Goal: Contribute content: Contribute content

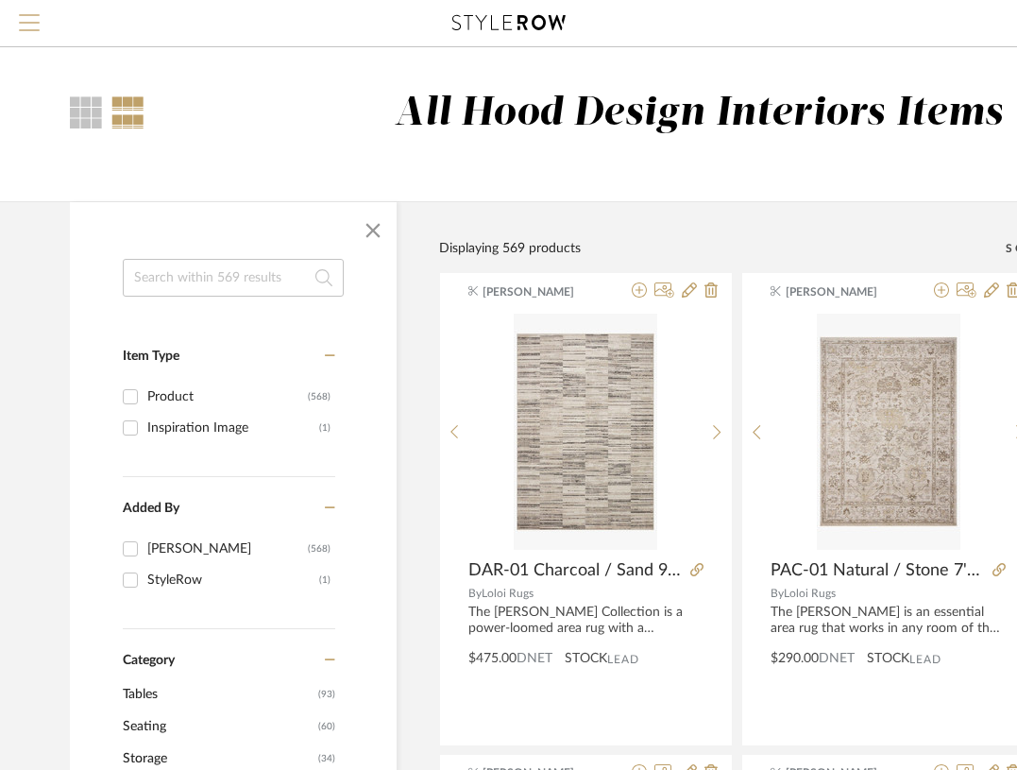
click at [20, 16] on span "Menu" at bounding box center [29, 28] width 21 height 28
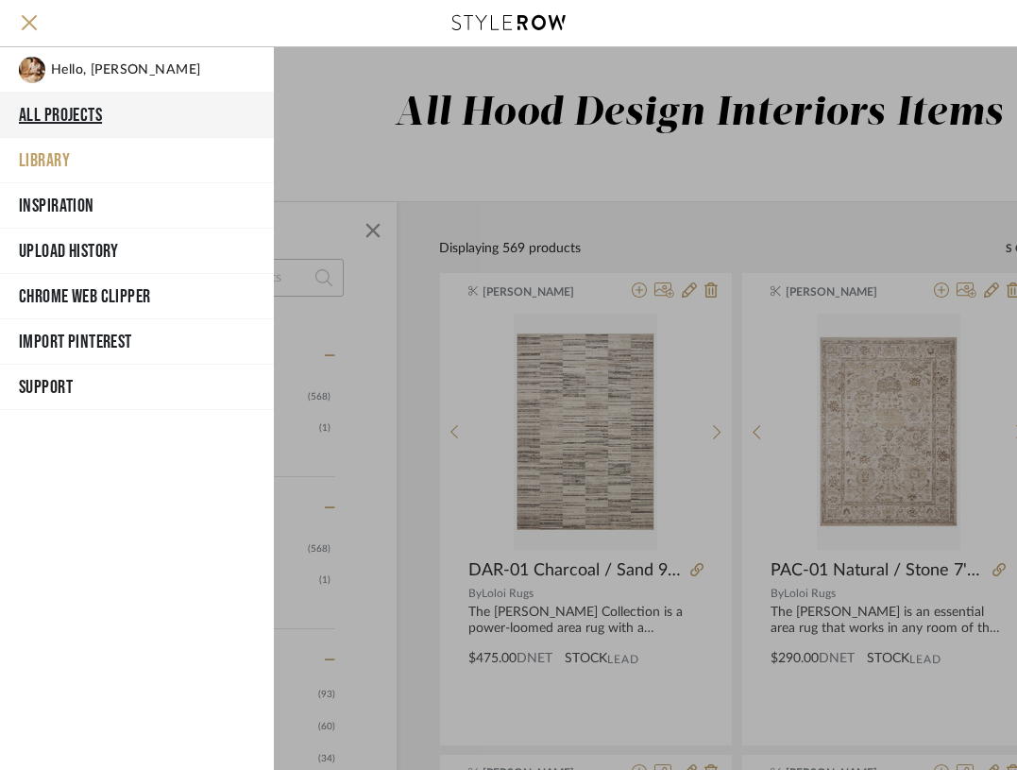
click at [60, 116] on button "All Projects" at bounding box center [137, 115] width 274 height 45
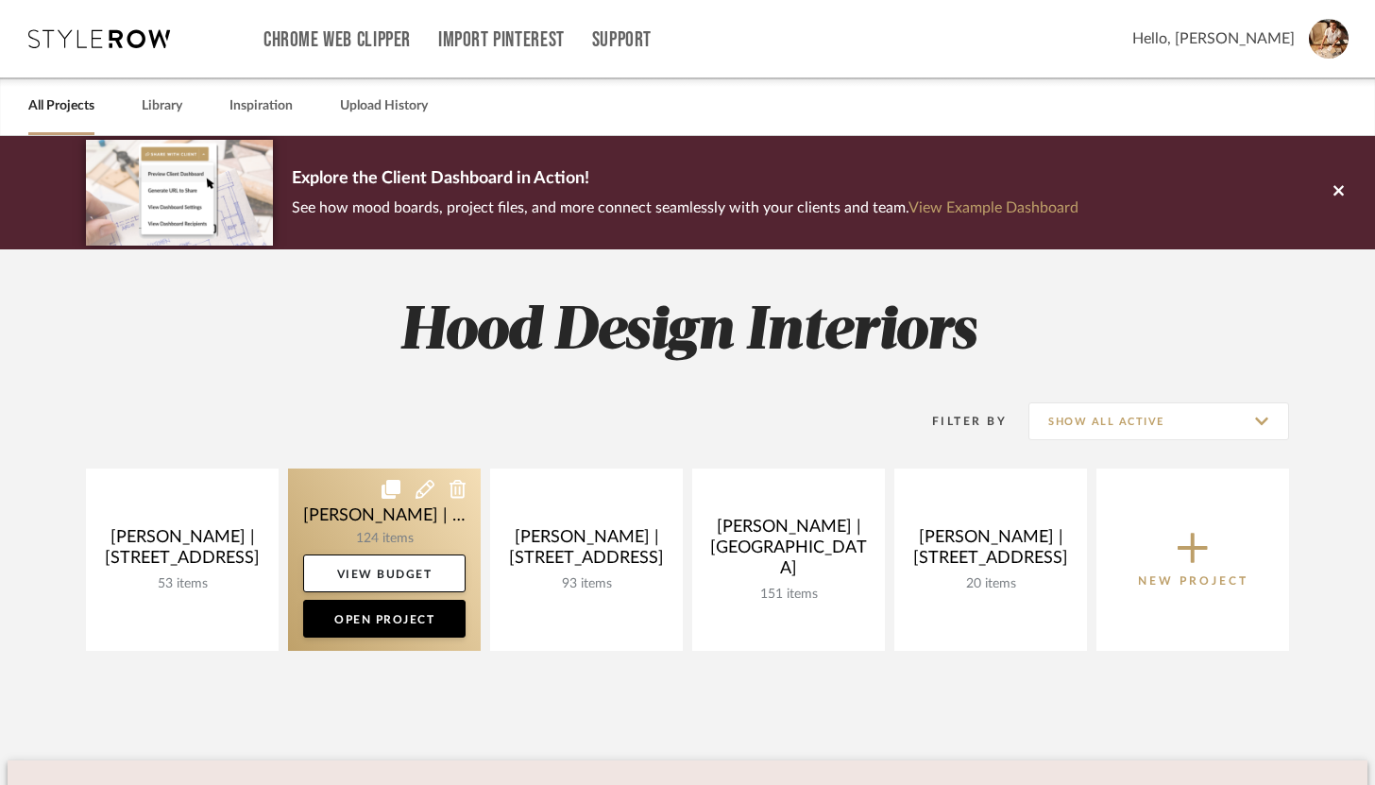
click at [367, 522] on link at bounding box center [384, 559] width 193 height 182
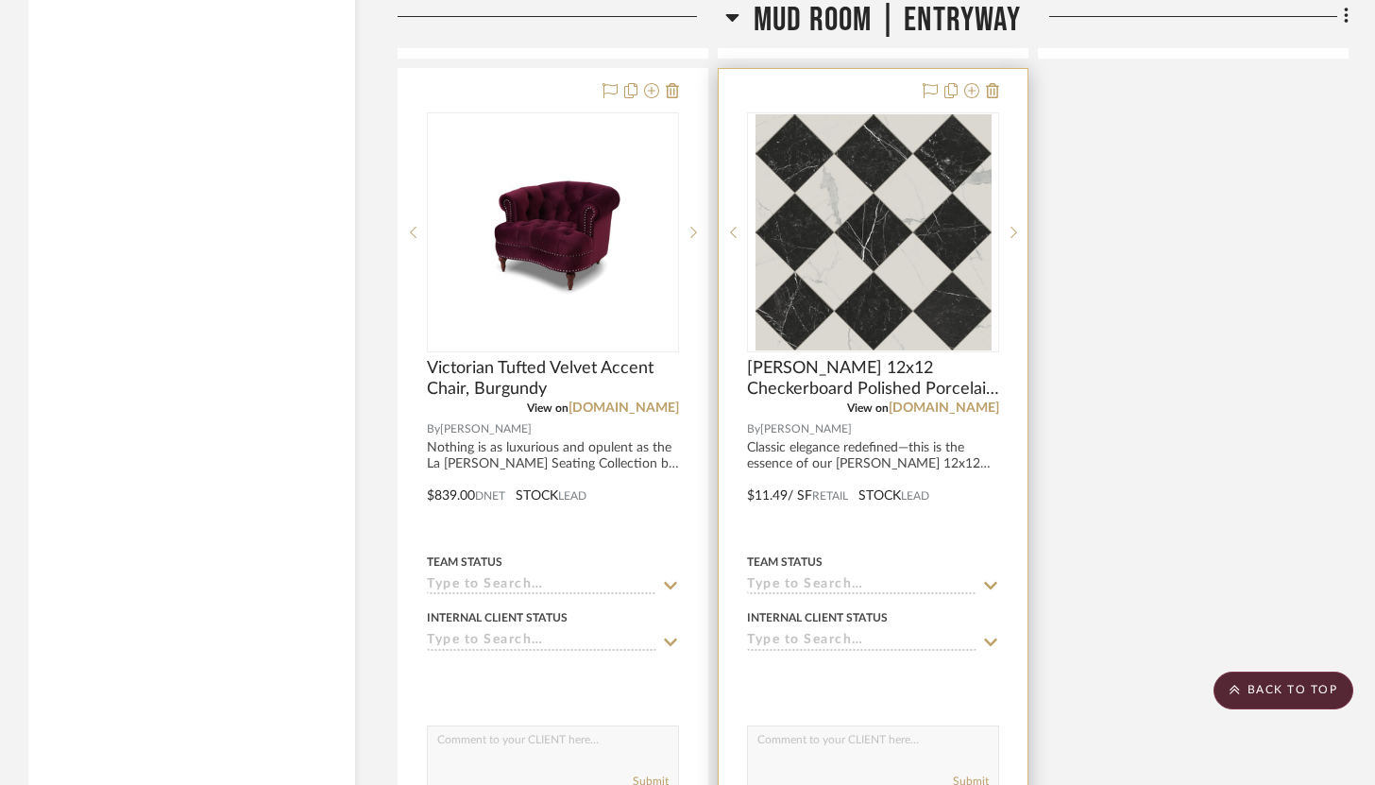
scroll to position [3334, 0]
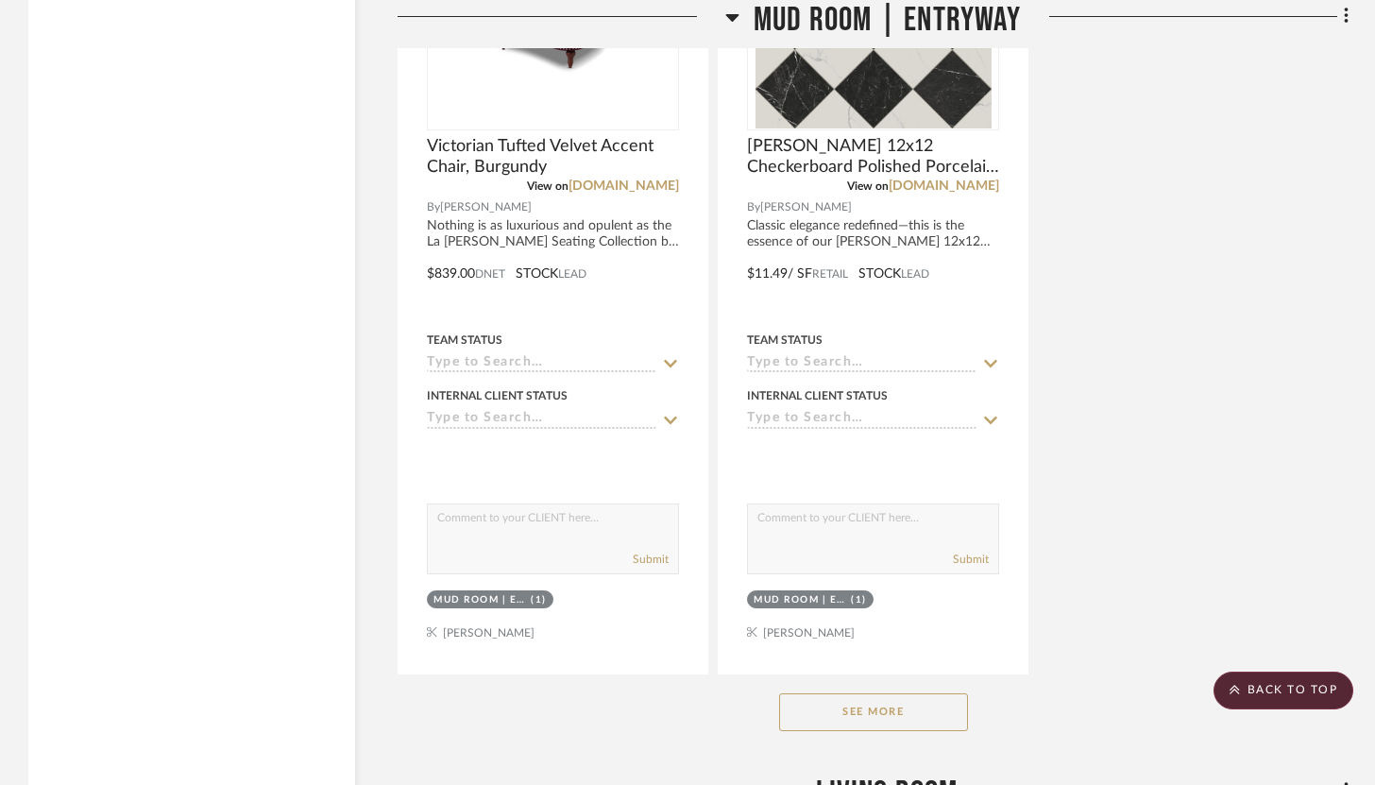
click at [841, 697] on button "See More" at bounding box center [873, 712] width 189 height 38
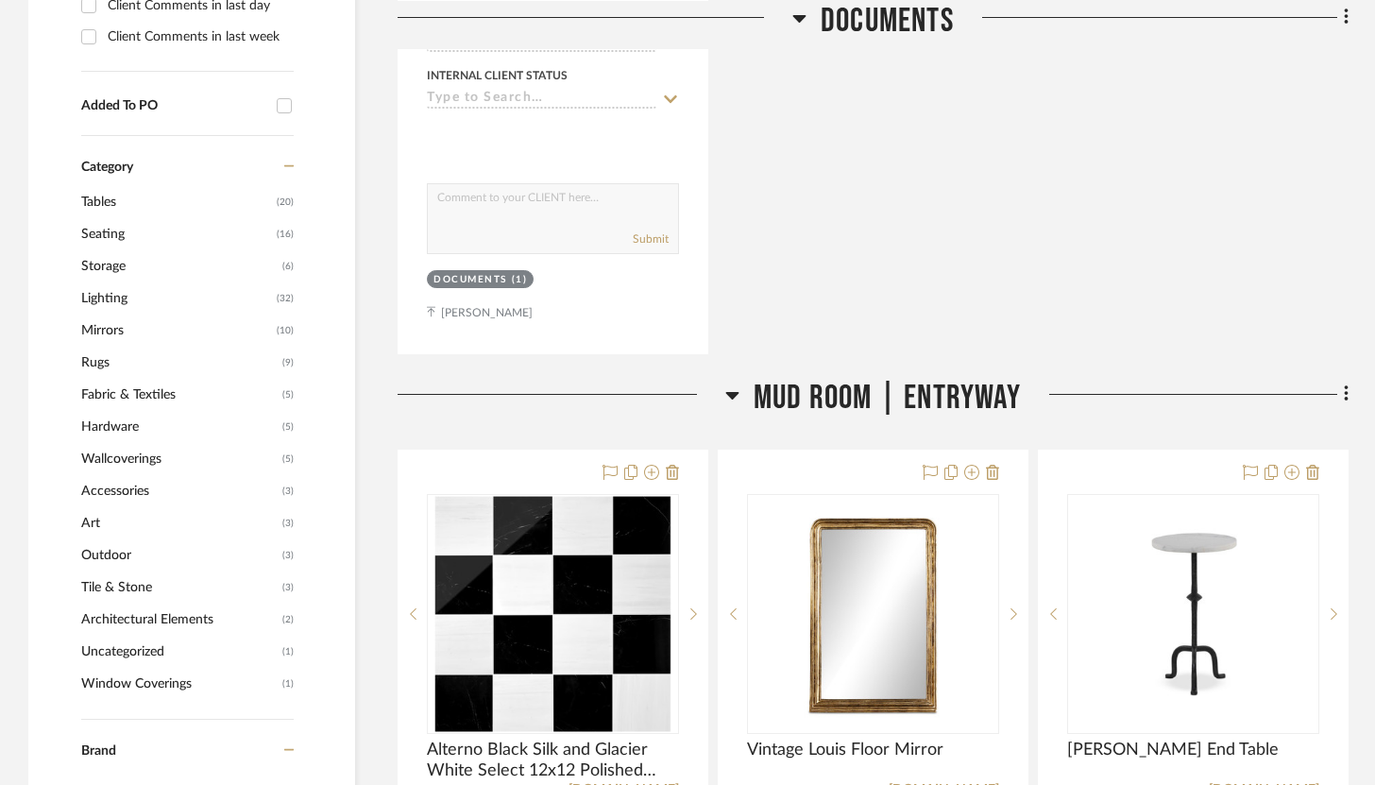
scroll to position [1330, 0]
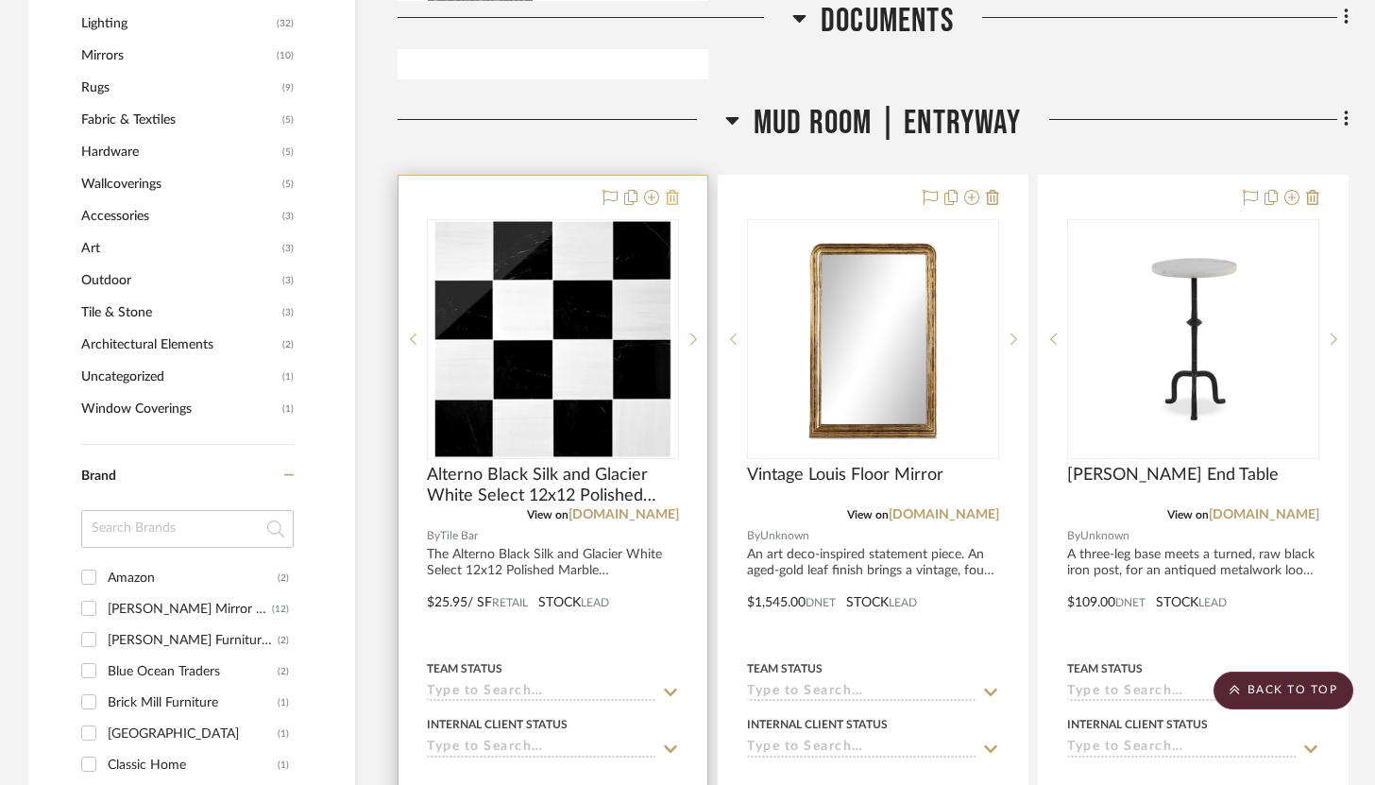
click at [672, 190] on icon at bounding box center [672, 197] width 13 height 15
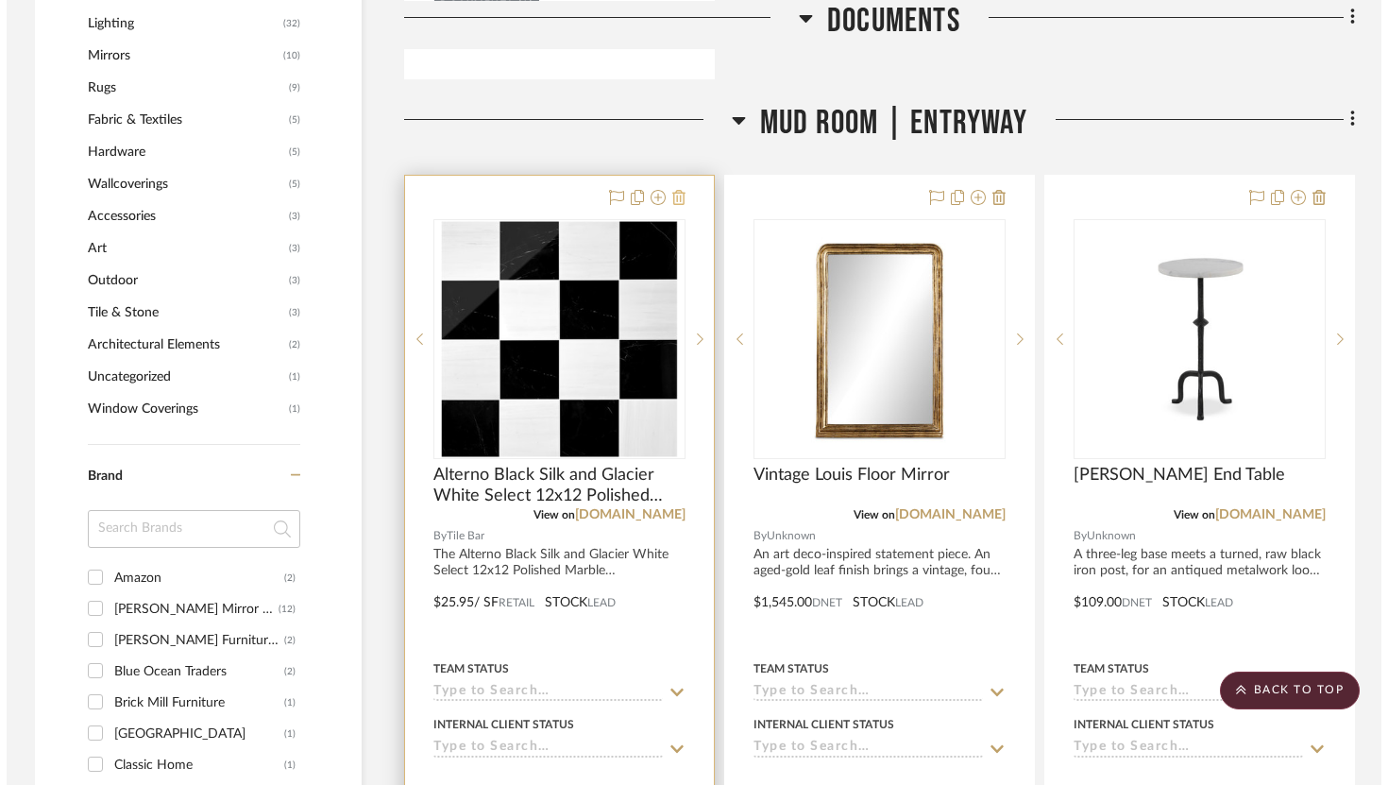
scroll to position [0, 0]
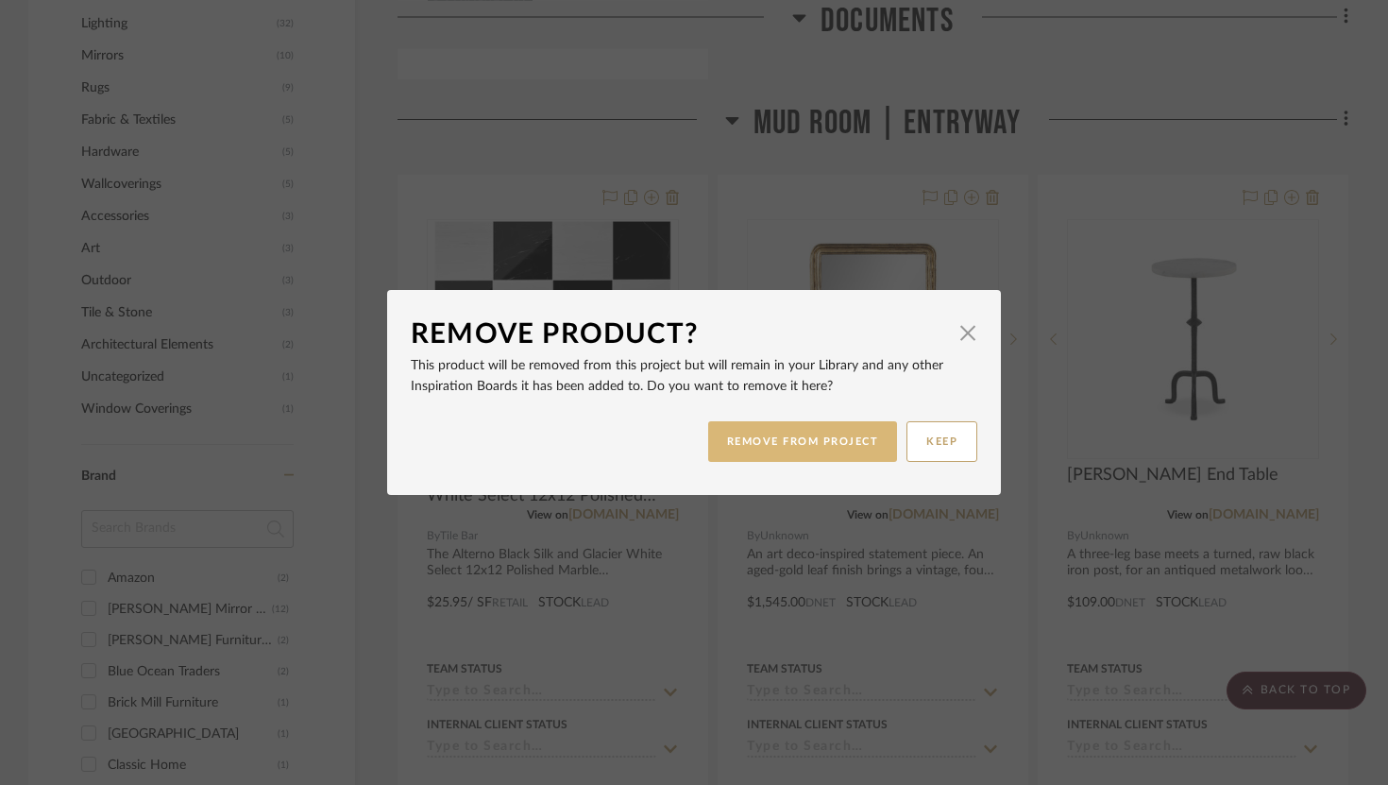
click at [857, 428] on button "REMOVE FROM PROJECT" at bounding box center [803, 441] width 190 height 41
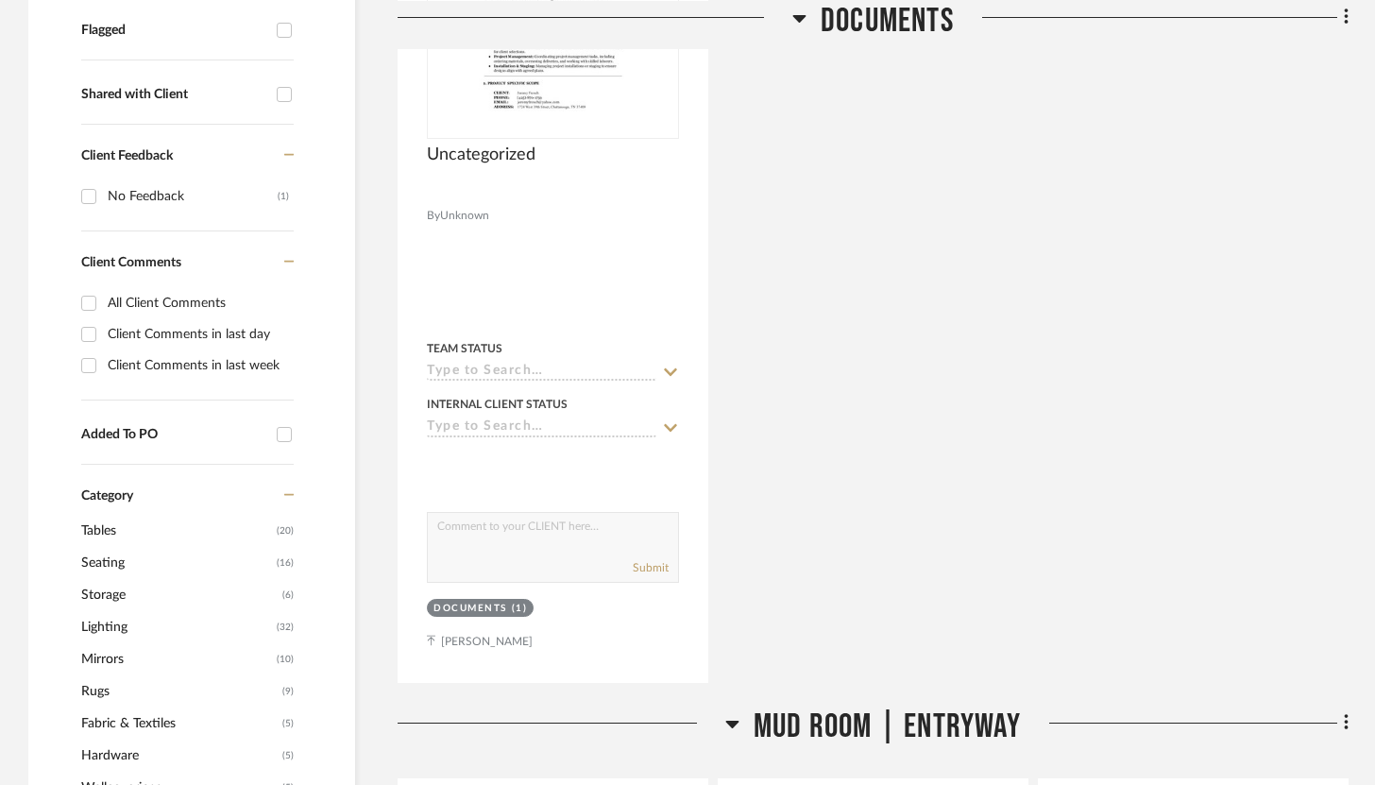
scroll to position [837, 0]
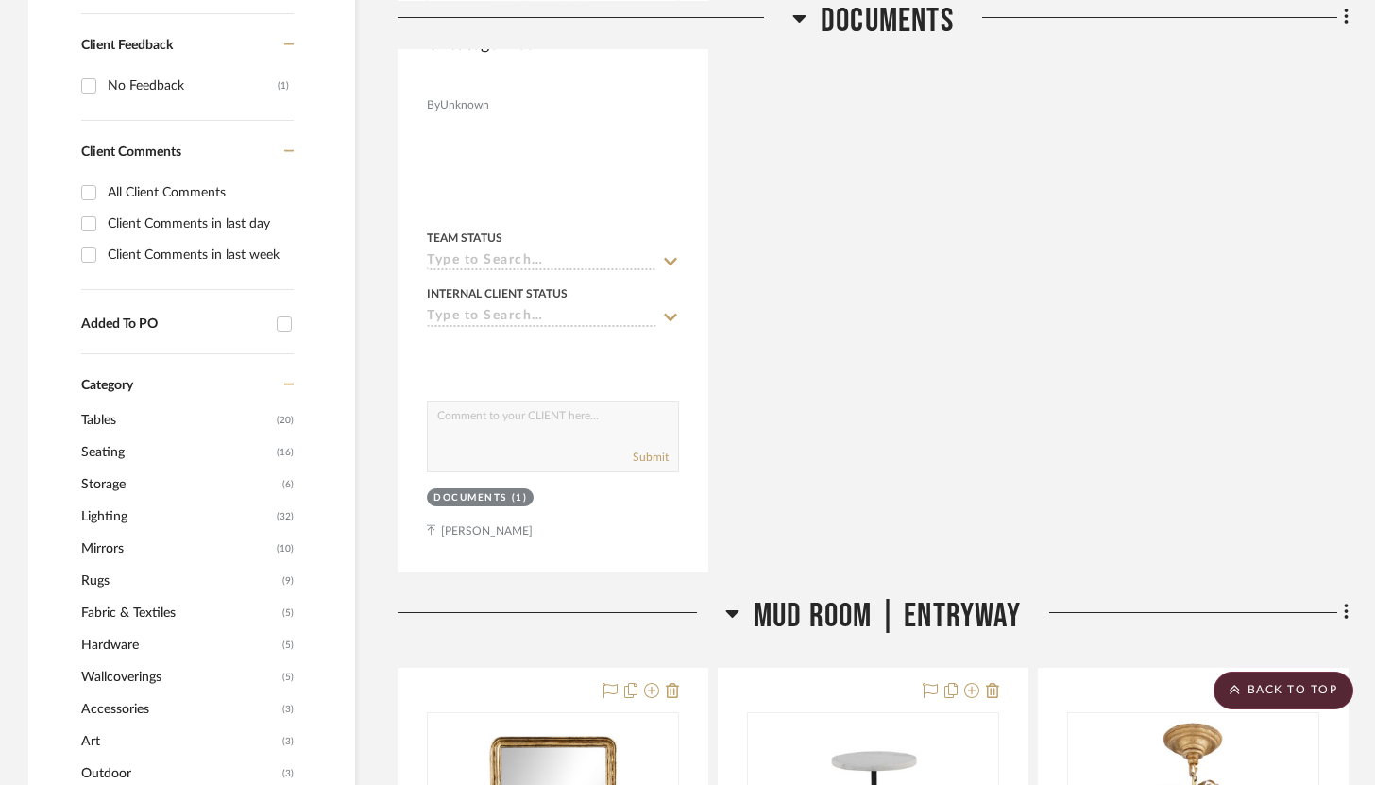
click at [1016, 602] on icon at bounding box center [1347, 612] width 6 height 21
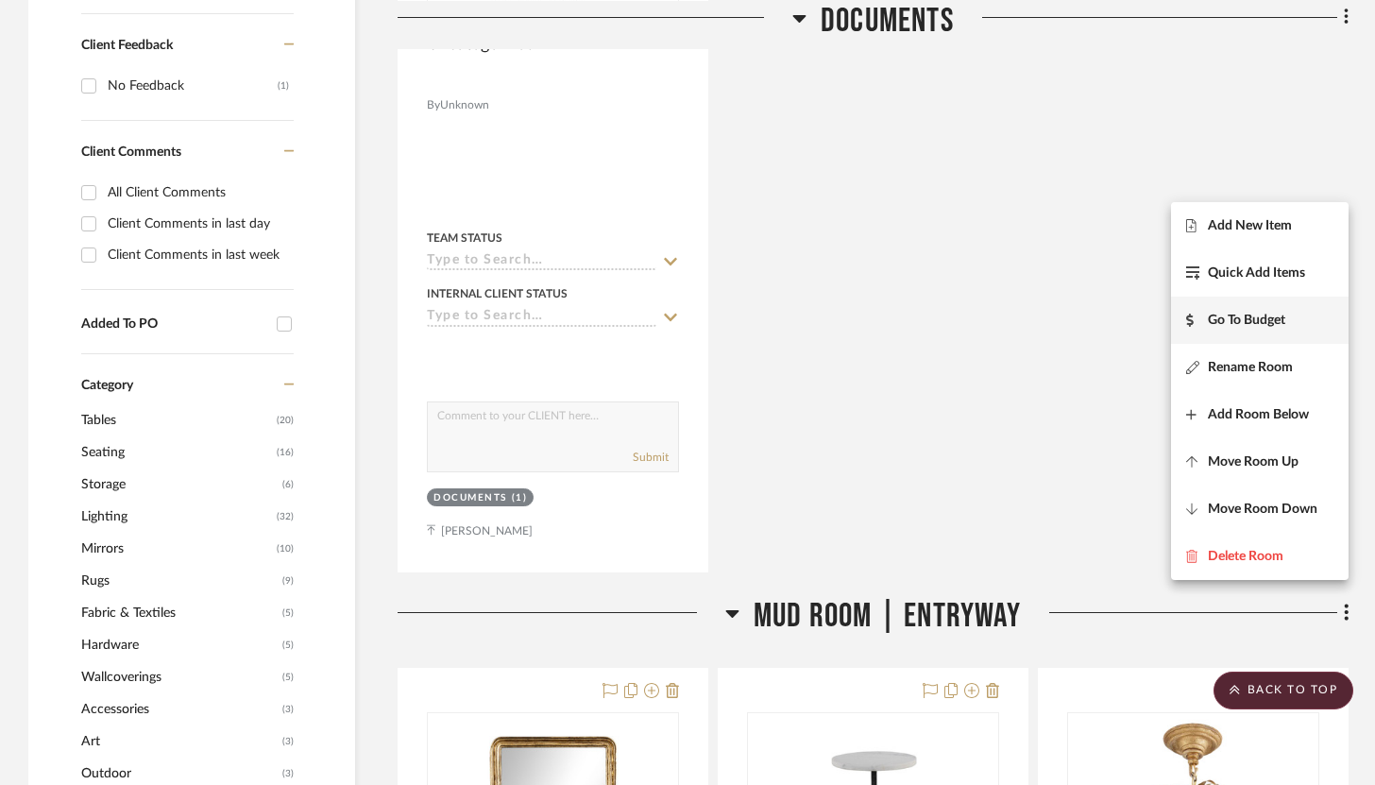
click at [1016, 311] on button "Go To Budget" at bounding box center [1260, 320] width 178 height 47
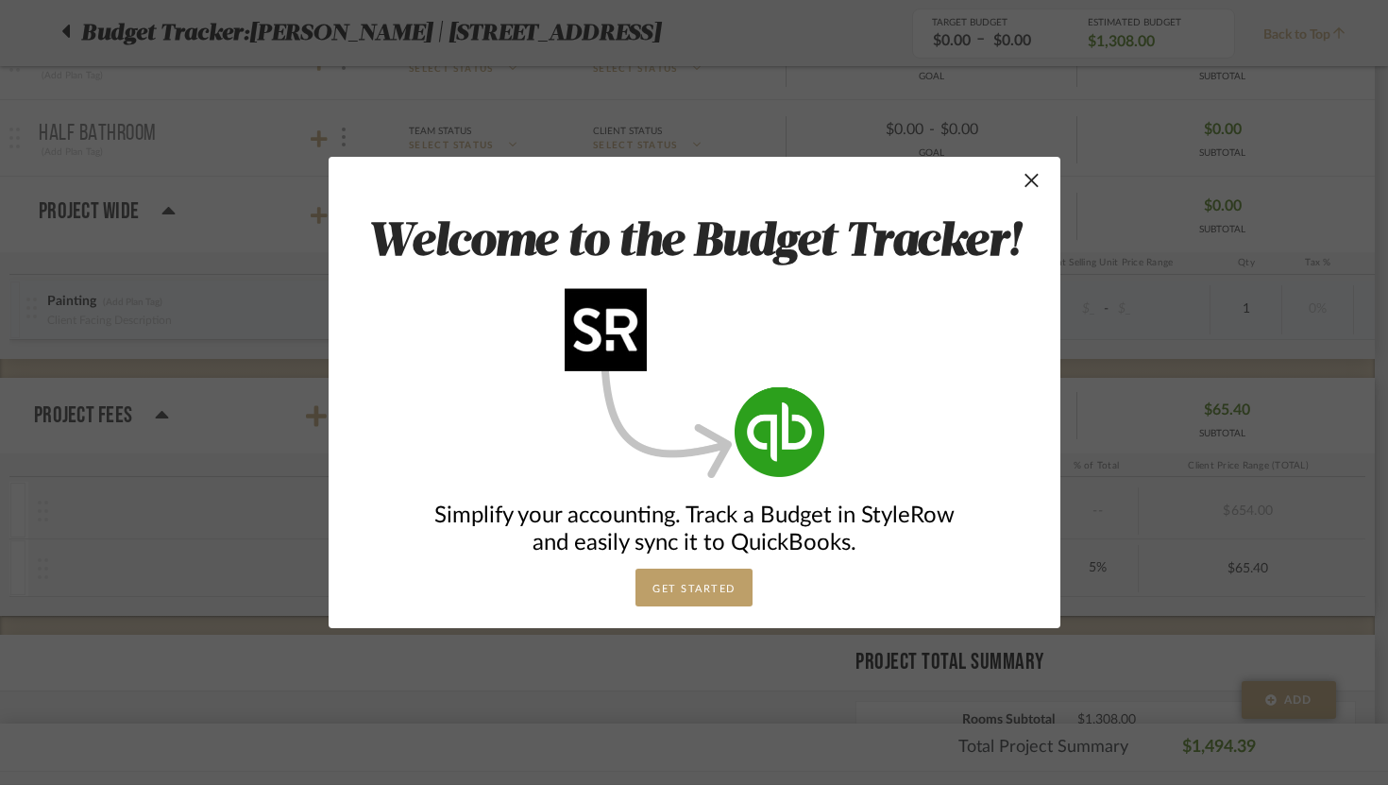
click at [711, 590] on button "GET STARTED" at bounding box center [694, 588] width 117 height 38
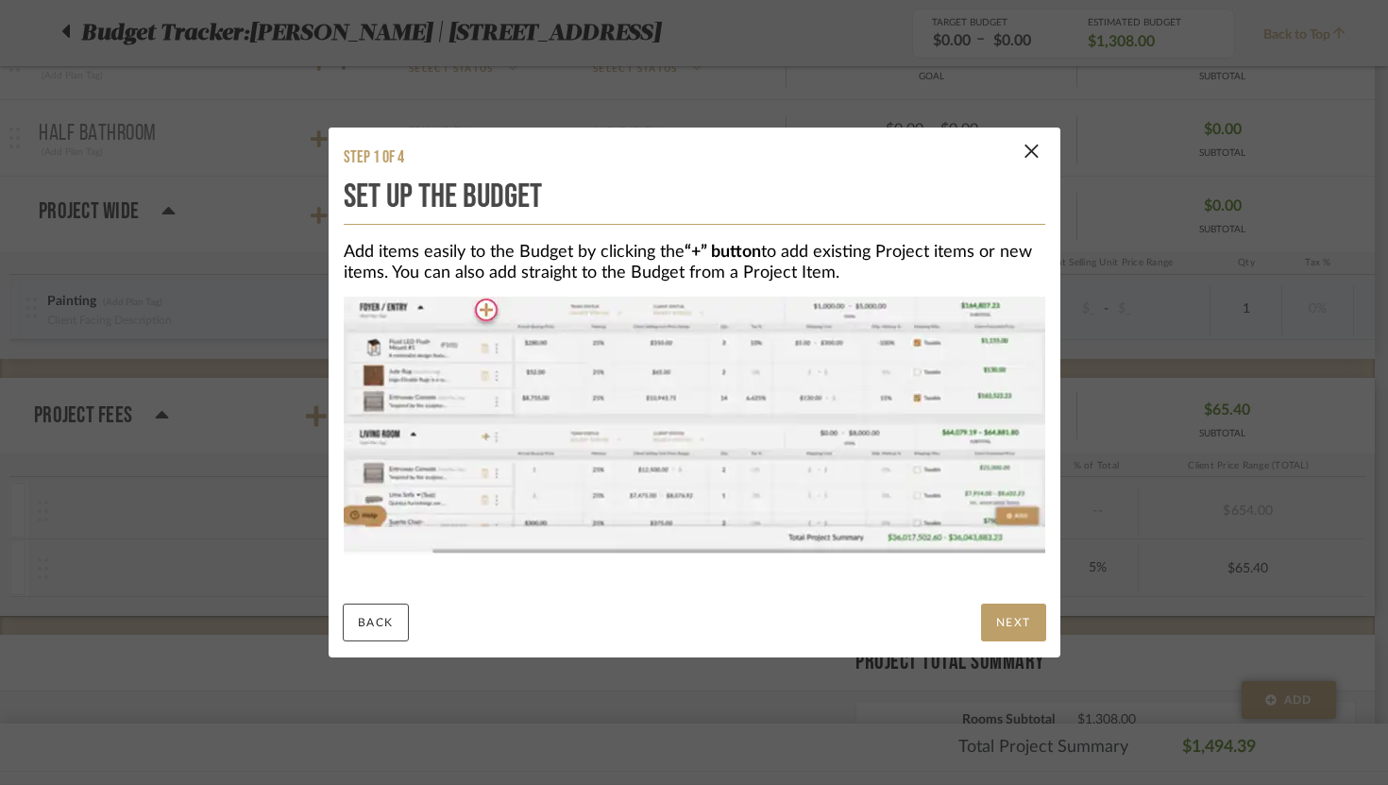
click at [1003, 633] on button "NEXT" at bounding box center [1013, 623] width 65 height 38
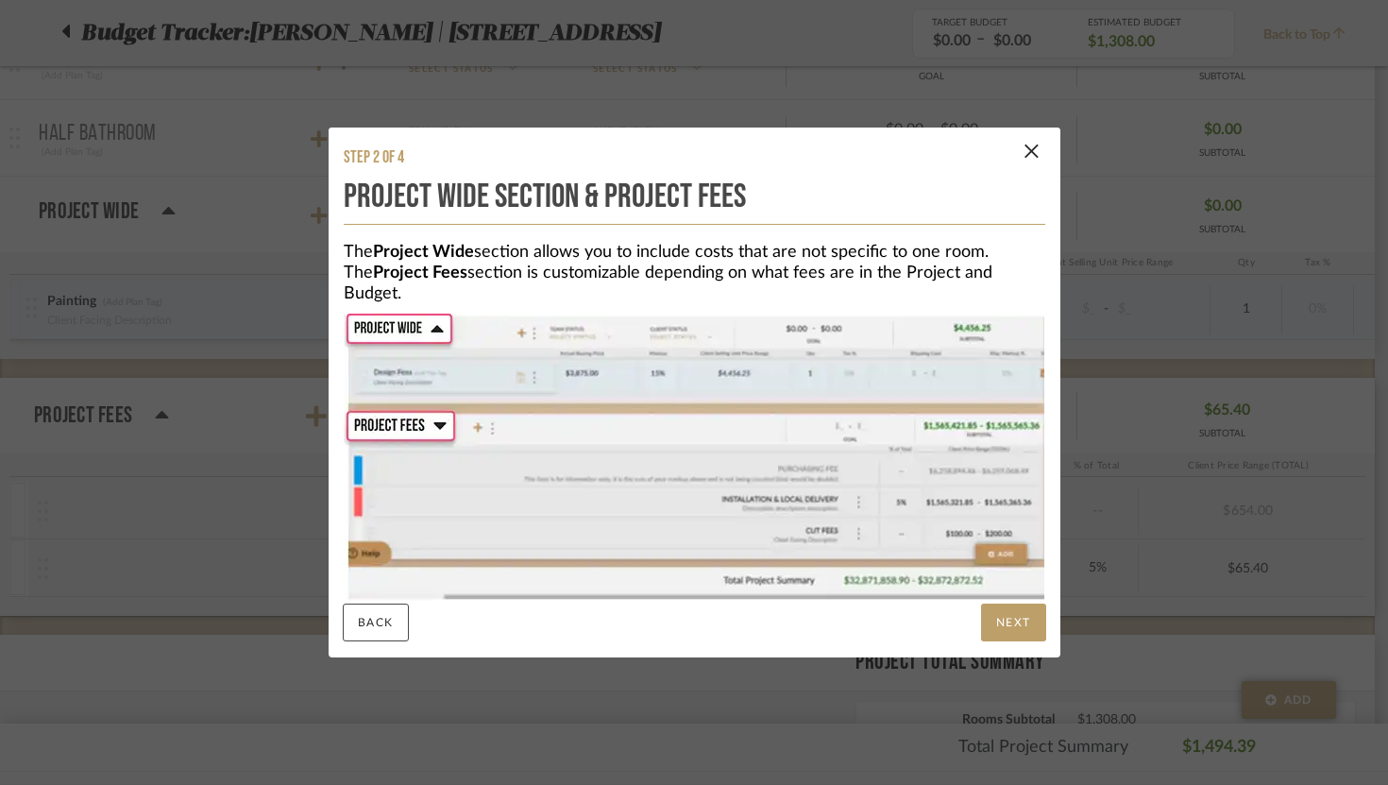
click at [1003, 633] on button "NEXT" at bounding box center [1013, 623] width 65 height 38
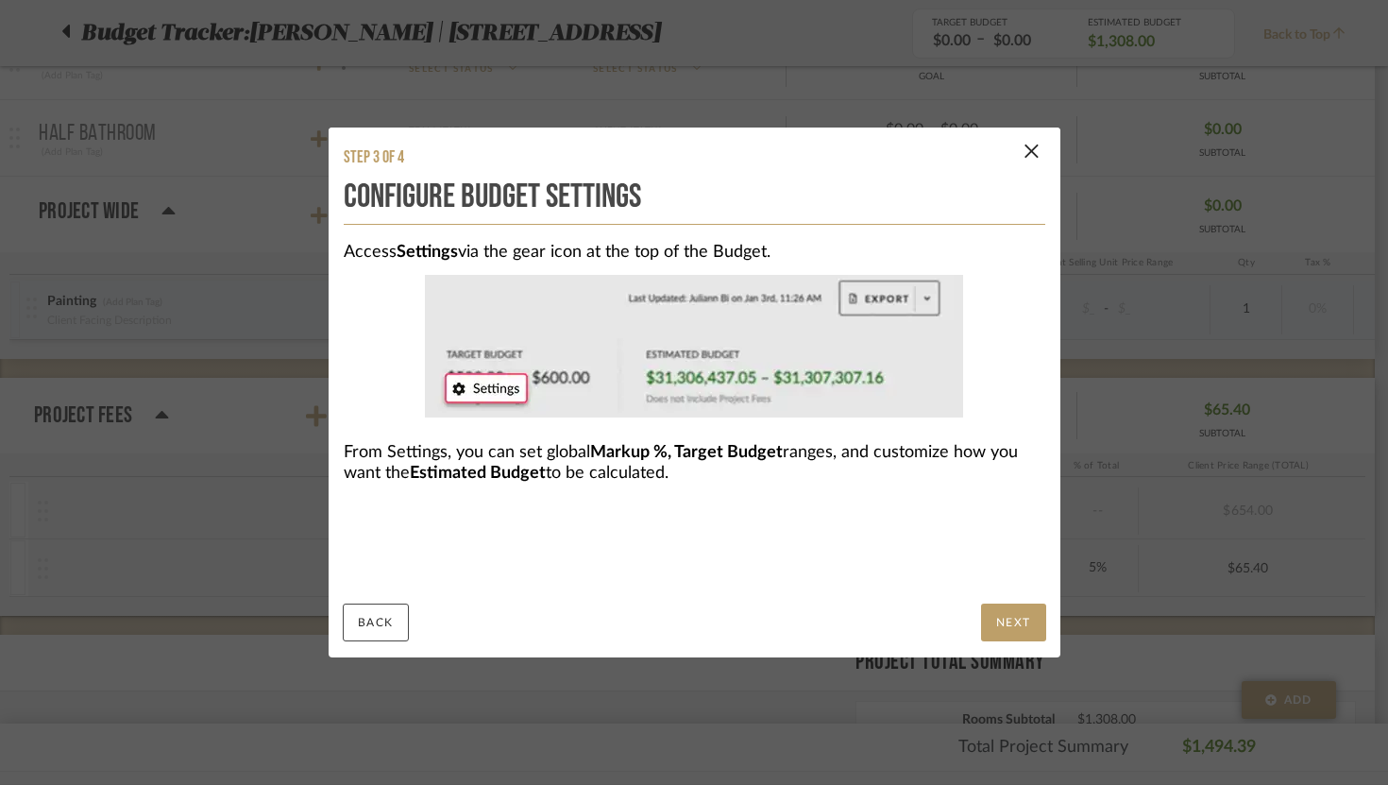
click at [1003, 633] on button "NEXT" at bounding box center [1013, 623] width 65 height 38
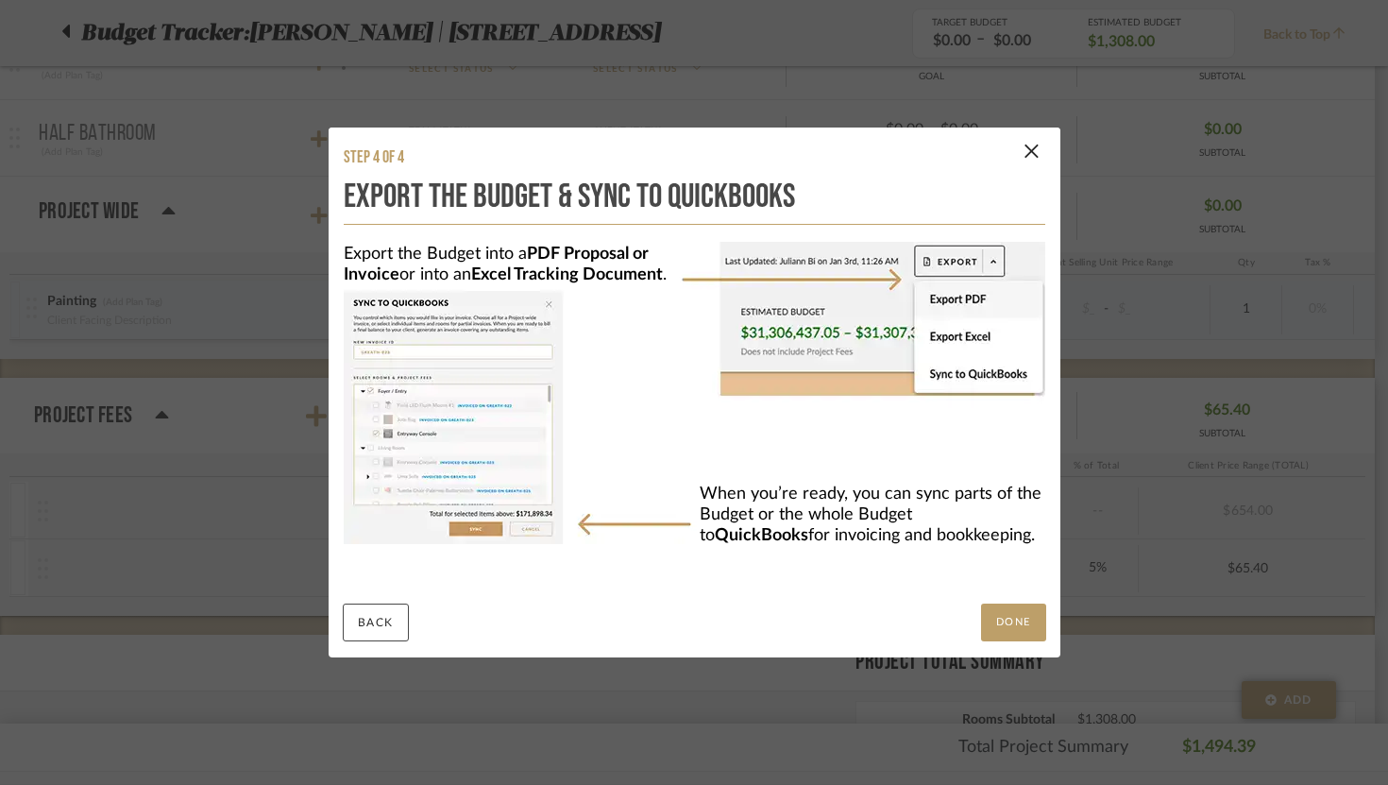
click at [1003, 633] on button "DONE" at bounding box center [1013, 623] width 65 height 38
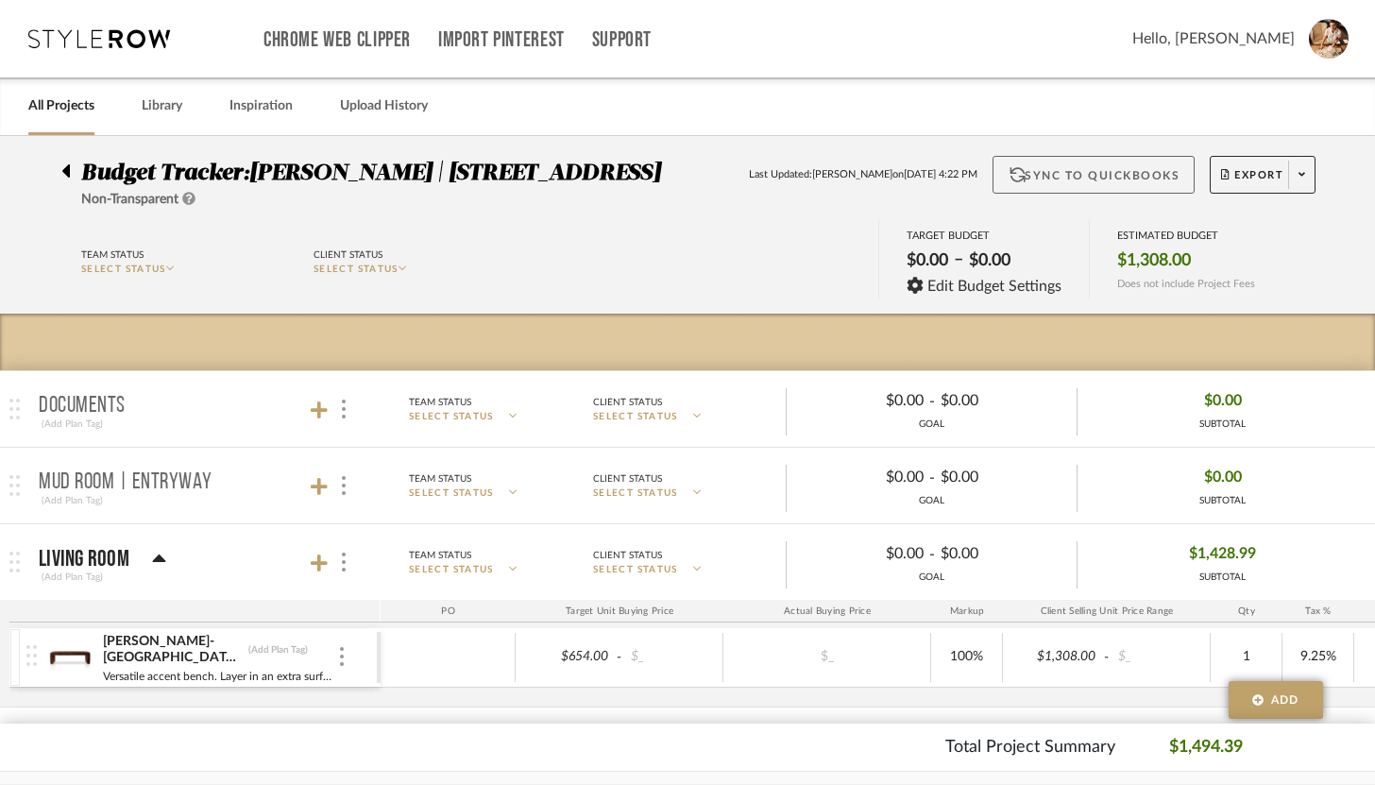
click at [1016, 171] on button "Sync to QuickBooks" at bounding box center [1094, 175] width 203 height 38
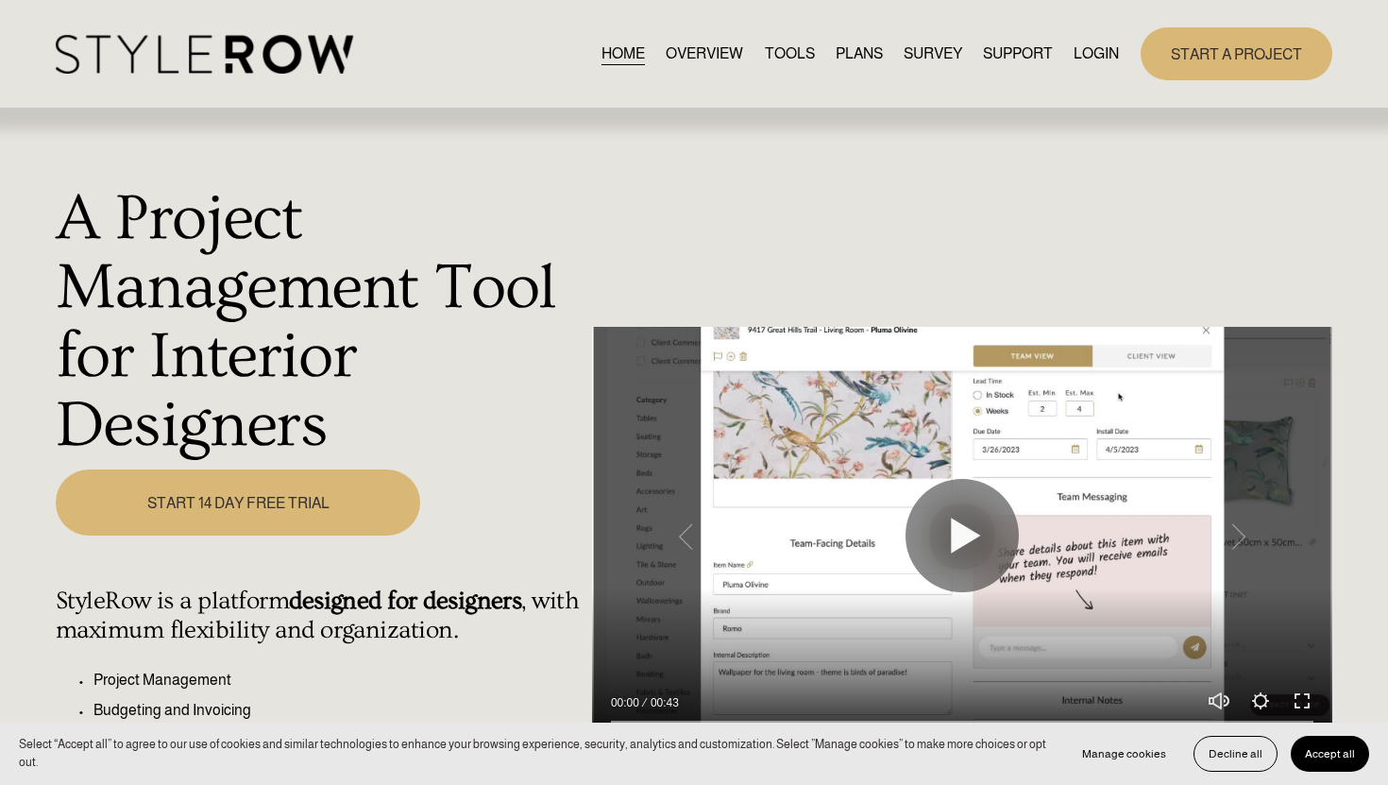
click at [1107, 50] on link "LOGIN" at bounding box center [1096, 54] width 45 height 26
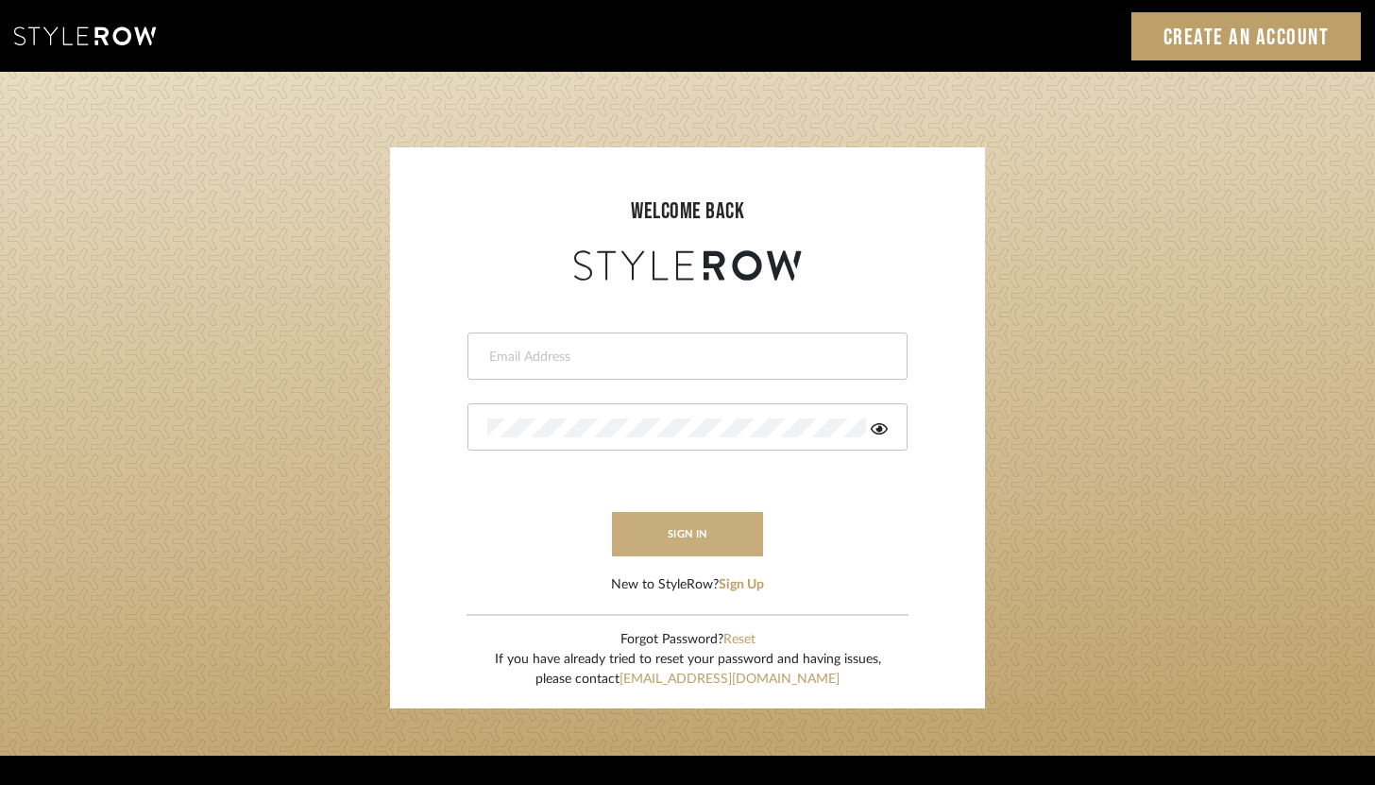
type input "brandon.hooddesigns@gmail.com"
click at [648, 527] on button "sign in" at bounding box center [687, 534] width 151 height 44
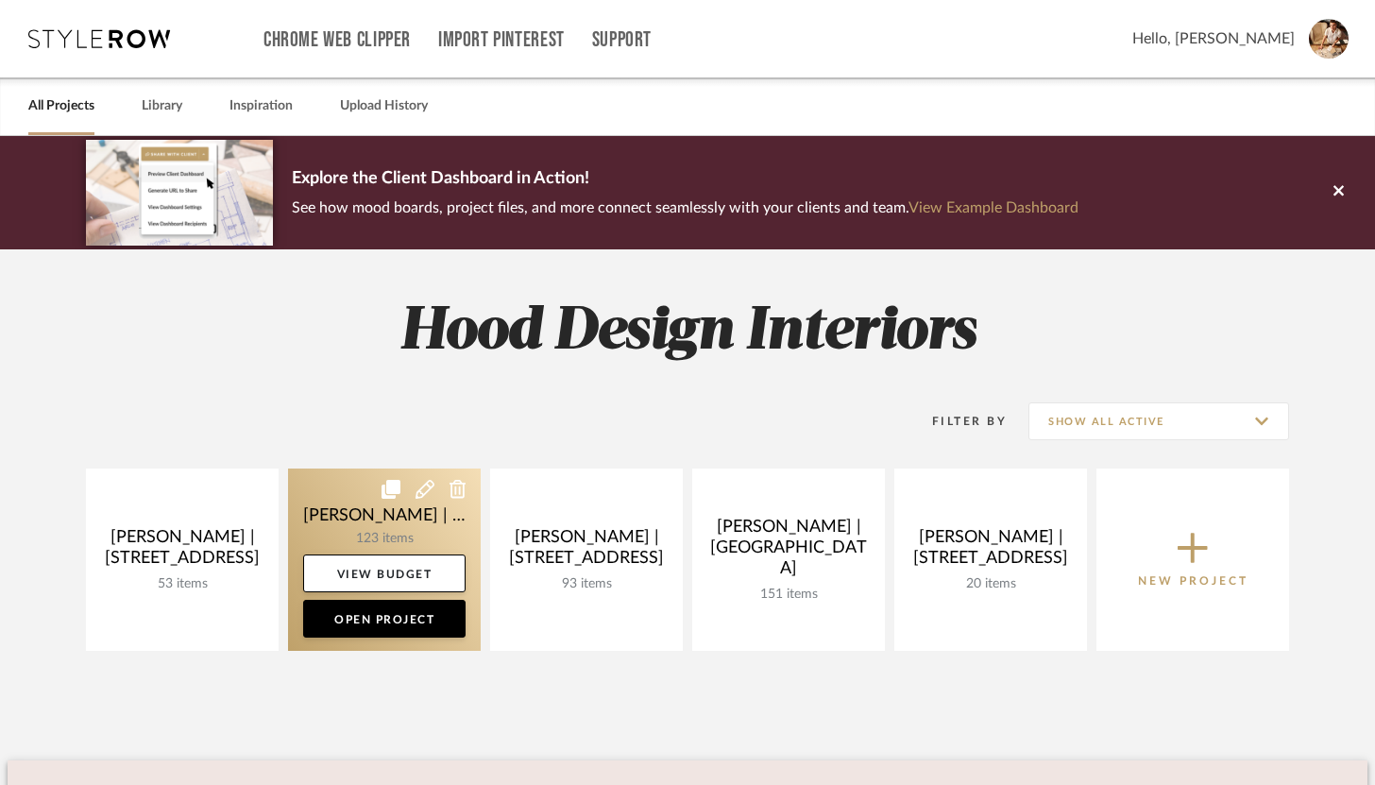
click at [379, 524] on link at bounding box center [384, 559] width 193 height 182
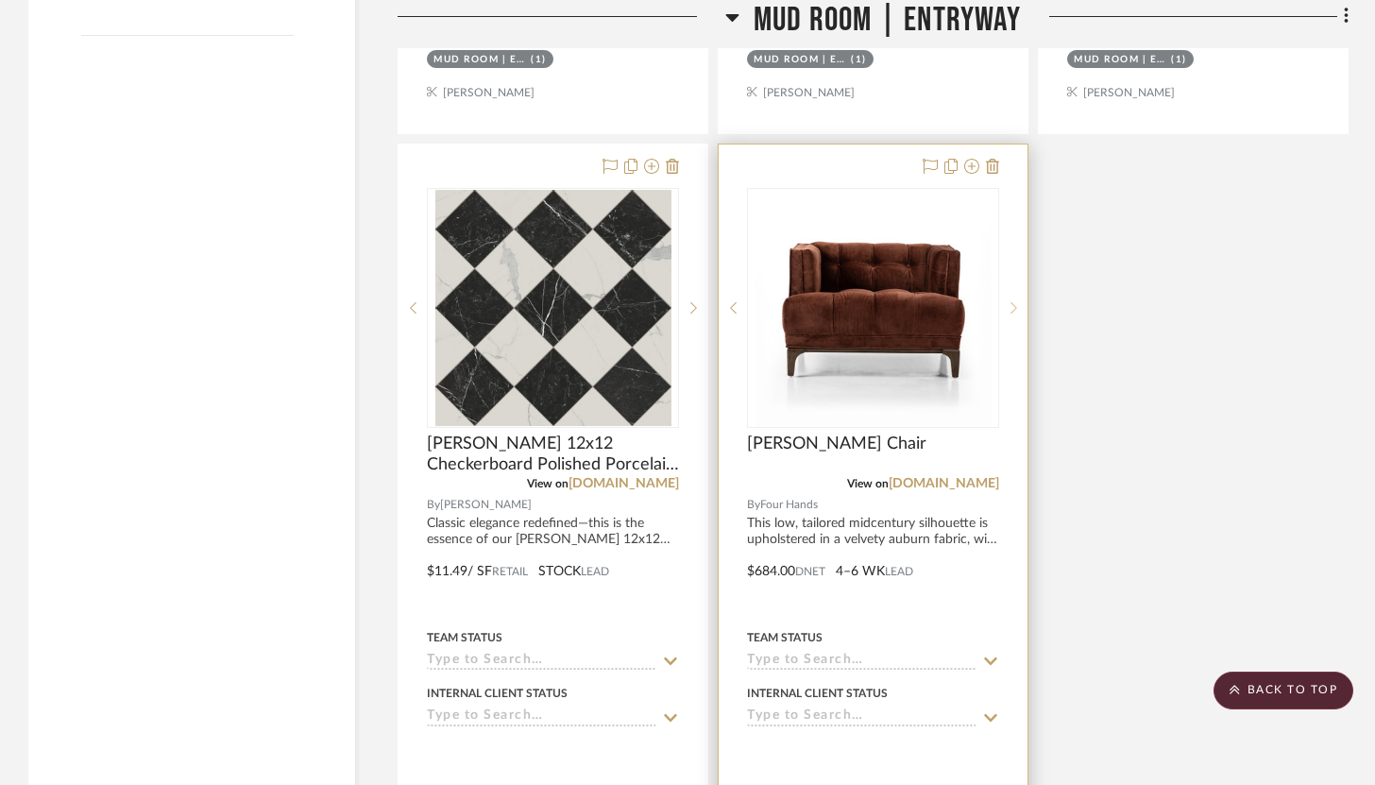
scroll to position [2963, 0]
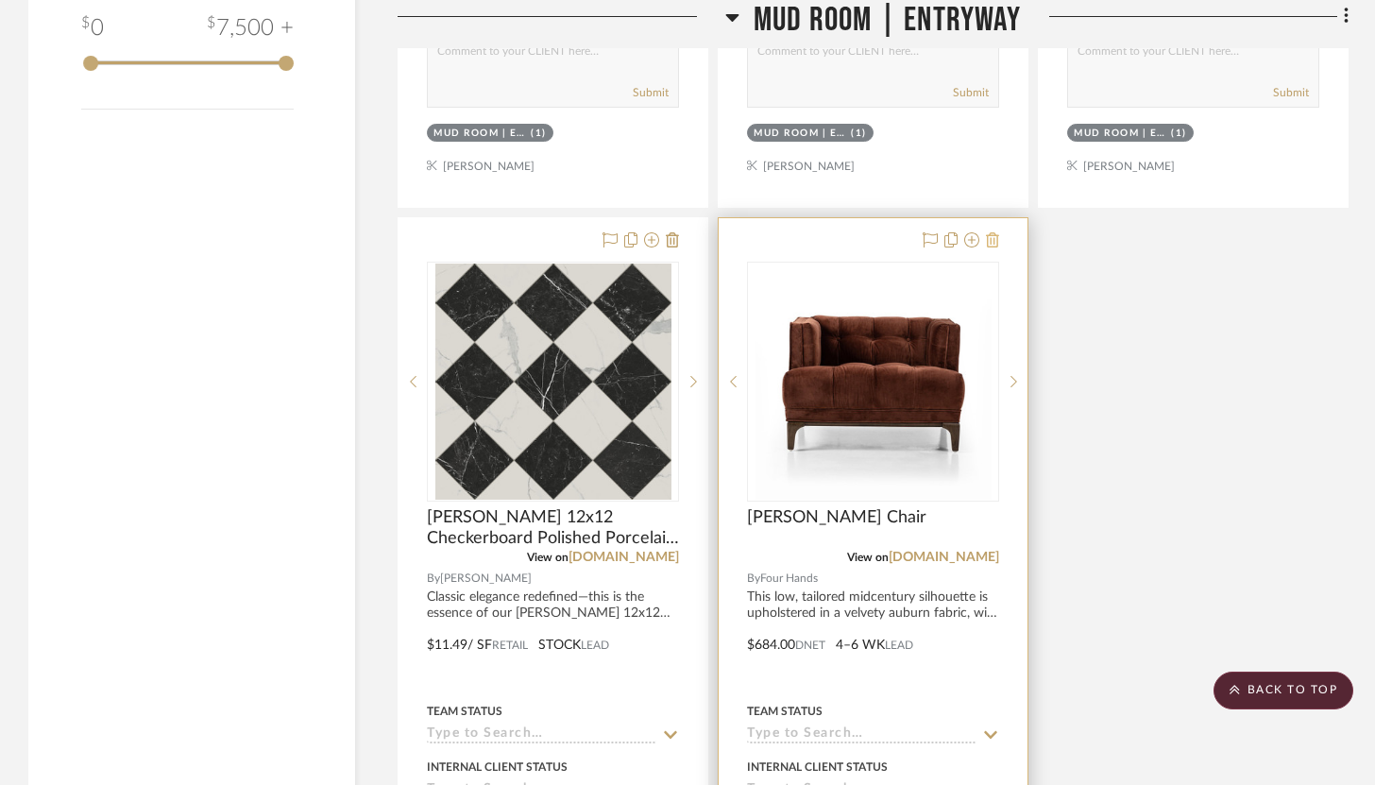
click at [995, 232] on icon at bounding box center [992, 239] width 13 height 15
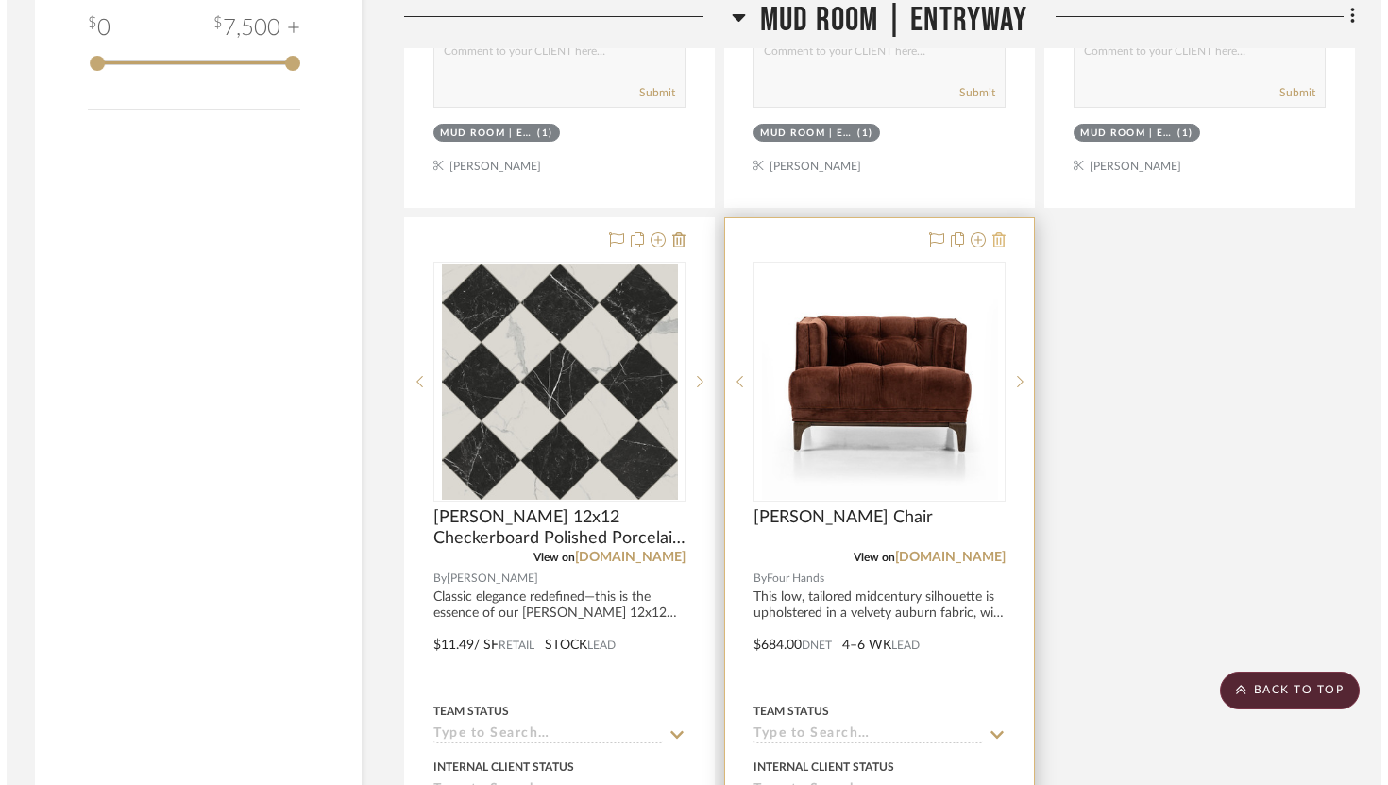
scroll to position [0, 0]
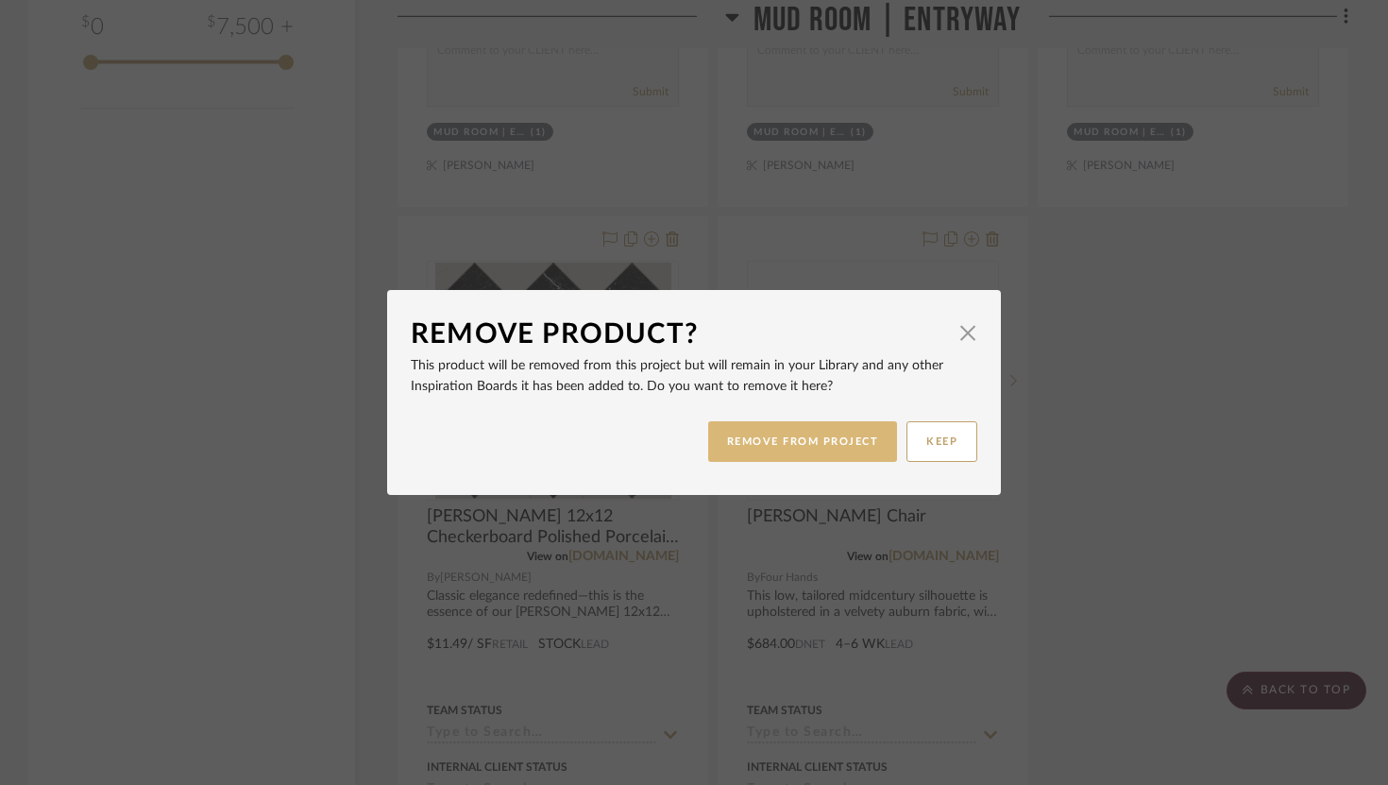
click at [836, 428] on button "REMOVE FROM PROJECT" at bounding box center [803, 441] width 190 height 41
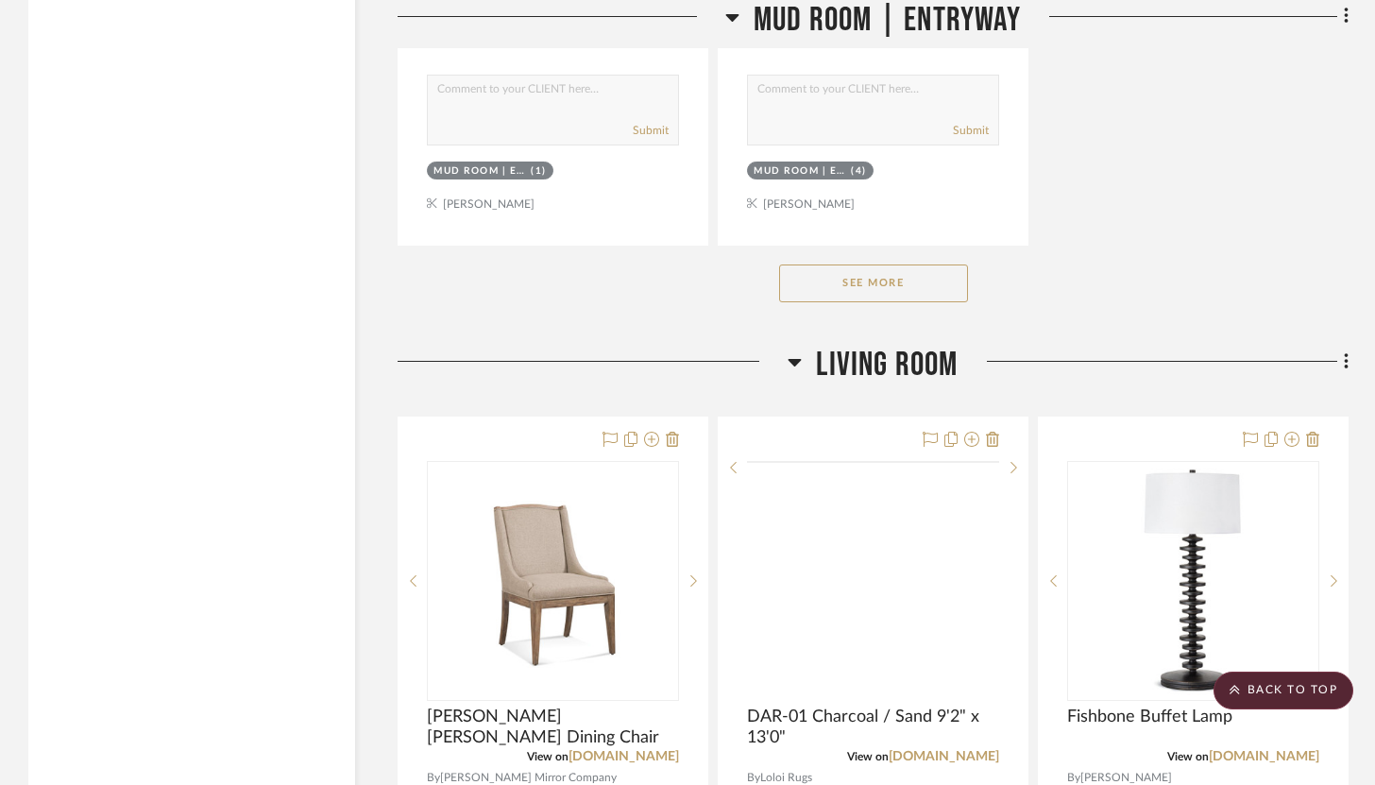
scroll to position [3776, 0]
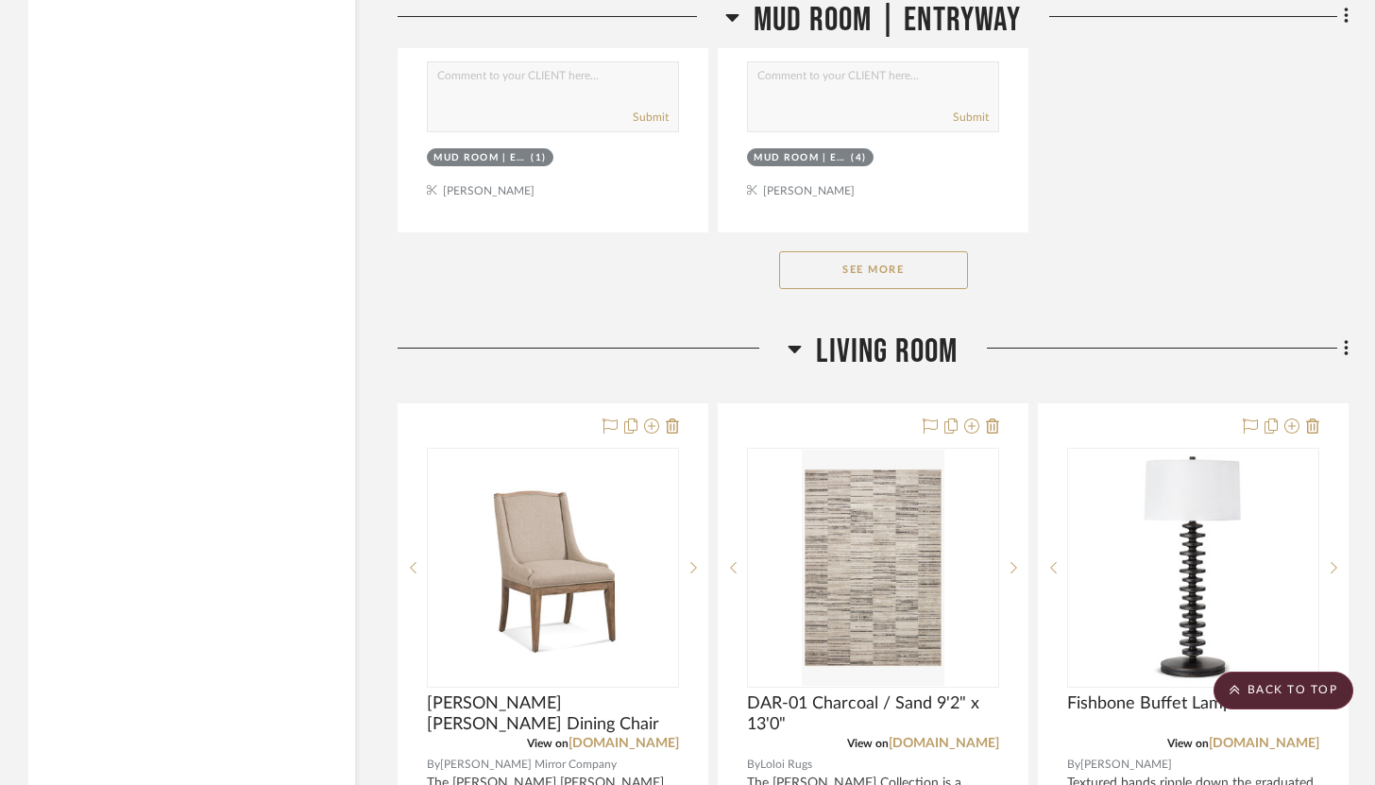
click at [891, 251] on button "See More" at bounding box center [873, 270] width 189 height 38
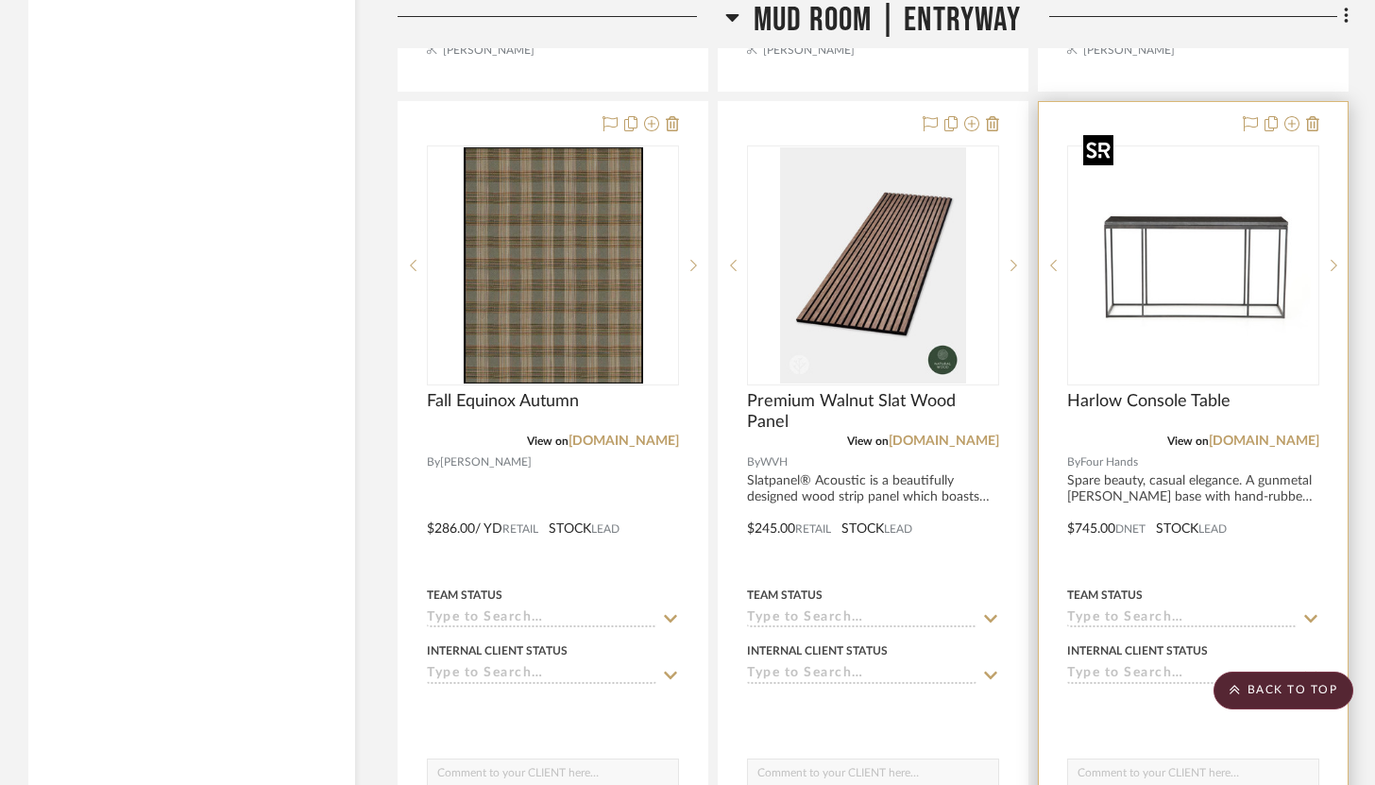
scroll to position [3069, 0]
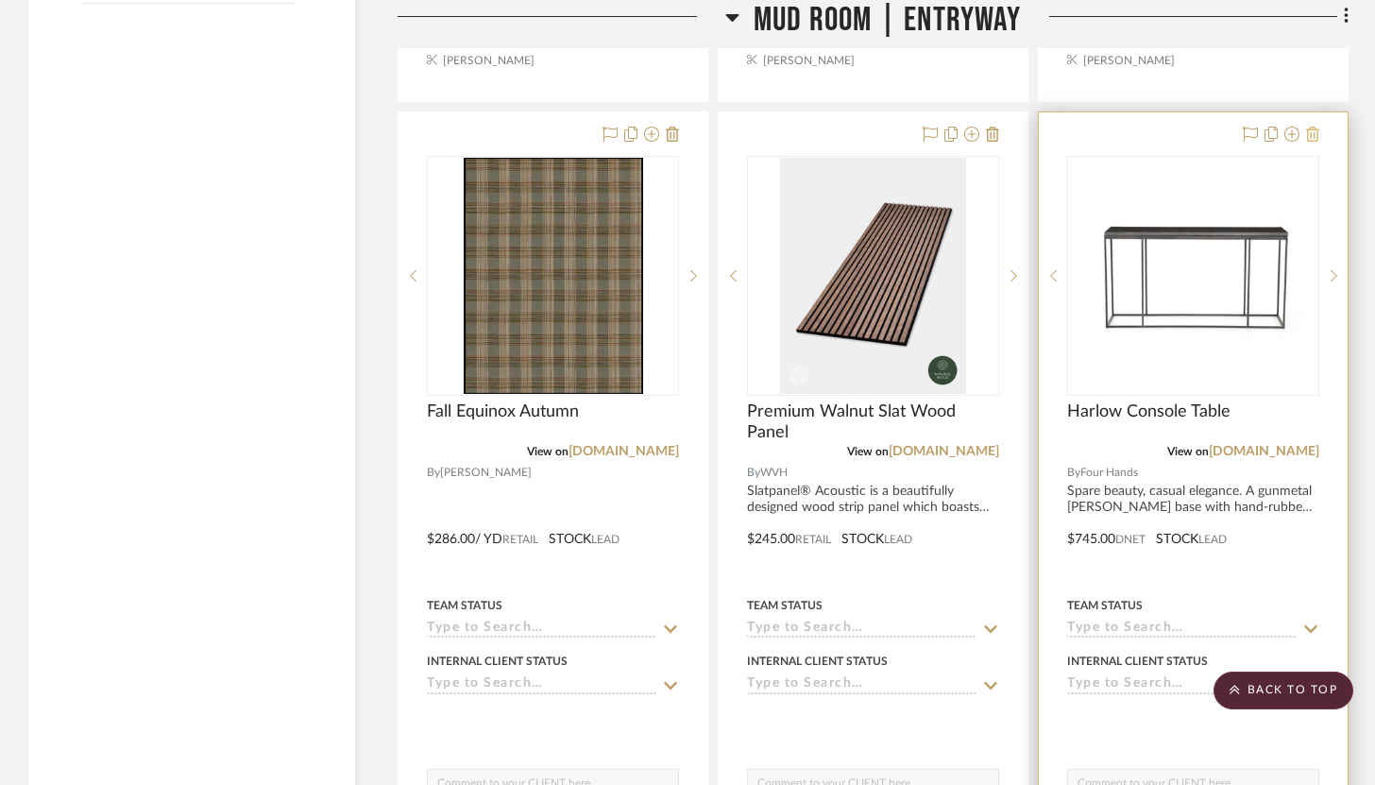
click at [1314, 127] on icon at bounding box center [1312, 134] width 13 height 15
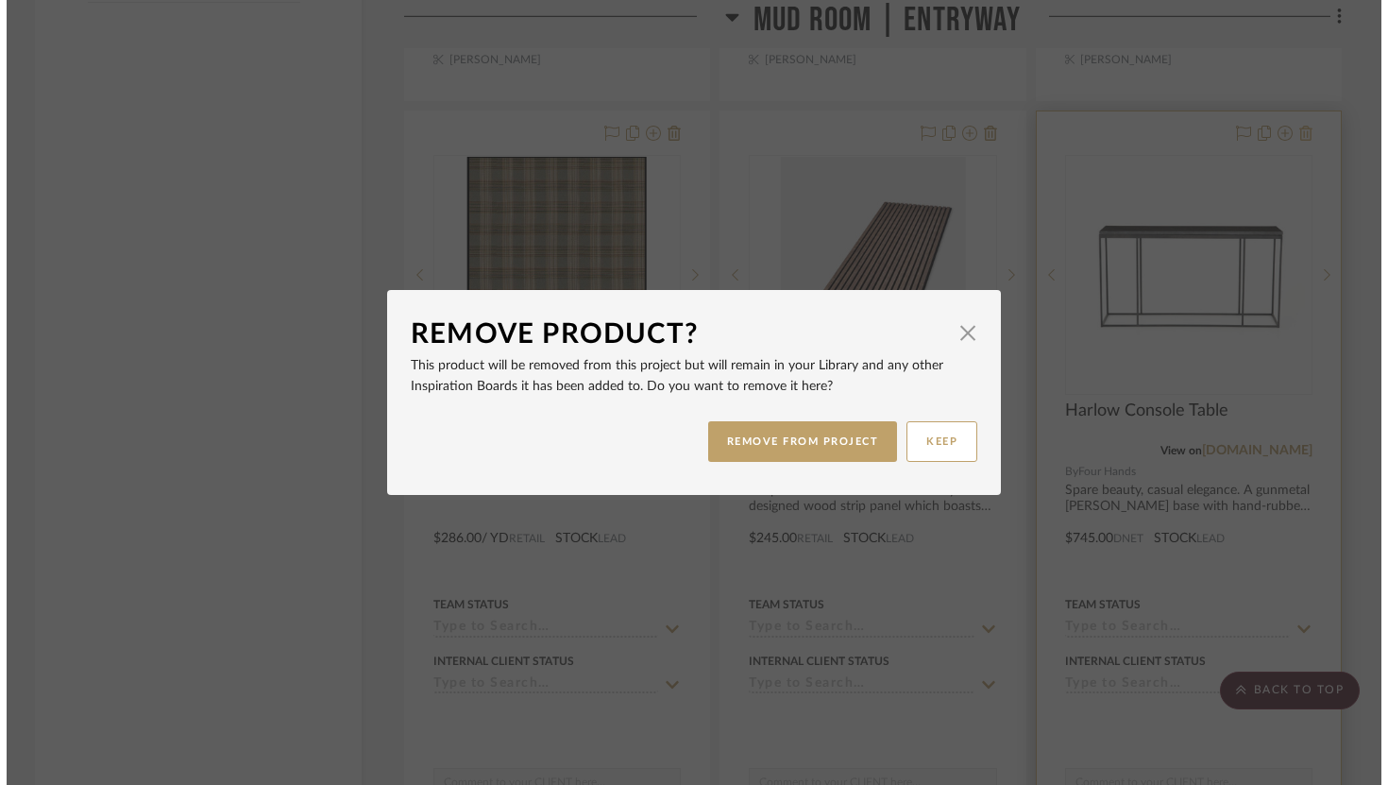
scroll to position [0, 0]
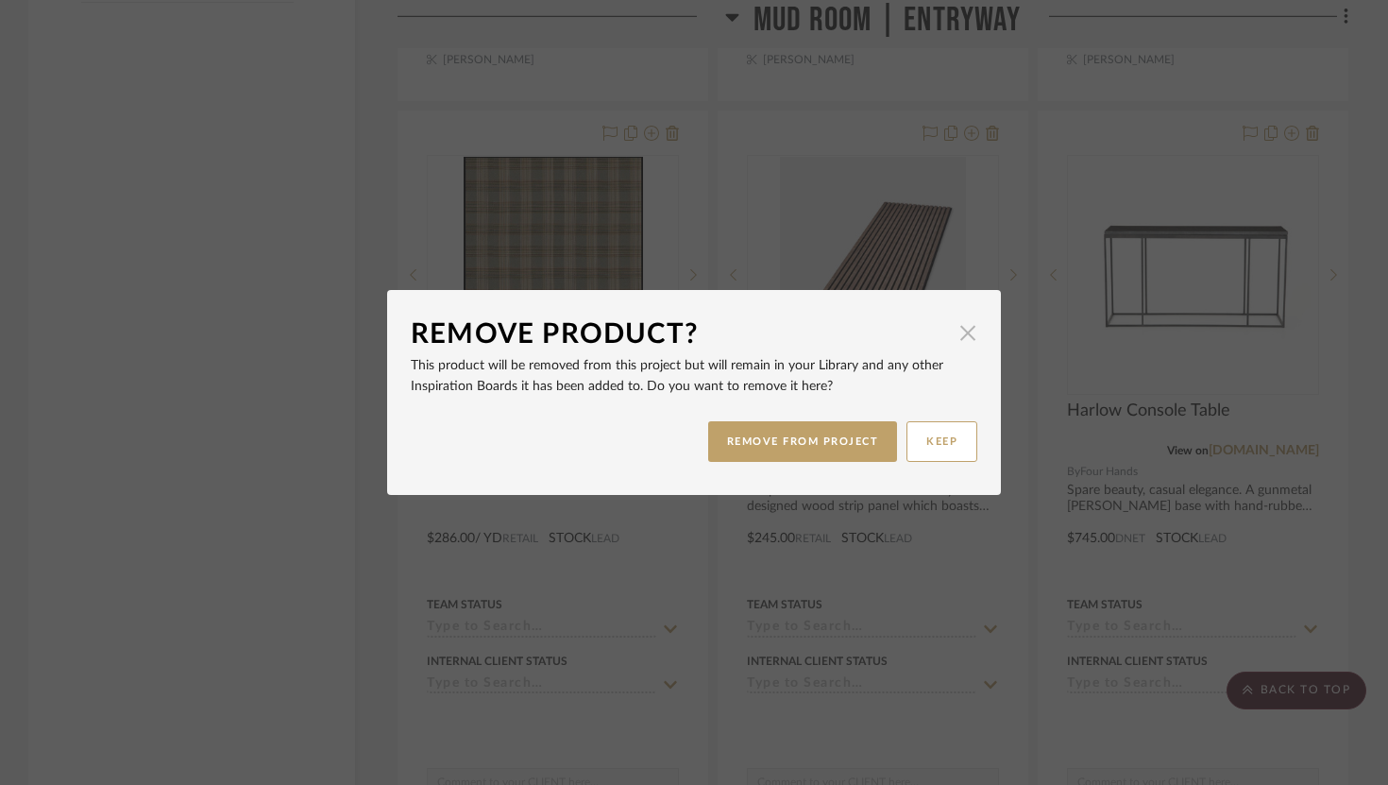
click at [963, 339] on span "button" at bounding box center [968, 333] width 38 height 38
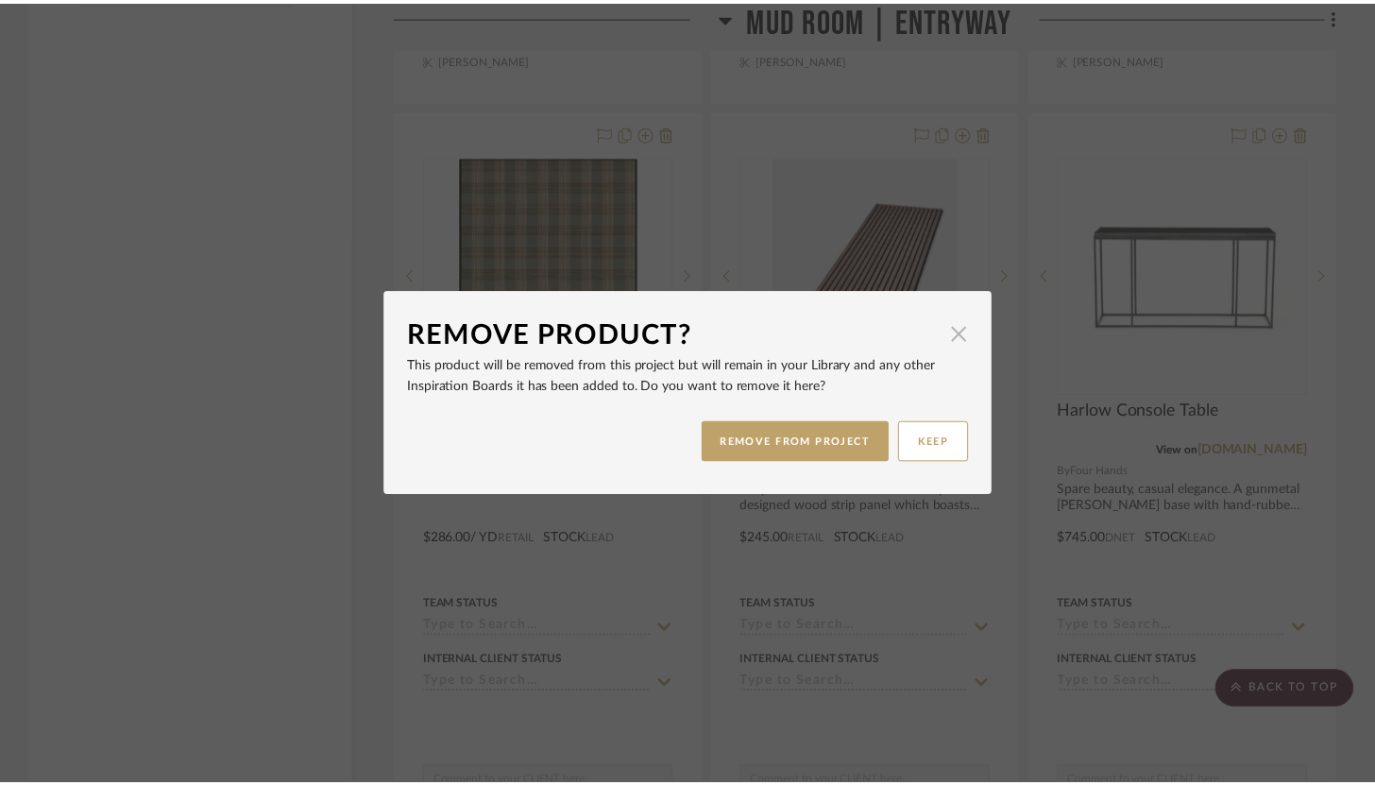
scroll to position [3069, 0]
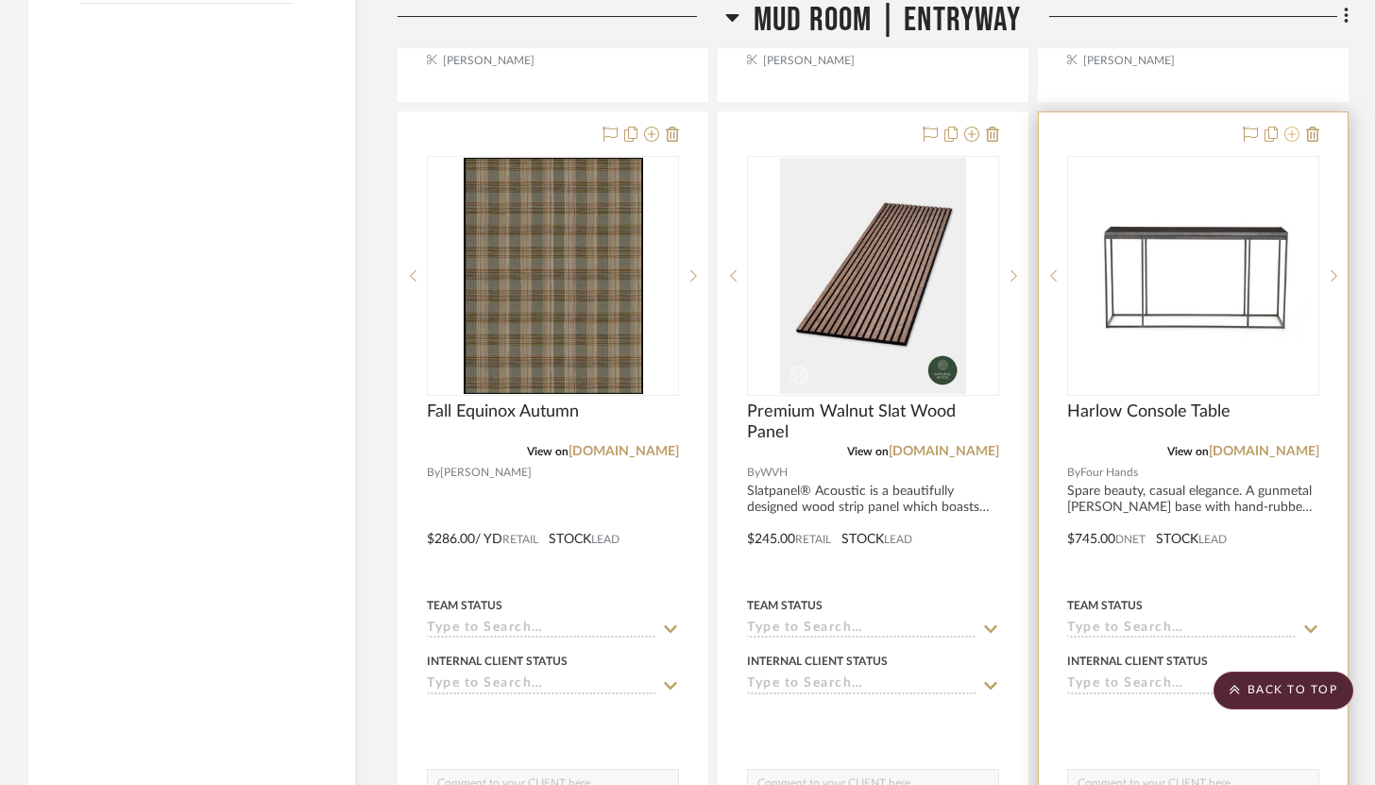
click at [1298, 127] on icon at bounding box center [1292, 134] width 15 height 15
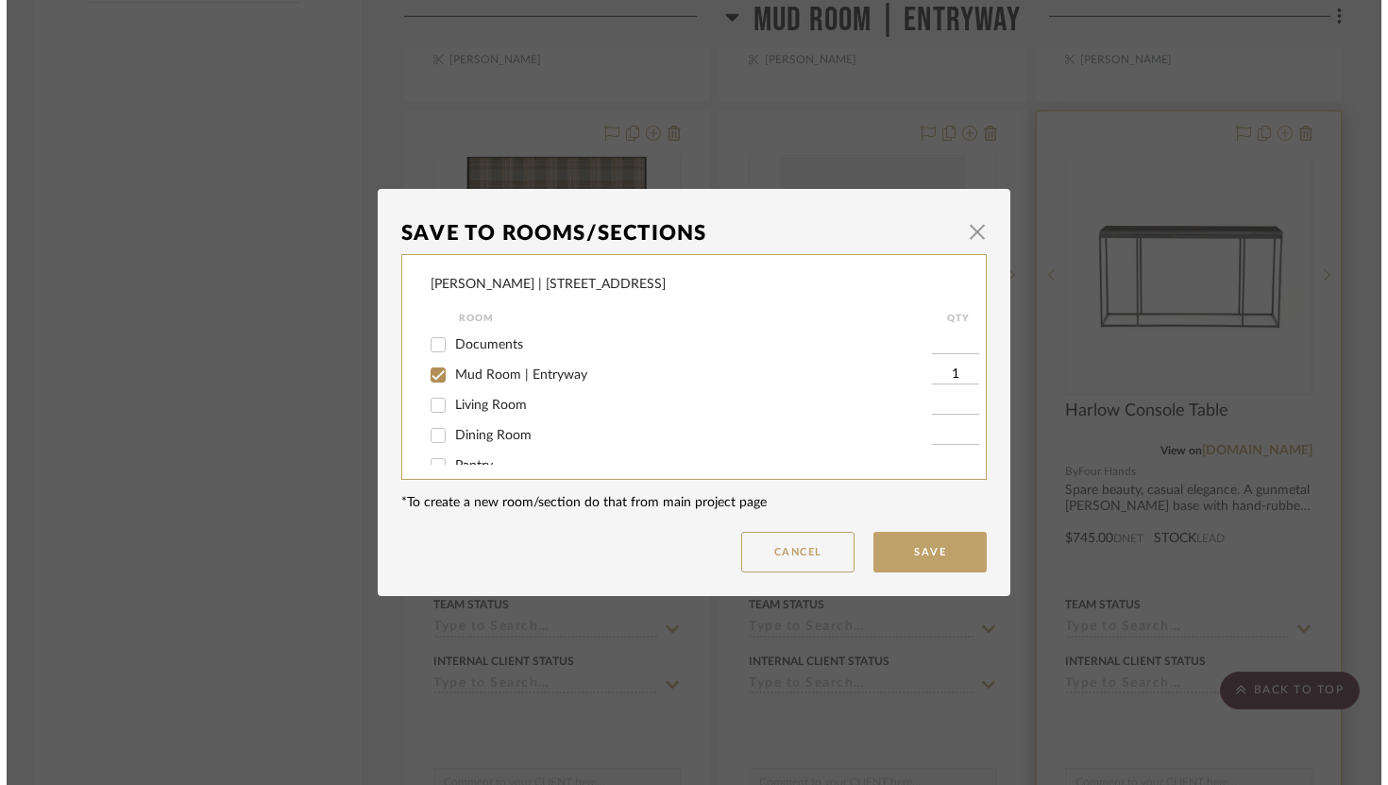
scroll to position [0, 0]
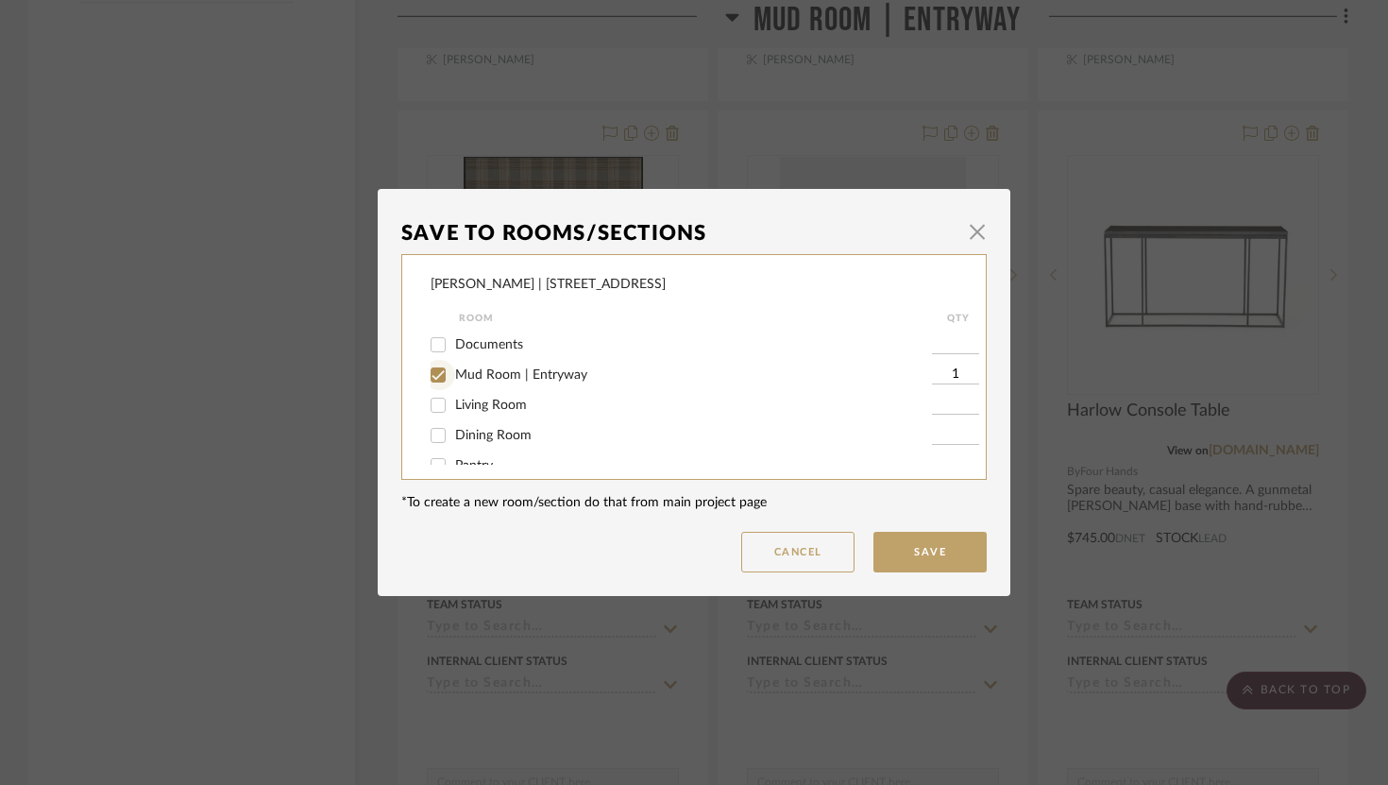
click at [434, 375] on input "Mud Room | Entryway" at bounding box center [438, 375] width 30 height 30
checkbox input "false"
click at [433, 409] on input "Living Room" at bounding box center [438, 405] width 30 height 30
checkbox input "true"
type input "1"
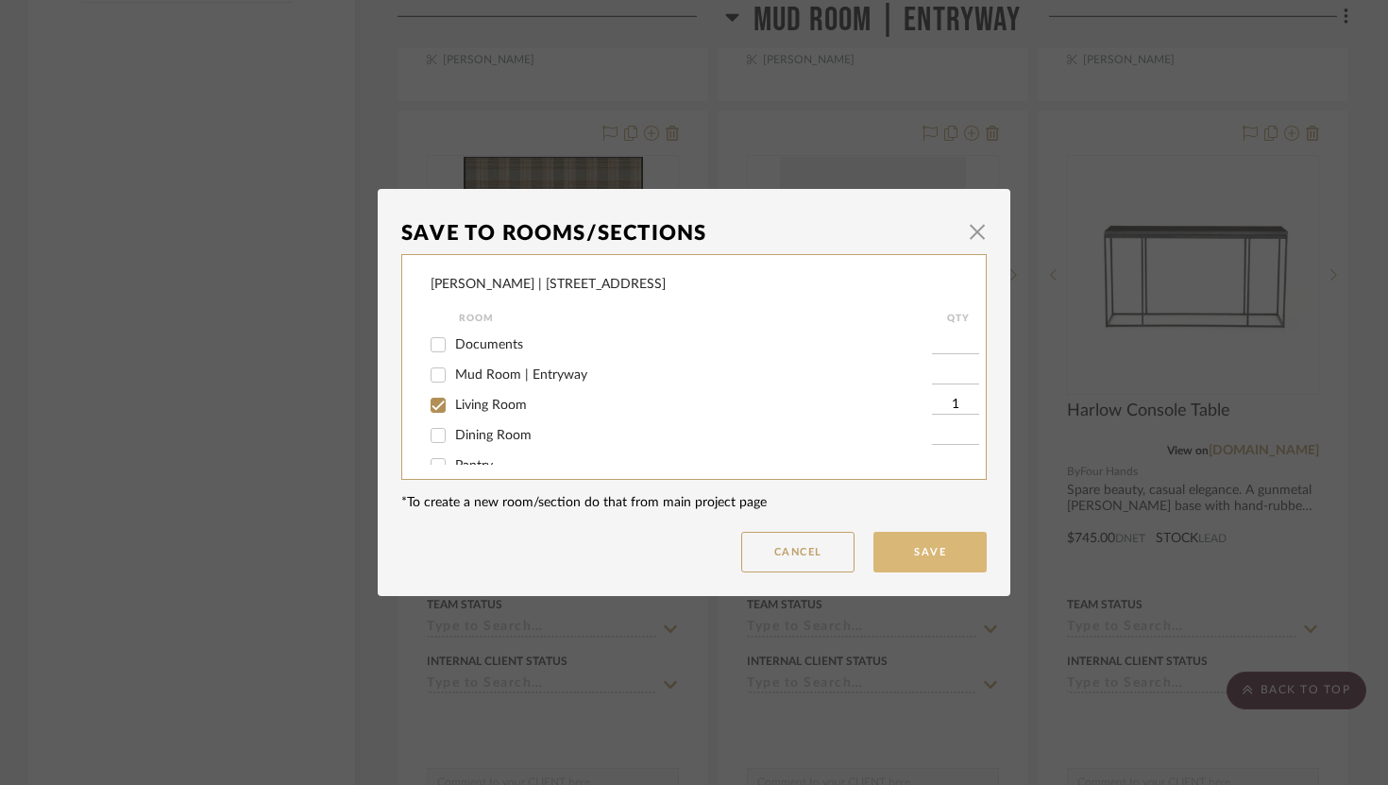
click at [911, 559] on button "Save" at bounding box center [930, 552] width 113 height 41
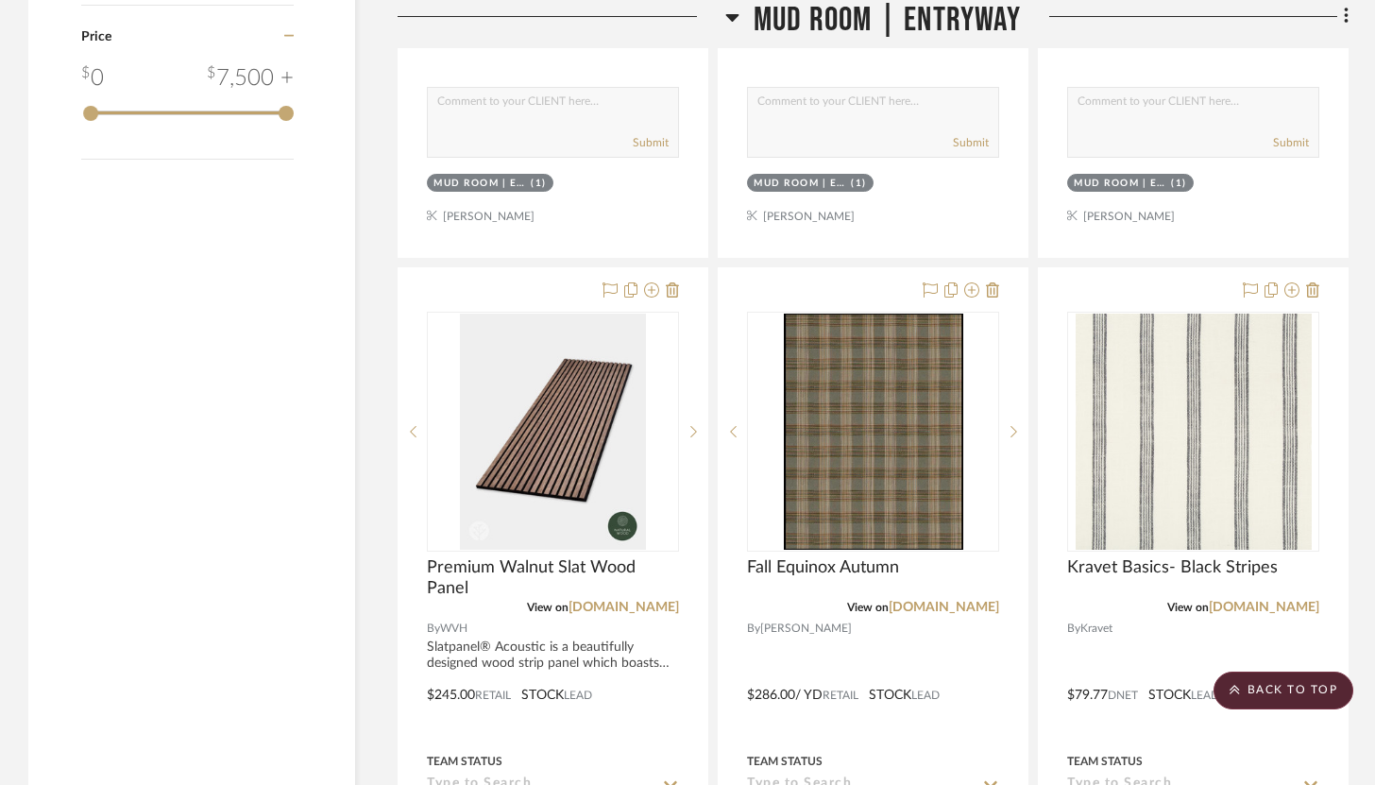
scroll to position [2916, 0]
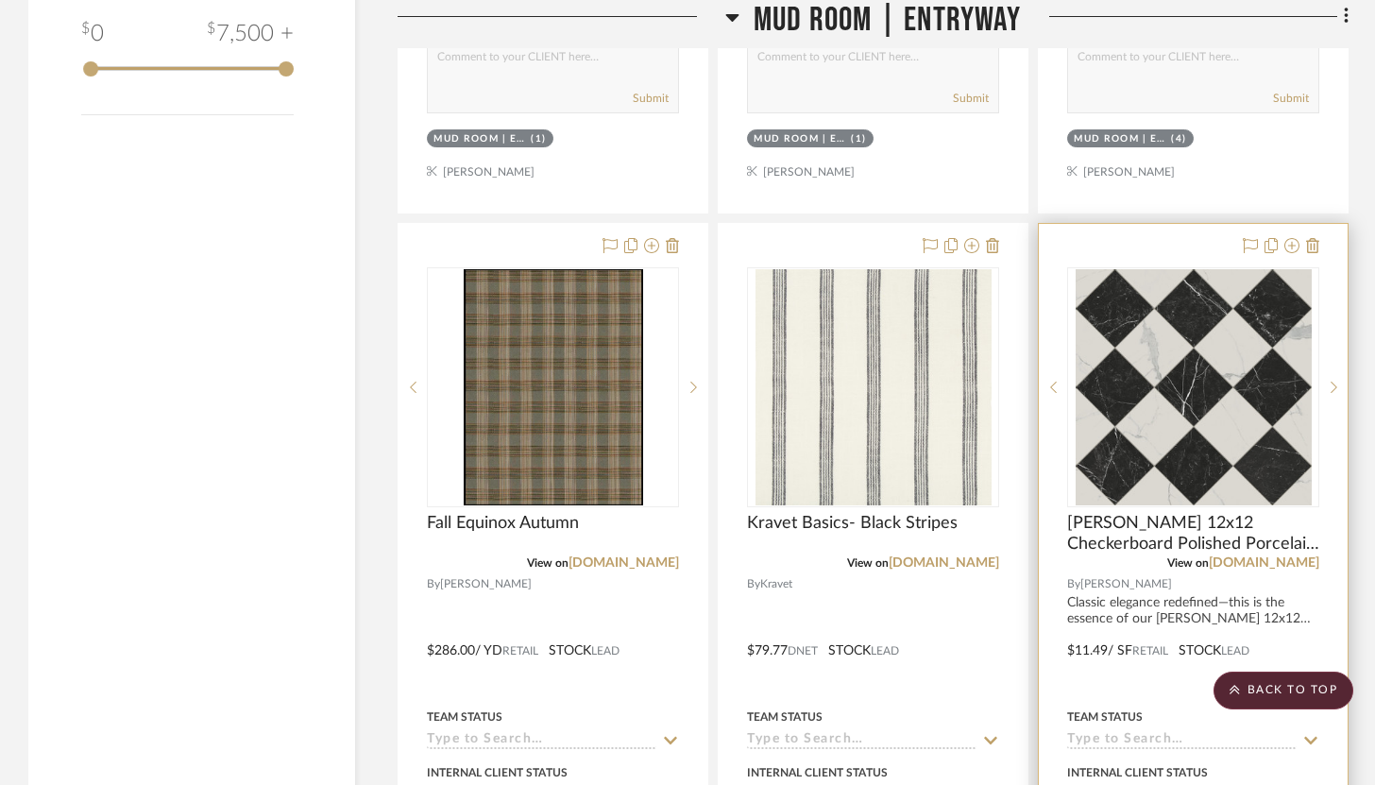
drag, startPoint x: 1230, startPoint y: 188, endPoint x: 1058, endPoint y: 754, distance: 591.3
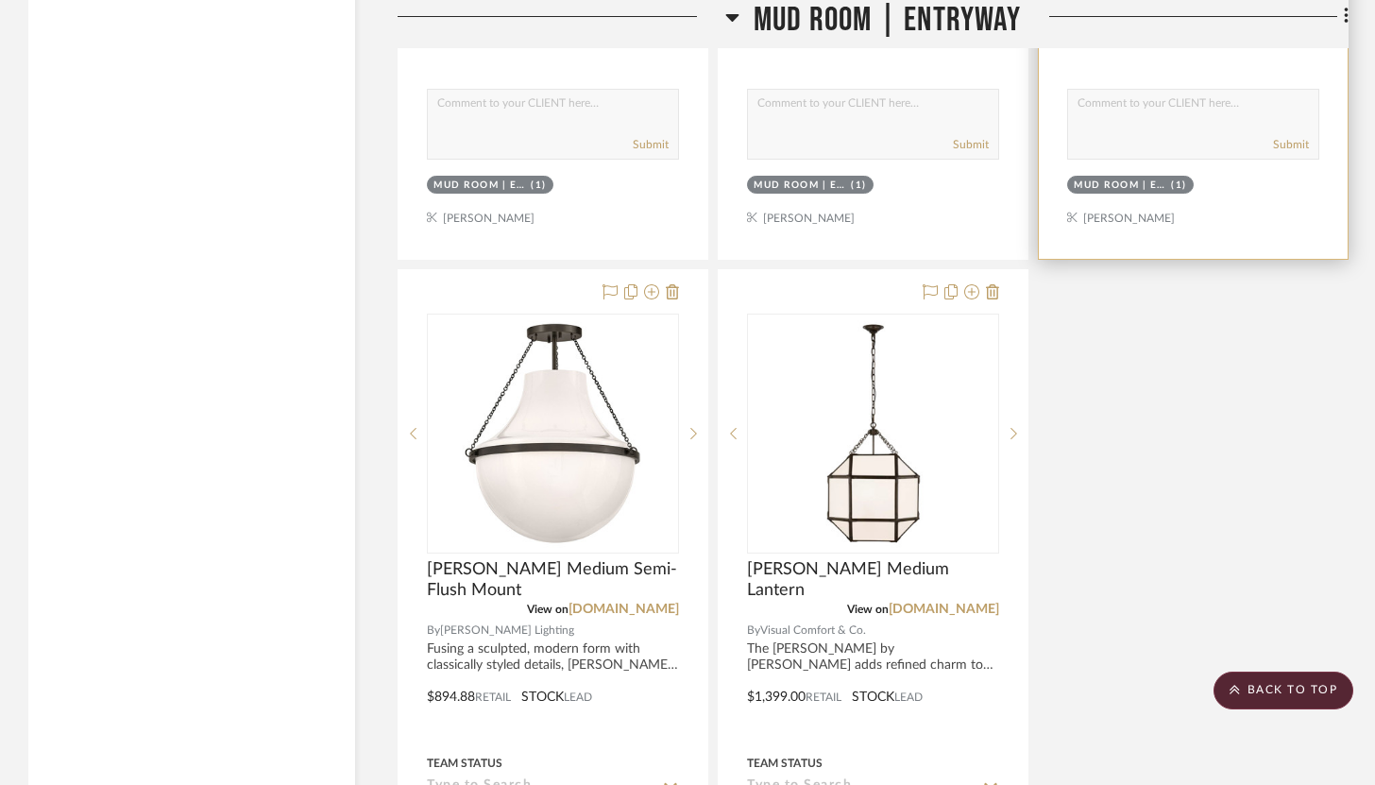
scroll to position [4529, 0]
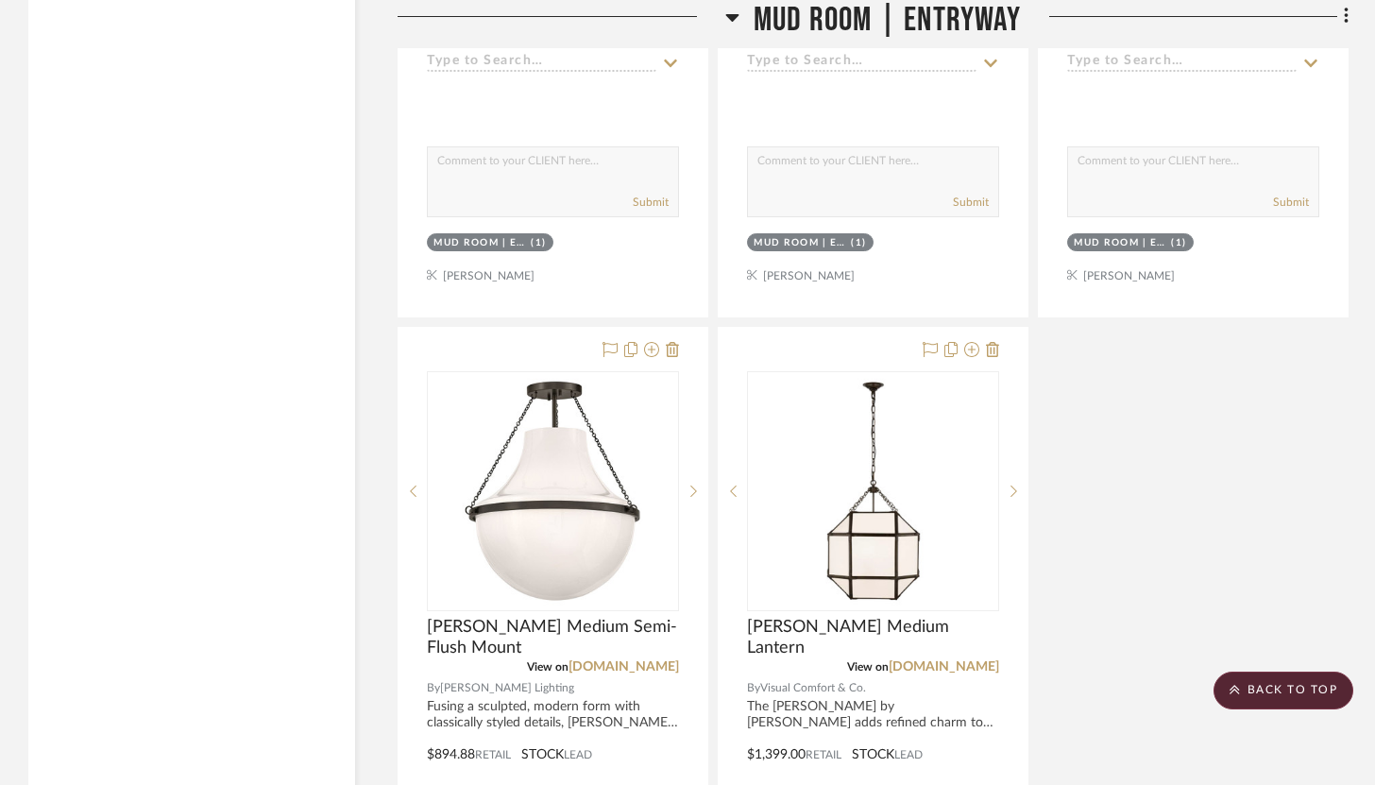
drag, startPoint x: 1248, startPoint y: 286, endPoint x: 414, endPoint y: 2, distance: 881.2
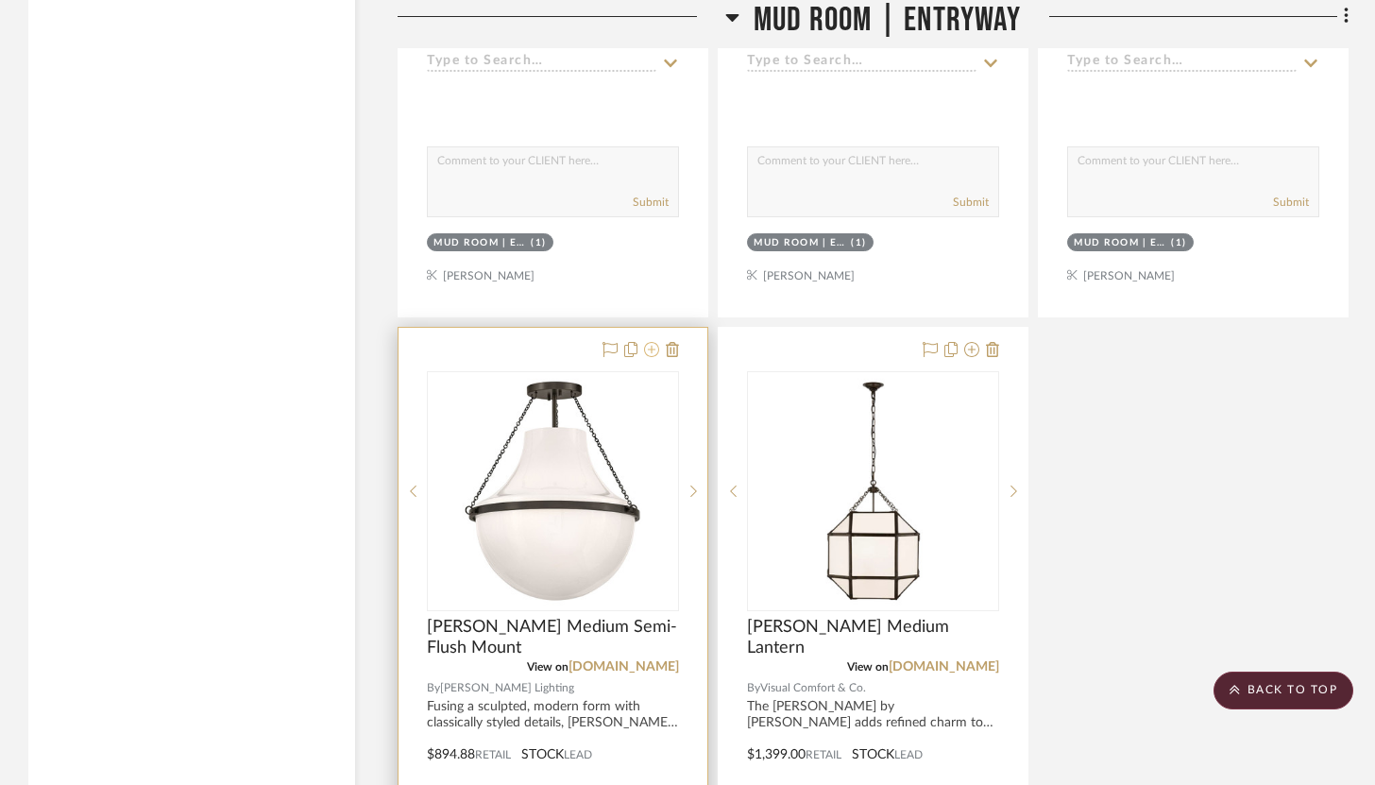
click at [649, 342] on icon at bounding box center [651, 349] width 15 height 15
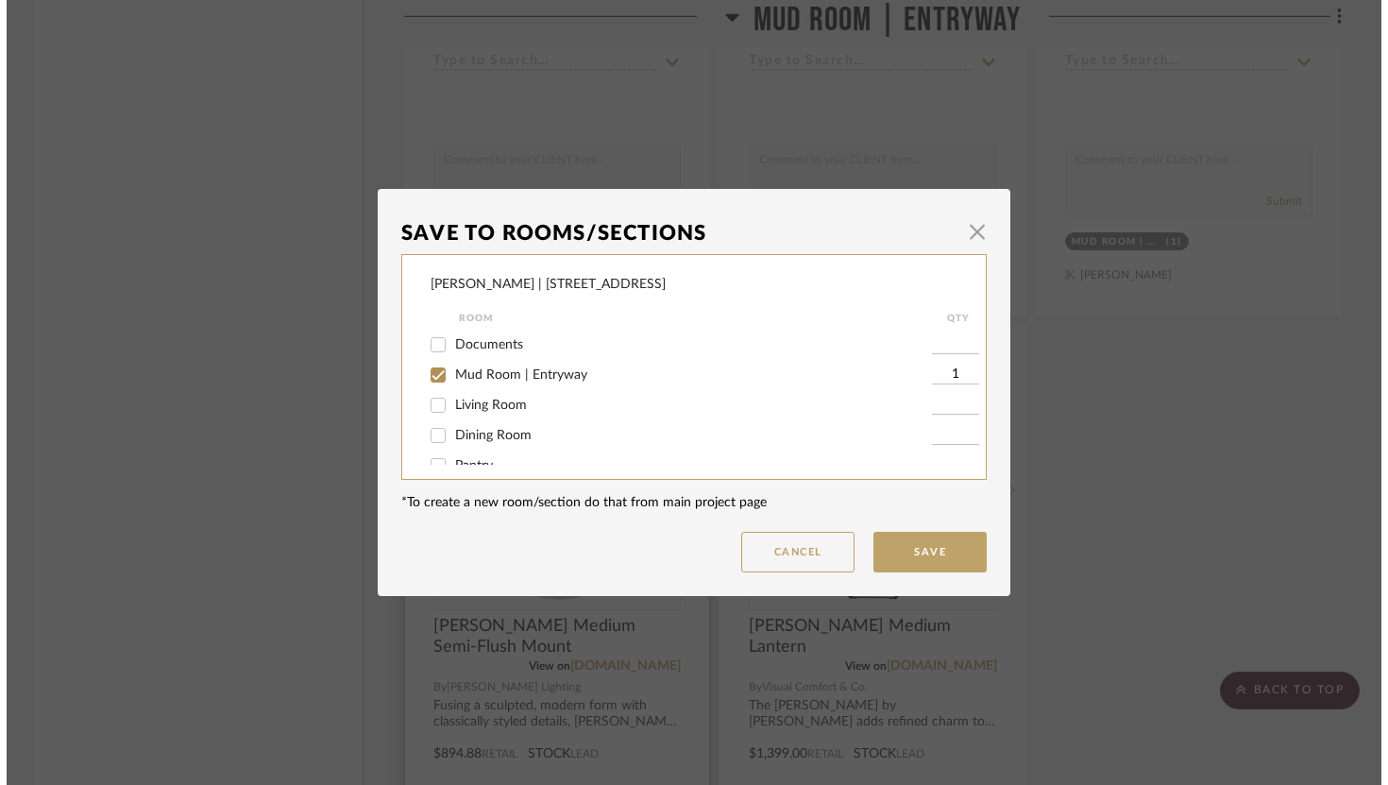
scroll to position [0, 0]
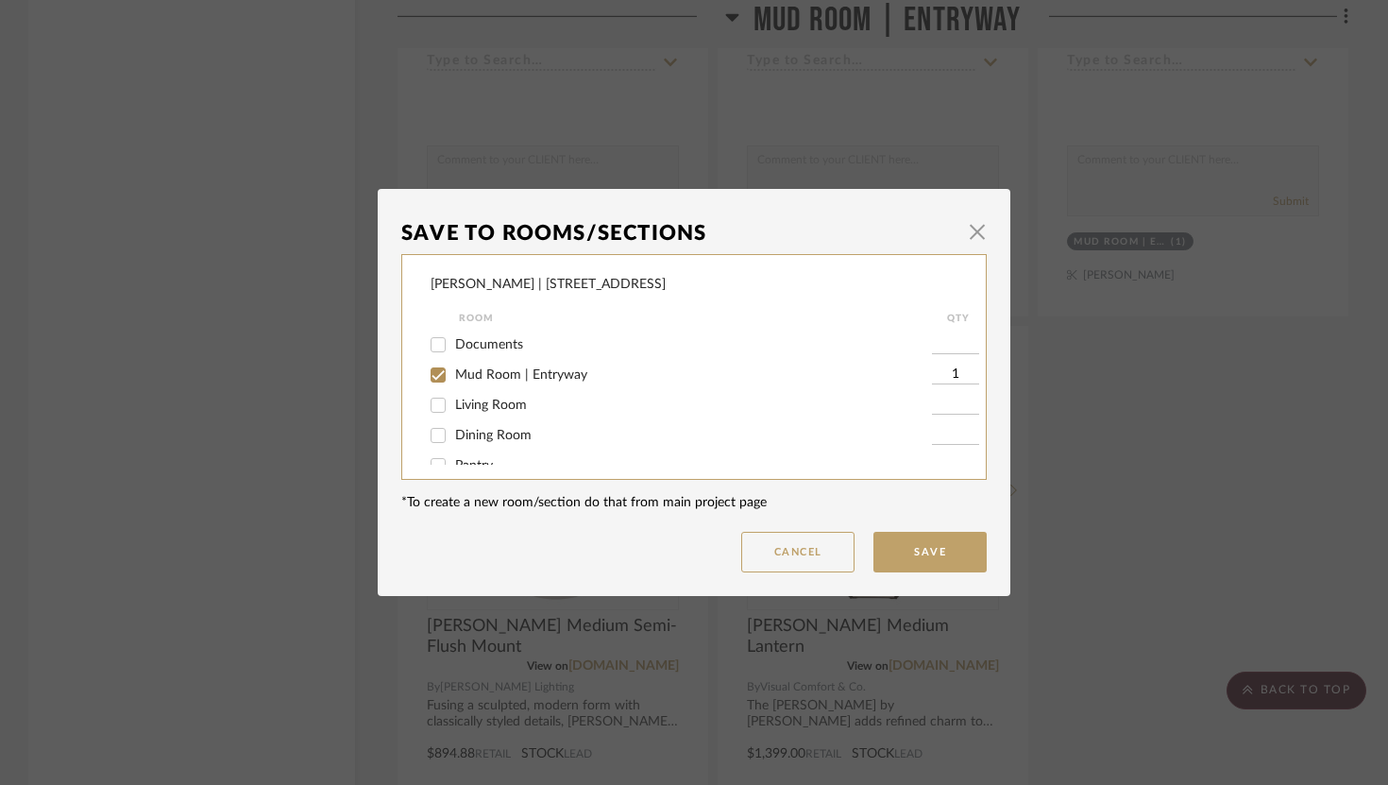
click at [433, 367] on input "Mud Room | Entryway" at bounding box center [438, 375] width 30 height 30
checkbox input "false"
click at [437, 417] on input "Pantry" at bounding box center [438, 417] width 30 height 30
checkbox input "true"
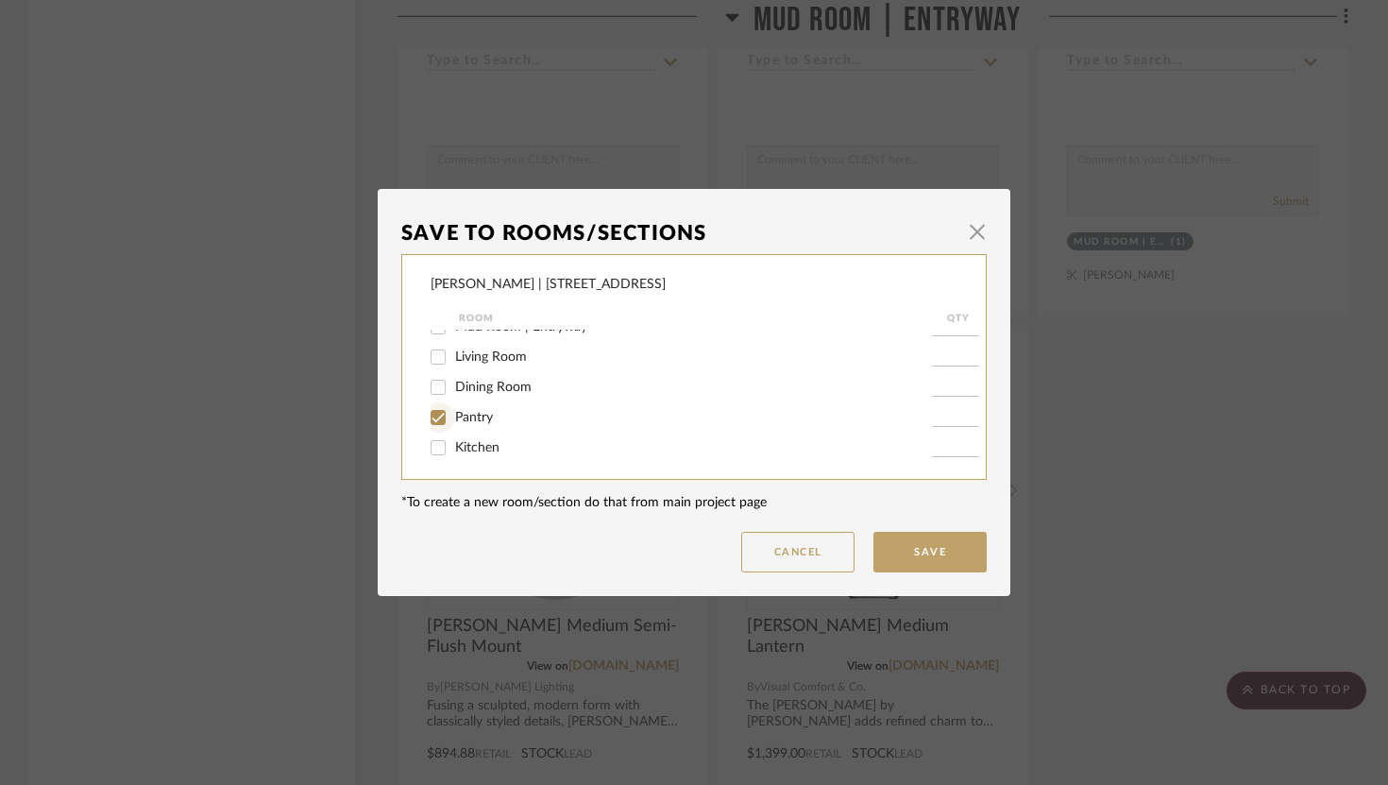
type input "1"
click at [948, 564] on button "Save" at bounding box center [930, 552] width 113 height 41
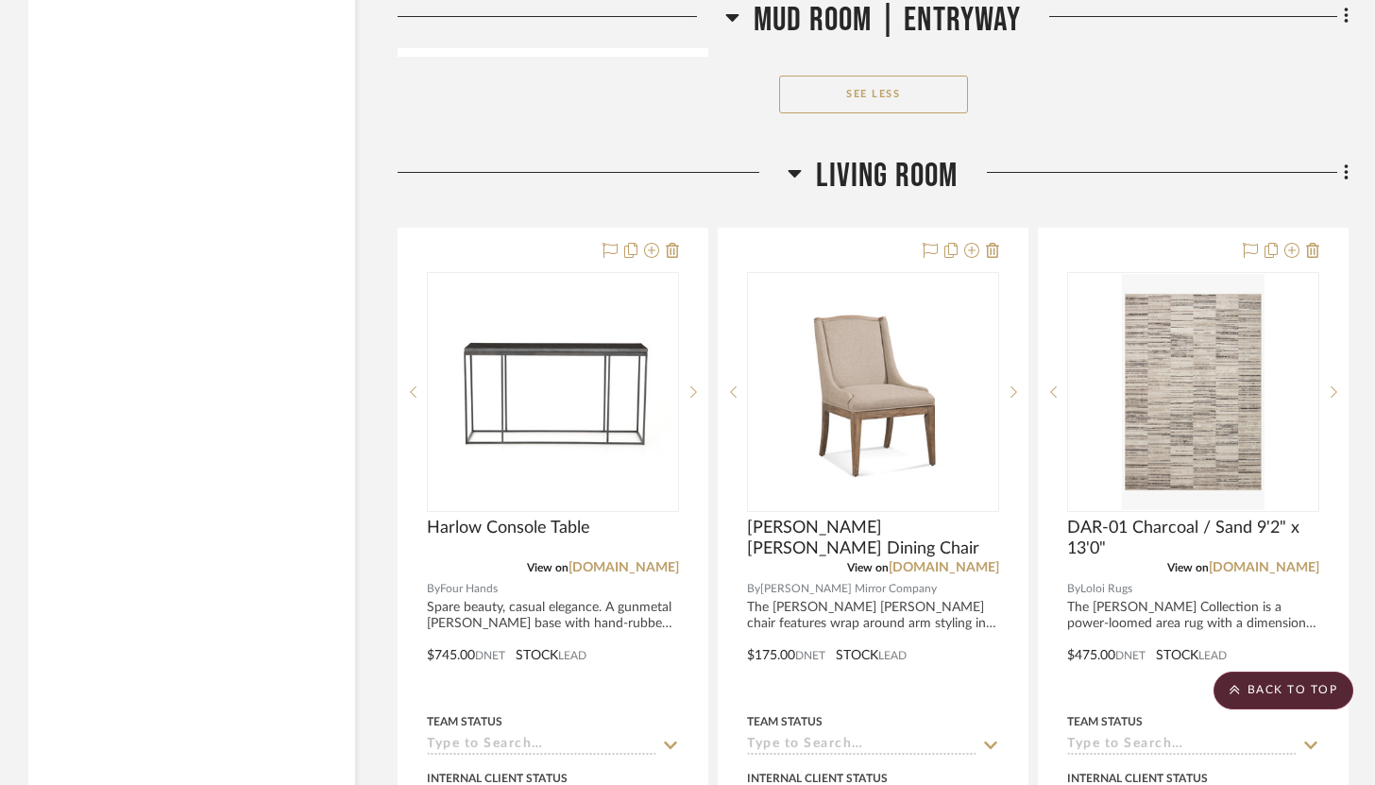
scroll to position [5624, 0]
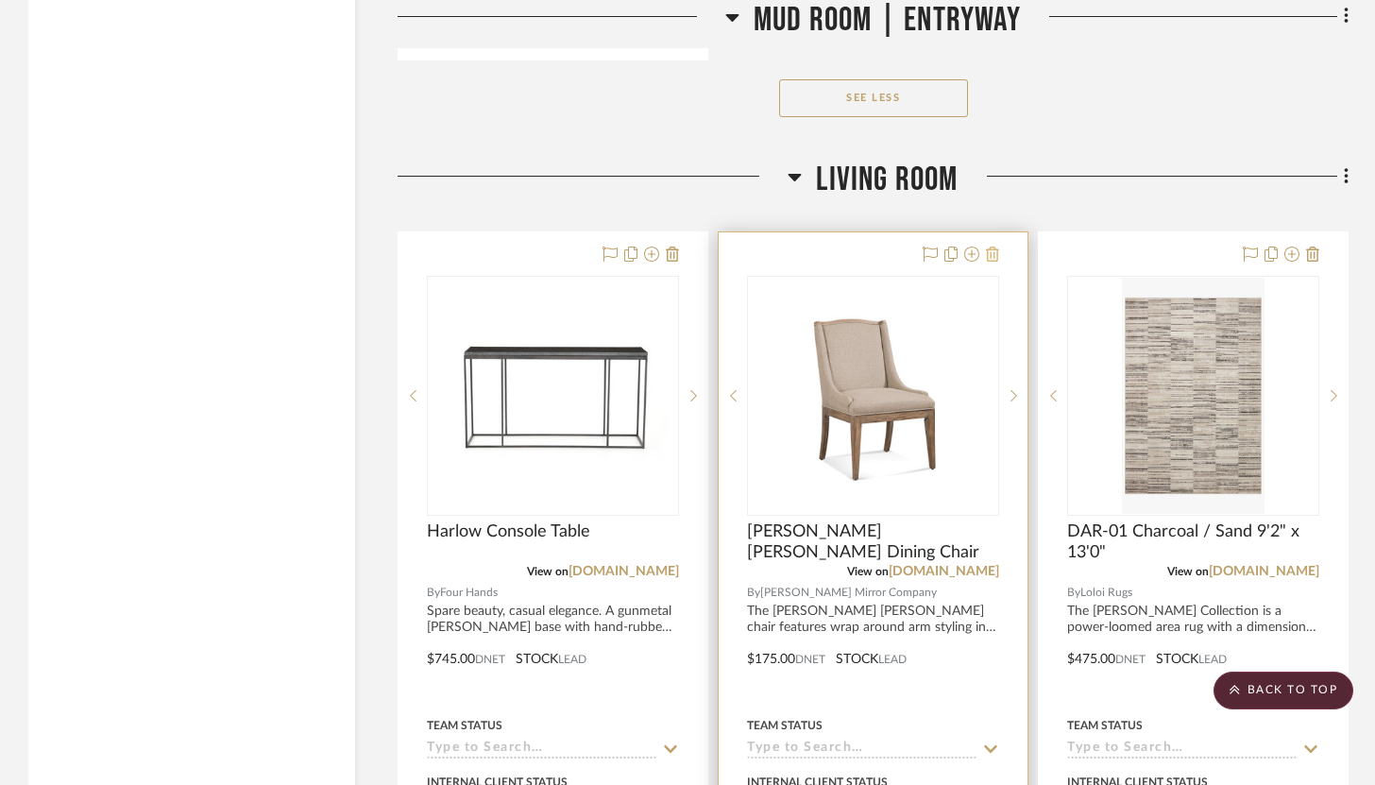
click at [989, 247] on icon at bounding box center [992, 254] width 13 height 15
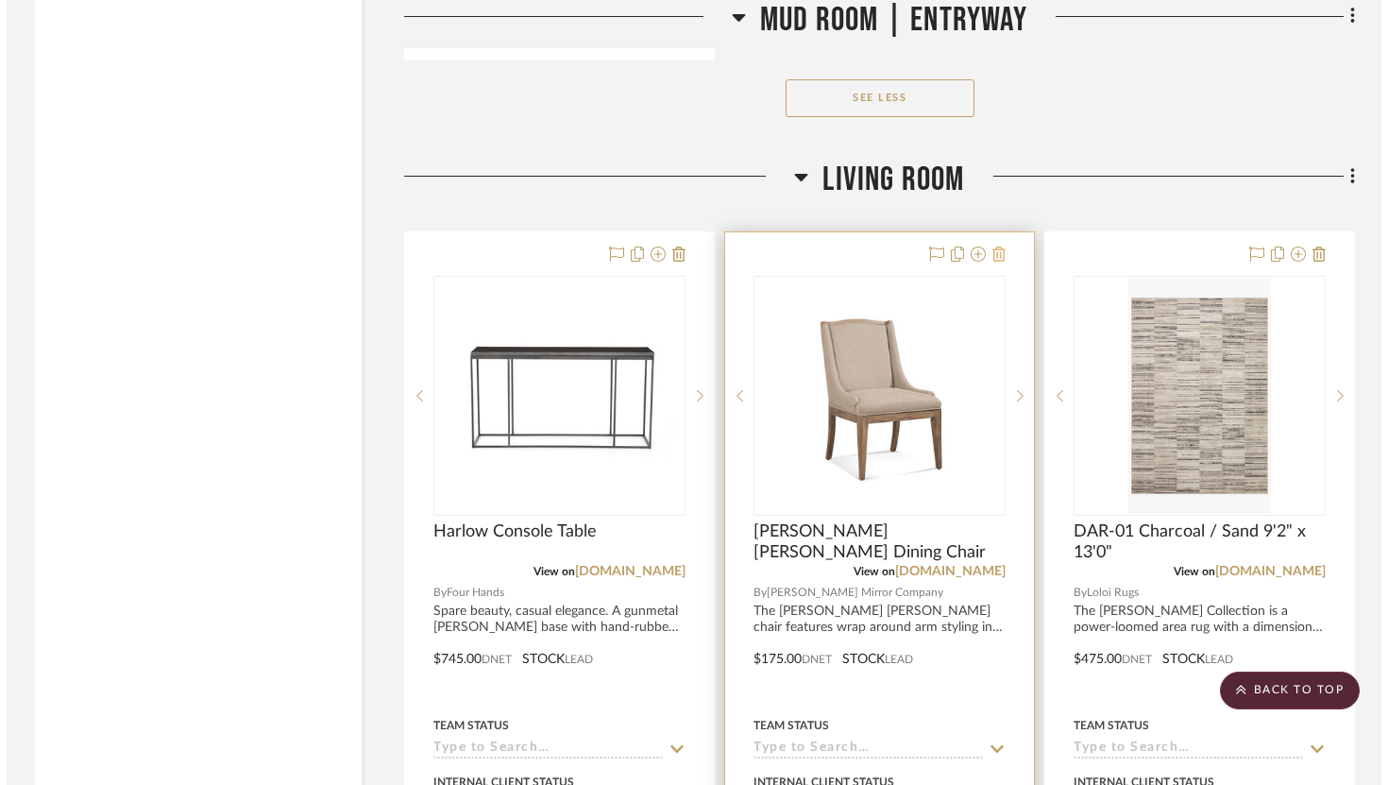
scroll to position [0, 0]
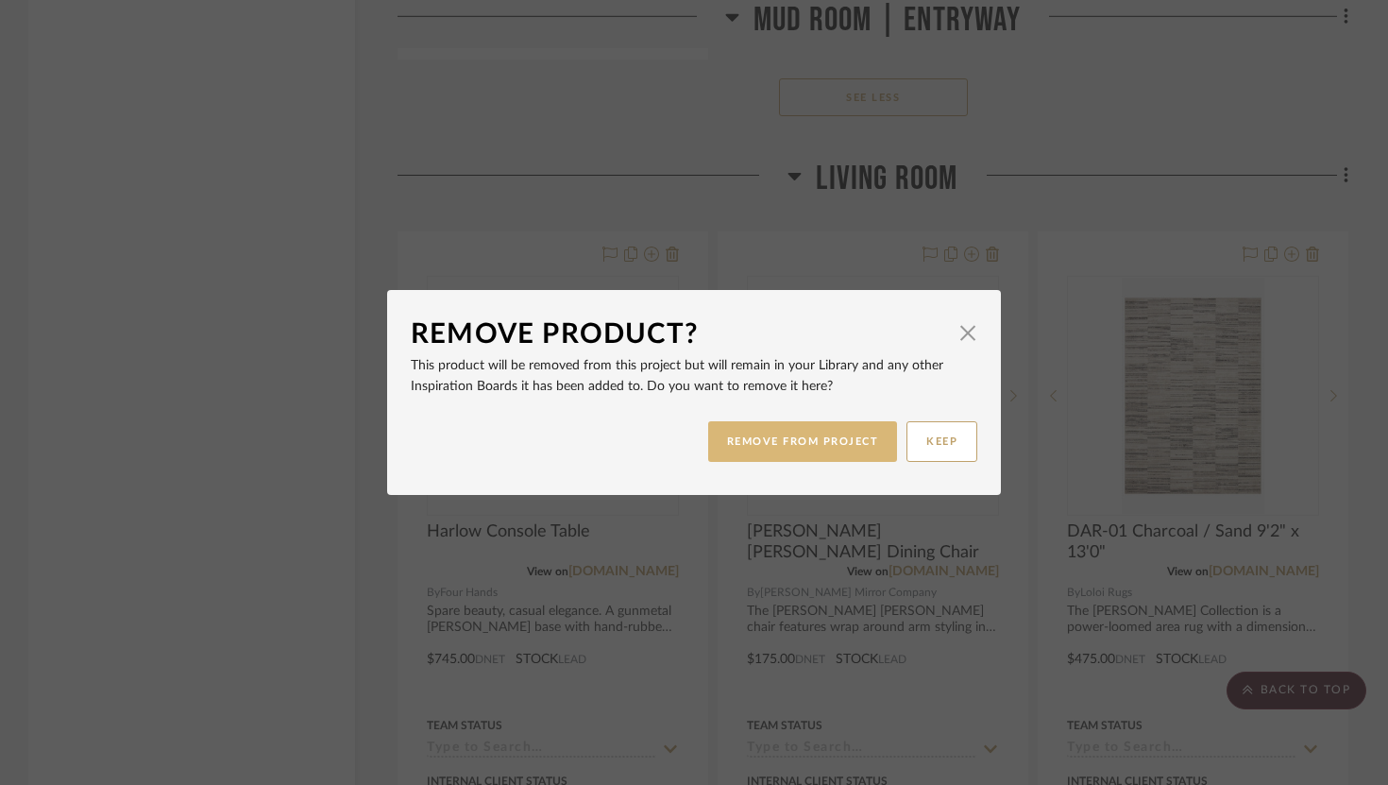
click at [835, 439] on button "REMOVE FROM PROJECT" at bounding box center [803, 441] width 190 height 41
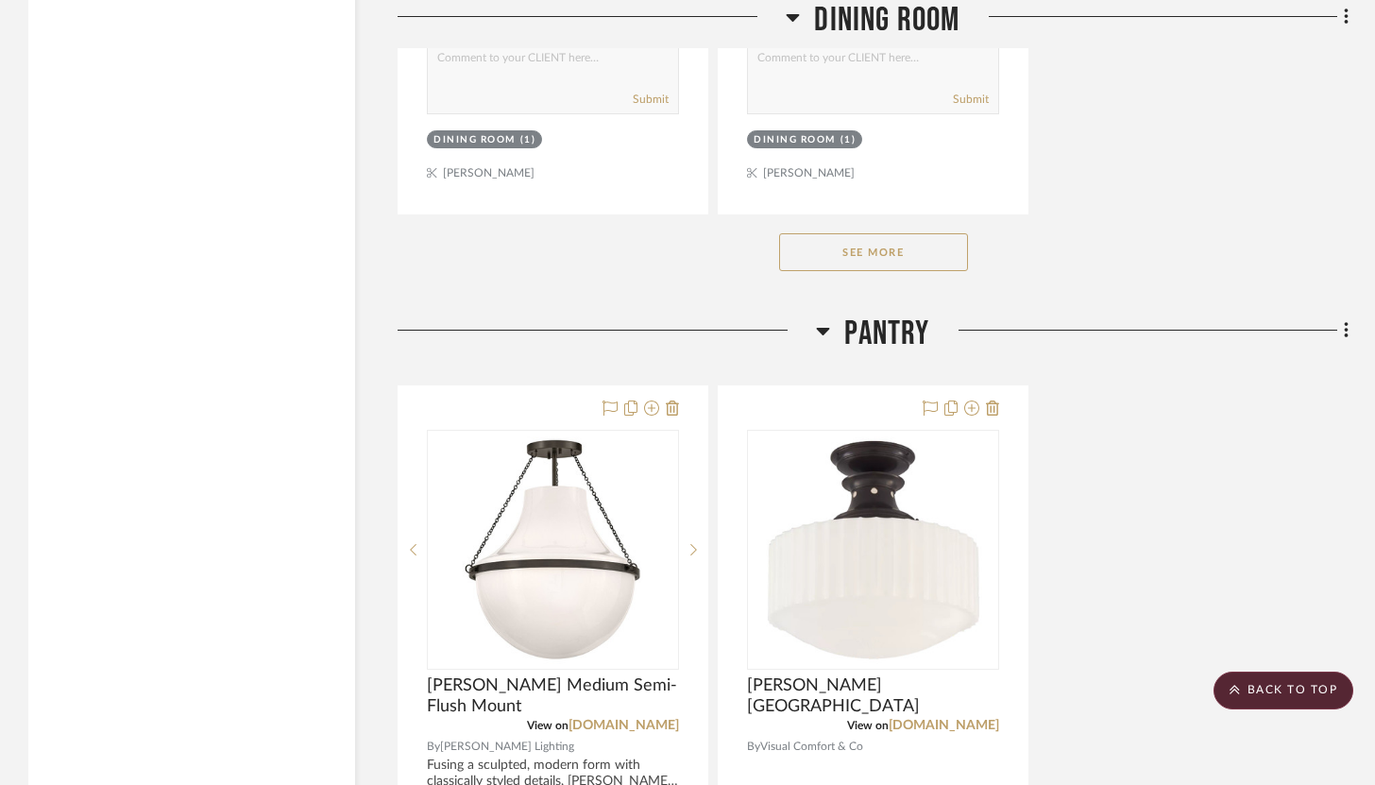
scroll to position [11134, 0]
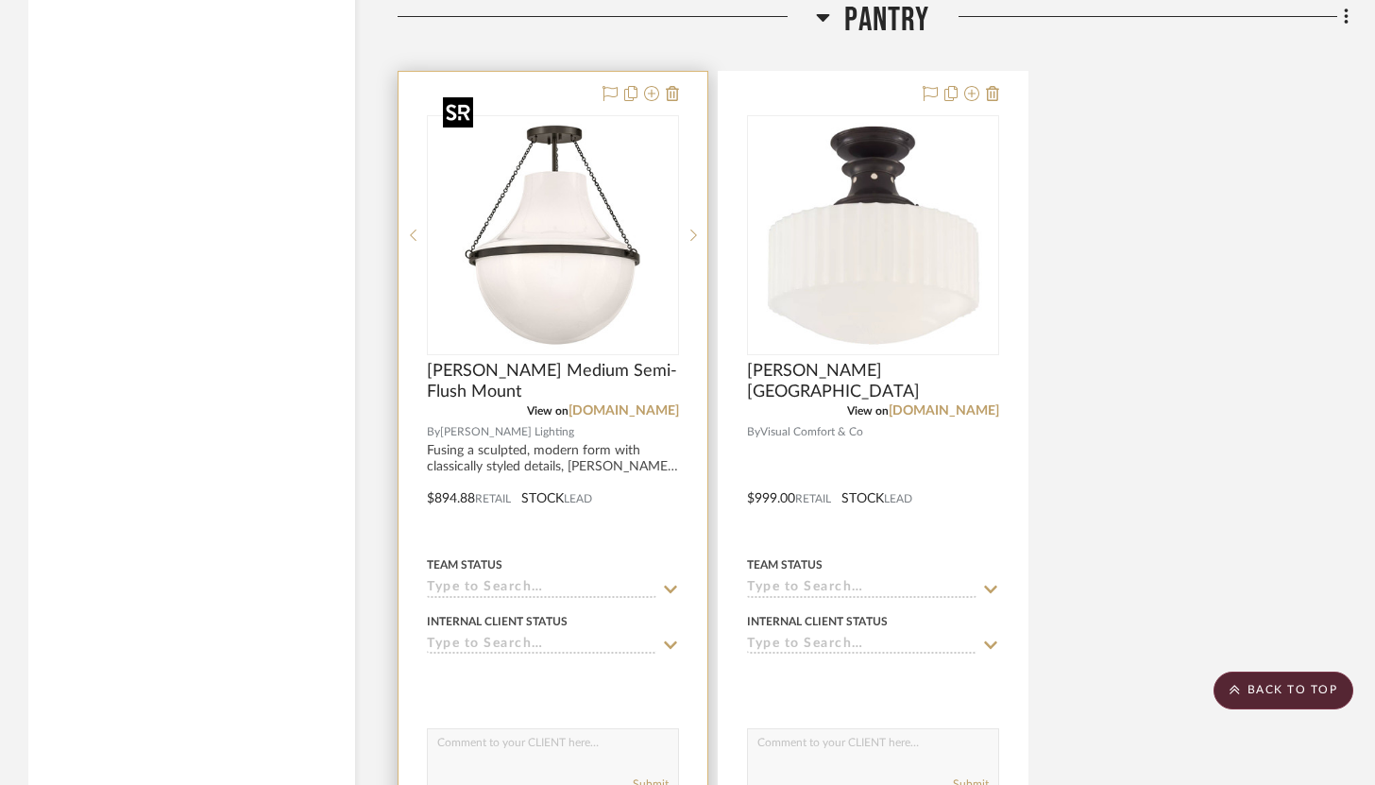
click at [578, 209] on img "0" at bounding box center [553, 235] width 236 height 236
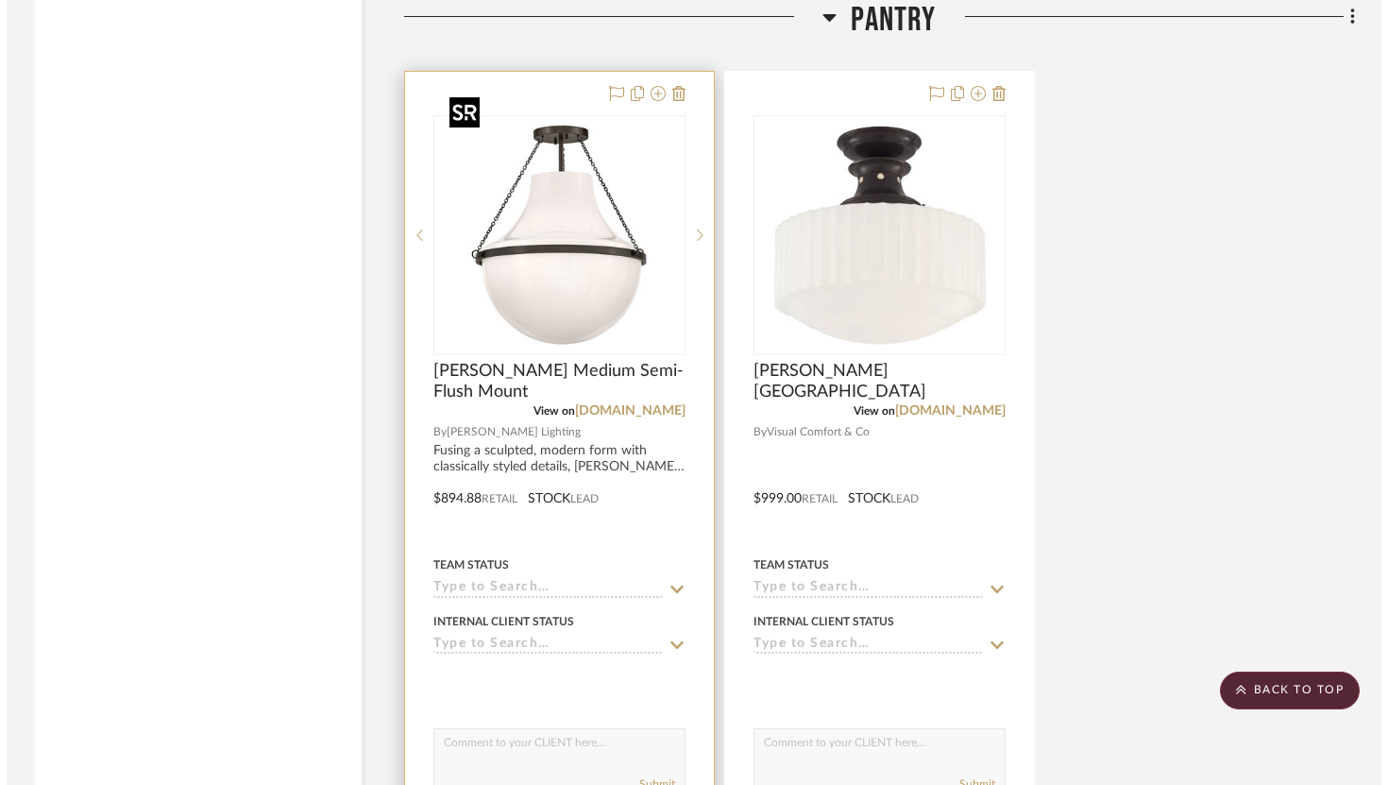
scroll to position [0, 0]
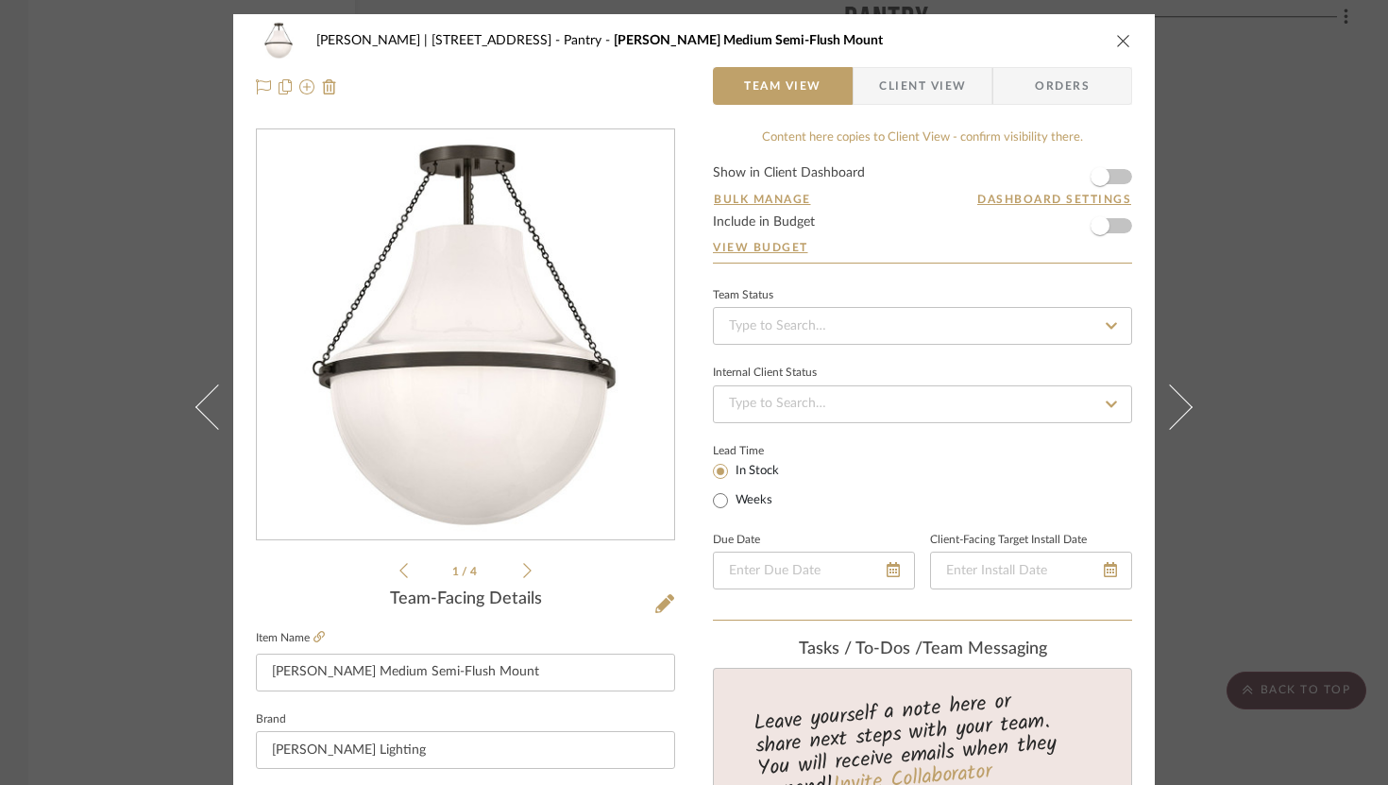
click at [1124, 43] on icon "close" at bounding box center [1123, 40] width 15 height 15
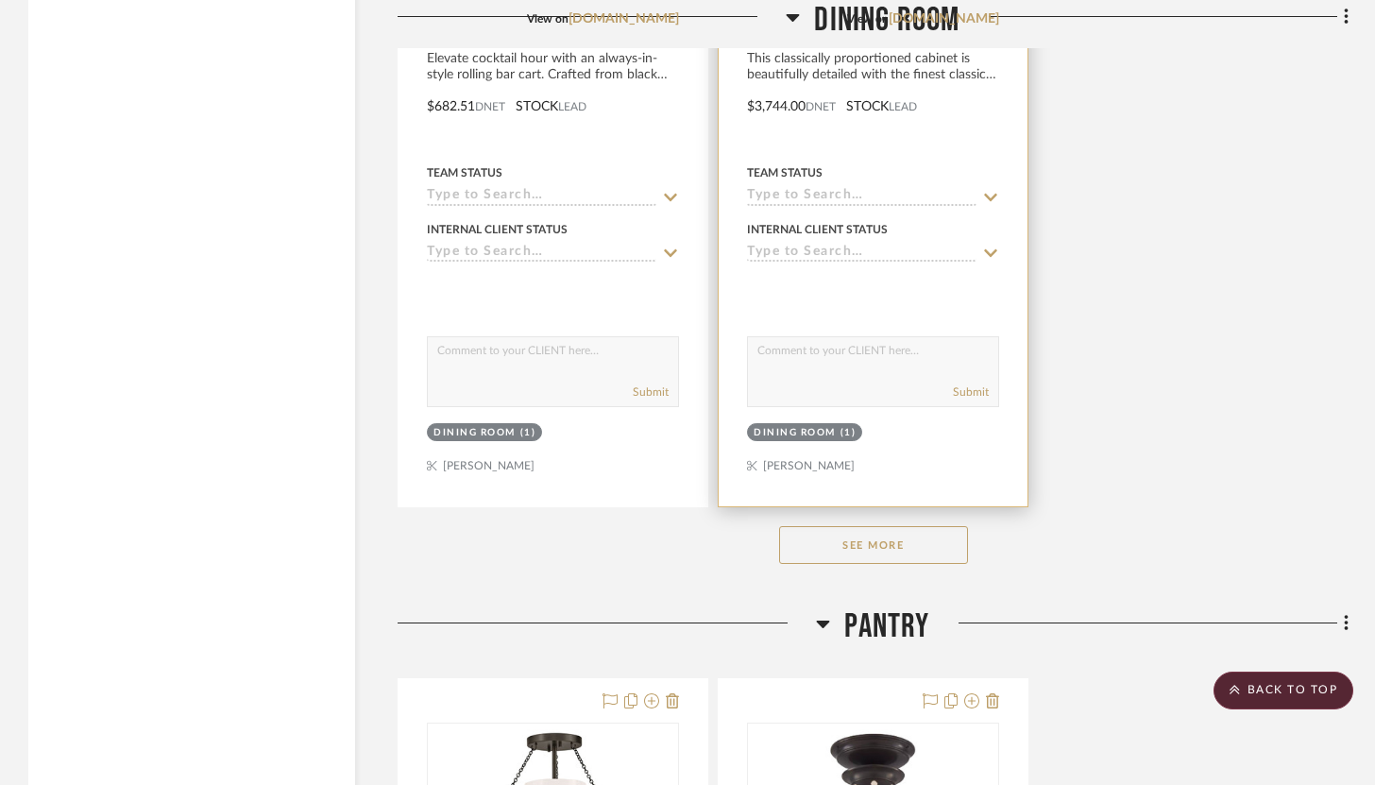
scroll to position [10583, 0]
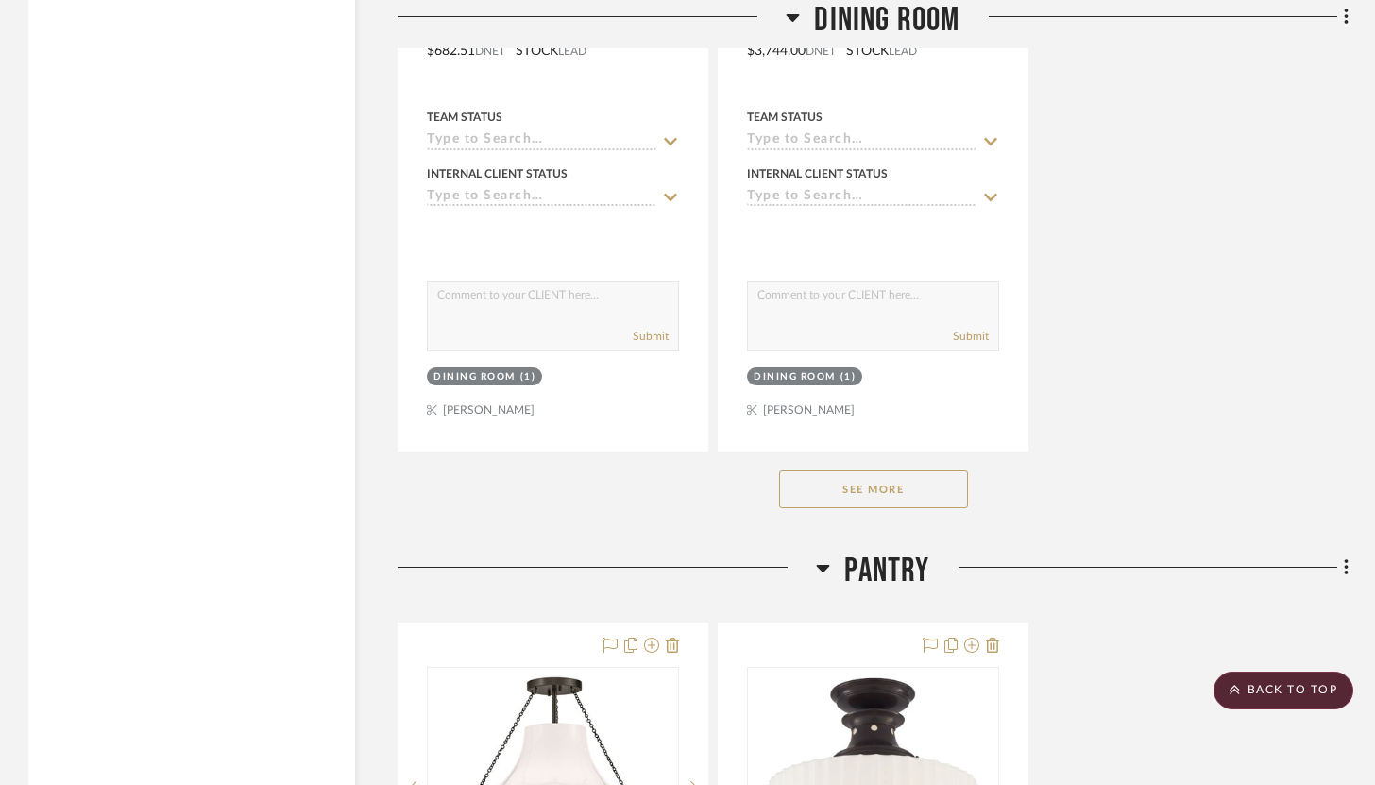
click at [894, 470] on button "See More" at bounding box center [873, 489] width 189 height 38
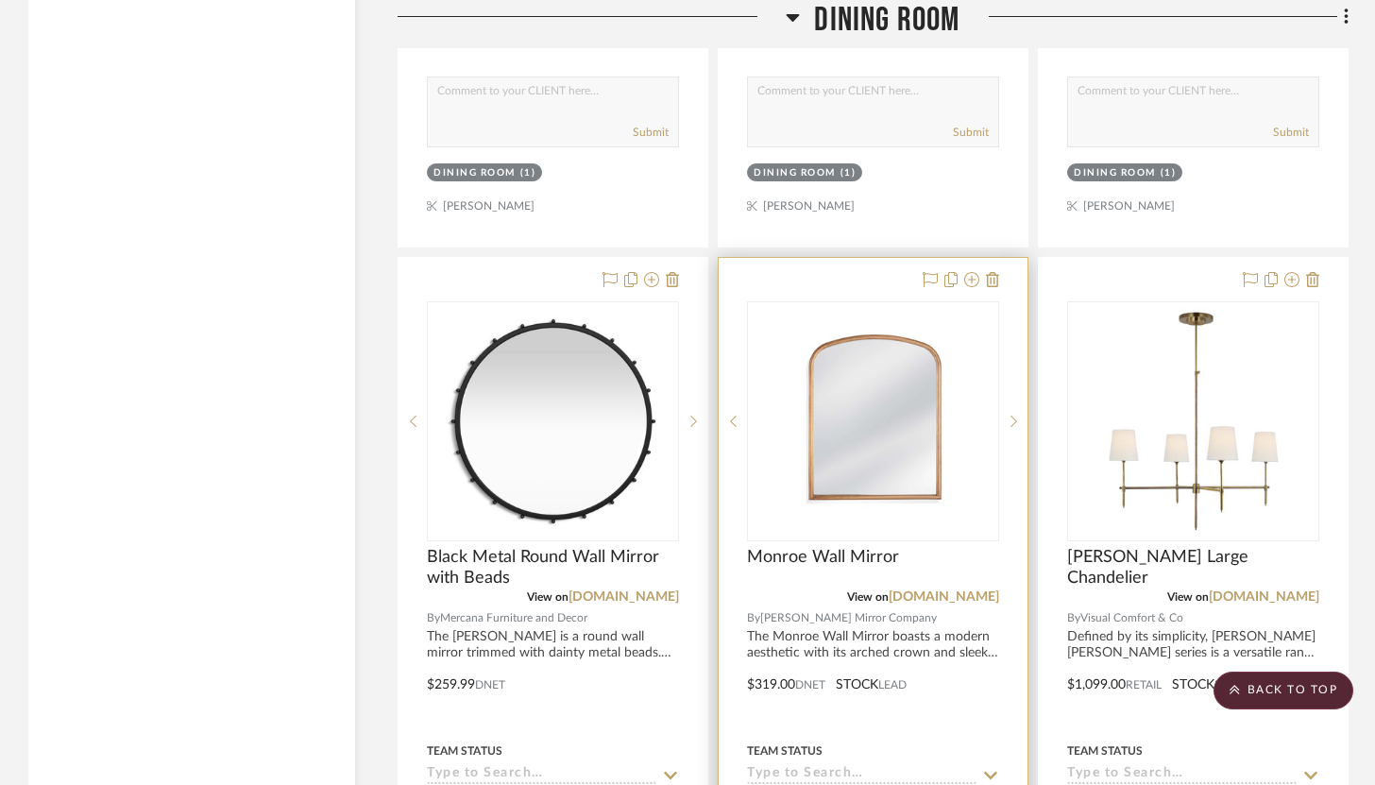
scroll to position [11623, 0]
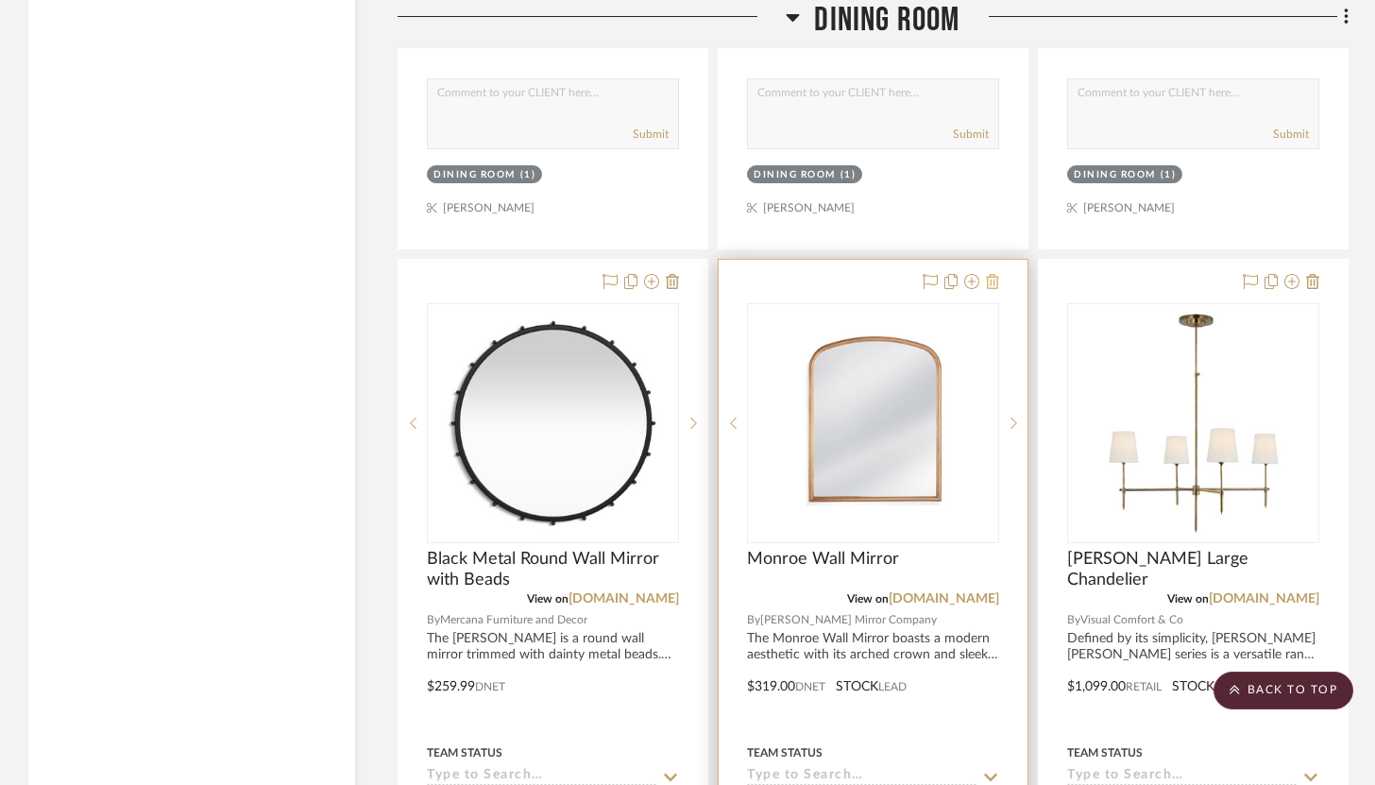
click at [990, 274] on icon at bounding box center [992, 281] width 13 height 15
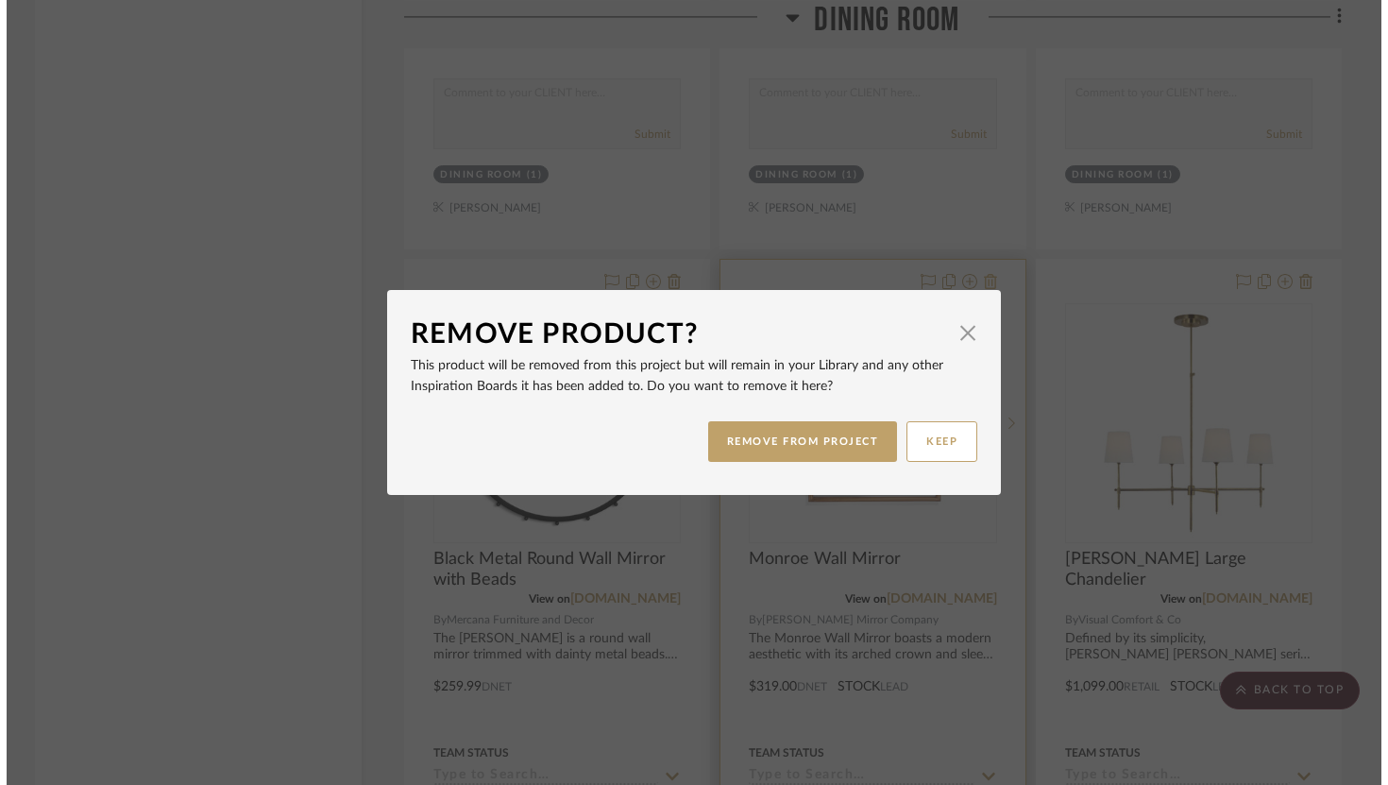
scroll to position [0, 0]
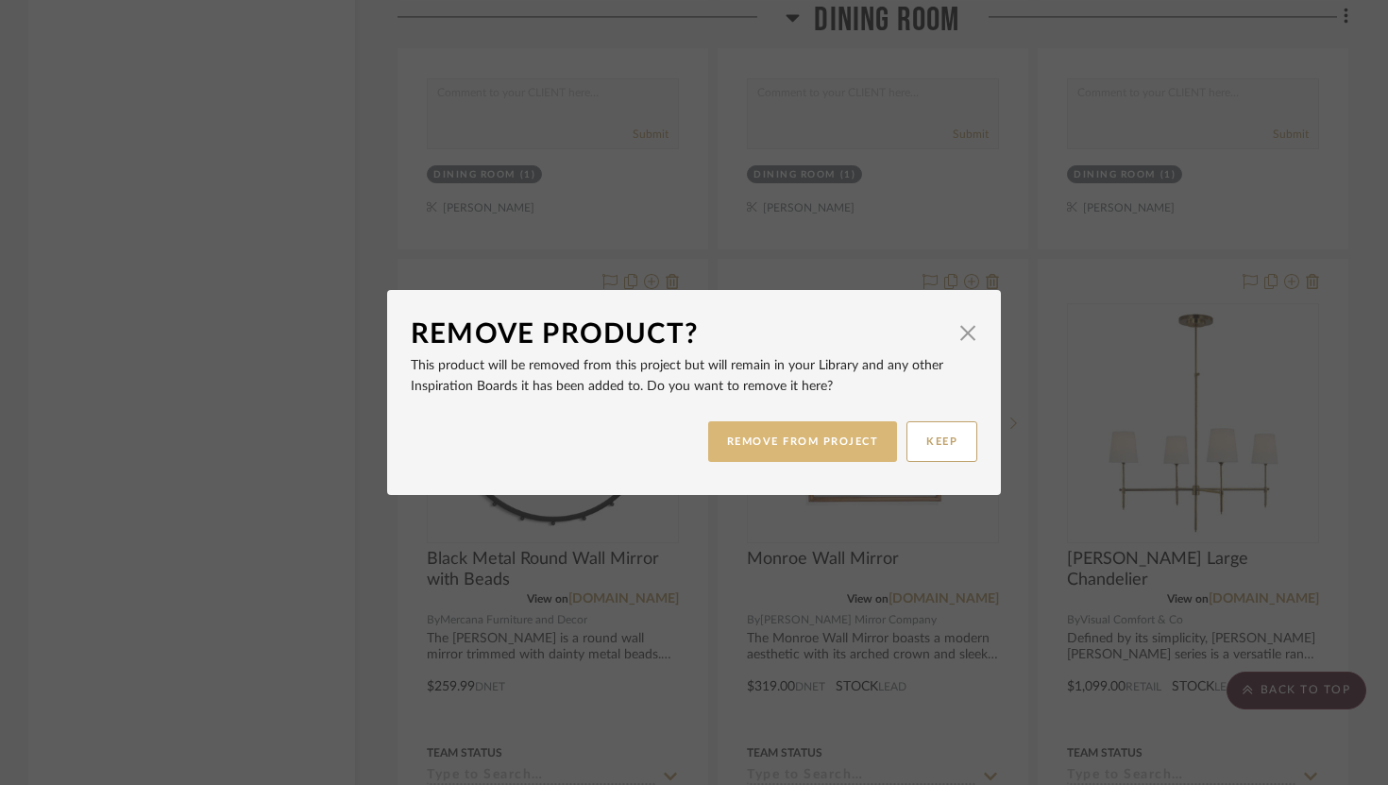
click at [823, 440] on button "REMOVE FROM PROJECT" at bounding box center [803, 441] width 190 height 41
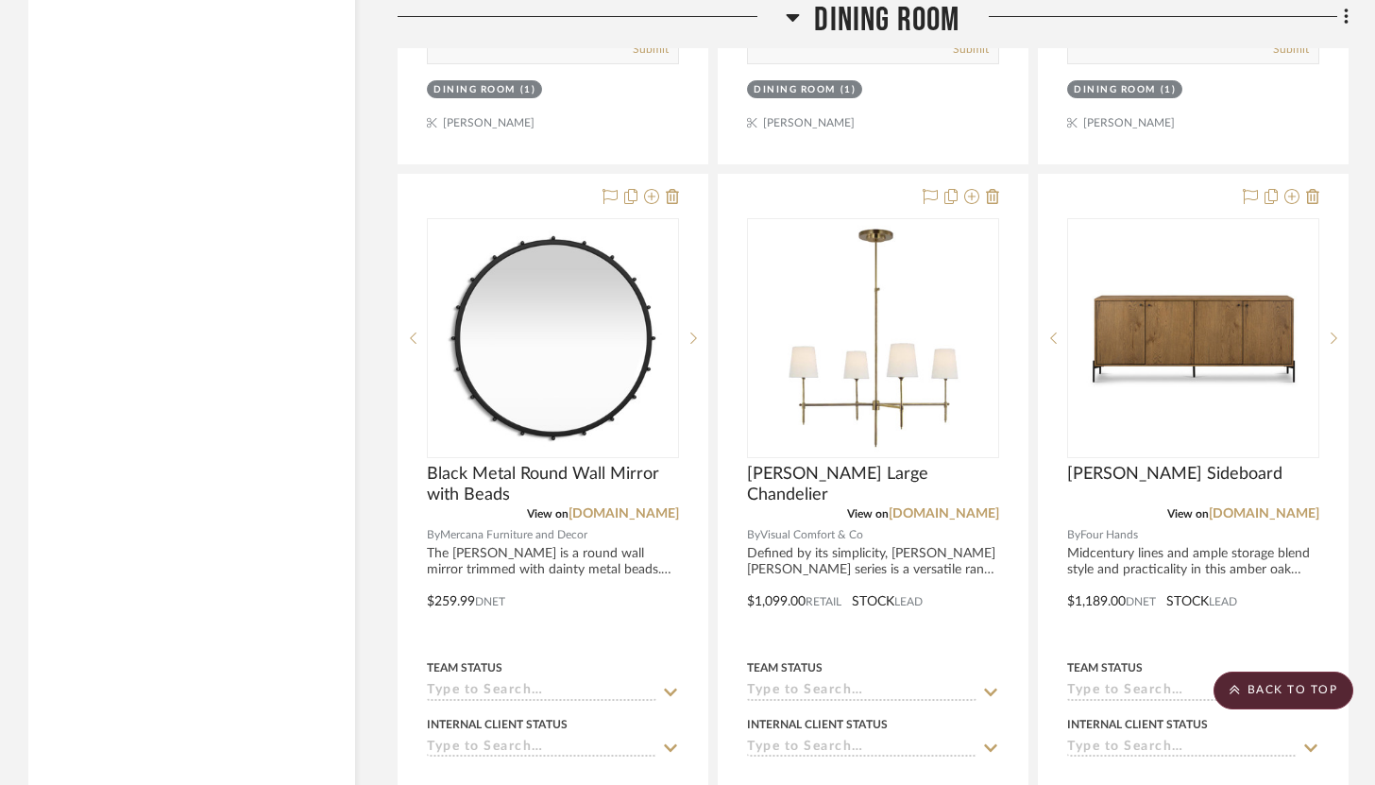
scroll to position [11710, 0]
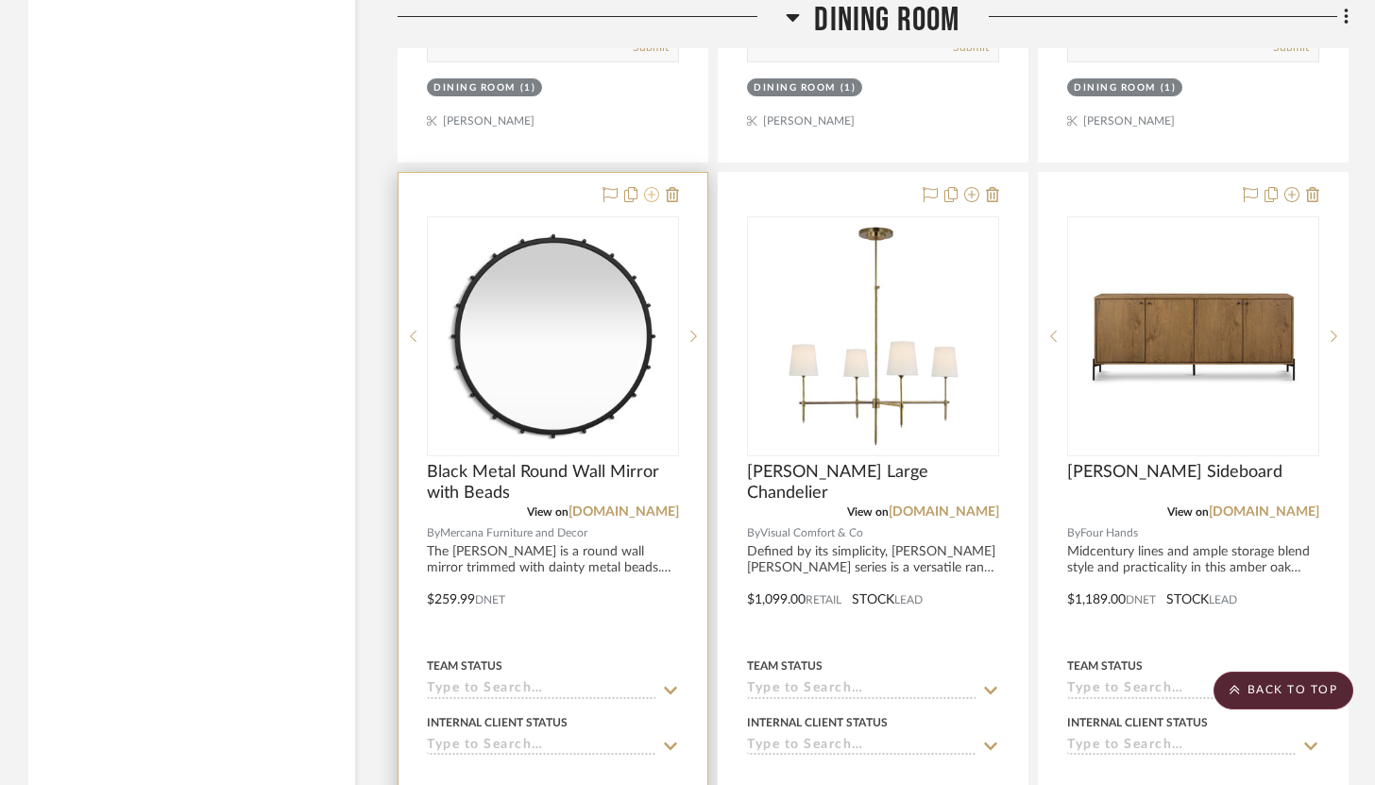
click at [655, 187] on icon at bounding box center [651, 194] width 15 height 15
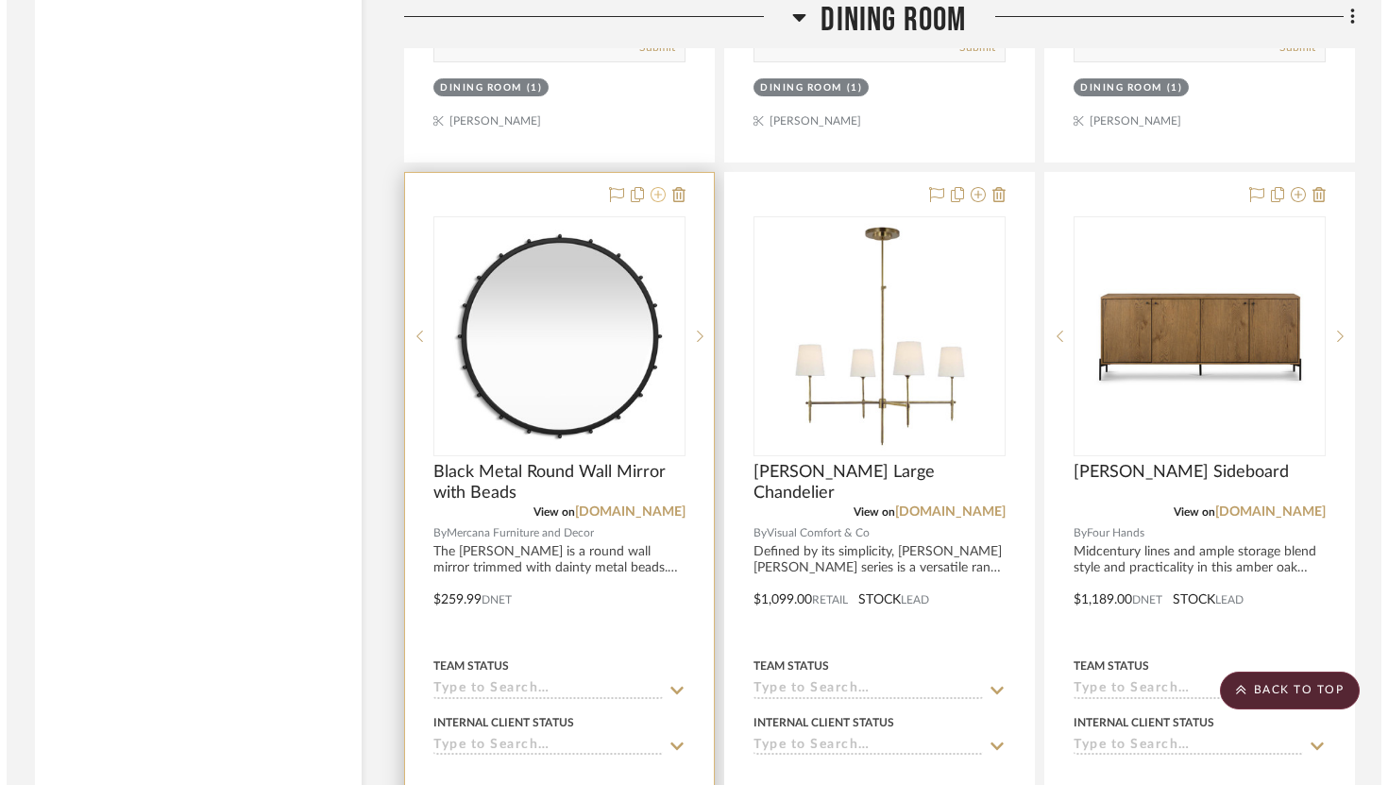
scroll to position [0, 0]
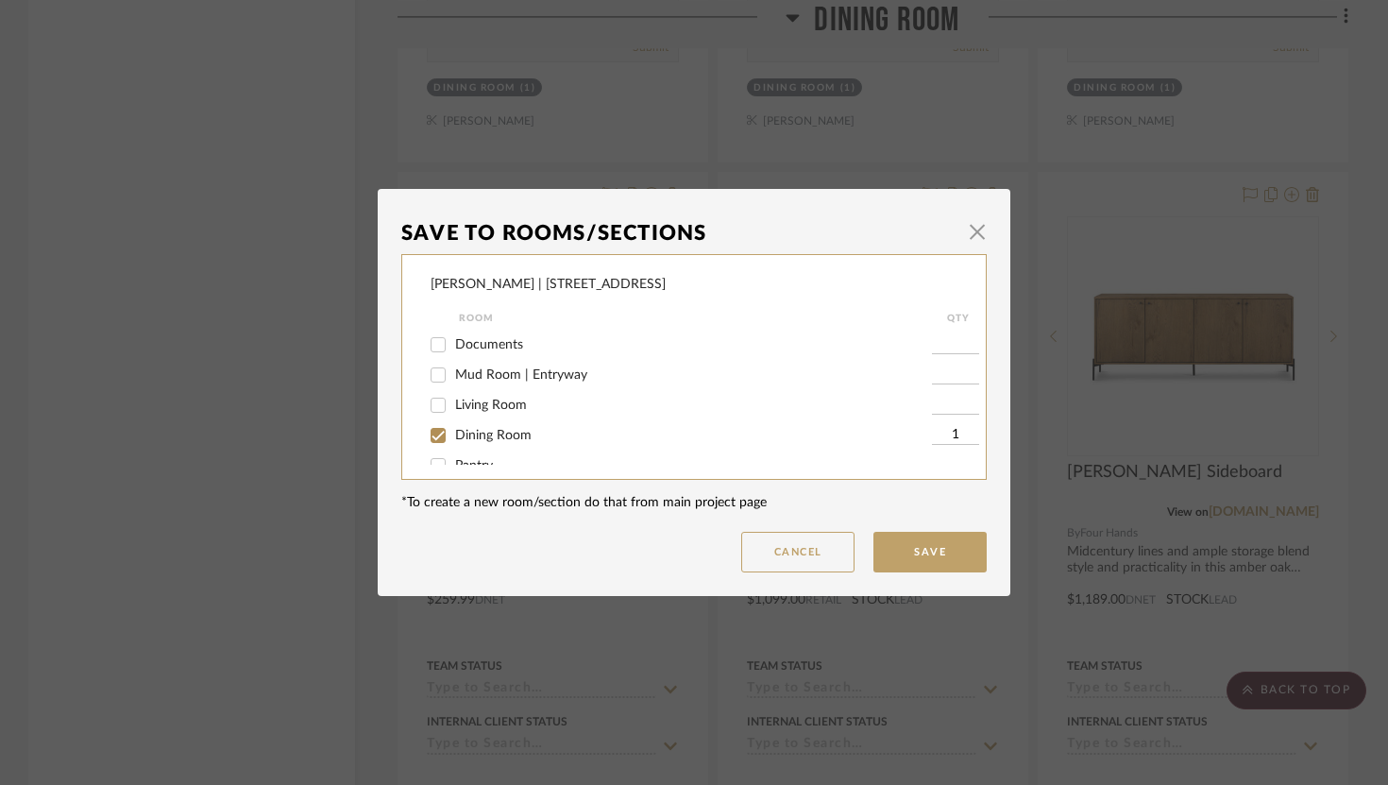
click at [422, 373] on div "Jeremy French | 1724 W 39th St Room QTY Documents Mud Room | Entryway Living Ro…" at bounding box center [694, 367] width 586 height 226
click at [426, 381] on input "Mud Room | Entryway" at bounding box center [438, 375] width 30 height 30
checkbox input "true"
type input "1"
click at [432, 441] on input "Dining Room" at bounding box center [438, 435] width 30 height 30
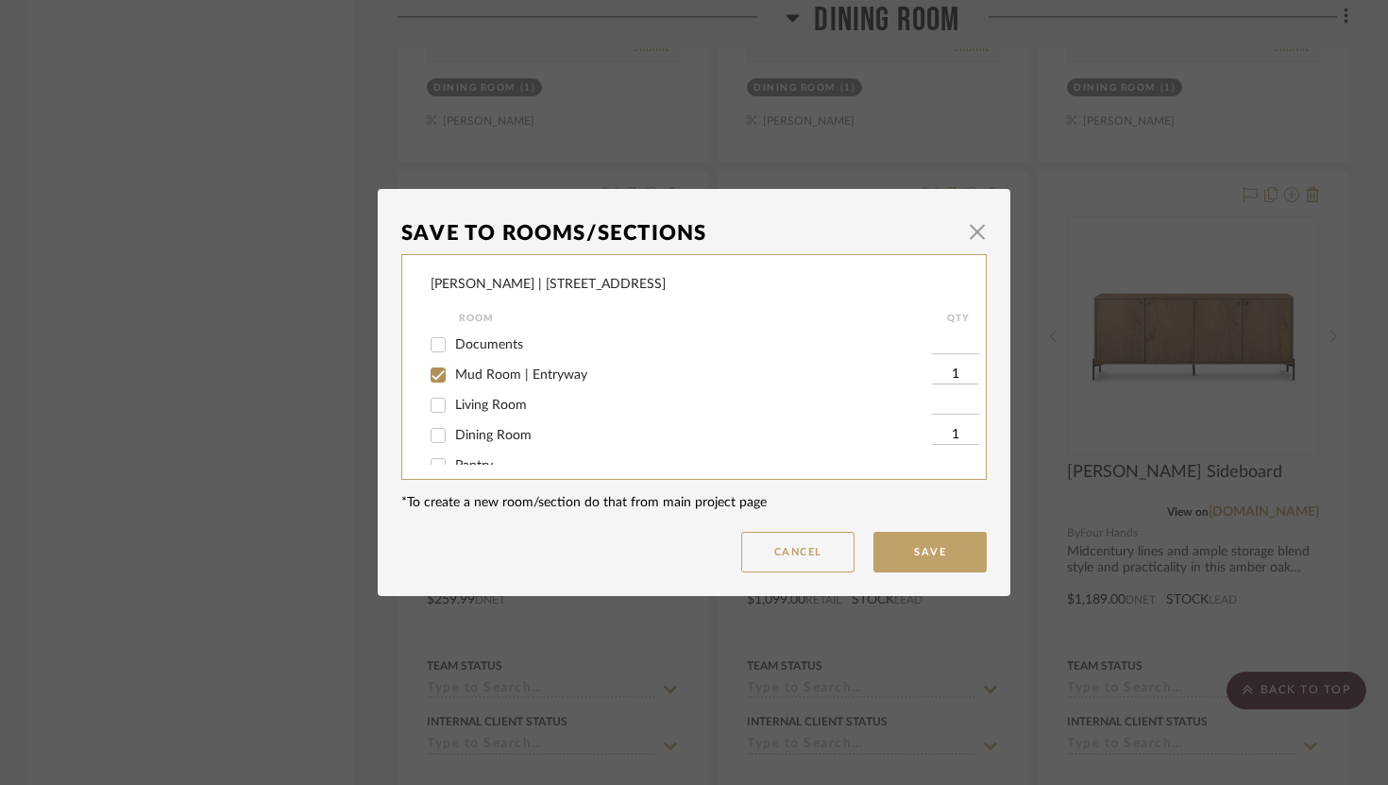
checkbox input "false"
click at [910, 555] on button "Save" at bounding box center [930, 552] width 113 height 41
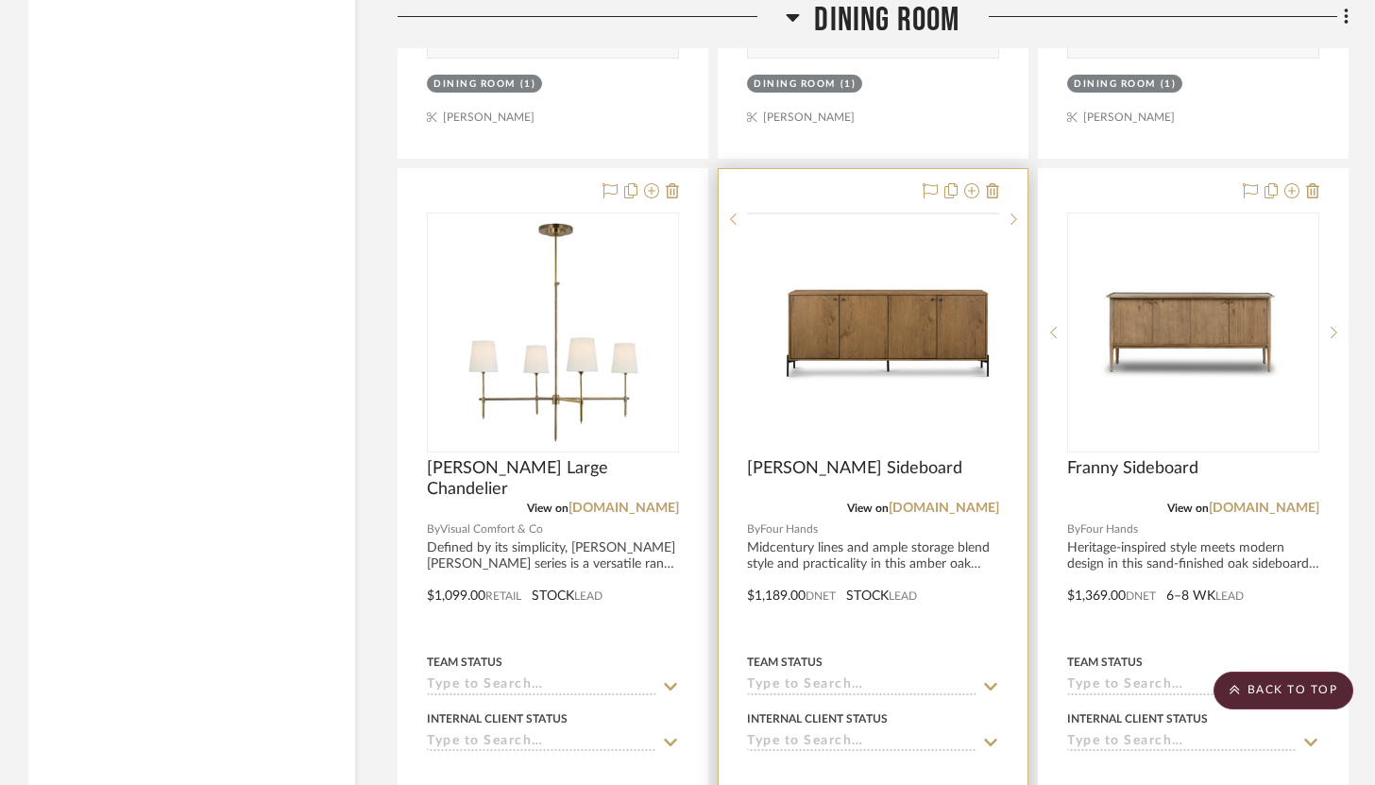
scroll to position [11713, 0]
click at [996, 183] on icon at bounding box center [992, 190] width 13 height 15
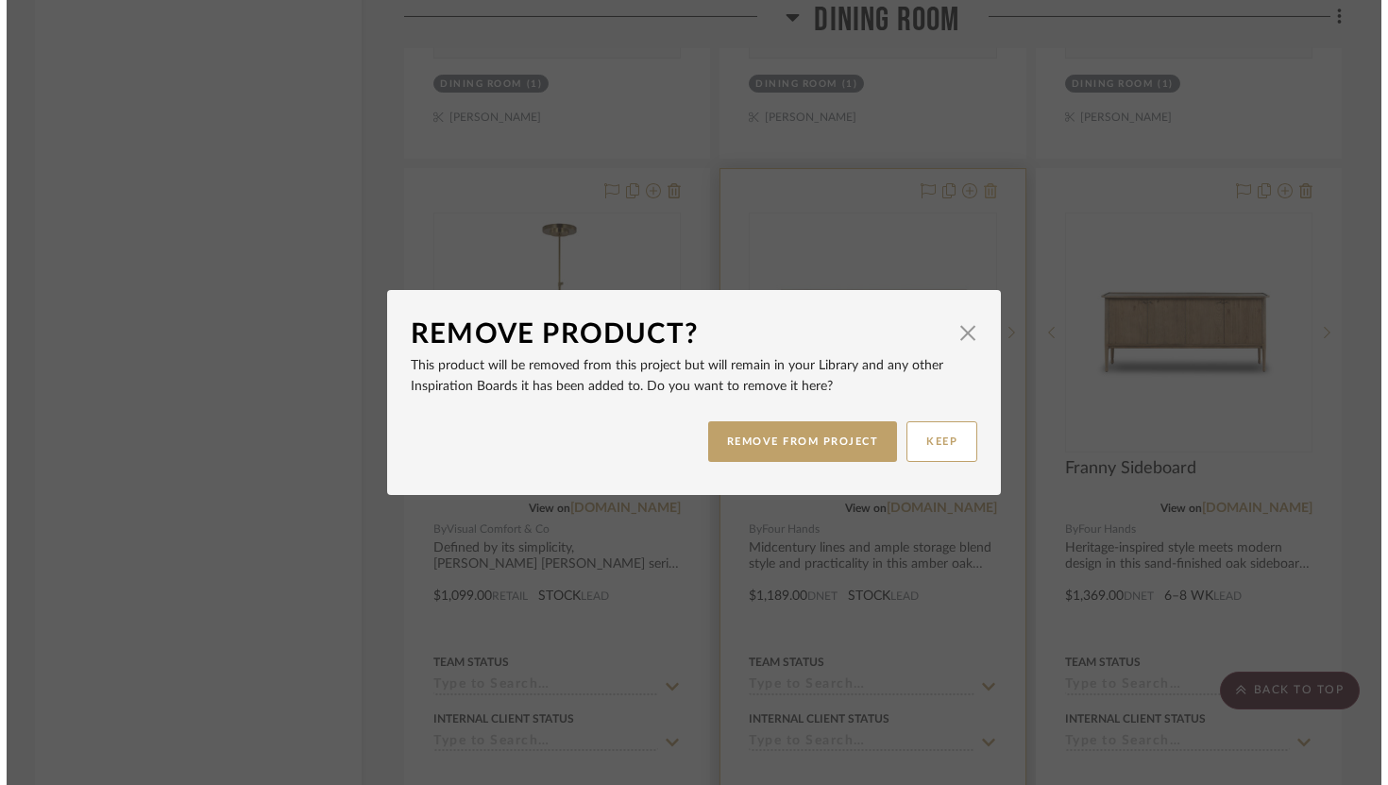
scroll to position [0, 0]
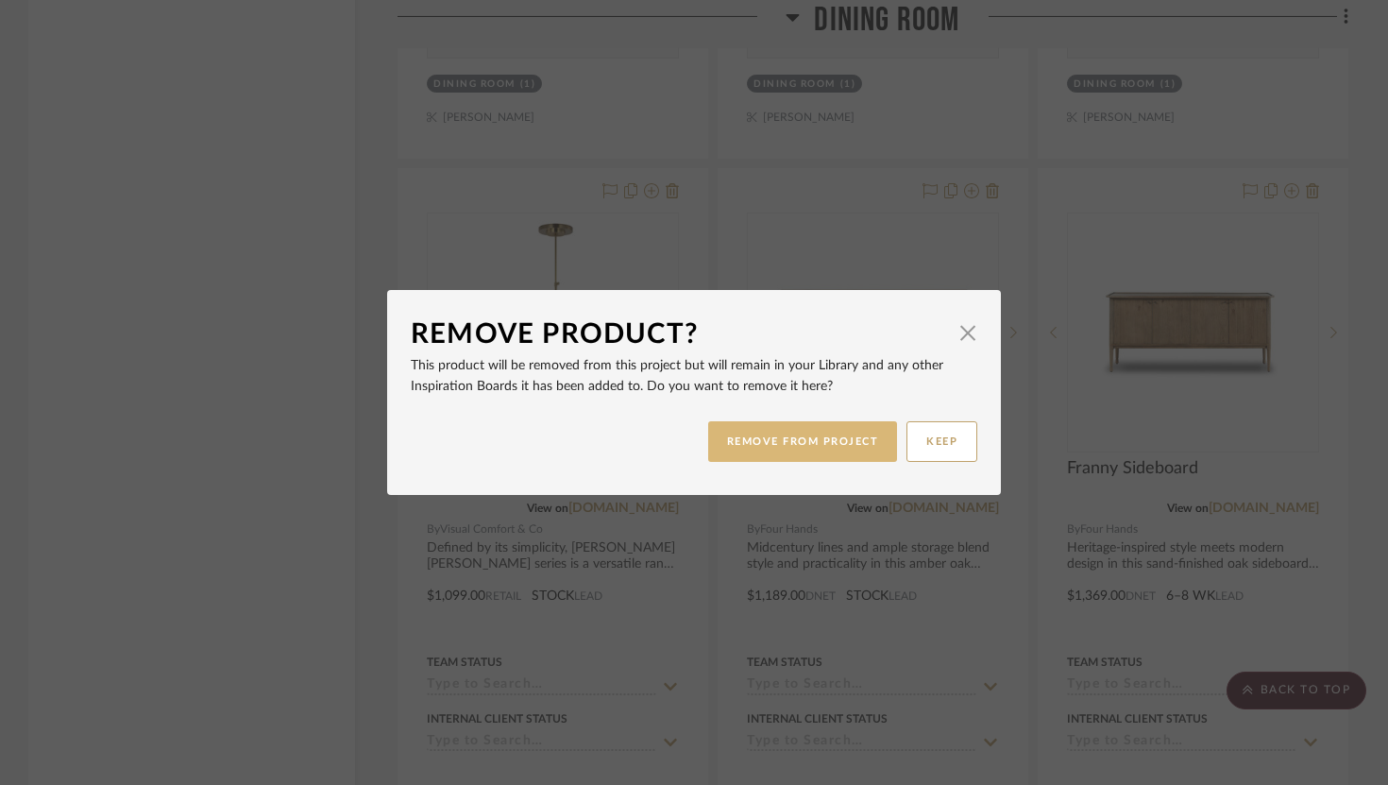
click at [839, 434] on button "REMOVE FROM PROJECT" at bounding box center [803, 441] width 190 height 41
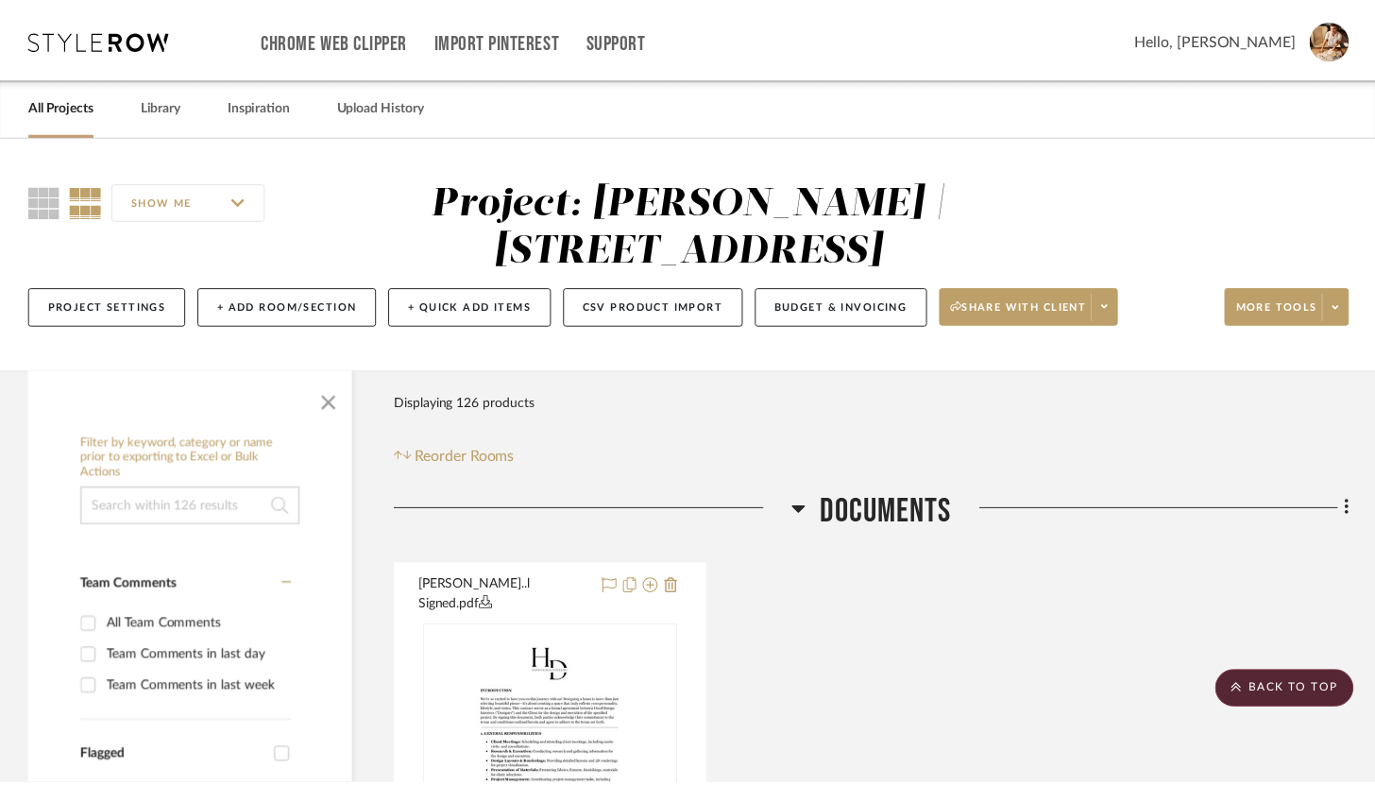
scroll to position [11713, 0]
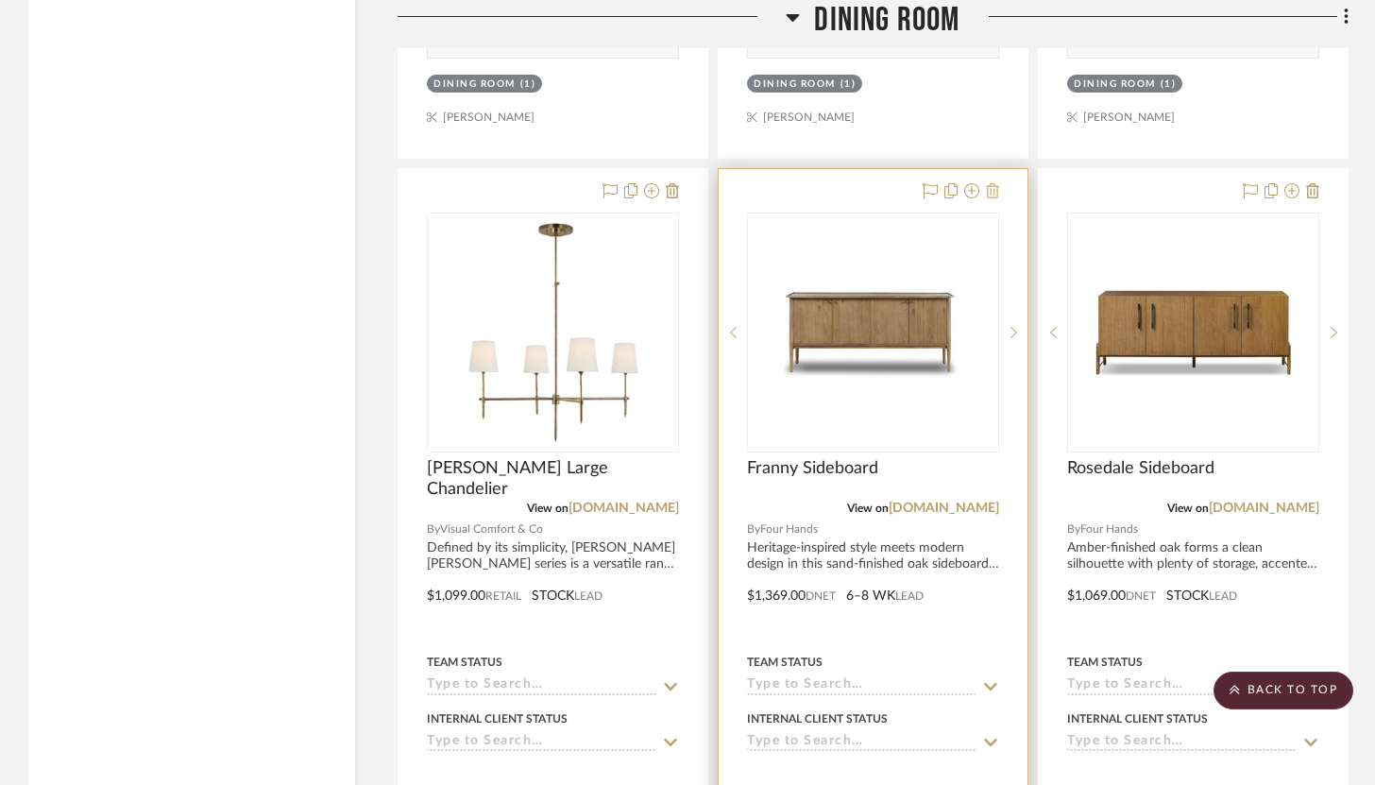
click at [997, 183] on icon at bounding box center [992, 190] width 13 height 15
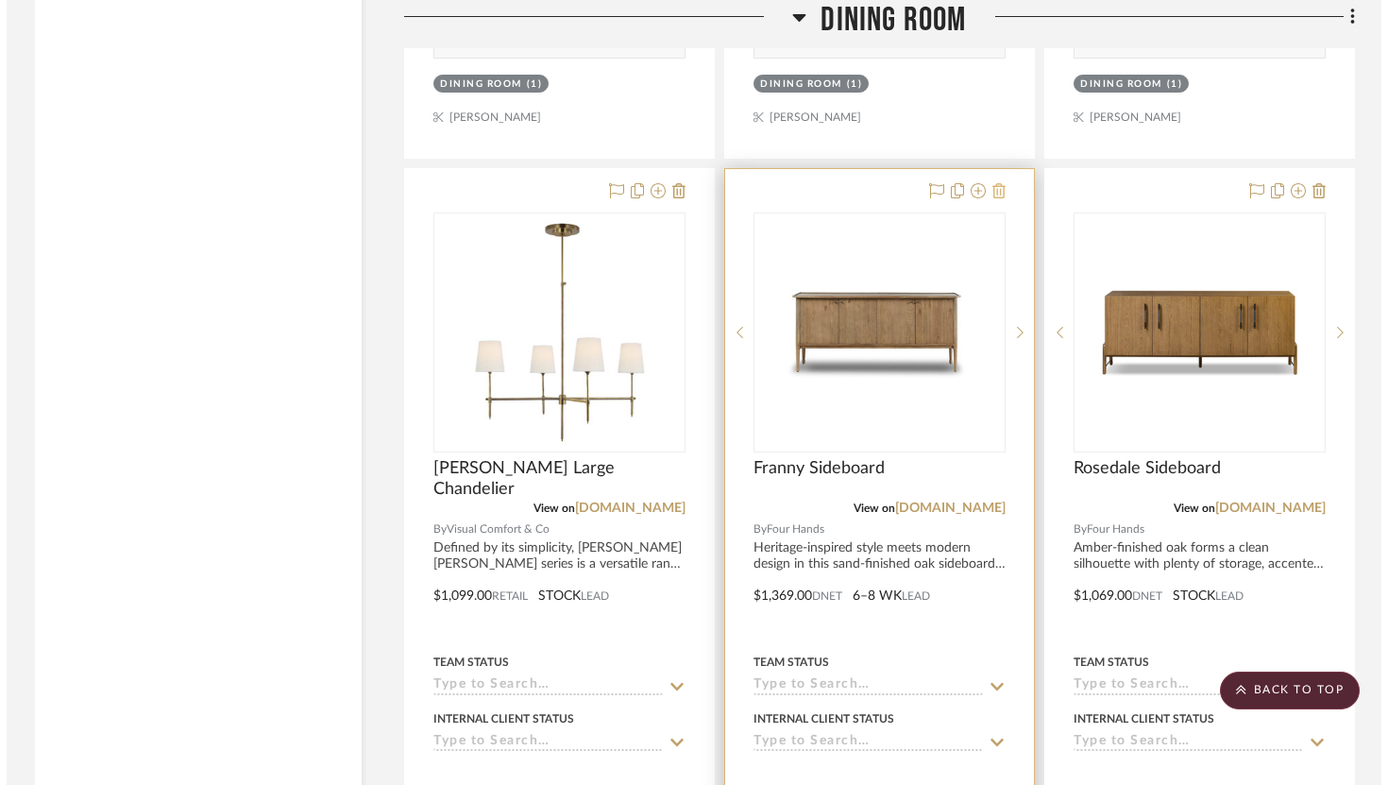
scroll to position [0, 0]
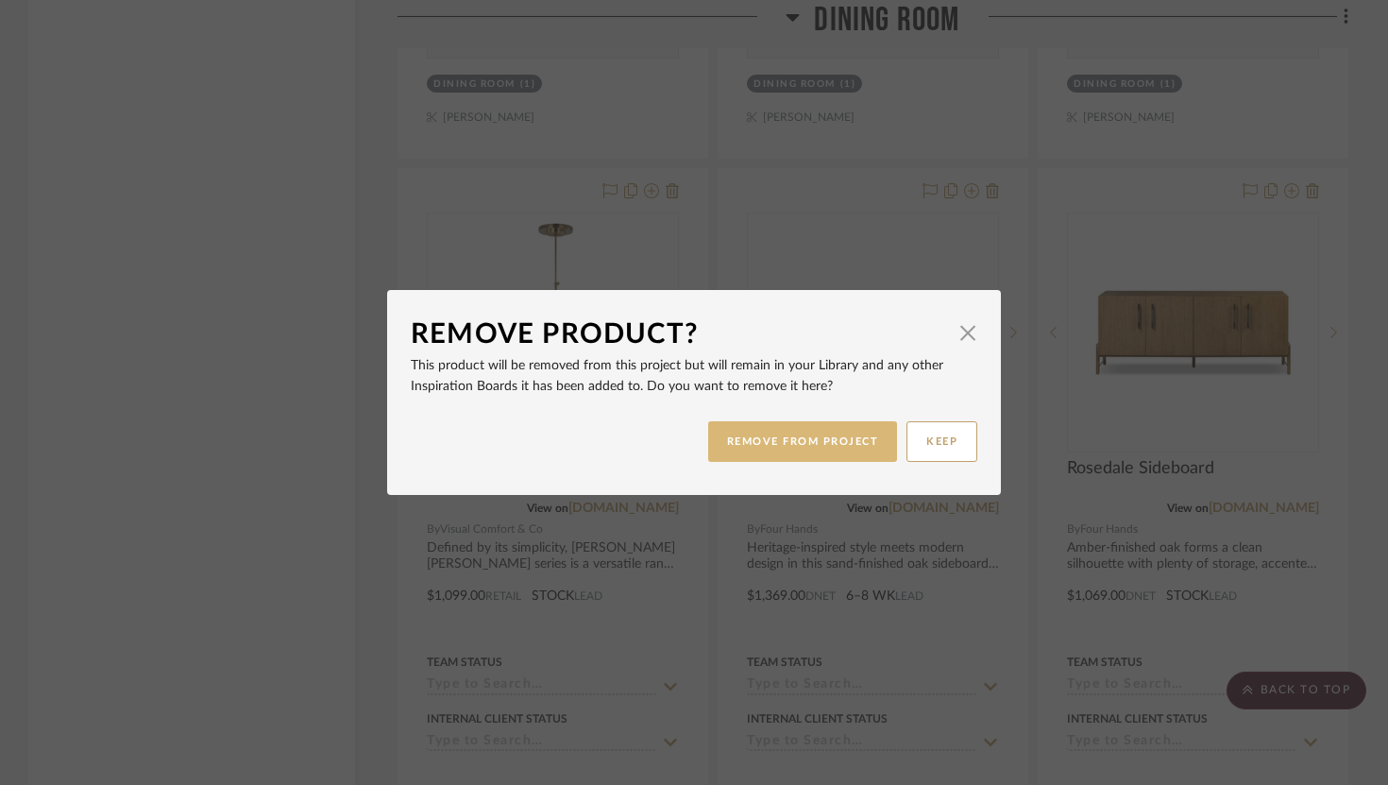
click at [828, 444] on button "REMOVE FROM PROJECT" at bounding box center [803, 441] width 190 height 41
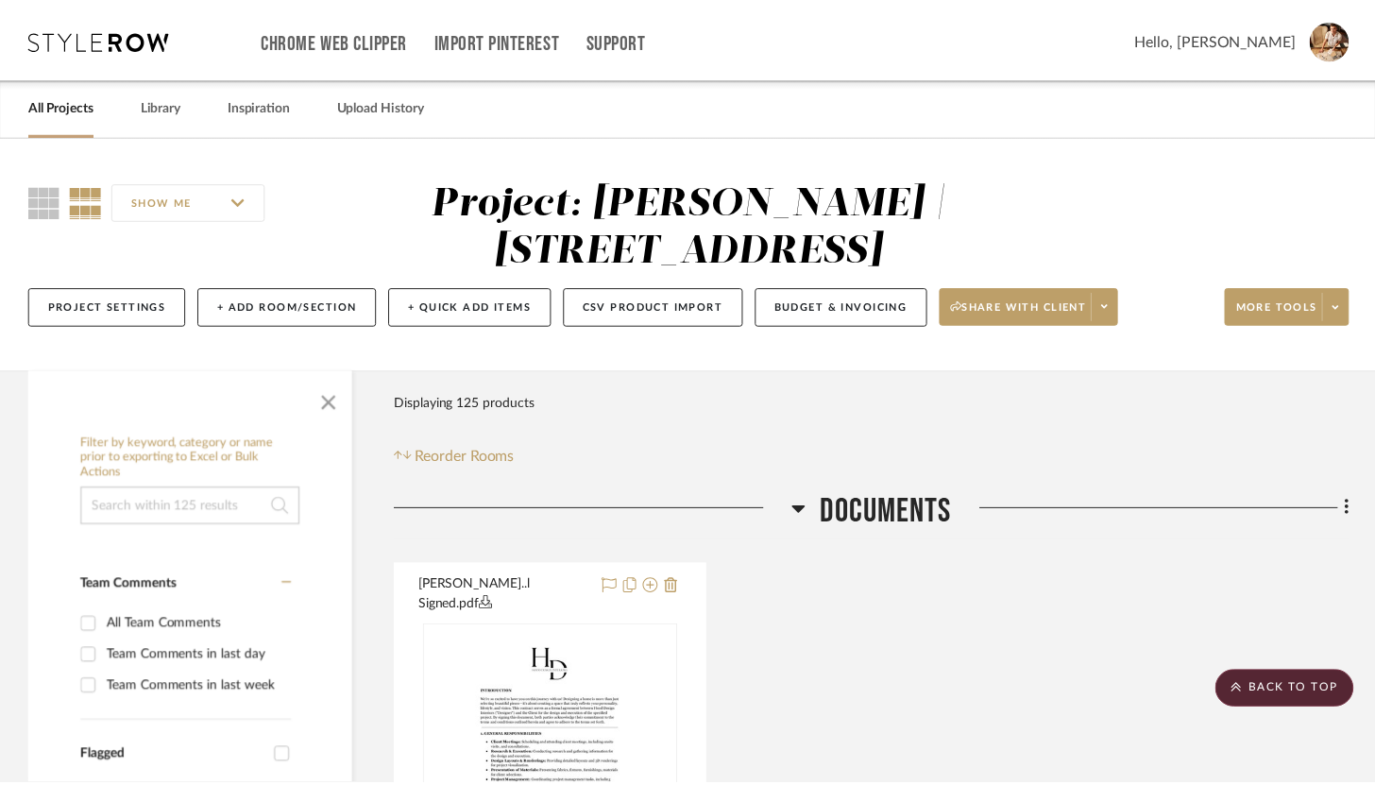
scroll to position [11713, 0]
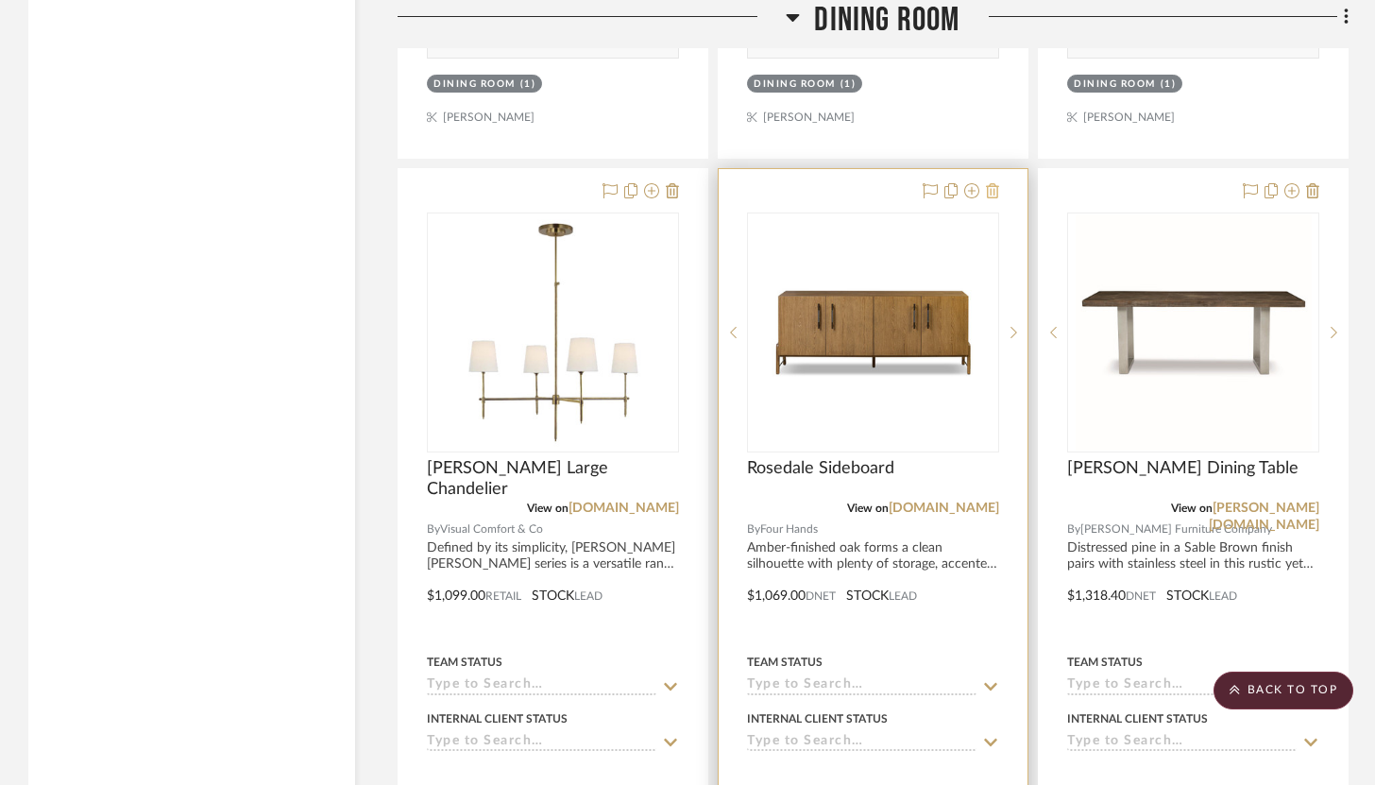
click at [996, 183] on icon at bounding box center [992, 190] width 13 height 15
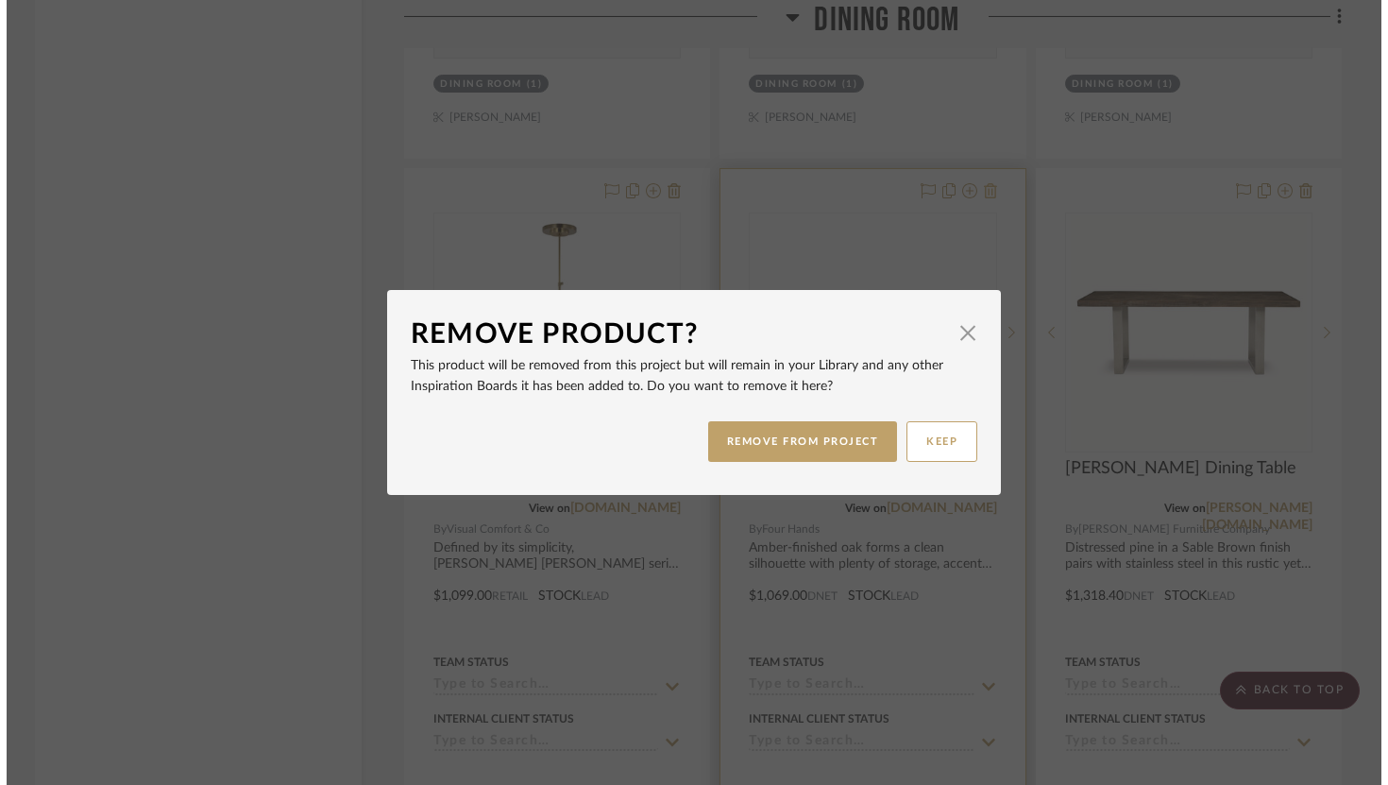
scroll to position [0, 0]
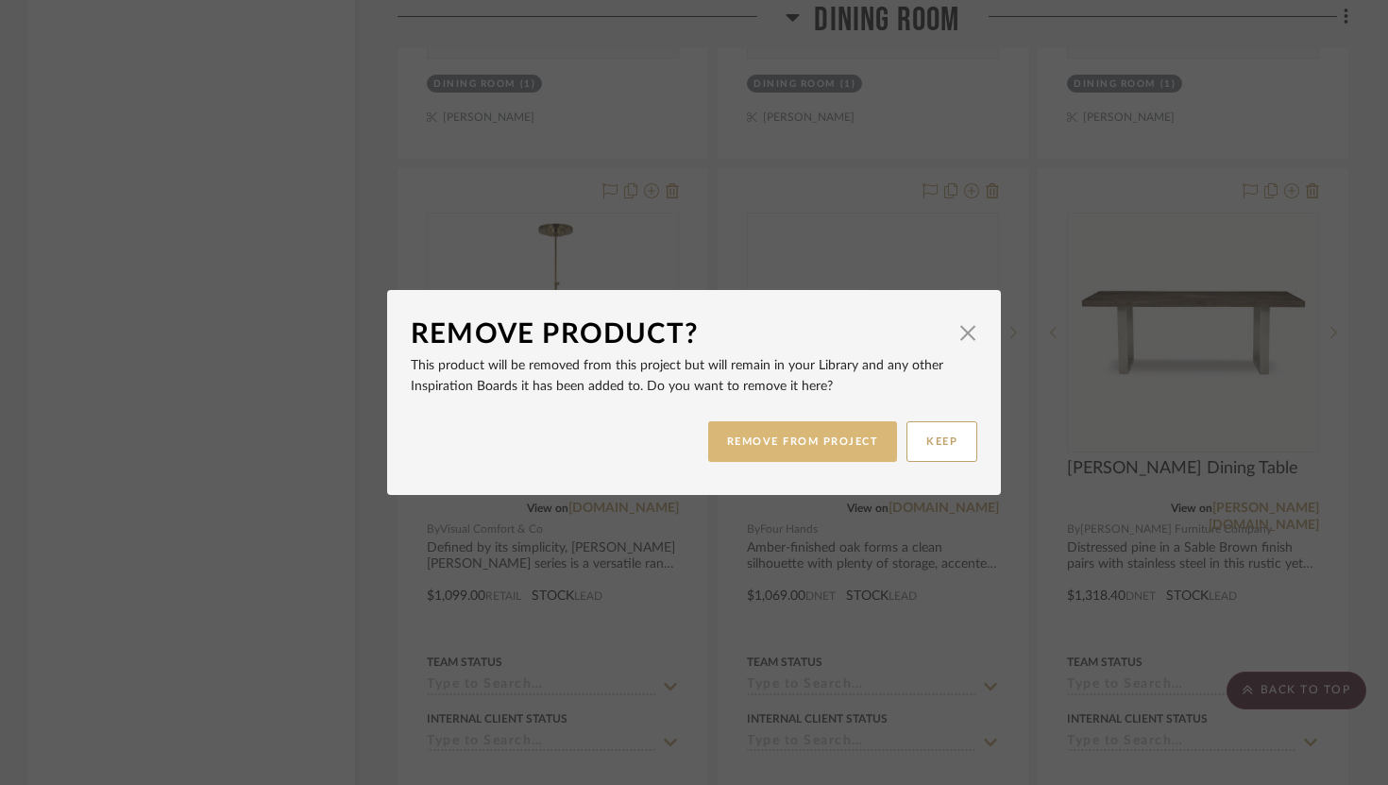
click at [838, 442] on button "REMOVE FROM PROJECT" at bounding box center [803, 441] width 190 height 41
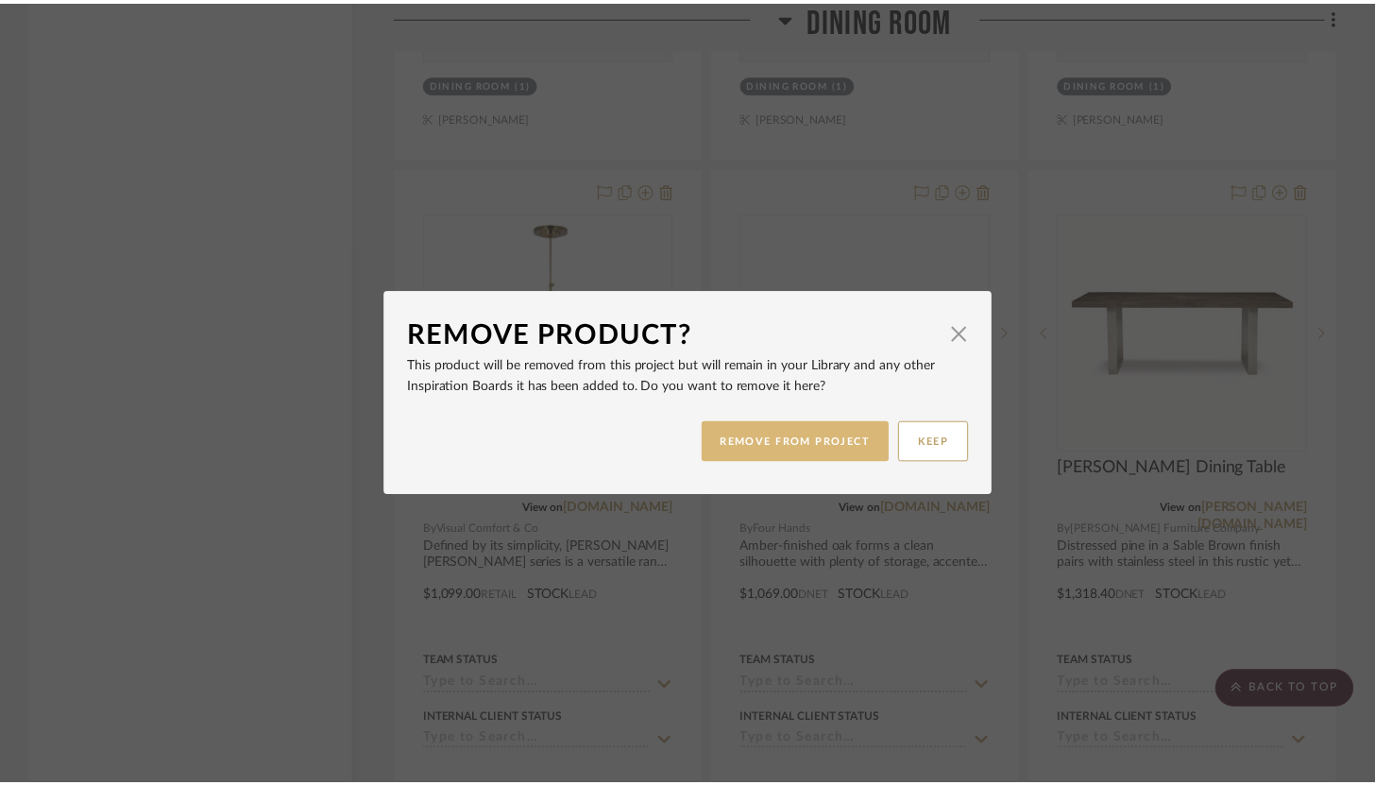
scroll to position [11713, 0]
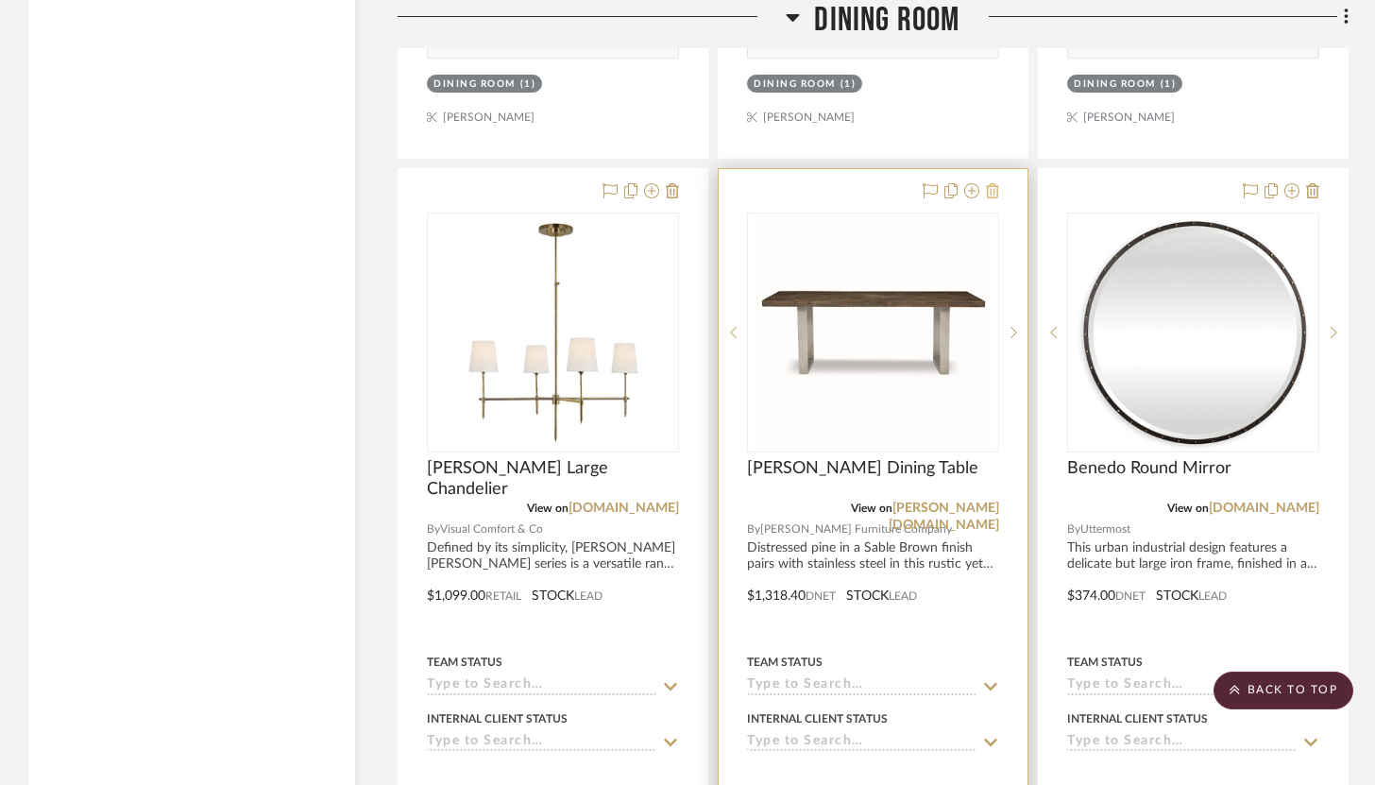
click at [997, 183] on icon at bounding box center [992, 190] width 13 height 15
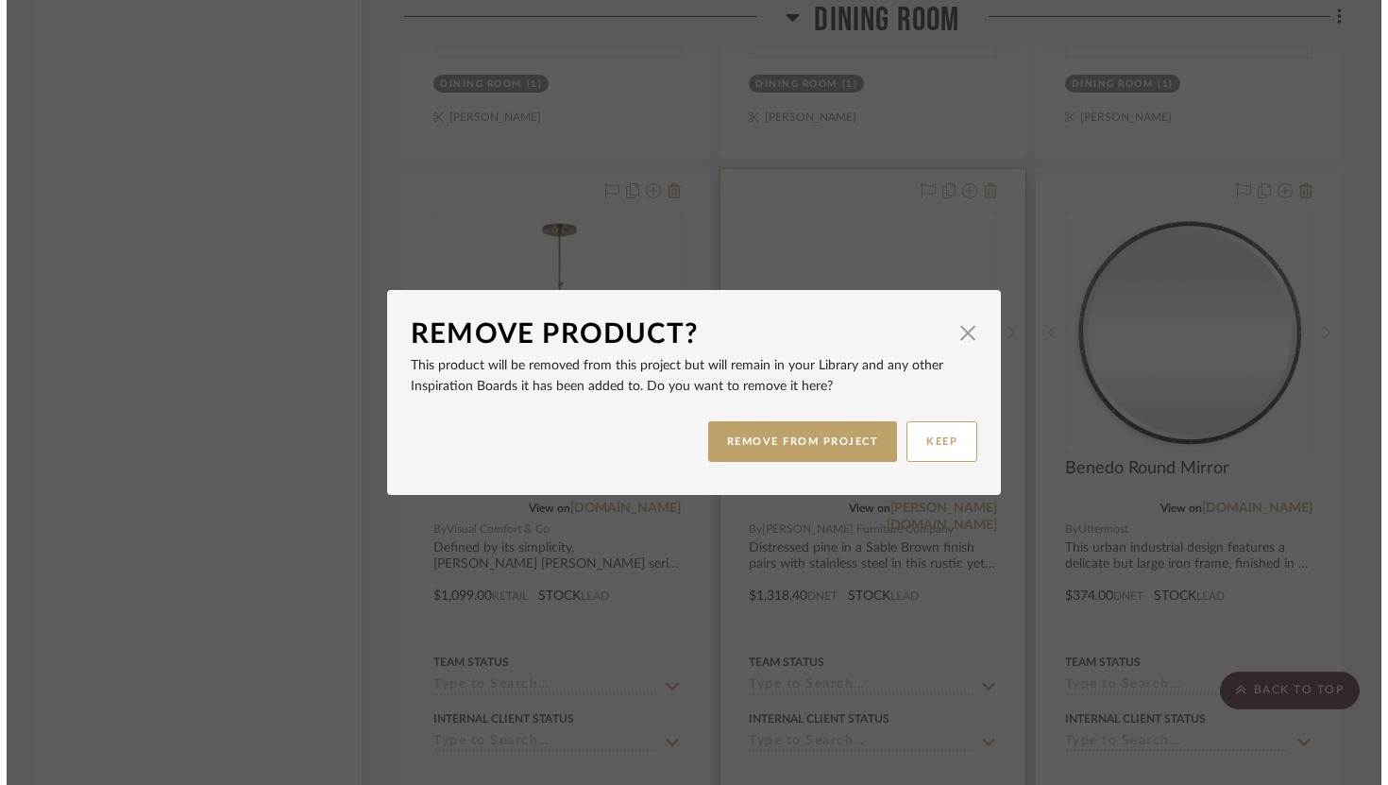
scroll to position [0, 0]
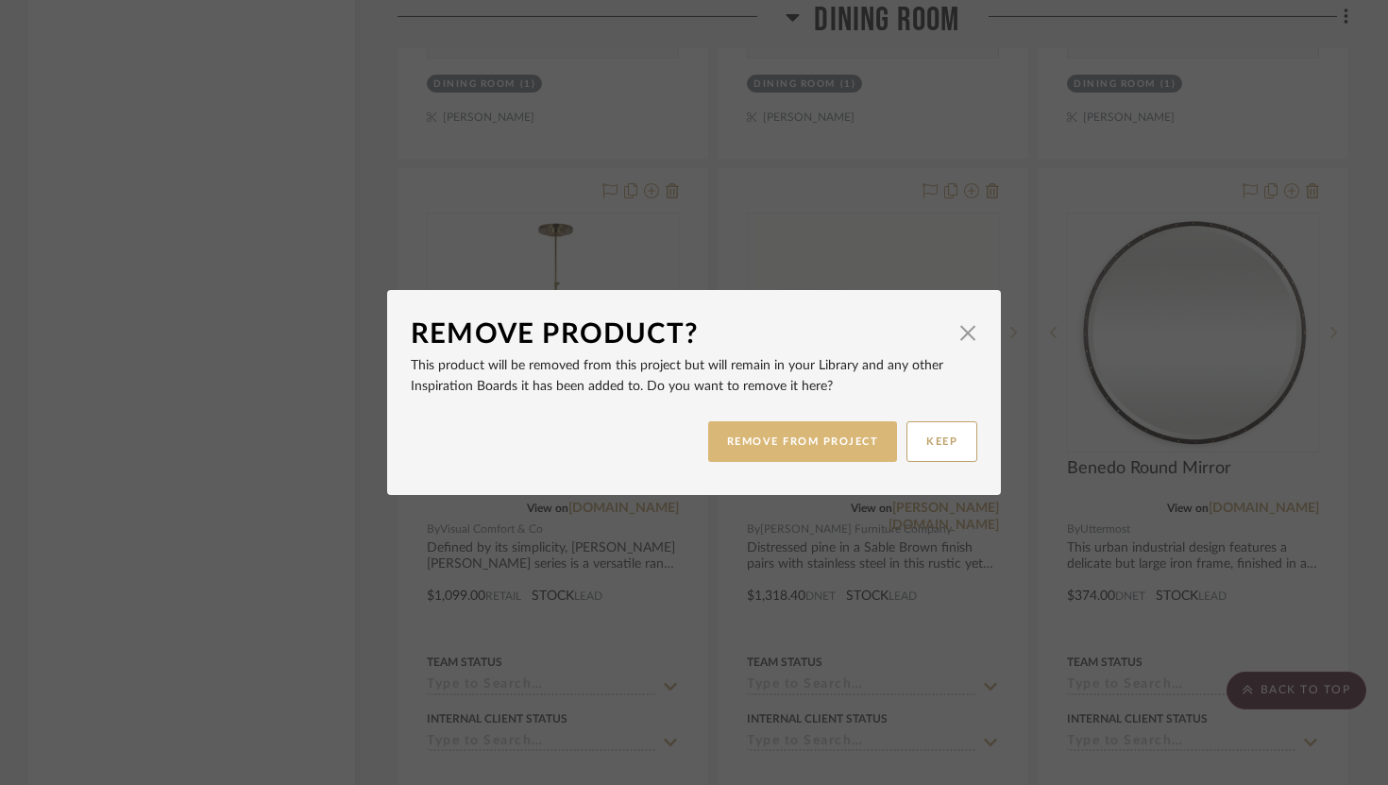
click at [825, 449] on button "REMOVE FROM PROJECT" at bounding box center [803, 441] width 190 height 41
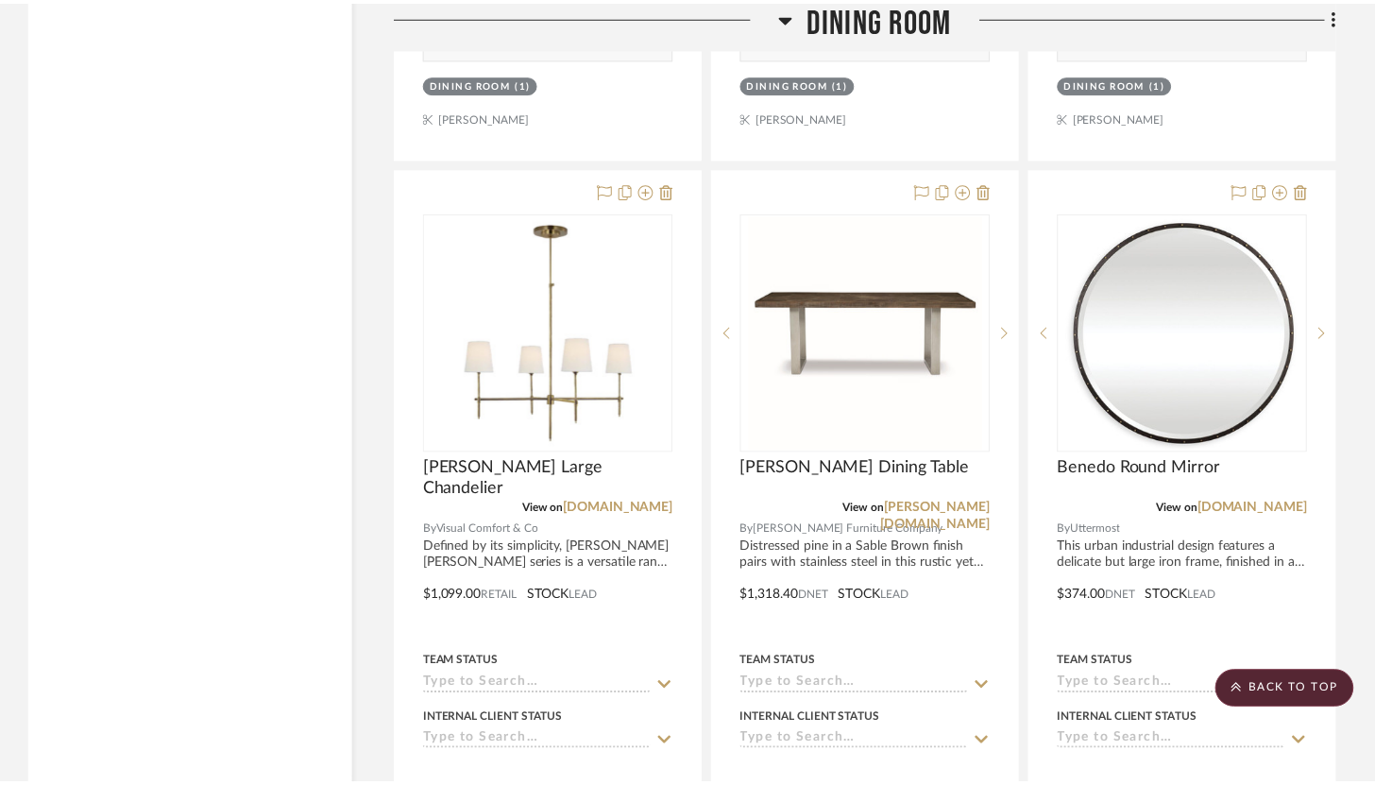
scroll to position [11713, 0]
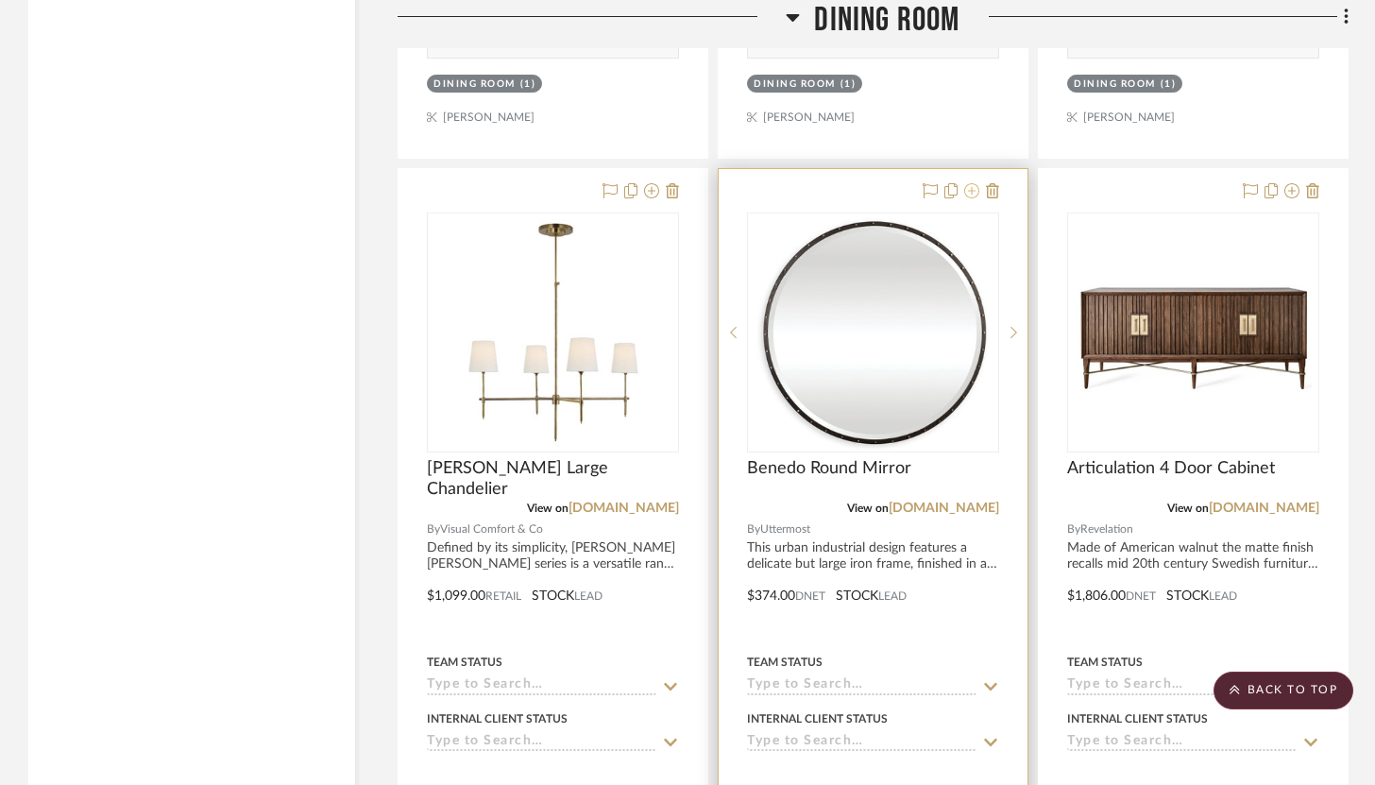
click at [975, 183] on icon at bounding box center [971, 190] width 15 height 15
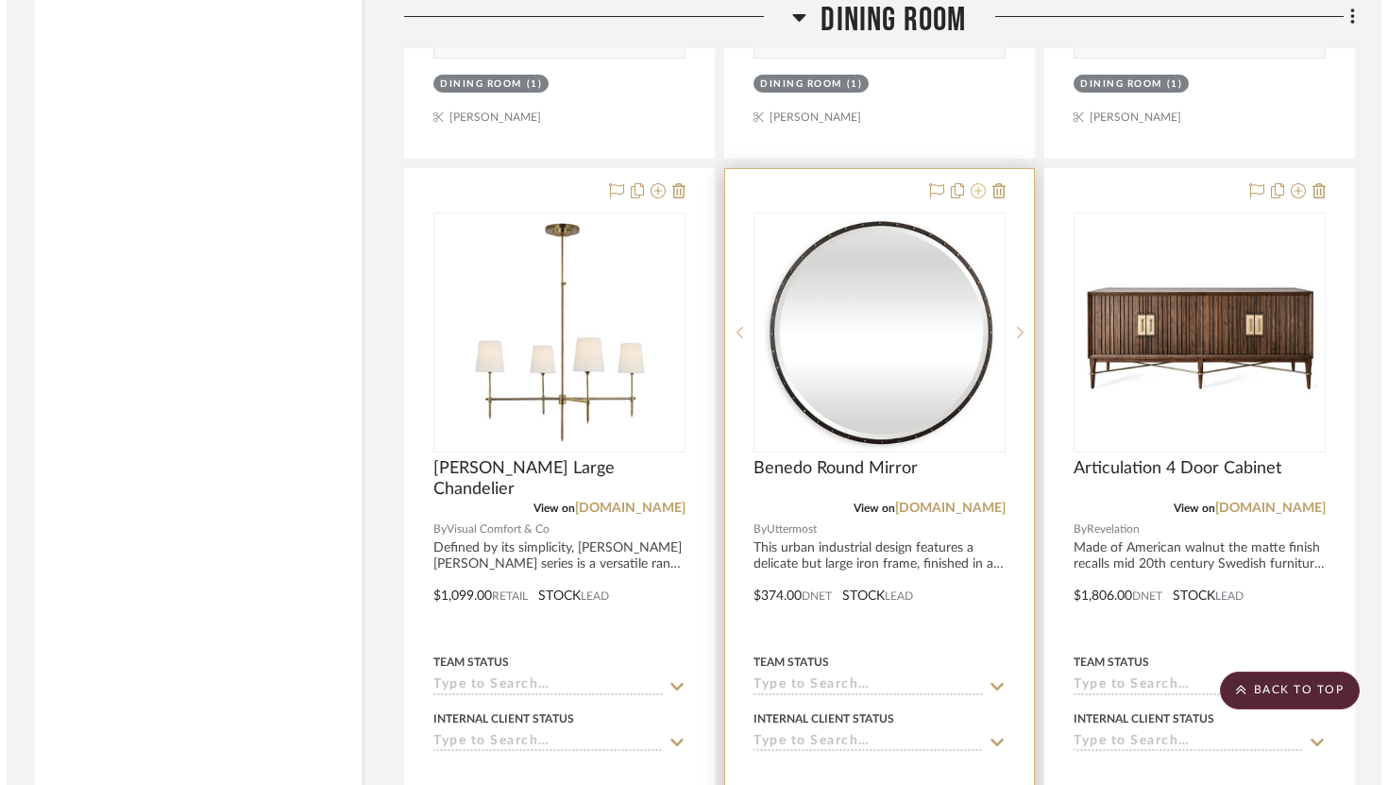
scroll to position [0, 0]
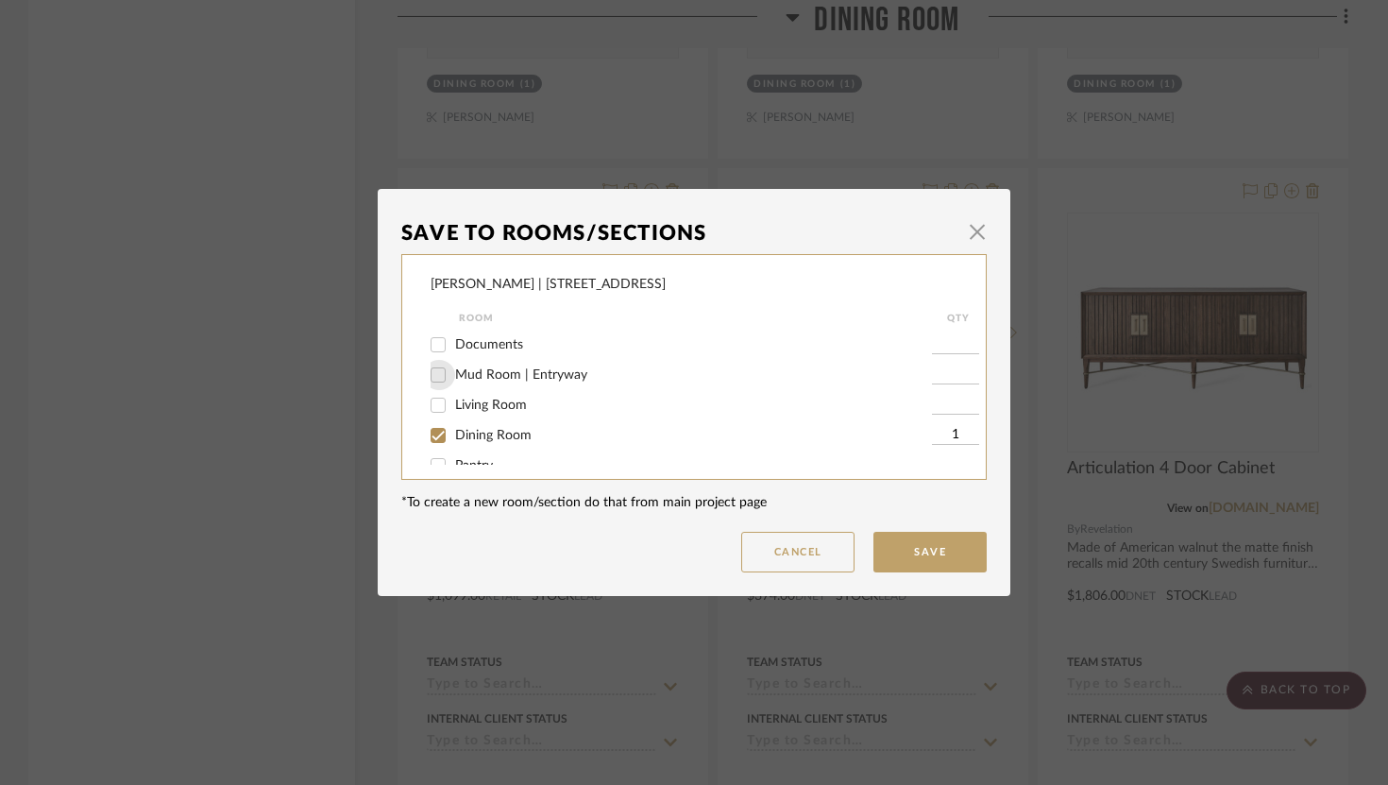
click at [429, 377] on input "Mud Room | Entryway" at bounding box center [438, 375] width 30 height 30
checkbox input "true"
type input "1"
click at [429, 434] on input "Dining Room" at bounding box center [438, 435] width 30 height 30
checkbox input "false"
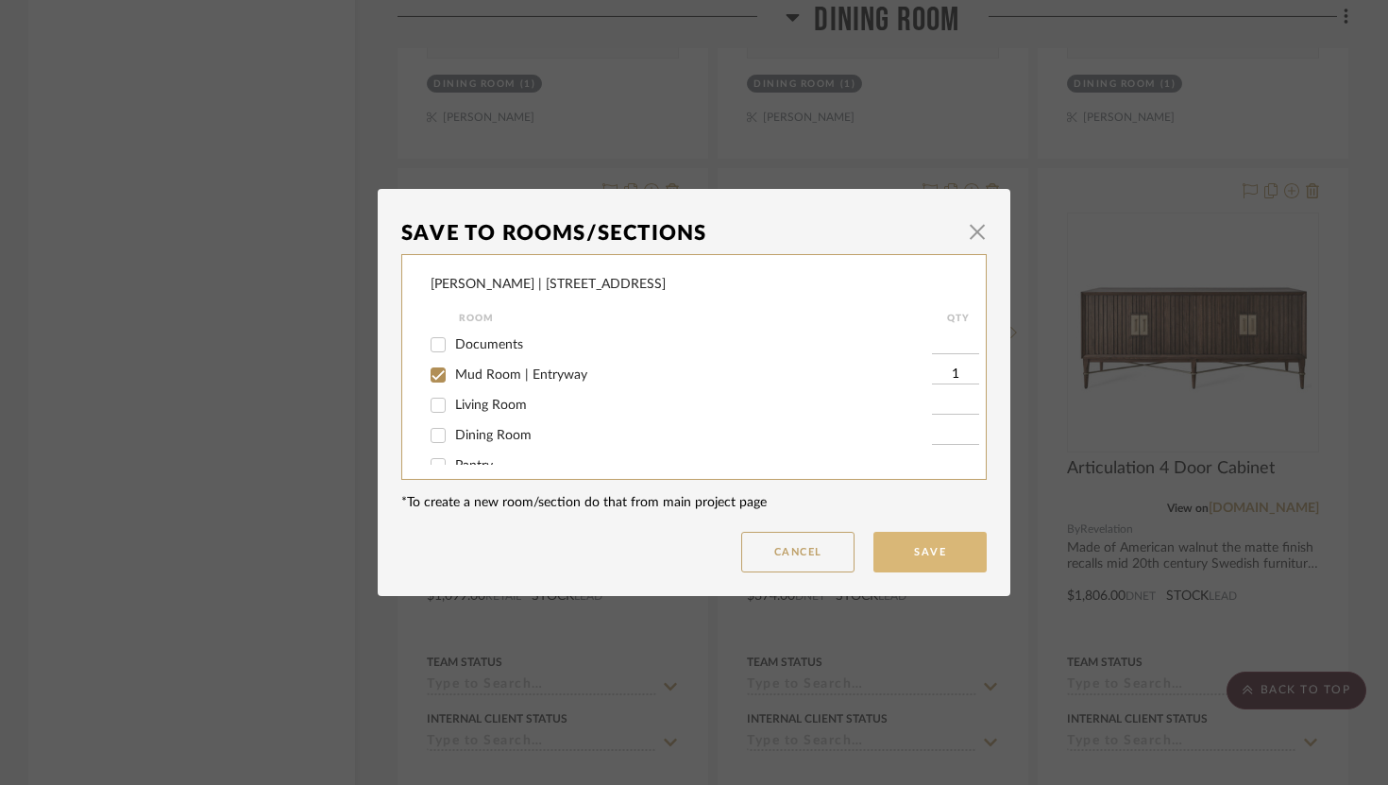
click at [916, 558] on button "Save" at bounding box center [930, 552] width 113 height 41
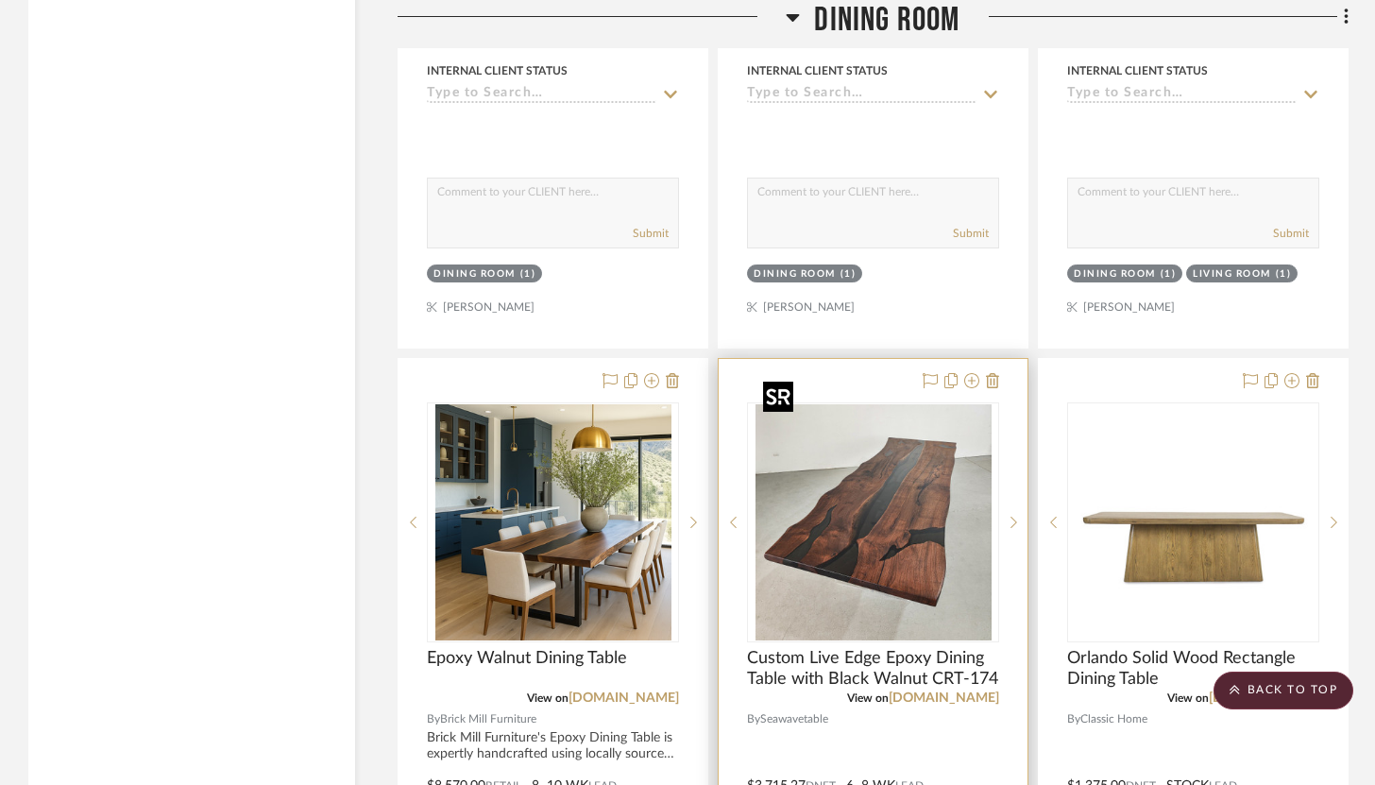
scroll to position [12378, 0]
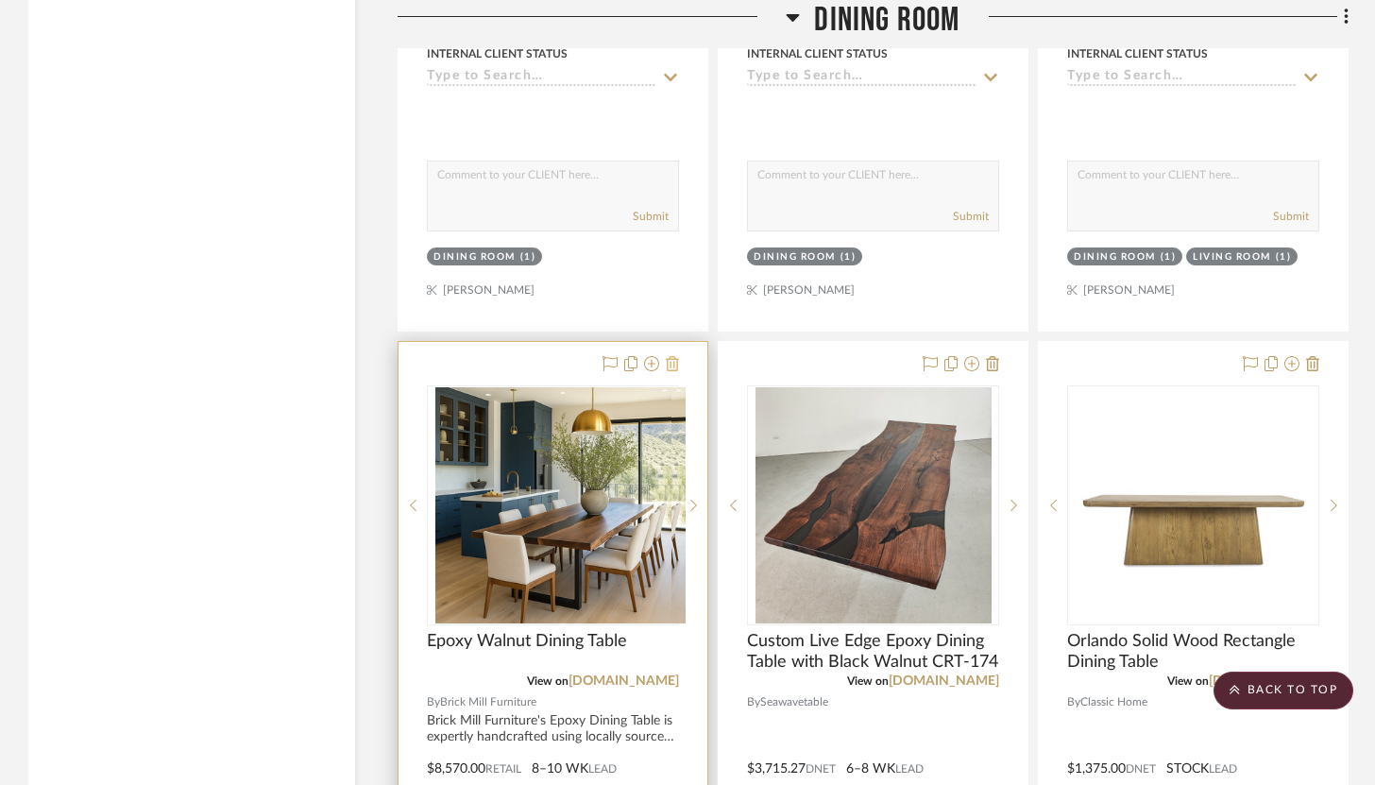
click at [671, 356] on icon at bounding box center [672, 363] width 13 height 15
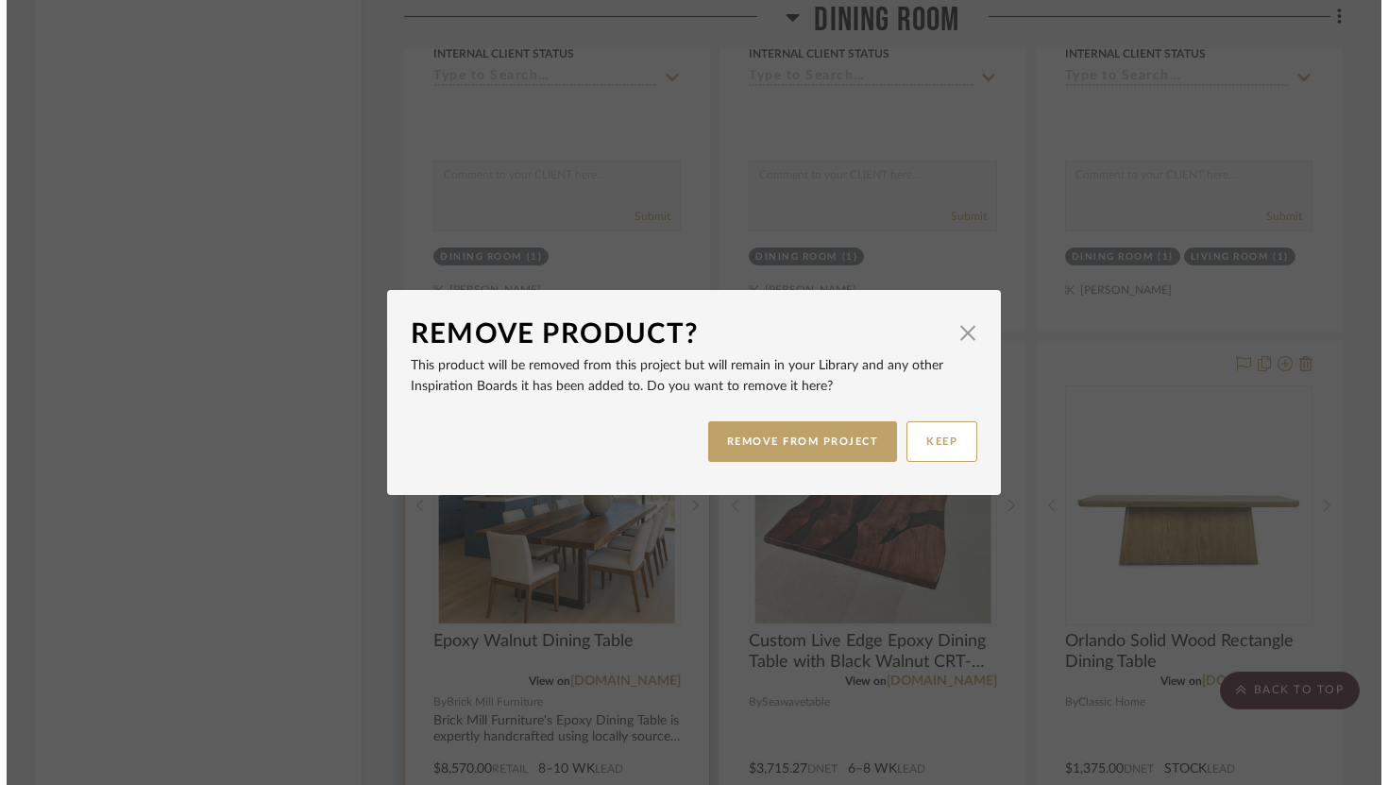
scroll to position [0, 0]
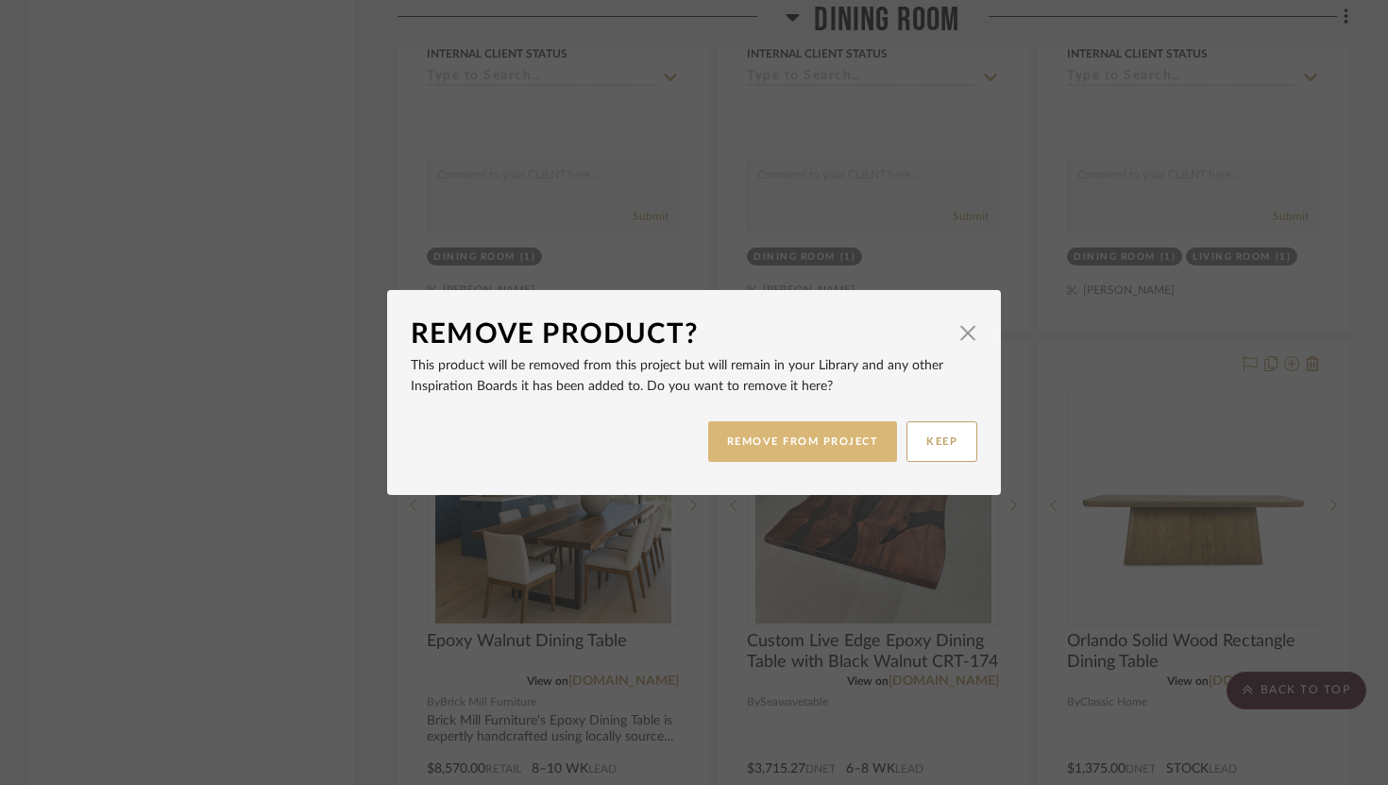
click at [769, 425] on button "REMOVE FROM PROJECT" at bounding box center [803, 441] width 190 height 41
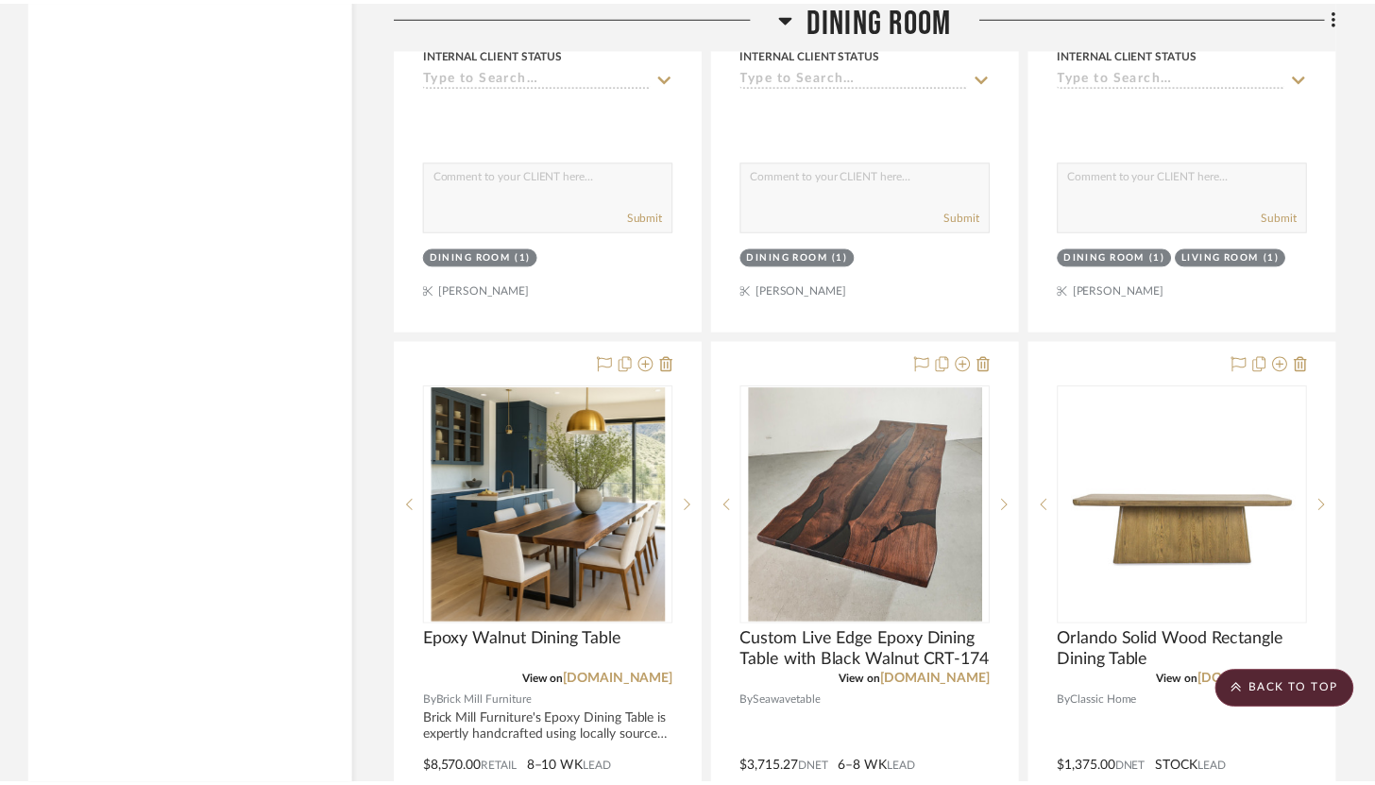
scroll to position [12378, 0]
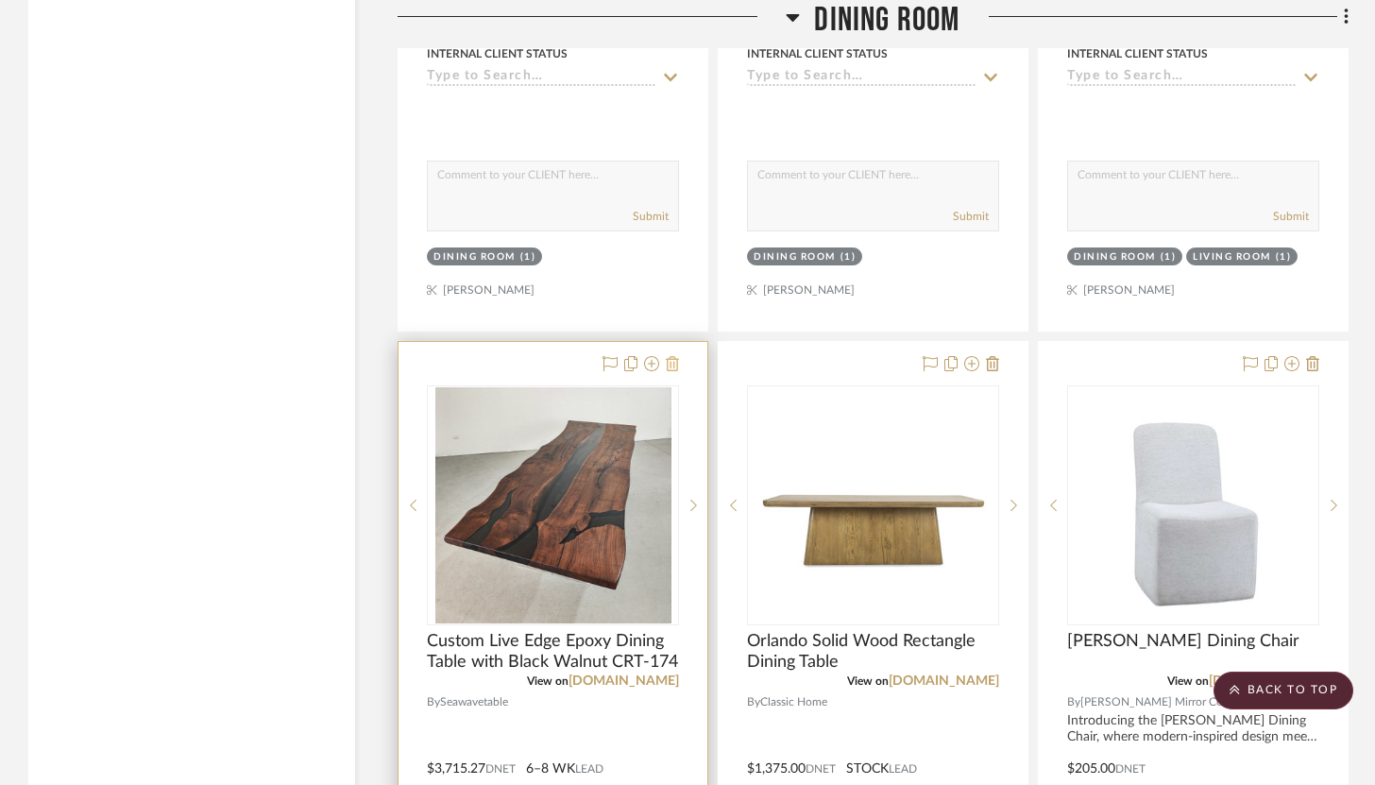
click at [674, 356] on icon at bounding box center [672, 363] width 13 height 15
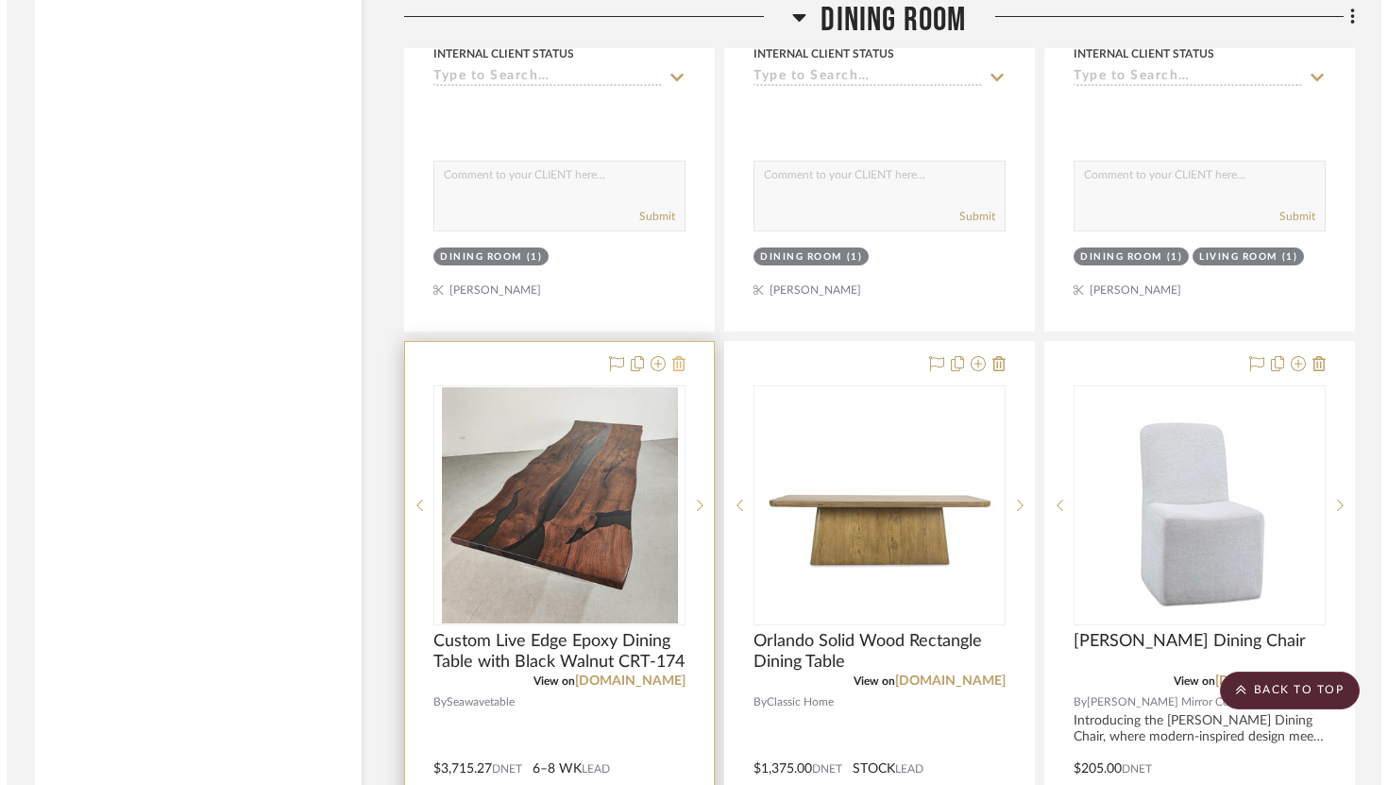
scroll to position [0, 0]
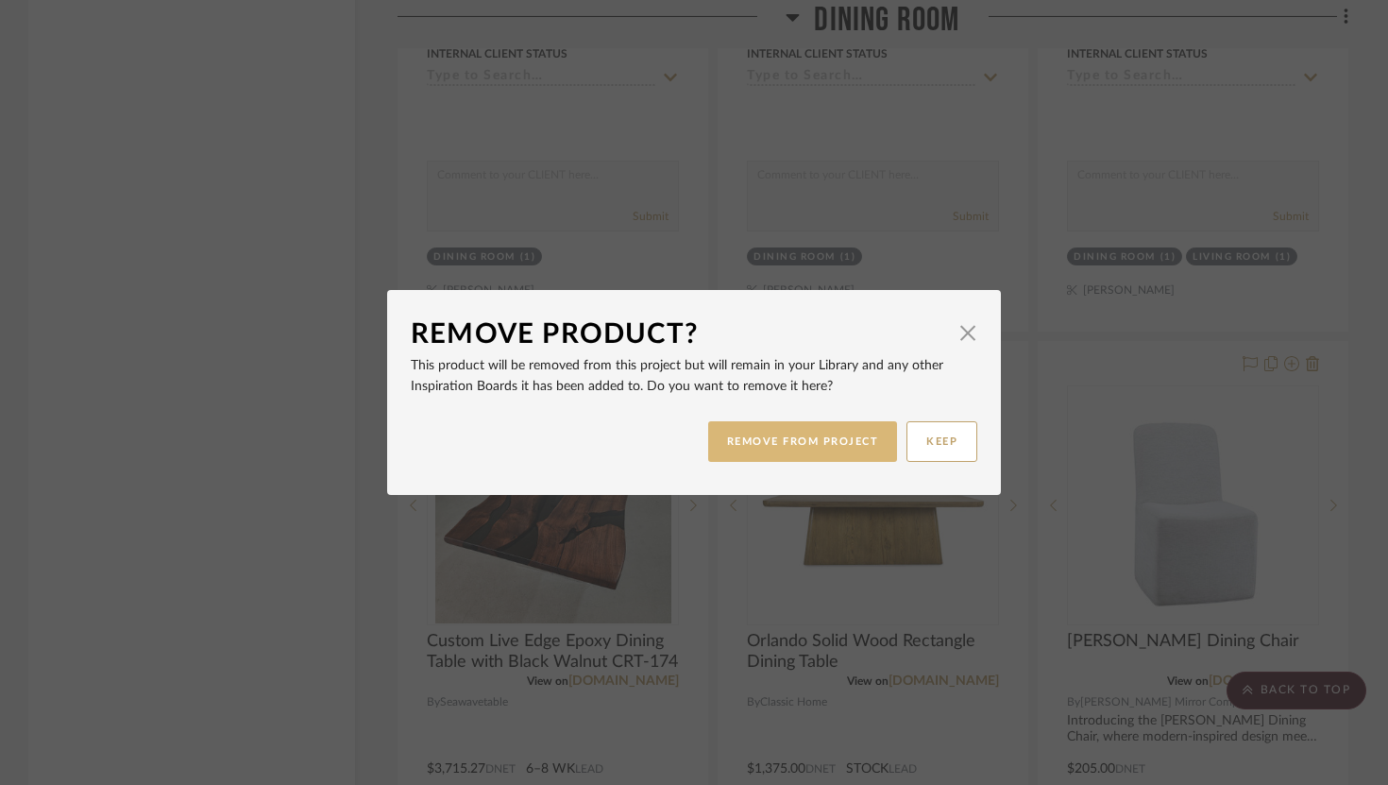
click at [746, 430] on button "REMOVE FROM PROJECT" at bounding box center [803, 441] width 190 height 41
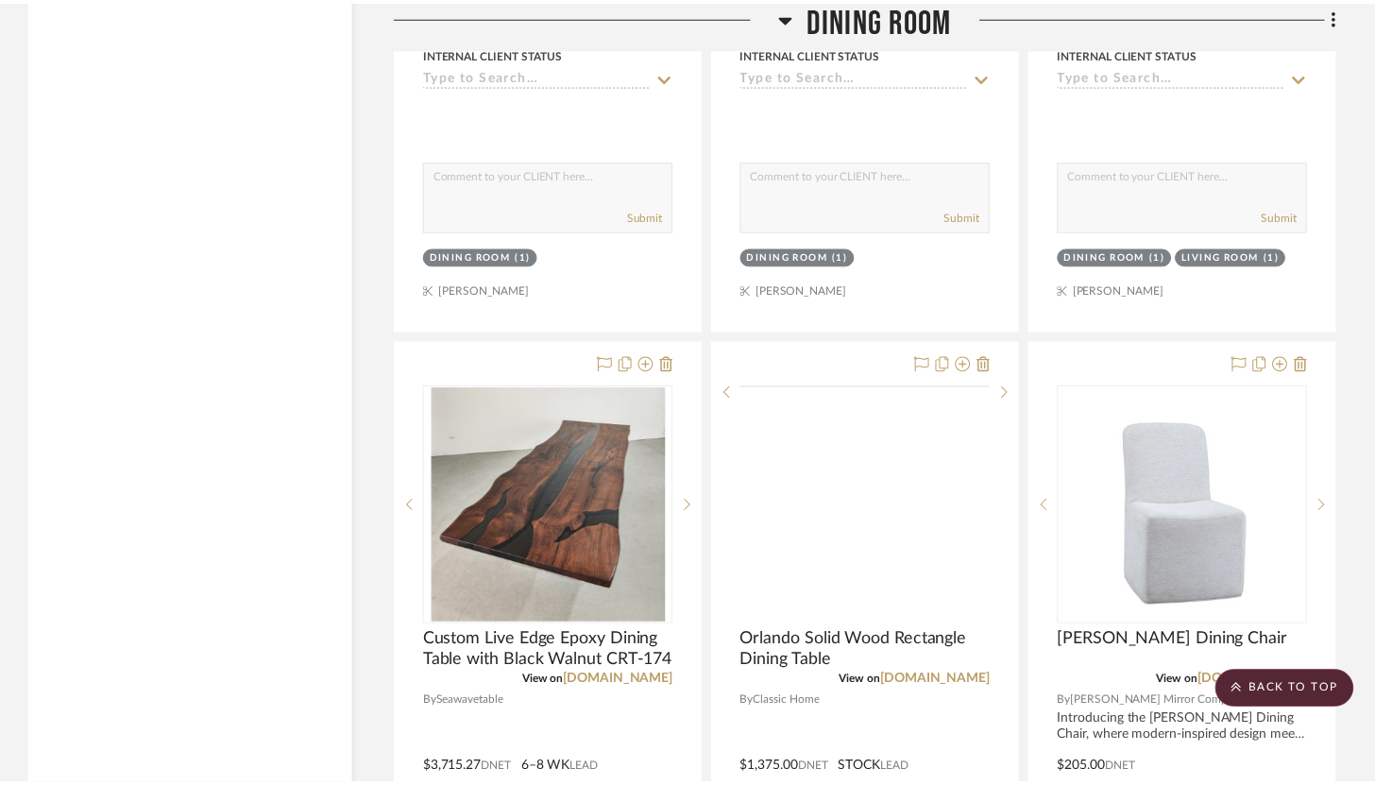
scroll to position [12378, 0]
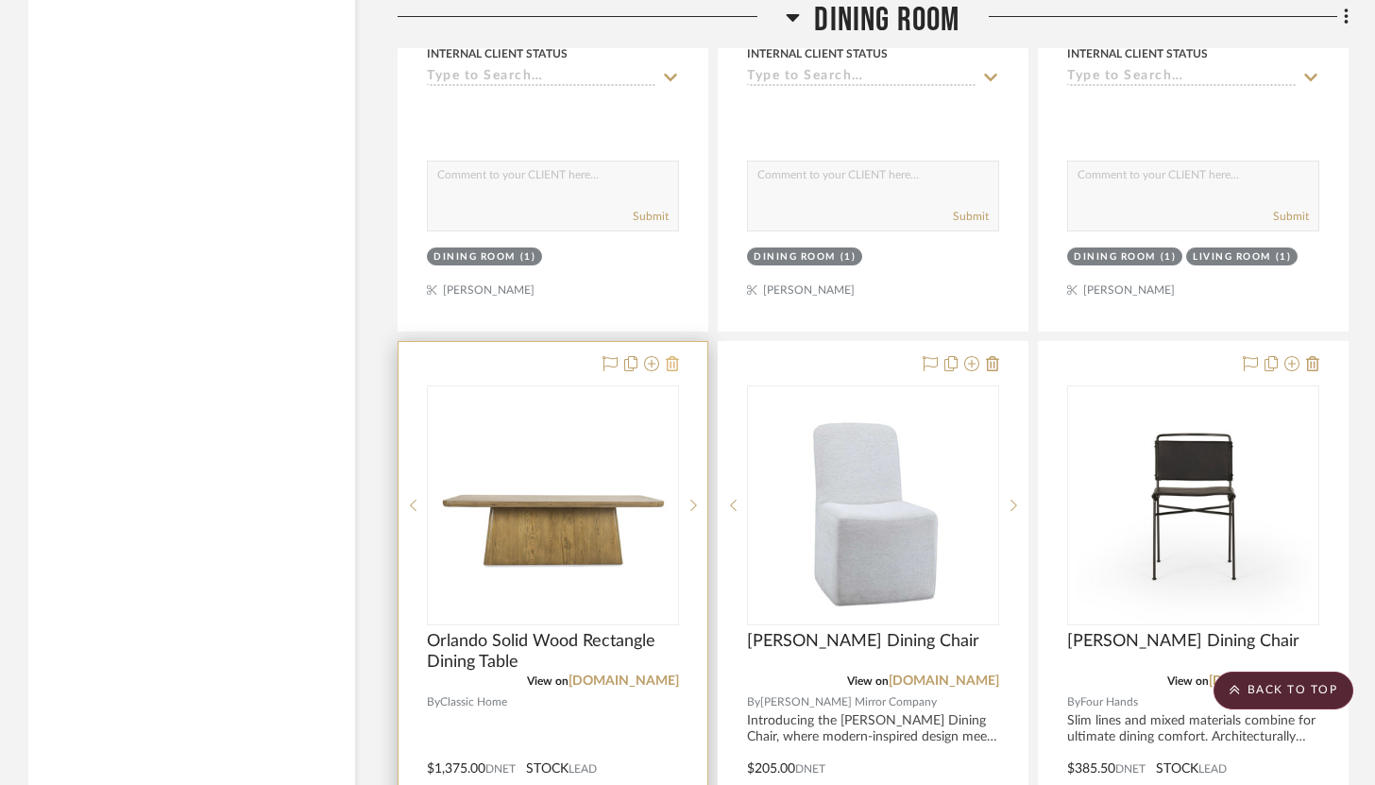
click at [677, 357] on fa-icon at bounding box center [672, 364] width 13 height 15
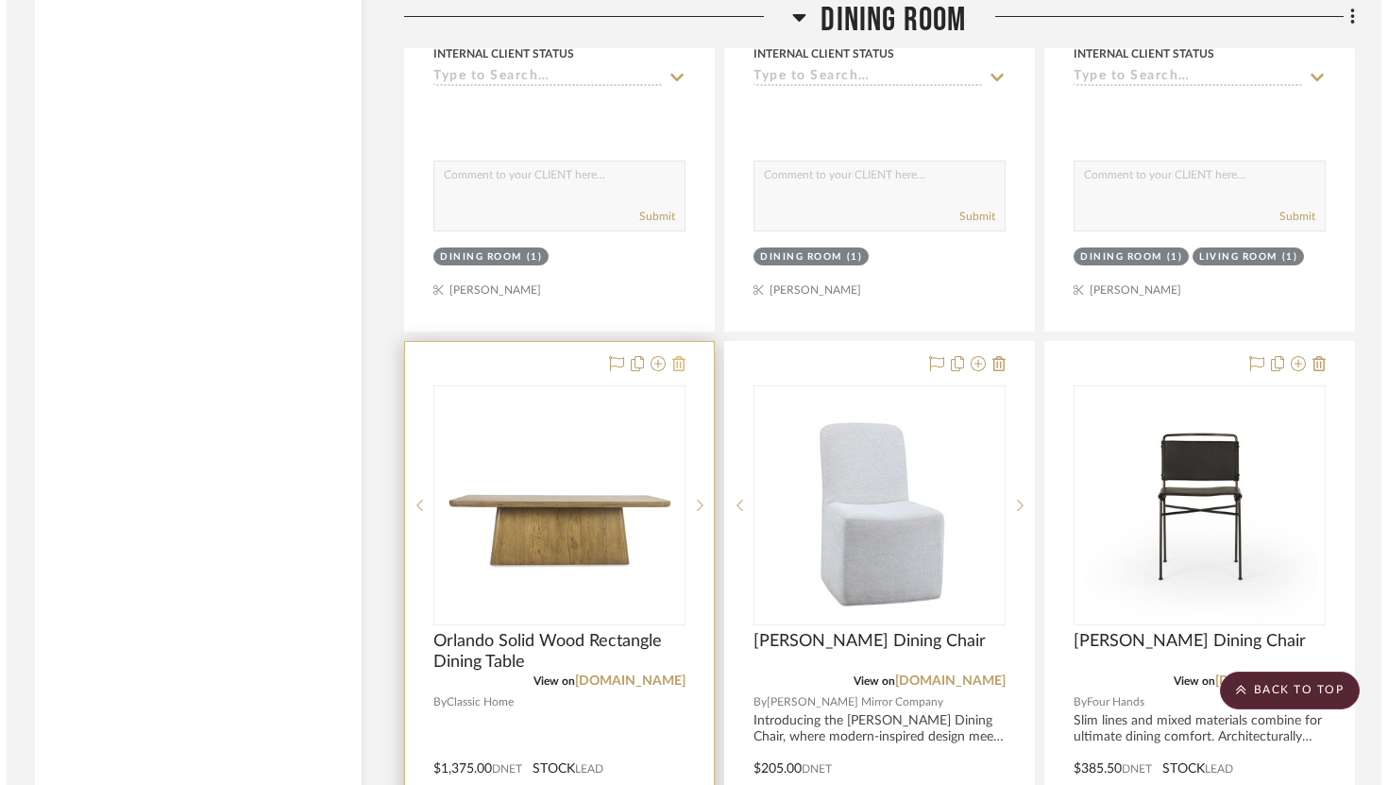
scroll to position [0, 0]
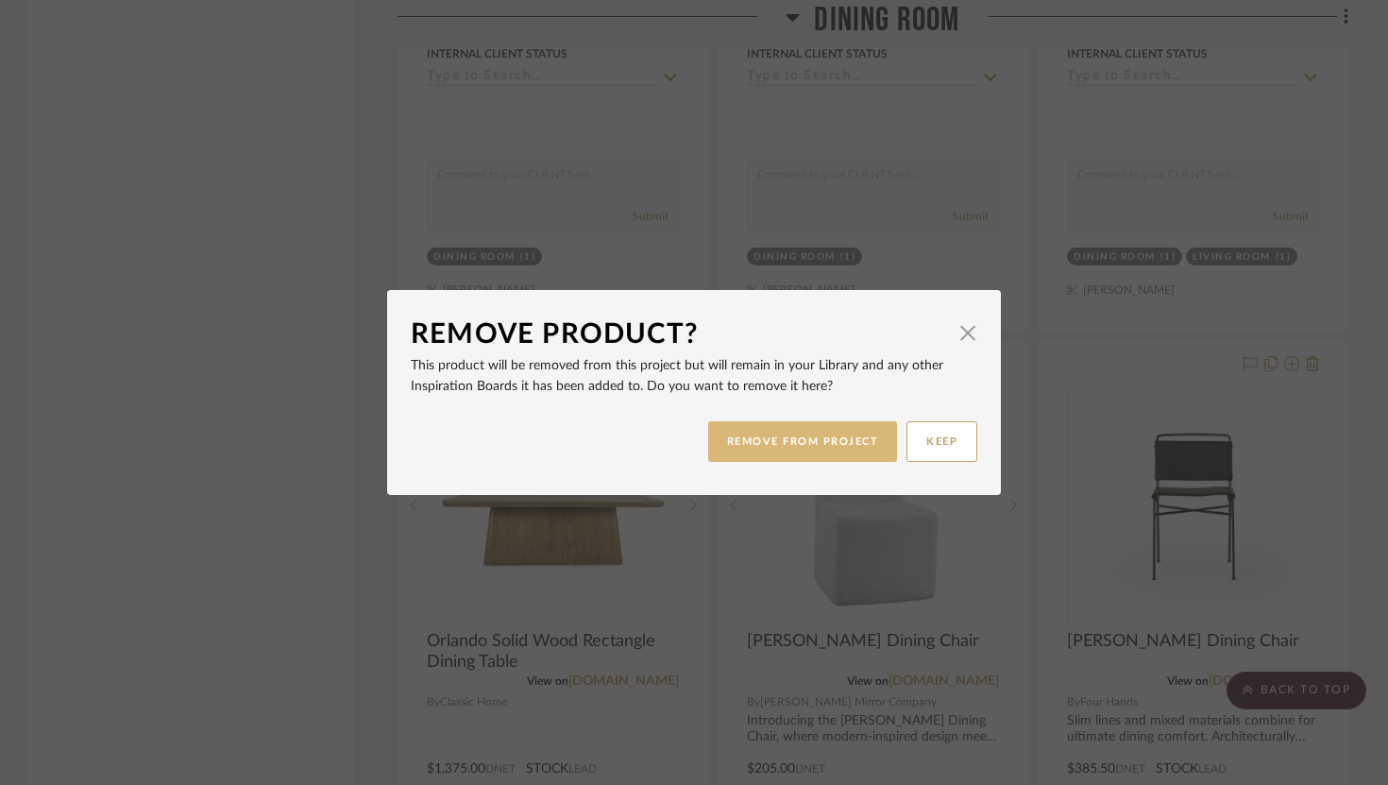
click at [757, 437] on button "REMOVE FROM PROJECT" at bounding box center [803, 441] width 190 height 41
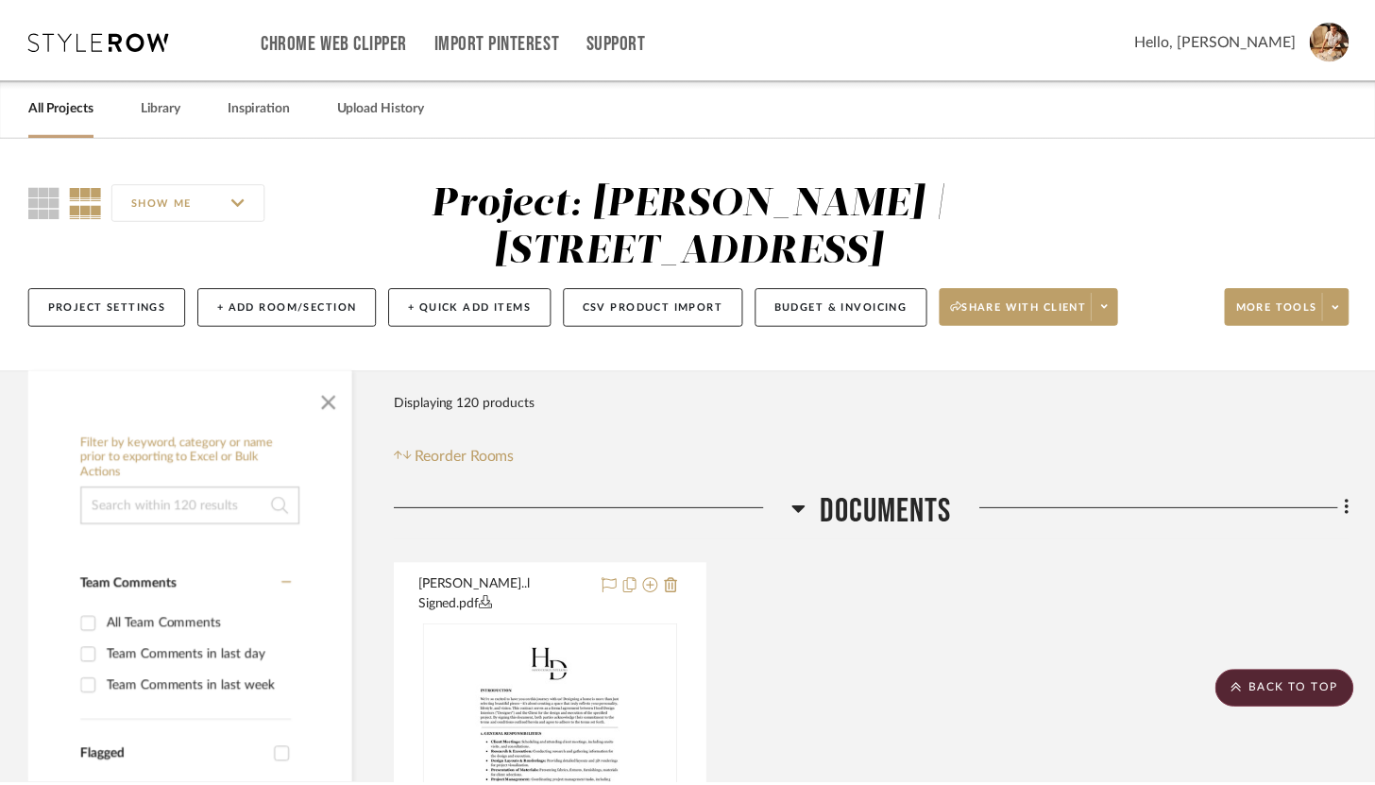
scroll to position [12378, 0]
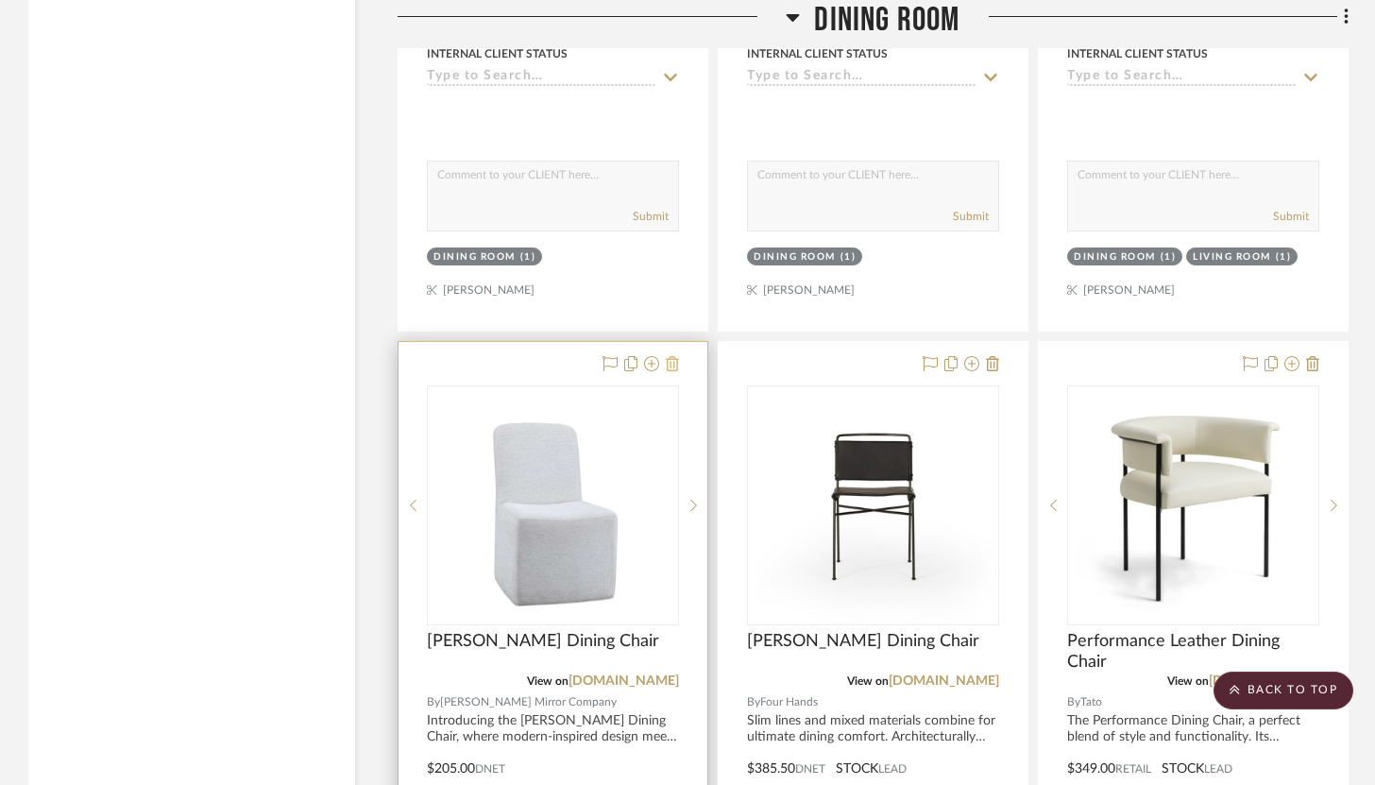
click at [676, 356] on icon at bounding box center [672, 363] width 13 height 15
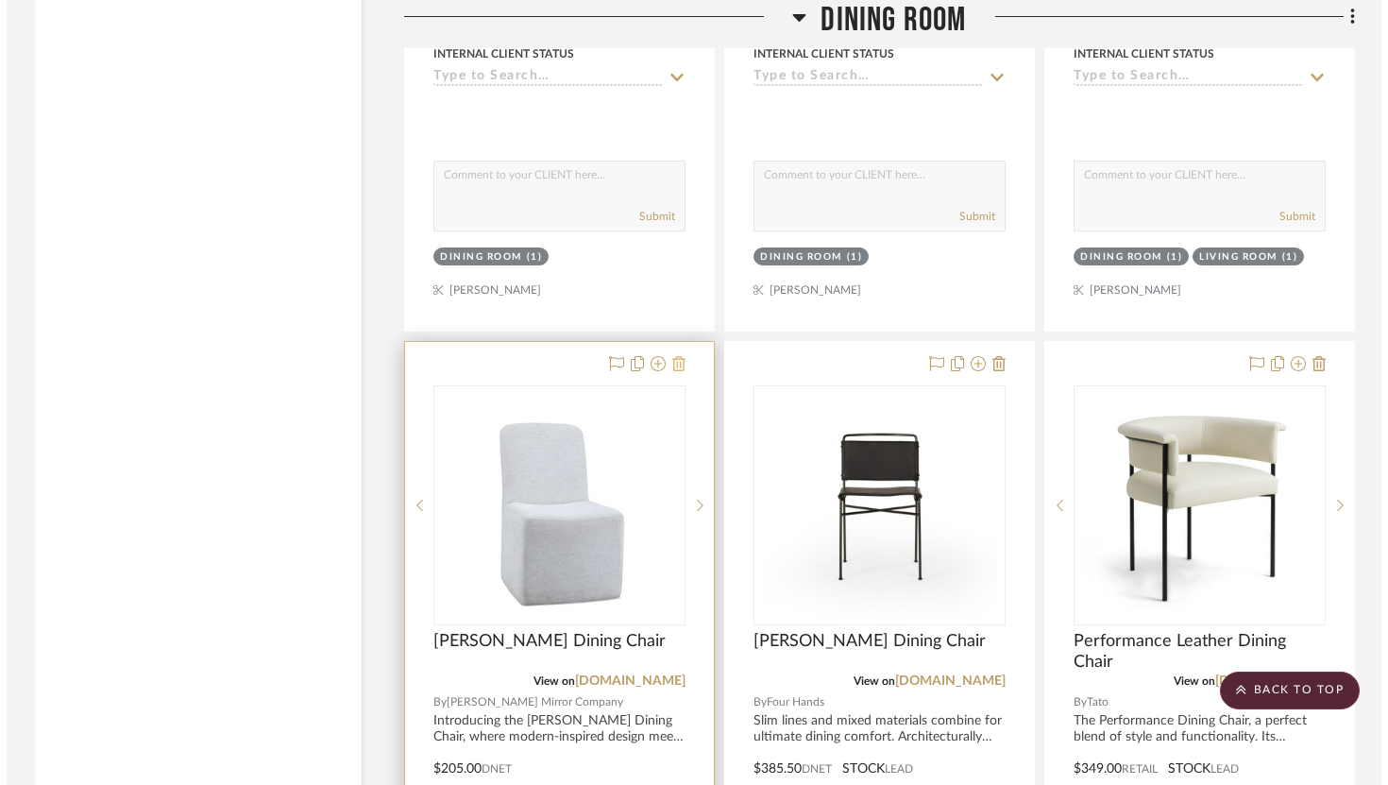
scroll to position [0, 0]
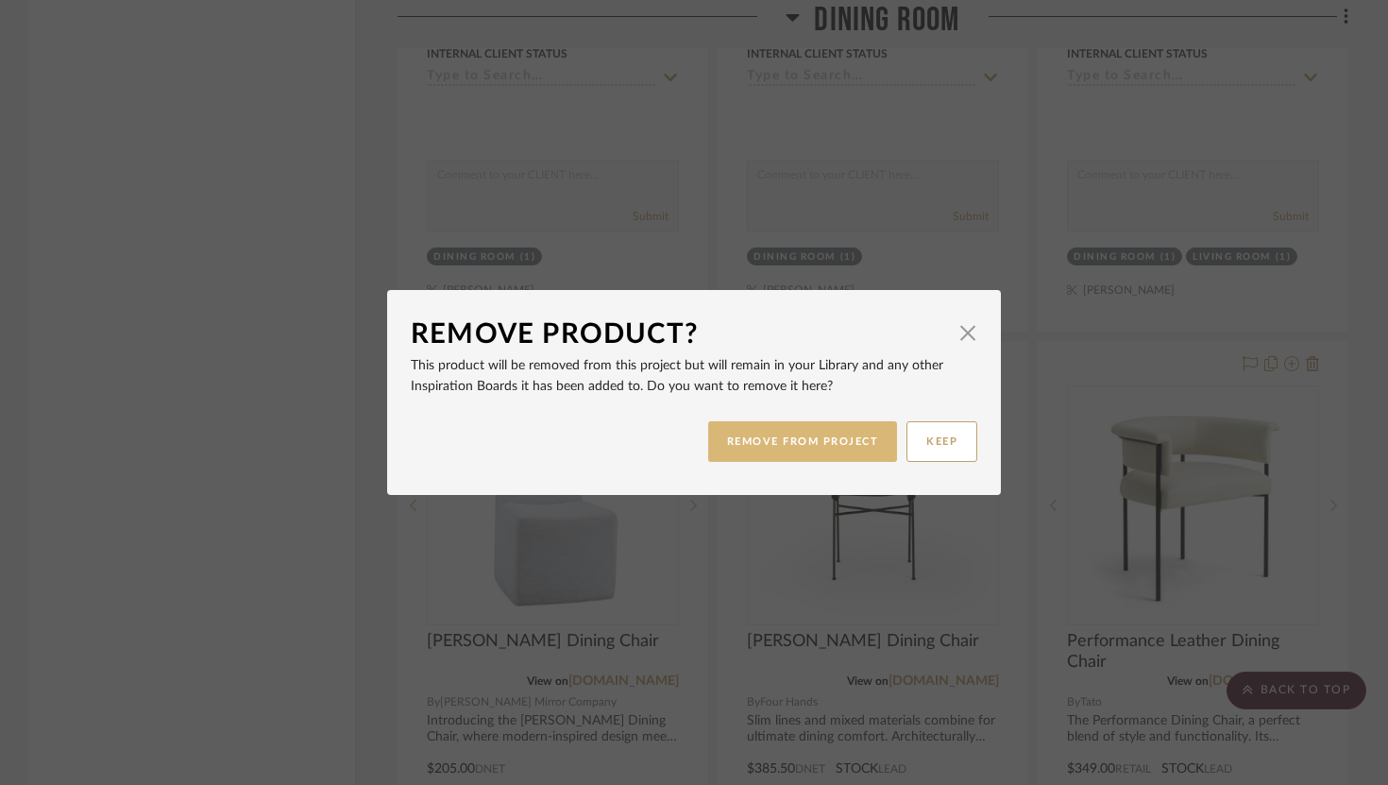
click at [739, 434] on button "REMOVE FROM PROJECT" at bounding box center [803, 441] width 190 height 41
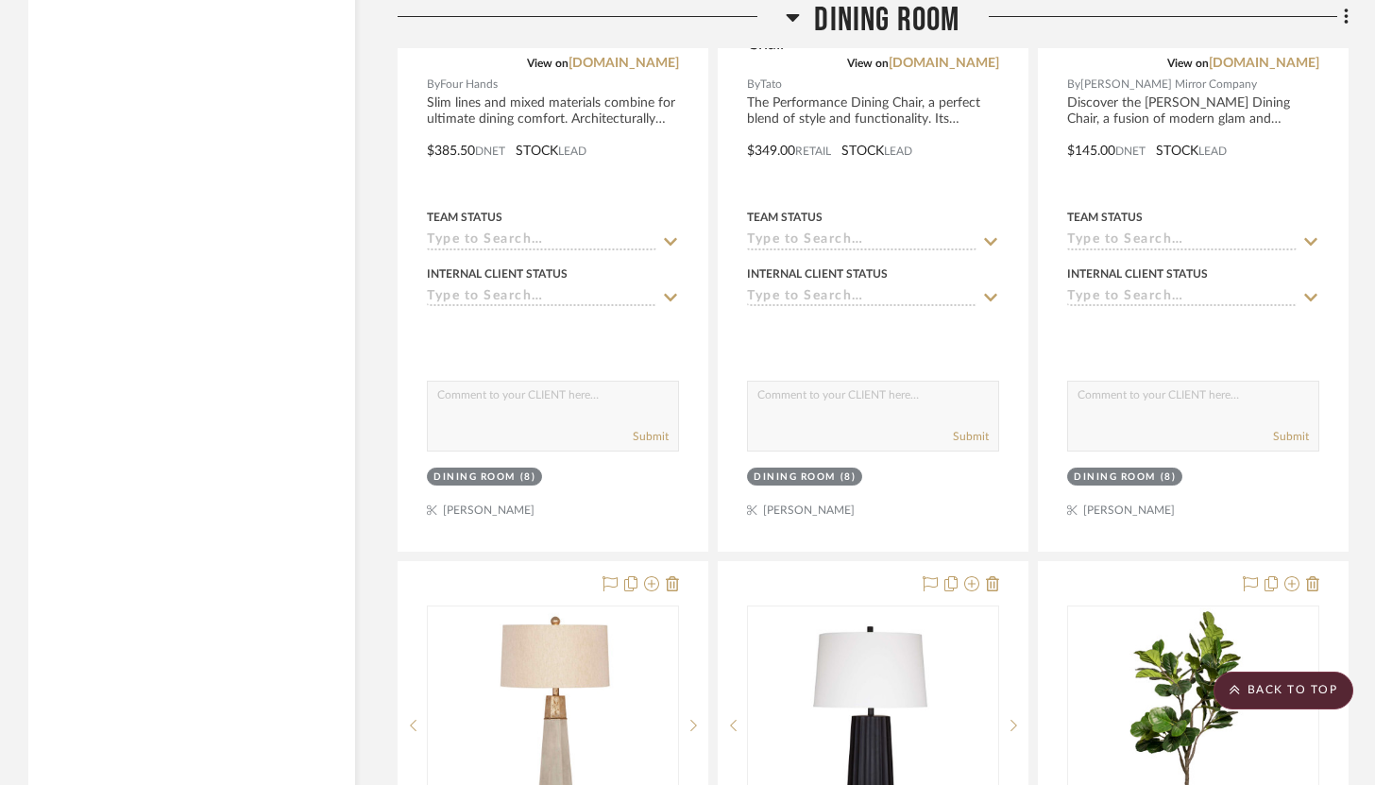
scroll to position [13283, 0]
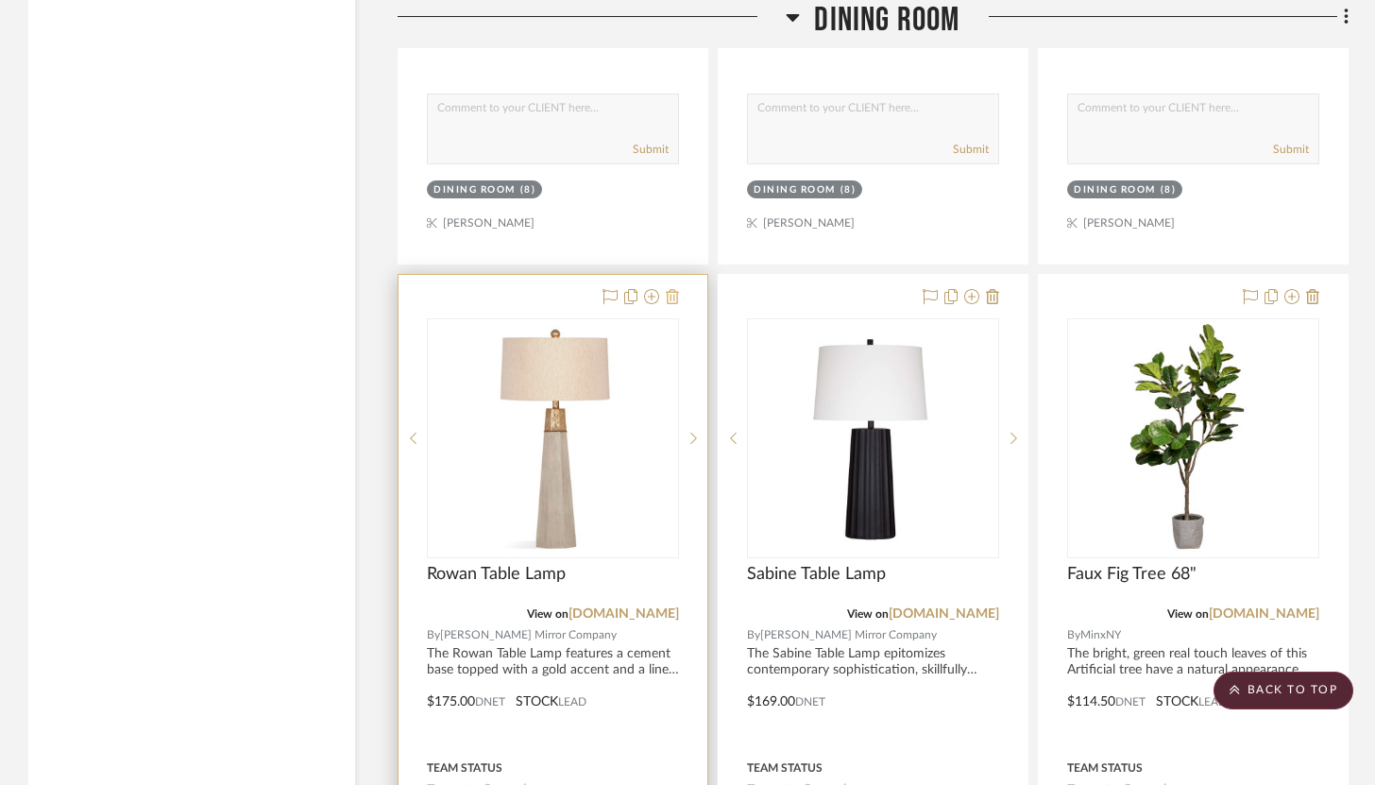
click at [673, 289] on icon at bounding box center [672, 296] width 13 height 15
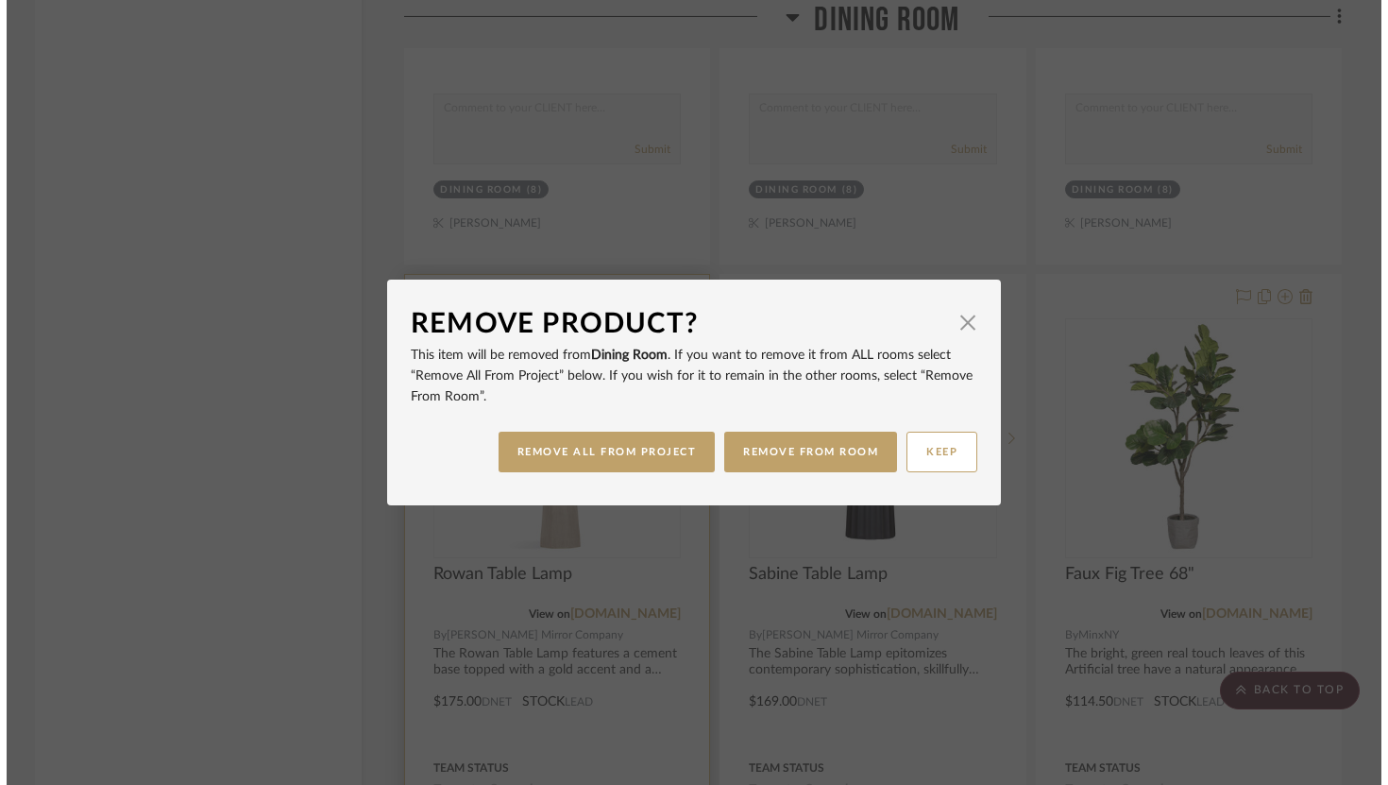
scroll to position [0, 0]
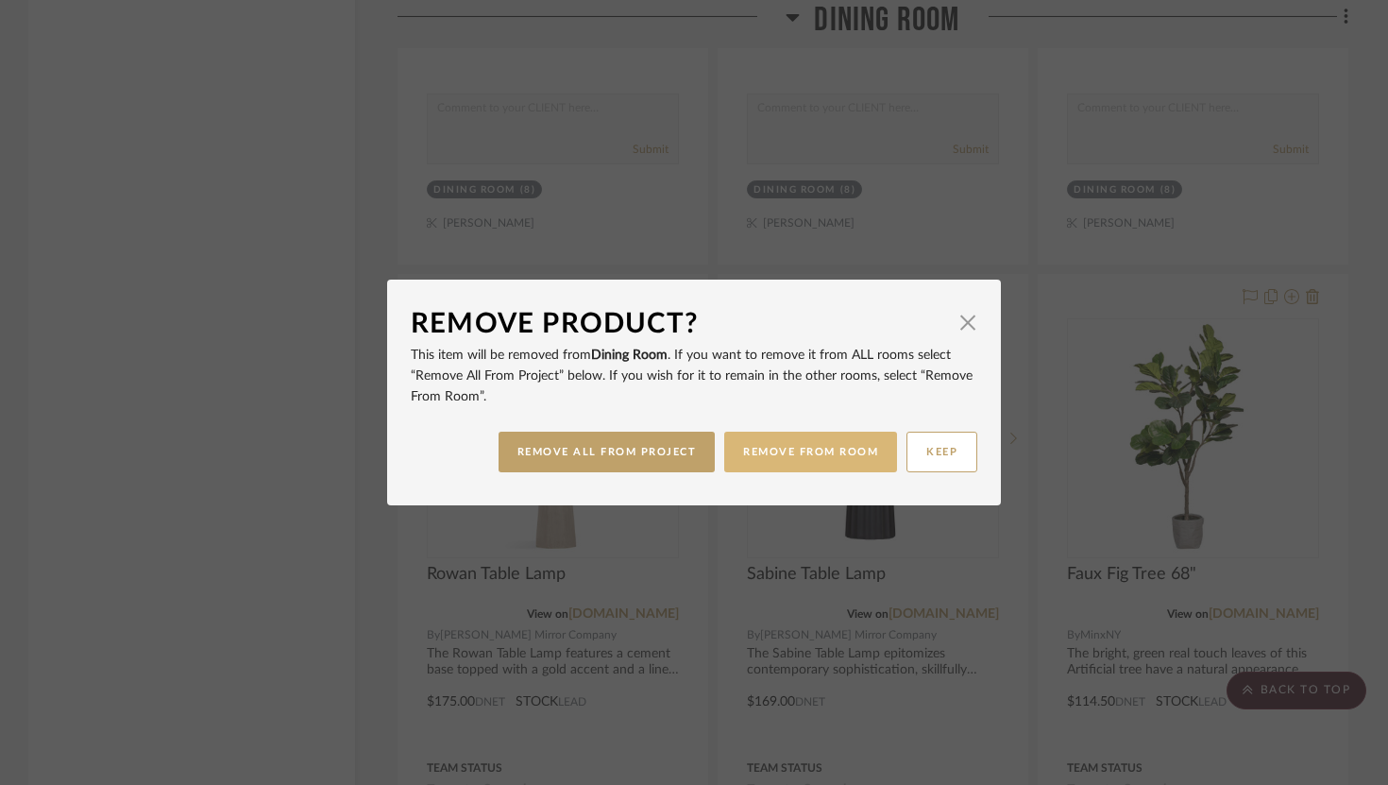
click at [801, 448] on button "REMOVE FROM ROOM" at bounding box center [810, 452] width 173 height 41
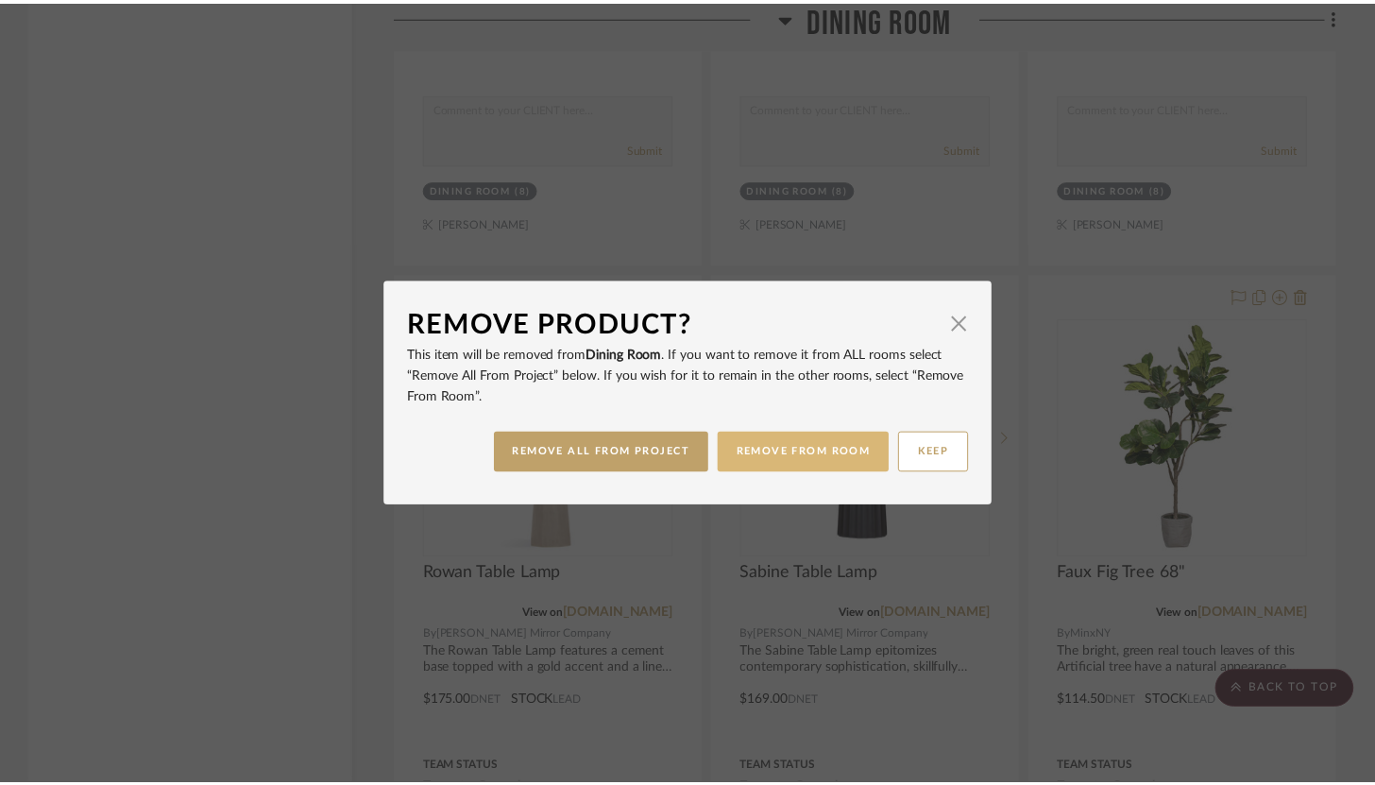
scroll to position [13283, 0]
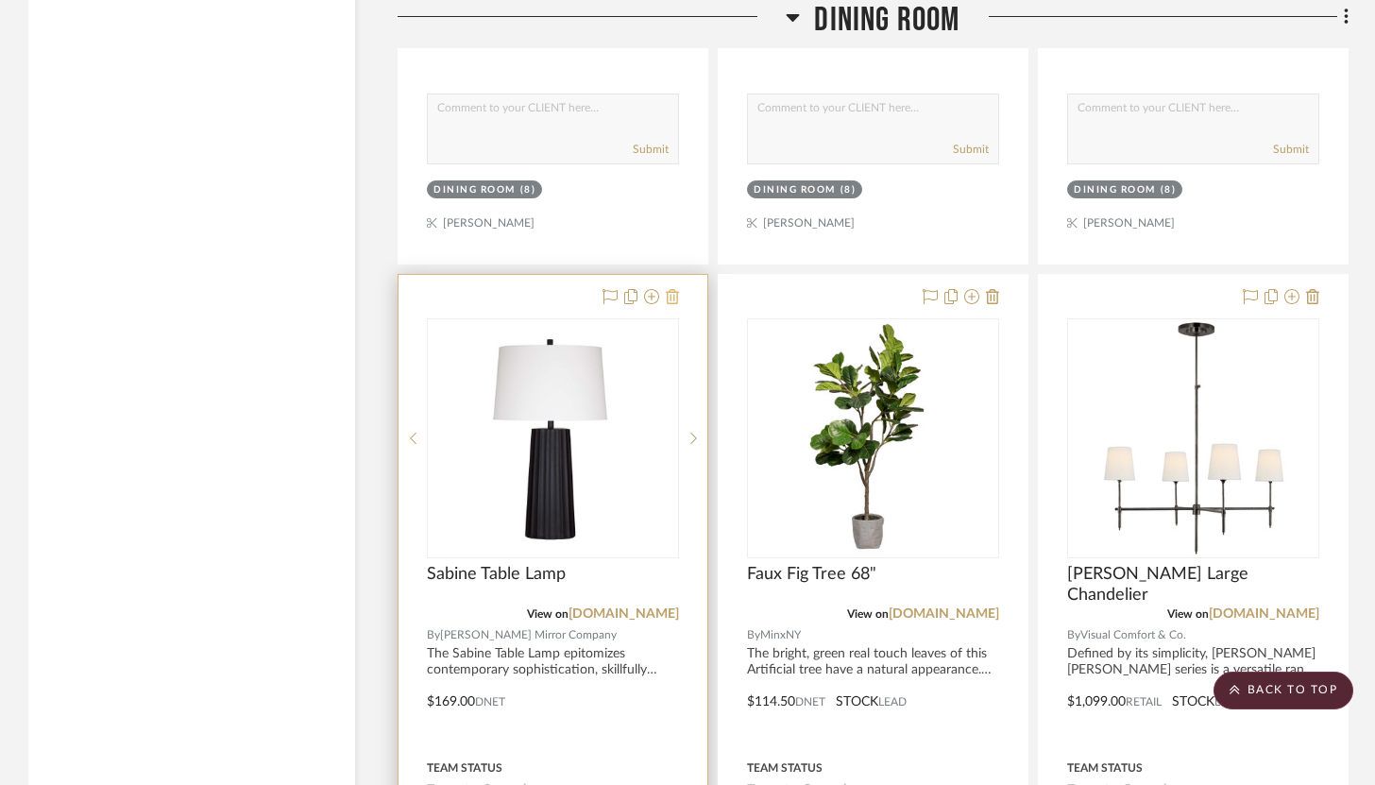
click at [676, 289] on icon at bounding box center [672, 296] width 13 height 15
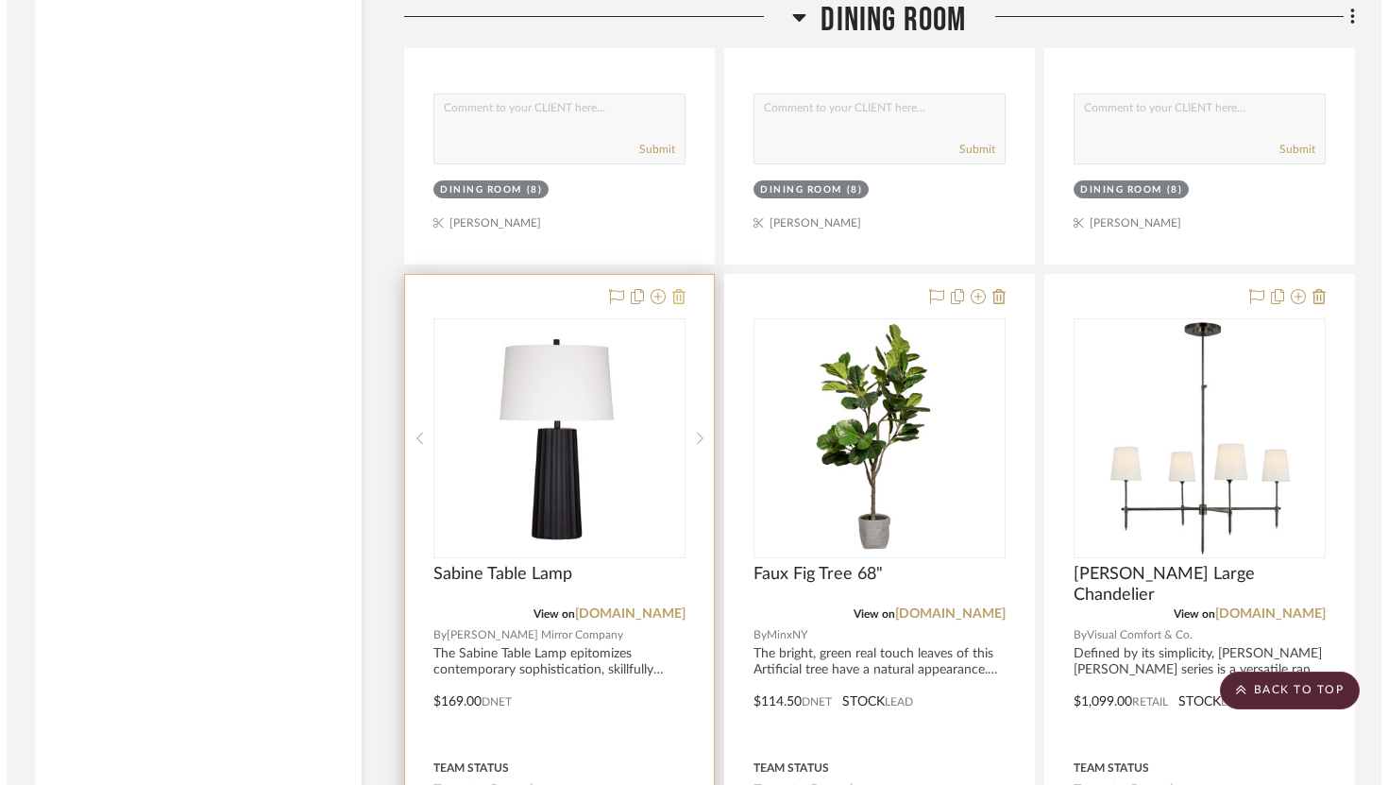
scroll to position [0, 0]
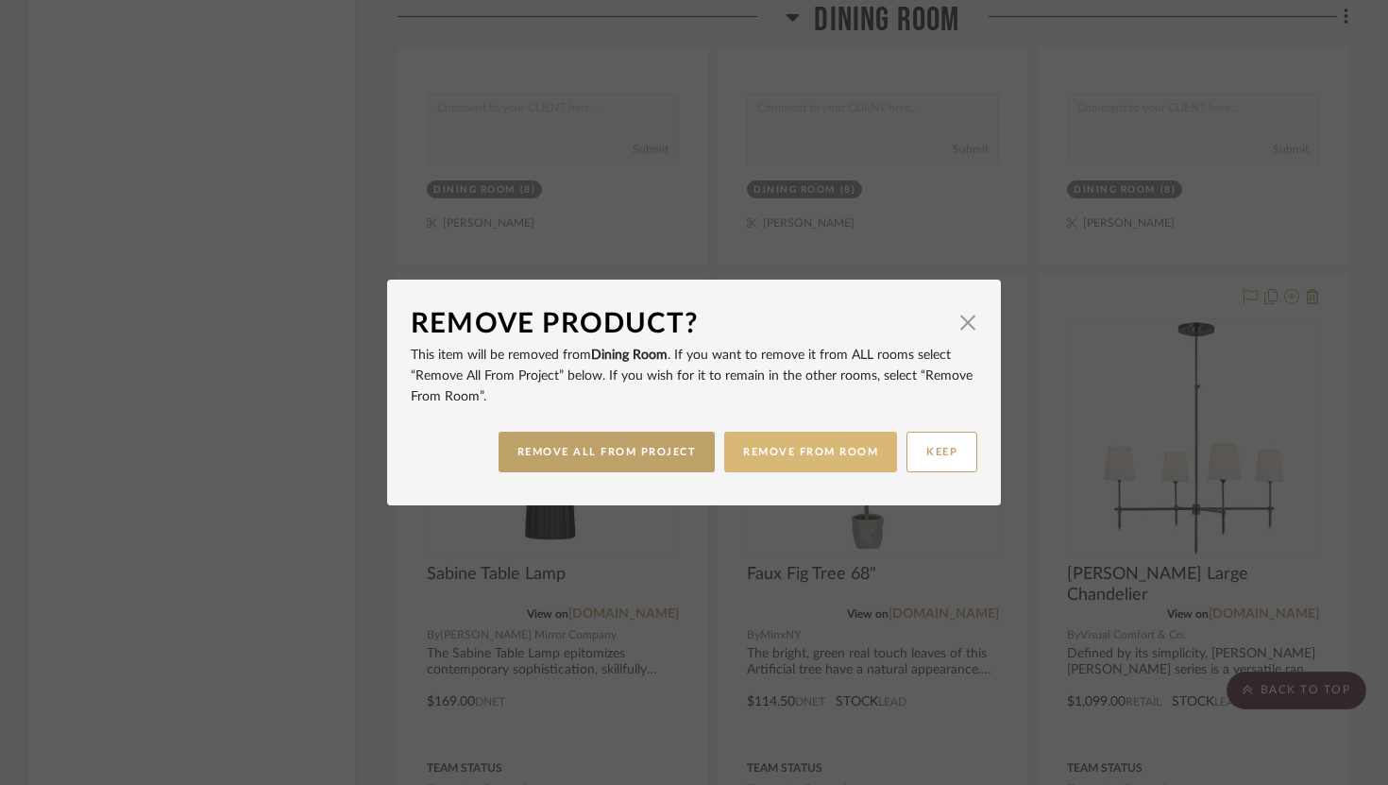
click at [764, 460] on button "REMOVE FROM ROOM" at bounding box center [810, 452] width 173 height 41
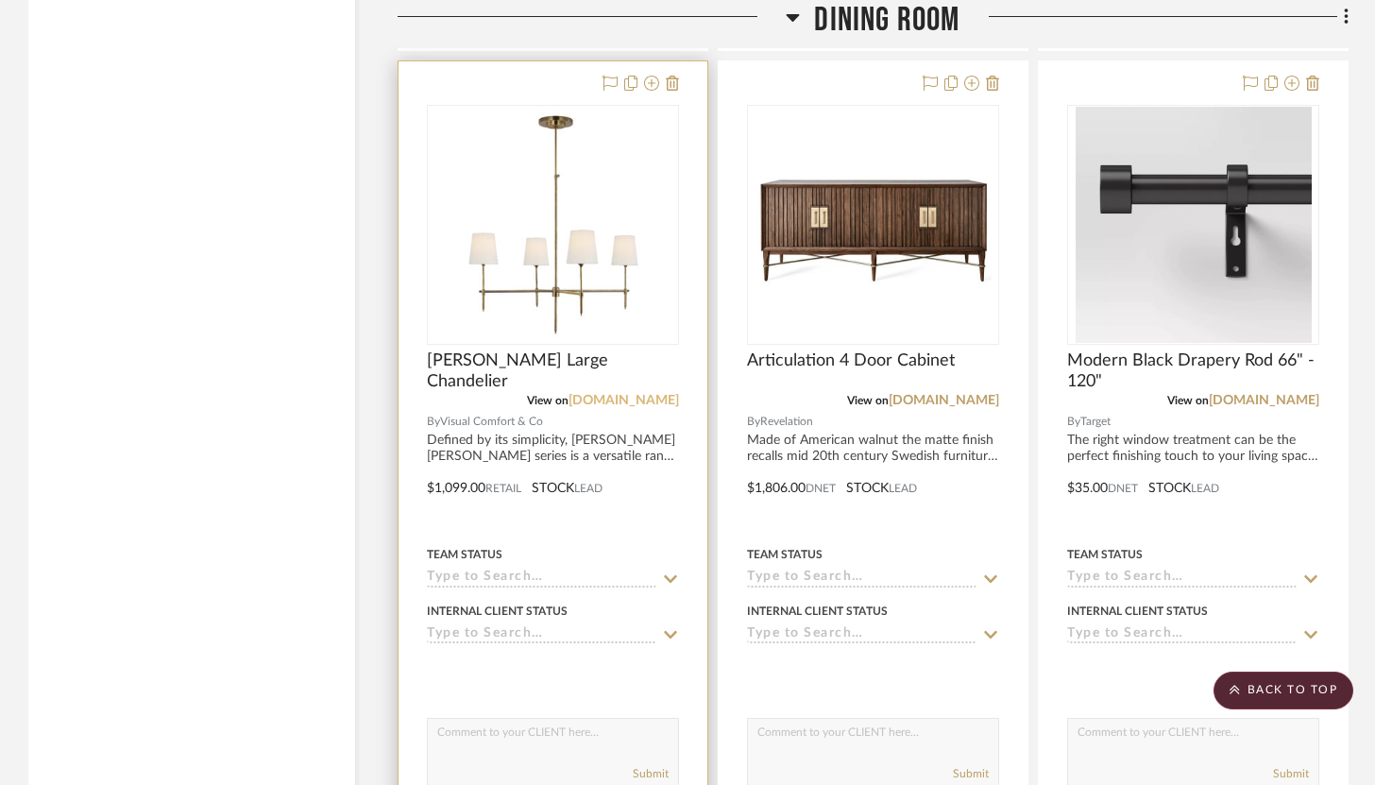
scroll to position [11780, 0]
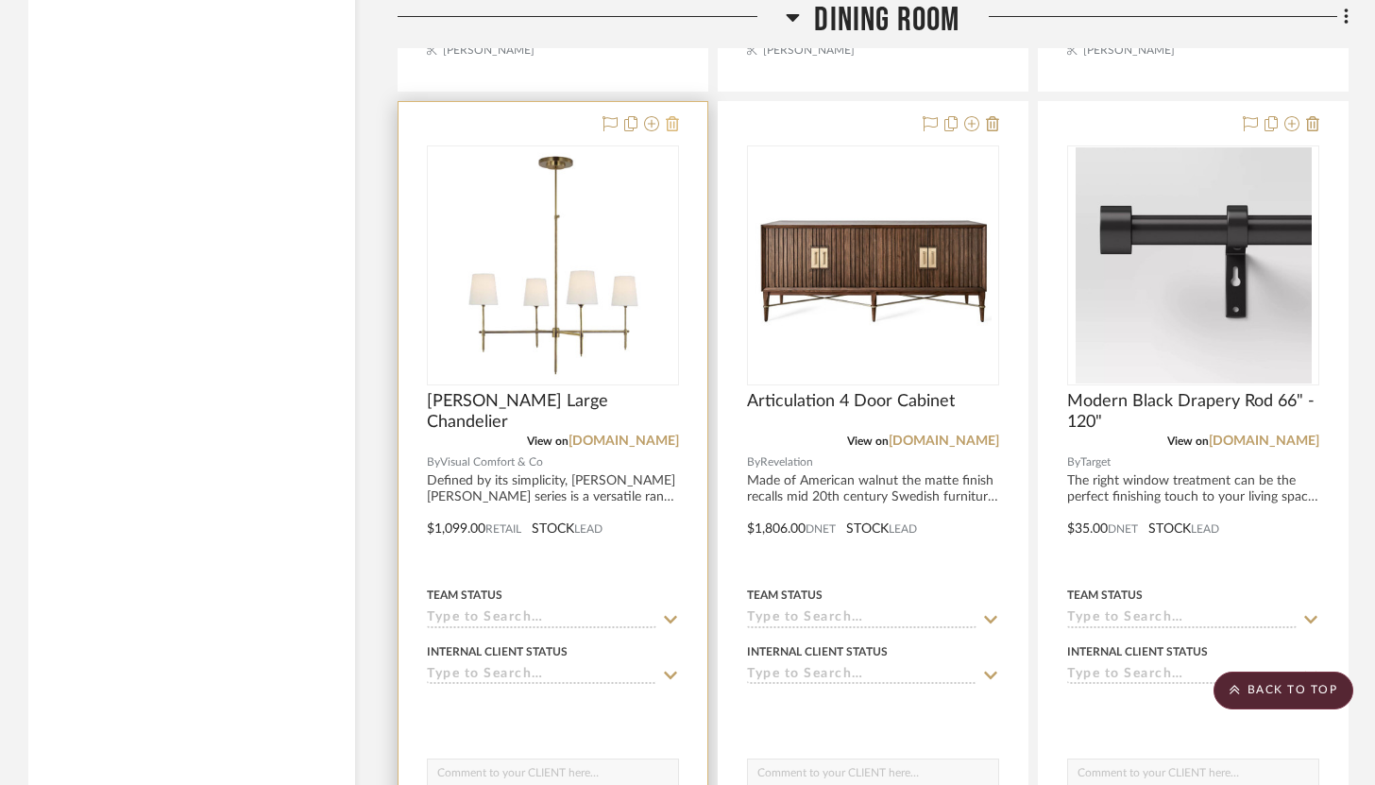
click at [678, 116] on icon at bounding box center [672, 123] width 13 height 15
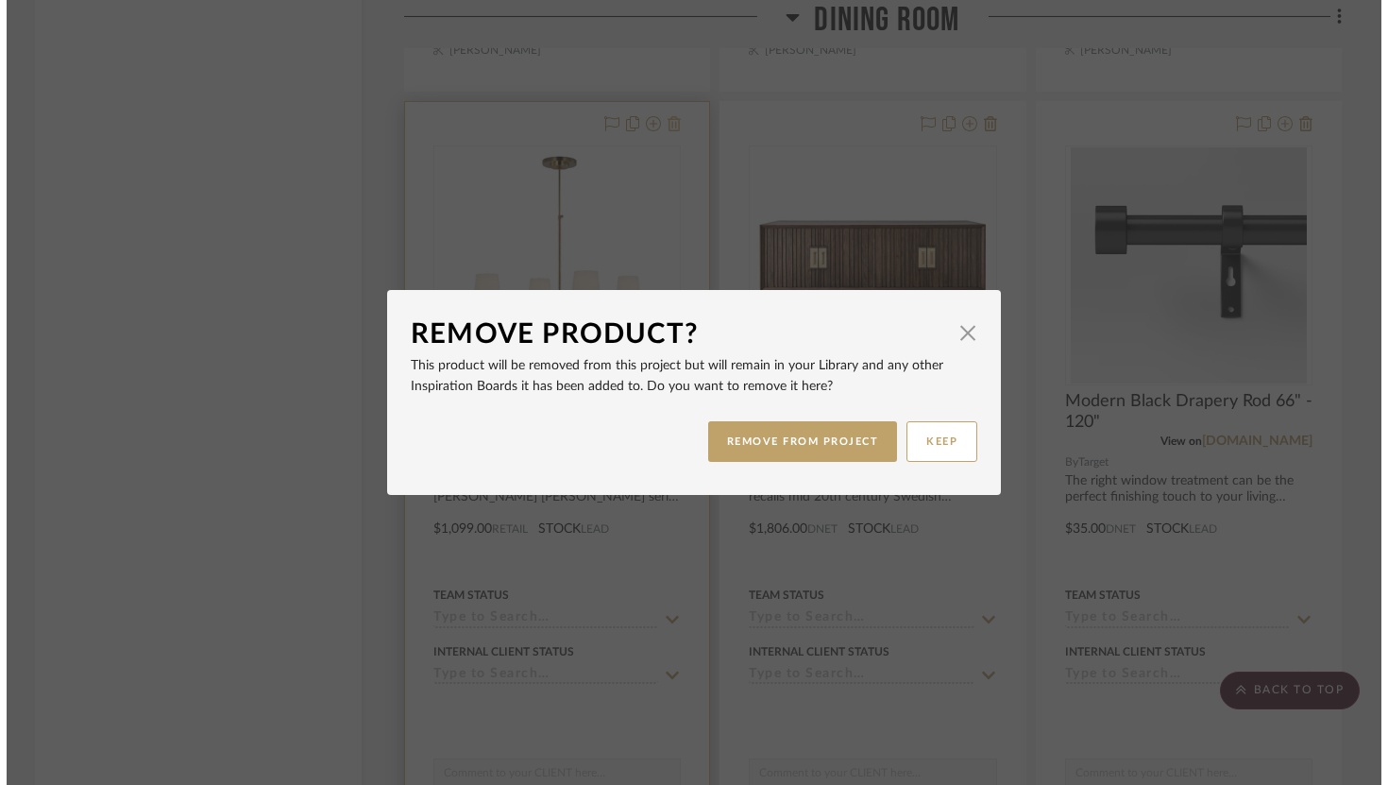
scroll to position [0, 0]
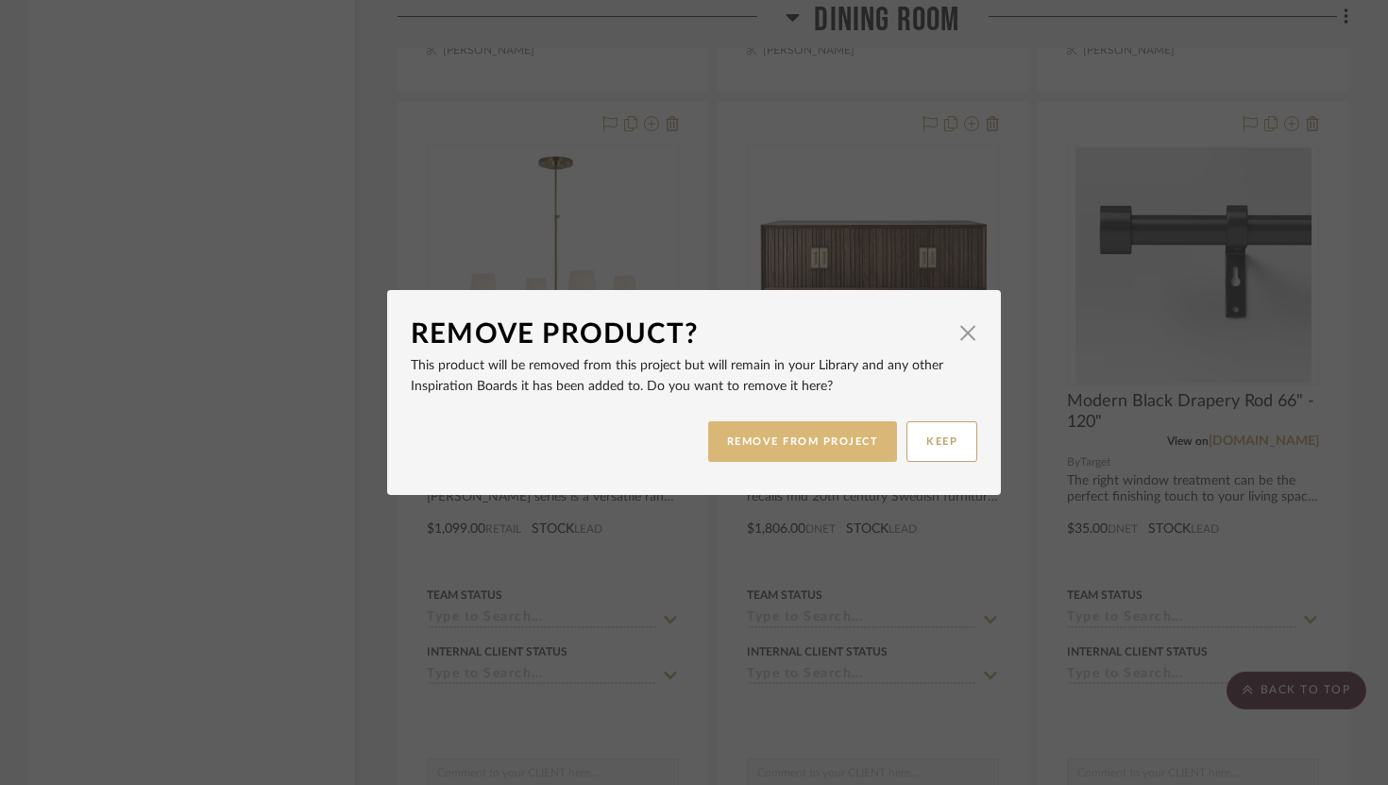
click at [792, 434] on button "REMOVE FROM PROJECT" at bounding box center [803, 441] width 190 height 41
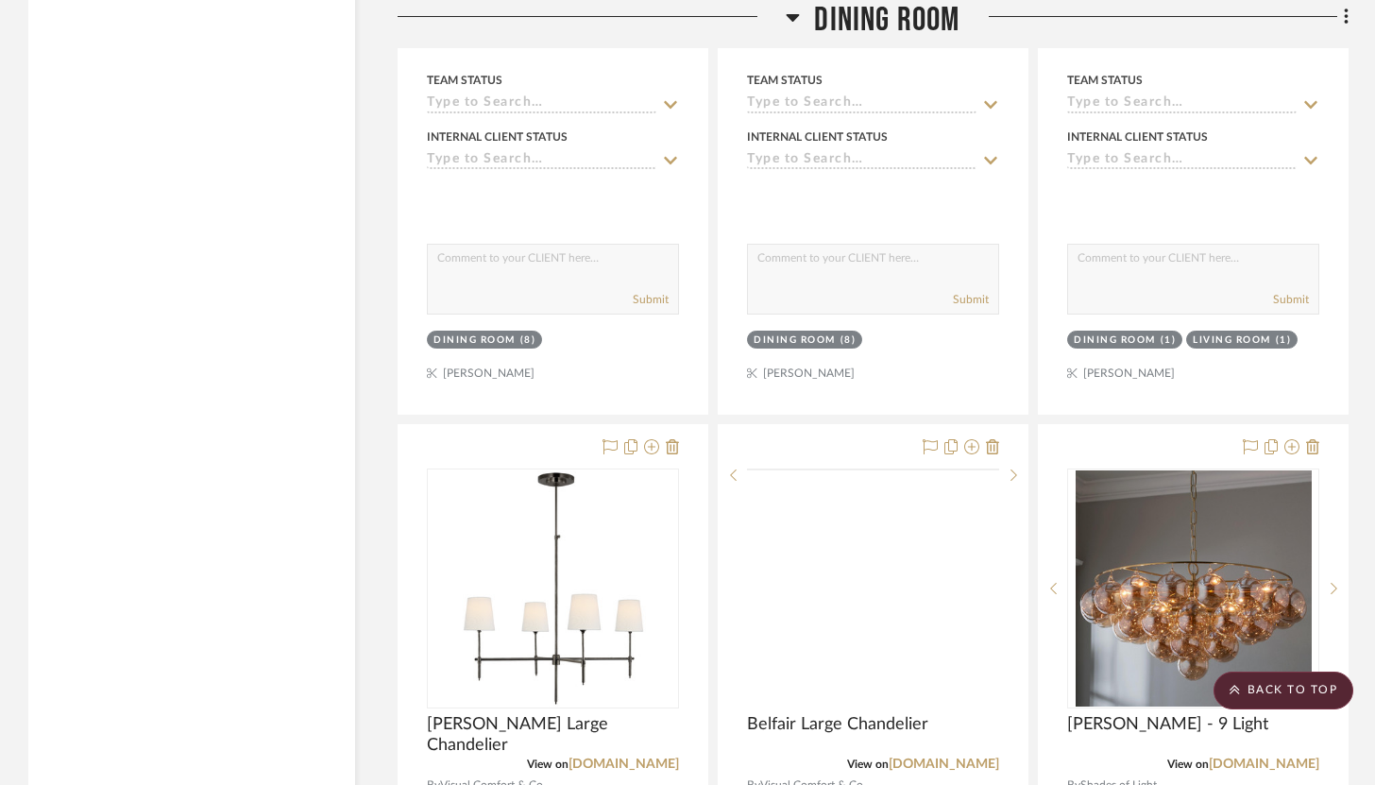
scroll to position [13136, 0]
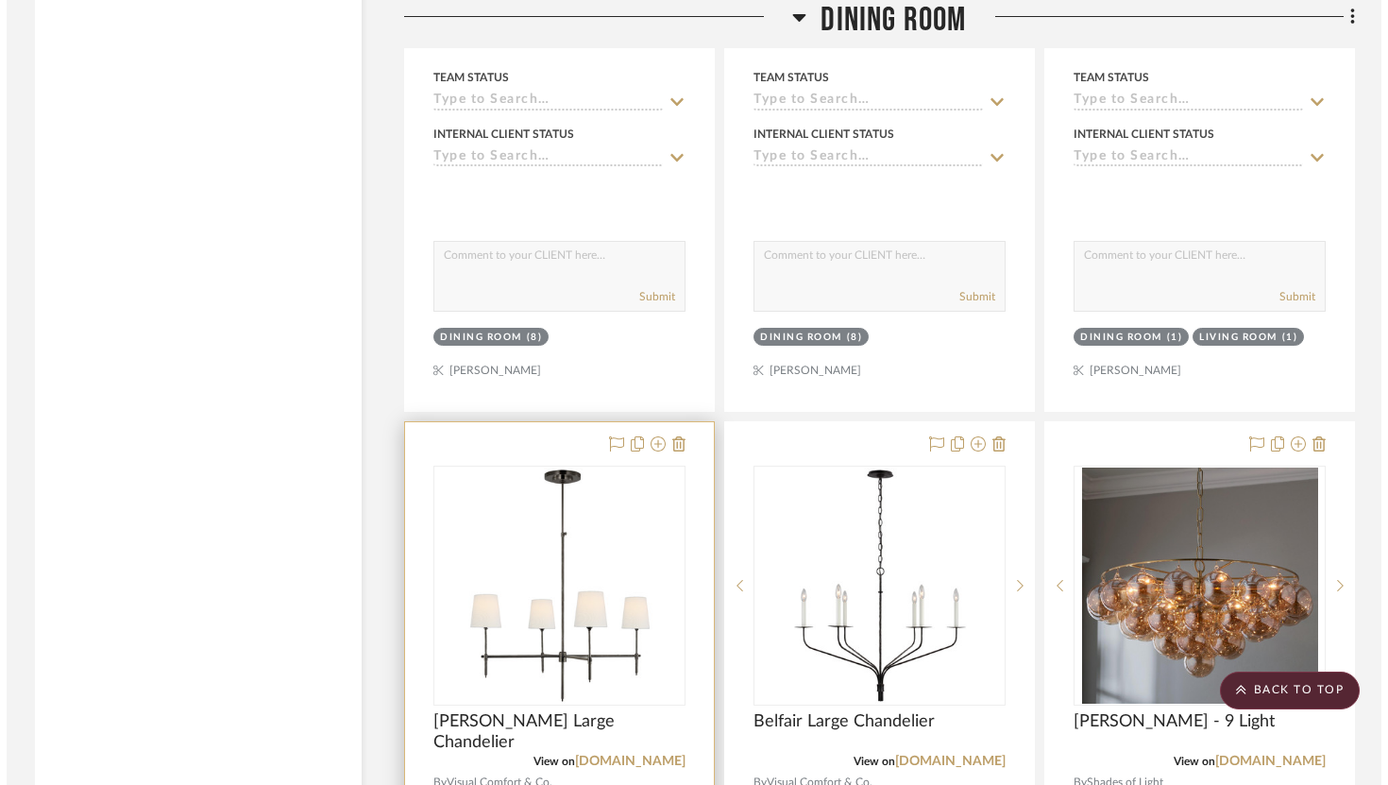
scroll to position [0, 0]
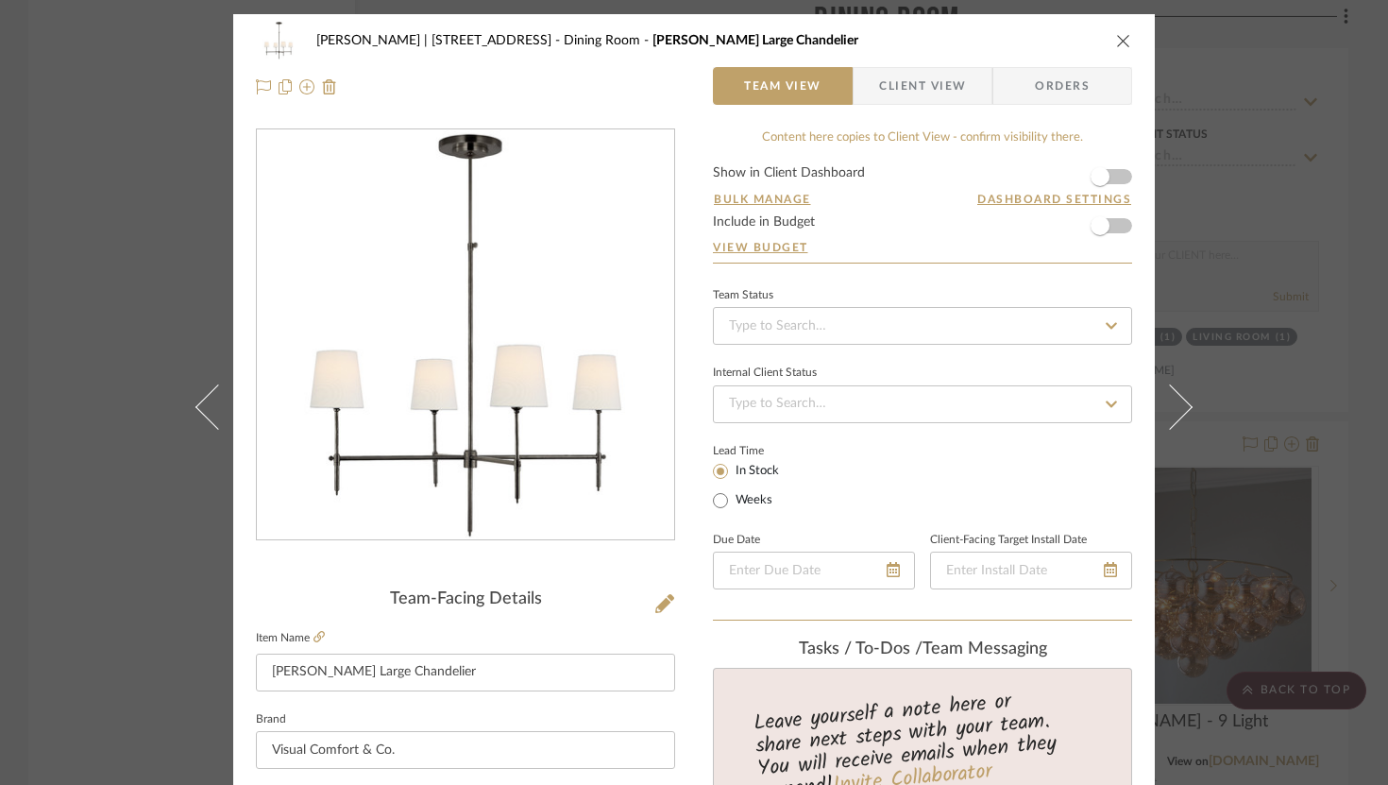
click at [1101, 41] on div "Jeremy French | 1724 W 39th St Dining Room Bryant Large Chandelier" at bounding box center [694, 41] width 877 height 38
click at [1121, 42] on icon "close" at bounding box center [1123, 40] width 15 height 15
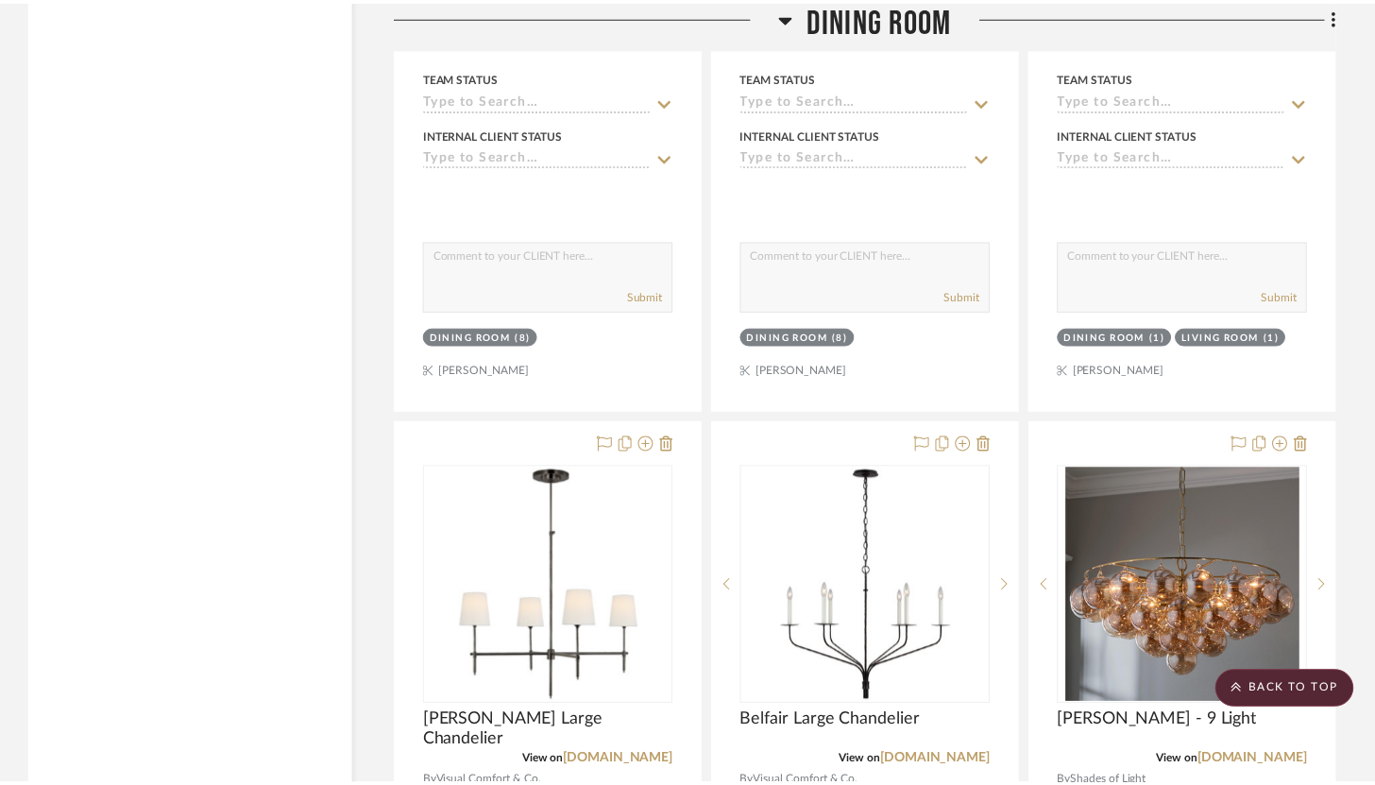
scroll to position [13136, 0]
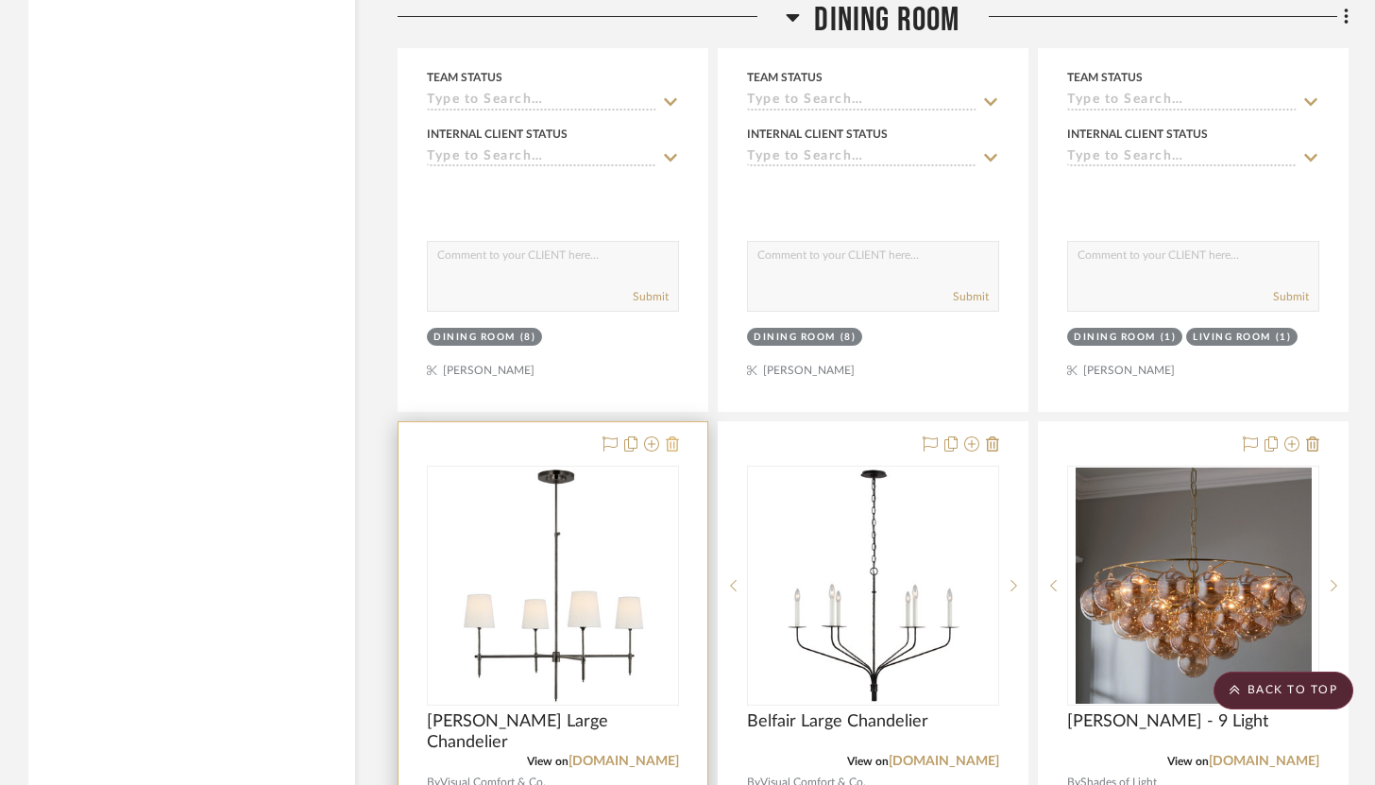
click at [674, 436] on icon at bounding box center [672, 443] width 13 height 15
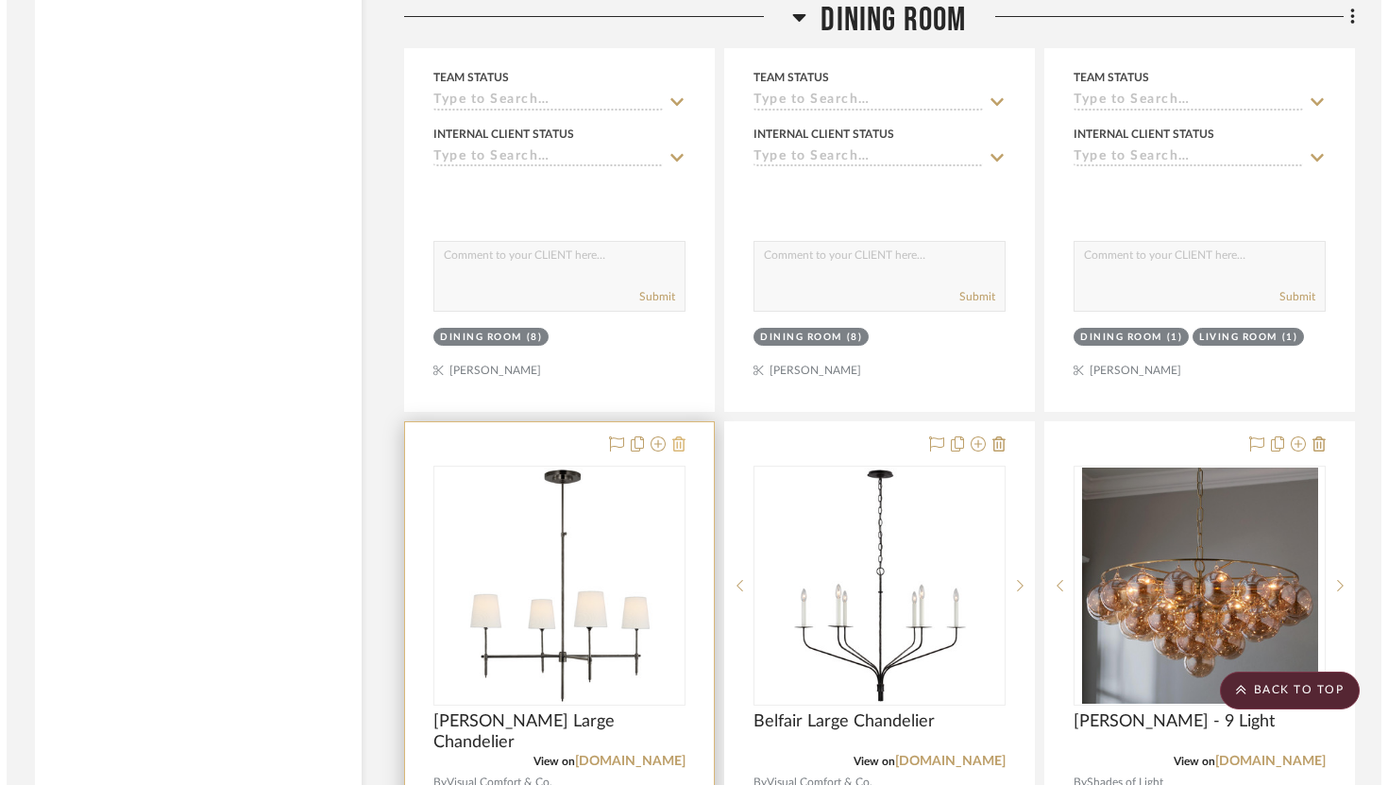
scroll to position [0, 0]
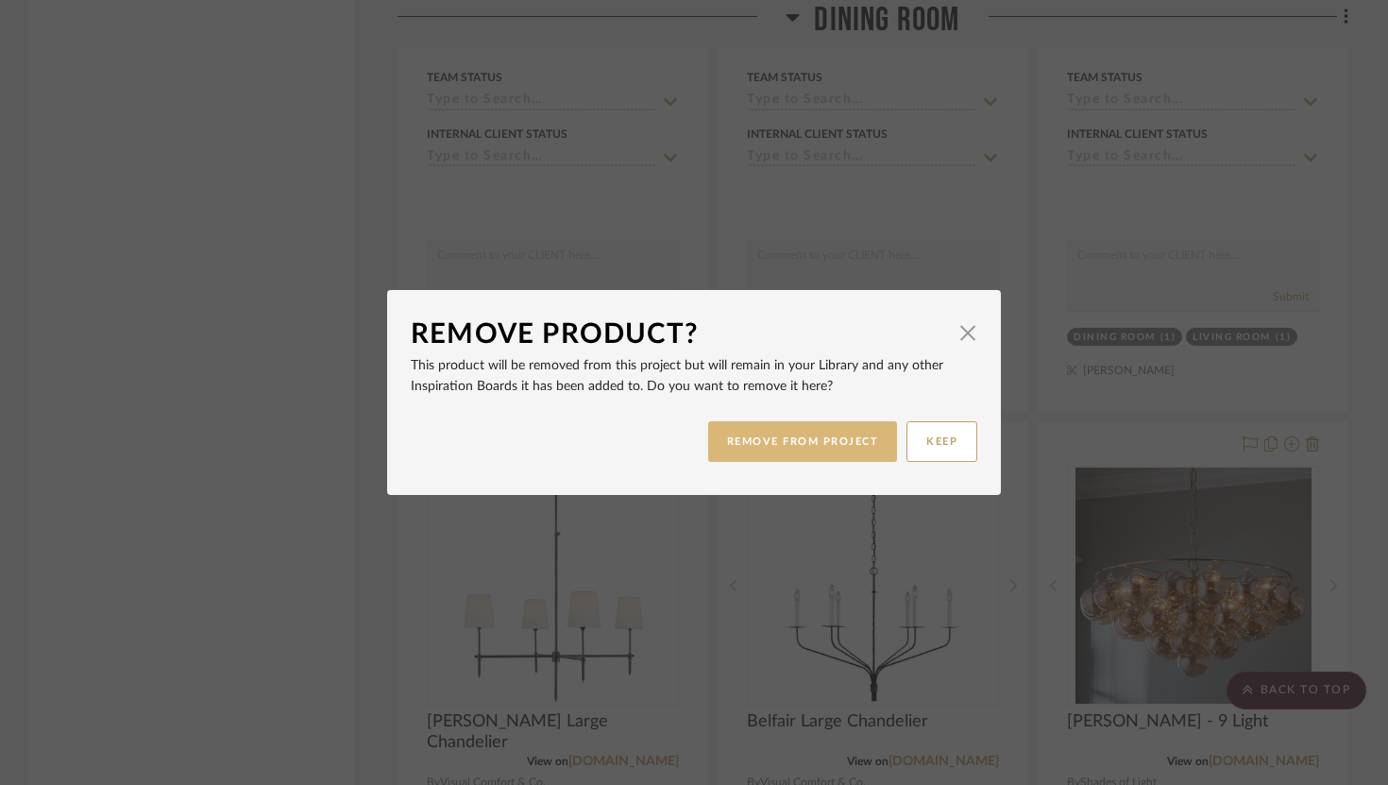
click at [758, 437] on button "REMOVE FROM PROJECT" at bounding box center [803, 441] width 190 height 41
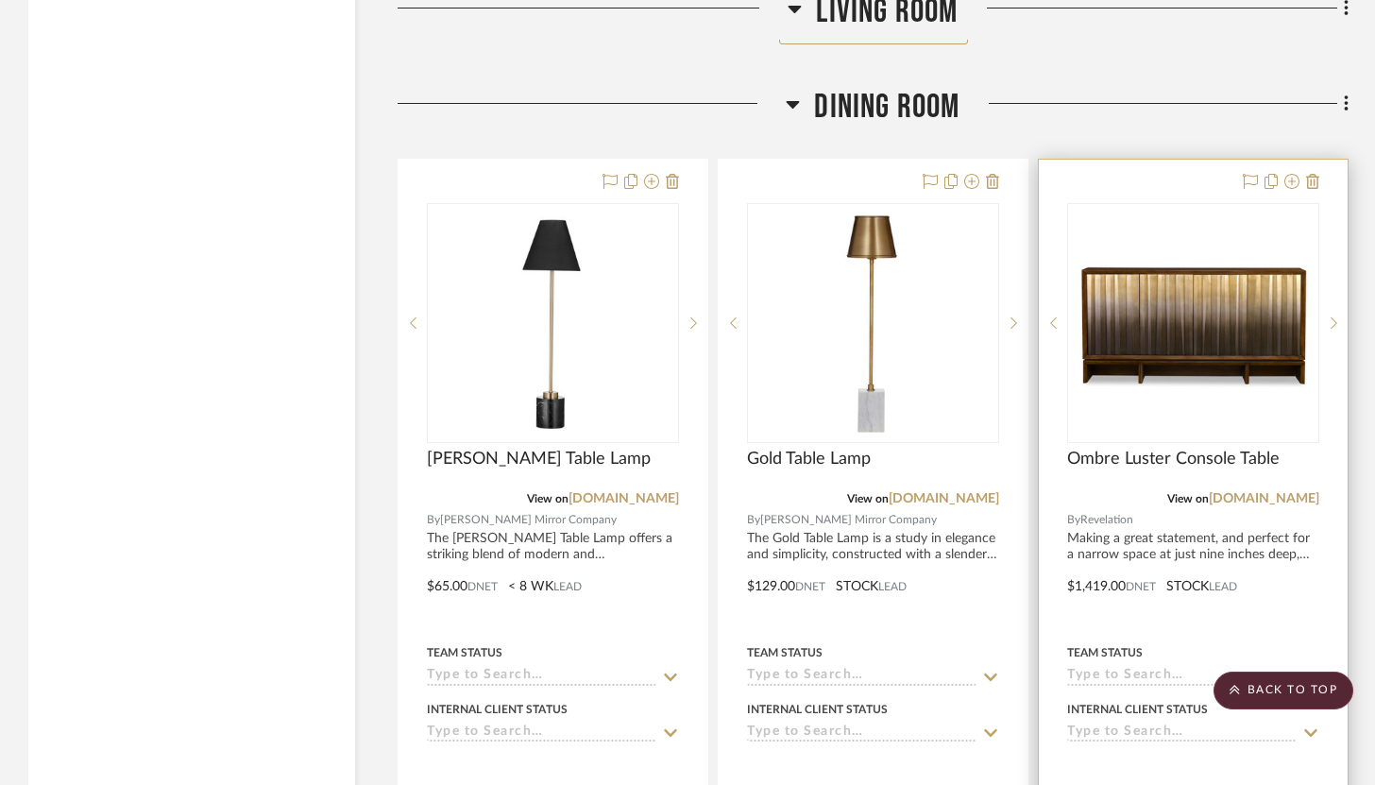
scroll to position [8369, 0]
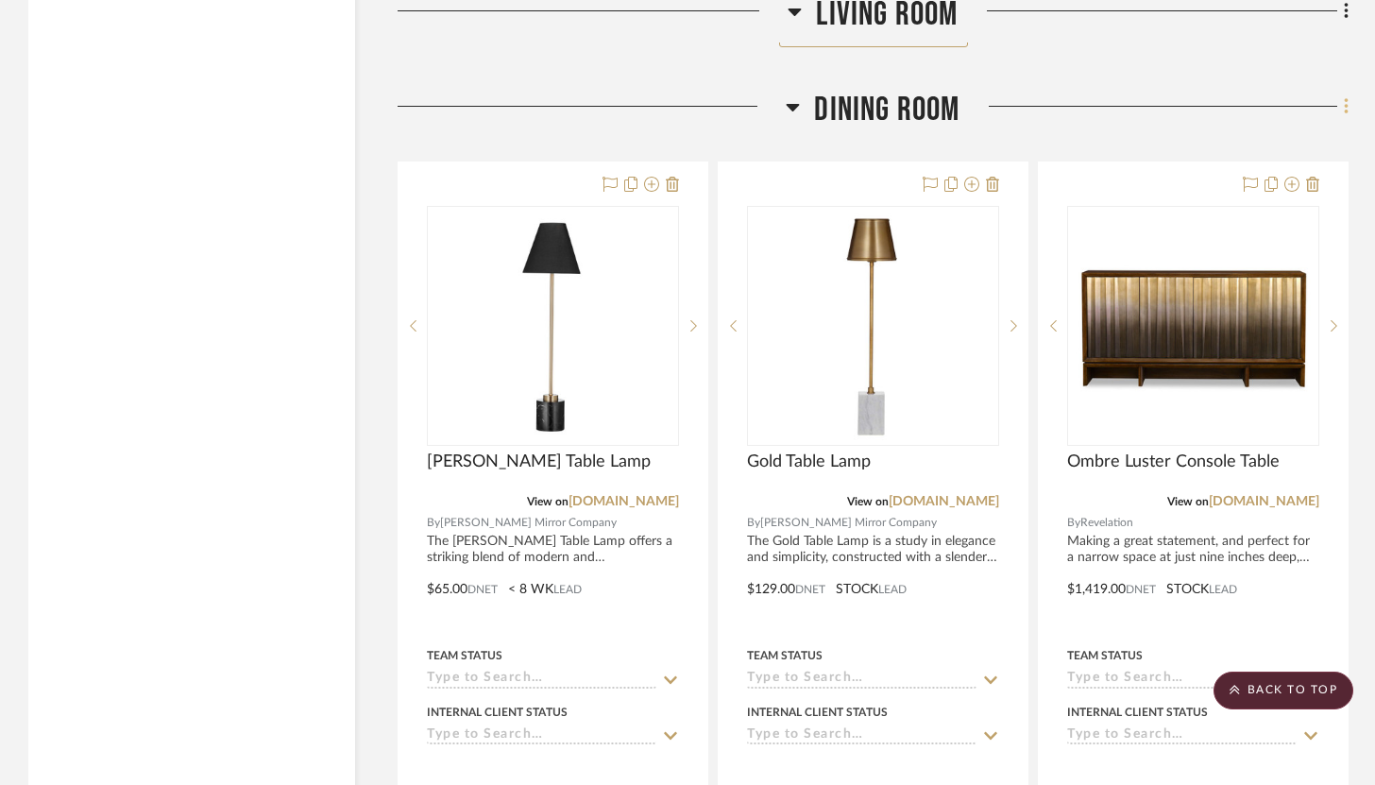
click at [1348, 94] on fa-icon at bounding box center [1343, 108] width 12 height 31
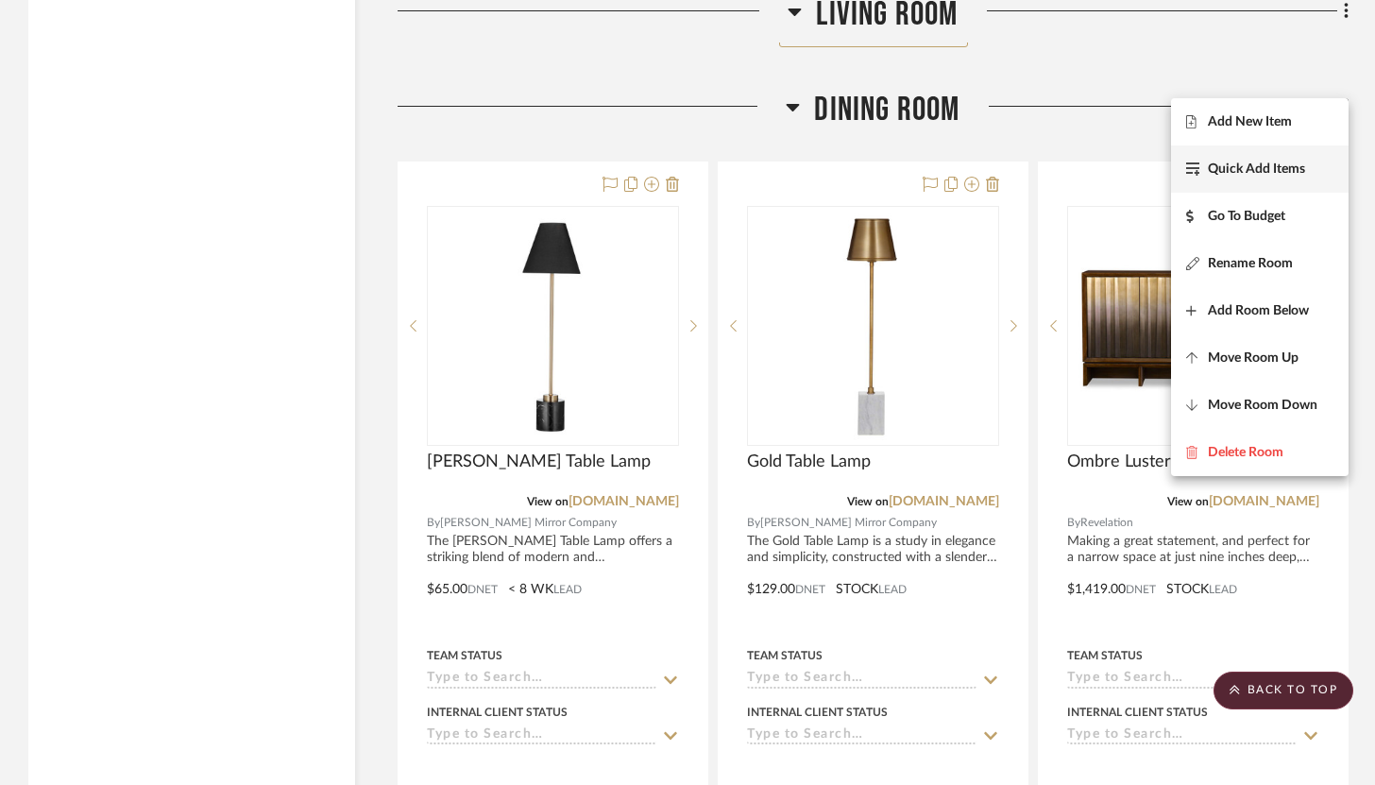
click at [1273, 179] on button "Quick Add Items" at bounding box center [1260, 168] width 178 height 47
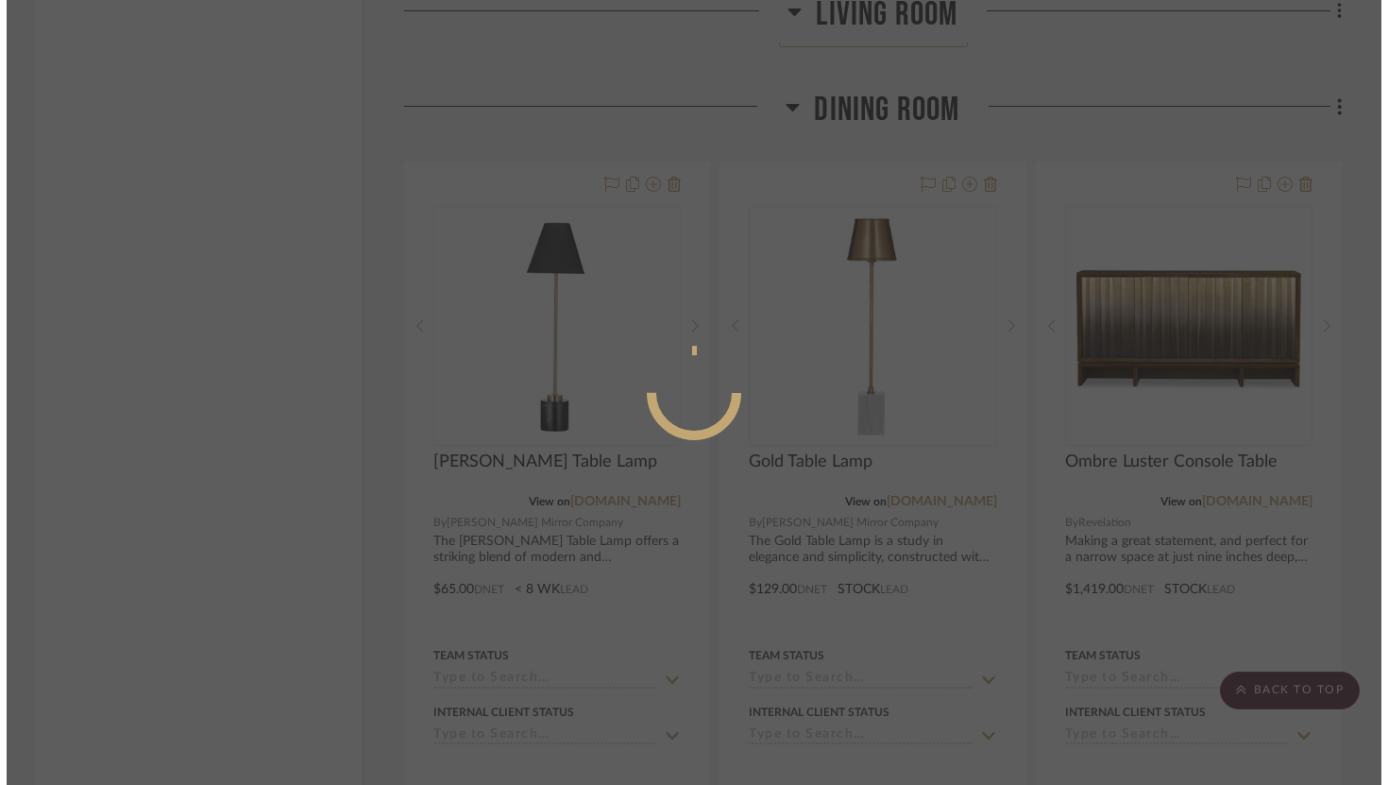
scroll to position [0, 0]
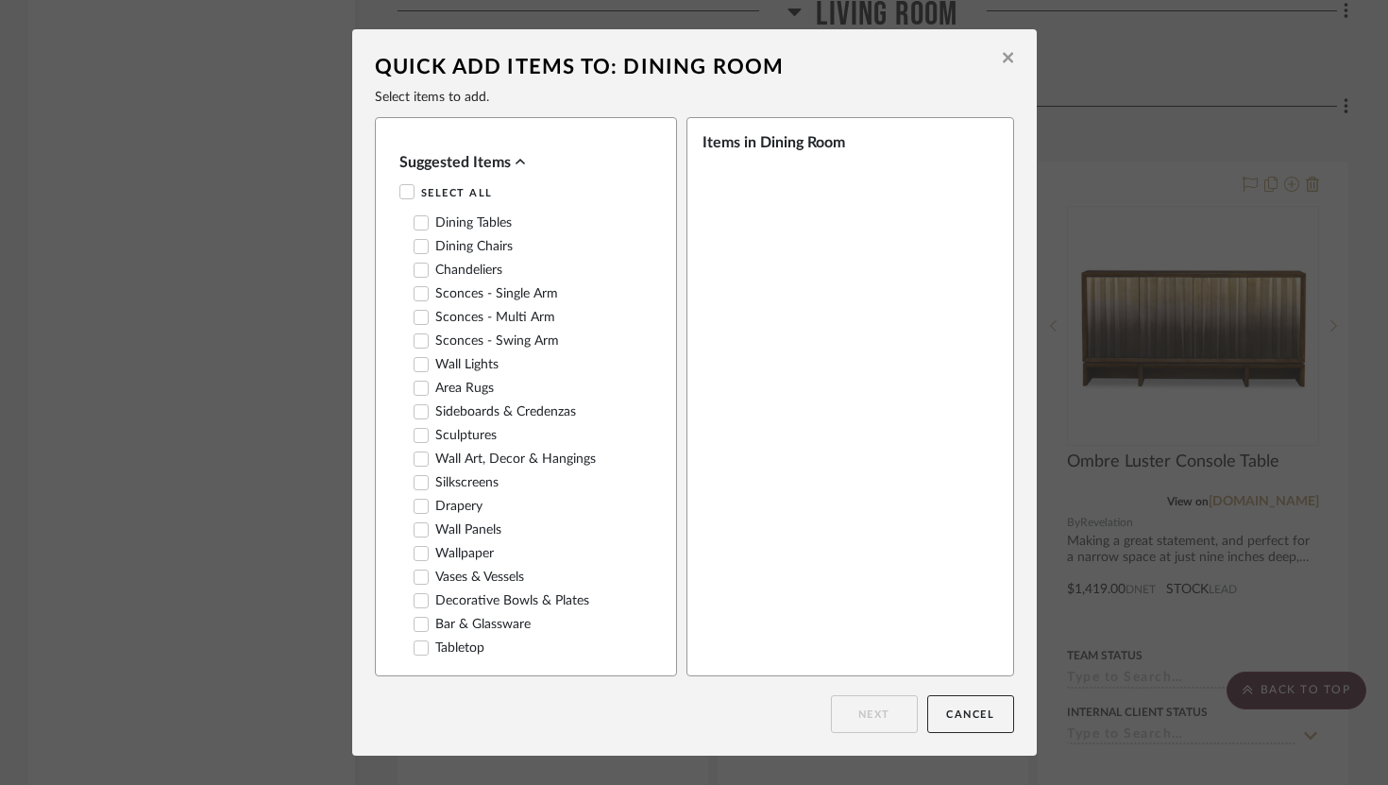
click at [1007, 62] on icon at bounding box center [1008, 57] width 10 height 17
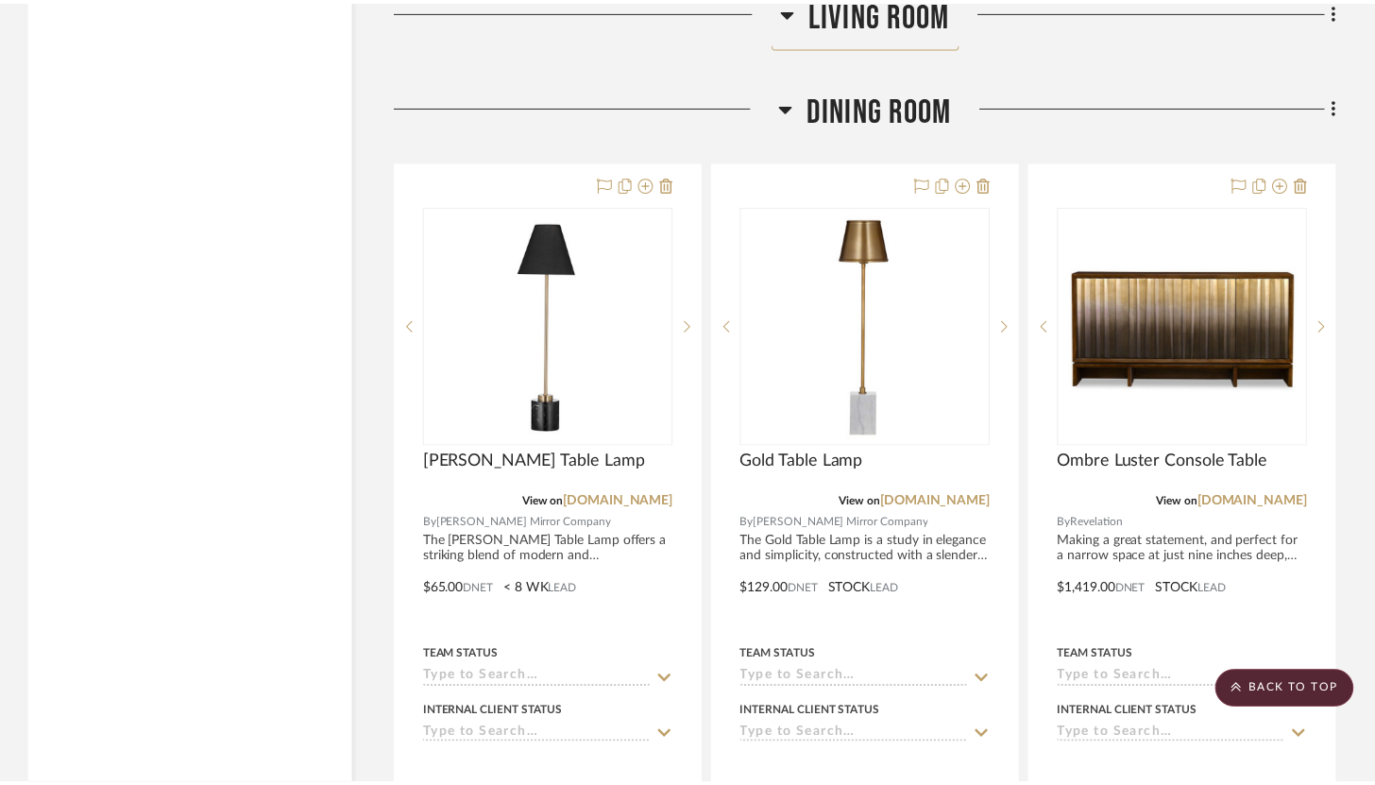
scroll to position [8369, 0]
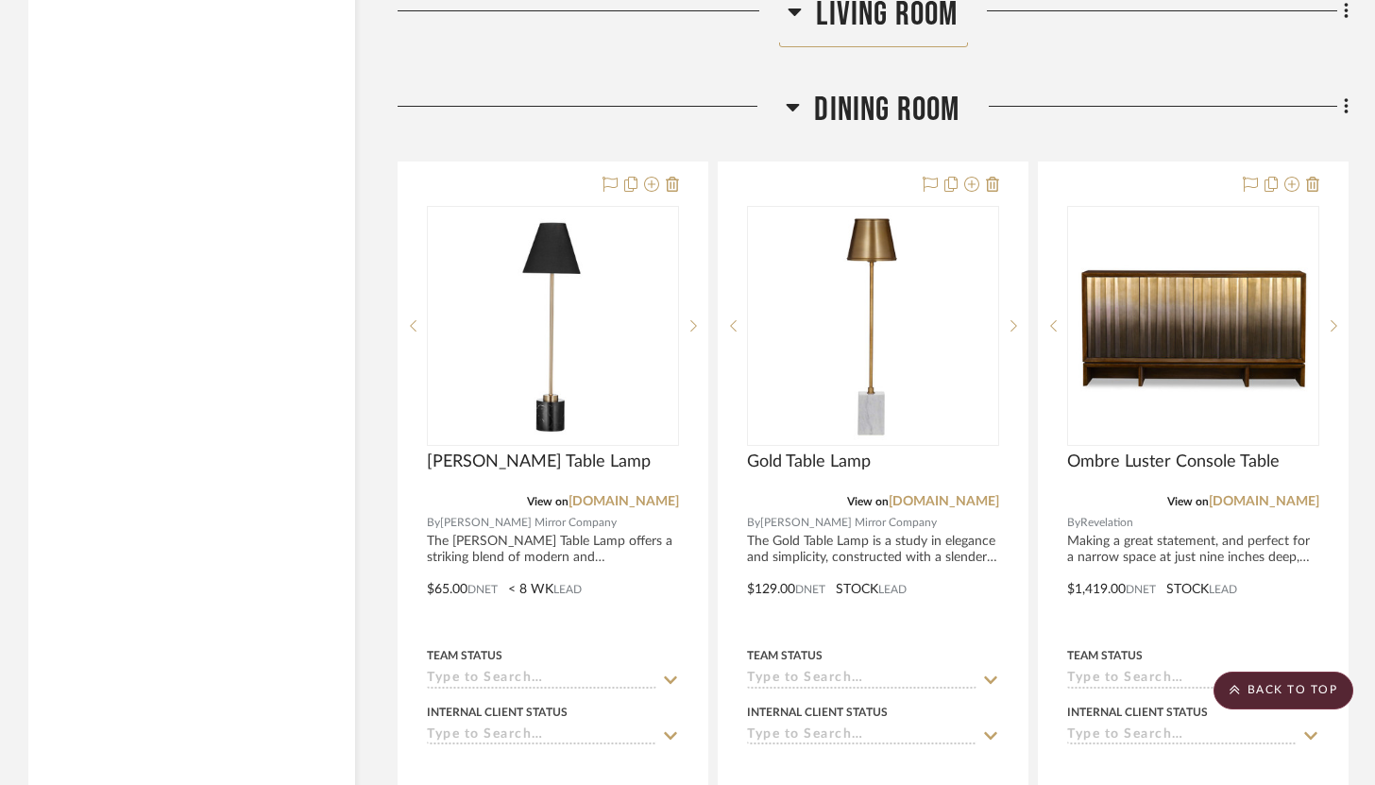
click at [1345, 96] on icon at bounding box center [1347, 106] width 6 height 21
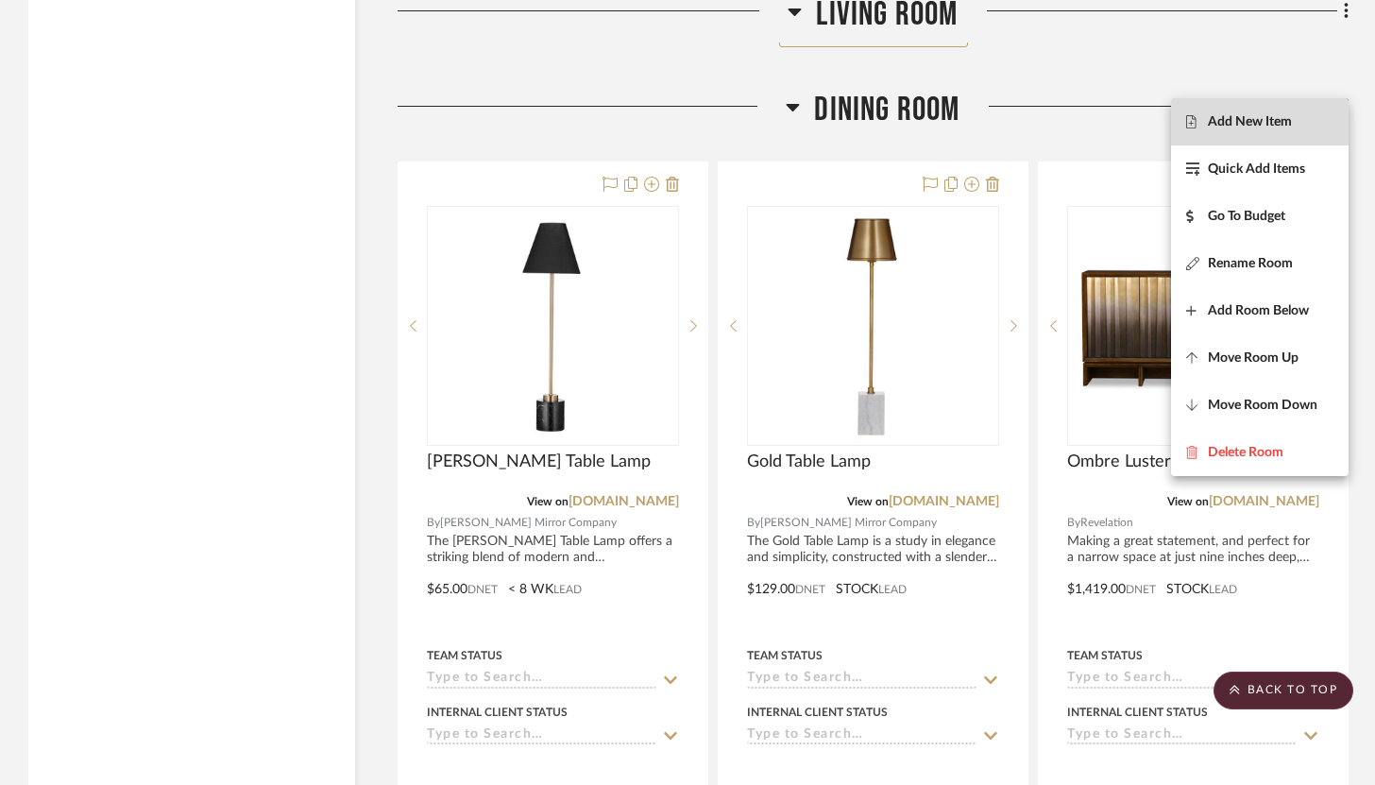
click at [1282, 127] on span "Add New Item" at bounding box center [1250, 122] width 84 height 16
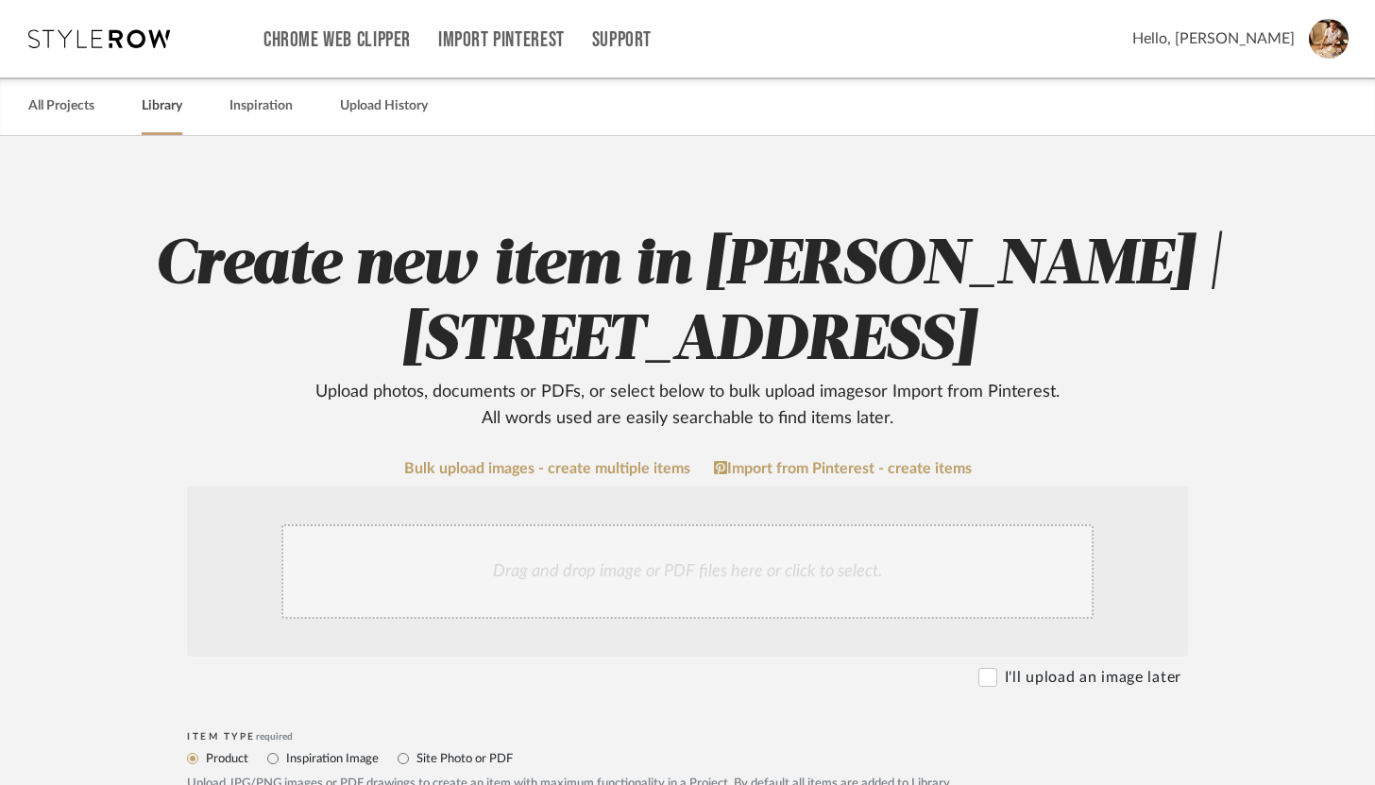
click at [174, 110] on link "Library" at bounding box center [162, 107] width 41 height 26
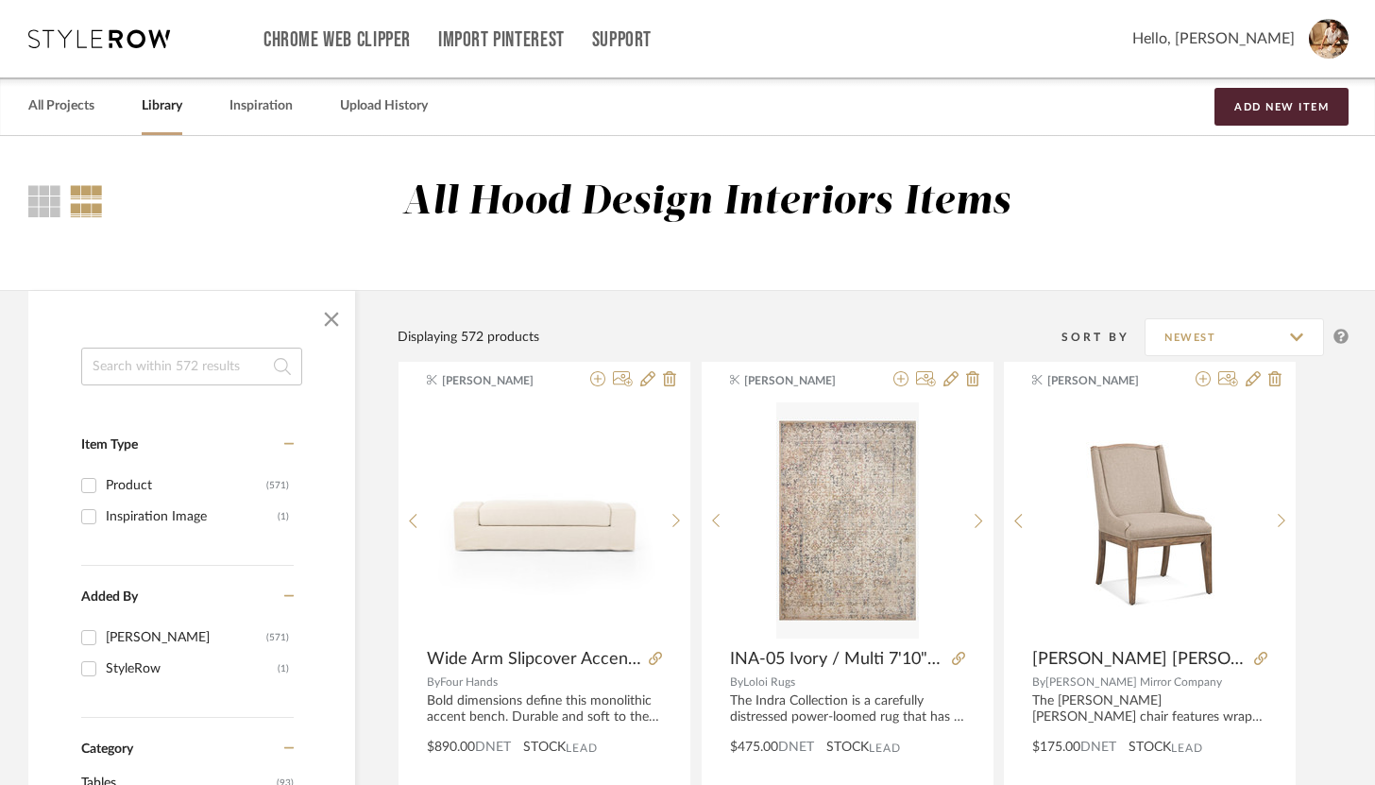
click at [238, 359] on input at bounding box center [191, 367] width 221 height 38
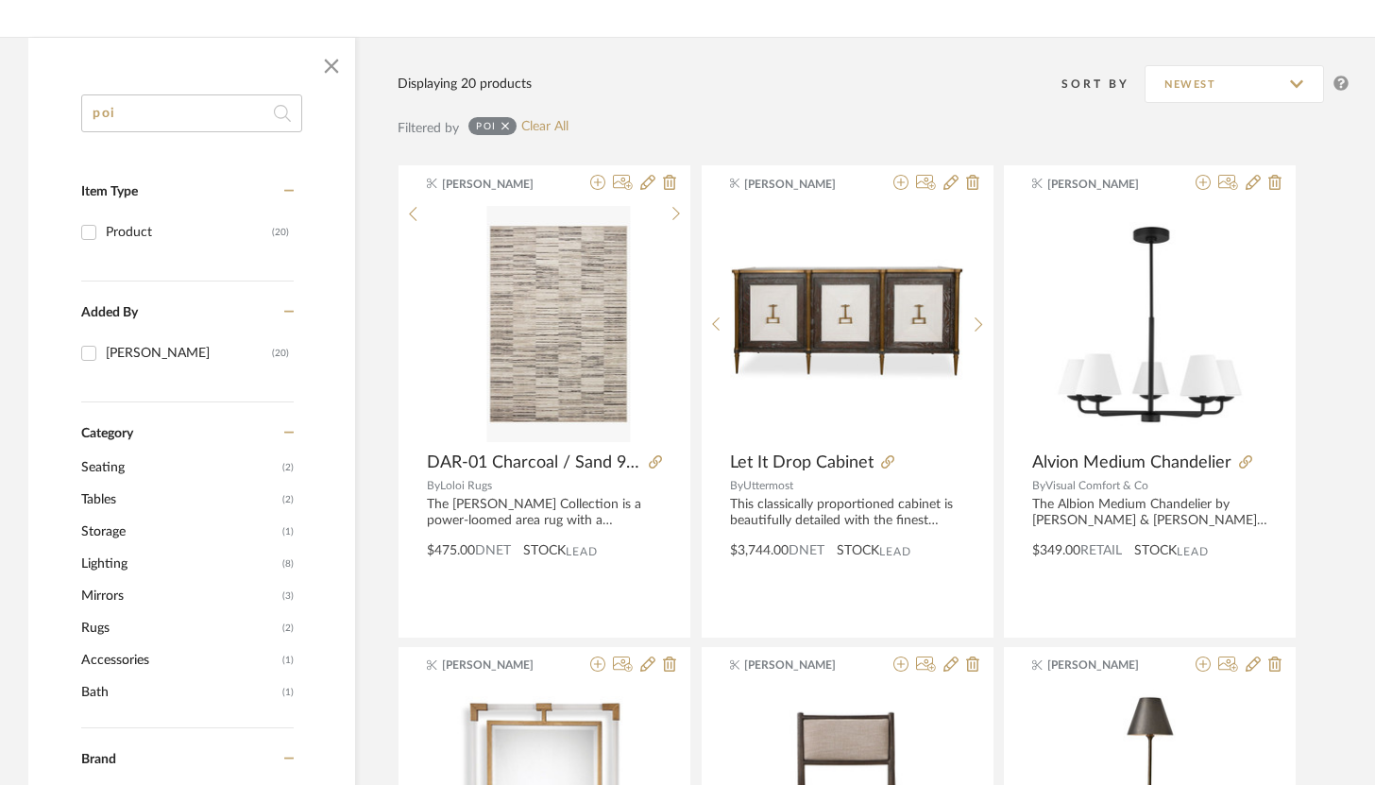
scroll to position [300, 0]
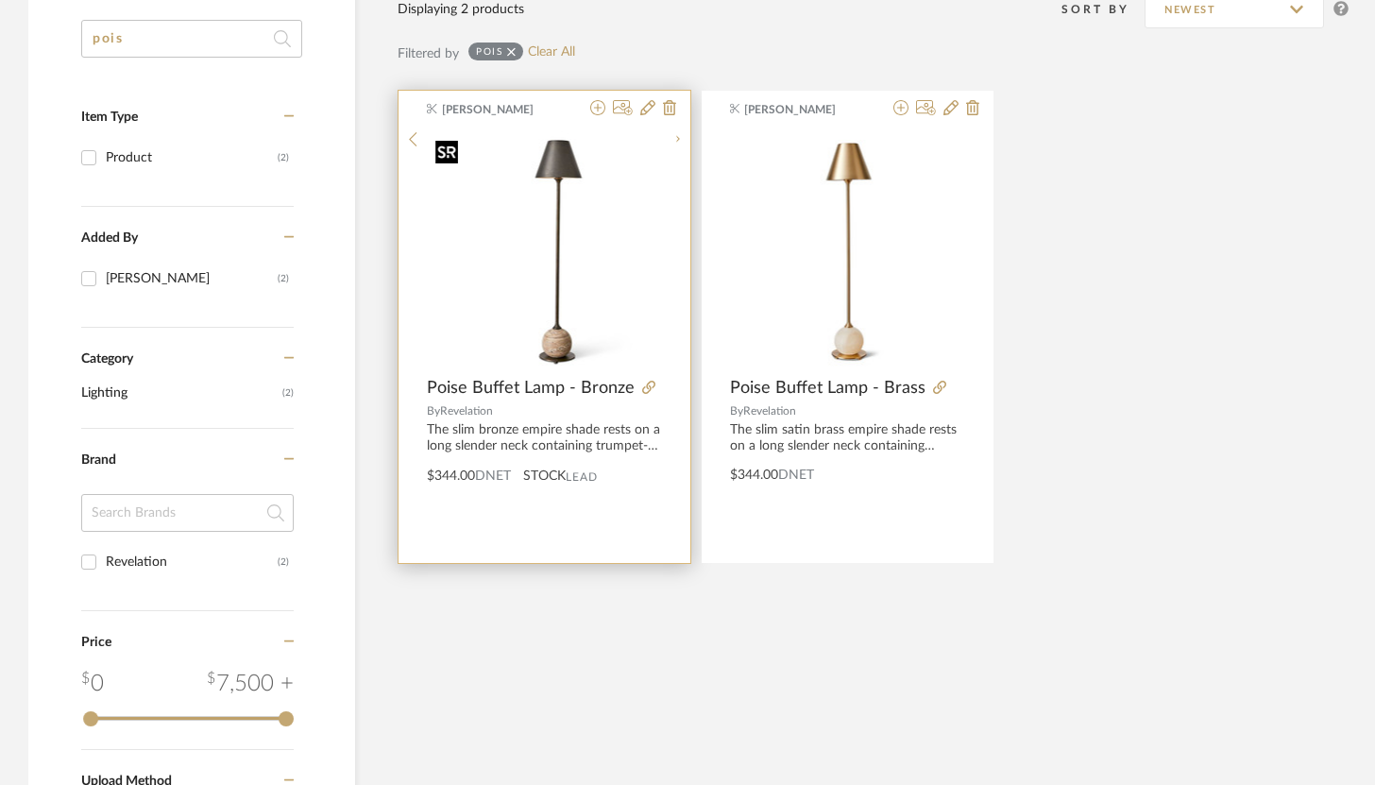
scroll to position [301, 0]
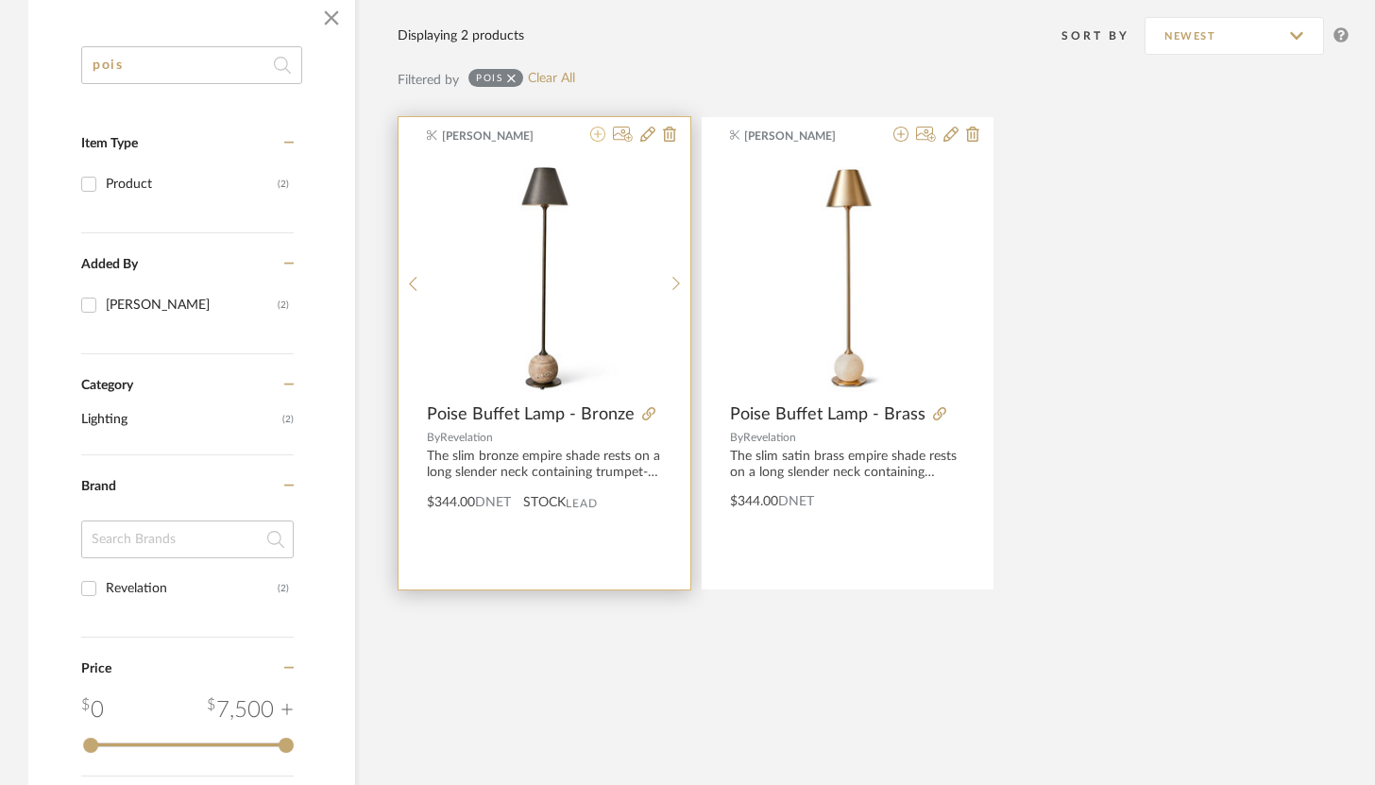
type input "pois"
click at [597, 138] on icon at bounding box center [597, 134] width 15 height 15
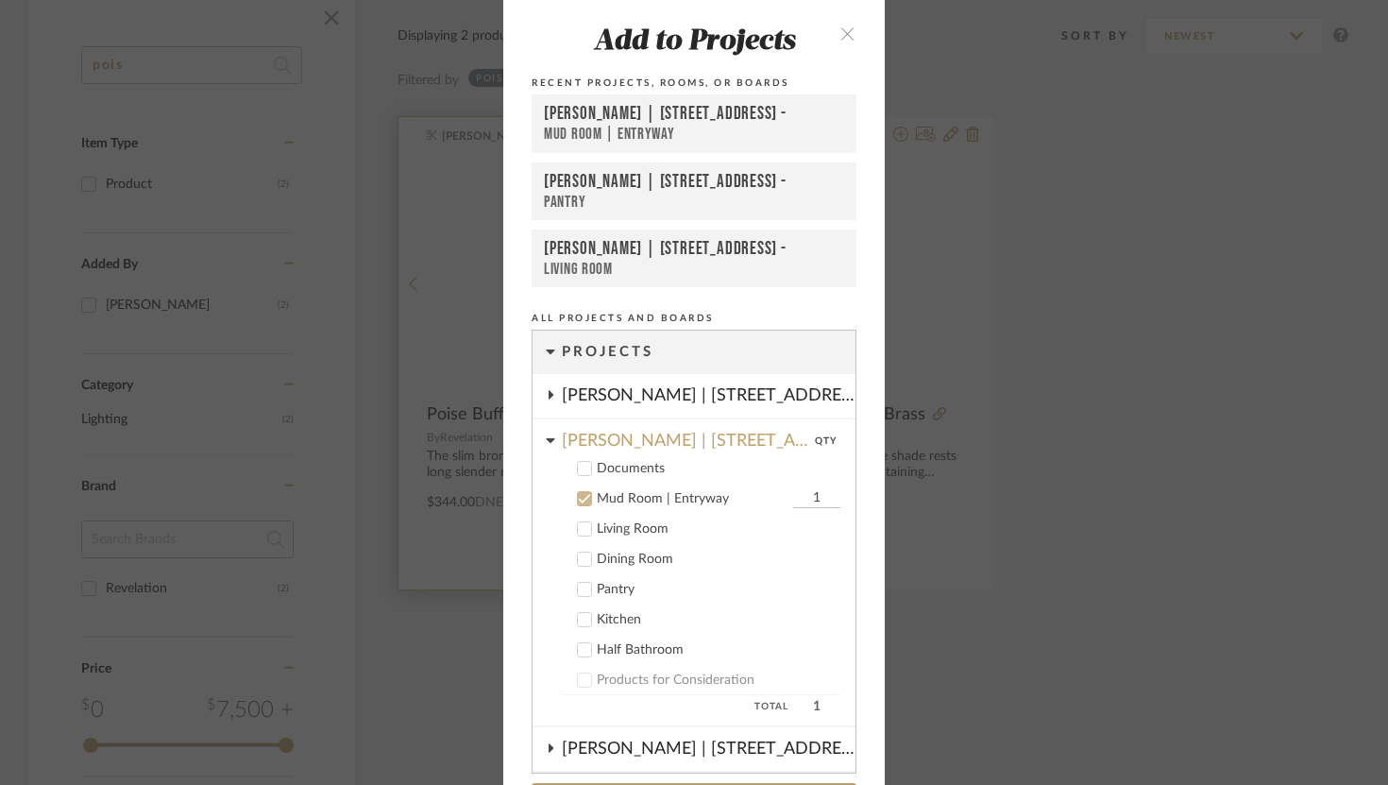
scroll to position [131, 0]
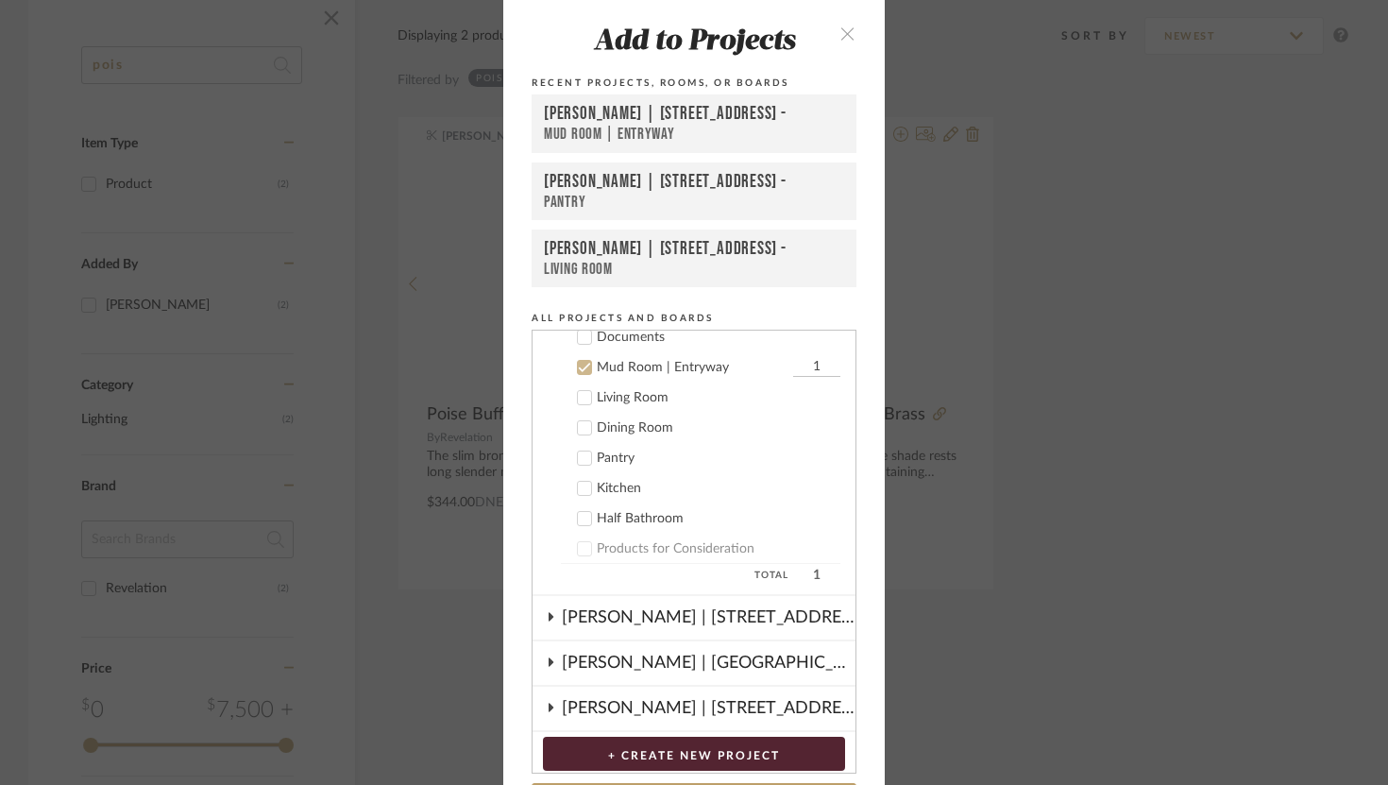
click at [582, 363] on icon at bounding box center [584, 367] width 13 height 13
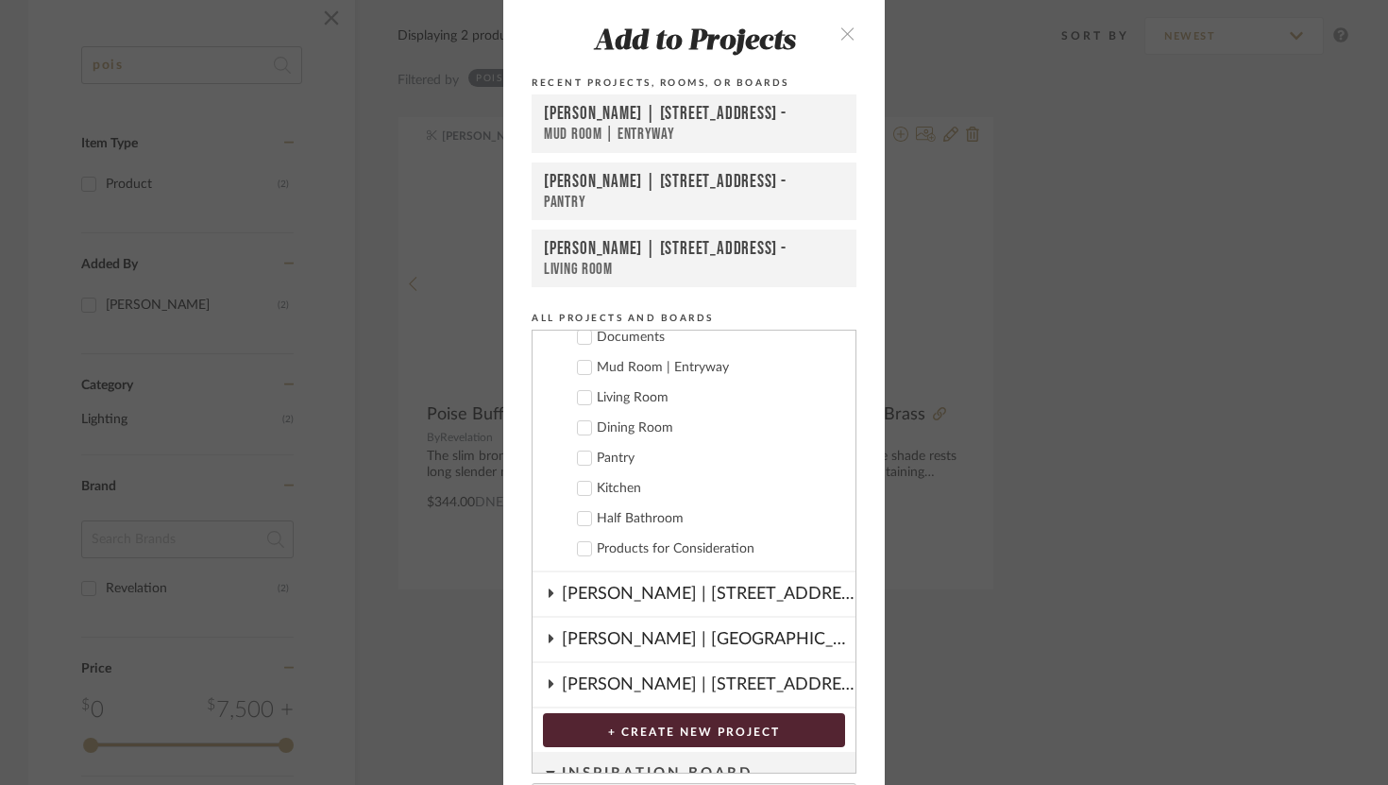
click at [581, 423] on icon at bounding box center [584, 427] width 13 height 13
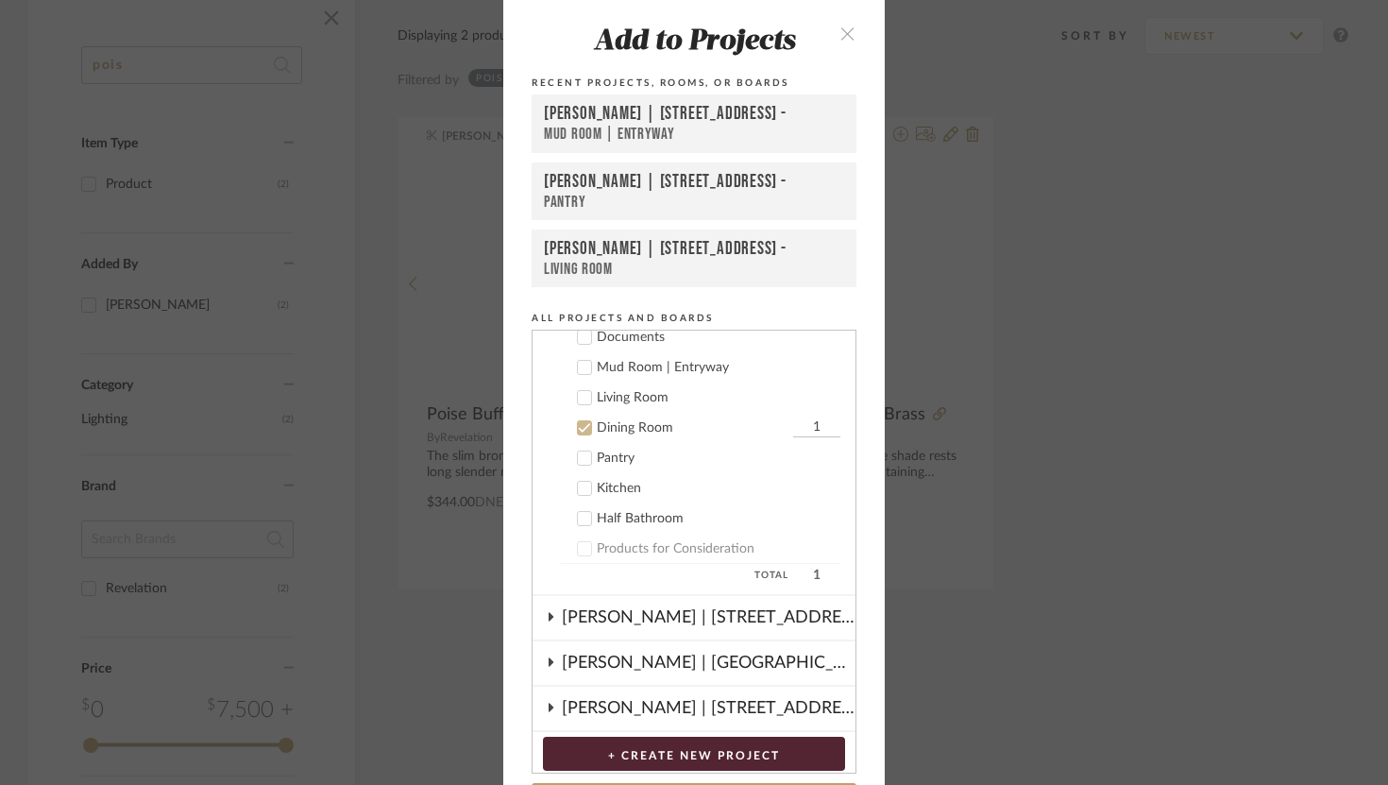
click at [799, 432] on input "1" at bounding box center [816, 427] width 47 height 19
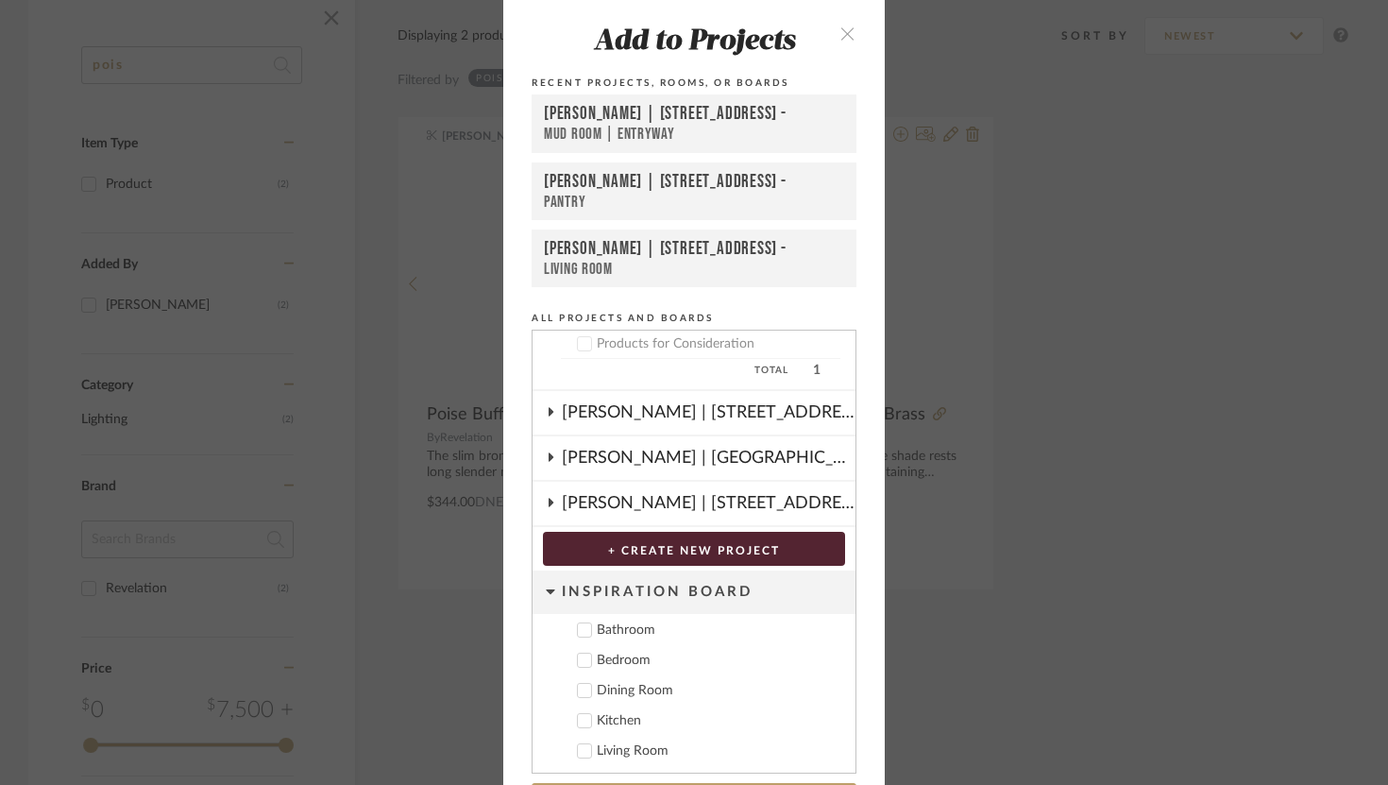
scroll to position [68, 0]
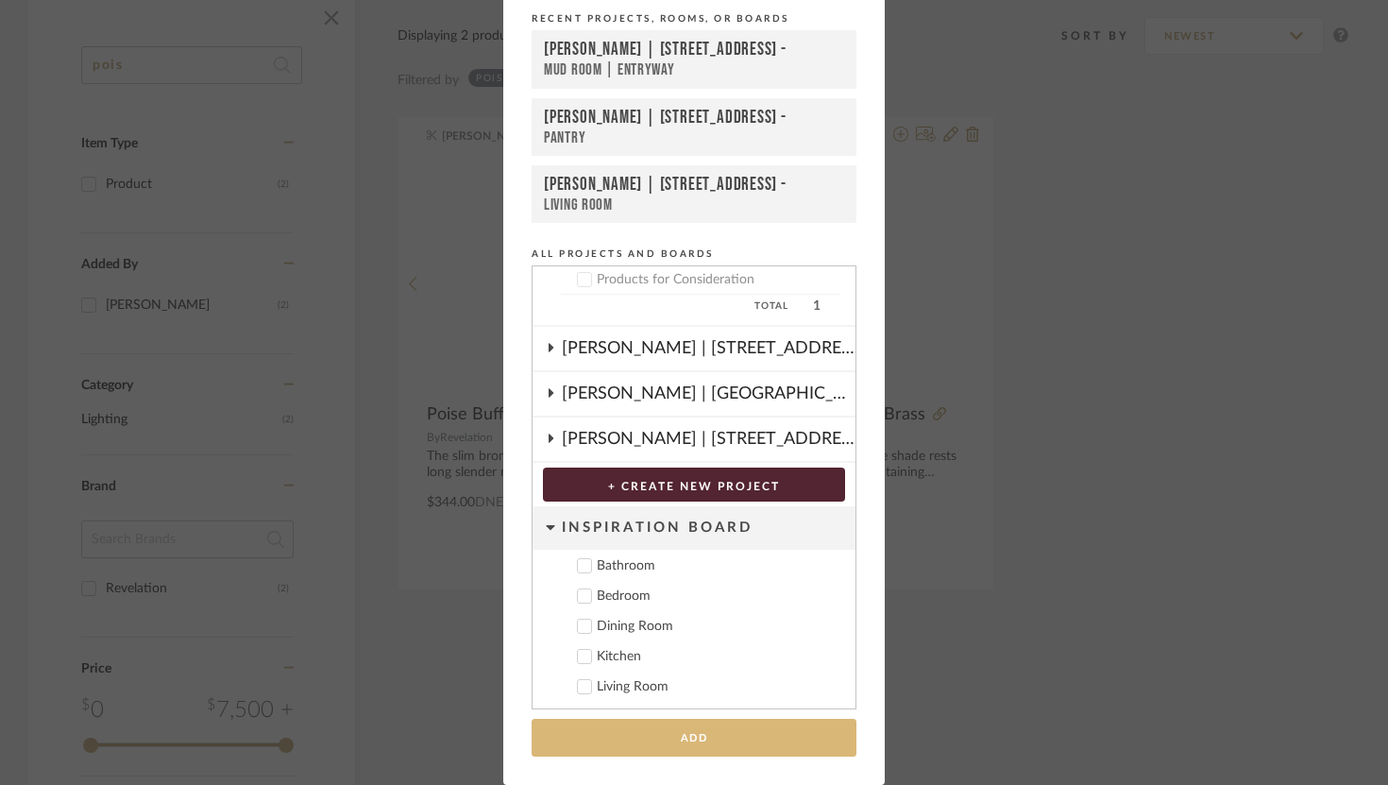
type input "2"
click at [807, 751] on button "Add" at bounding box center [694, 738] width 325 height 39
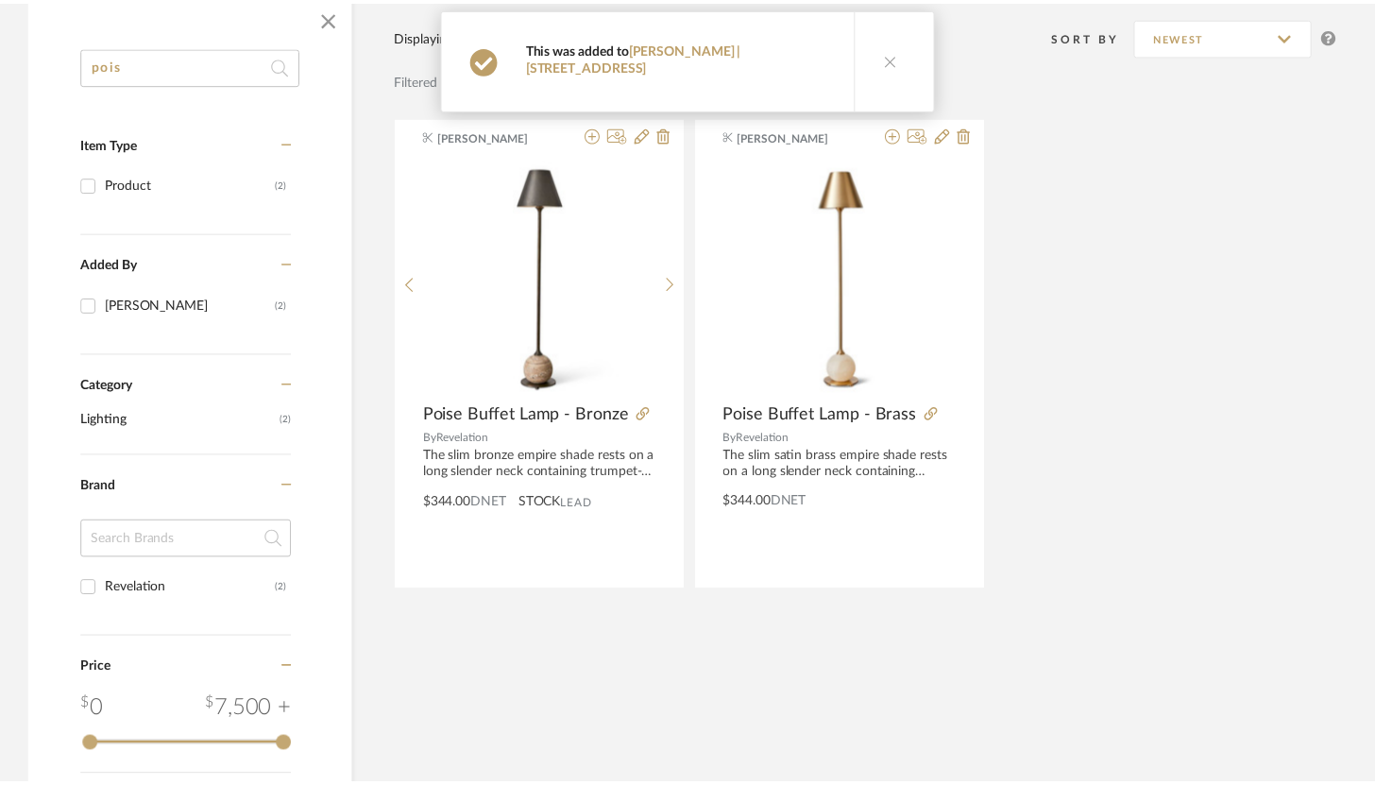
scroll to position [301, 0]
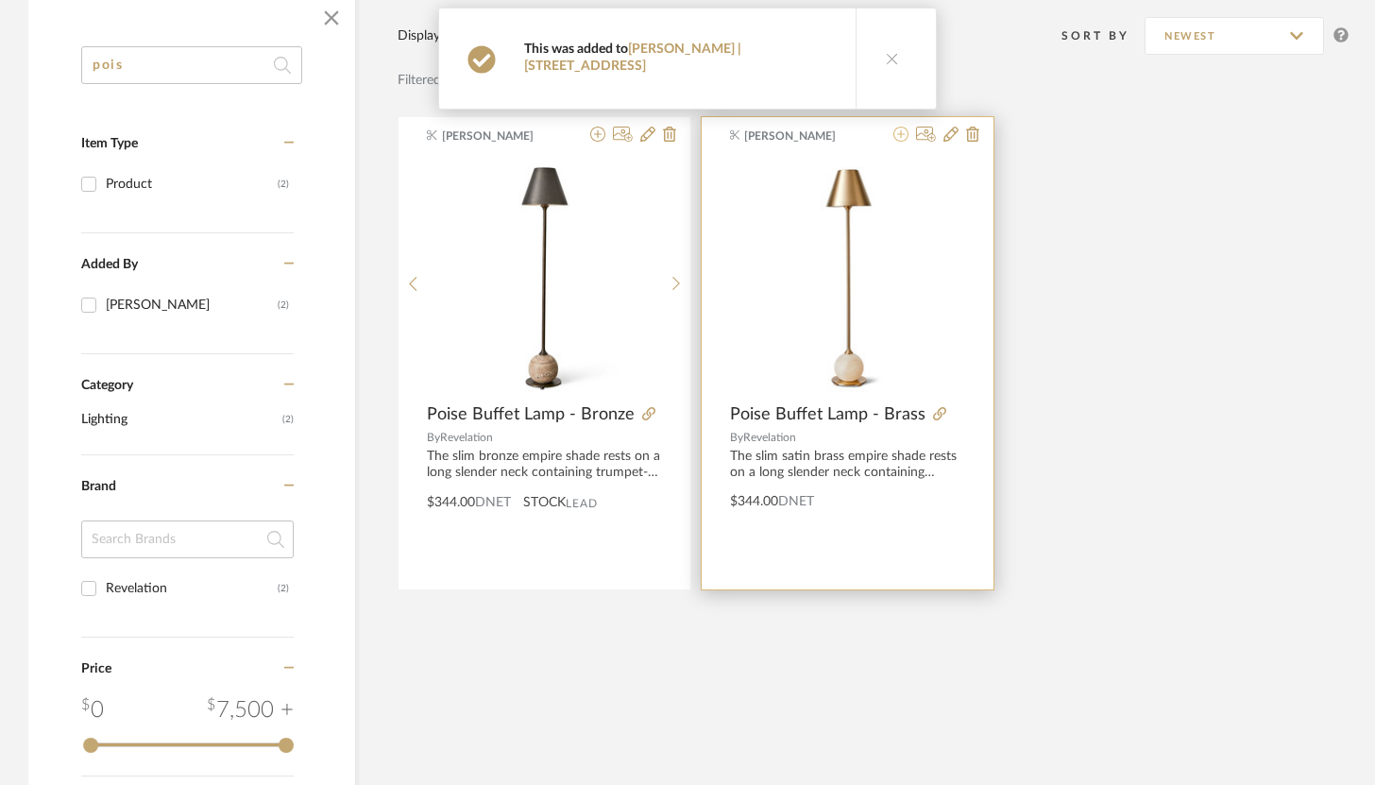
click at [903, 141] on icon at bounding box center [901, 134] width 15 height 15
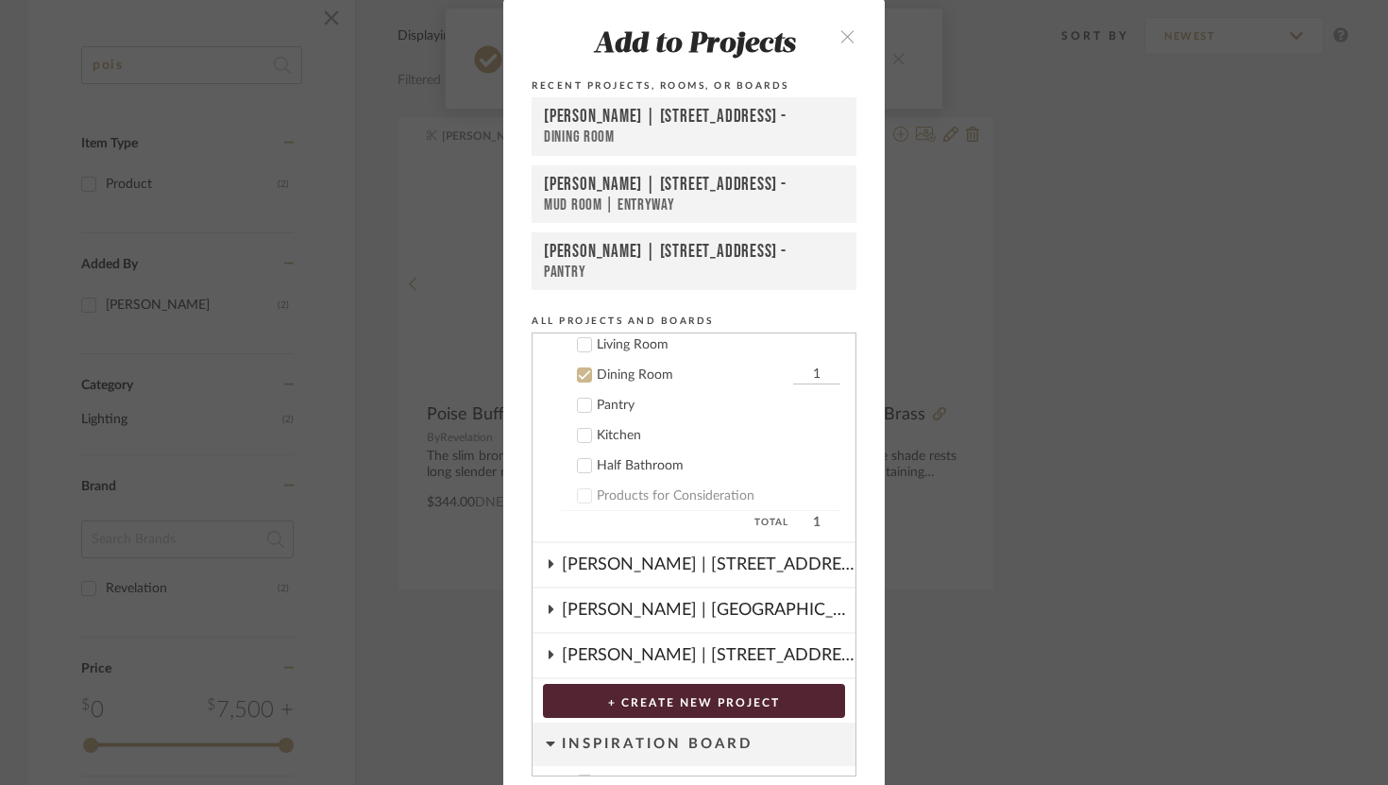
scroll to position [192, 0]
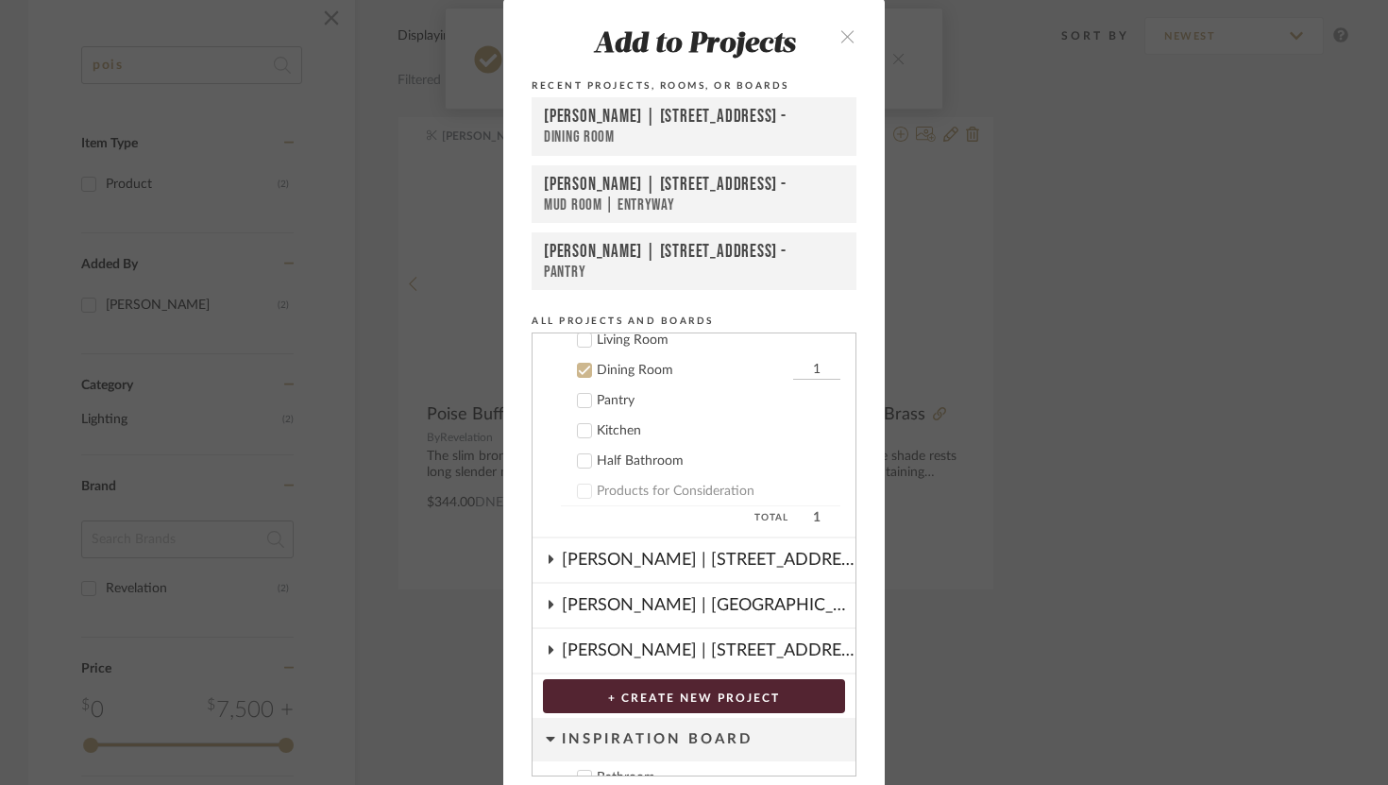
click at [808, 367] on input "1" at bounding box center [816, 370] width 47 height 19
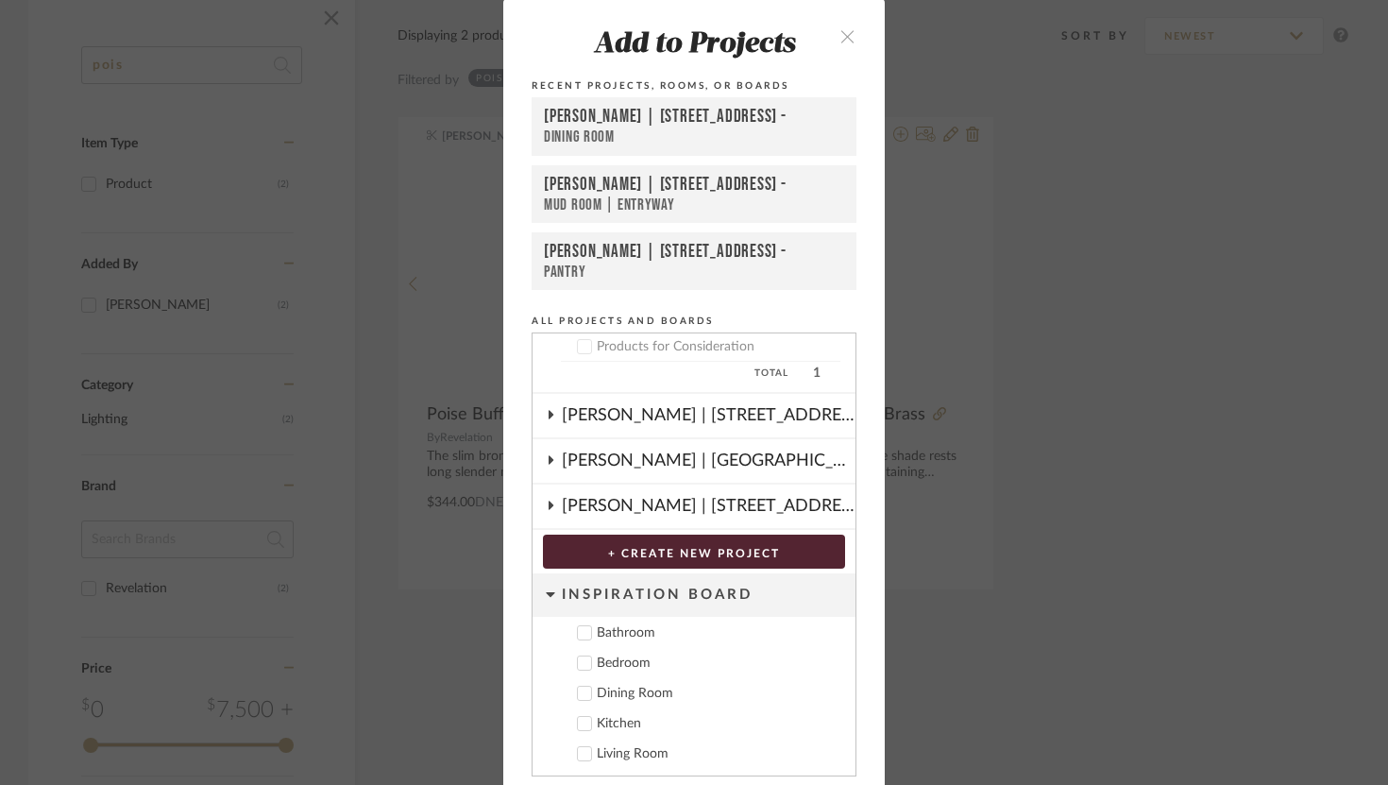
scroll to position [68, 0]
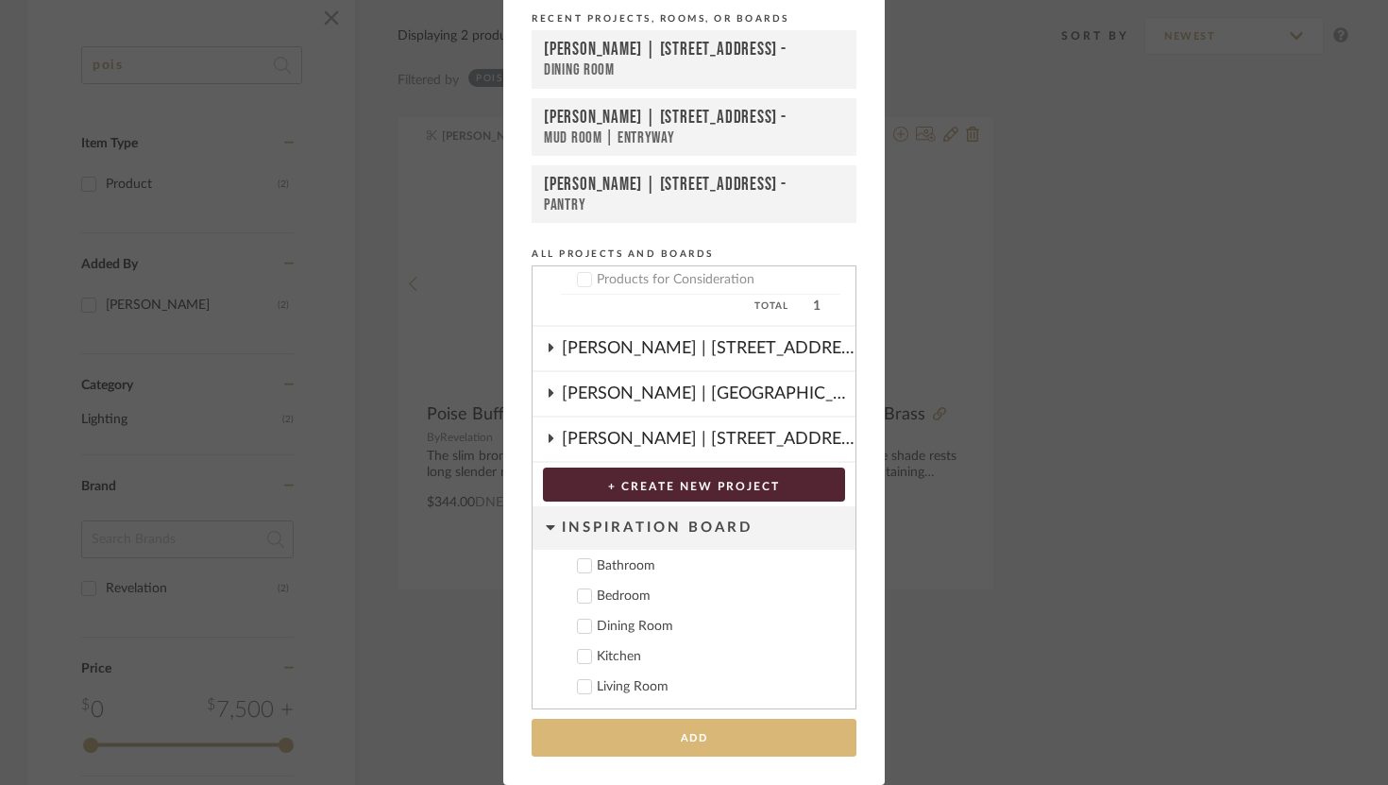
type input "2"
click at [779, 738] on button "Add" at bounding box center [694, 738] width 325 height 39
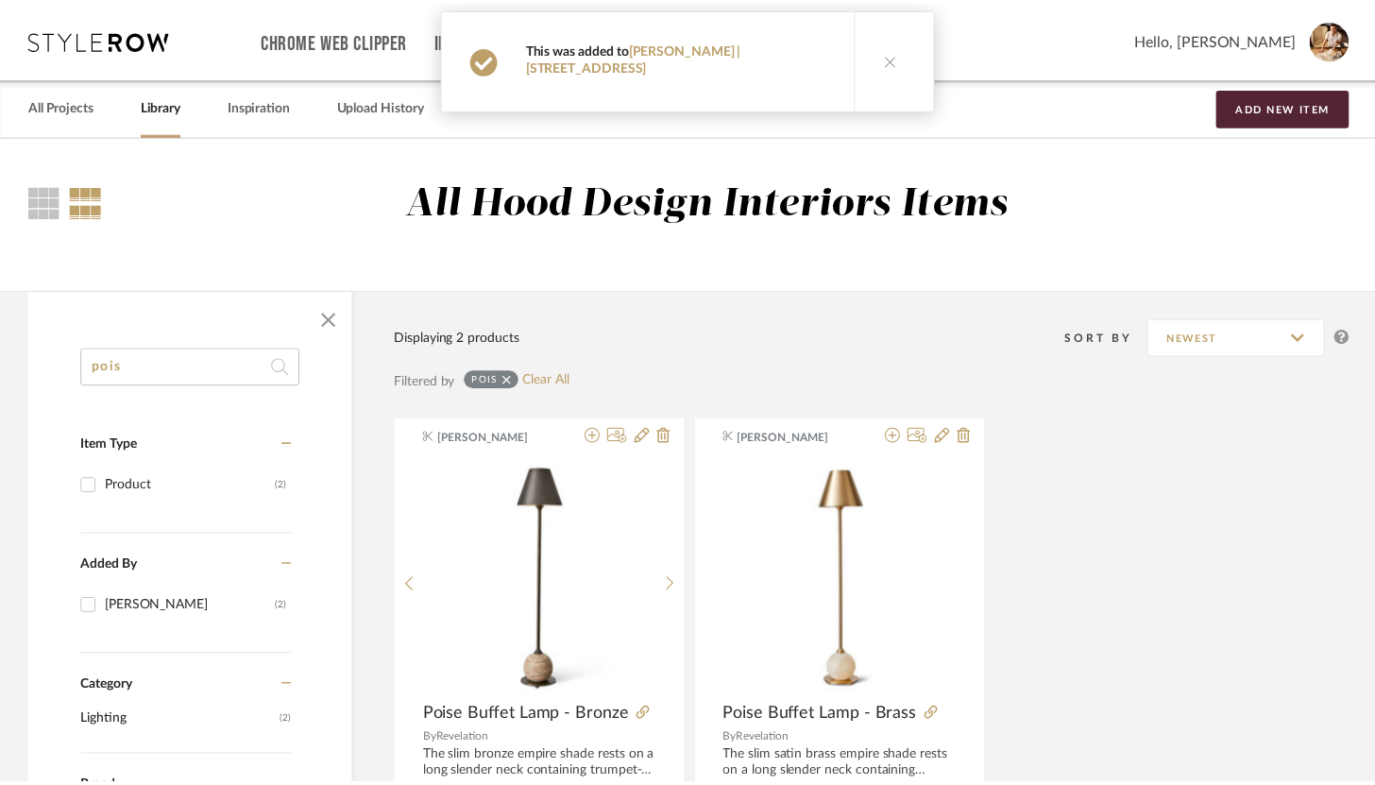
scroll to position [301, 0]
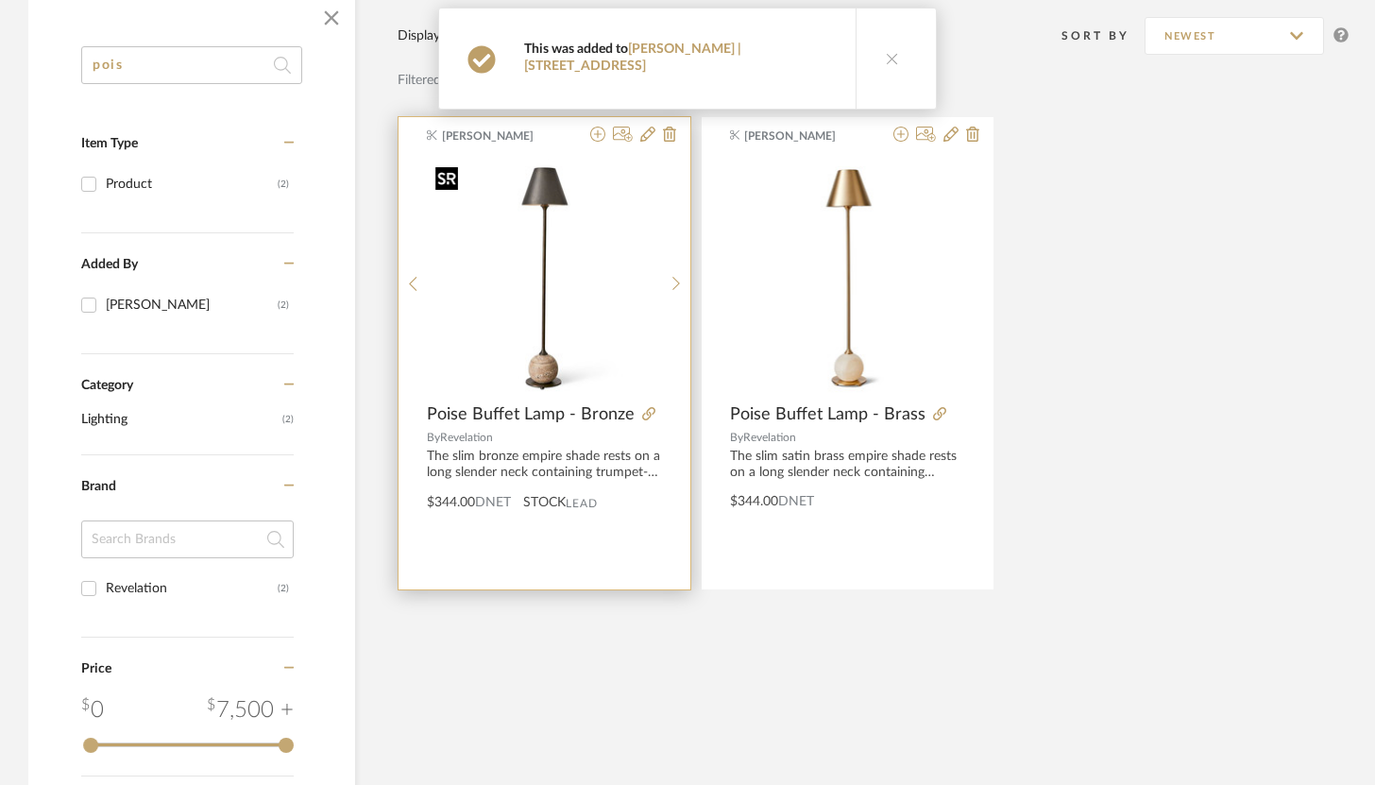
click at [552, 251] on img "0" at bounding box center [545, 276] width 234 height 234
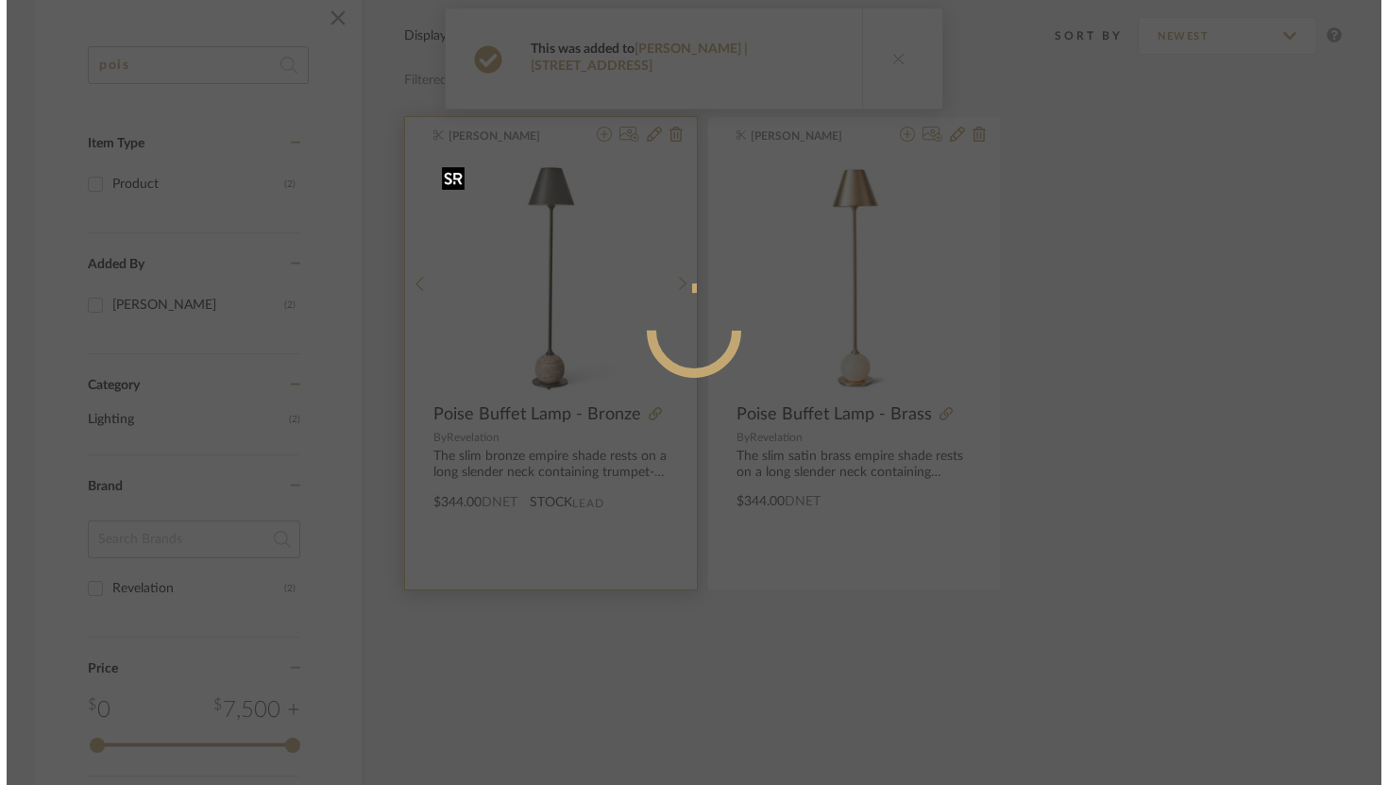
scroll to position [0, 0]
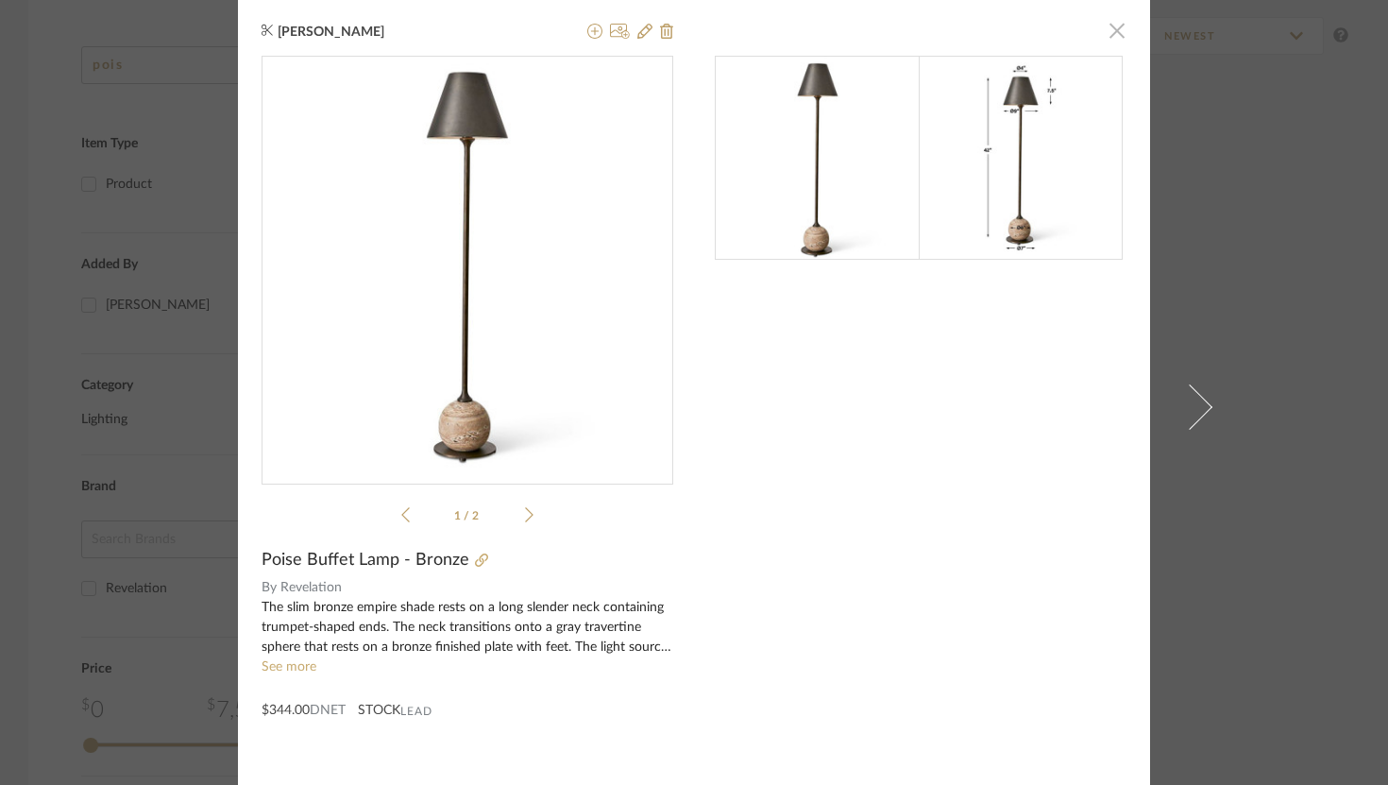
click at [1116, 29] on span "button" at bounding box center [1118, 30] width 38 height 38
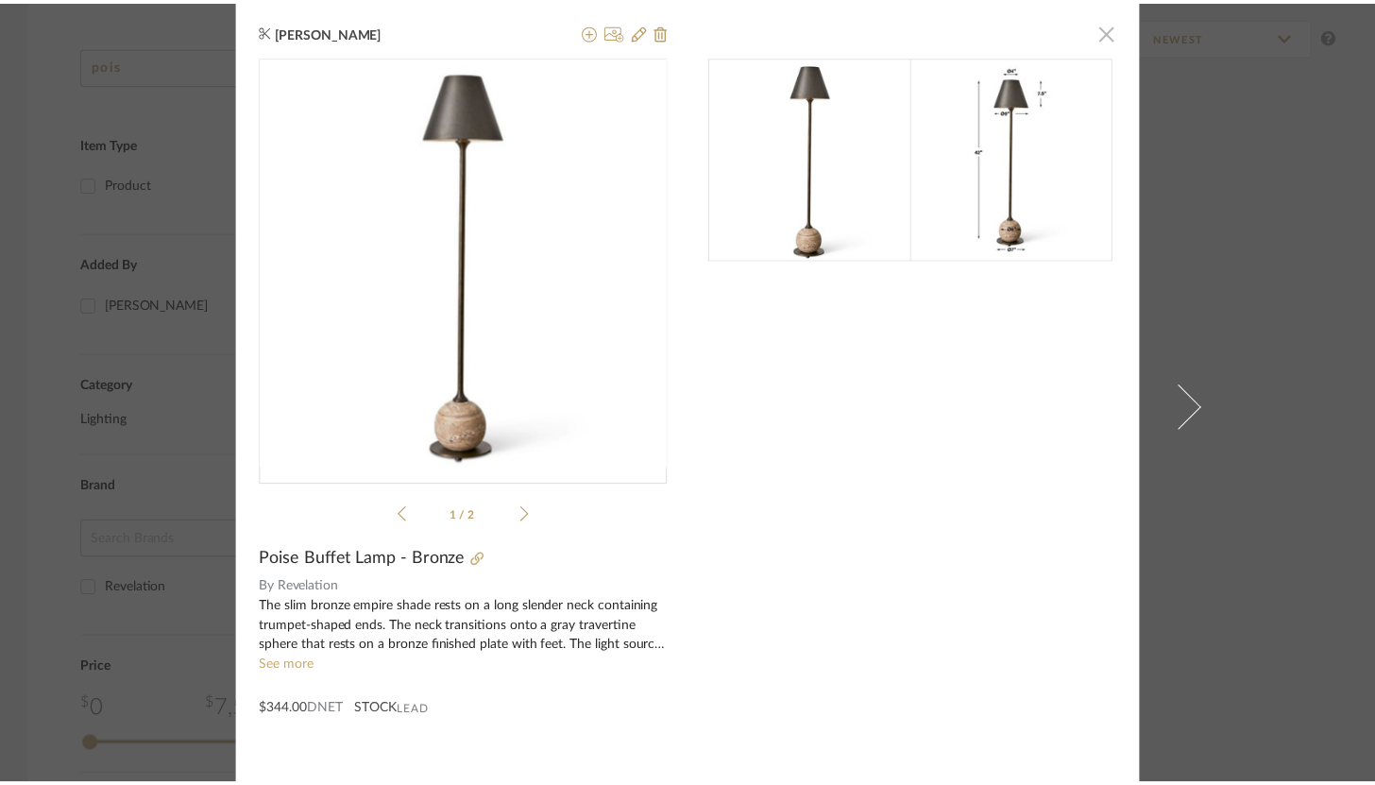
scroll to position [301, 0]
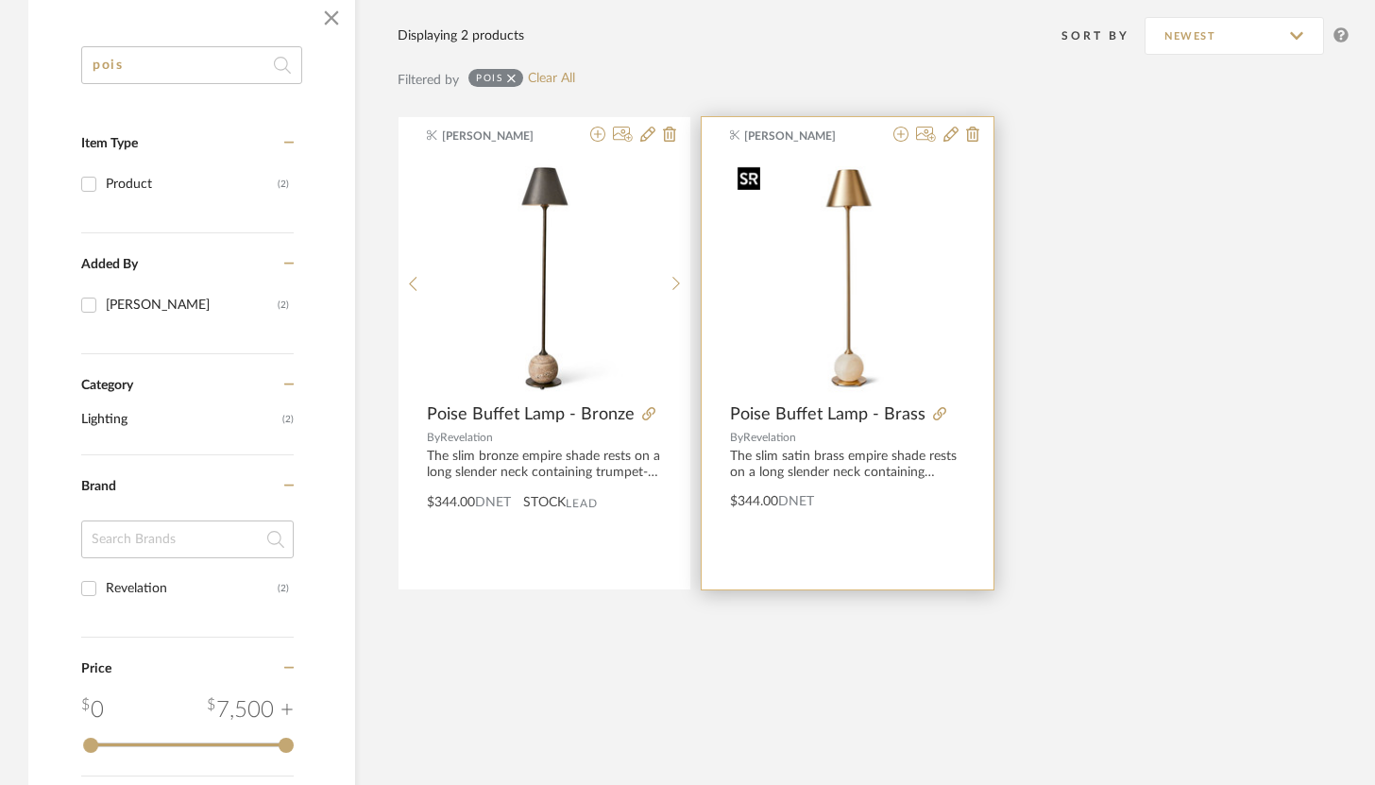
click at [834, 308] on img "0" at bounding box center [847, 276] width 235 height 235
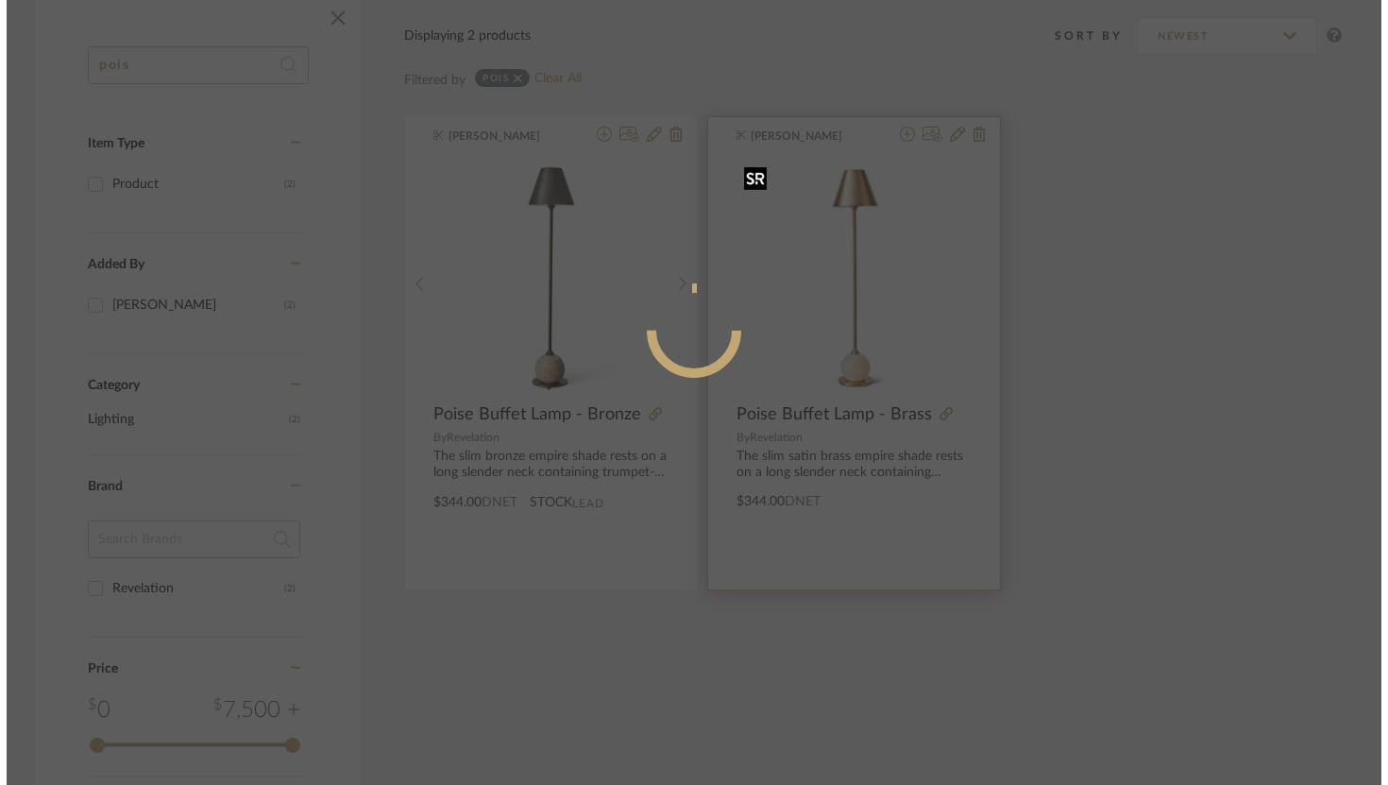
scroll to position [0, 0]
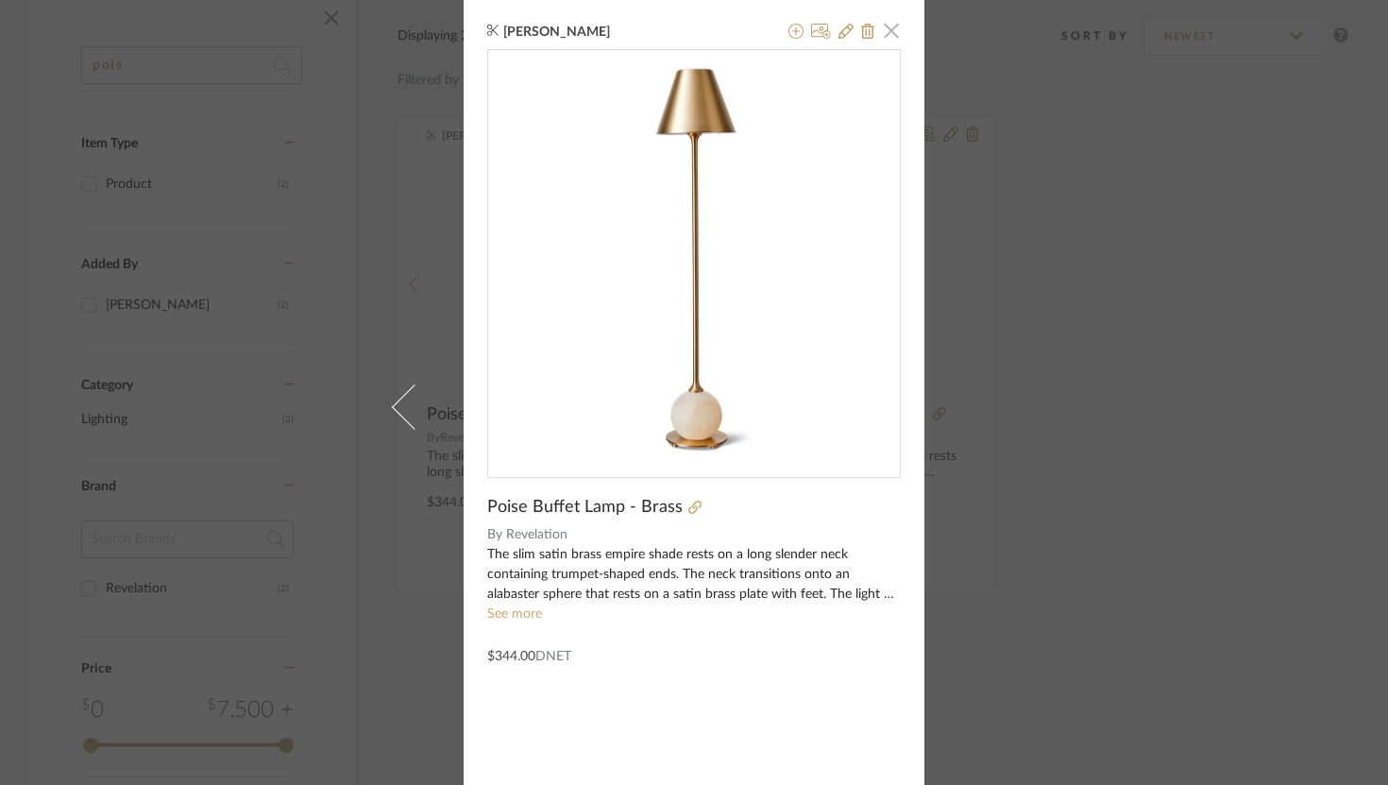
click at [887, 34] on span "button" at bounding box center [892, 30] width 38 height 38
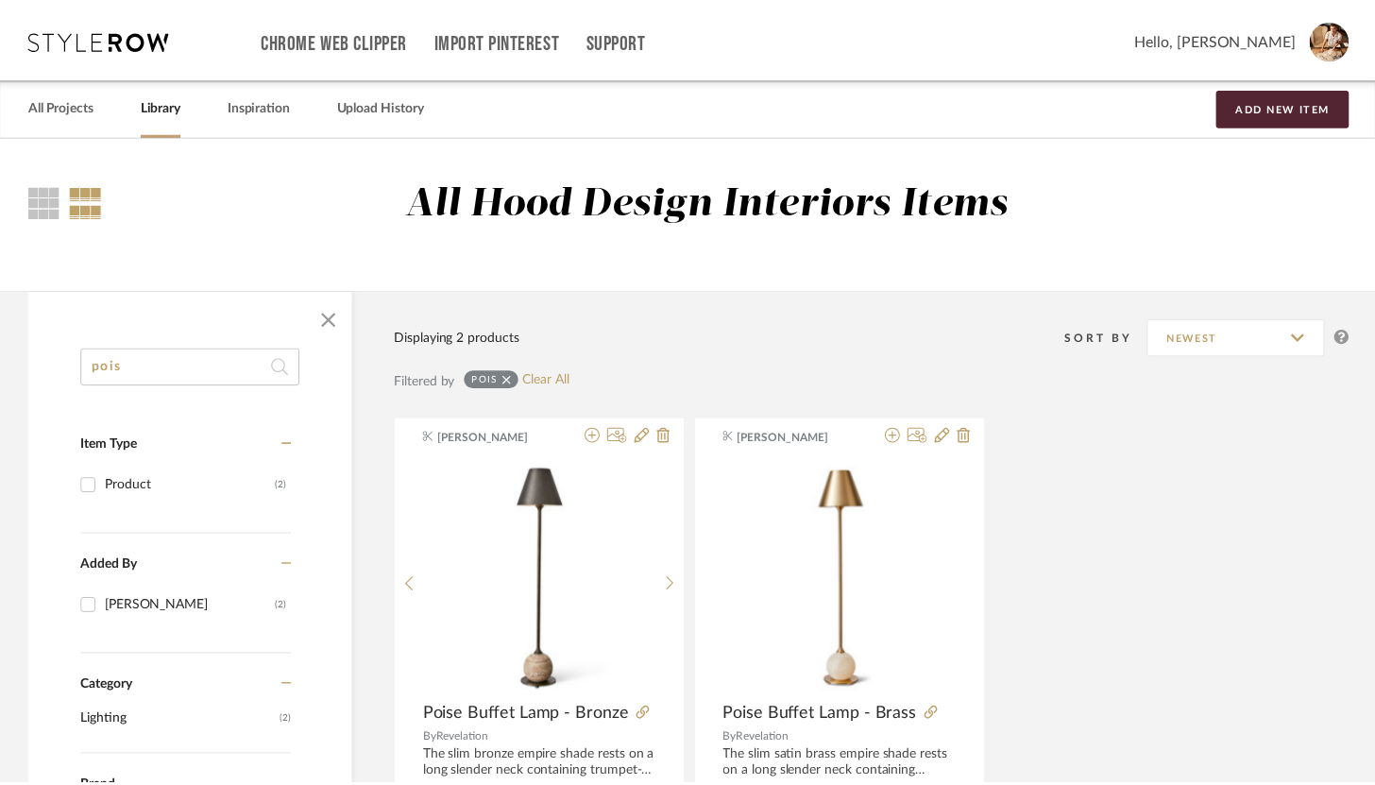
scroll to position [301, 0]
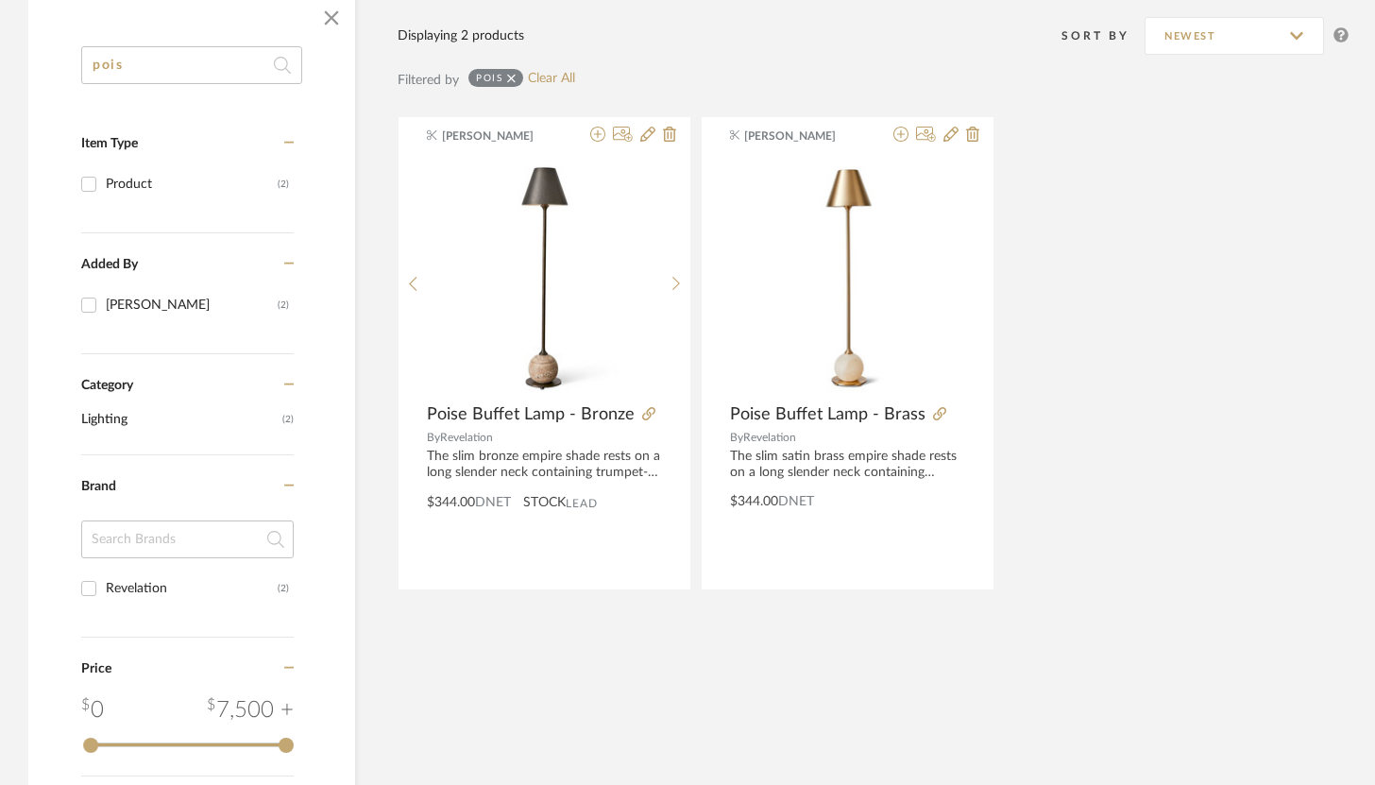
click at [184, 79] on input "pois" at bounding box center [191, 65] width 221 height 38
type input "p"
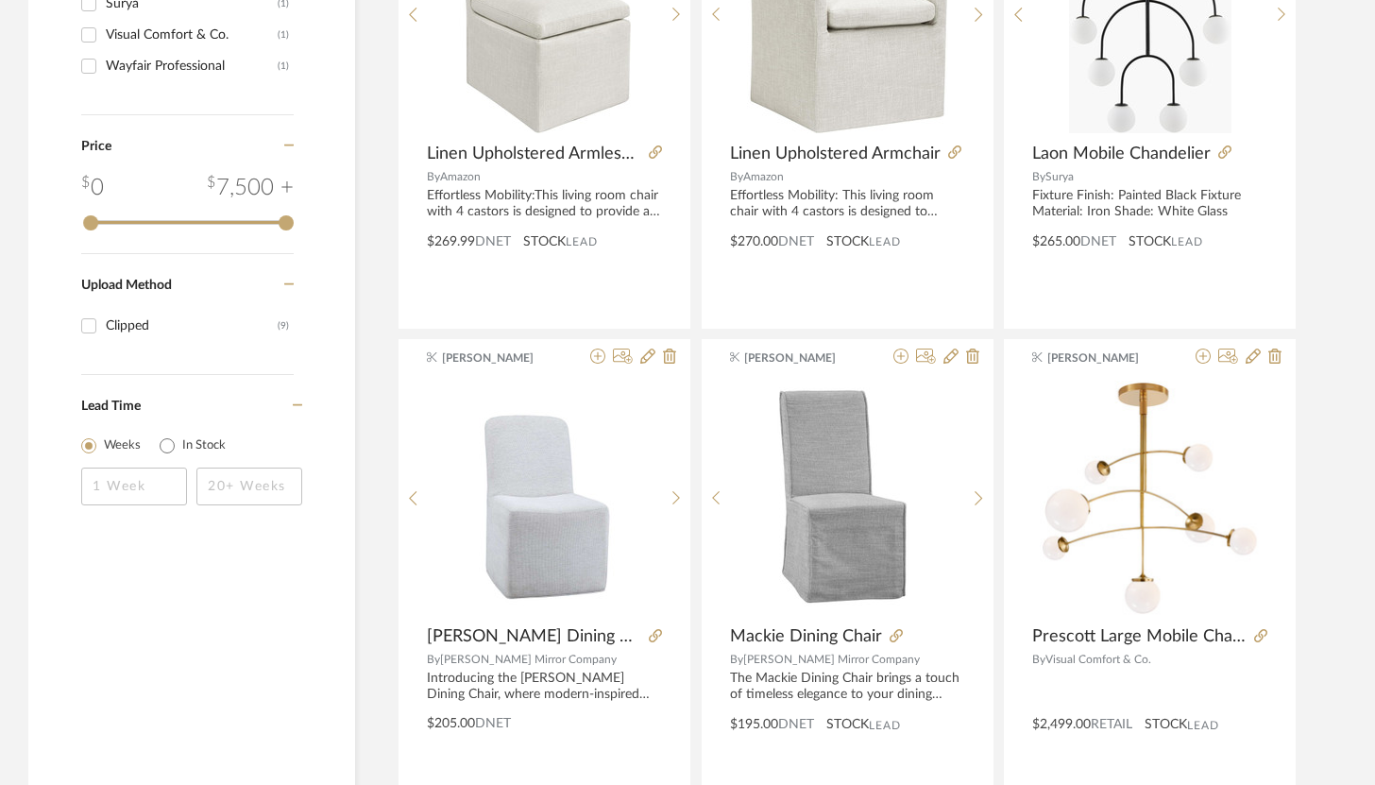
scroll to position [1196, 0]
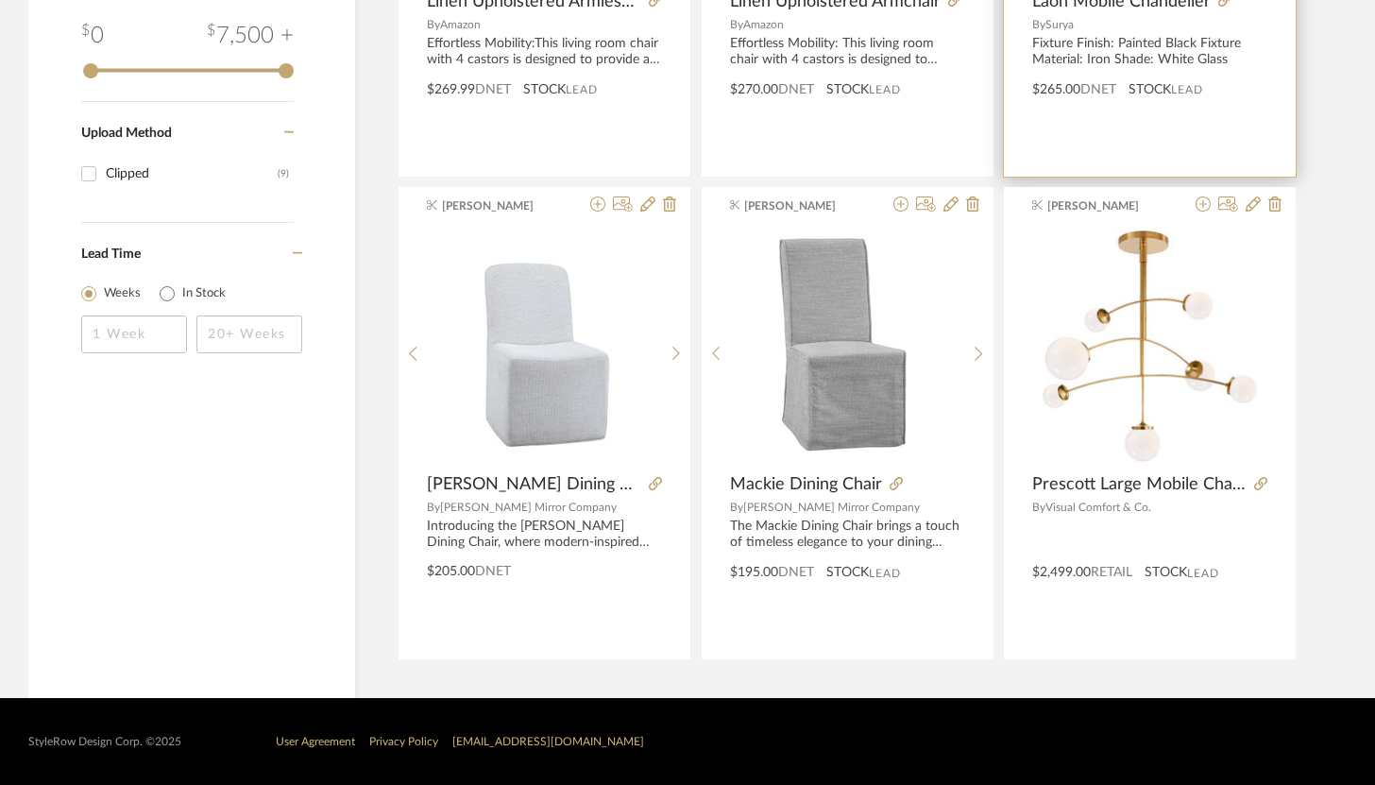
type input "mobi"
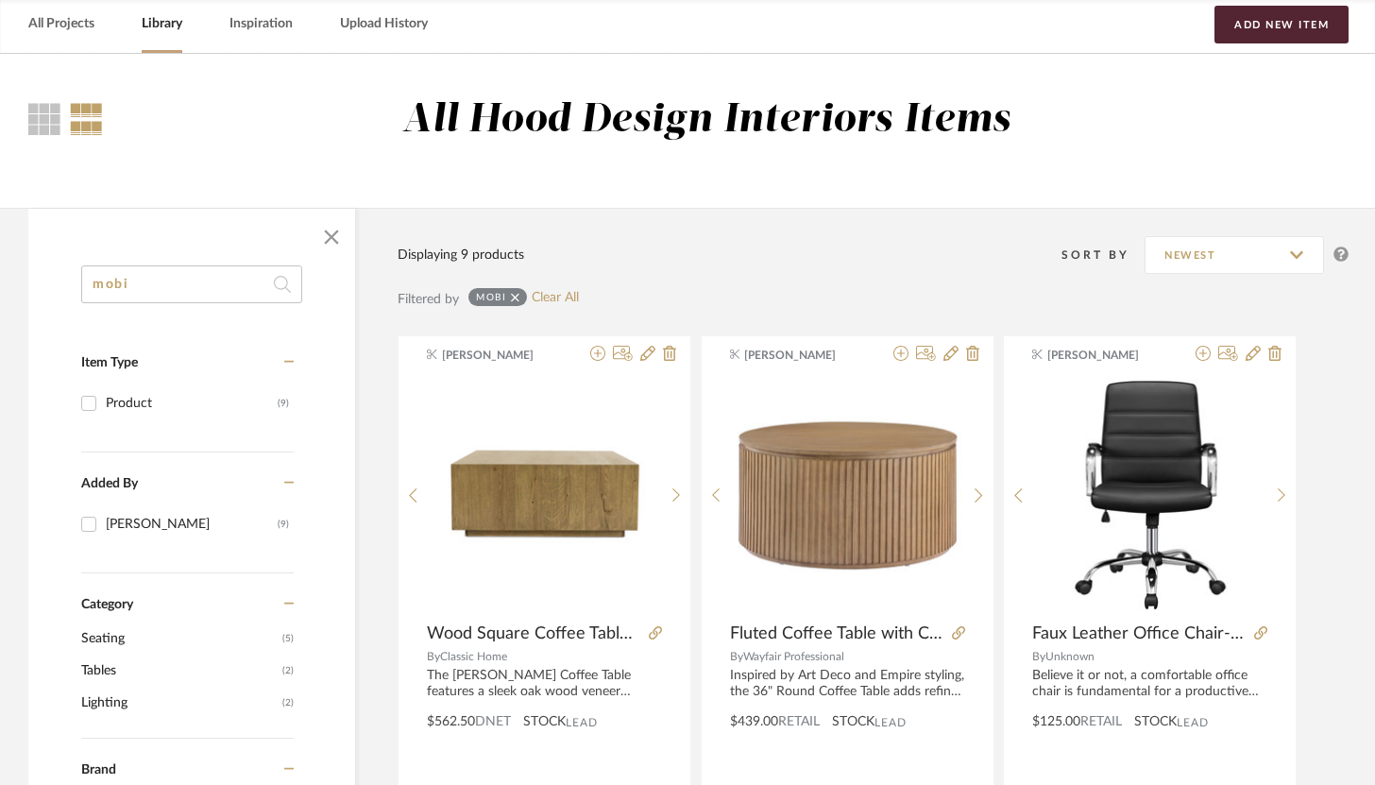
scroll to position [0, 0]
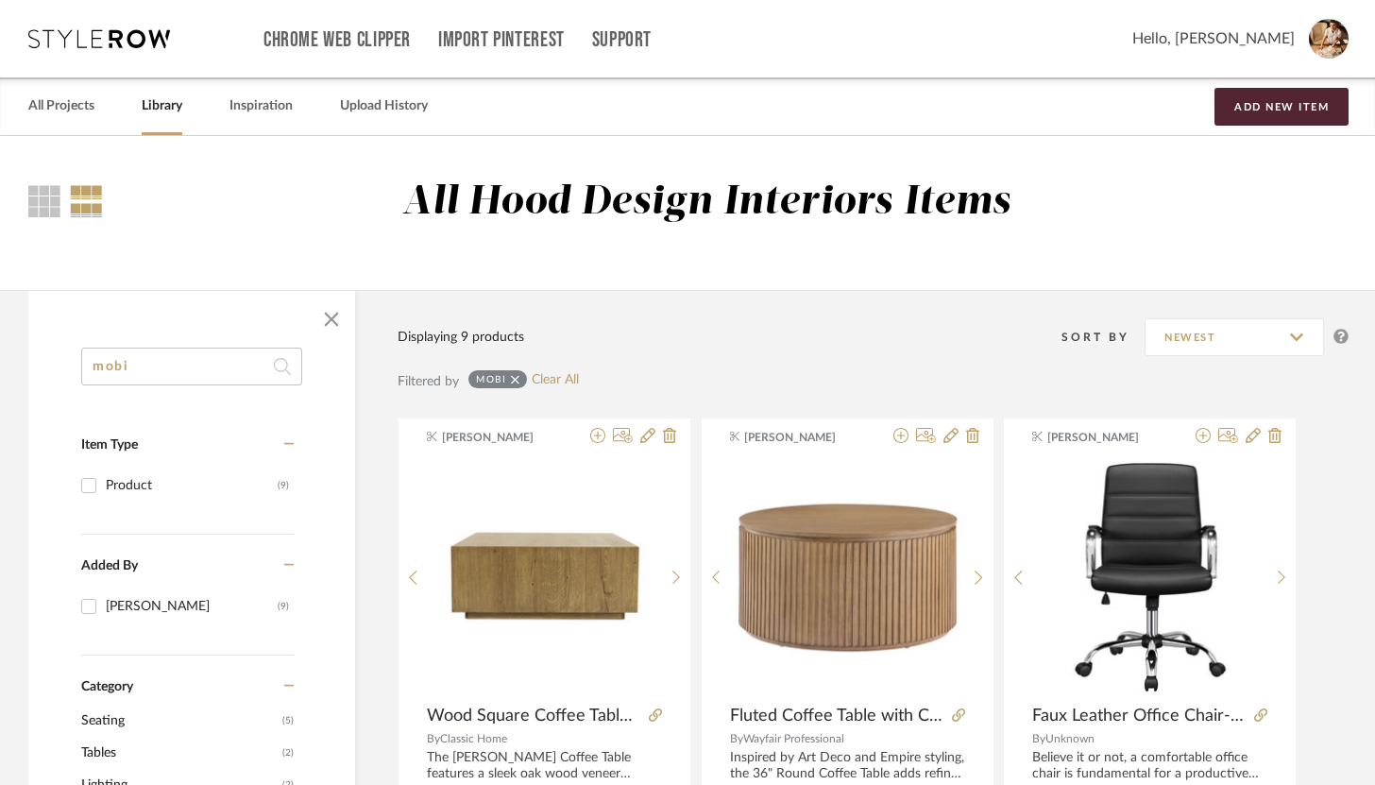
drag, startPoint x: 146, startPoint y: 351, endPoint x: 130, endPoint y: 367, distance: 22.7
click at [130, 367] on input "mobi" at bounding box center [191, 367] width 221 height 38
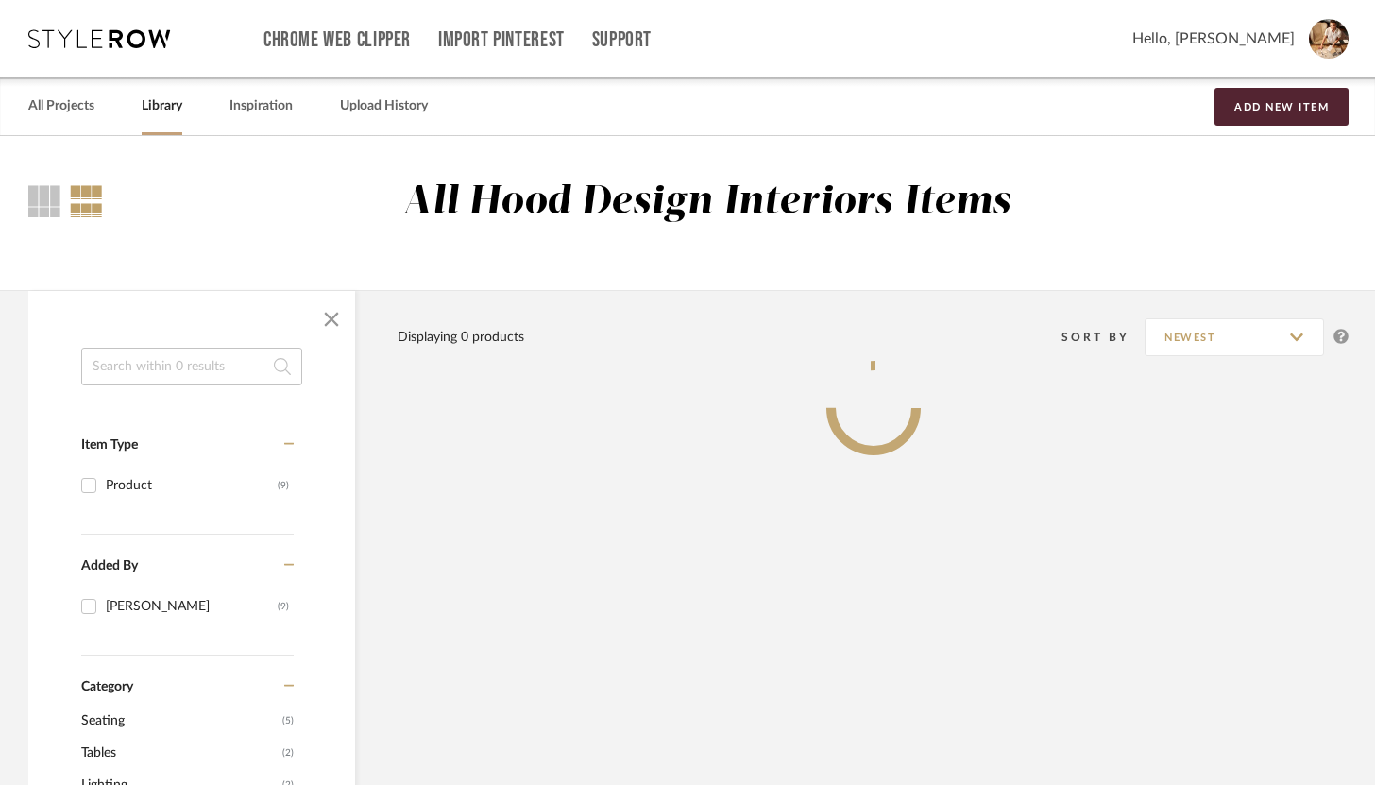
click at [113, 370] on input at bounding box center [191, 367] width 221 height 38
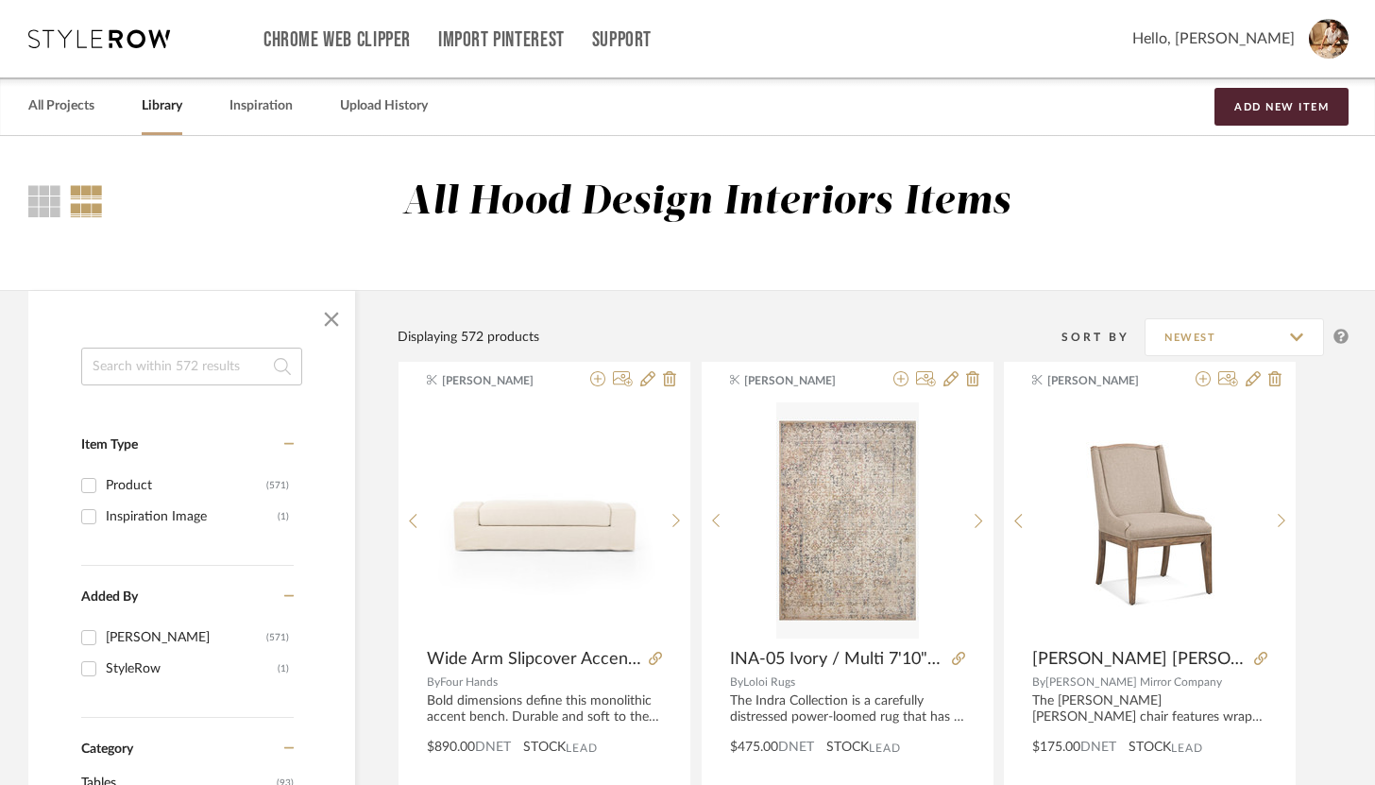
click at [113, 370] on input at bounding box center [191, 367] width 221 height 38
click at [126, 360] on input at bounding box center [191, 367] width 221 height 38
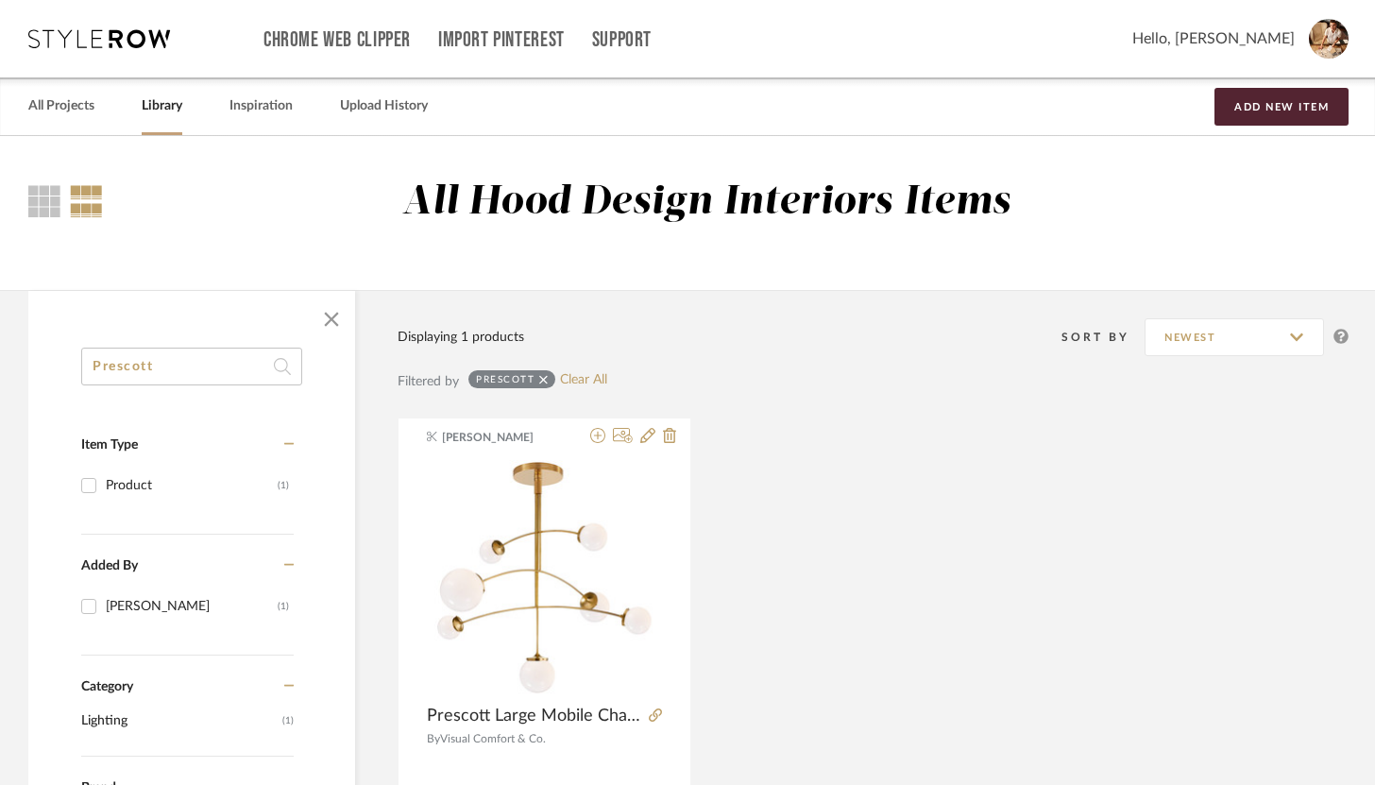
scroll to position [266, 0]
type input "Prescott"
click at [166, 116] on link "Library" at bounding box center [162, 107] width 41 height 26
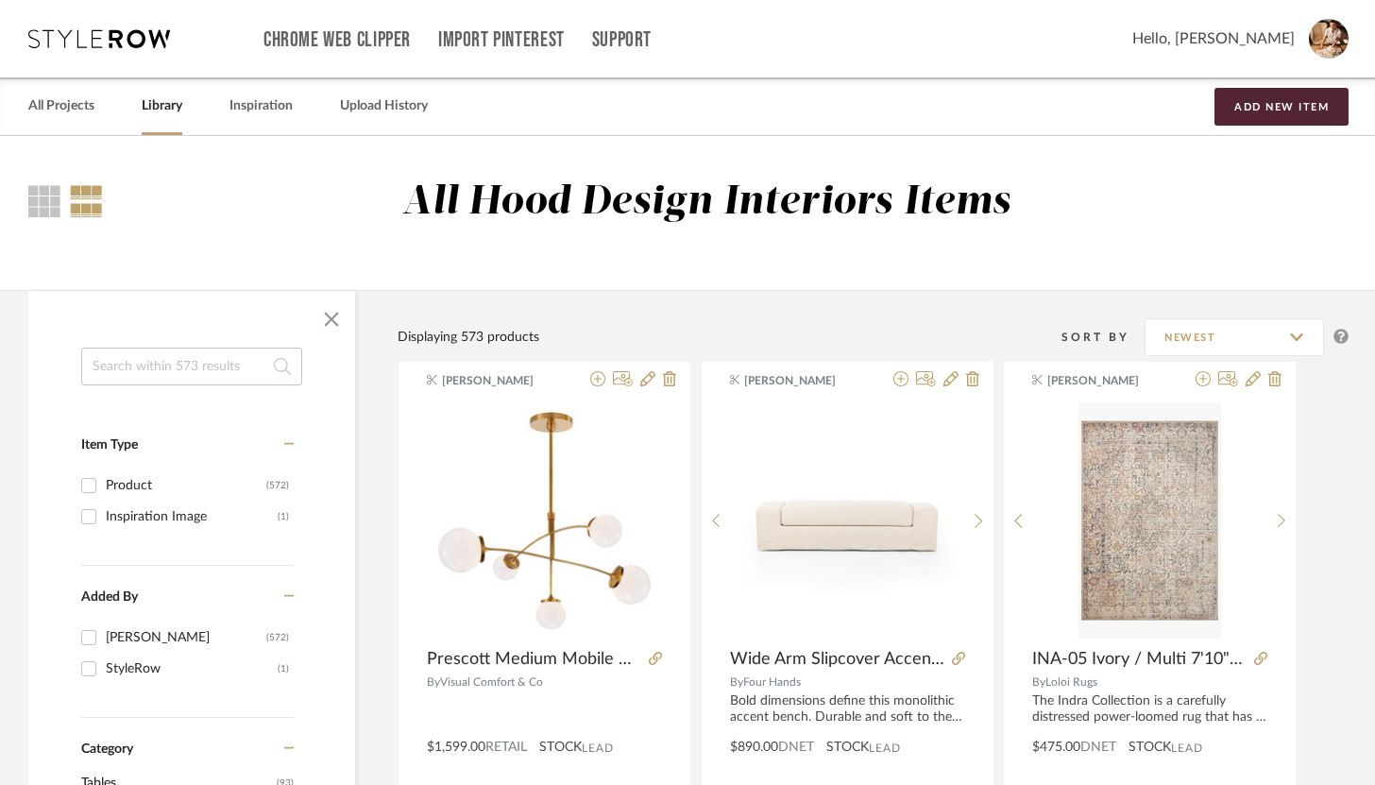
click at [168, 109] on link "Library" at bounding box center [162, 107] width 41 height 26
click at [80, 117] on link "All Projects" at bounding box center [61, 107] width 66 height 26
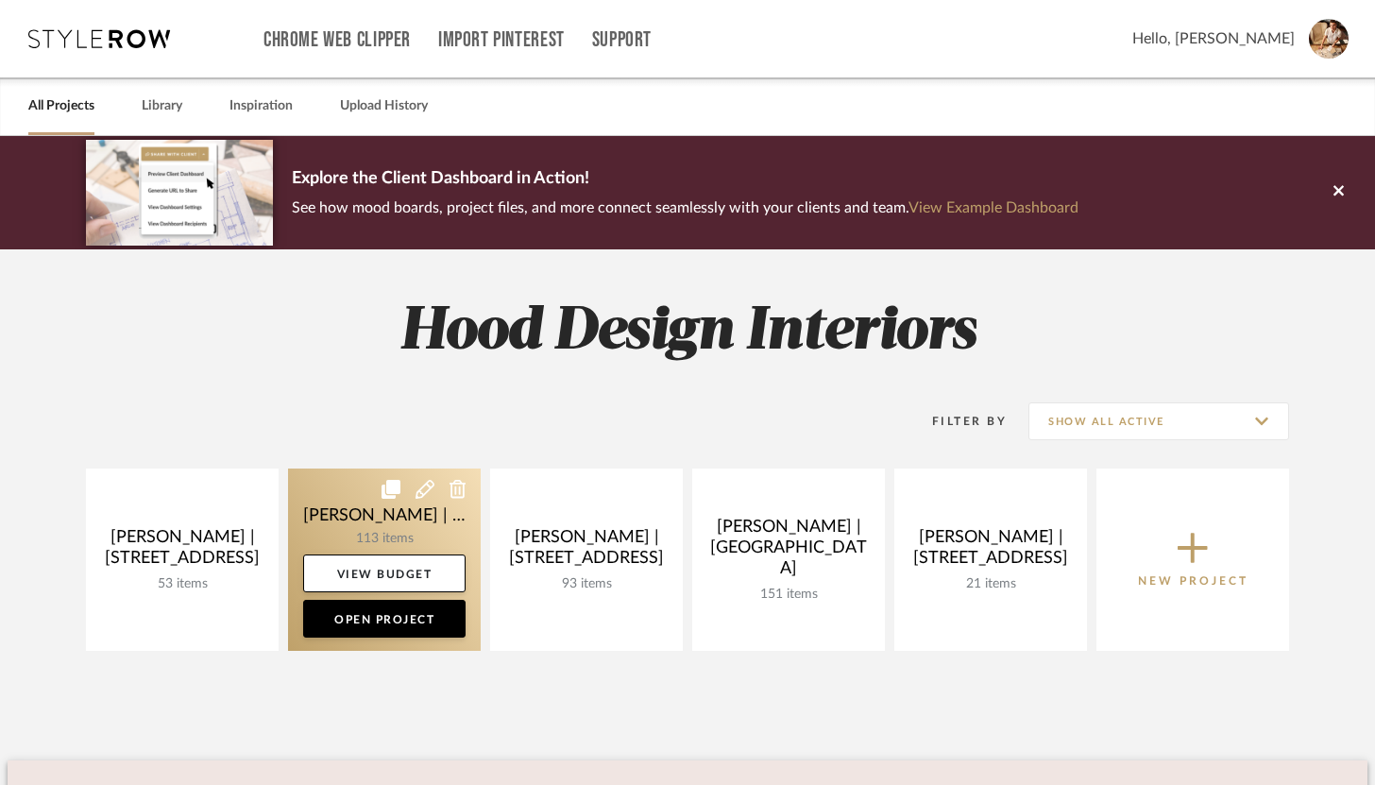
click at [388, 520] on link at bounding box center [384, 559] width 193 height 182
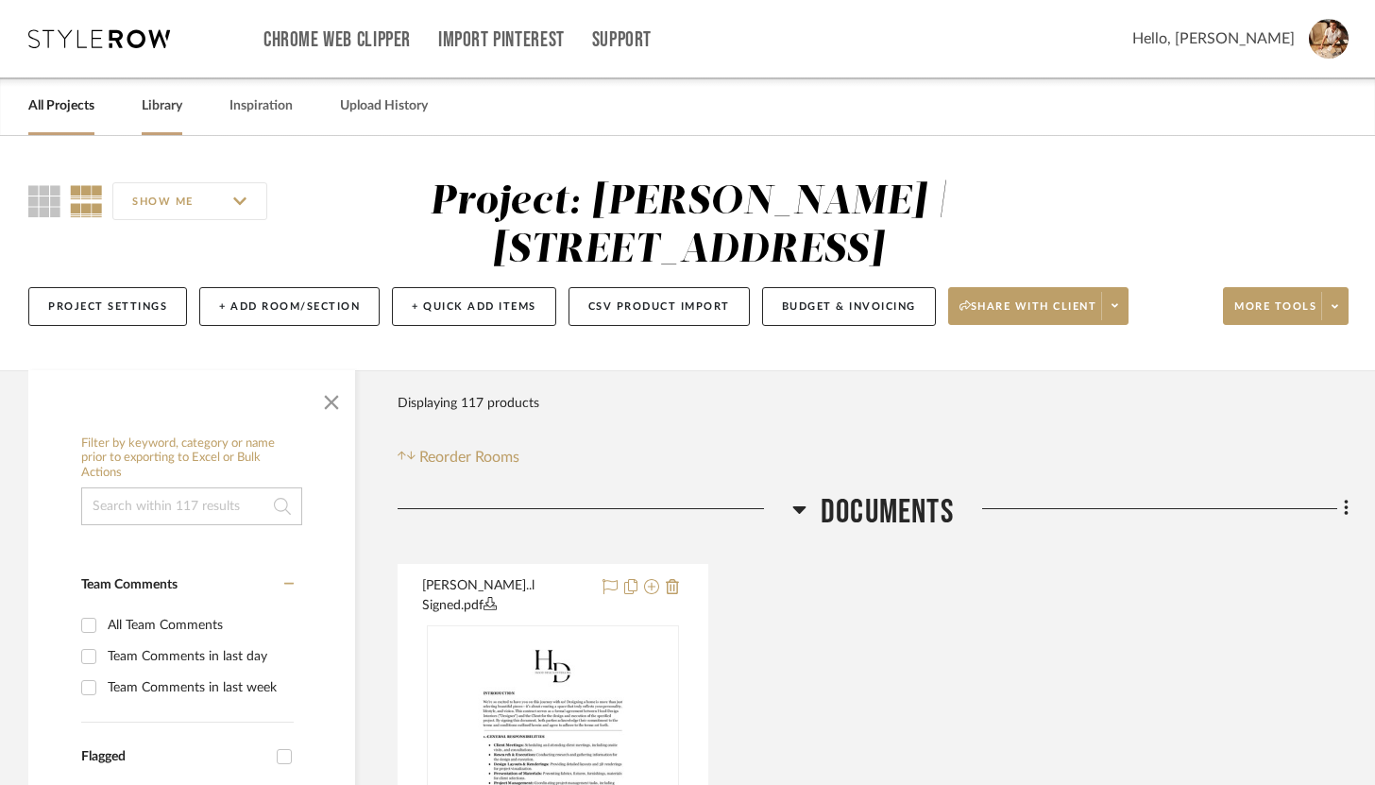
click at [172, 104] on link "Library" at bounding box center [162, 107] width 41 height 26
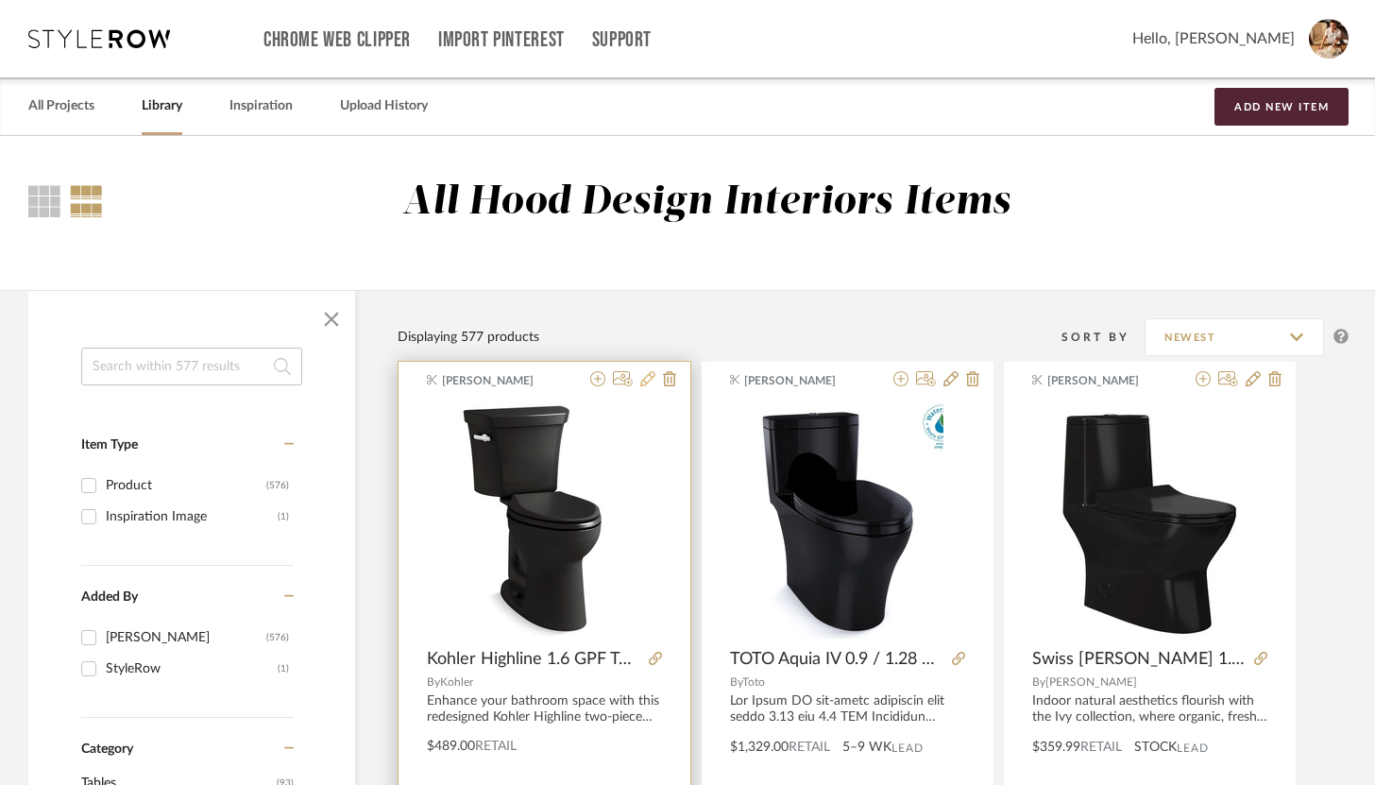
click at [651, 376] on icon at bounding box center [647, 378] width 15 height 15
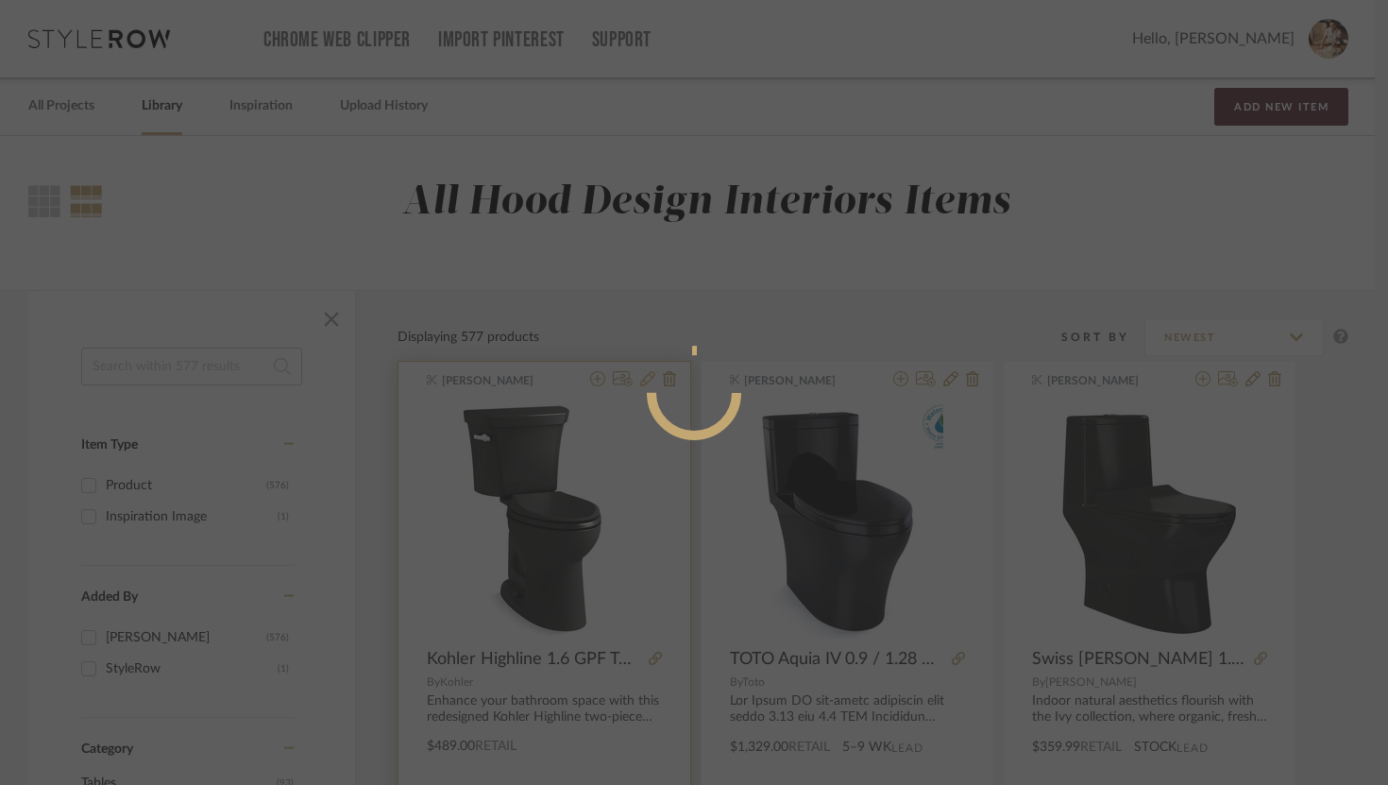
radio input "true"
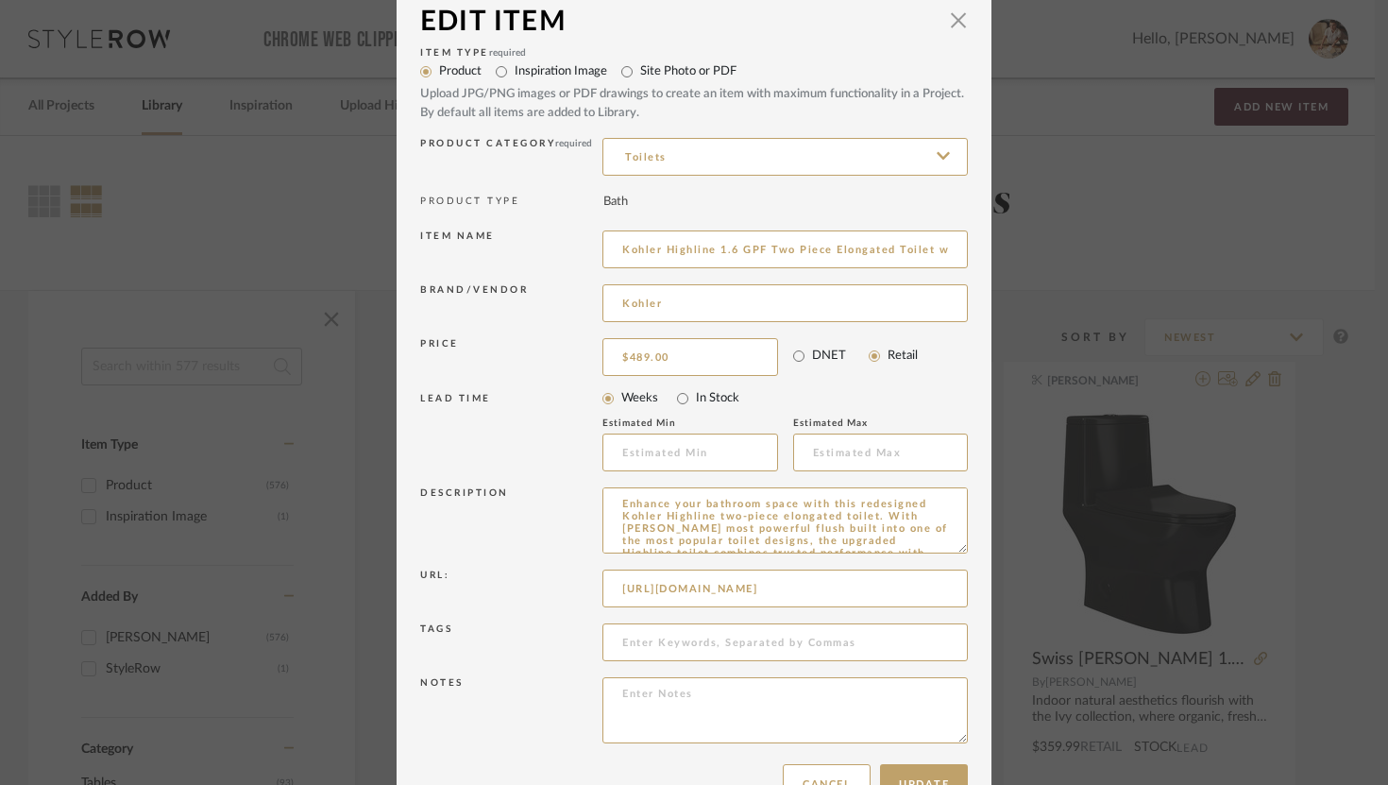
scroll to position [76, 0]
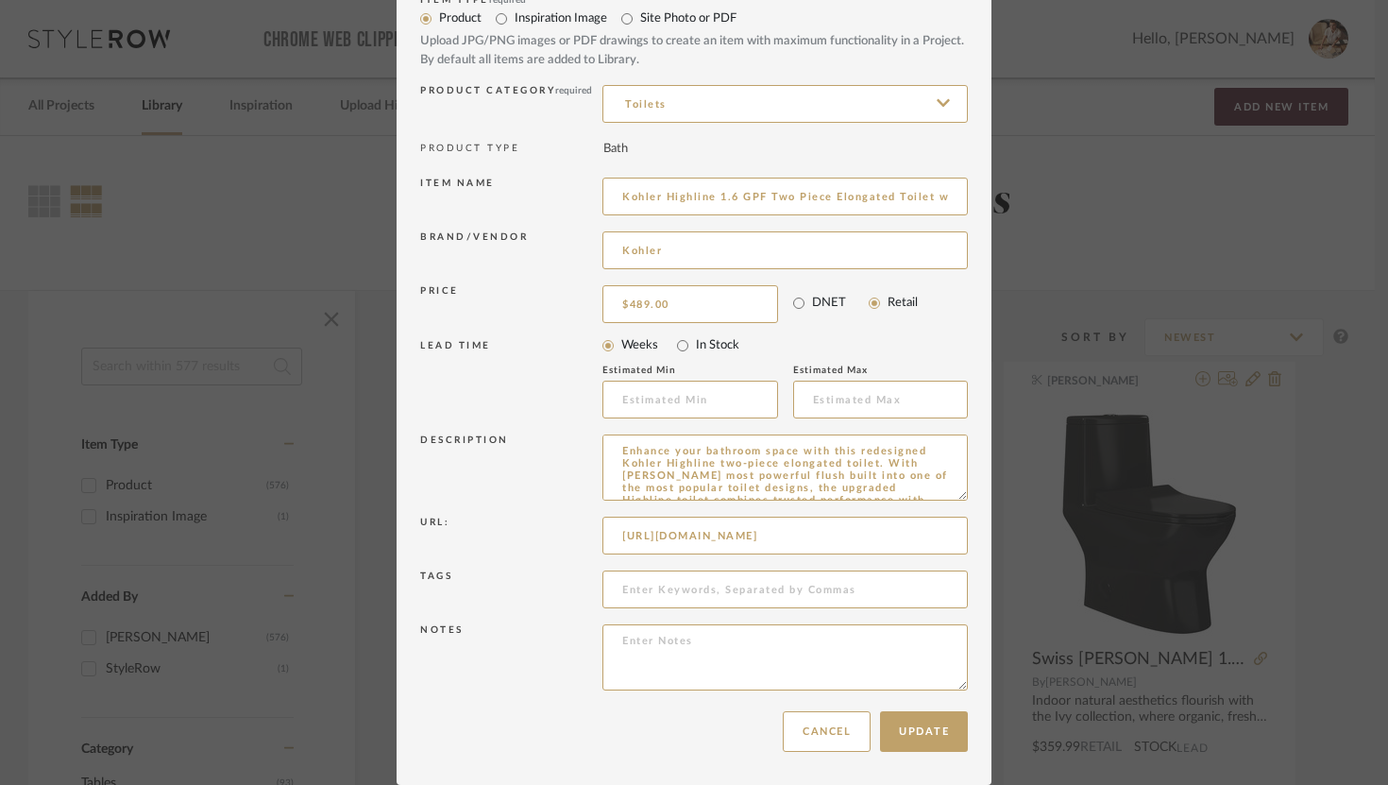
drag, startPoint x: 666, startPoint y: 260, endPoint x: 592, endPoint y: 251, distance: 74.2
click at [592, 251] on div "Brand/Vendor Kohler" at bounding box center [694, 254] width 548 height 54
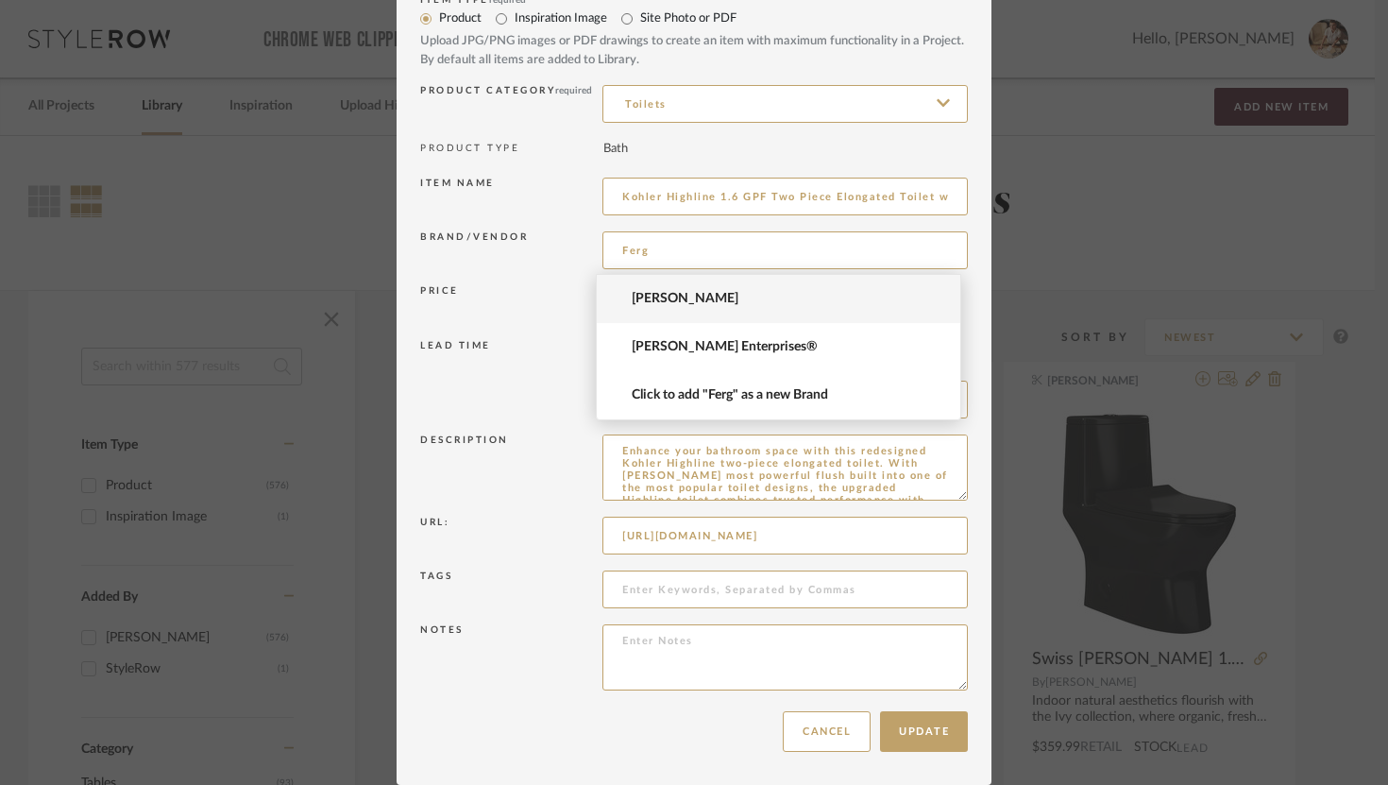
click at [639, 291] on span "[PERSON_NAME]" at bounding box center [786, 299] width 309 height 16
type input "[PERSON_NAME]"
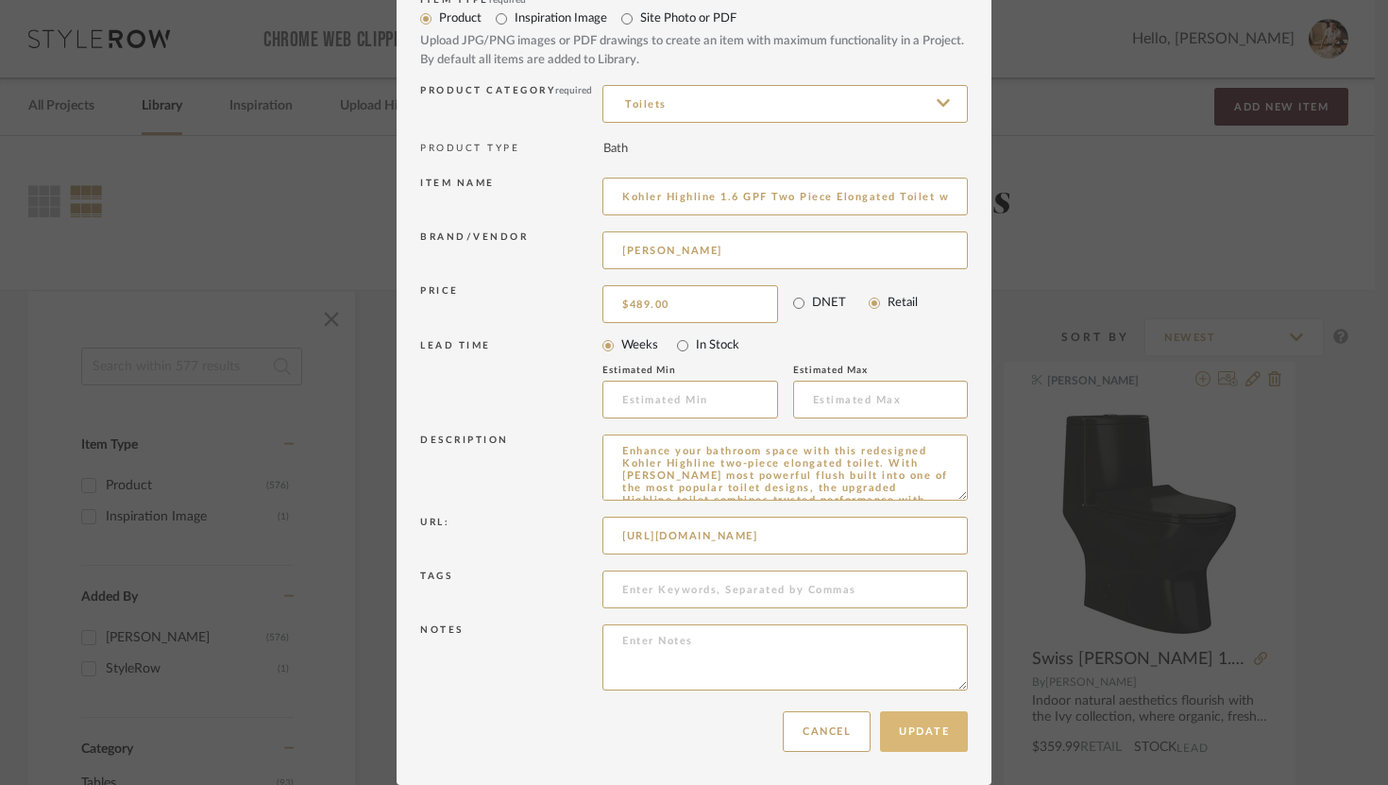
click at [914, 741] on button "Update" at bounding box center [924, 731] width 88 height 41
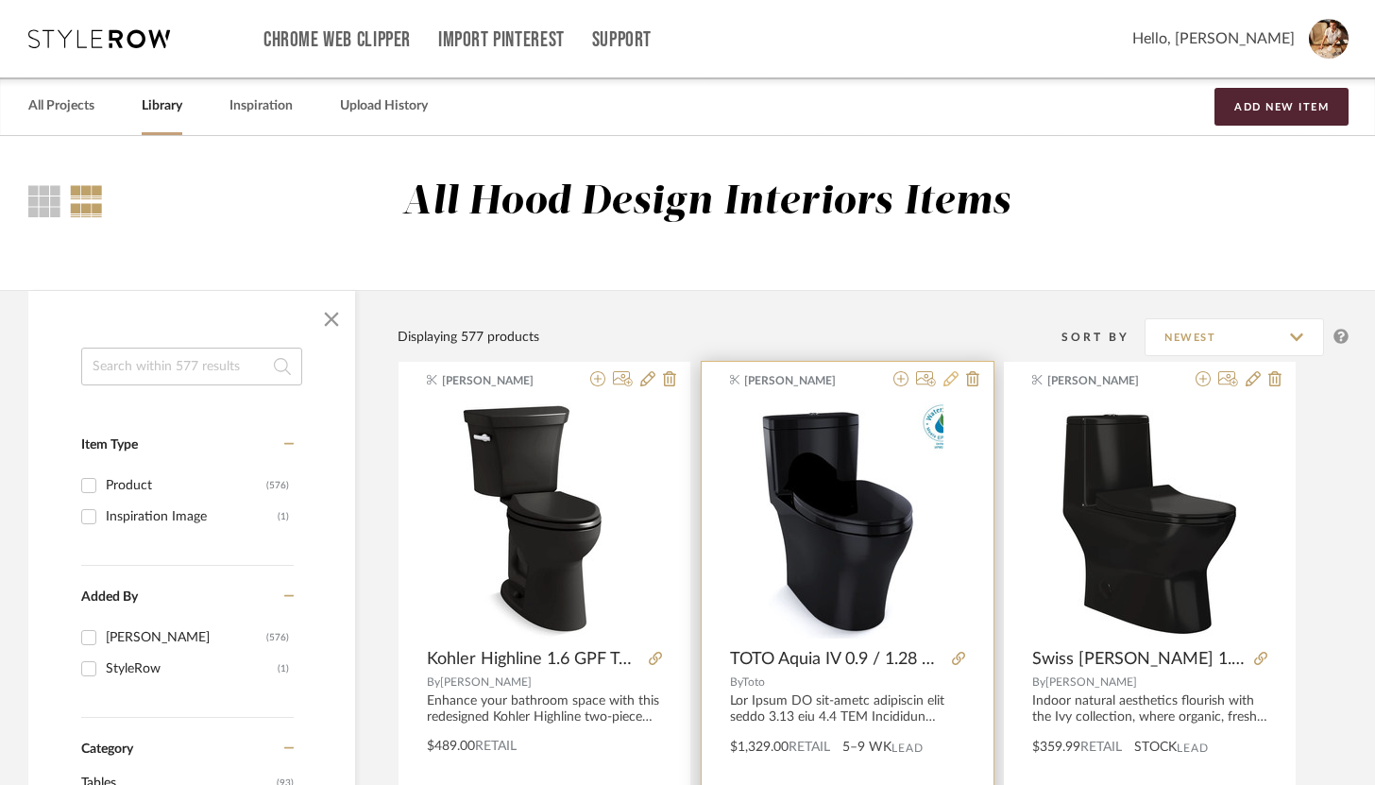
click at [951, 382] on icon at bounding box center [951, 378] width 15 height 15
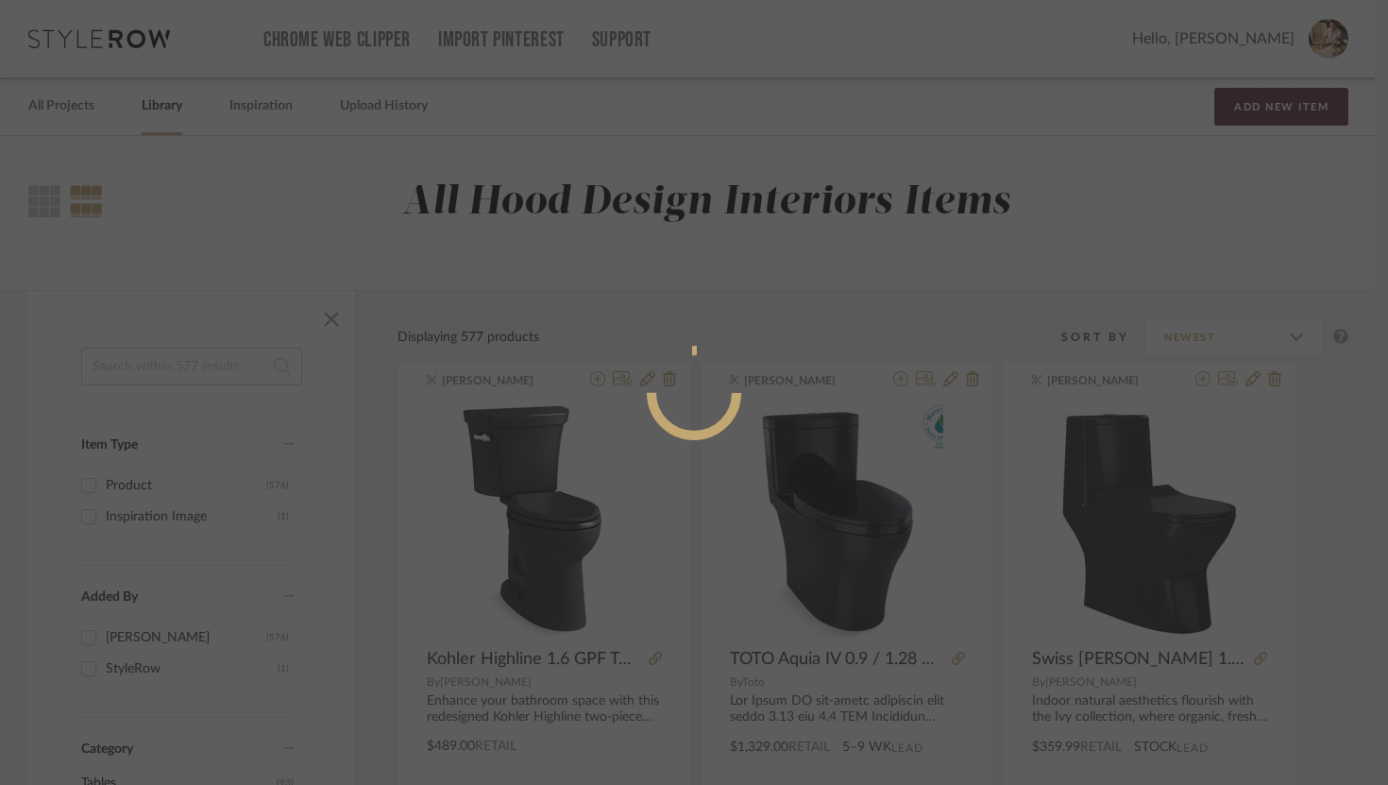
radio input "true"
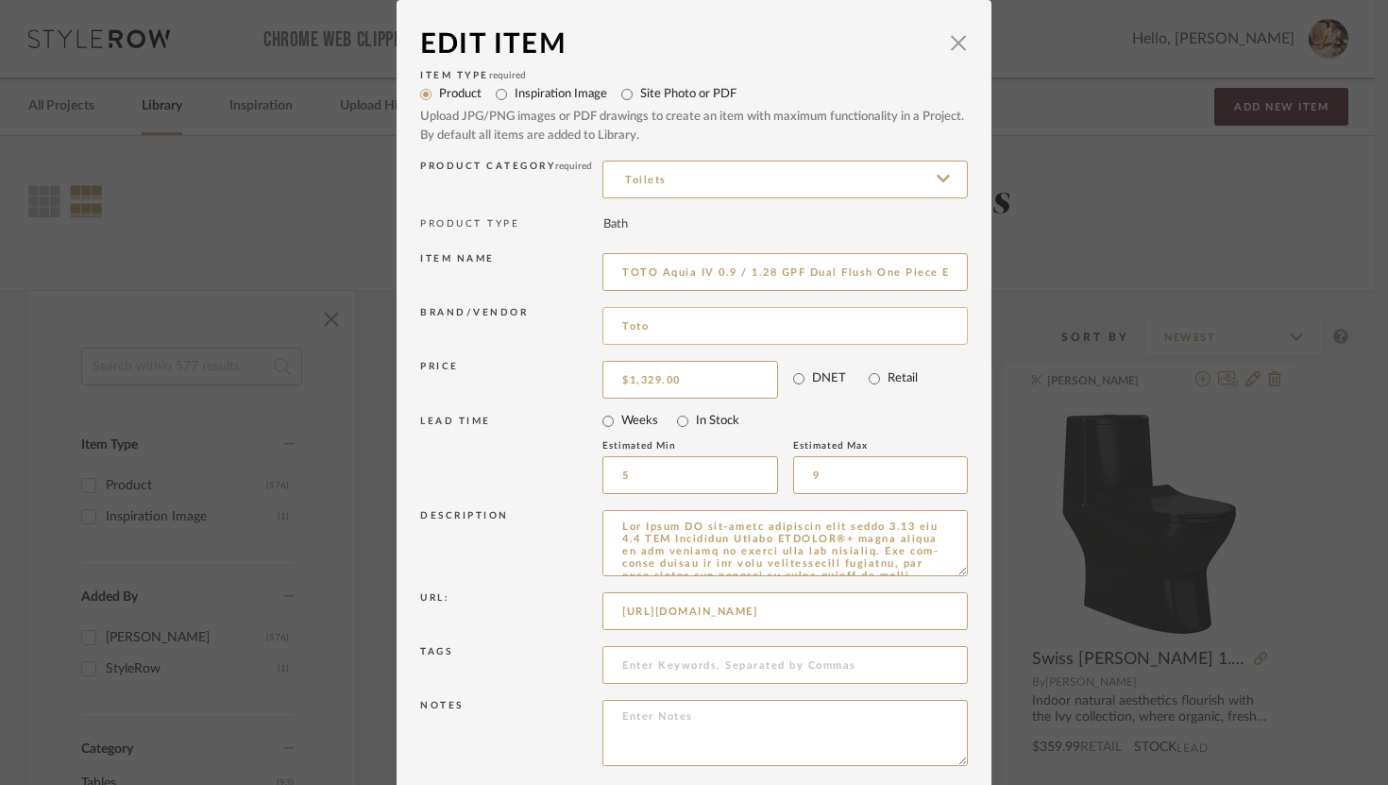
click at [666, 332] on input "Toto" at bounding box center [786, 326] width 366 height 38
drag, startPoint x: 666, startPoint y: 332, endPoint x: 588, endPoint y: 323, distance: 78.0
click at [588, 323] on div "Brand/Vendor Toto" at bounding box center [694, 329] width 548 height 54
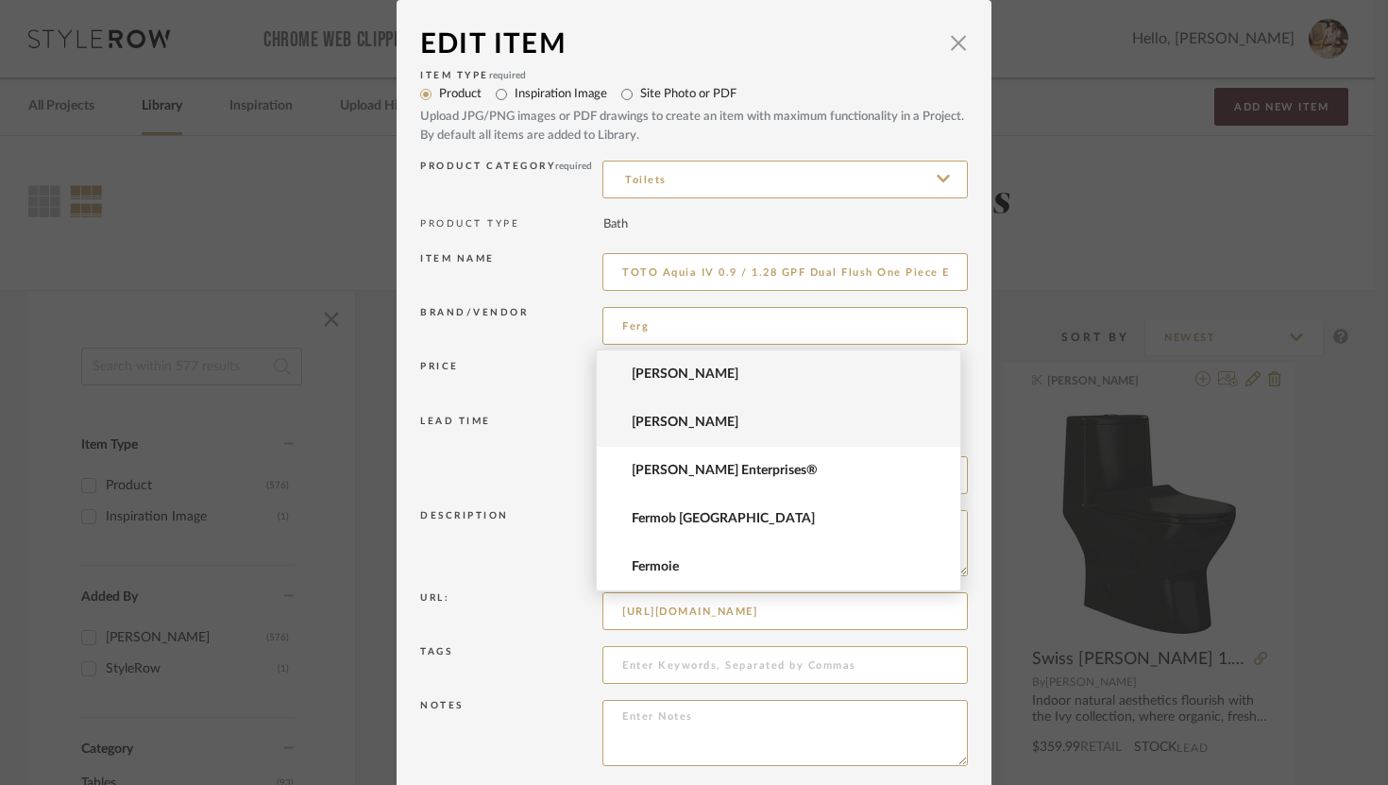
click at [643, 427] on span "[PERSON_NAME]" at bounding box center [786, 423] width 309 height 16
type input "[PERSON_NAME]"
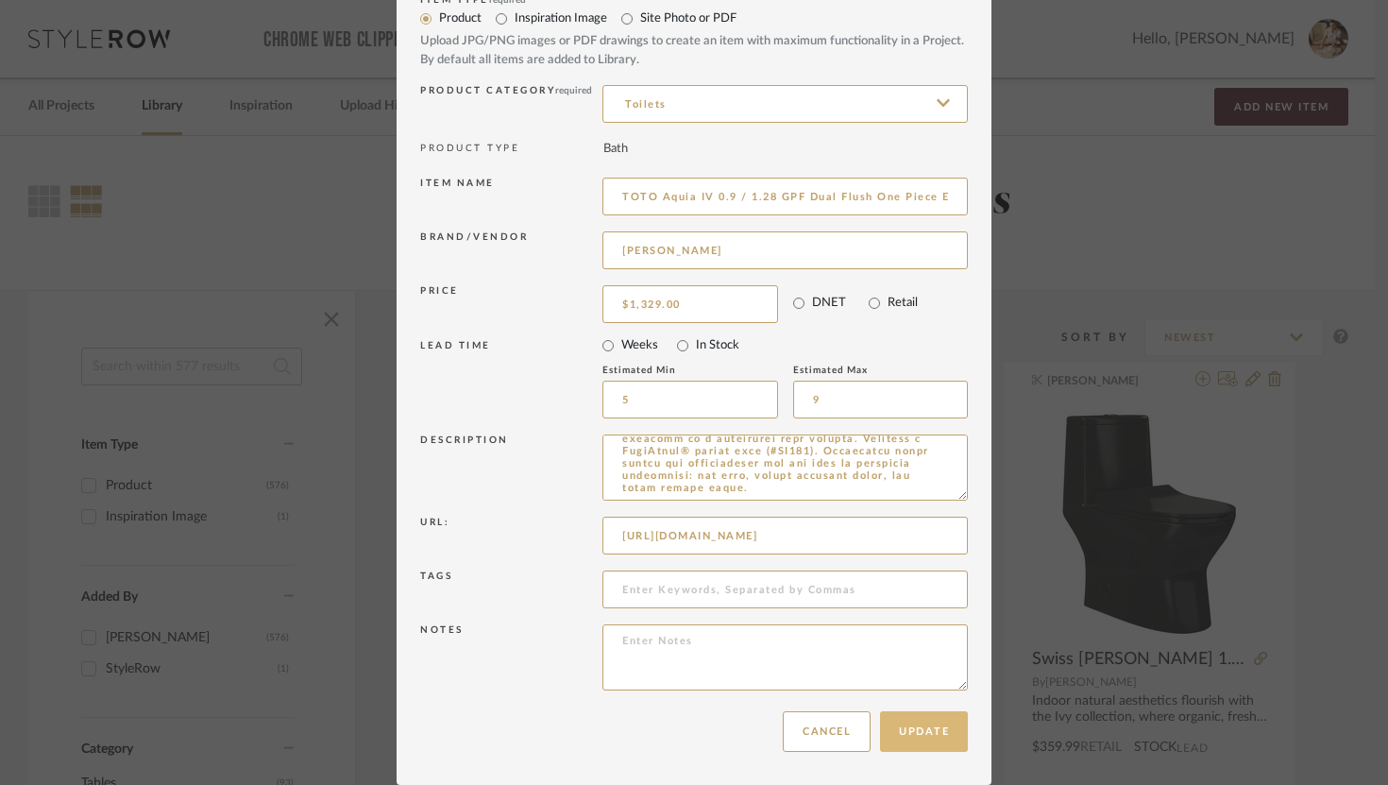
click at [915, 723] on button "Update" at bounding box center [924, 731] width 88 height 41
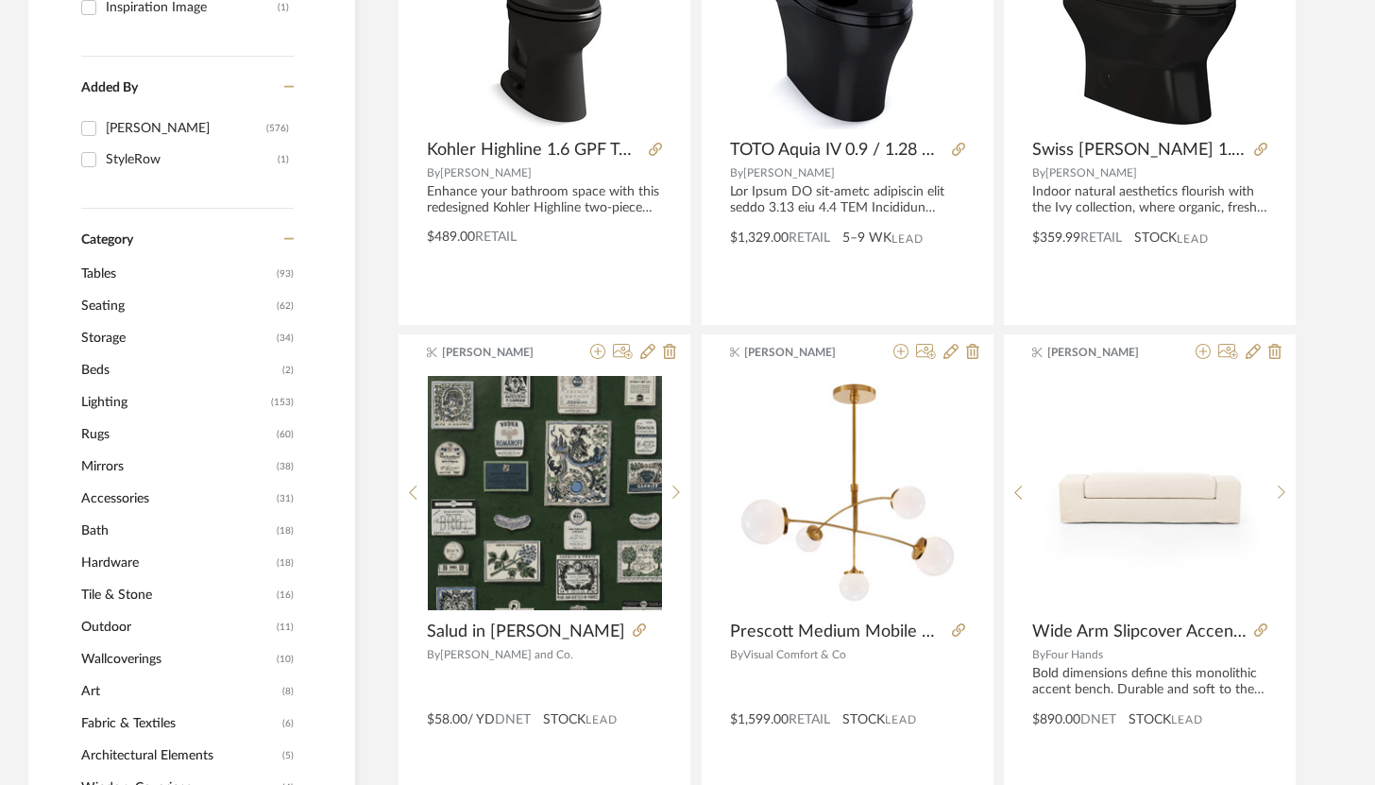
scroll to position [0, 0]
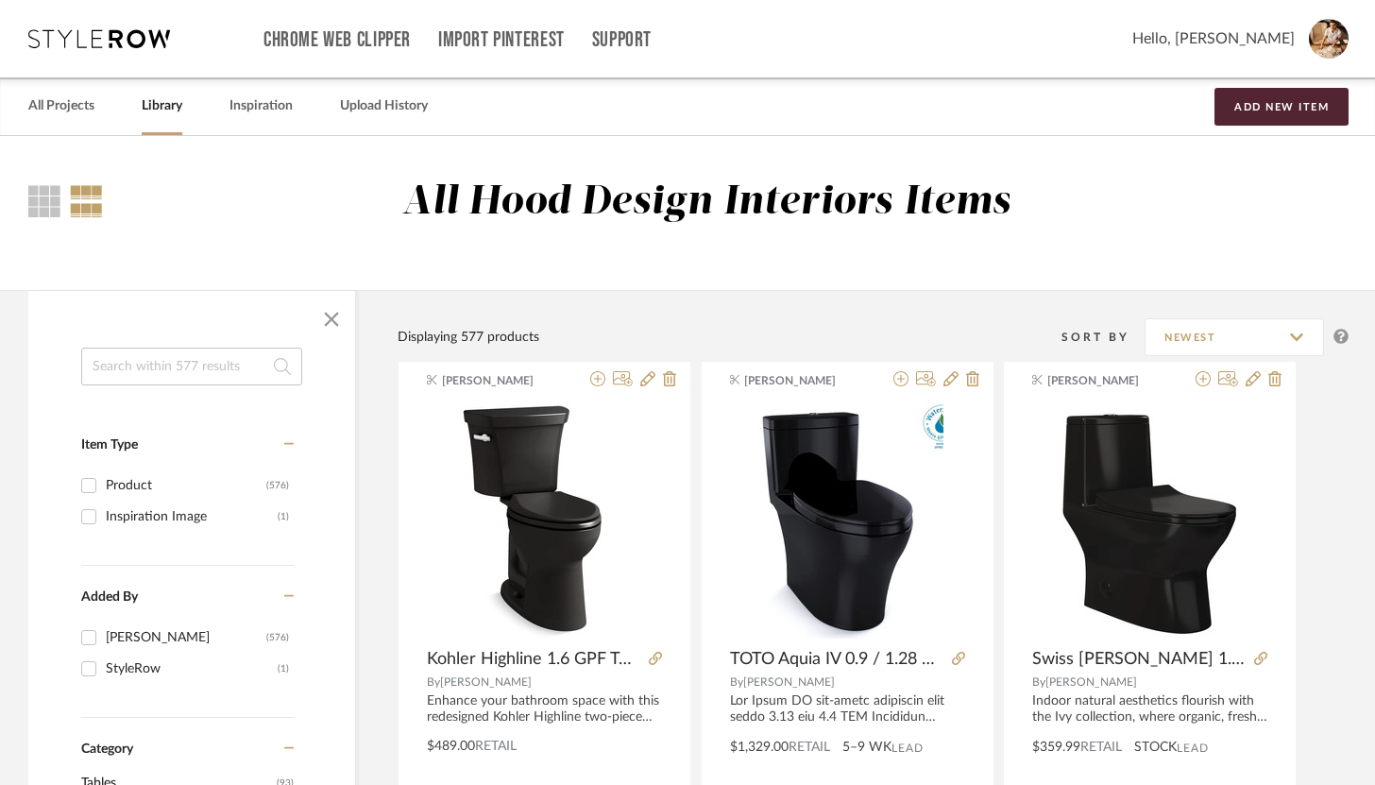
click at [156, 116] on link "Library" at bounding box center [162, 107] width 41 height 26
click at [154, 113] on link "Library" at bounding box center [162, 107] width 41 height 26
click at [82, 94] on link "All Projects" at bounding box center [61, 107] width 66 height 26
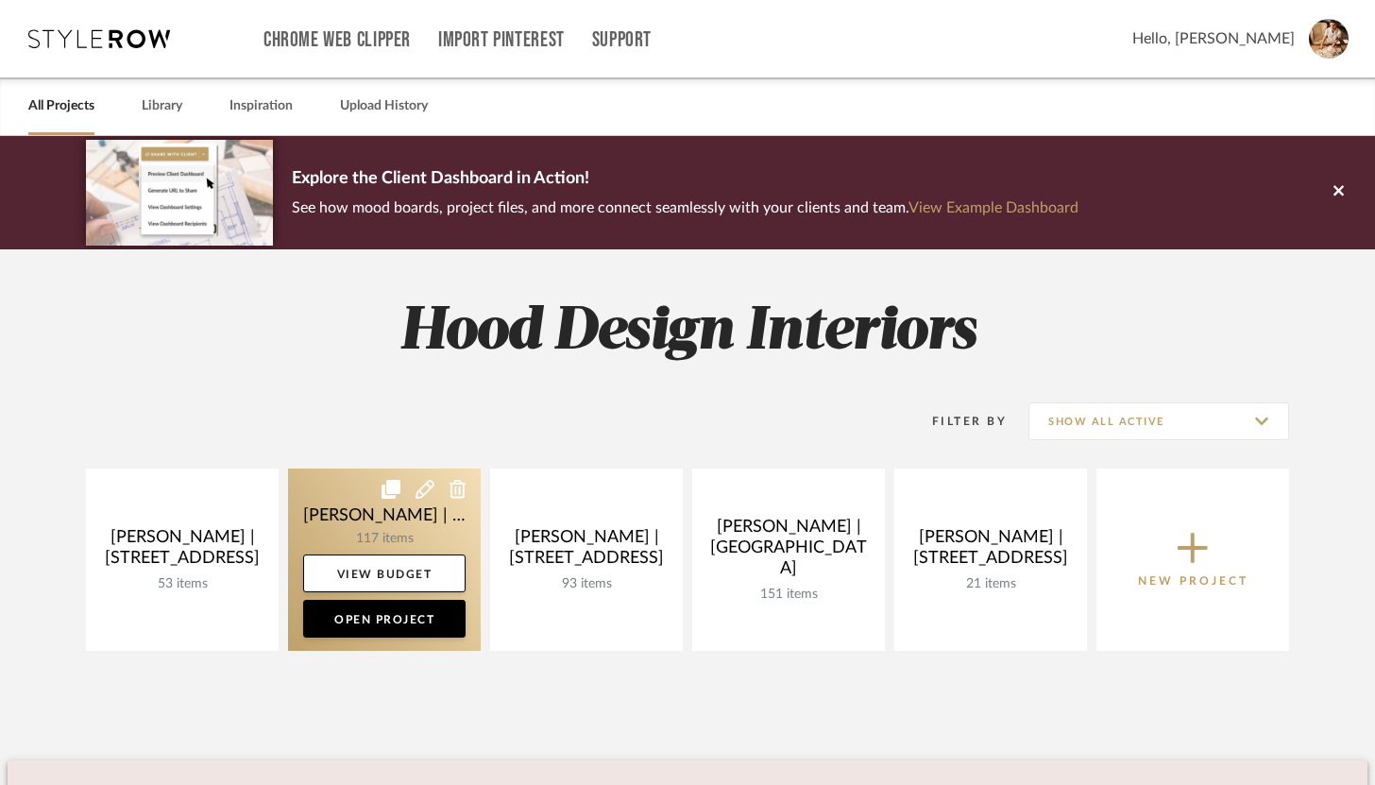
click at [392, 537] on link at bounding box center [384, 559] width 193 height 182
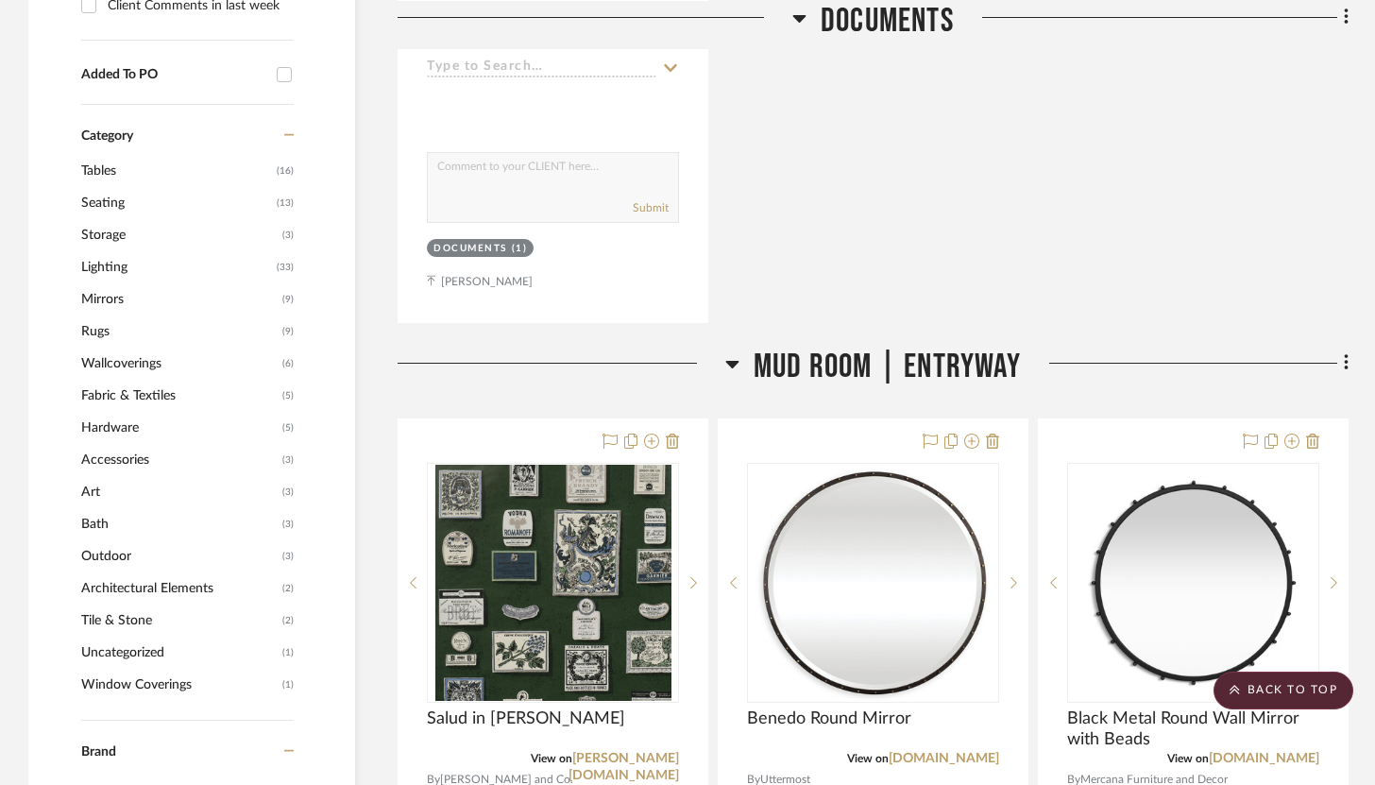
scroll to position [1352, 0]
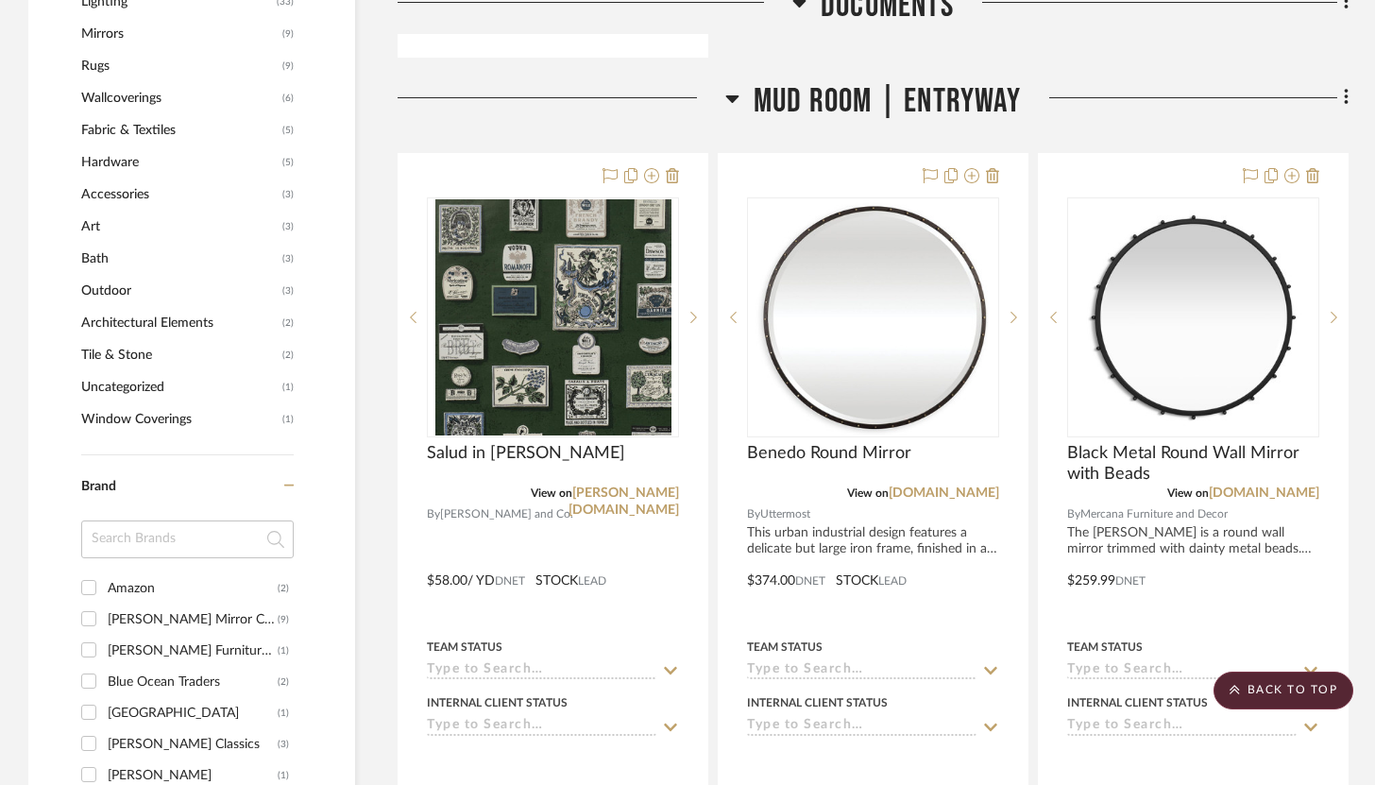
click at [1341, 84] on fa-icon at bounding box center [1343, 99] width 12 height 31
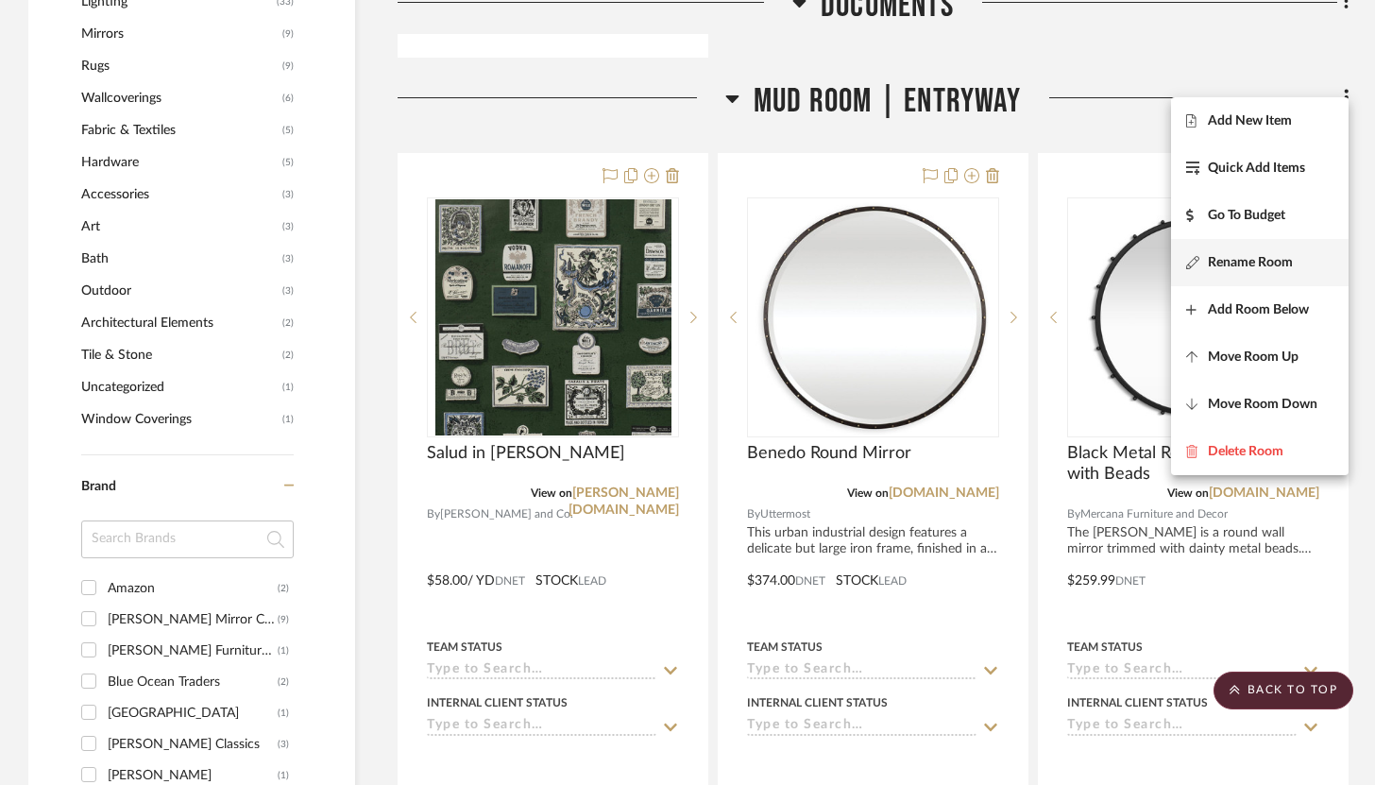
click at [1256, 245] on button "Rename Room" at bounding box center [1260, 262] width 178 height 47
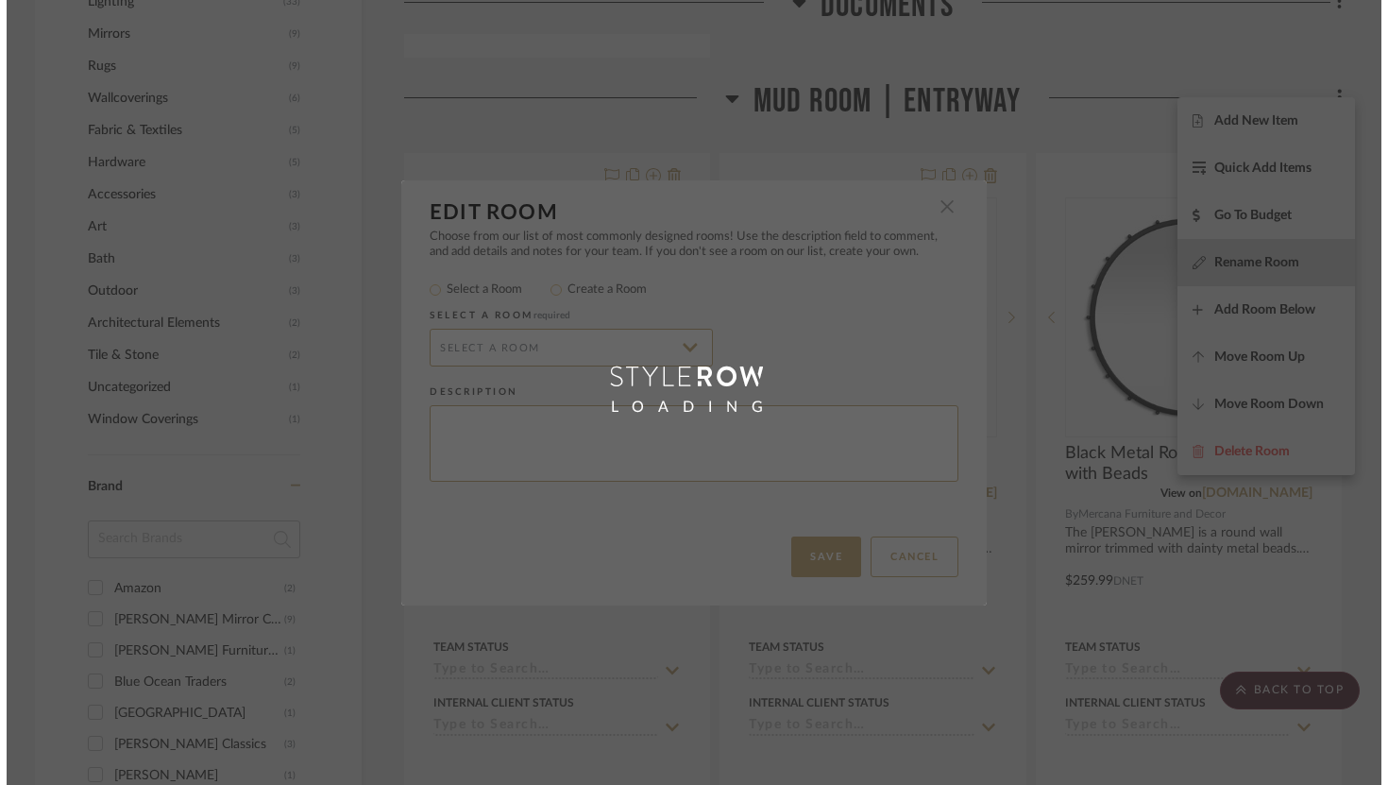
scroll to position [0, 0]
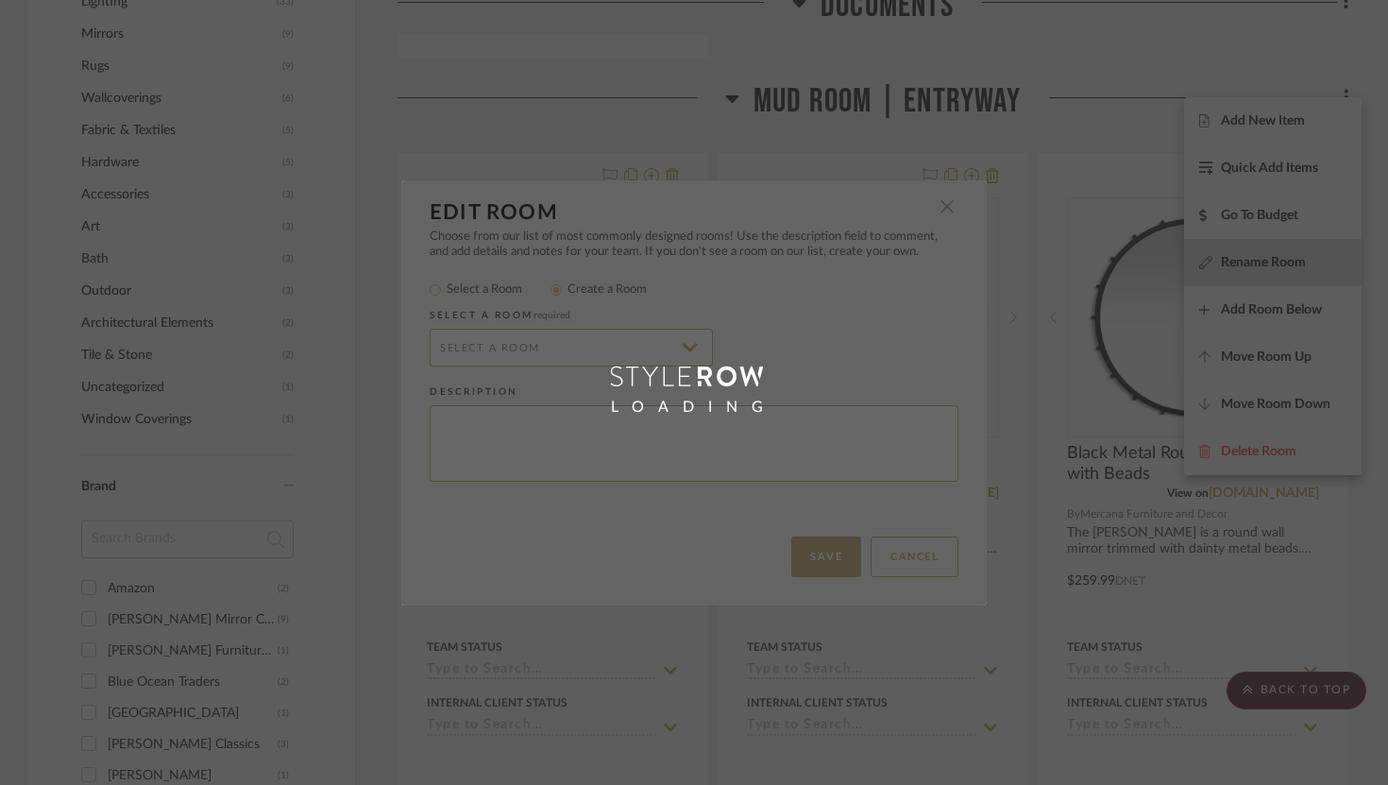
radio input "false"
radio input "true"
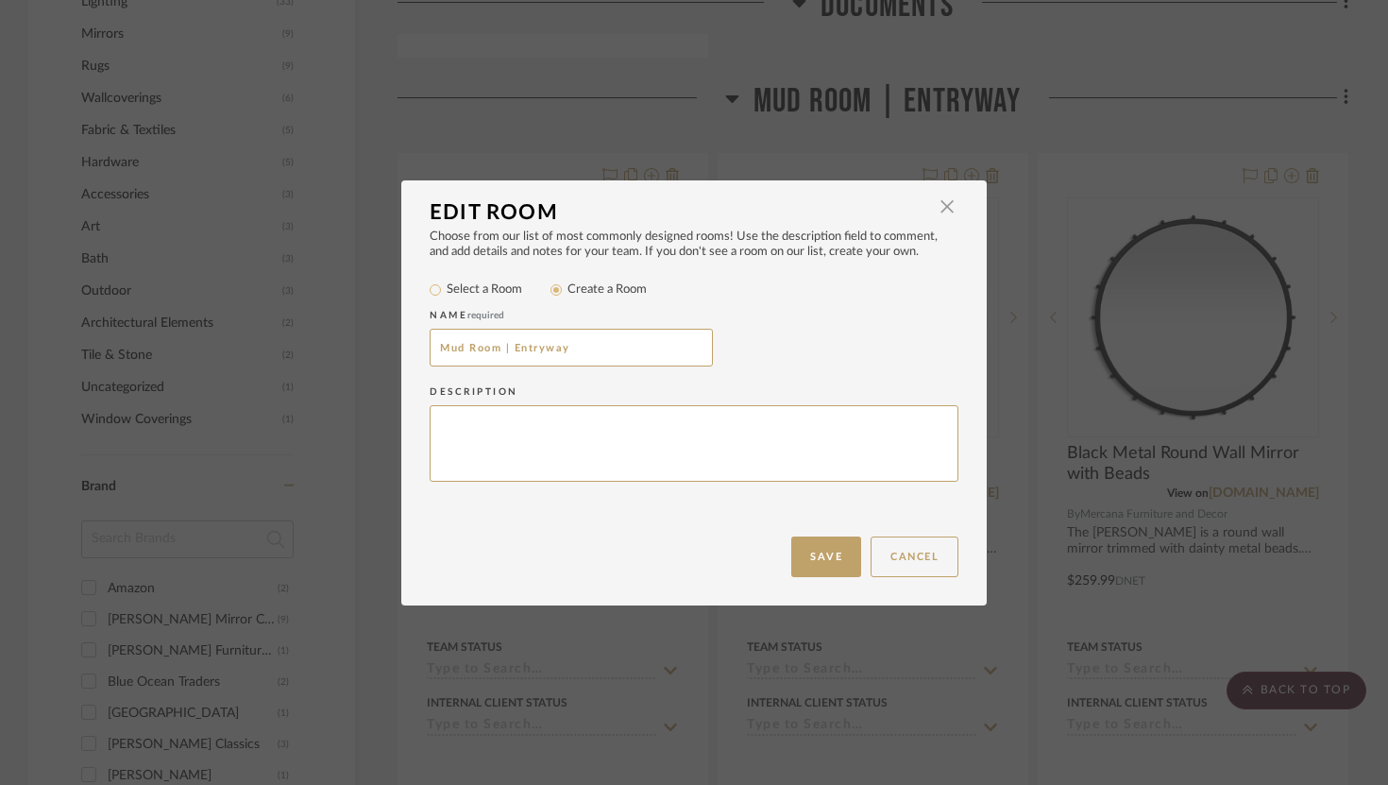
drag, startPoint x: 505, startPoint y: 350, endPoint x: 349, endPoint y: 342, distance: 156.1
click at [349, 342] on div "Edit Room × Choose from our list of most commonly designed rooms! Use the descr…" at bounding box center [694, 392] width 1388 height 785
type input "Entryway"
click at [813, 541] on button "Save" at bounding box center [827, 557] width 70 height 41
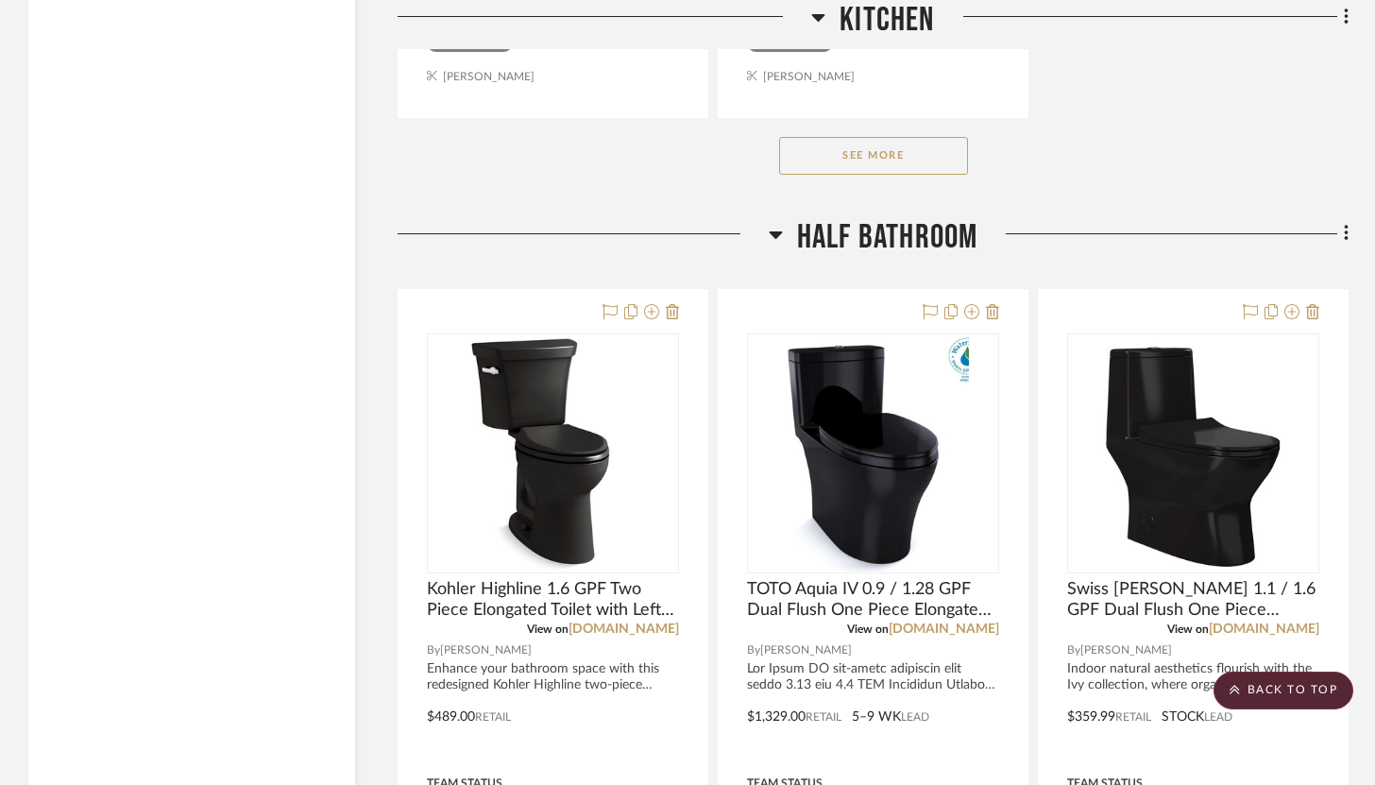
scroll to position [12890, 0]
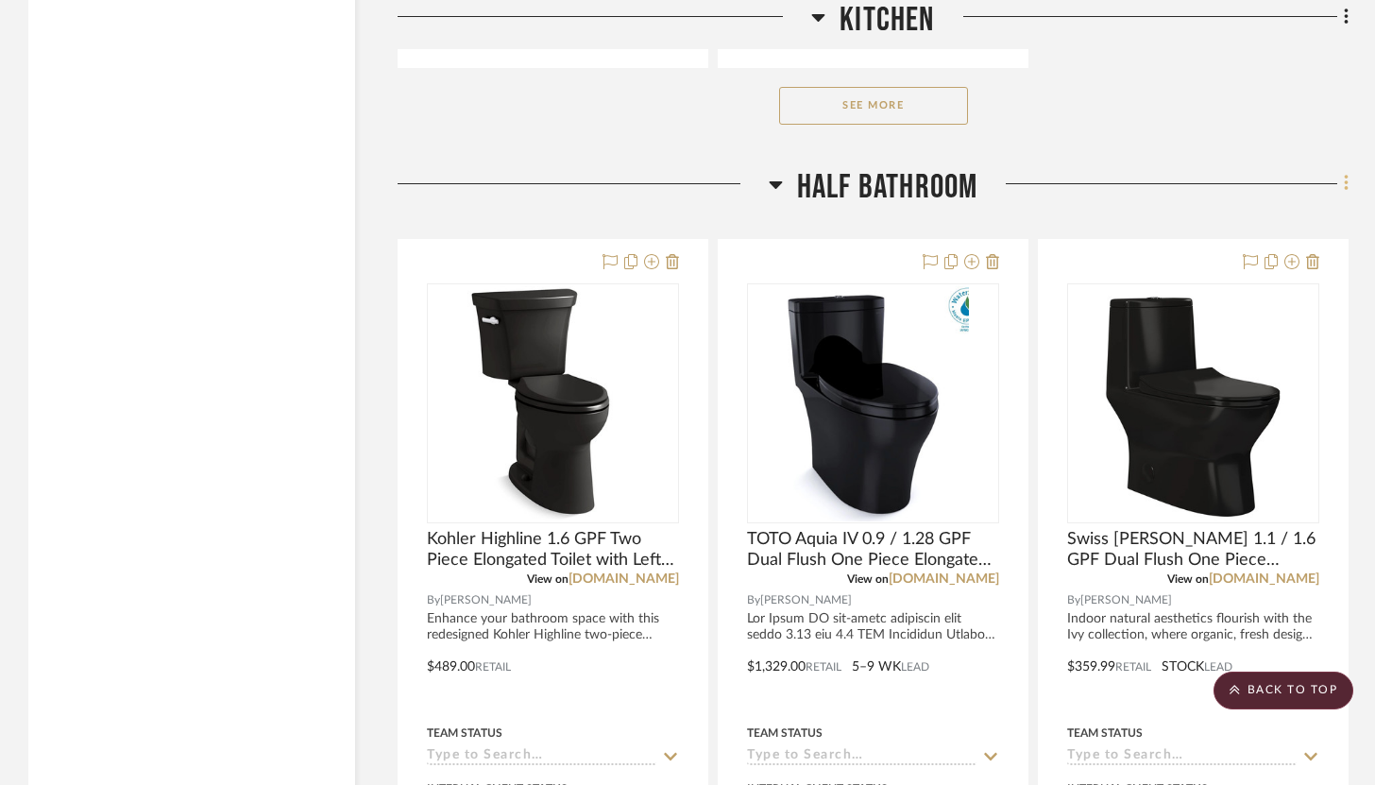
click at [1344, 173] on icon at bounding box center [1347, 183] width 6 height 21
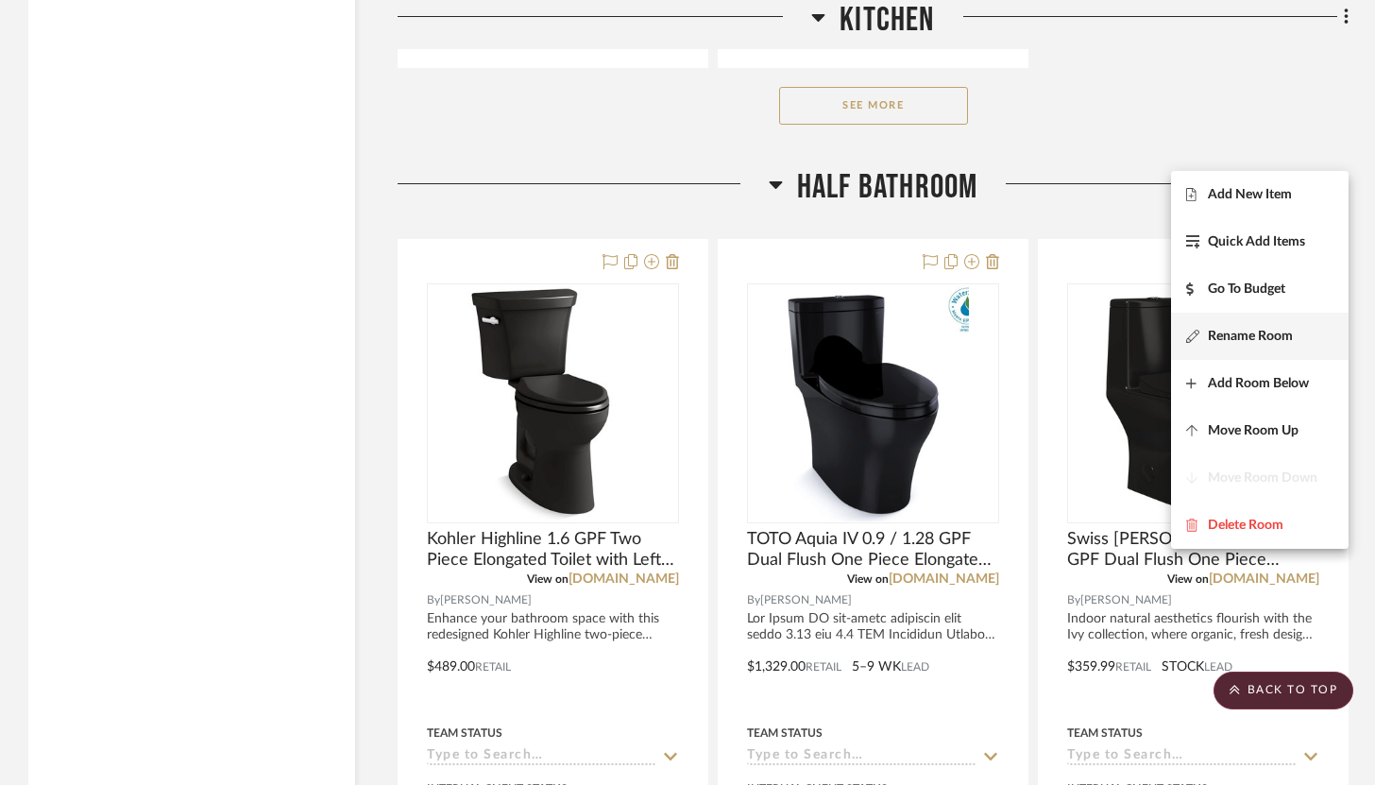
click at [1271, 352] on button "Rename Room" at bounding box center [1260, 336] width 178 height 47
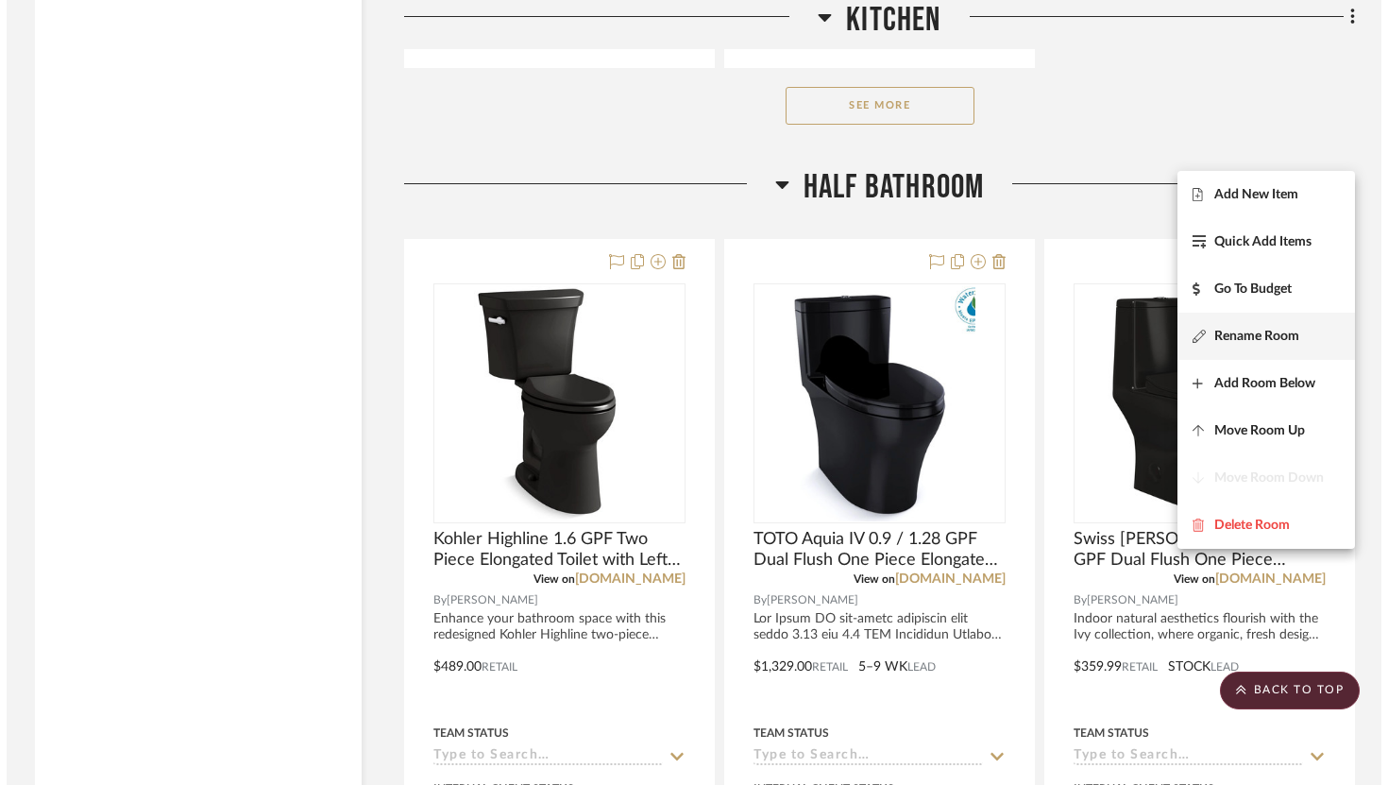
scroll to position [0, 0]
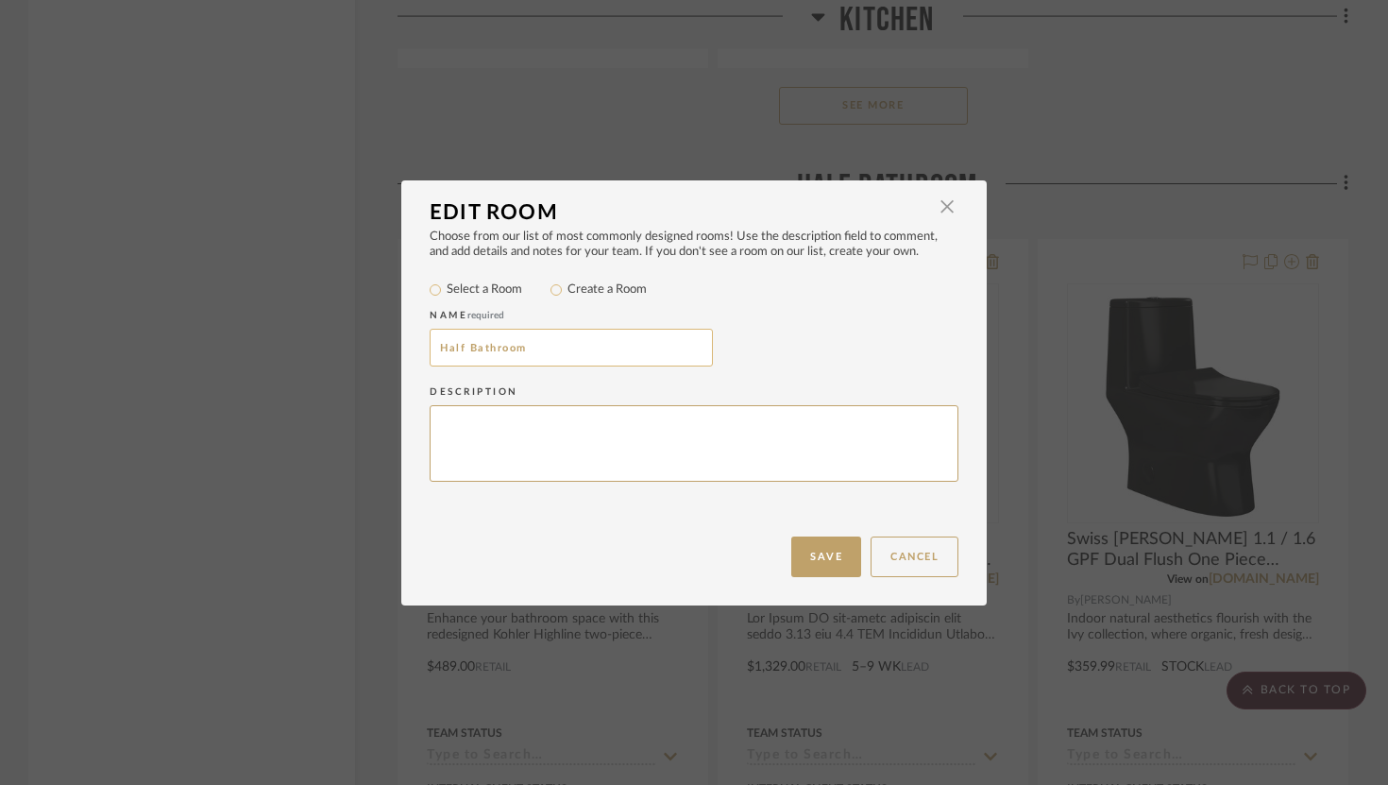
click at [456, 351] on input "Half Bathroom" at bounding box center [571, 348] width 283 height 38
type input "Hall Bathroom"
click at [826, 552] on button "Save" at bounding box center [827, 557] width 70 height 41
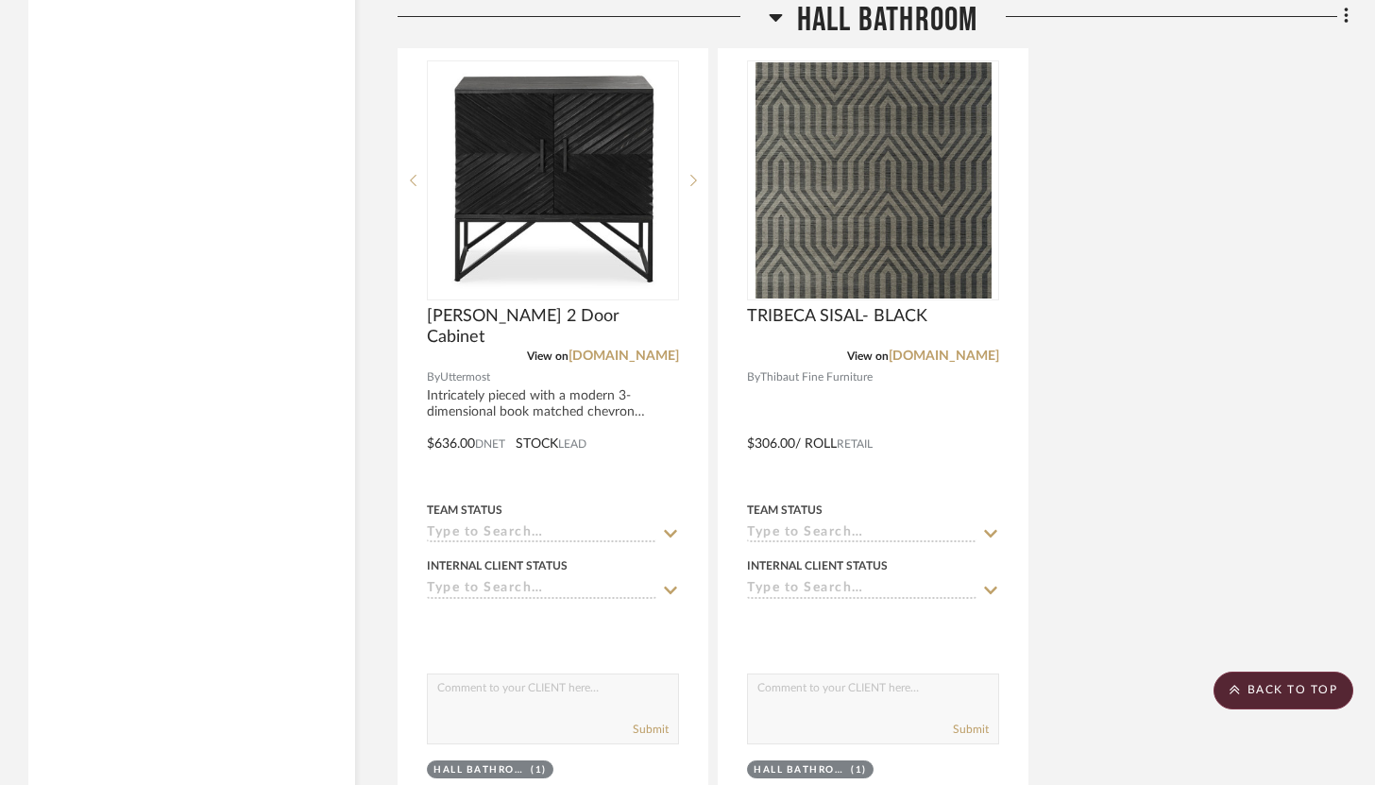
scroll to position [15016, 0]
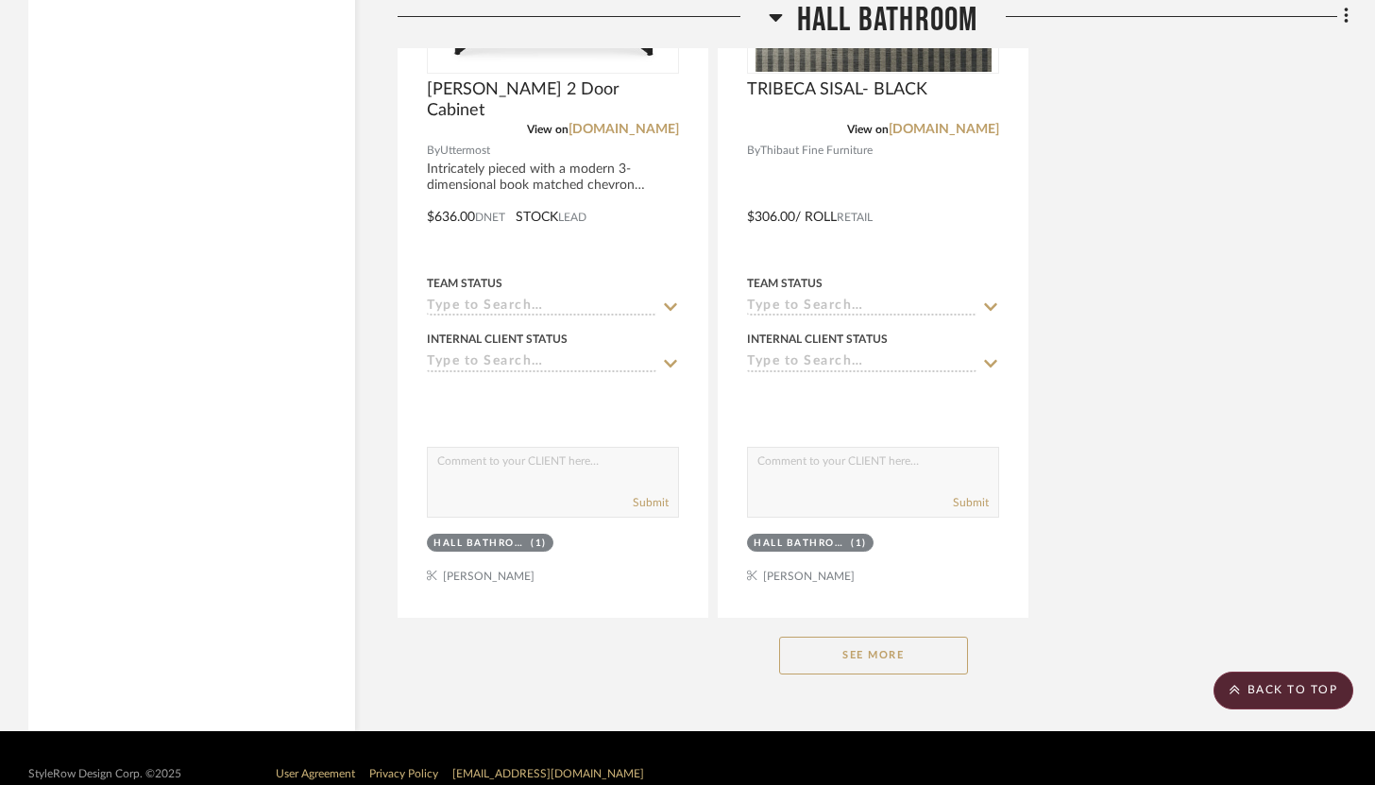
click at [857, 637] on button "See More" at bounding box center [873, 656] width 189 height 38
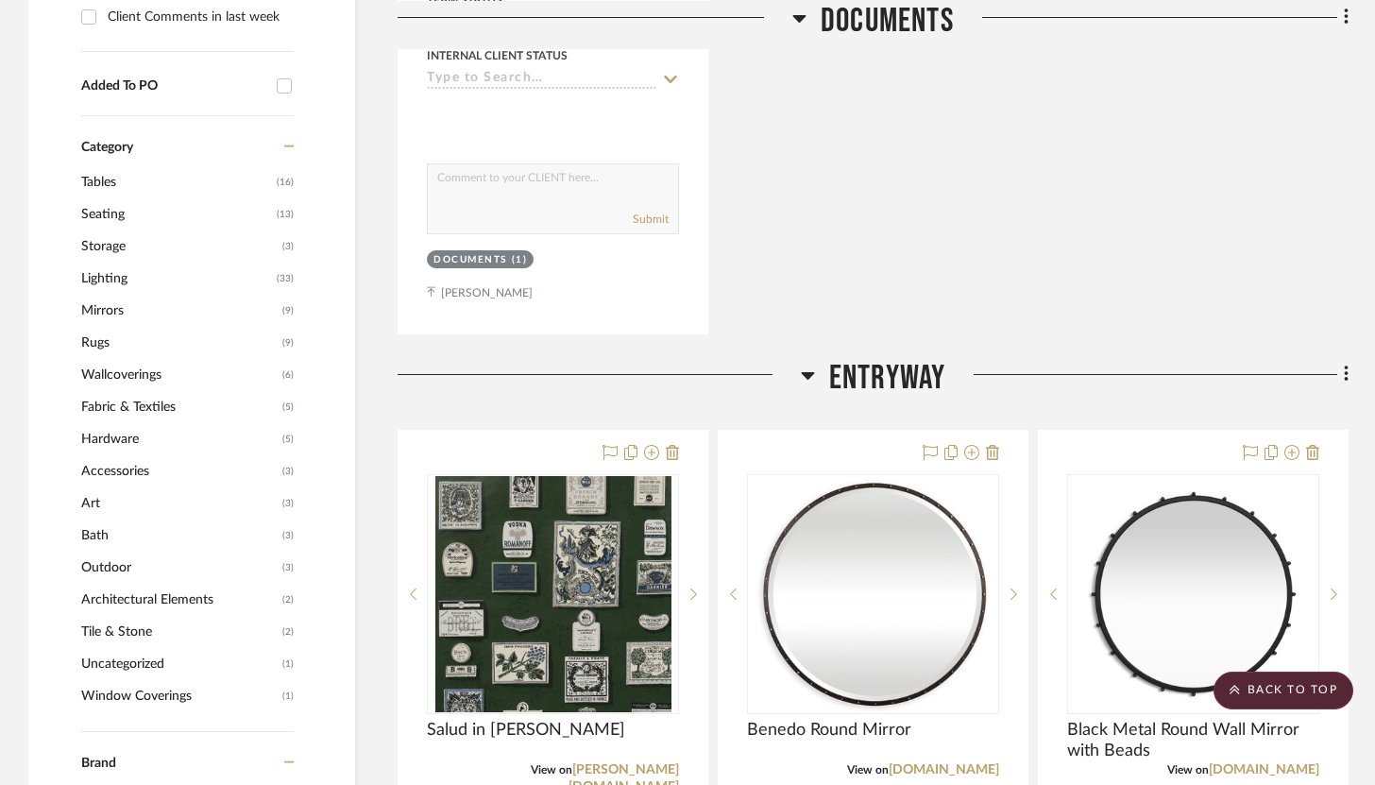
scroll to position [0, 0]
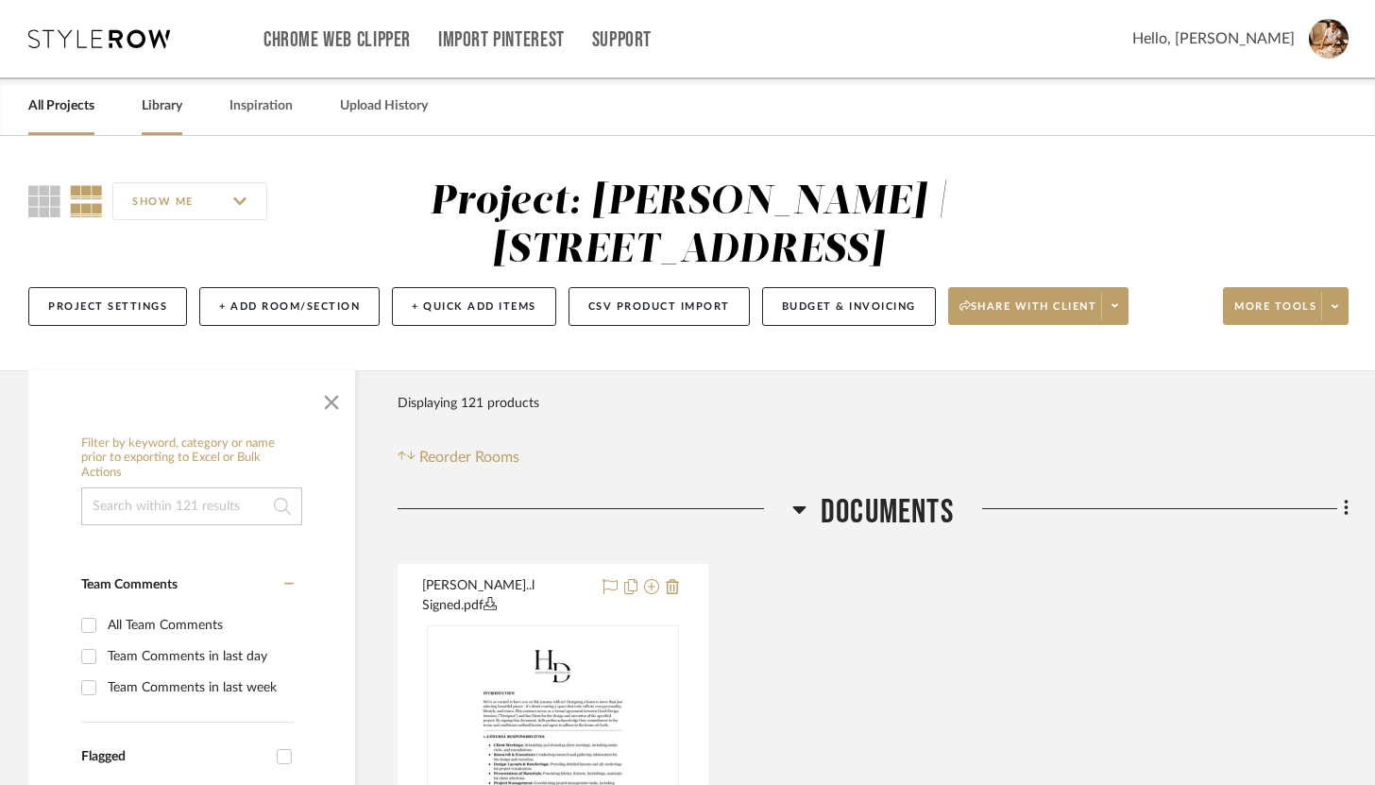
click at [162, 111] on link "Library" at bounding box center [162, 107] width 41 height 26
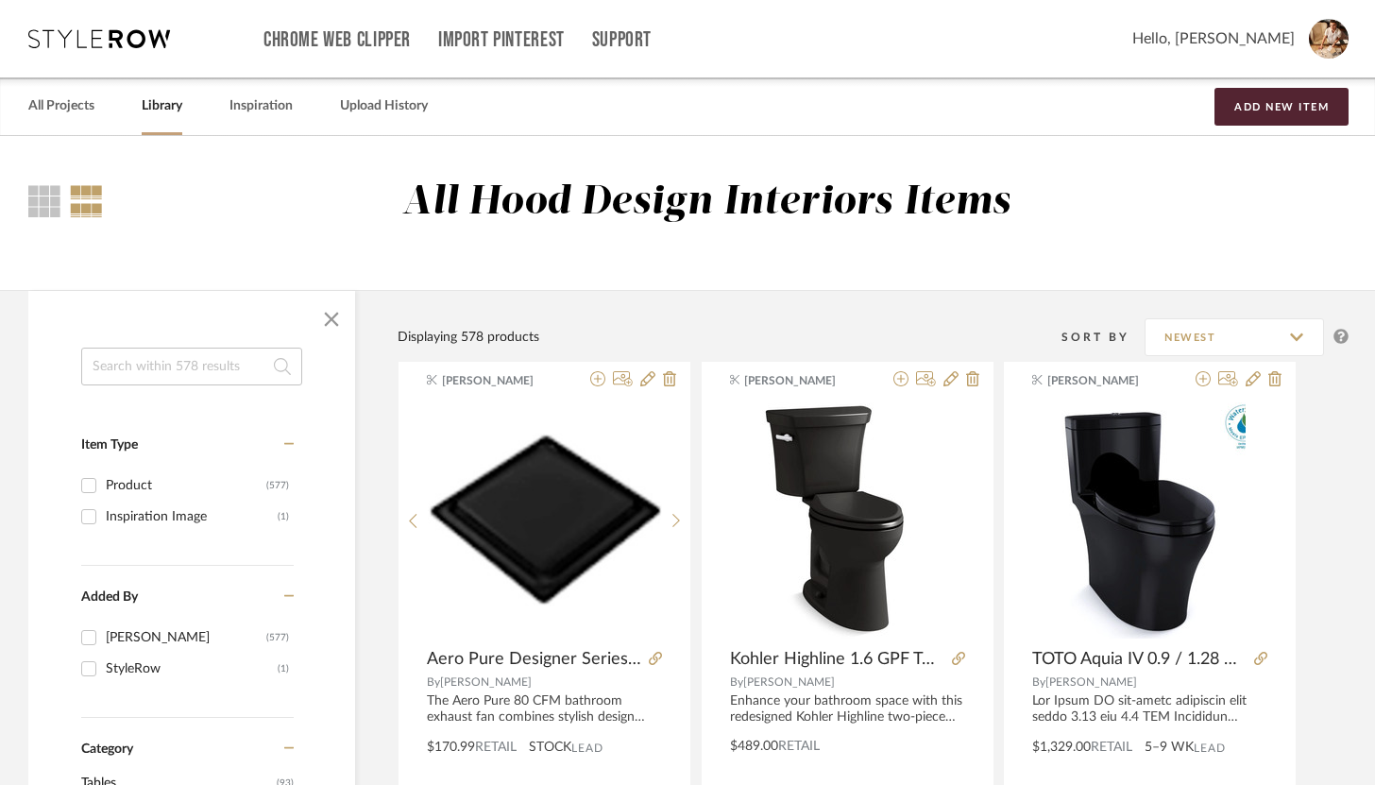
click at [231, 366] on input at bounding box center [191, 367] width 221 height 38
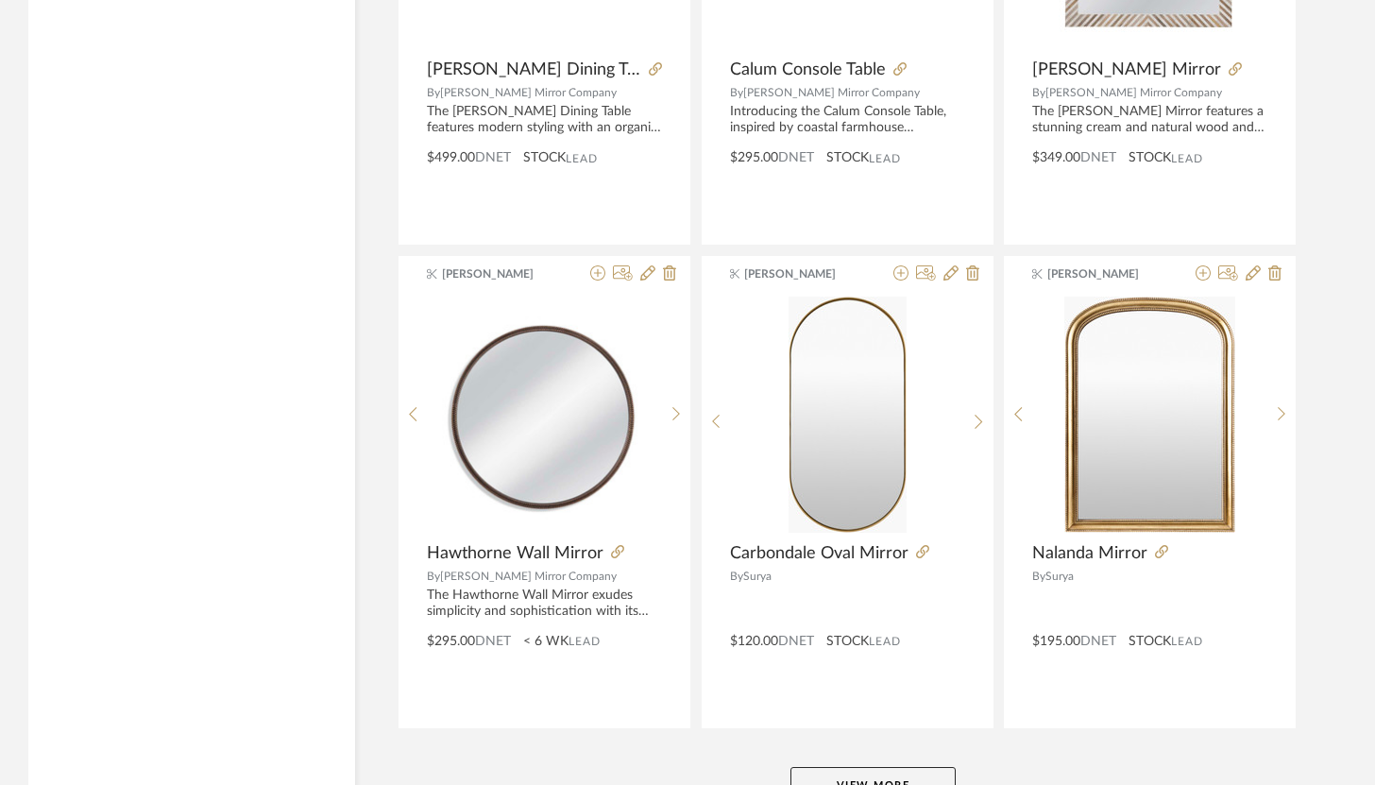
scroll to position [5573, 0]
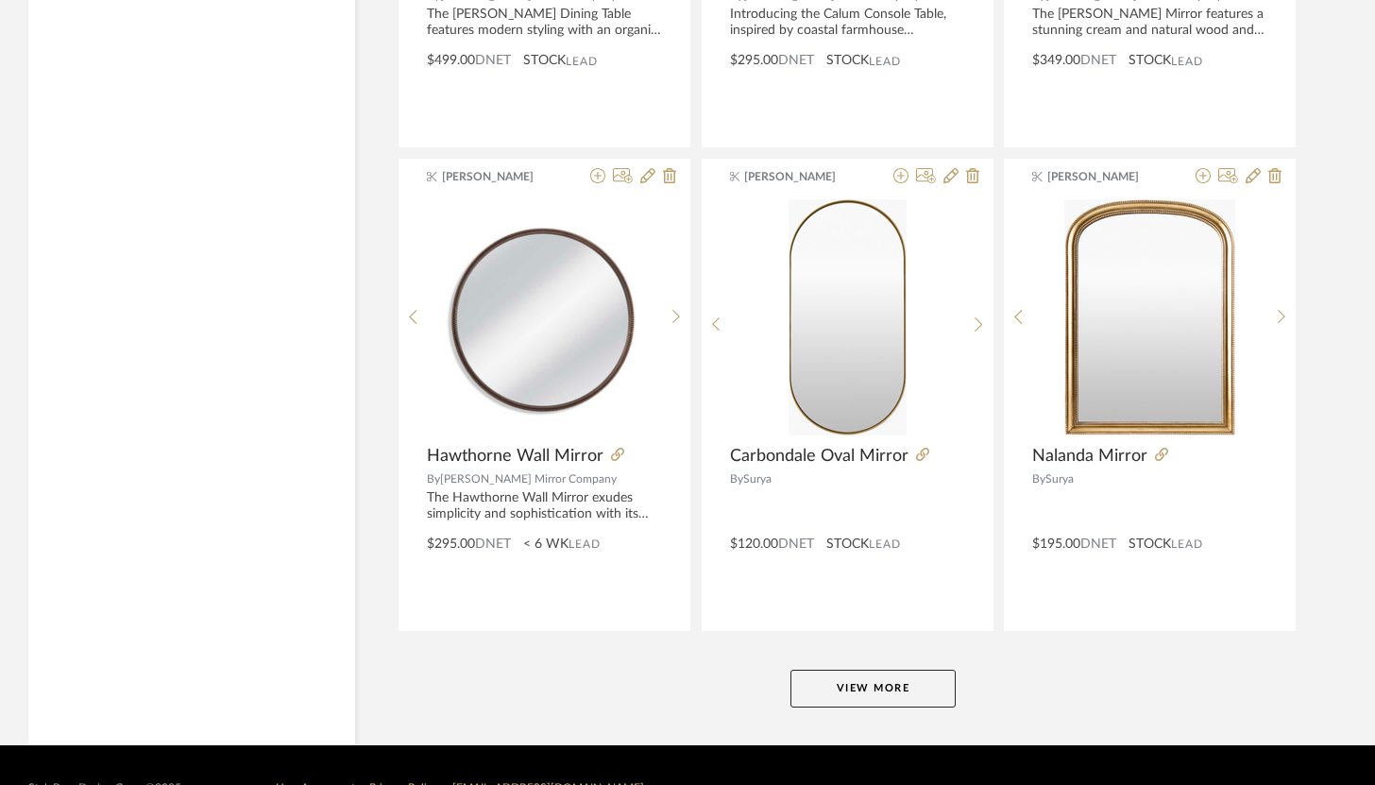
type input "mirr"
click at [875, 691] on button "View More" at bounding box center [873, 689] width 165 height 38
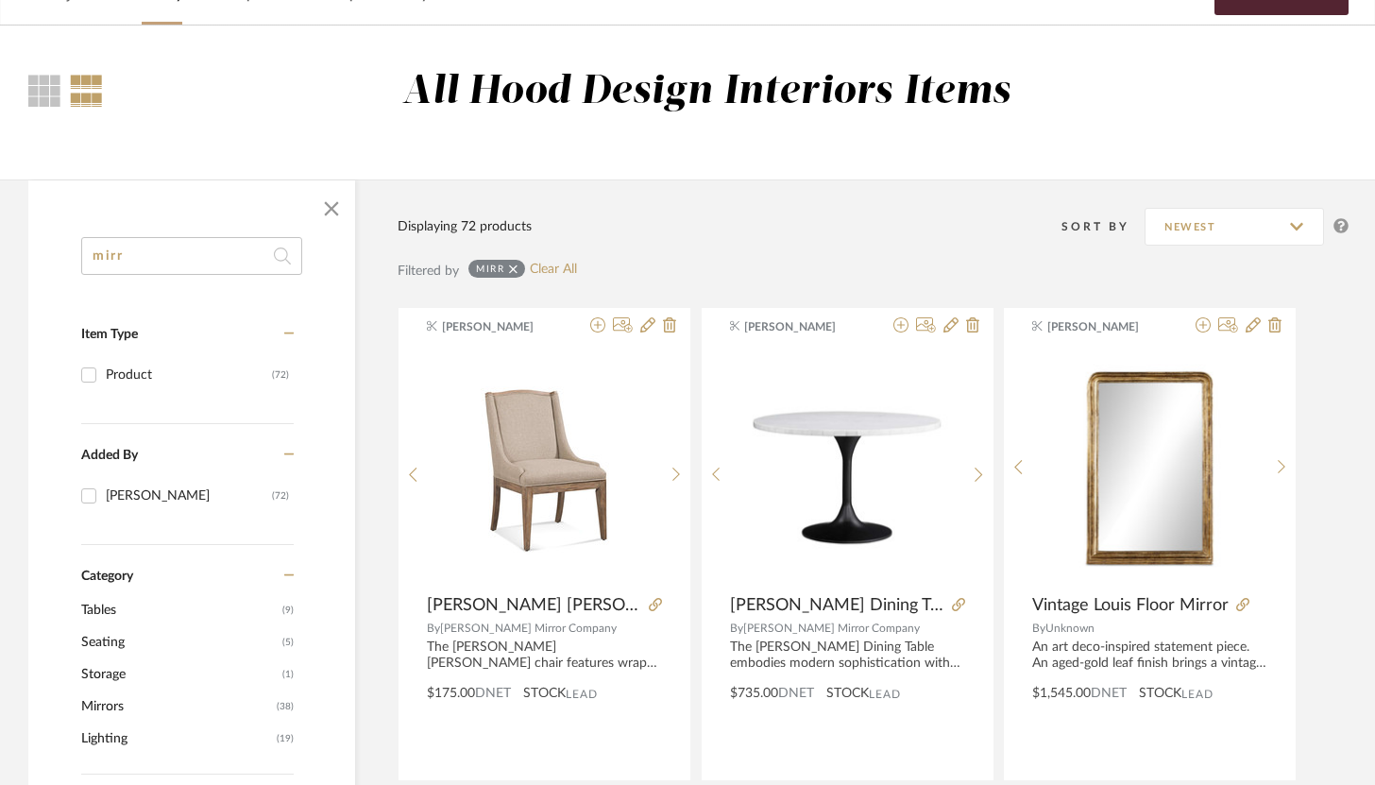
scroll to position [0, 0]
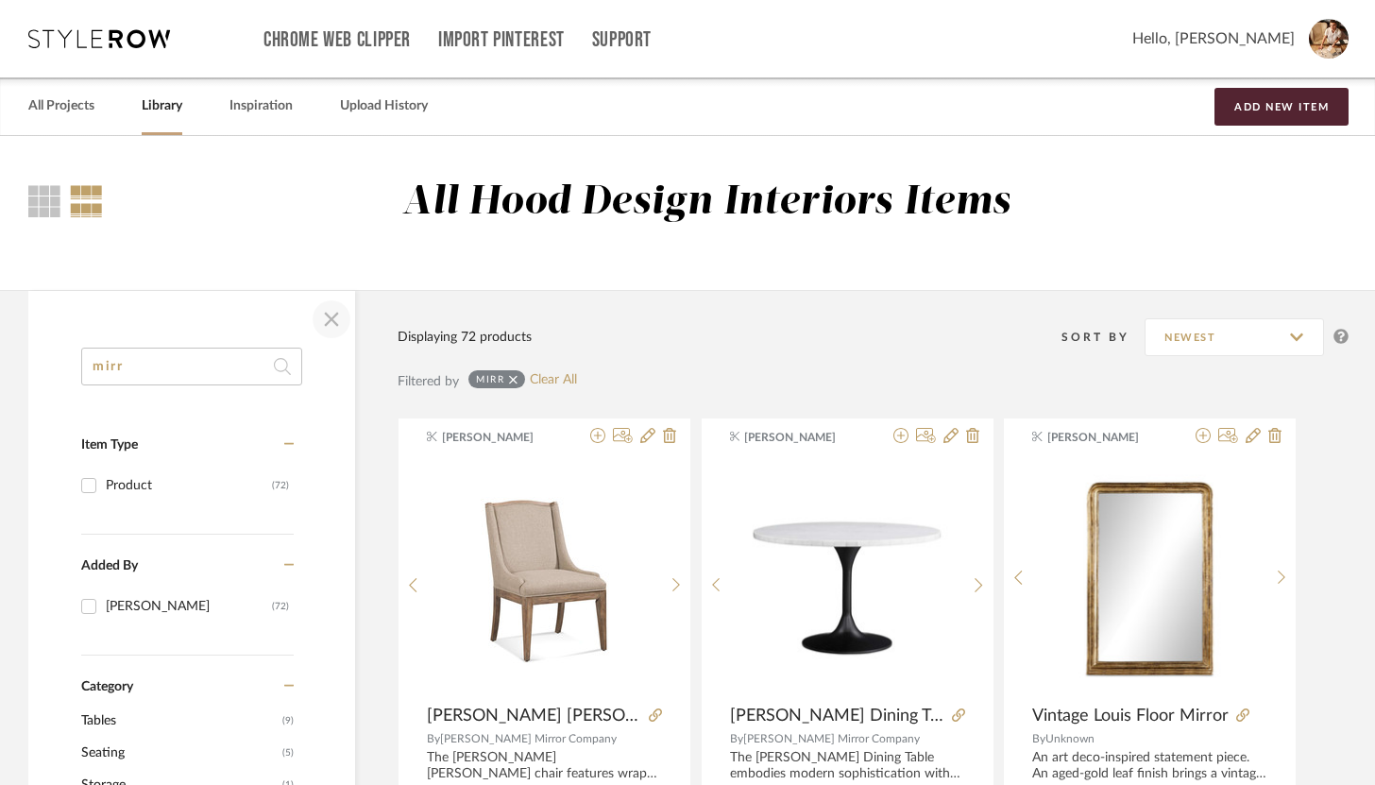
click at [337, 314] on span "button" at bounding box center [331, 319] width 45 height 45
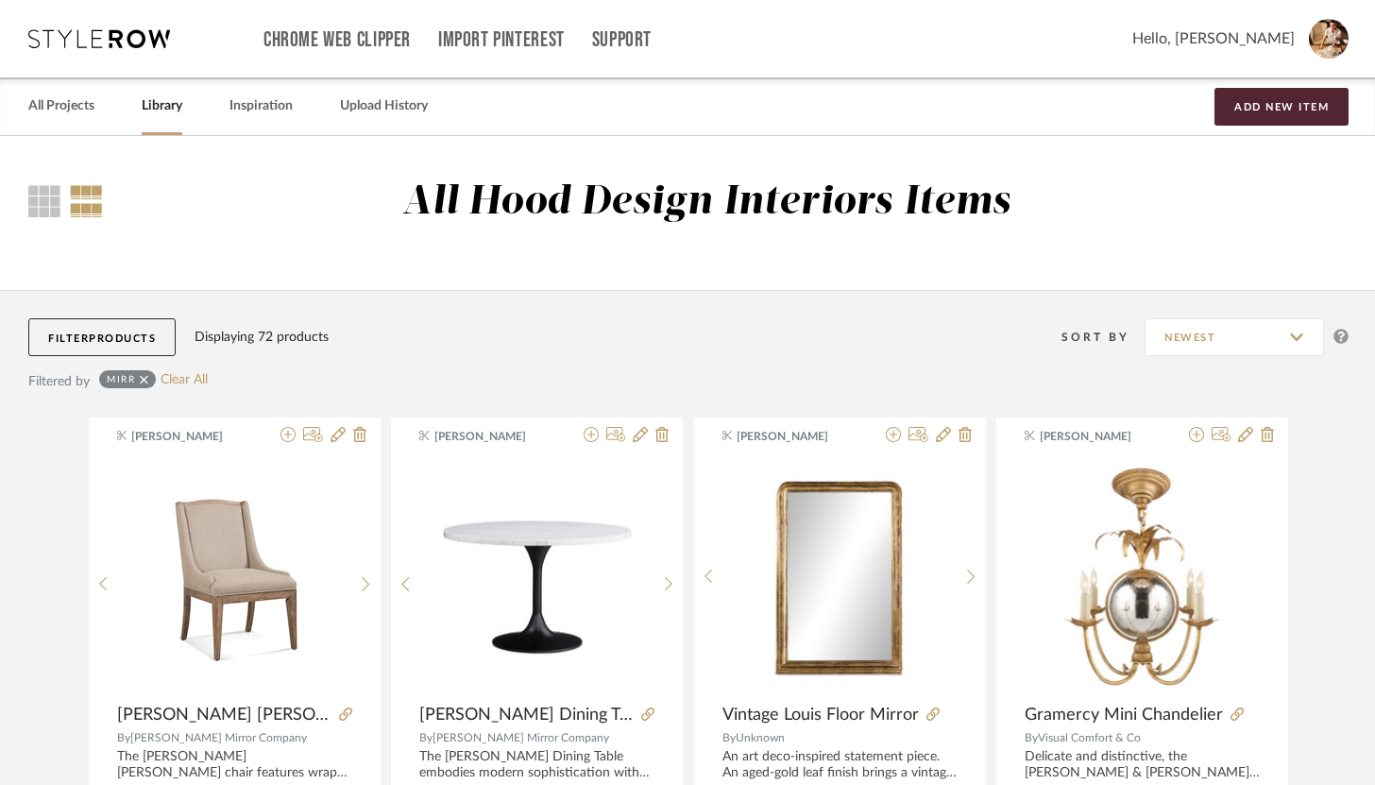
click at [172, 109] on link "Library" at bounding box center [162, 107] width 41 height 26
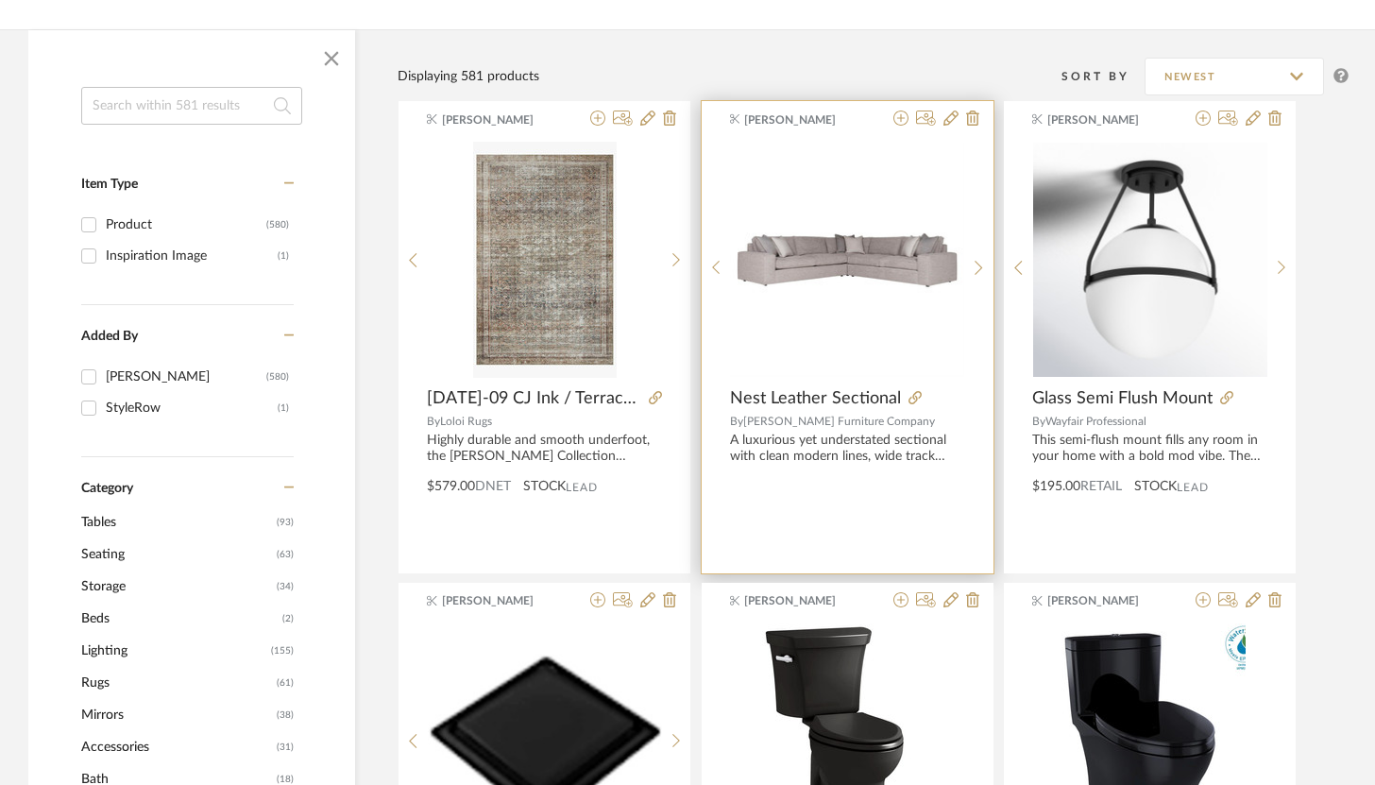
scroll to position [247, 0]
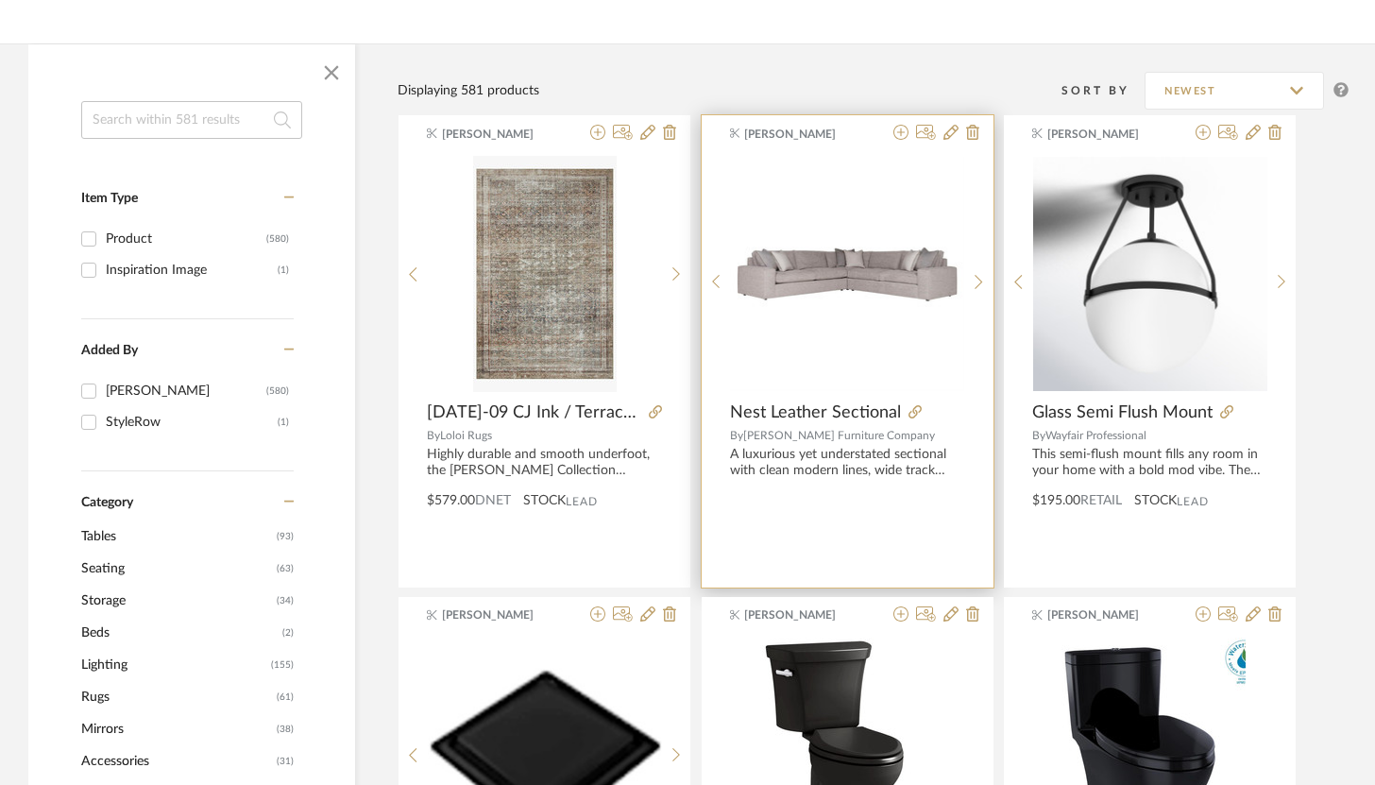
click at [862, 144] on div "[PERSON_NAME] Nest Leather Sectional By [PERSON_NAME] Furniture Company A luxur…" at bounding box center [848, 351] width 292 height 472
click at [946, 140] on icon at bounding box center [951, 132] width 15 height 15
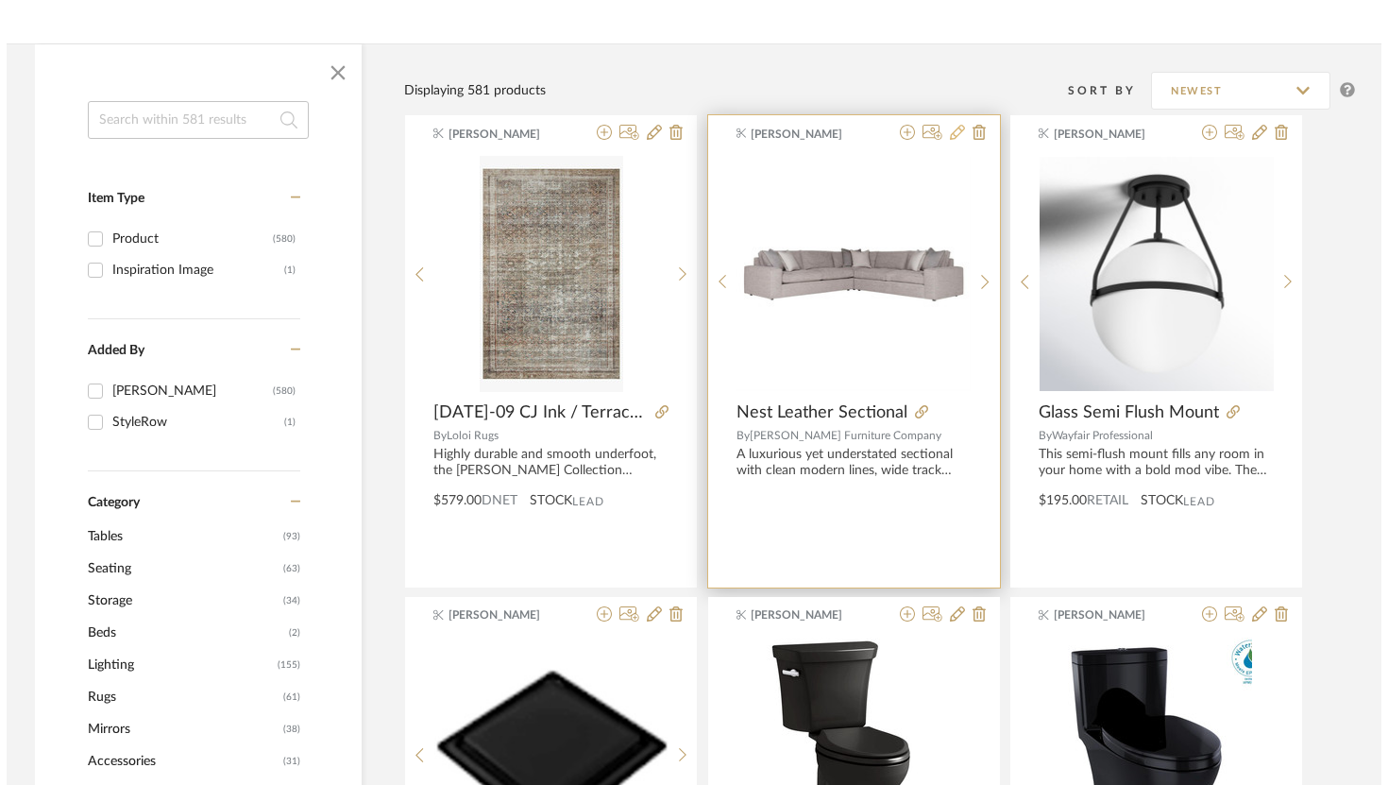
scroll to position [0, 0]
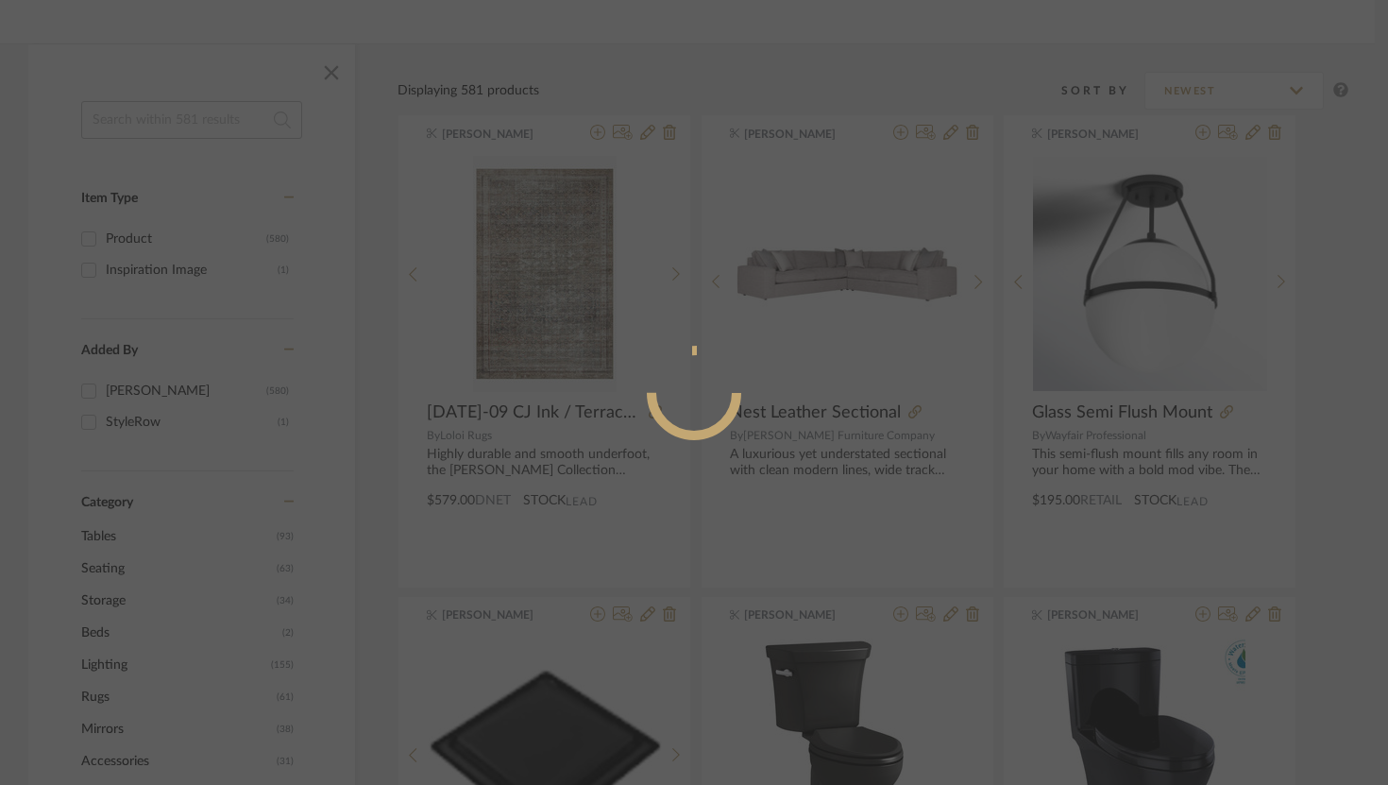
radio input "true"
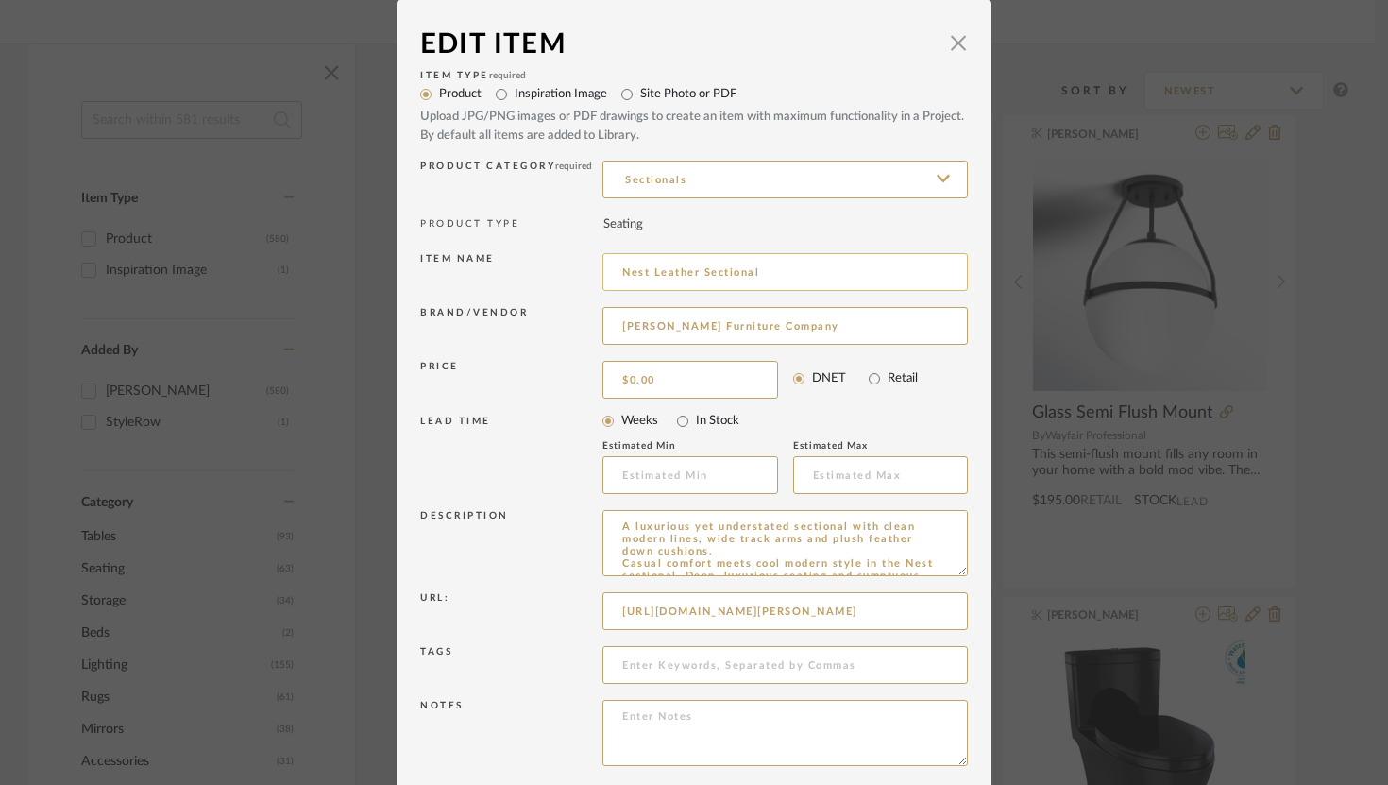
click at [791, 269] on input "Nest Leather Sectional" at bounding box center [786, 272] width 366 height 38
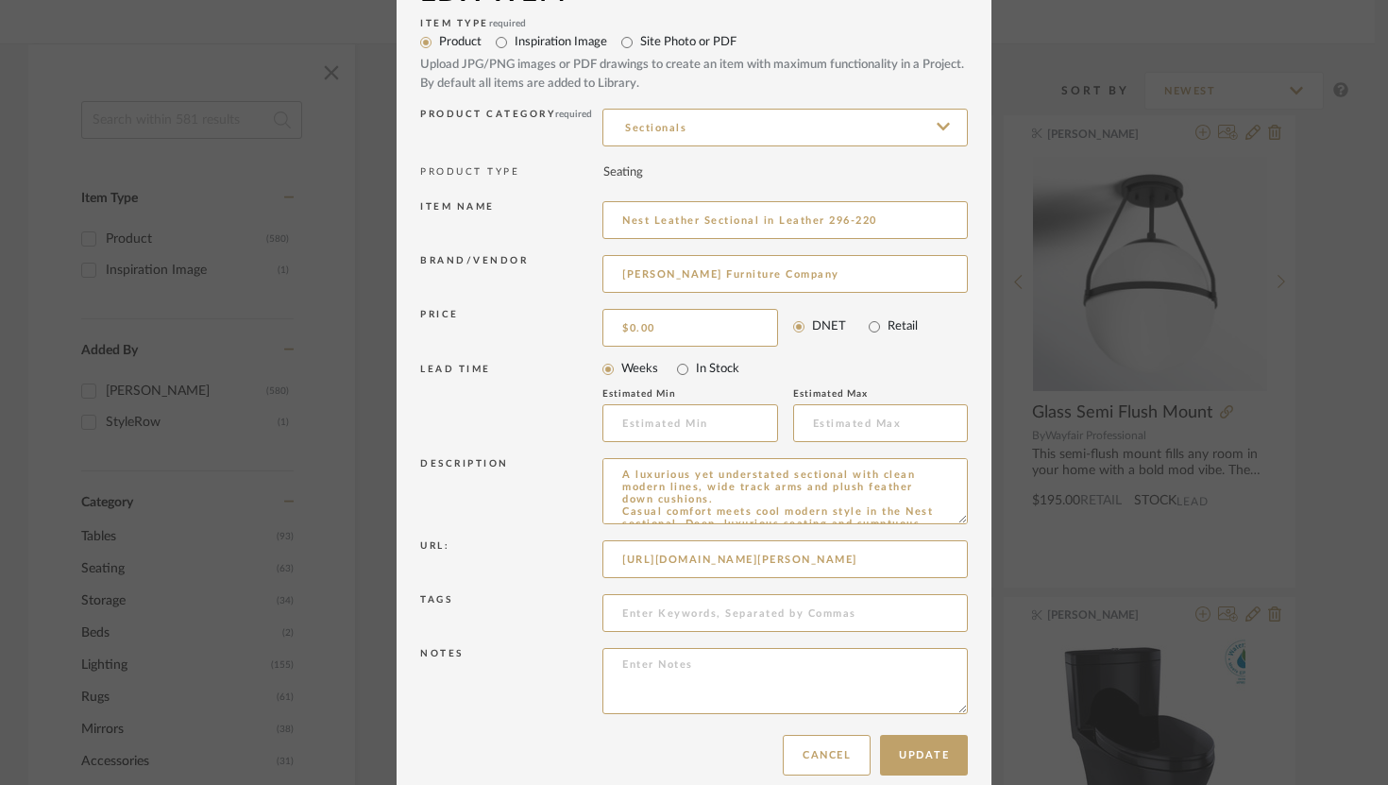
scroll to position [76, 0]
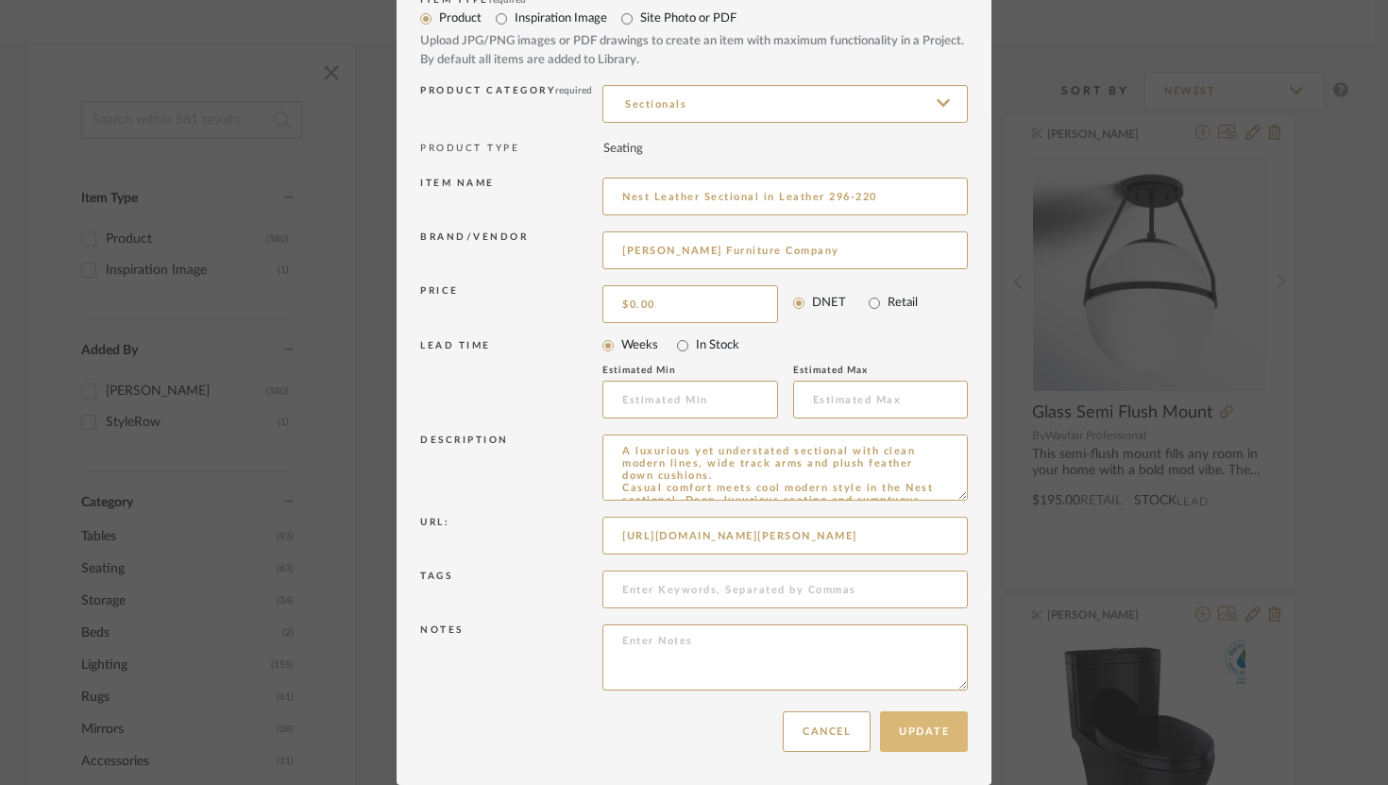
type input "Nest Leather Sectional in Leather 296-220"
click at [904, 741] on button "Update" at bounding box center [924, 731] width 88 height 41
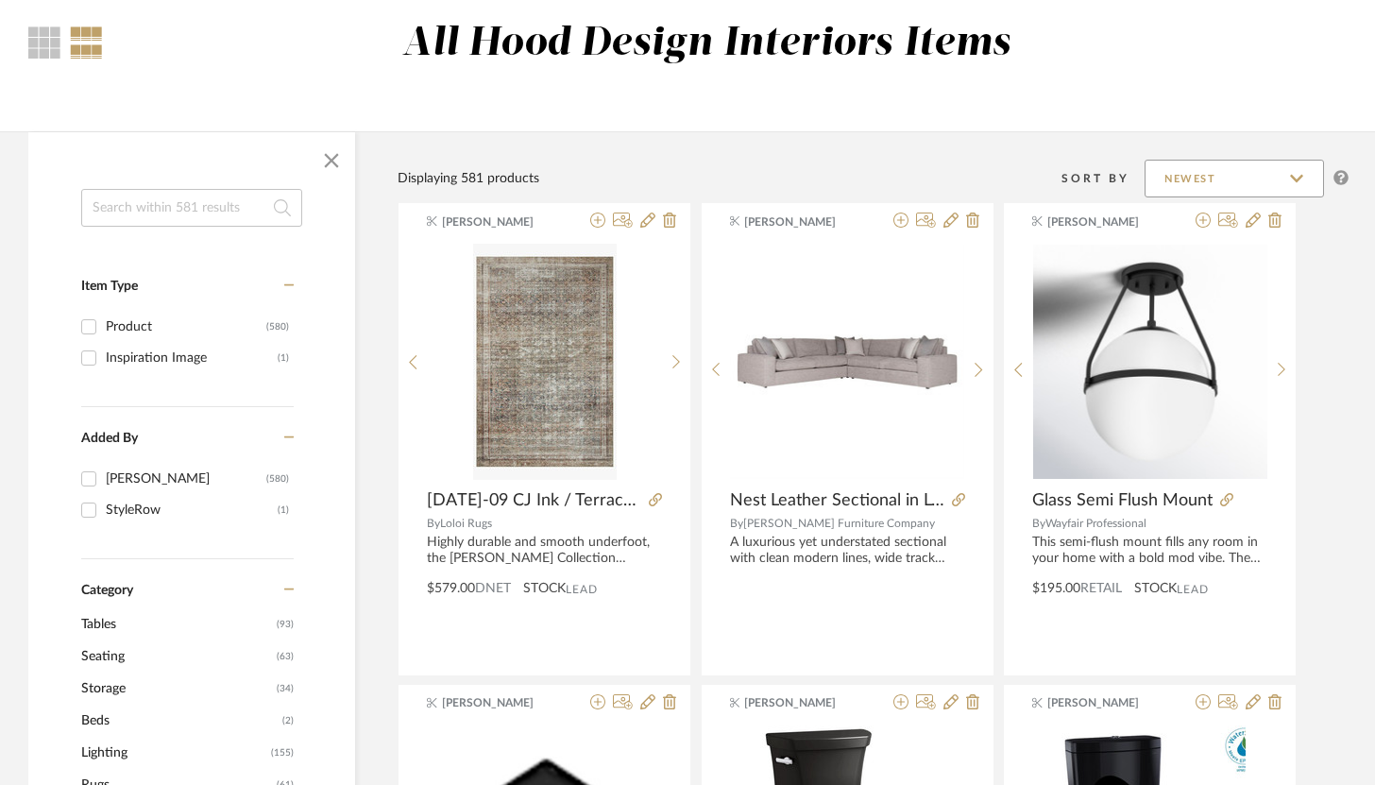
scroll to position [0, 0]
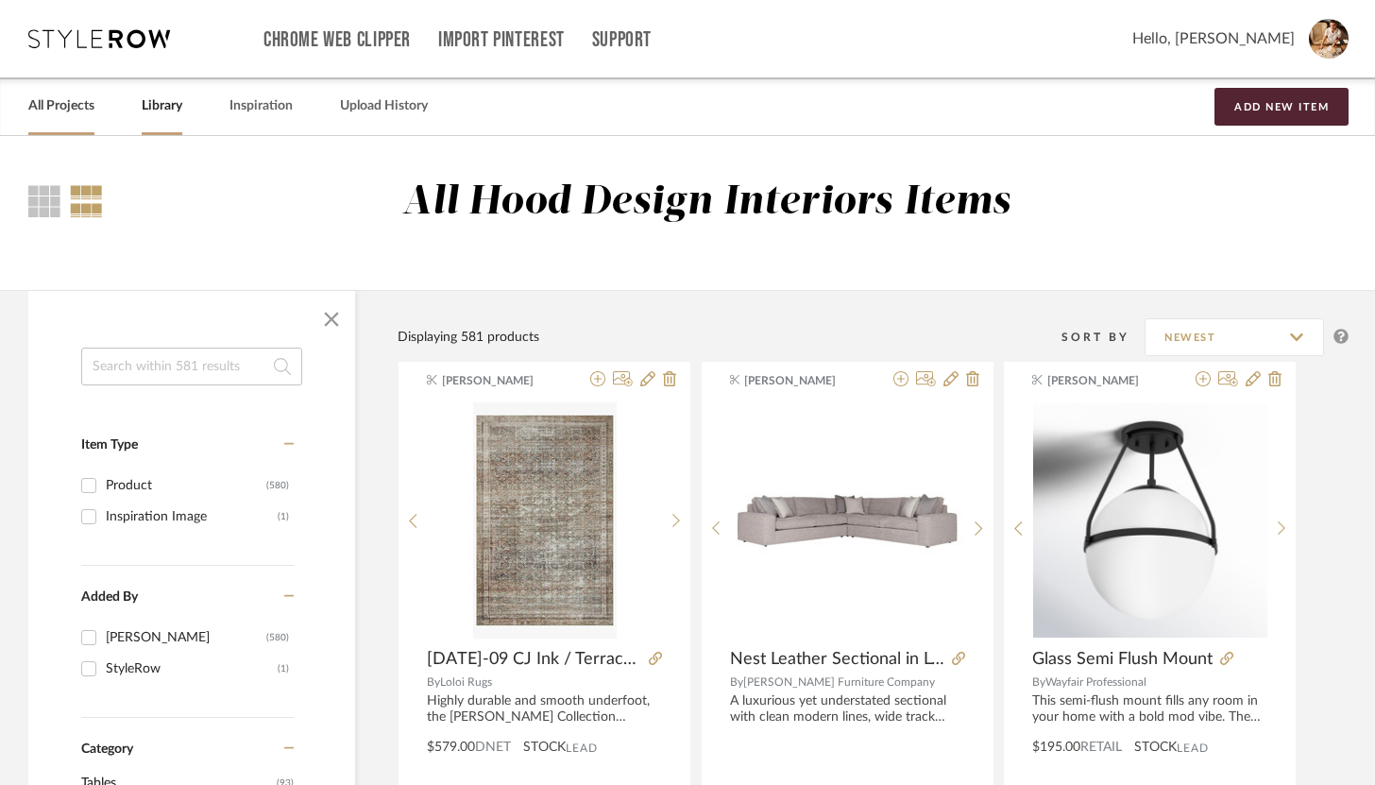
click at [90, 117] on link "All Projects" at bounding box center [61, 107] width 66 height 26
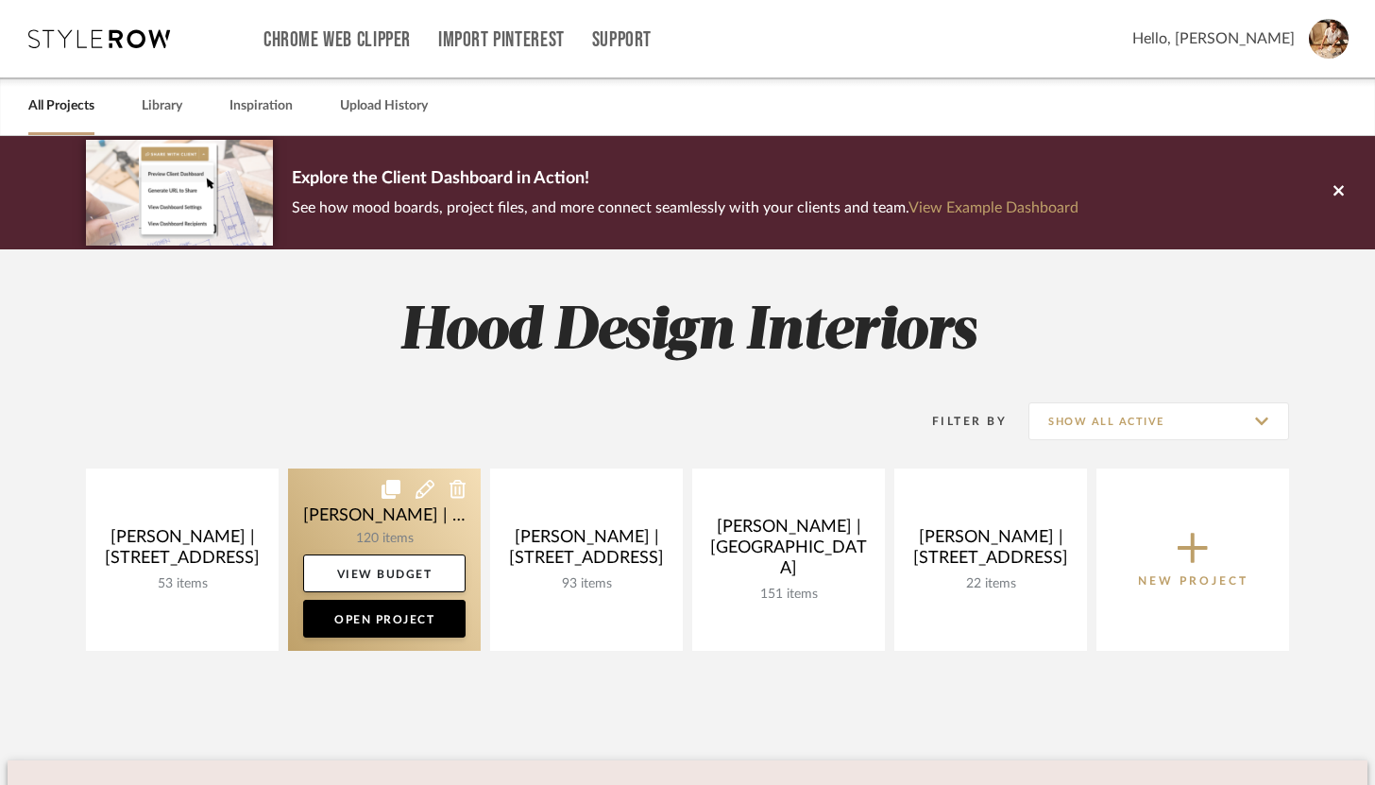
click at [394, 522] on link at bounding box center [384, 559] width 193 height 182
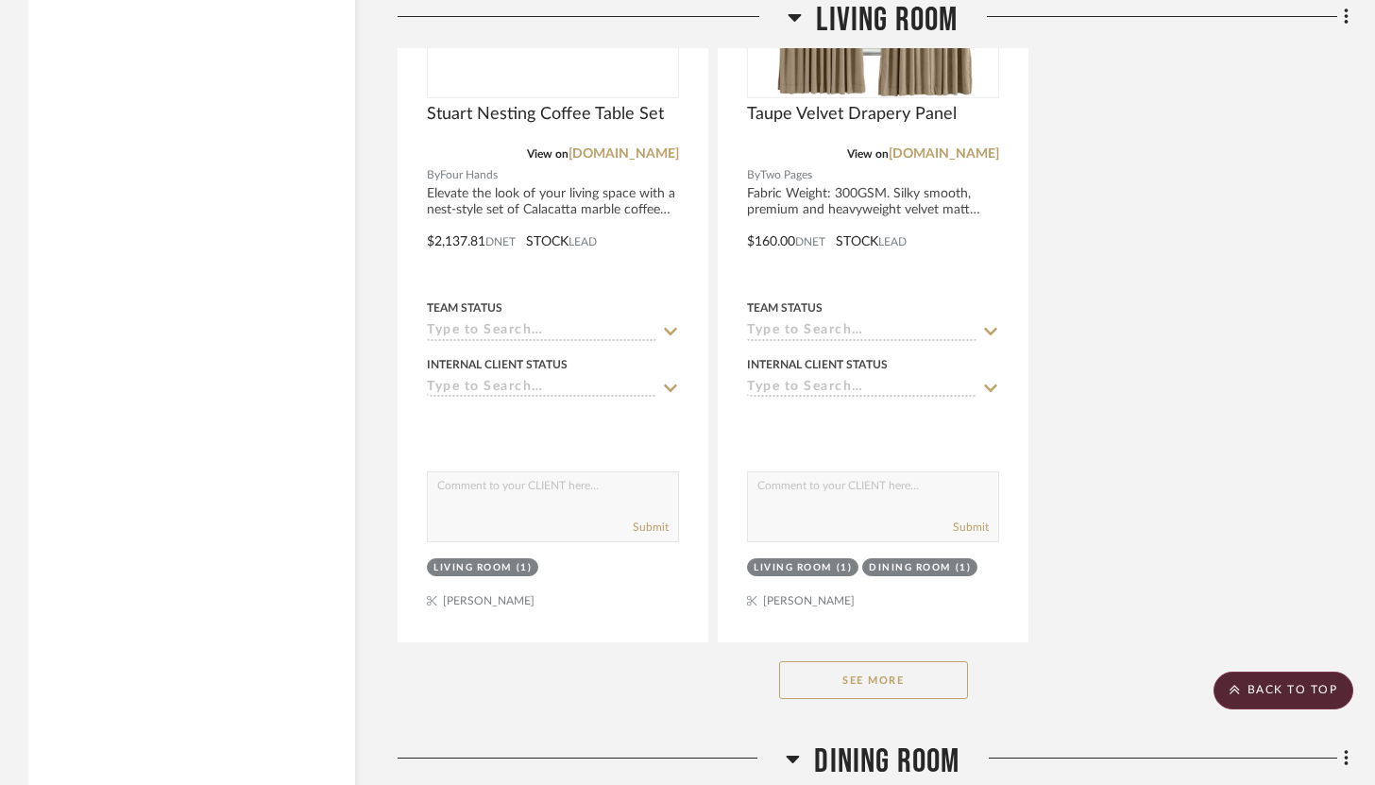
scroll to position [6291, 0]
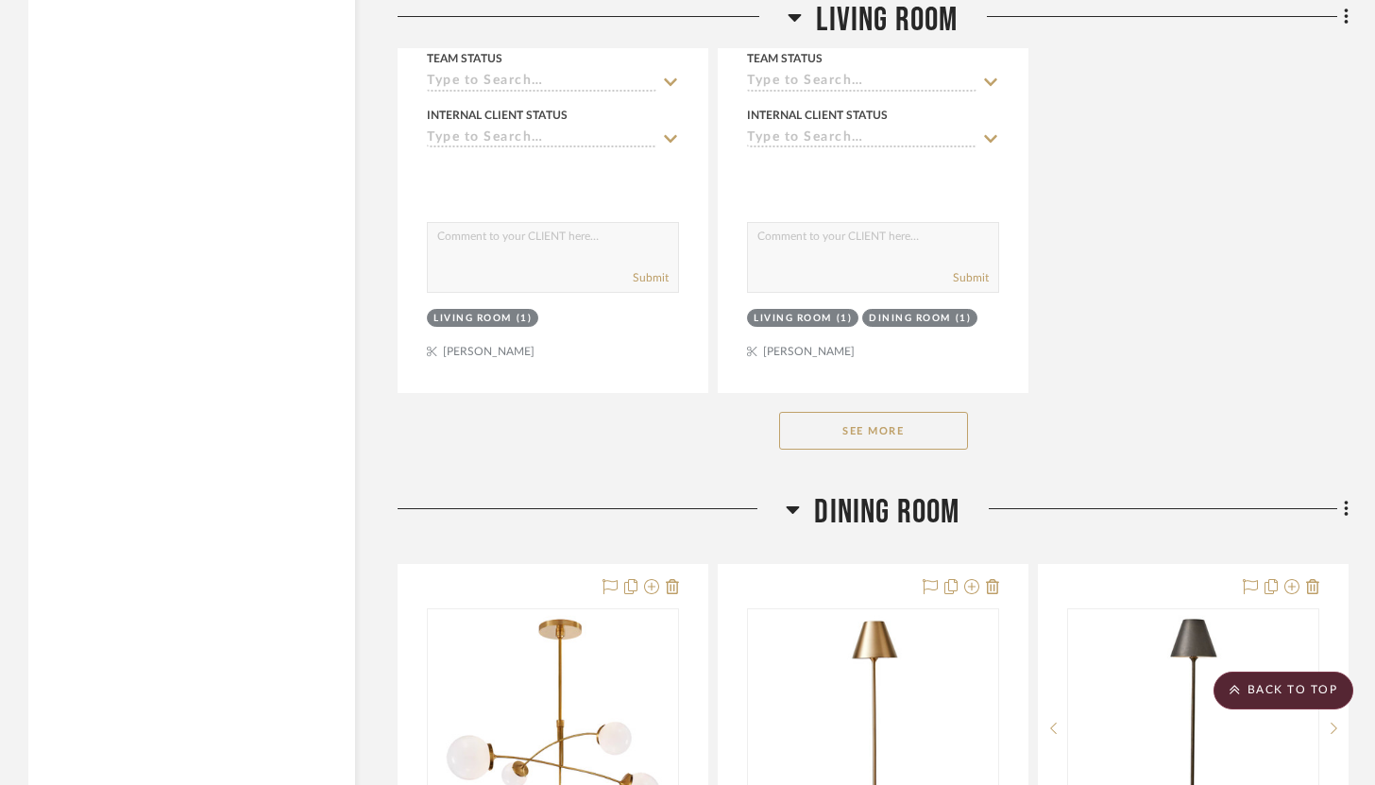
click at [918, 412] on button "See More" at bounding box center [873, 431] width 189 height 38
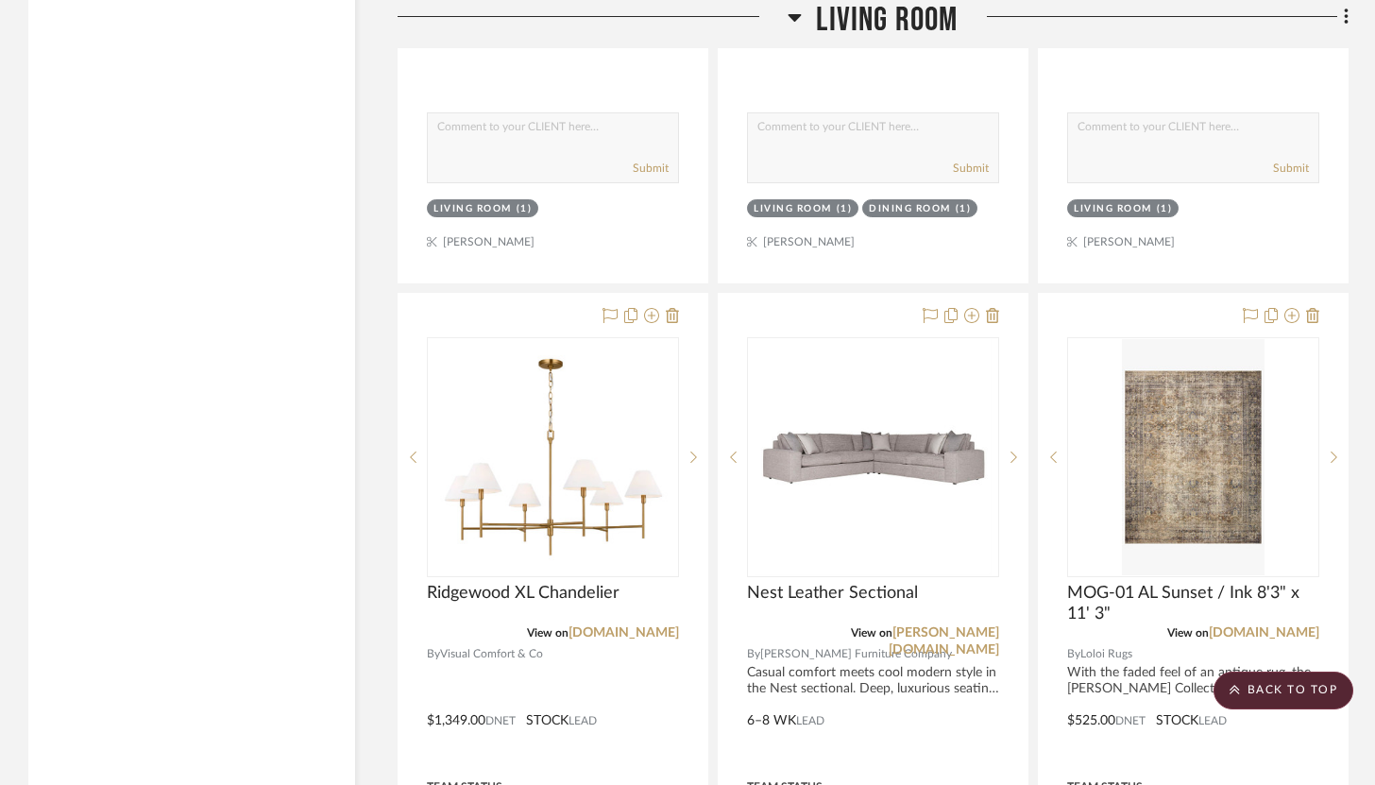
scroll to position [9033, 0]
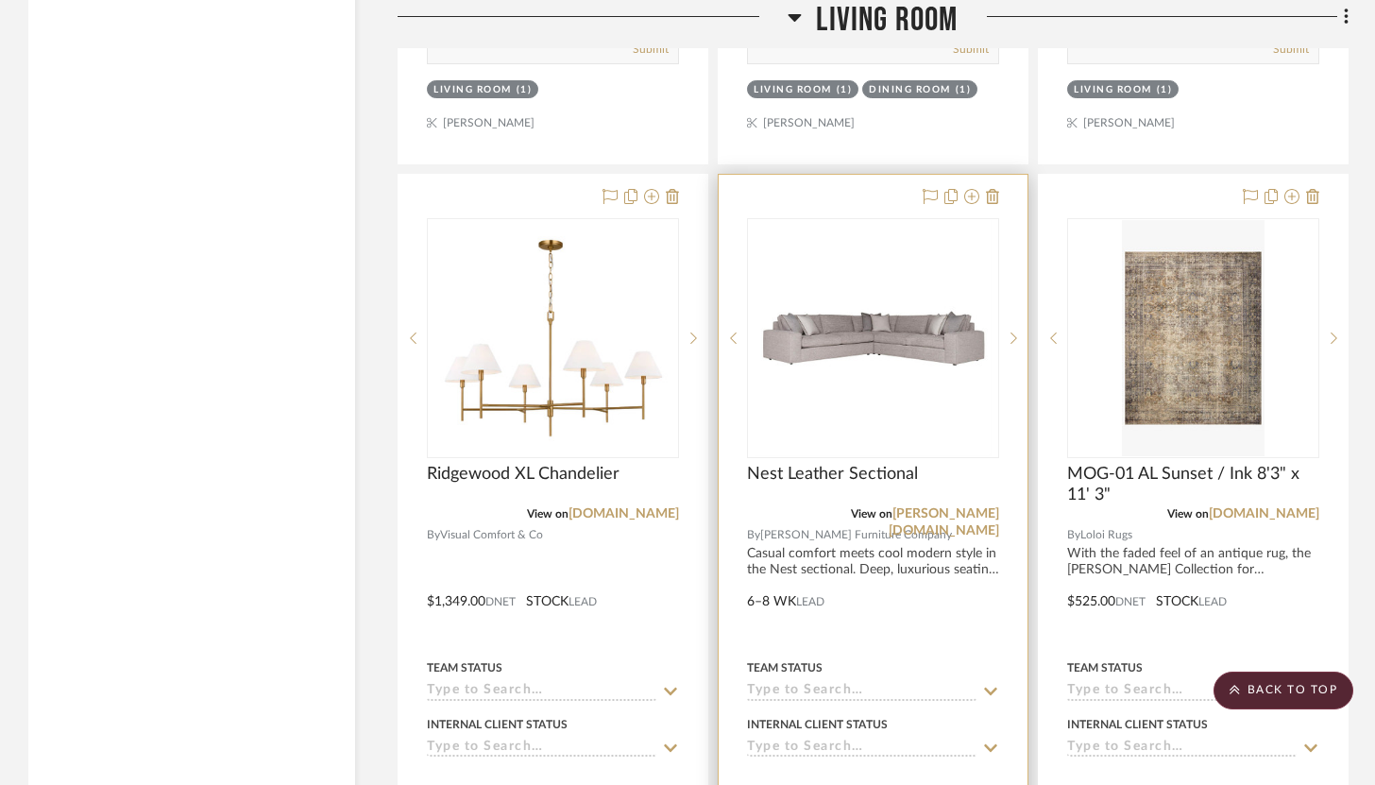
click at [999, 175] on div at bounding box center [873, 588] width 309 height 826
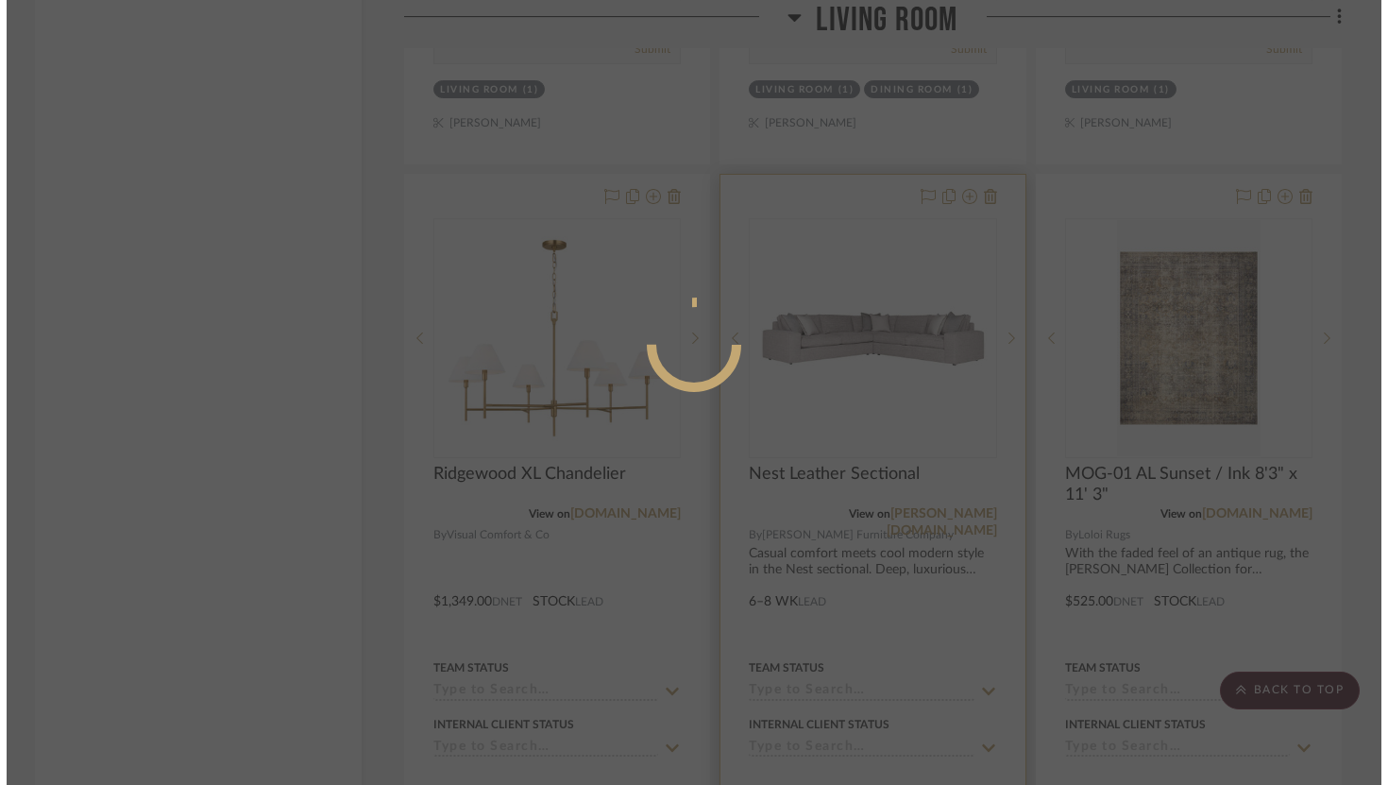
scroll to position [0, 0]
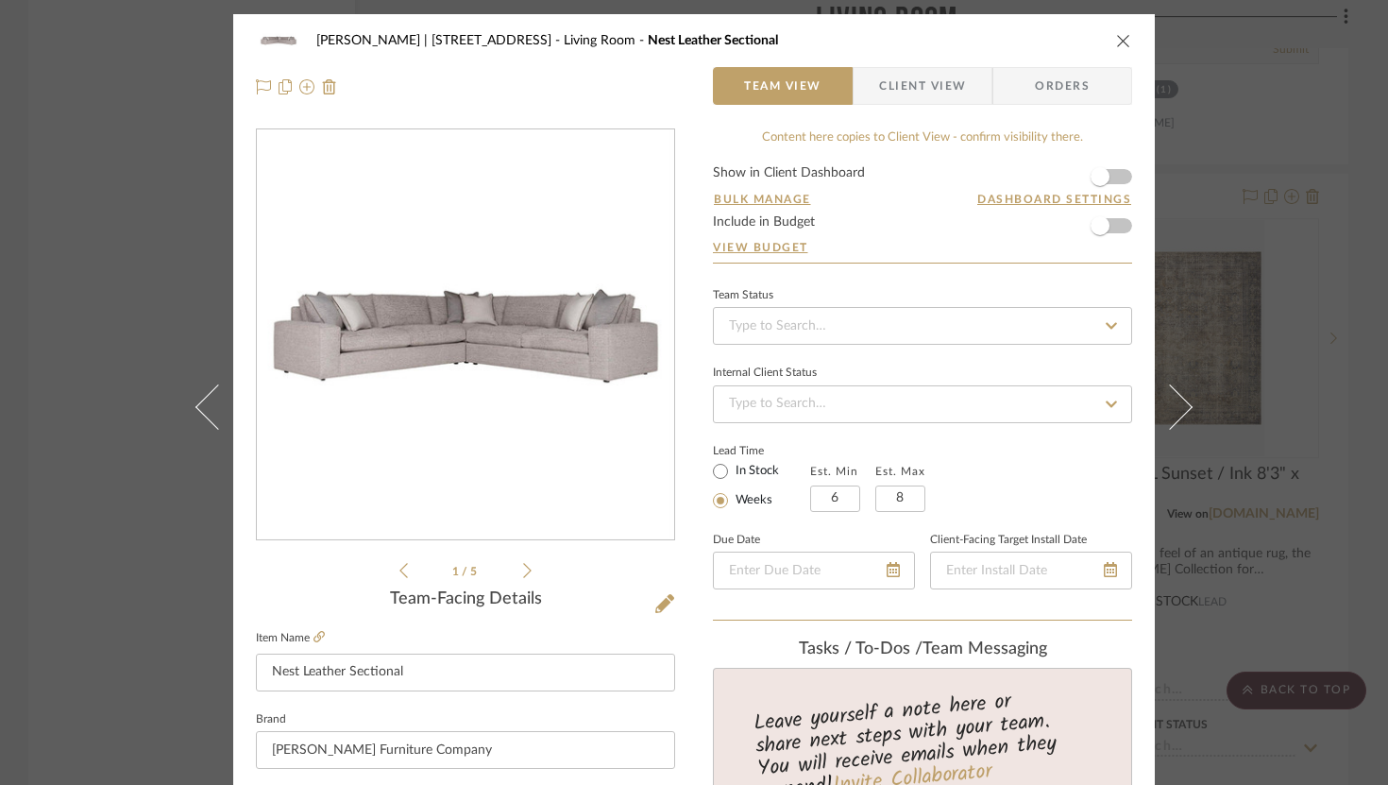
click at [1118, 45] on icon "close" at bounding box center [1123, 40] width 15 height 15
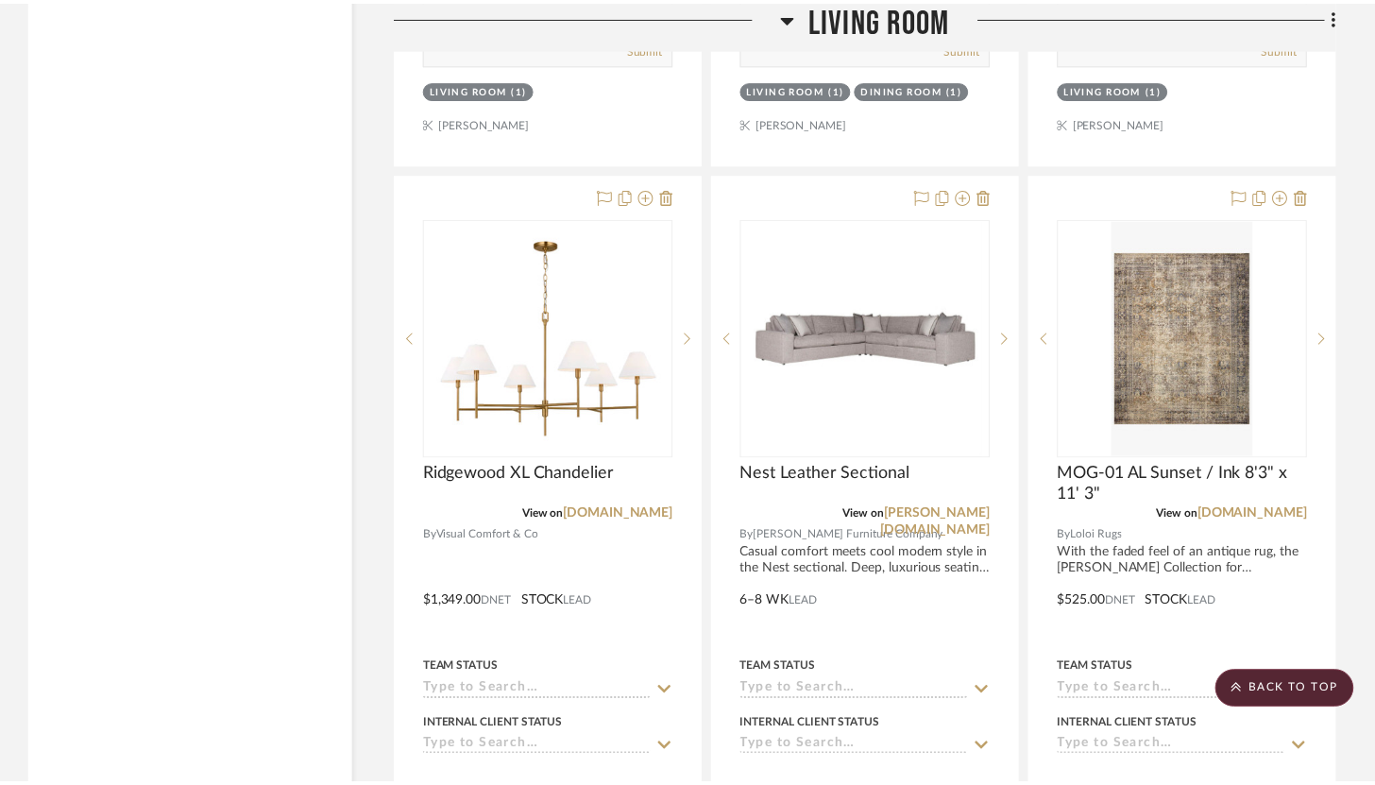
scroll to position [9033, 0]
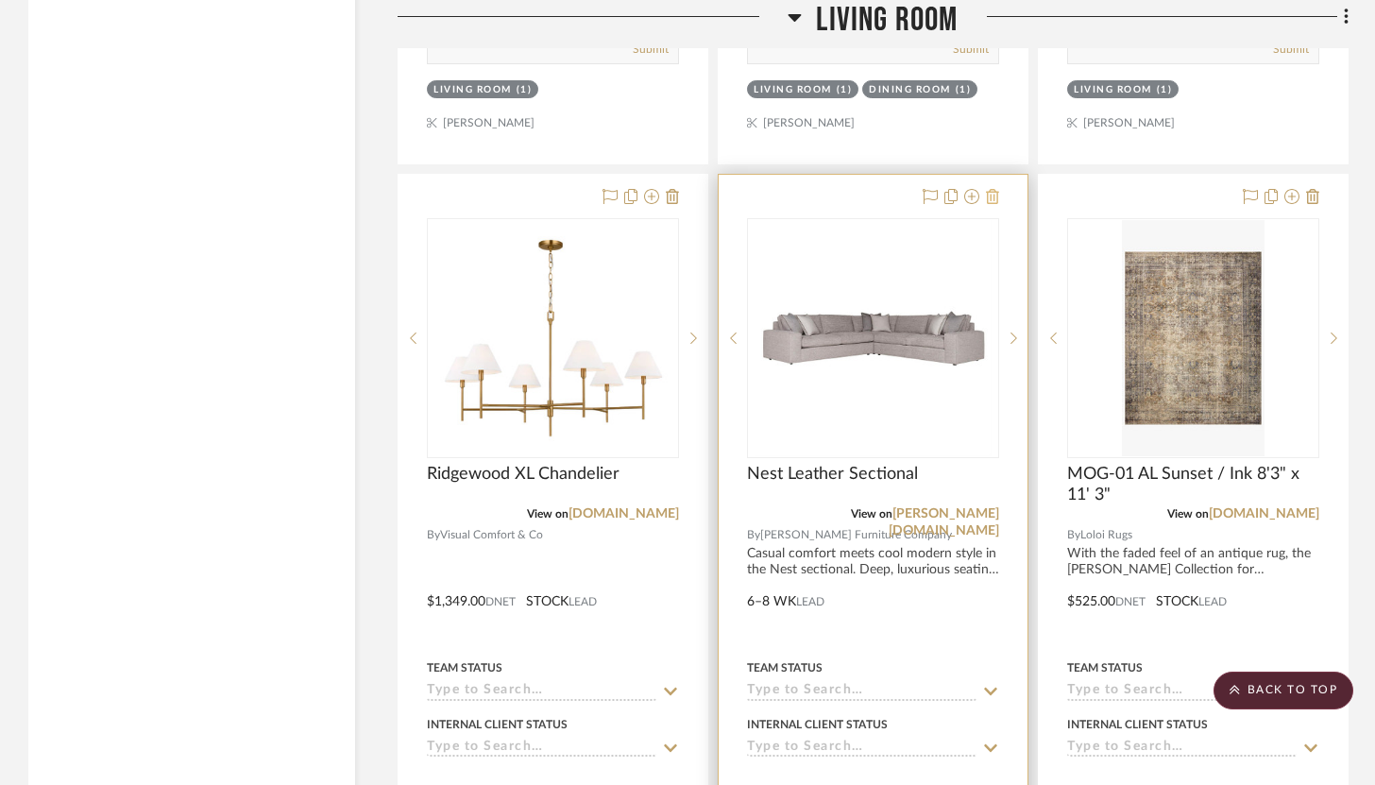
click at [991, 189] on icon at bounding box center [992, 196] width 13 height 15
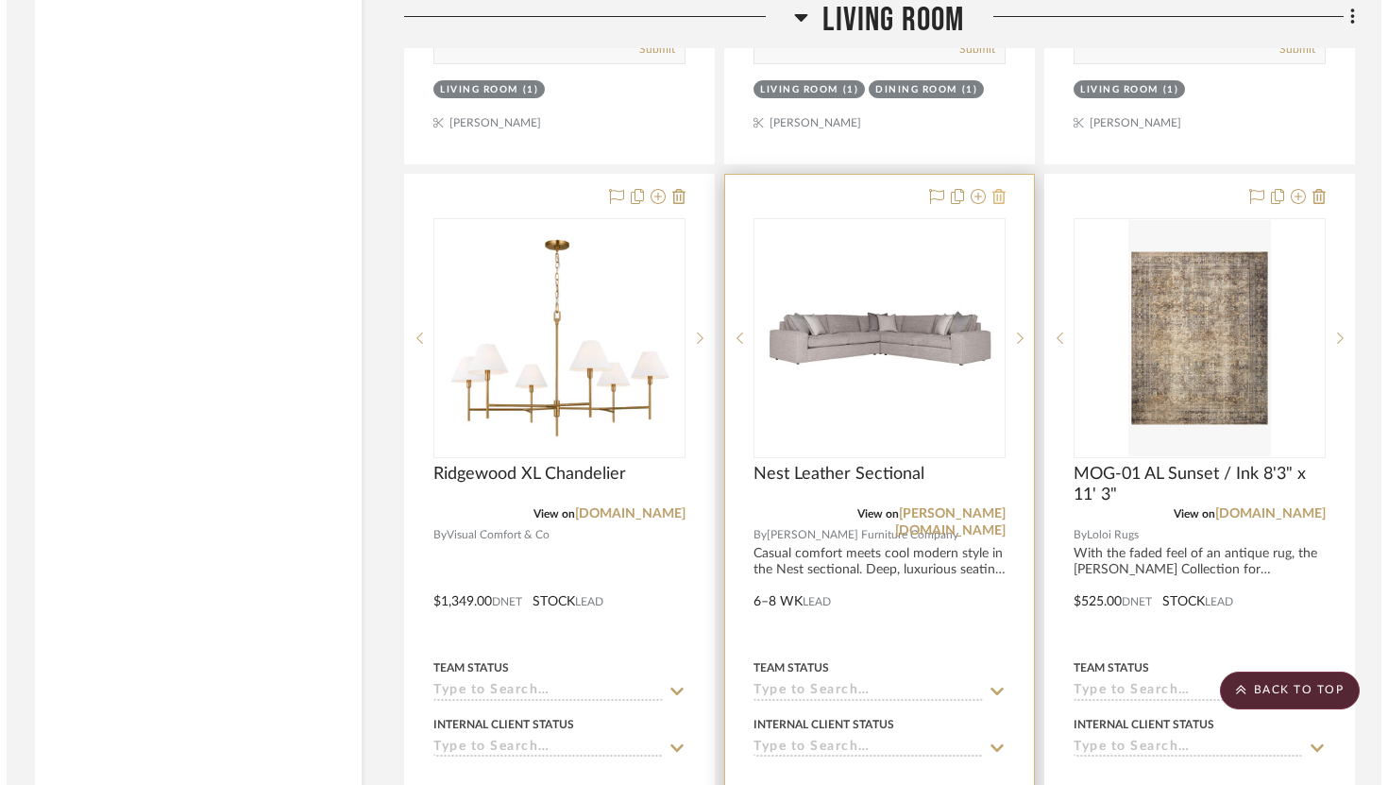
scroll to position [0, 0]
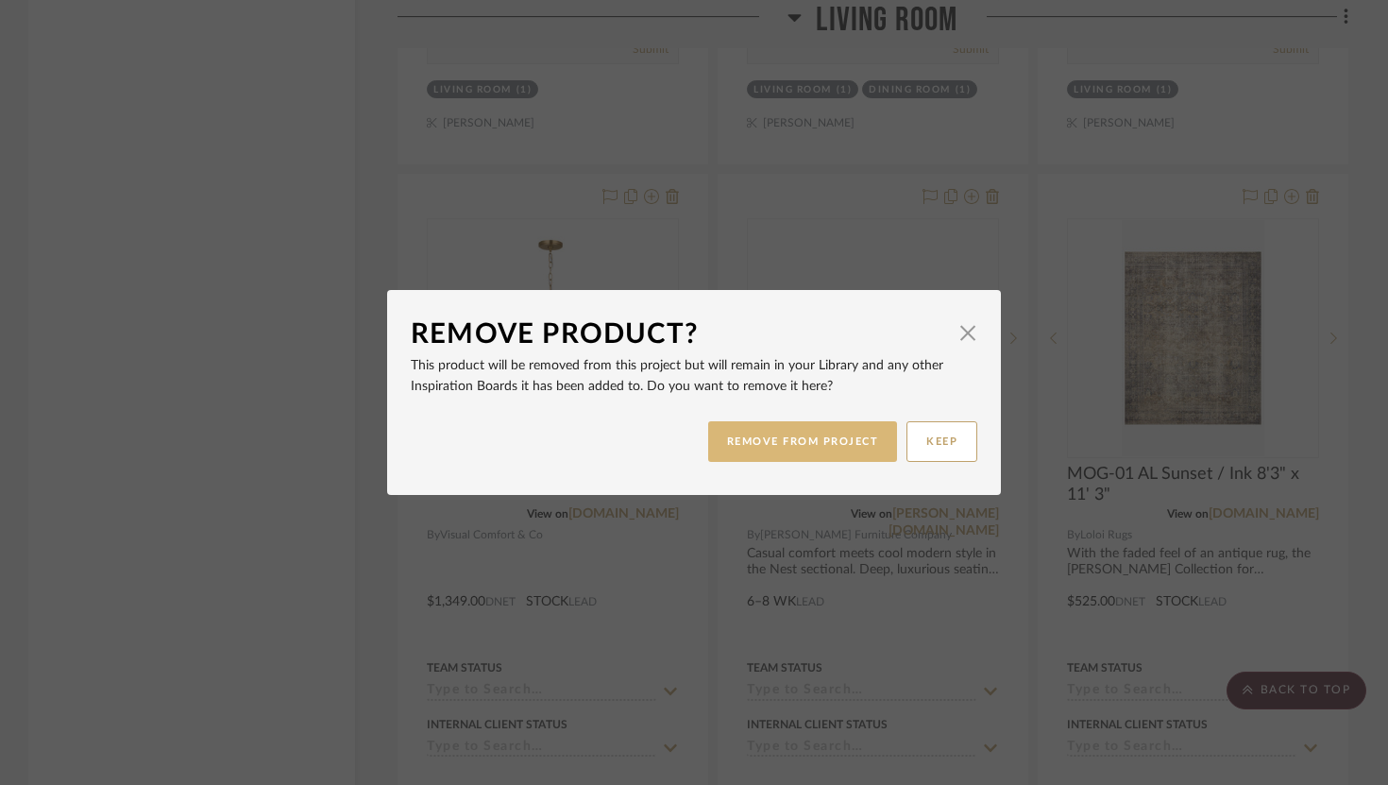
click at [827, 427] on button "REMOVE FROM PROJECT" at bounding box center [803, 441] width 190 height 41
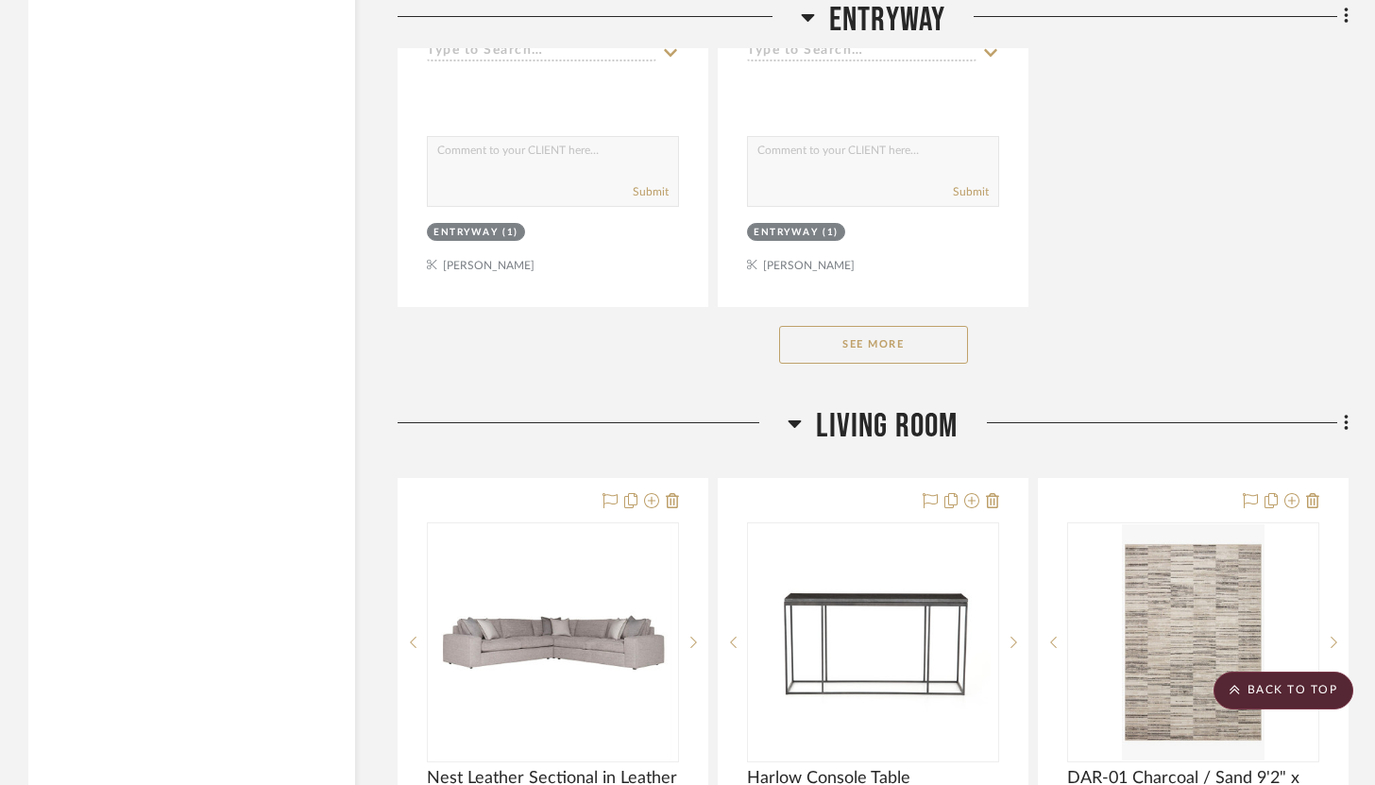
scroll to position [3773, 0]
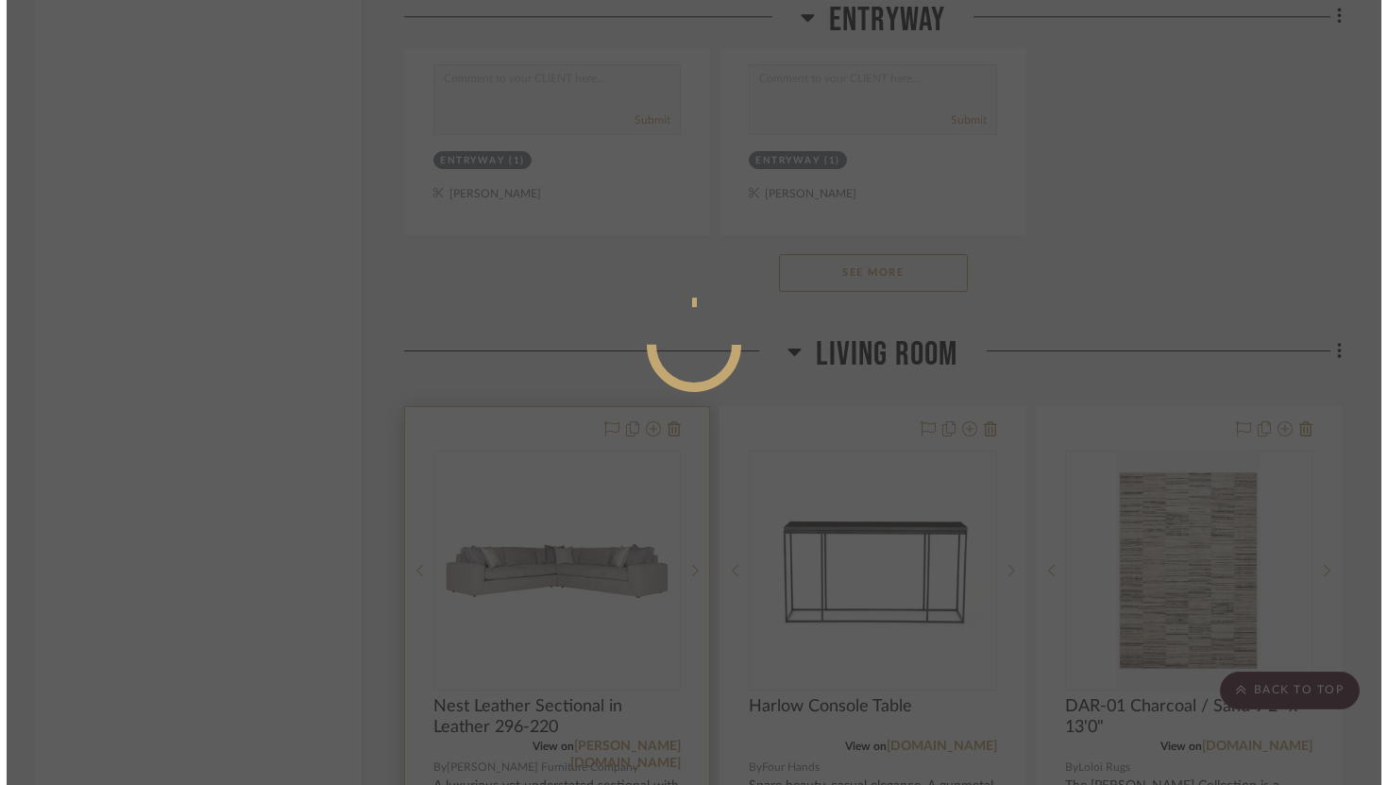
scroll to position [0, 0]
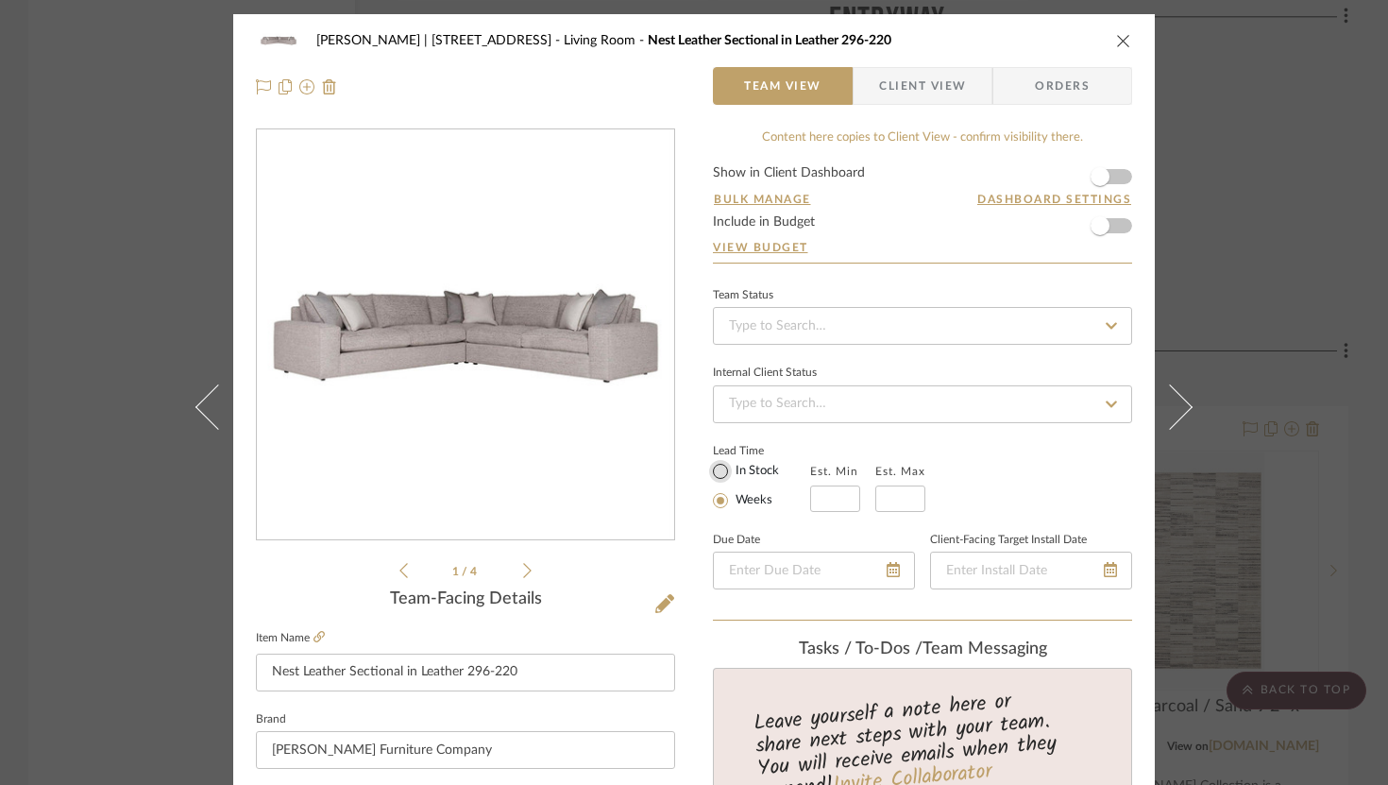
click at [715, 471] on input "In Stock" at bounding box center [720, 471] width 23 height 23
radio input "true"
click at [720, 501] on input "Weeks" at bounding box center [720, 500] width 23 height 23
radio input "true"
click at [841, 487] on input "text" at bounding box center [835, 498] width 50 height 26
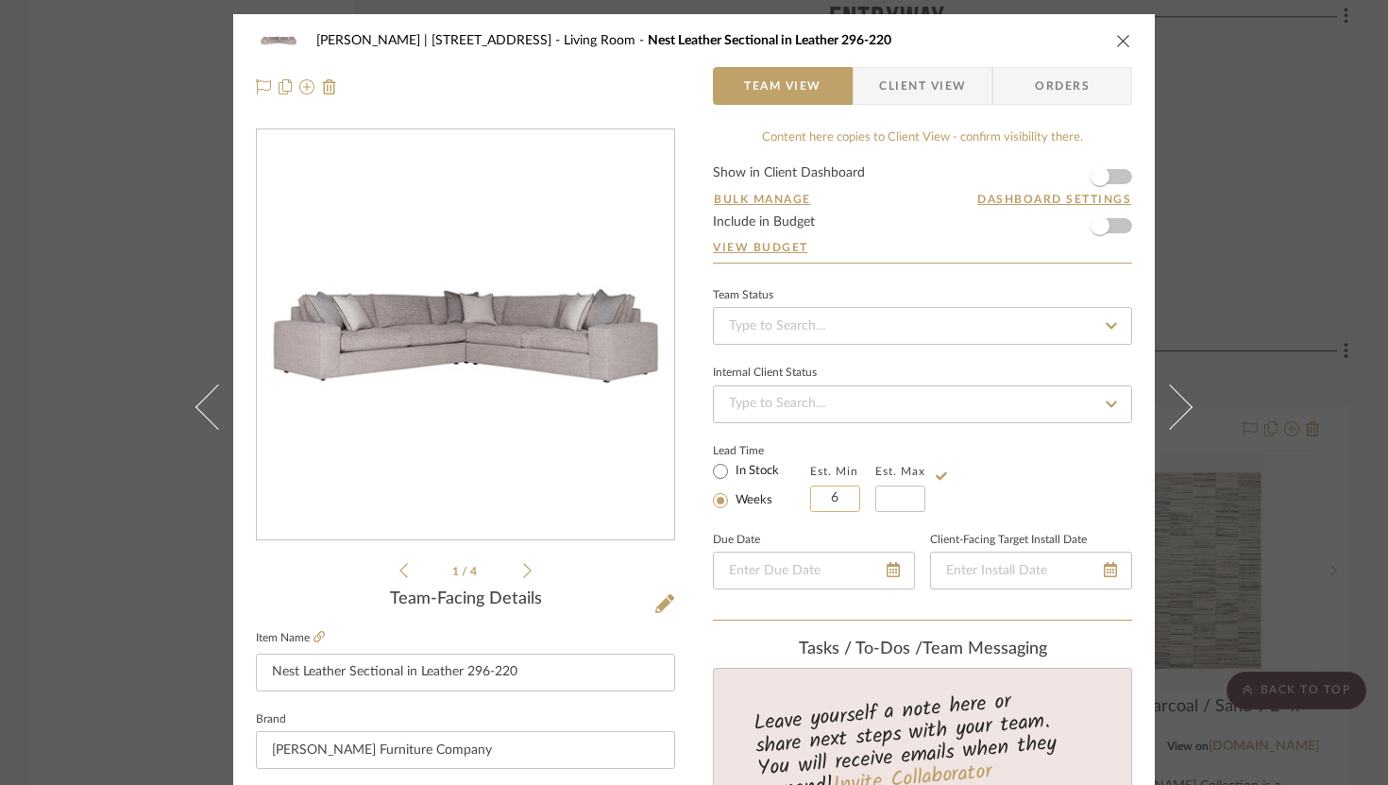
type input "6"
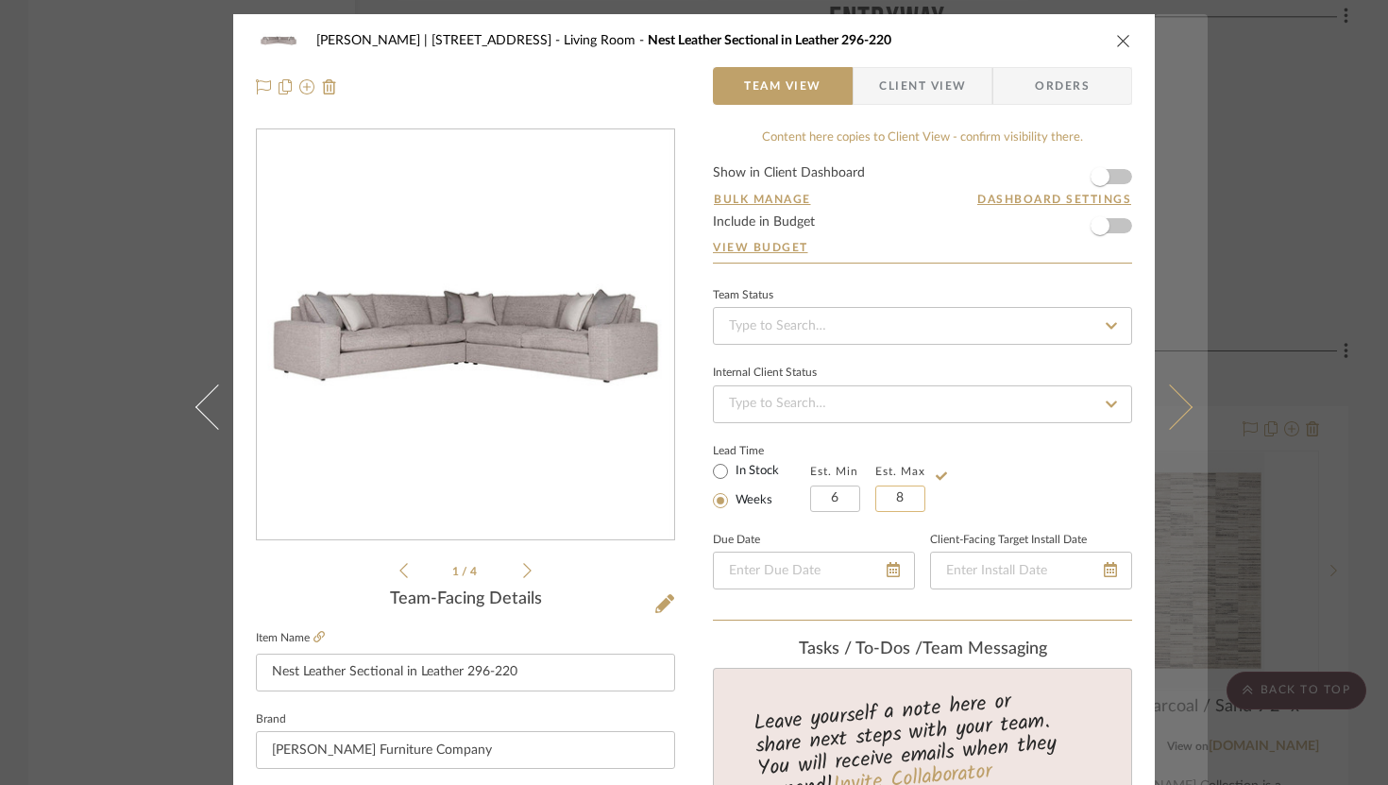
type input "8"
click at [1173, 418] on icon at bounding box center [1170, 405] width 45 height 45
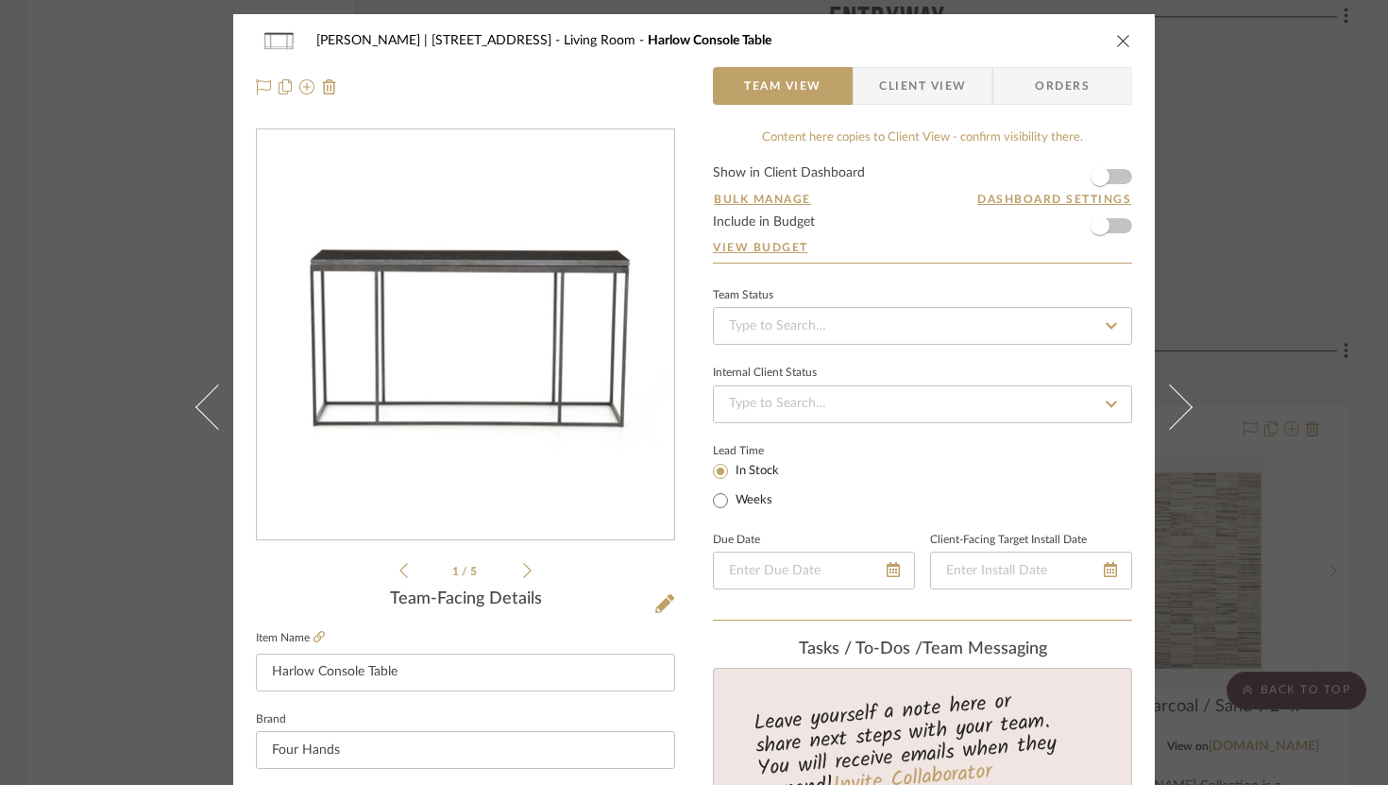
click at [1116, 39] on icon "close" at bounding box center [1123, 40] width 15 height 15
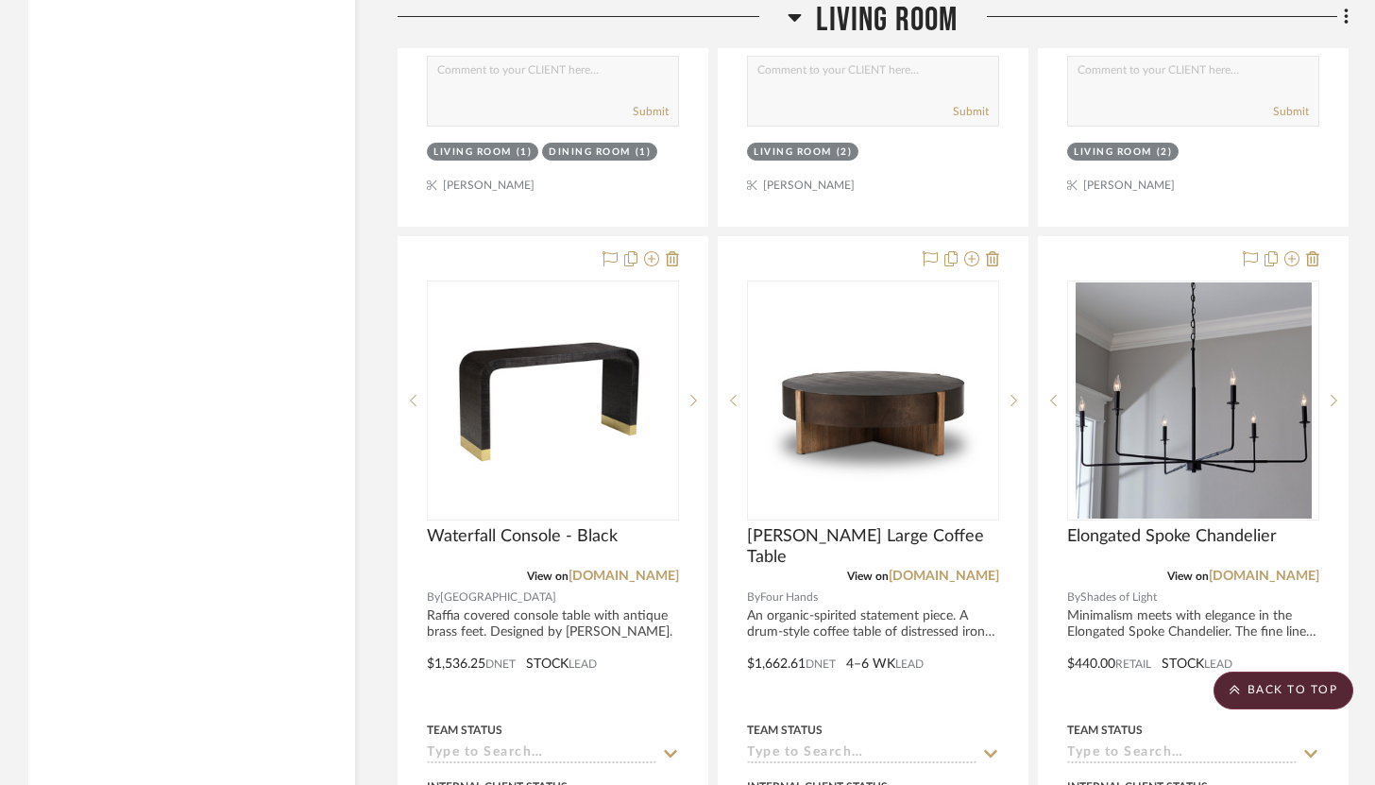
scroll to position [7330, 0]
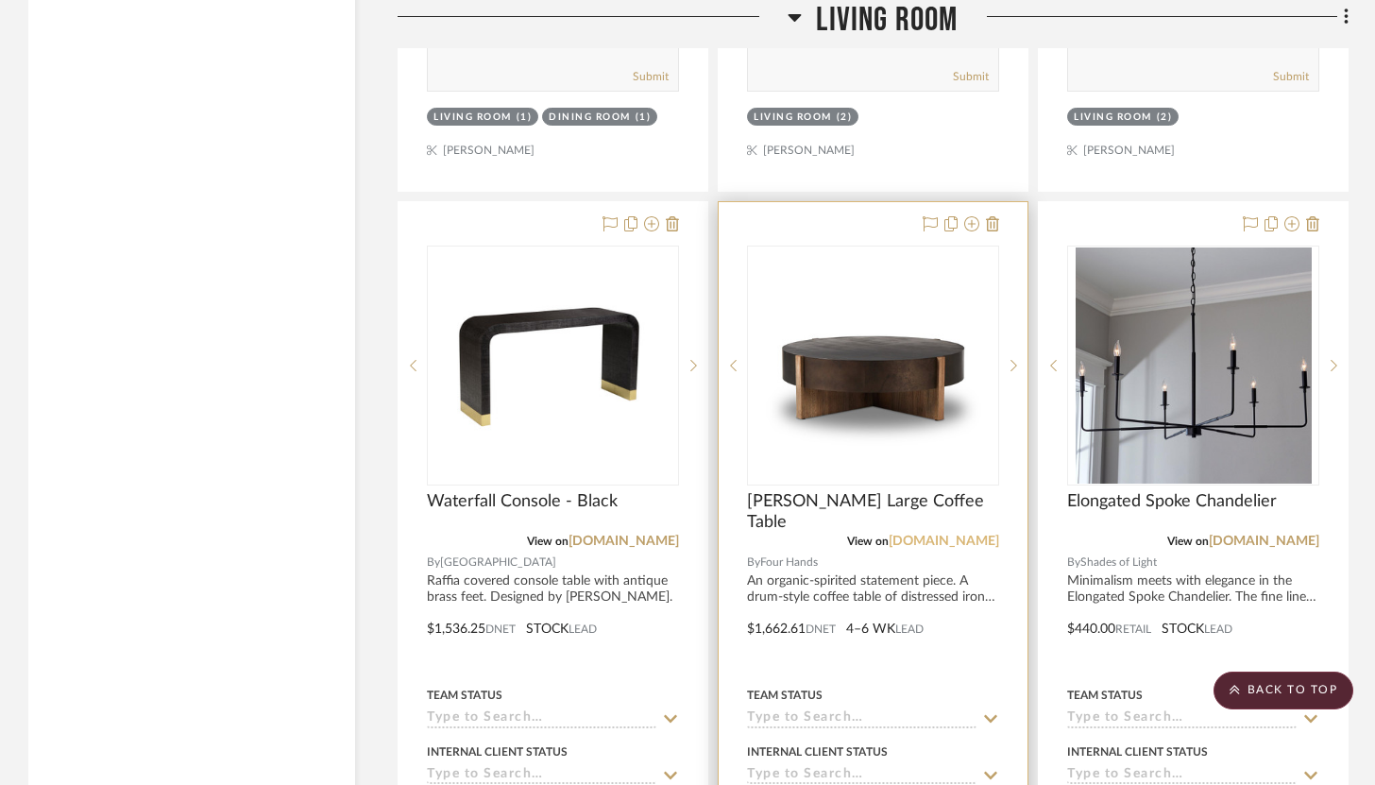
click at [944, 535] on link "[DOMAIN_NAME]" at bounding box center [944, 541] width 111 height 13
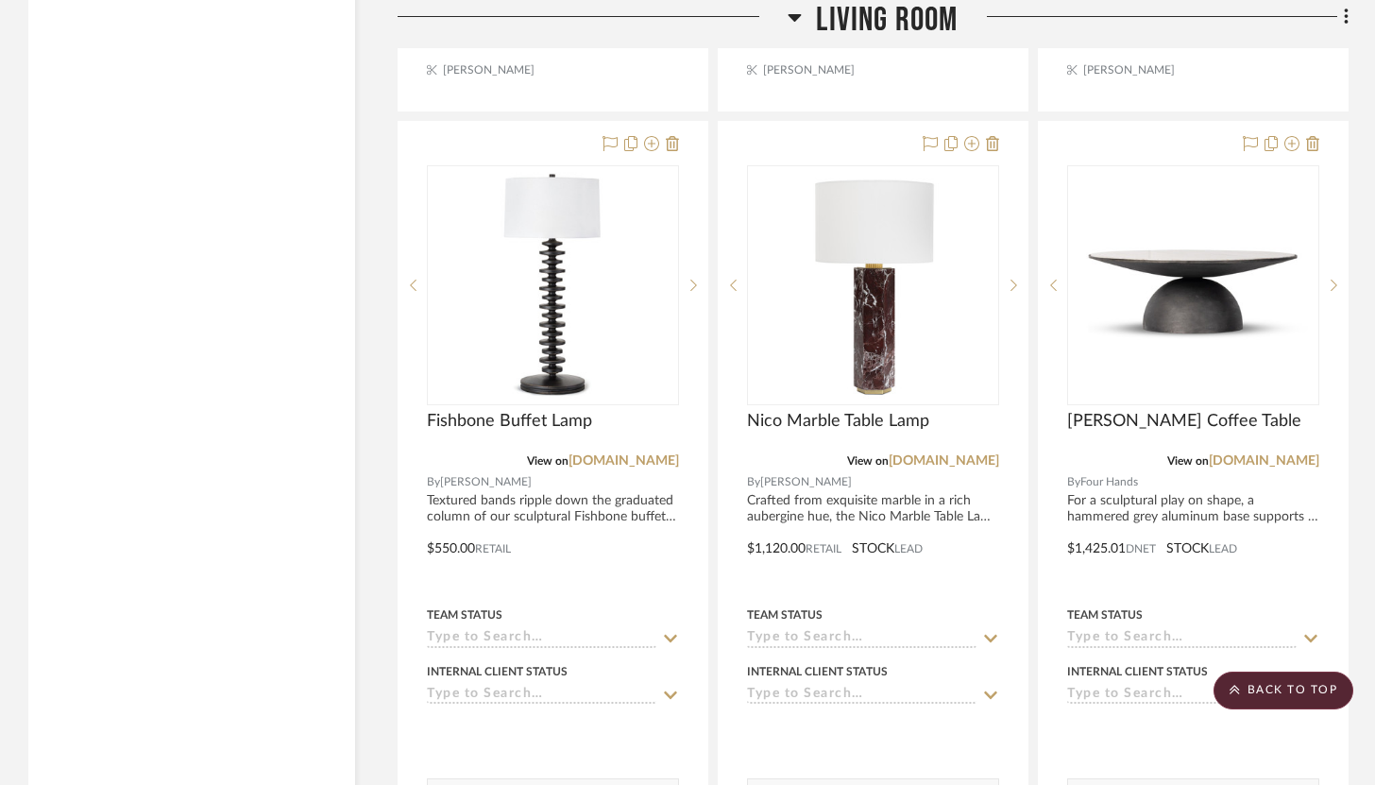
scroll to position [5058, 0]
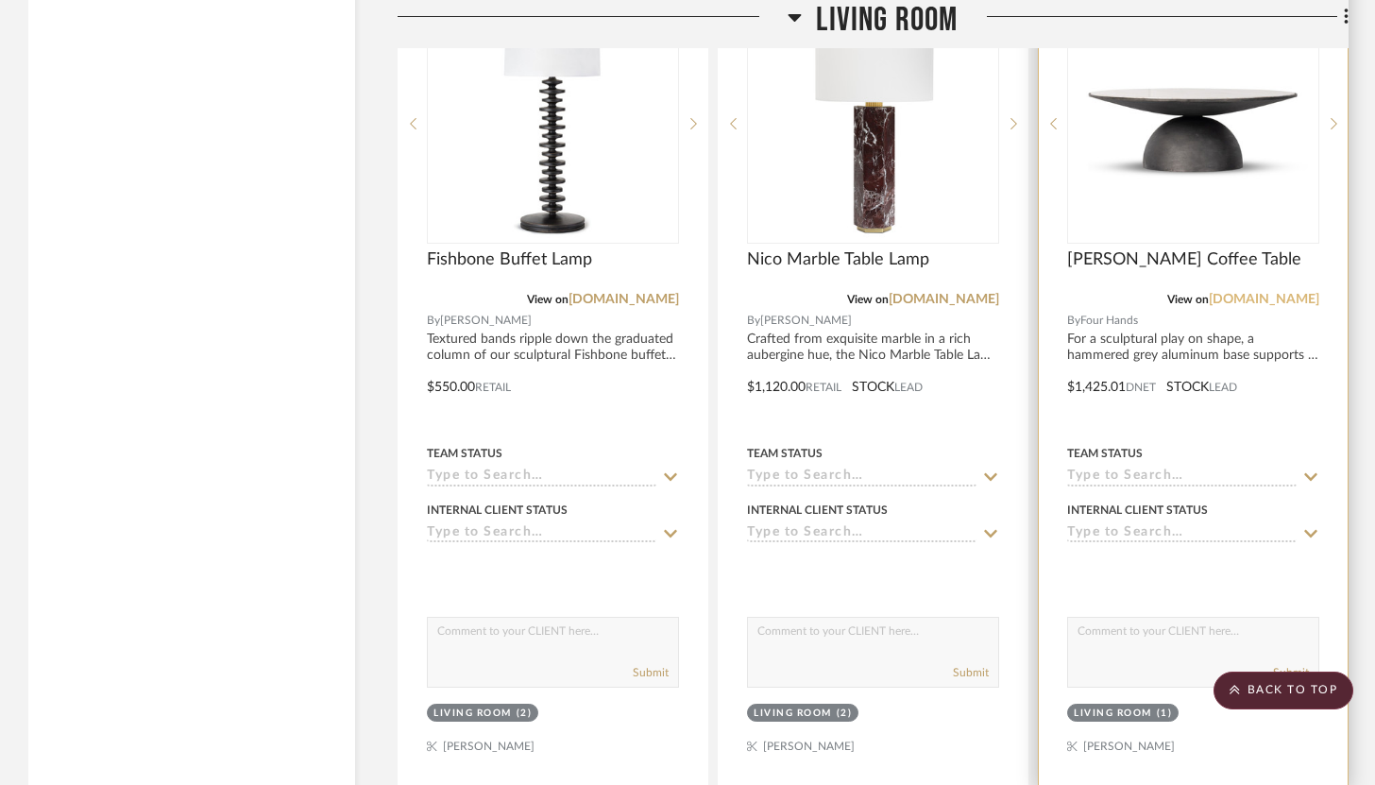
click at [1242, 293] on link "[DOMAIN_NAME]" at bounding box center [1264, 299] width 111 height 13
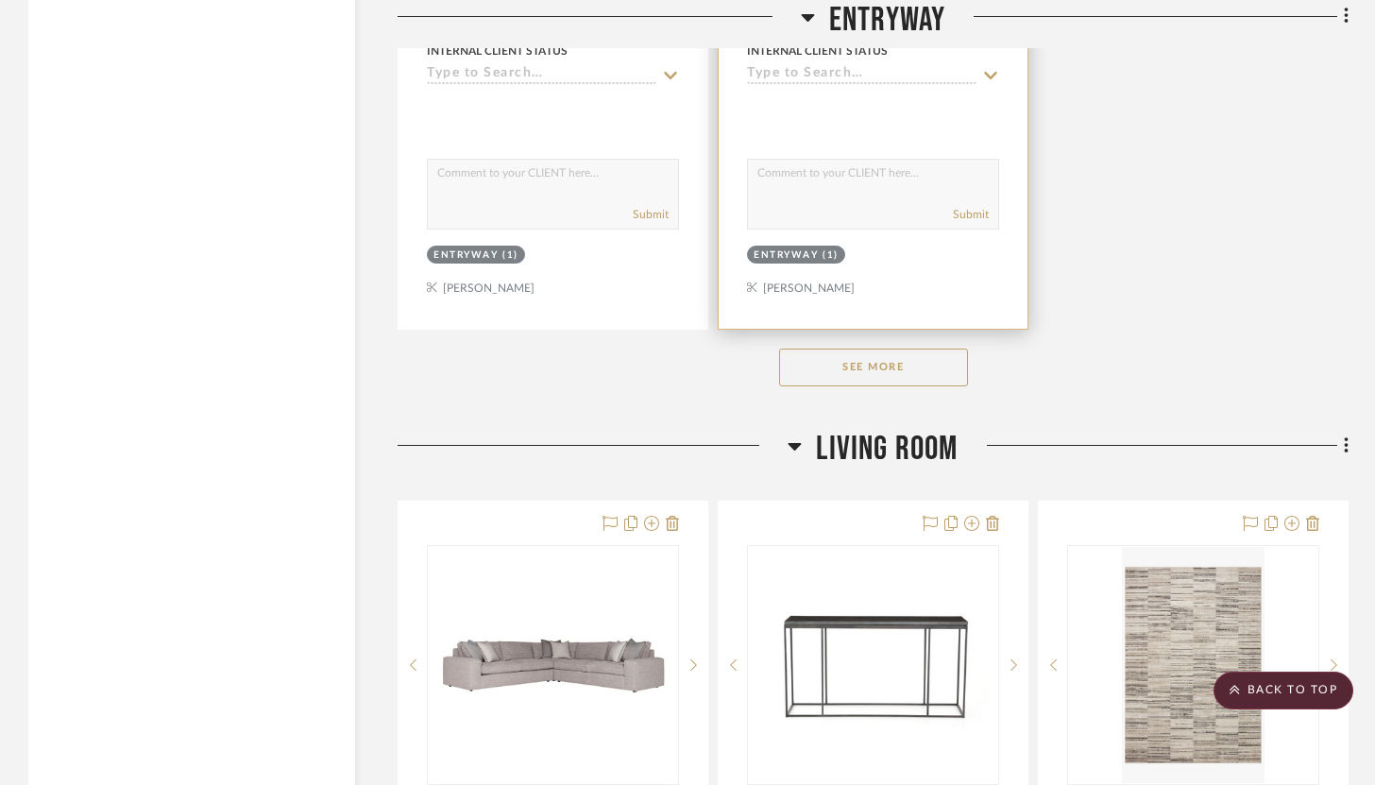
scroll to position [3734, 0]
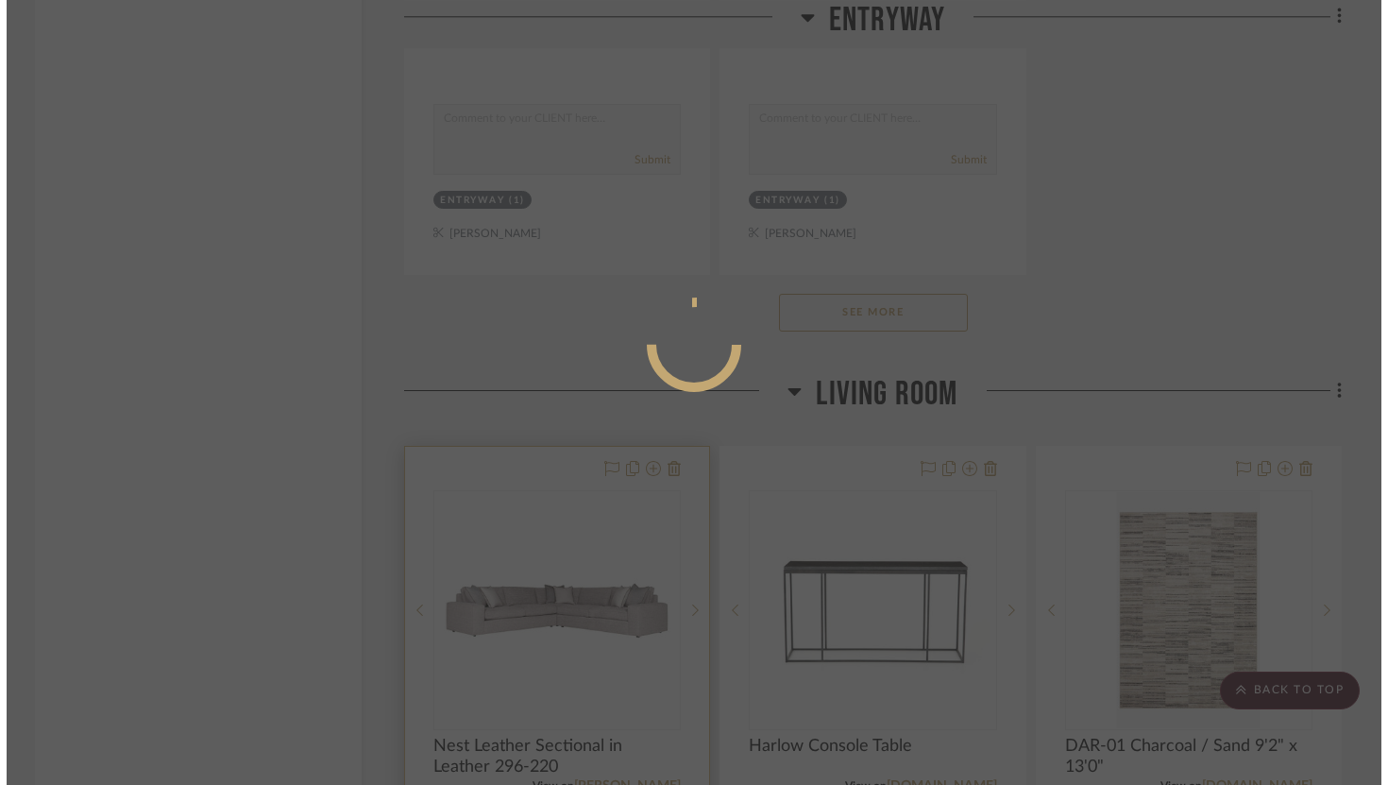
scroll to position [0, 0]
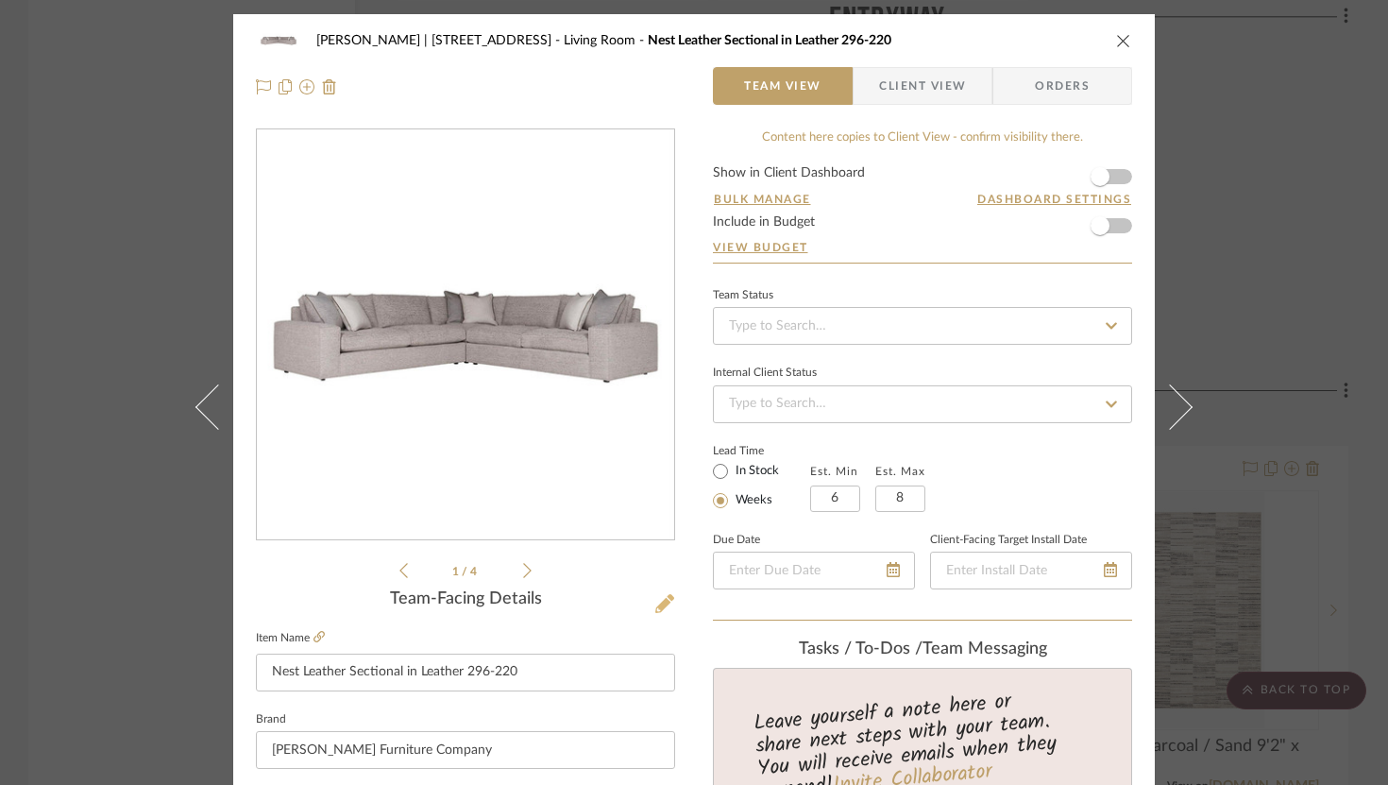
click at [656, 595] on fa-icon at bounding box center [665, 604] width 19 height 19
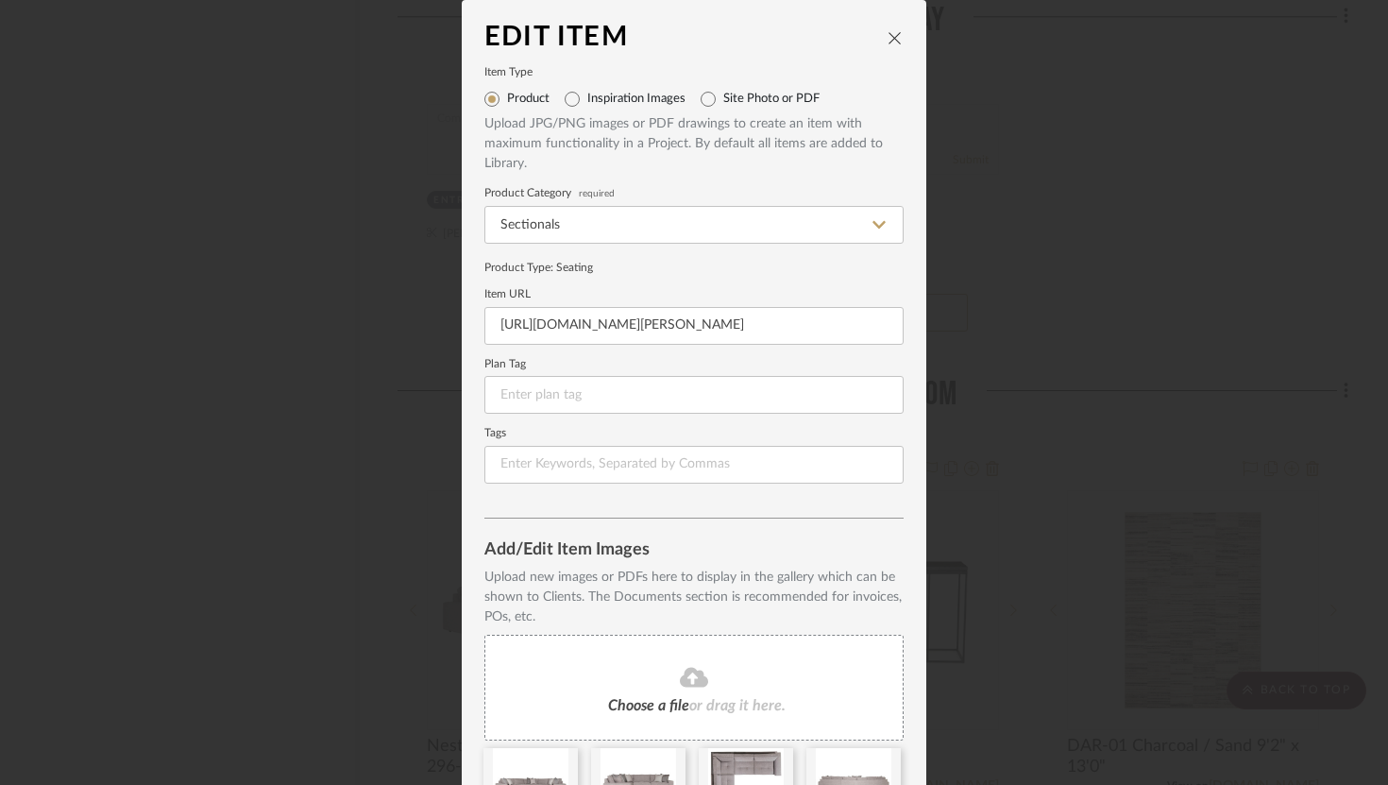
scroll to position [115, 0]
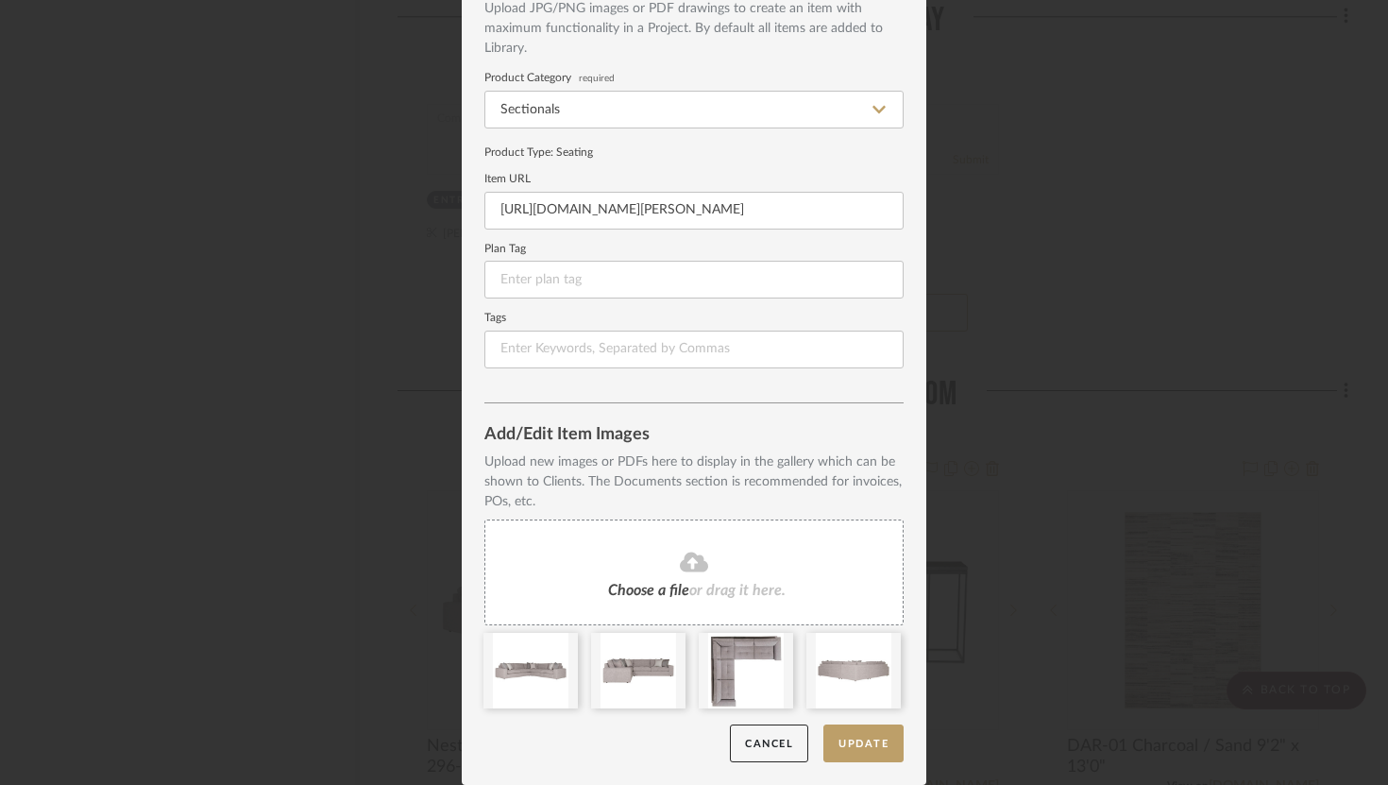
click at [708, 576] on div "Choose a file or drag it here." at bounding box center [694, 573] width 419 height 106
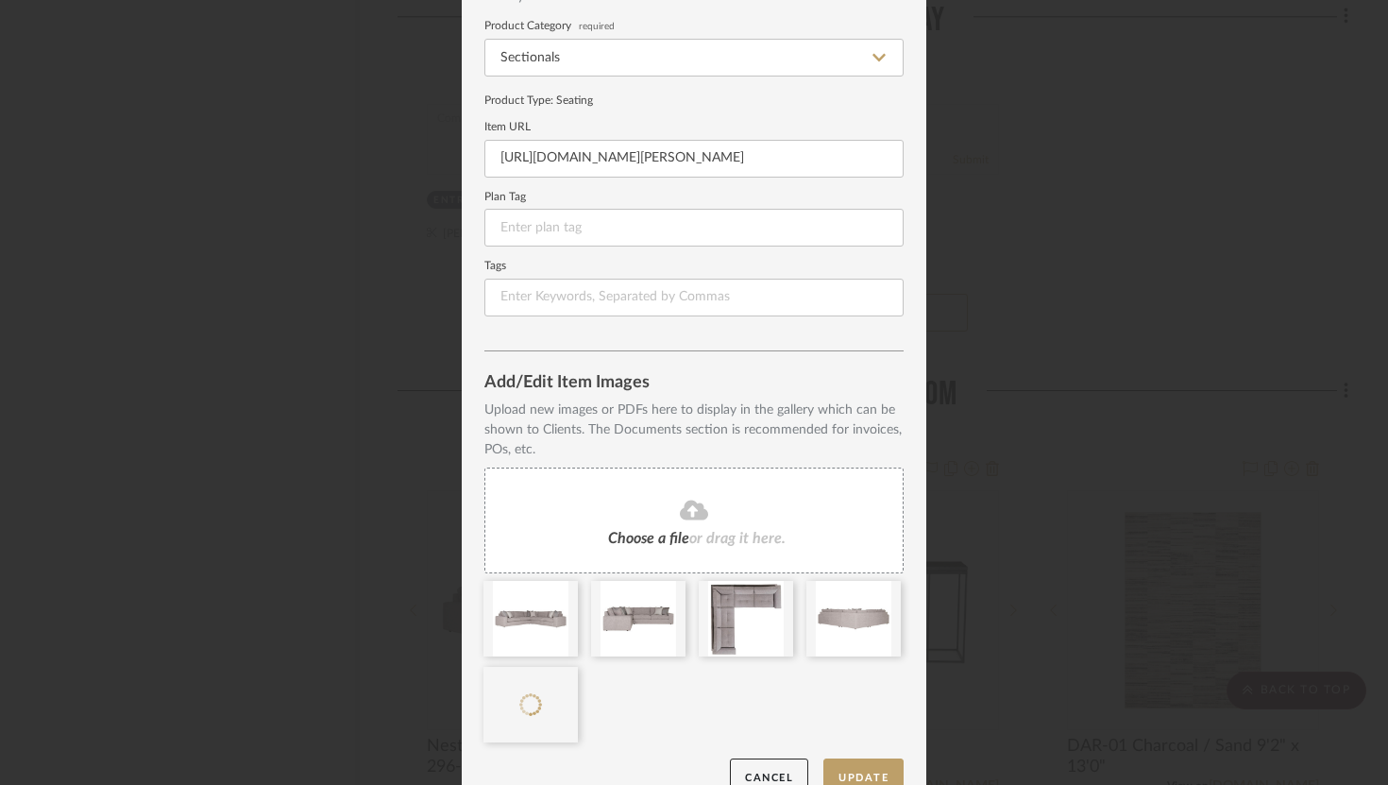
scroll to position [201, 0]
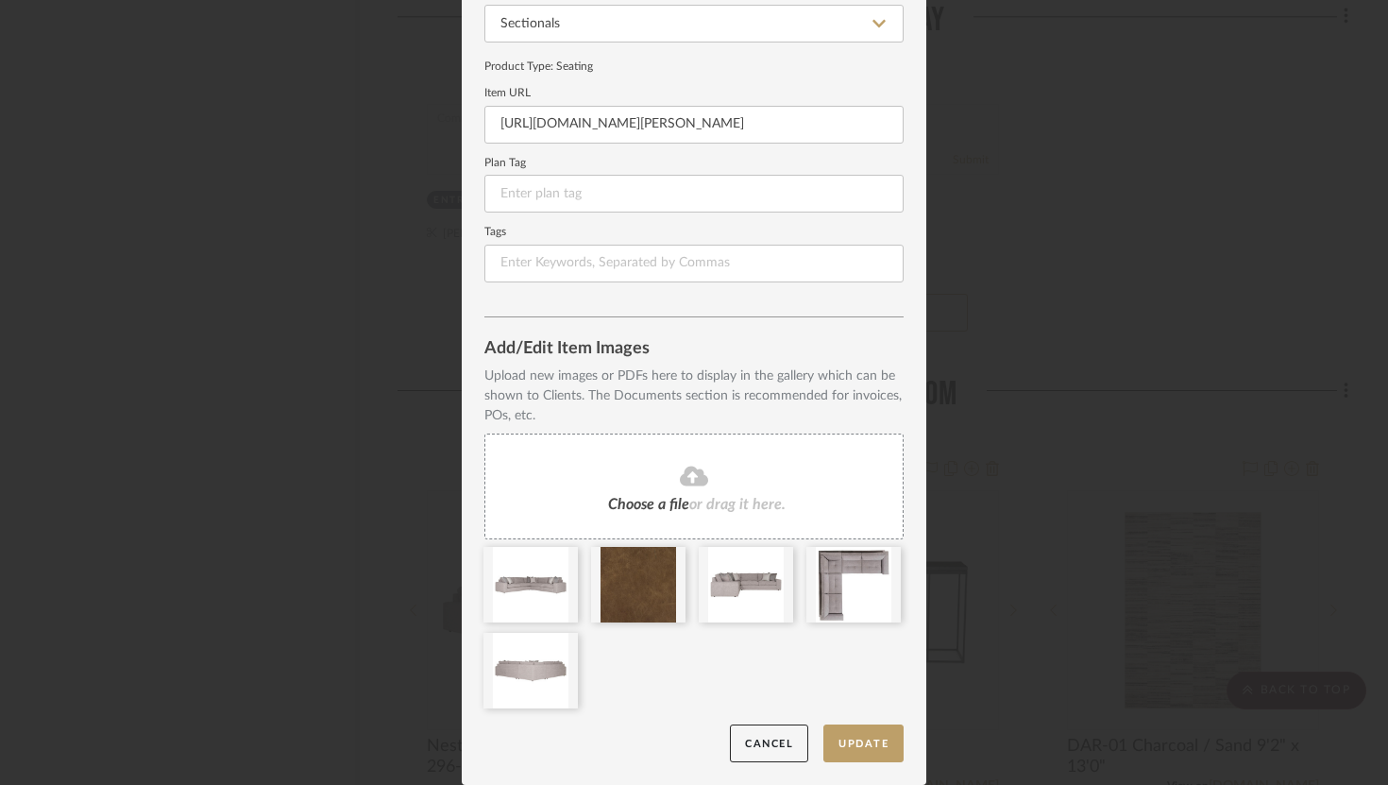
click at [0, 0] on div at bounding box center [0, 0] width 0 height 0
click at [881, 737] on button "Update" at bounding box center [864, 743] width 80 height 39
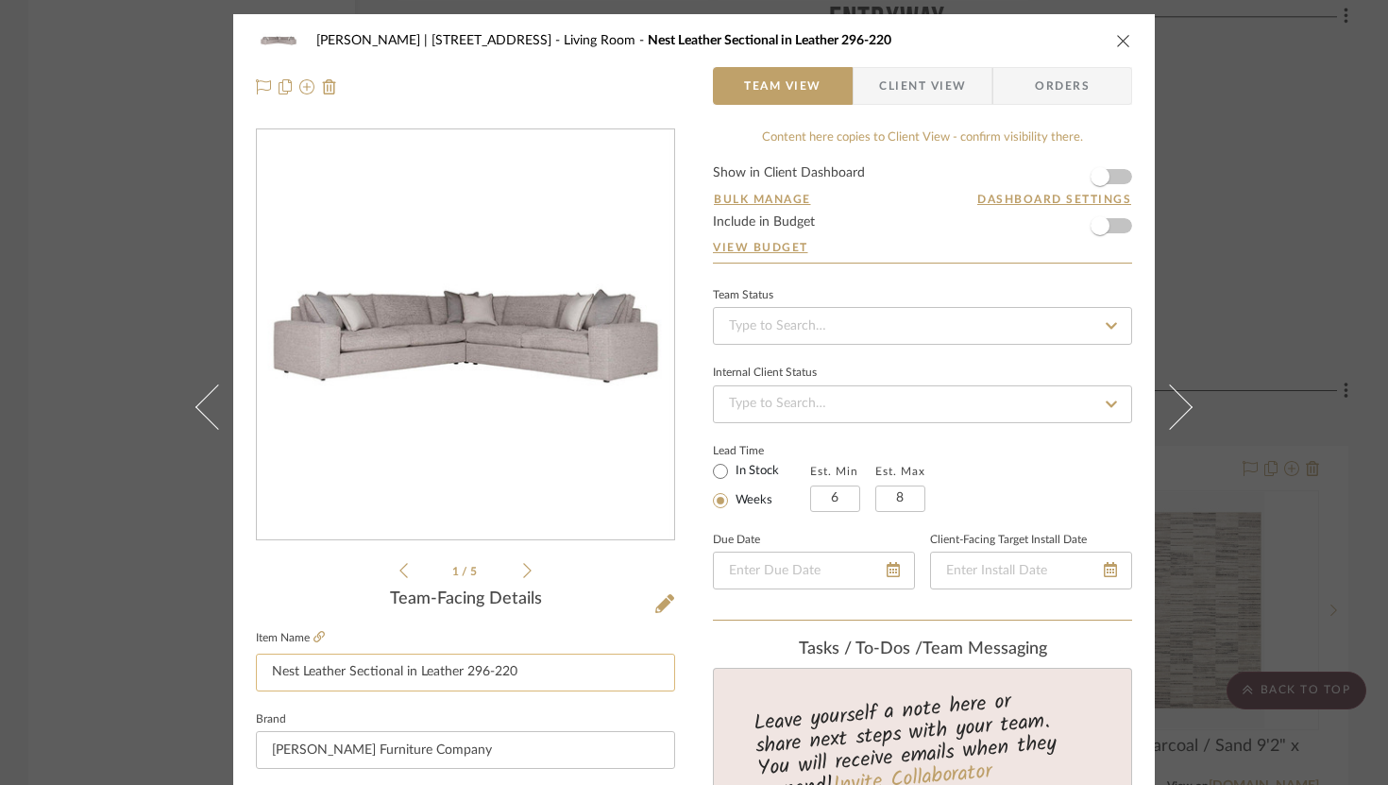
drag, startPoint x: 340, startPoint y: 669, endPoint x: 298, endPoint y: 674, distance: 42.9
click at [298, 674] on input "Nest Leather Sectional in Leather 296-220" at bounding box center [465, 673] width 419 height 38
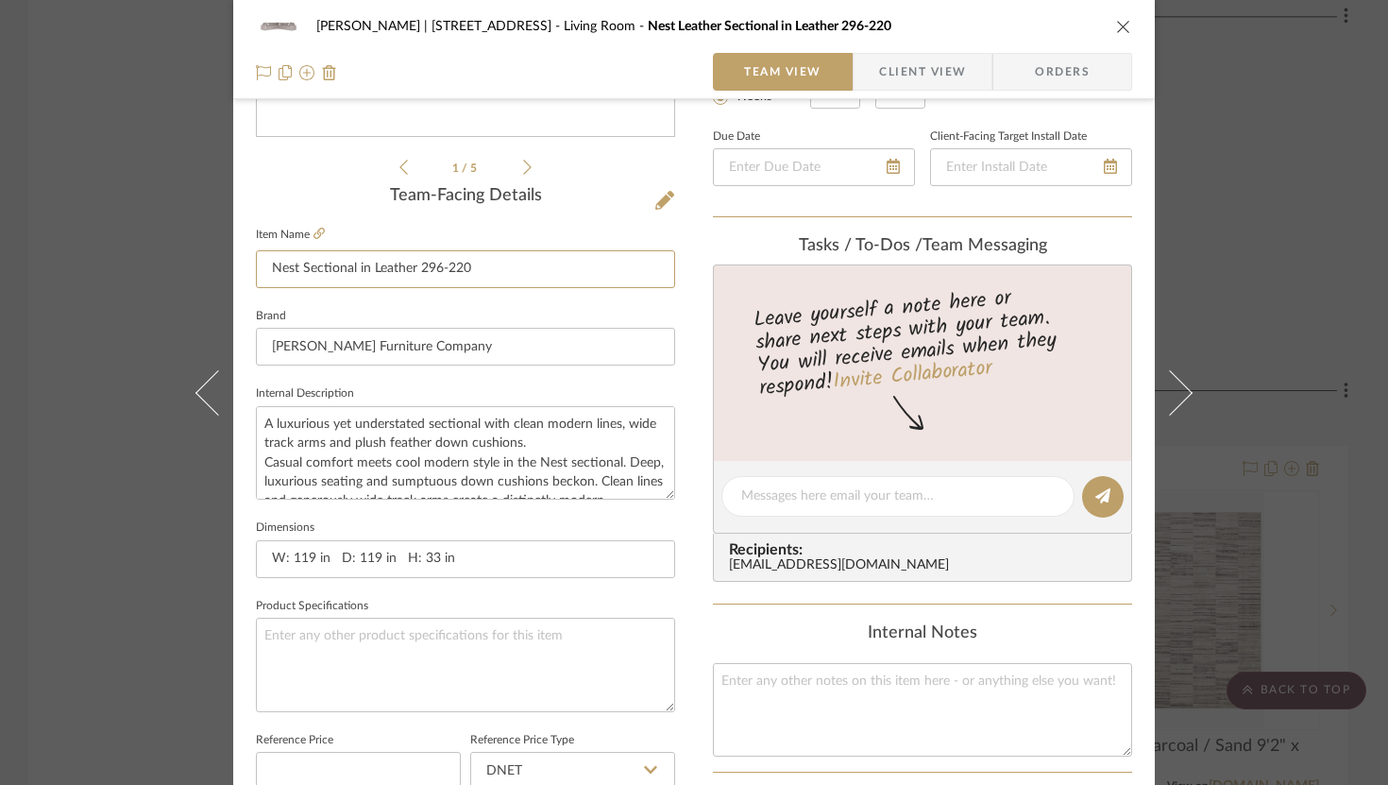
scroll to position [521, 0]
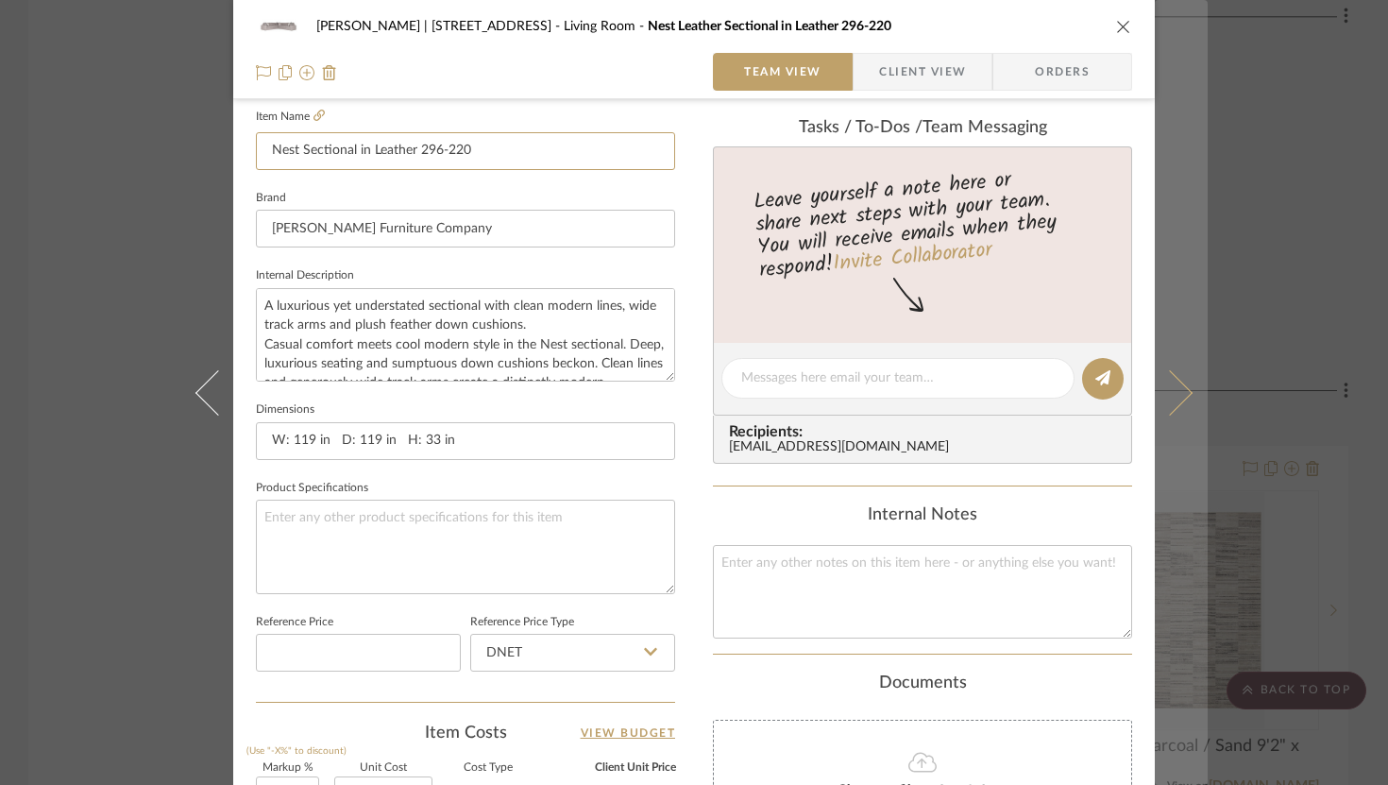
type input "Nest Sectional in Leather 296-220"
click at [1183, 383] on button at bounding box center [1181, 392] width 53 height 785
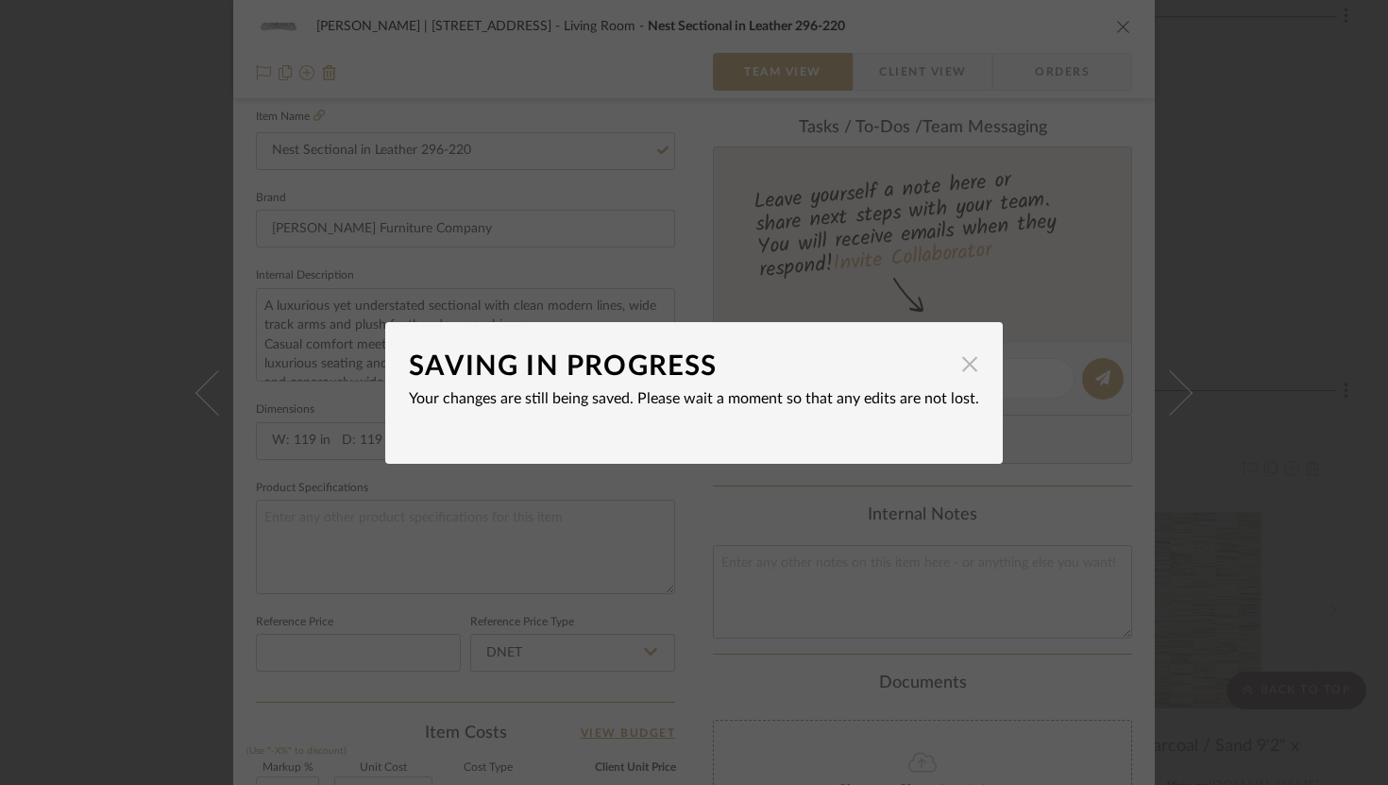
click at [963, 372] on span "button" at bounding box center [970, 365] width 38 height 38
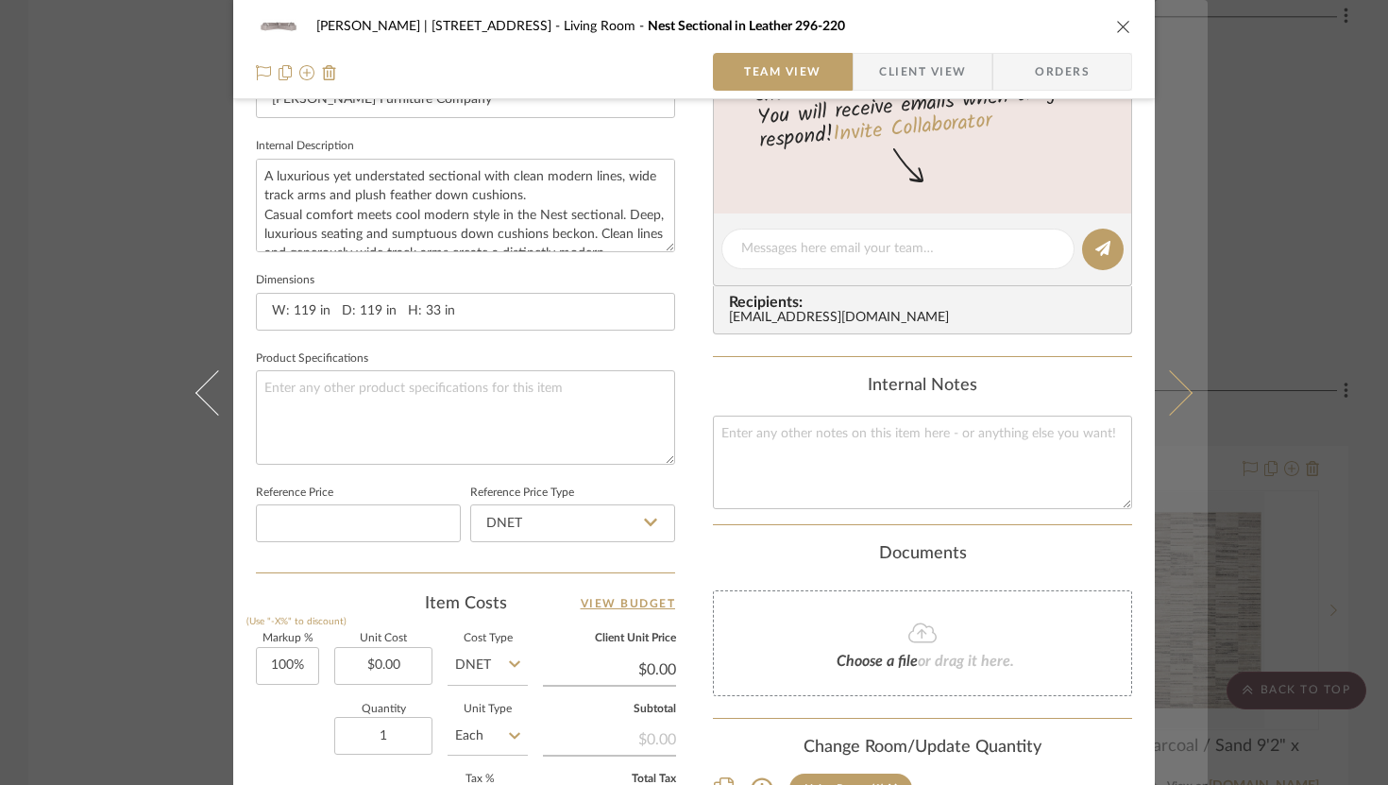
click at [1179, 398] on icon at bounding box center [1170, 391] width 45 height 45
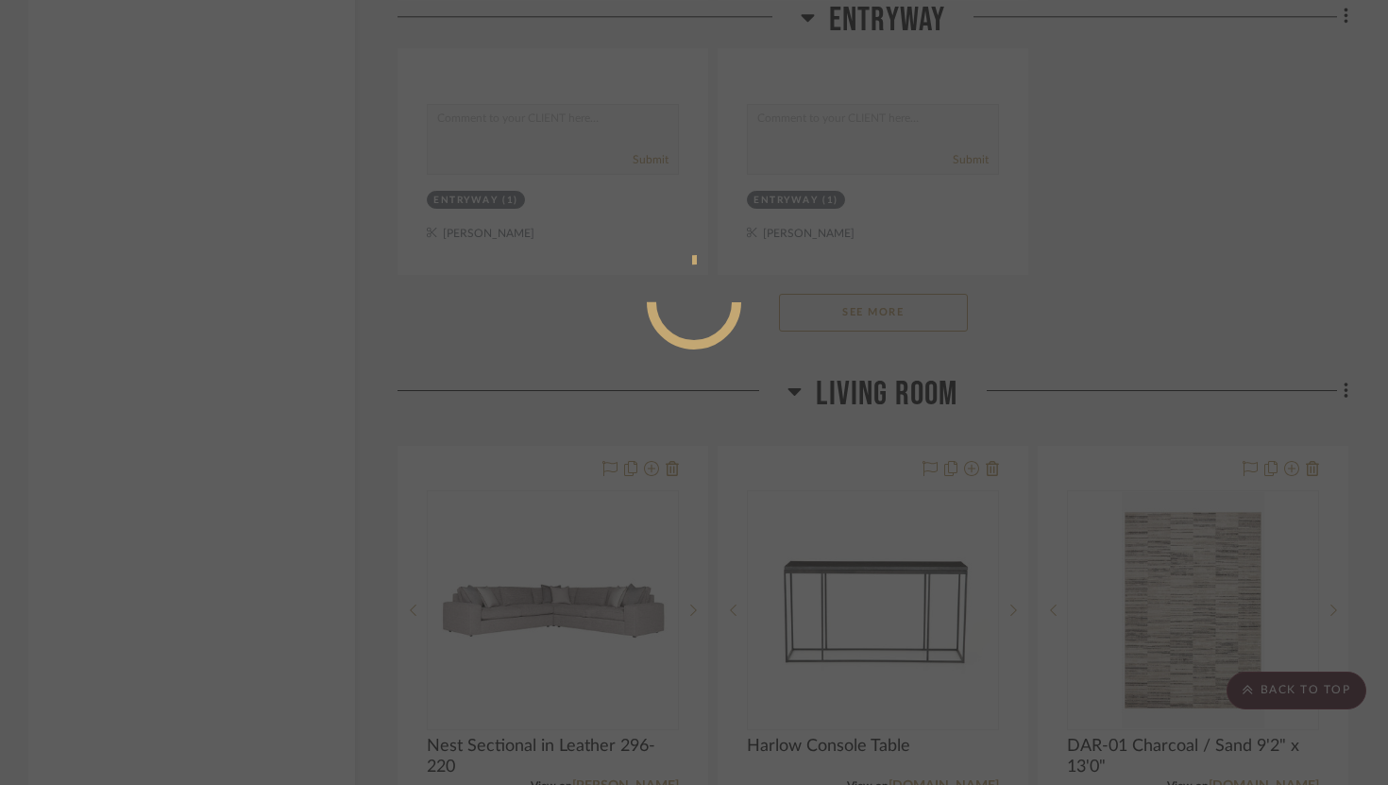
scroll to position [651, 0]
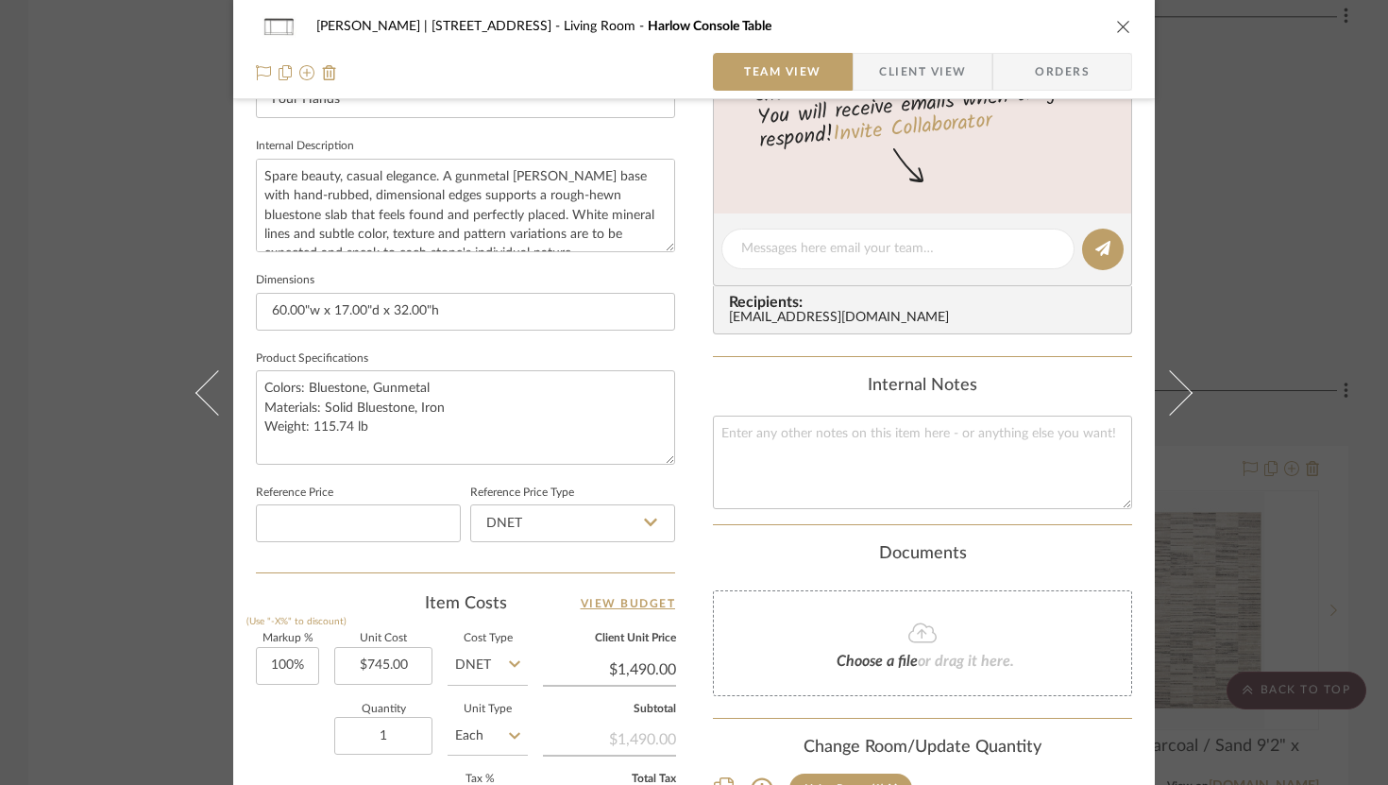
click at [1116, 25] on icon "close" at bounding box center [1123, 26] width 15 height 15
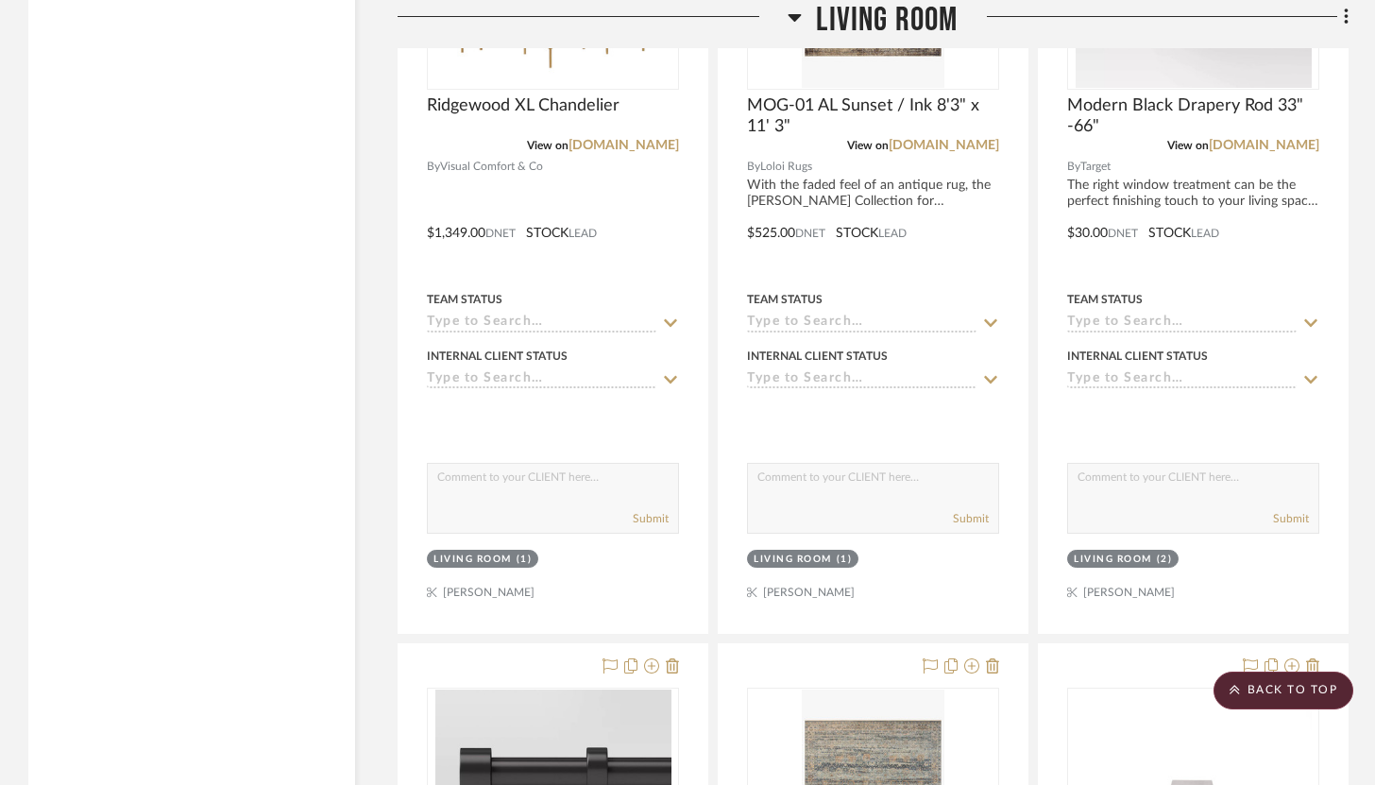
scroll to position [9371, 0]
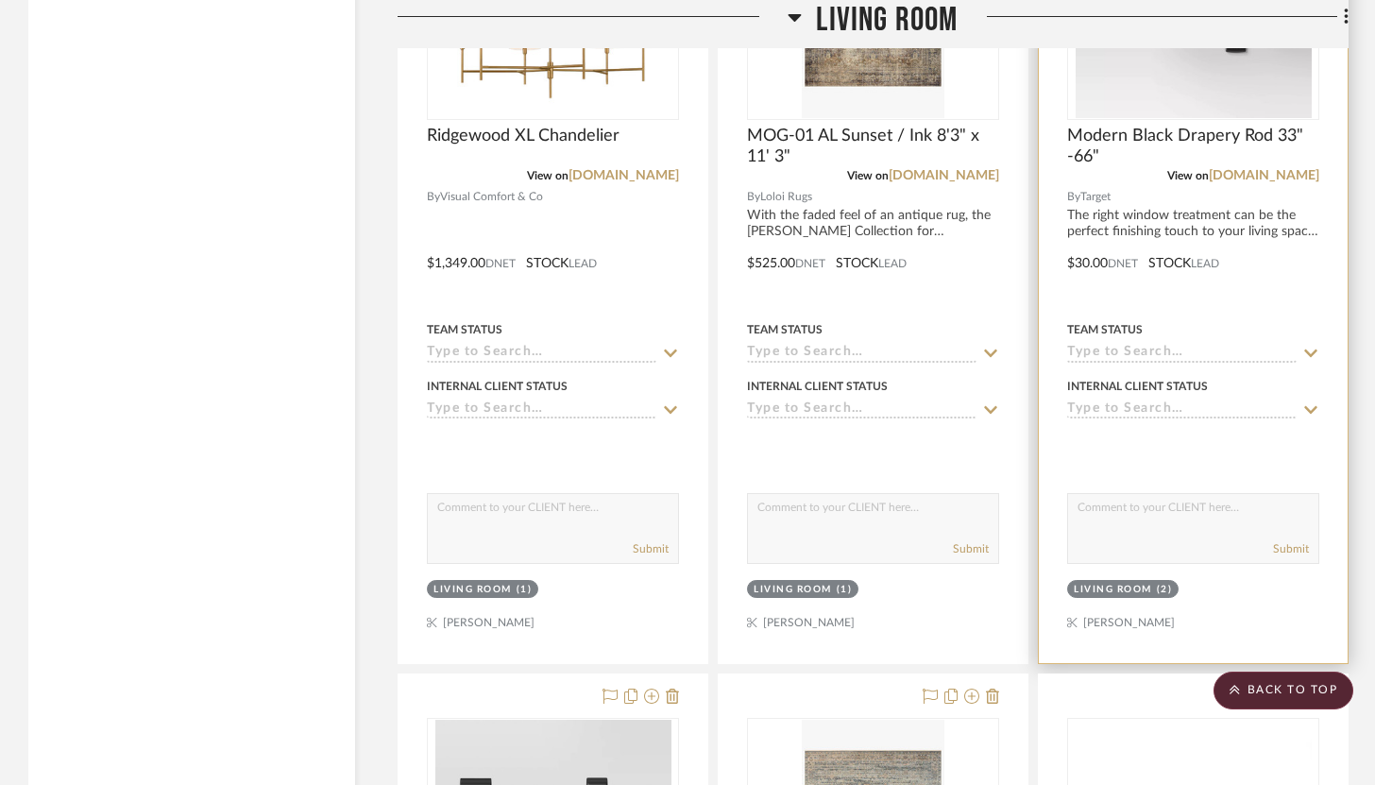
click at [1276, 607] on div at bounding box center [1193, 250] width 309 height 826
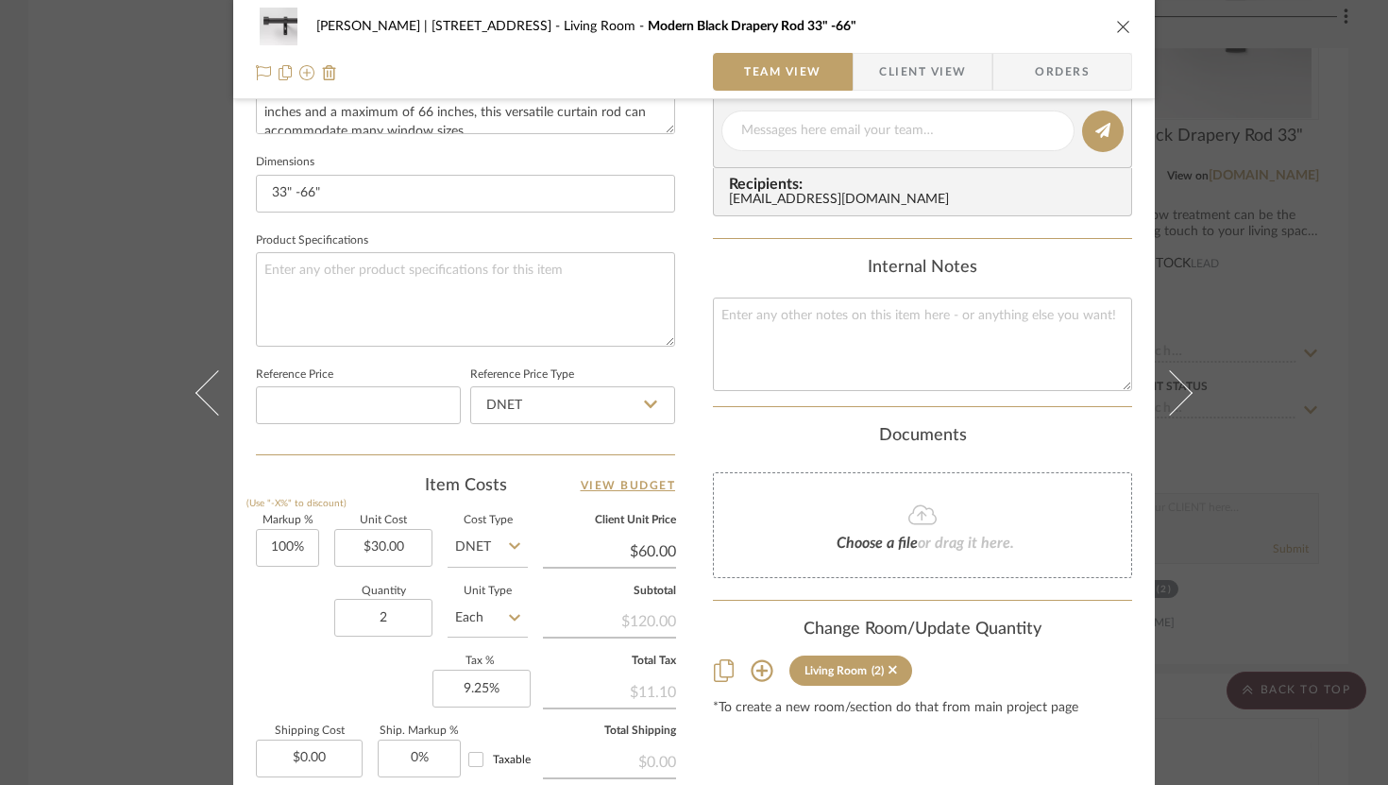
scroll to position [958, 0]
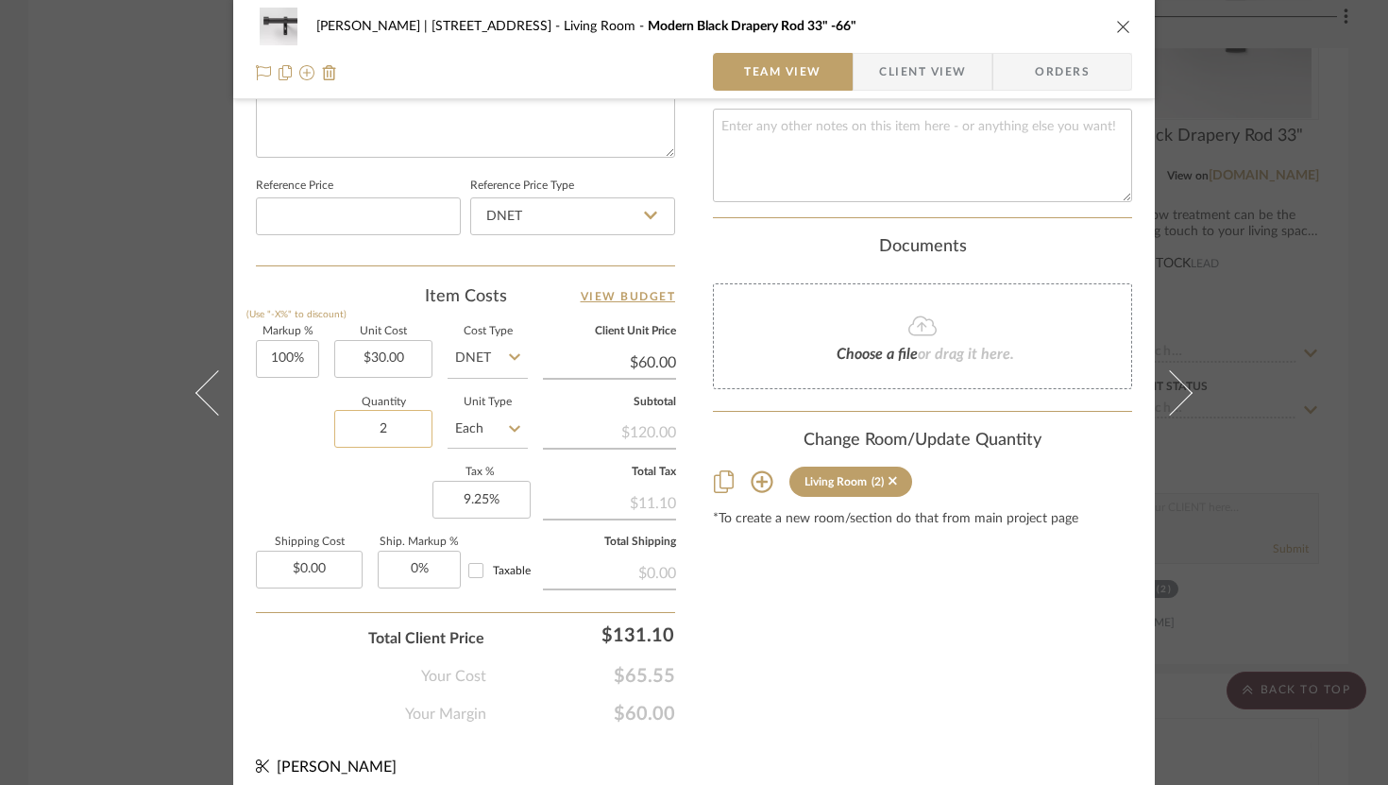
click at [382, 425] on input "2" at bounding box center [383, 429] width 98 height 38
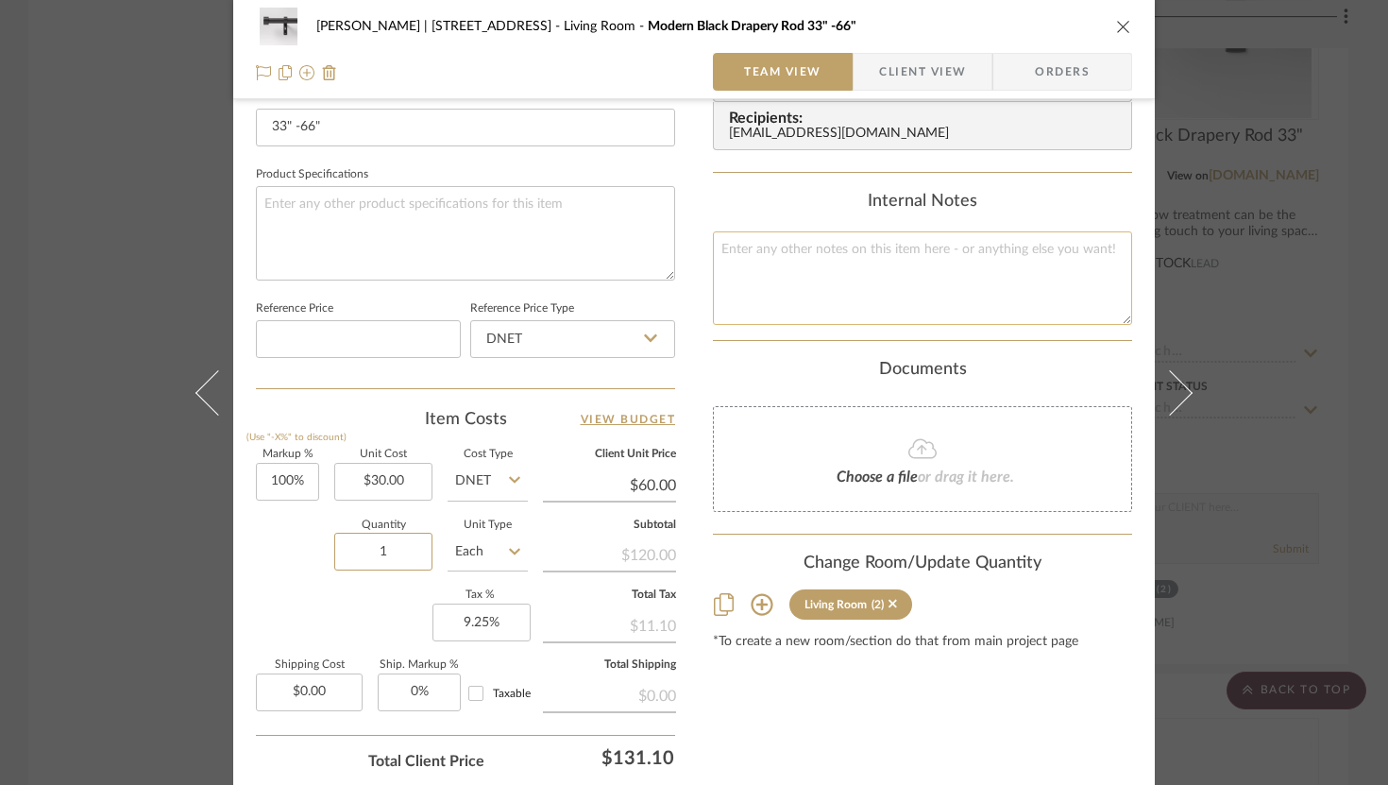
scroll to position [824, 0]
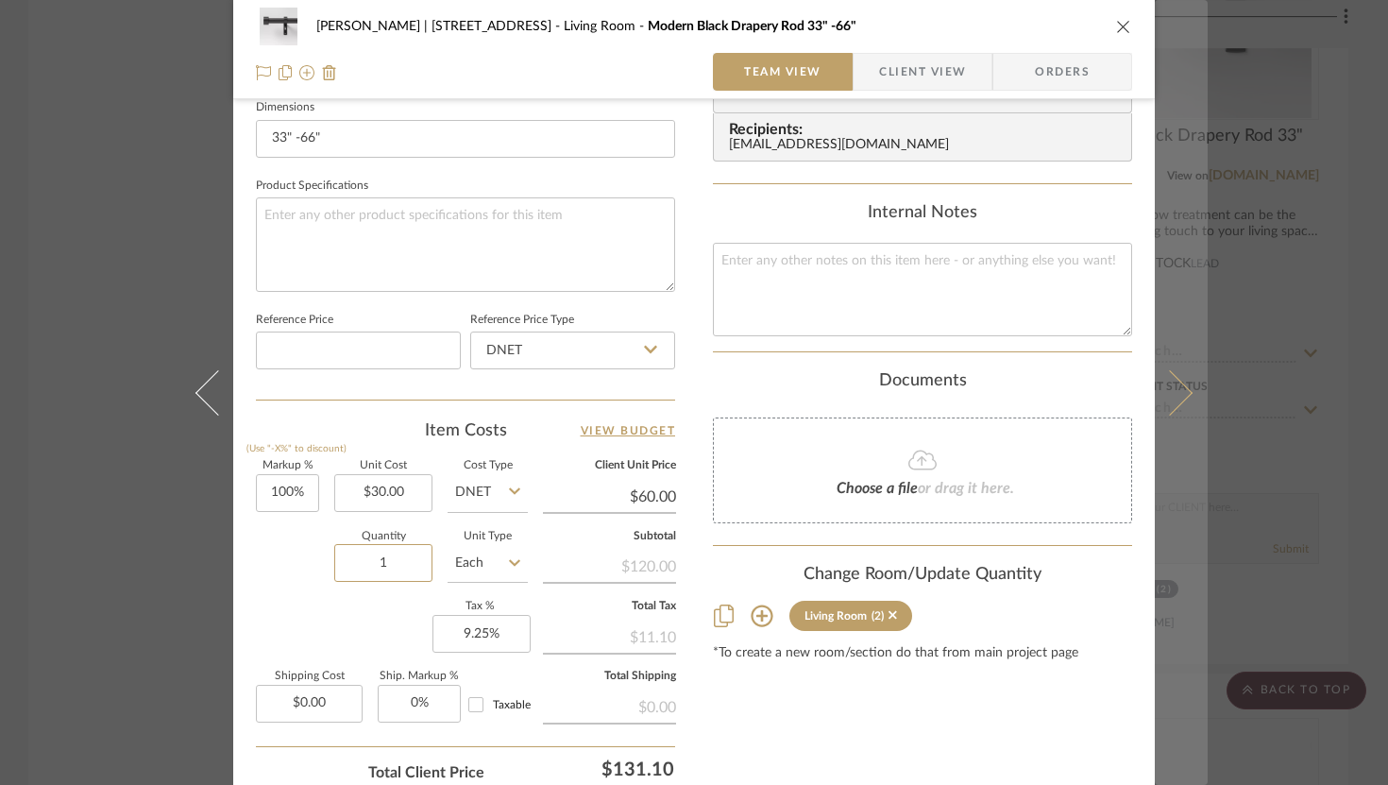
type input "1"
click at [1183, 392] on icon at bounding box center [1170, 391] width 45 height 45
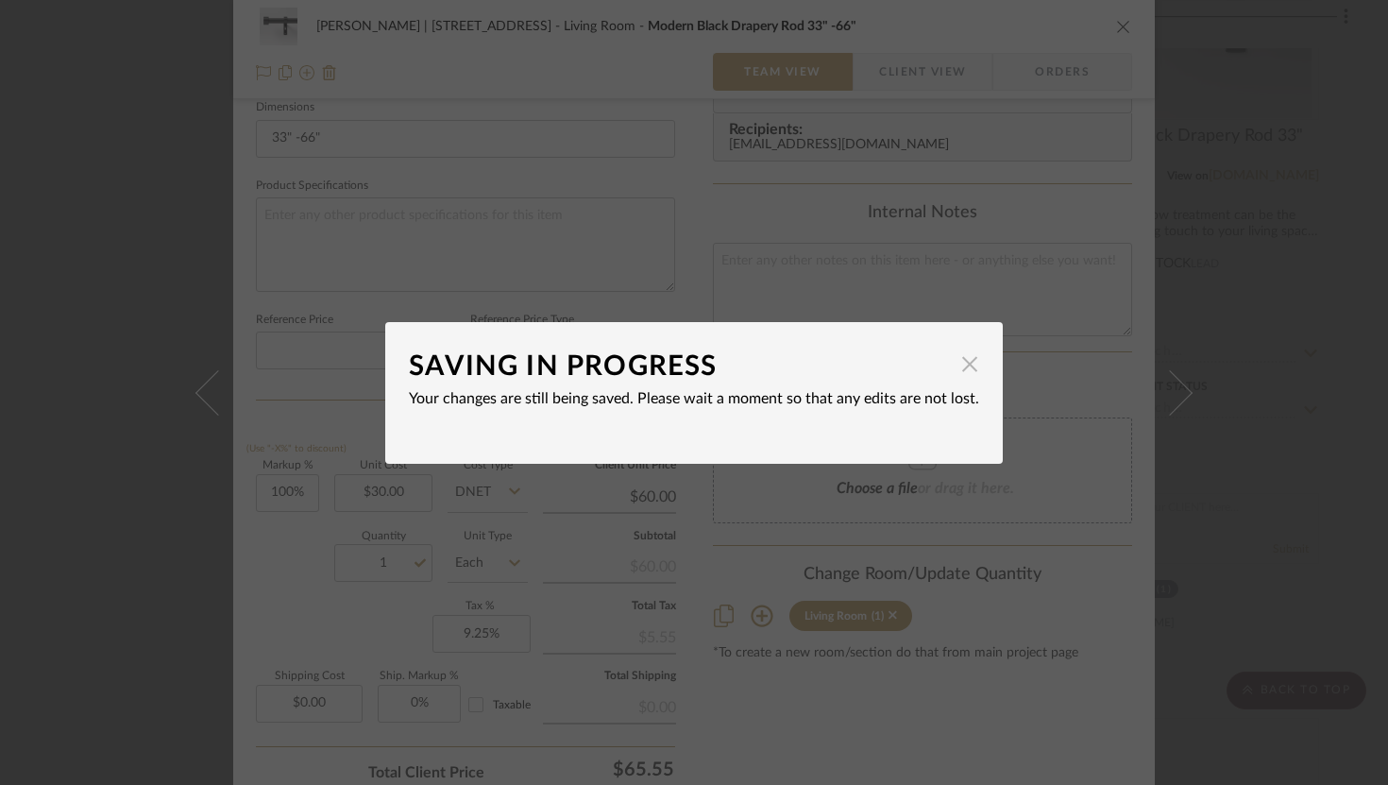
click at [961, 367] on span "button" at bounding box center [970, 365] width 38 height 38
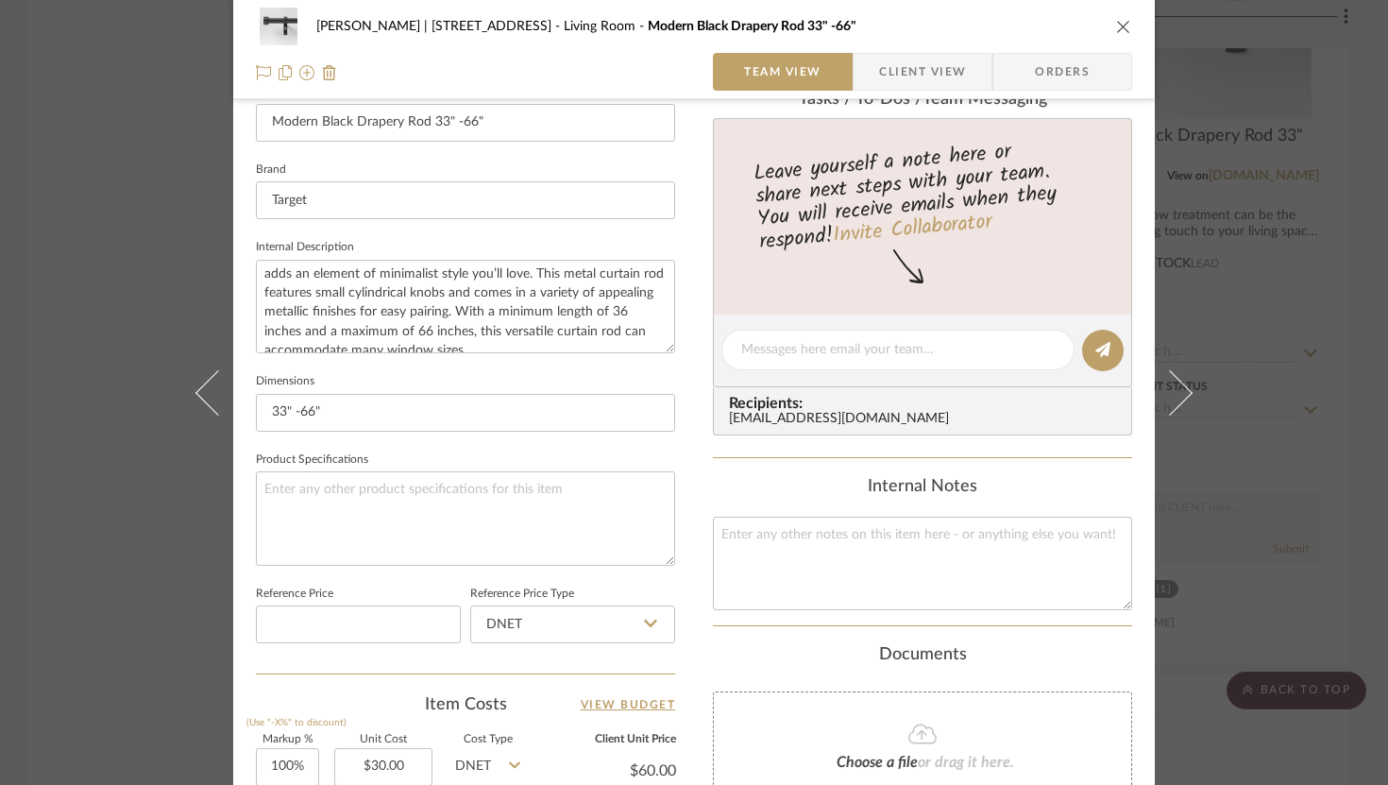
scroll to position [432, 0]
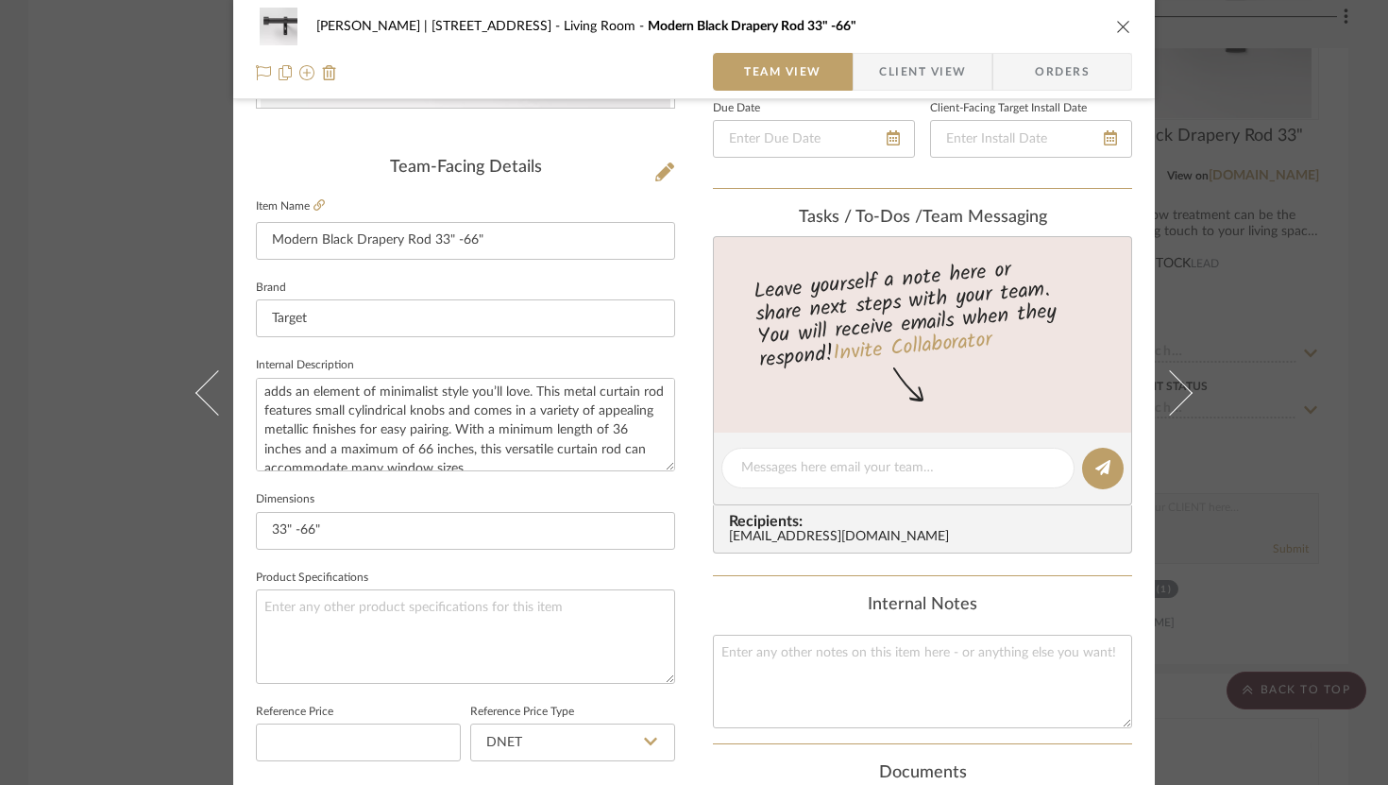
click at [1116, 27] on icon "close" at bounding box center [1123, 26] width 15 height 15
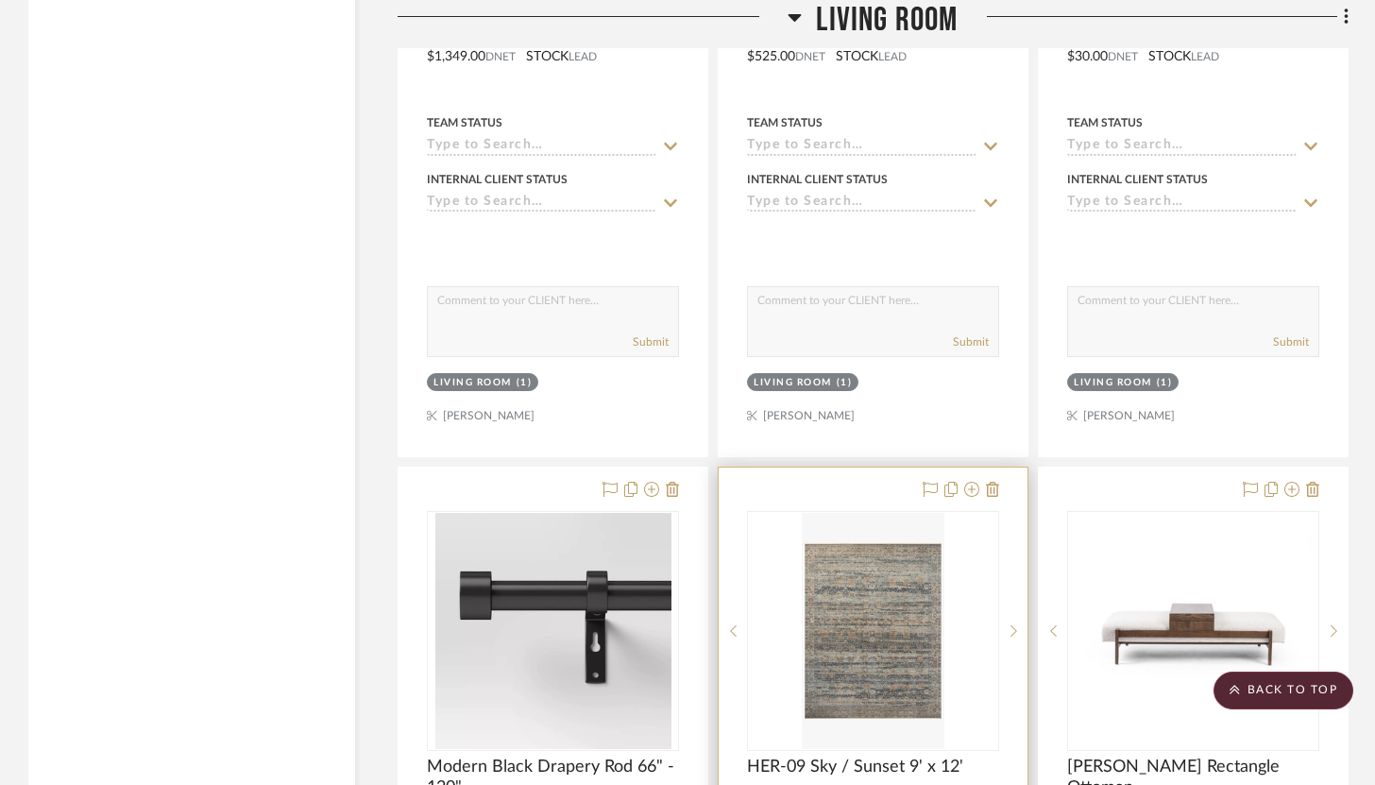
scroll to position [9817, 0]
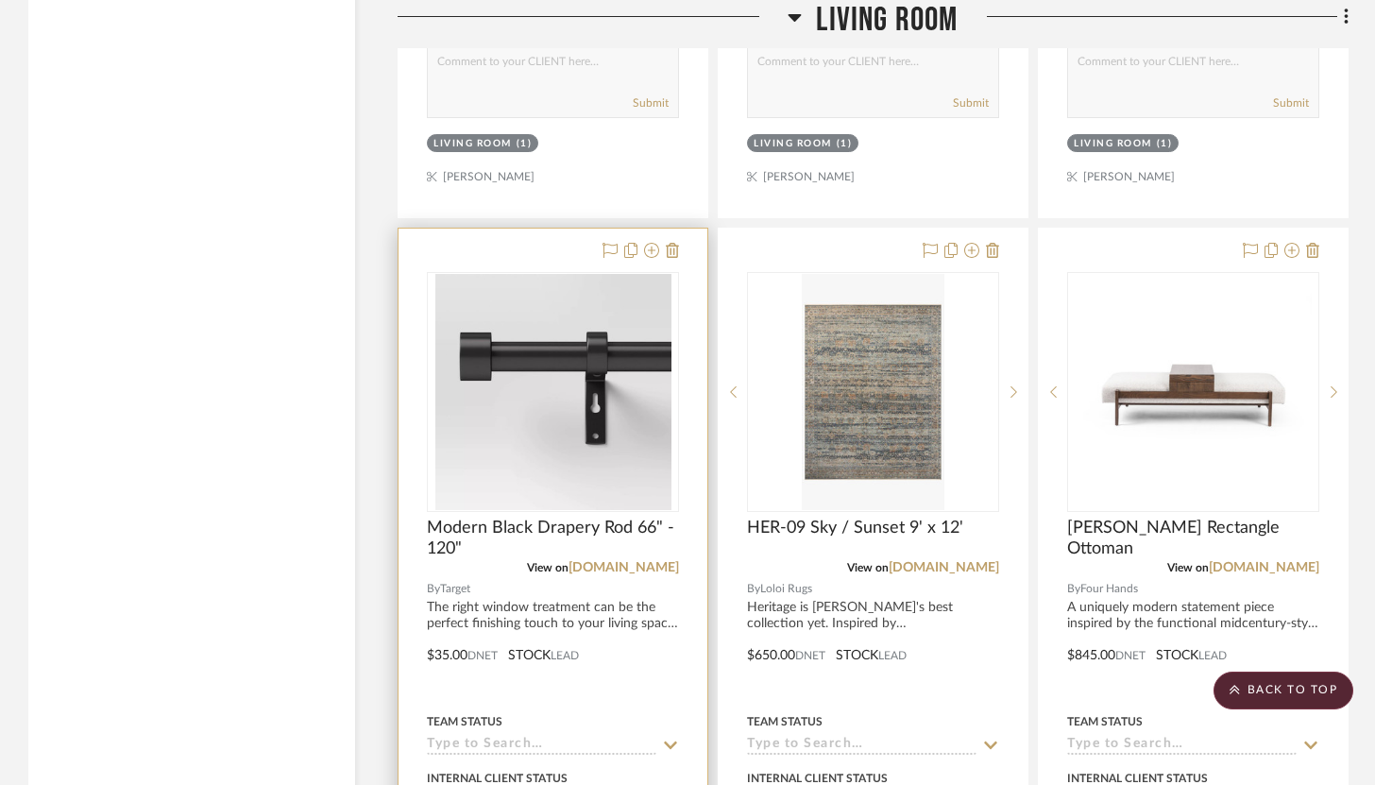
click at [663, 646] on div at bounding box center [553, 642] width 309 height 826
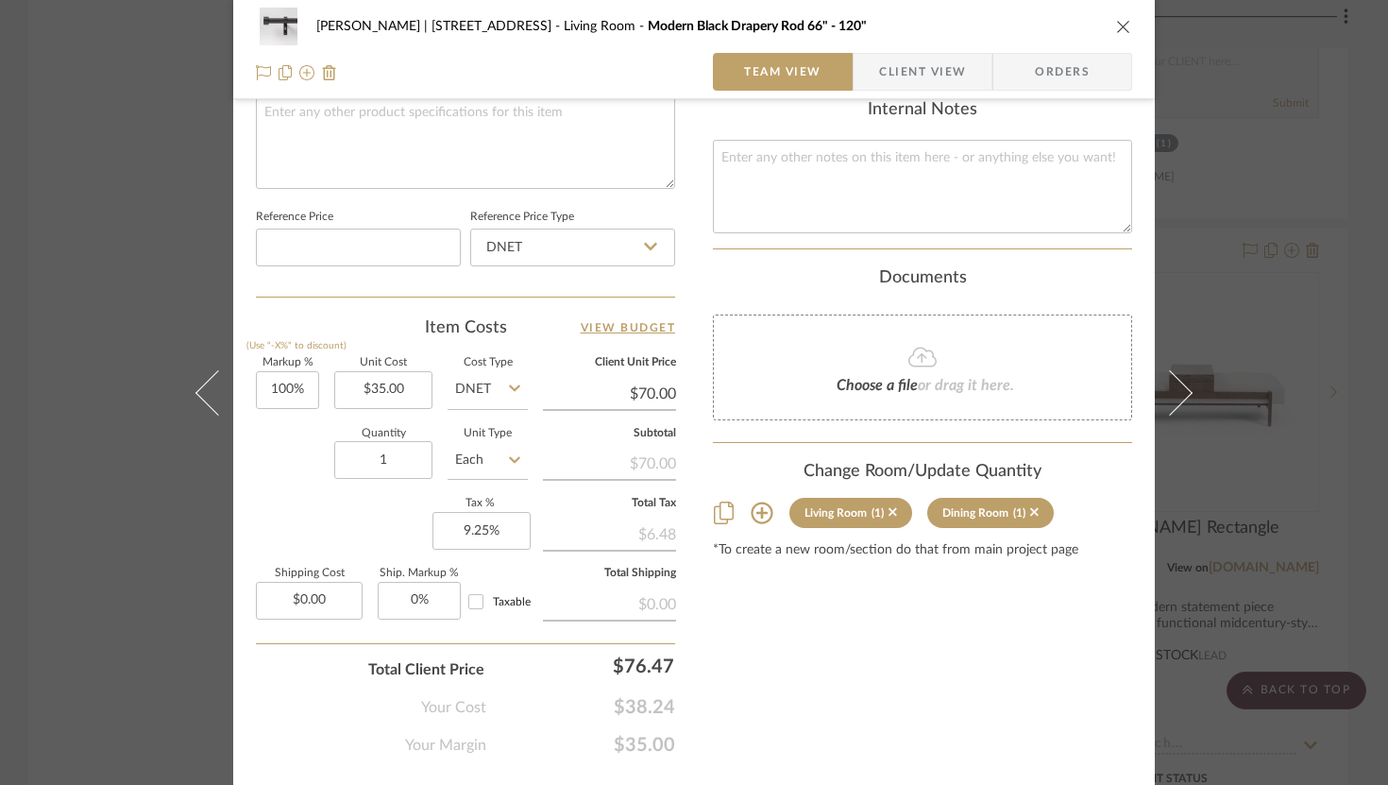
scroll to position [924, 0]
click at [1116, 32] on icon "close" at bounding box center [1123, 26] width 15 height 15
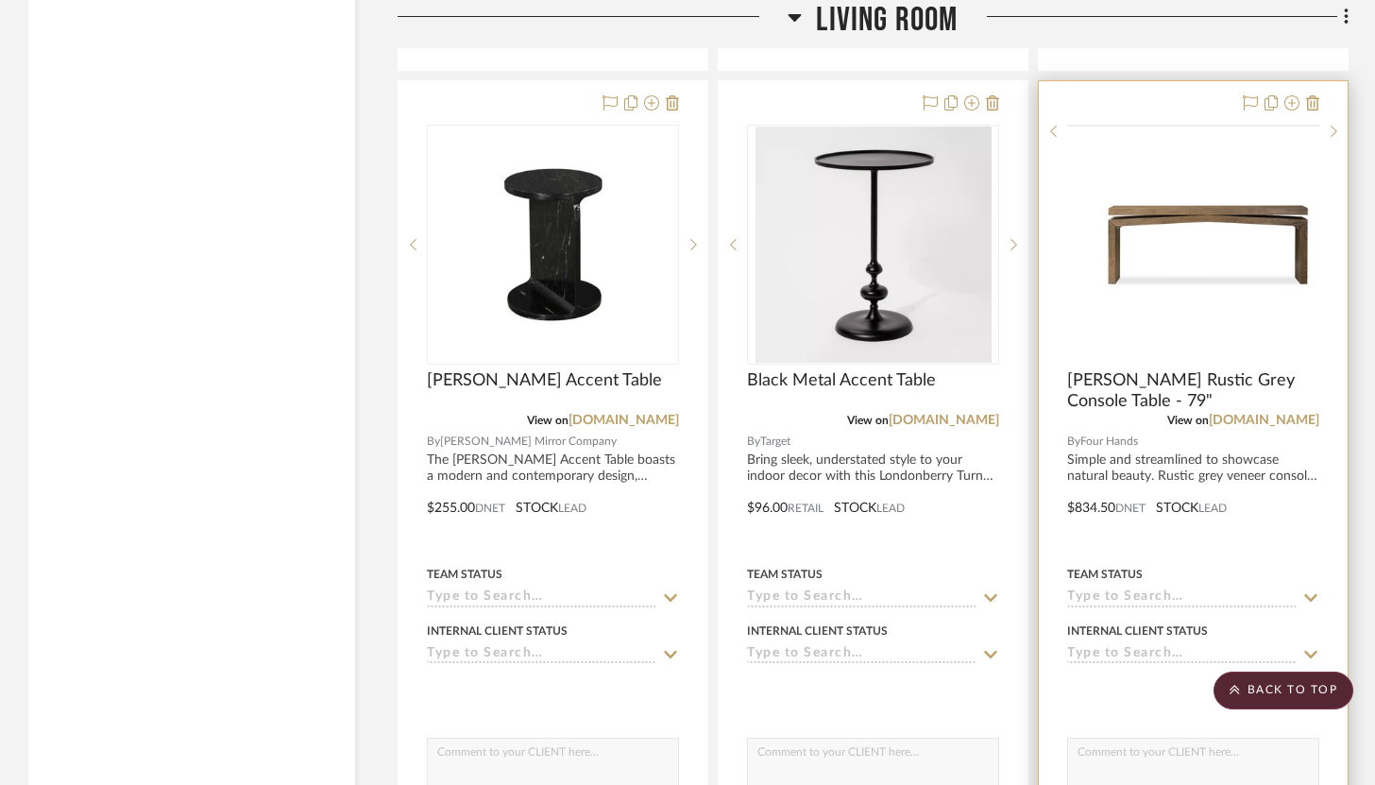
scroll to position [12457, 0]
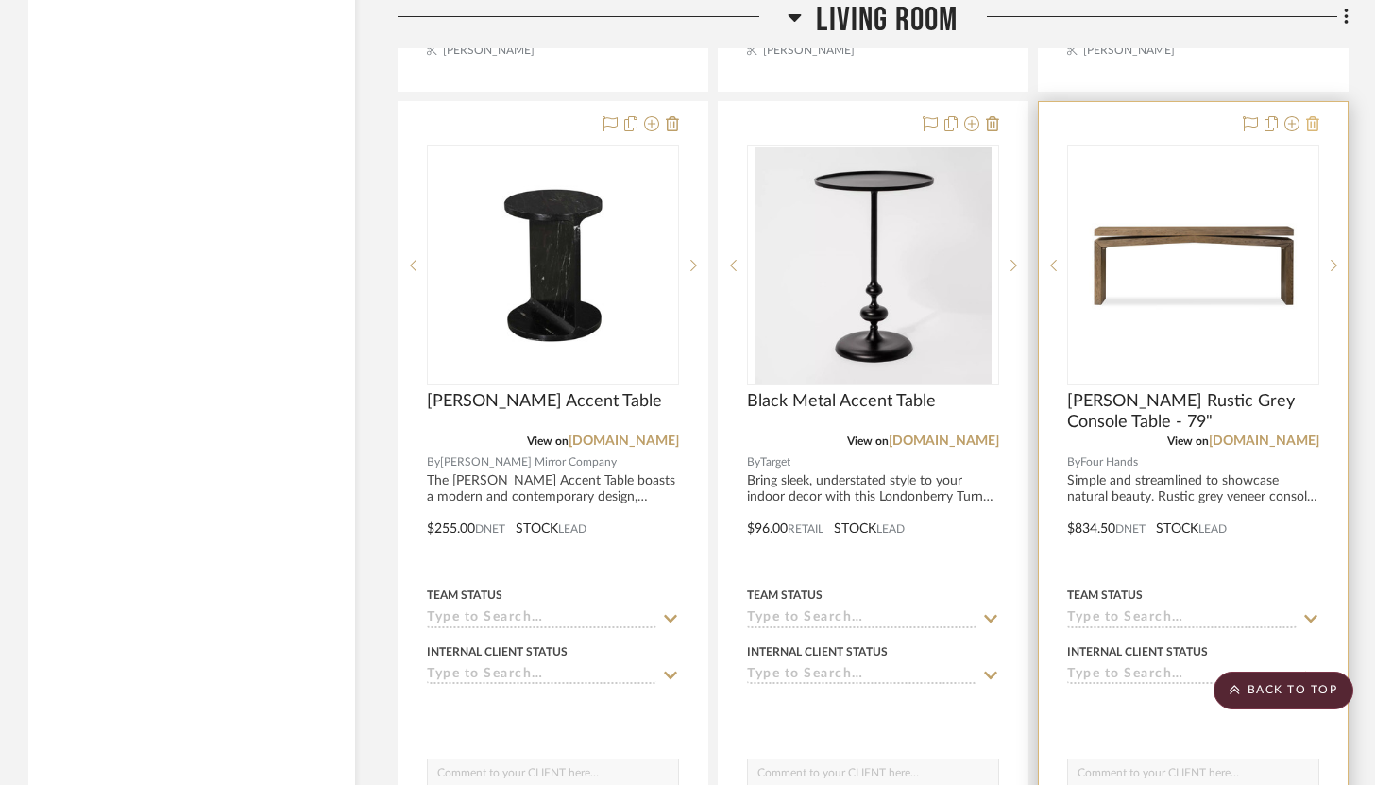
click at [1310, 116] on icon at bounding box center [1312, 123] width 13 height 15
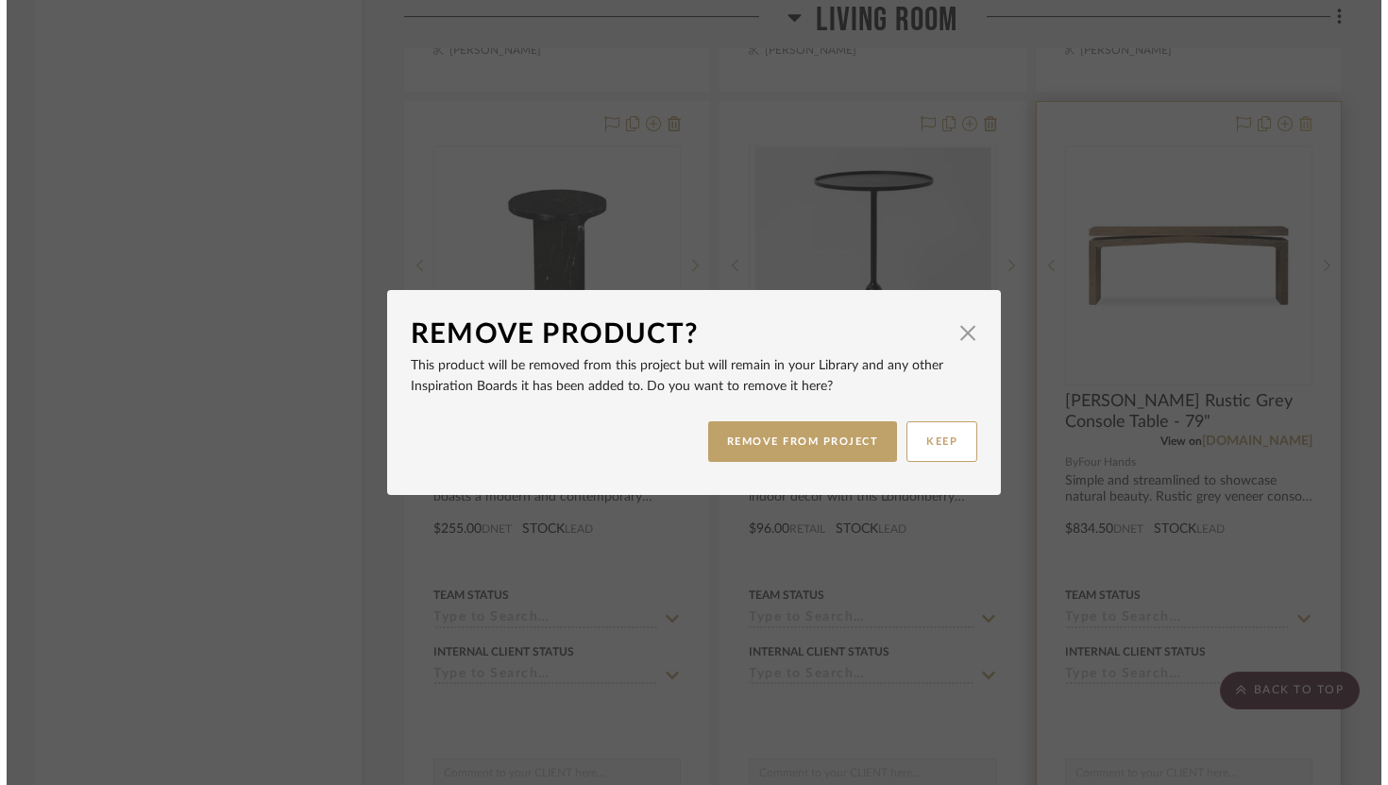
scroll to position [0, 0]
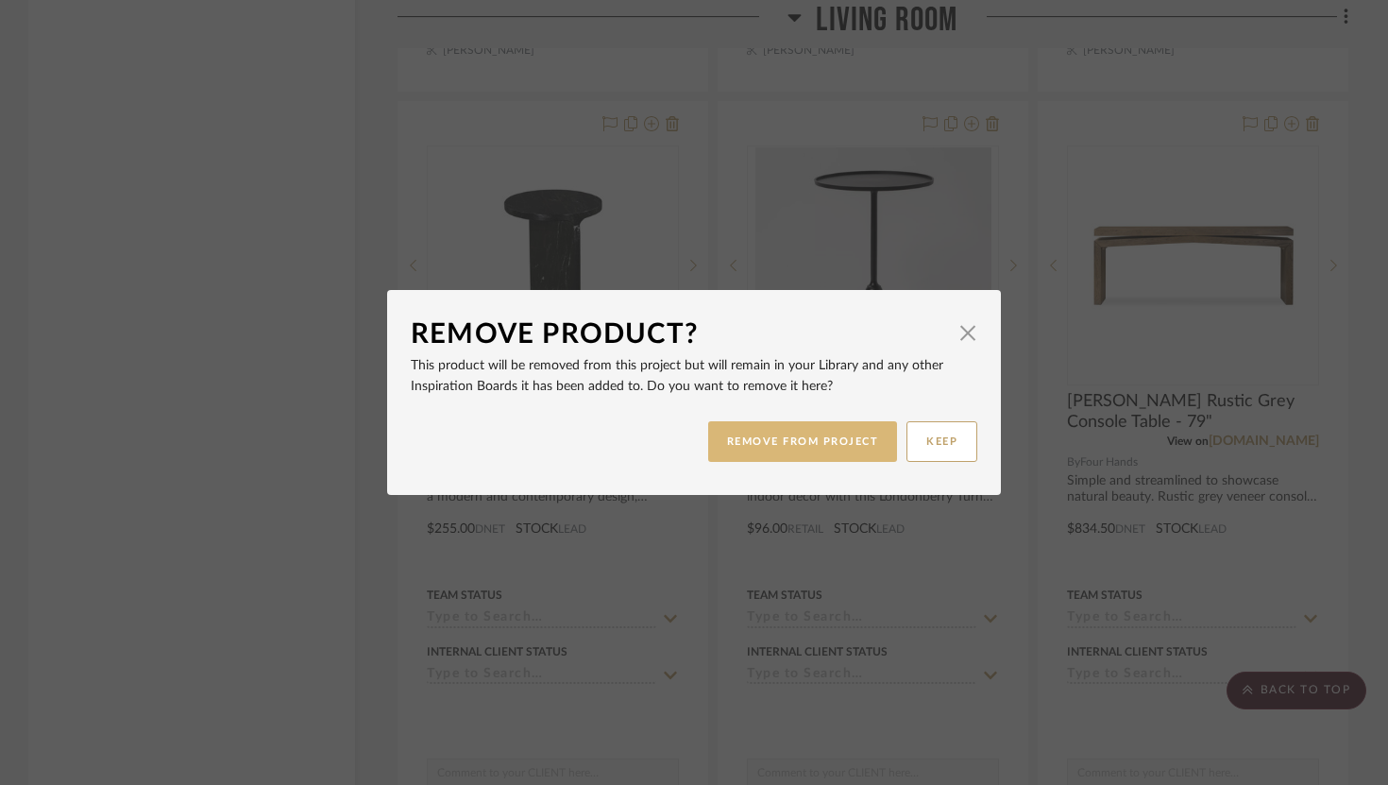
click at [855, 439] on button "REMOVE FROM PROJECT" at bounding box center [803, 441] width 190 height 41
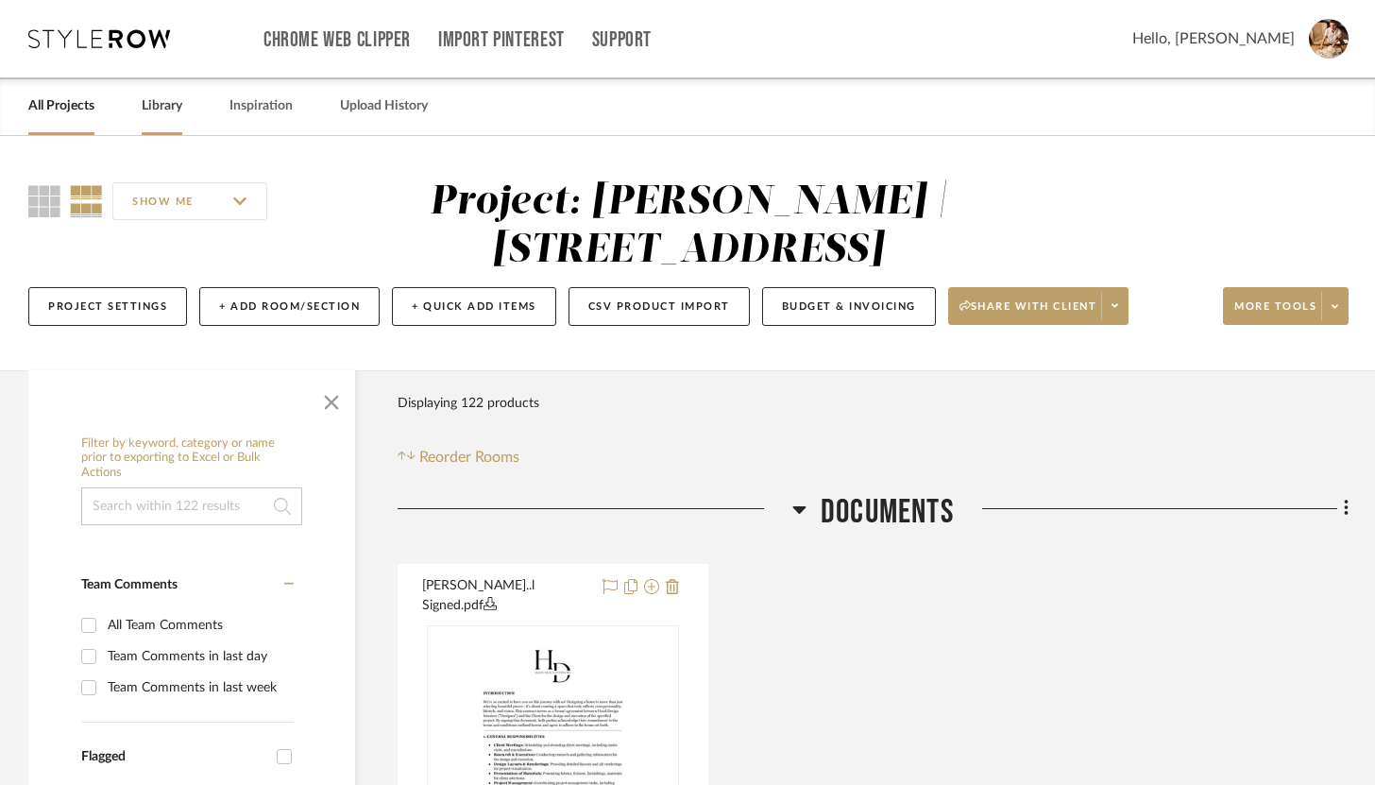
click at [176, 103] on link "Library" at bounding box center [162, 107] width 41 height 26
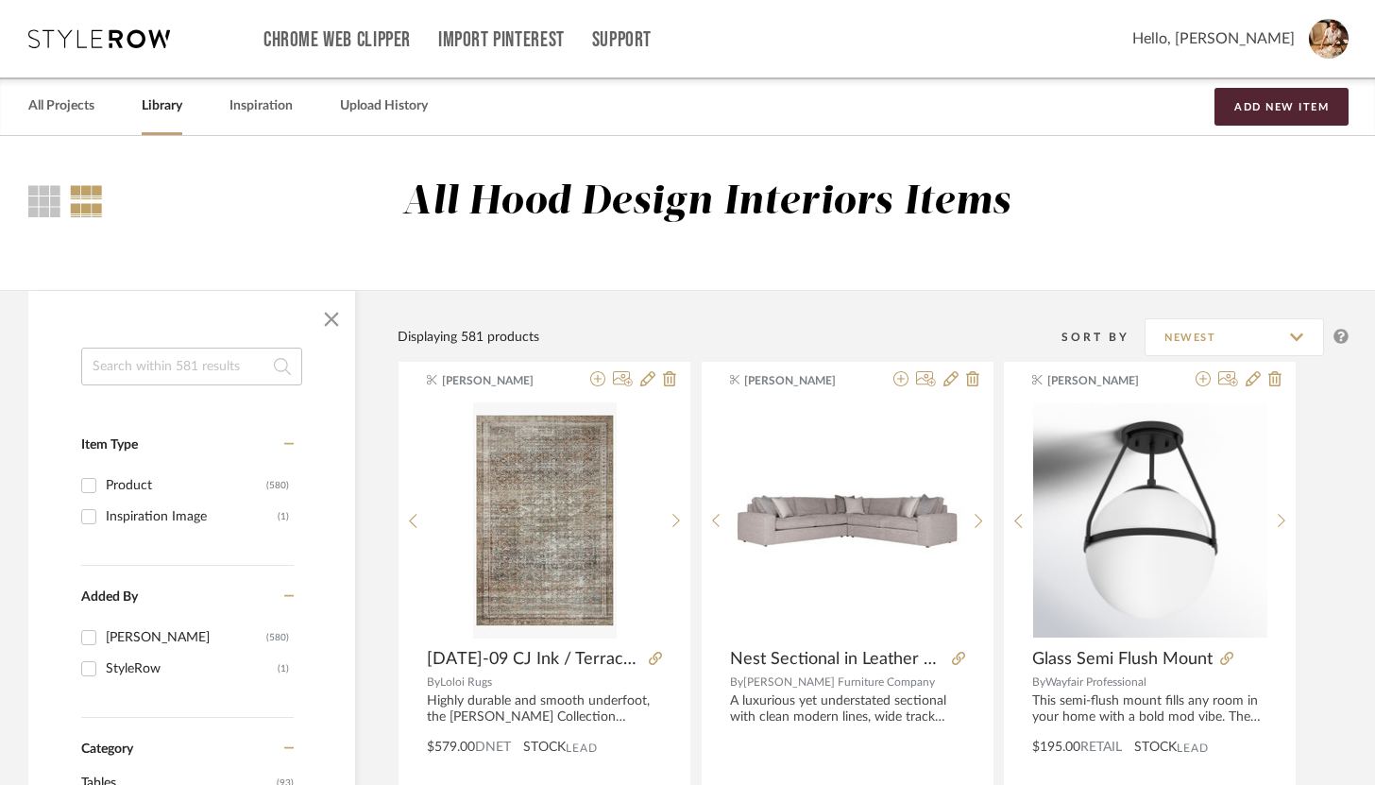
click at [203, 366] on input at bounding box center [191, 367] width 221 height 38
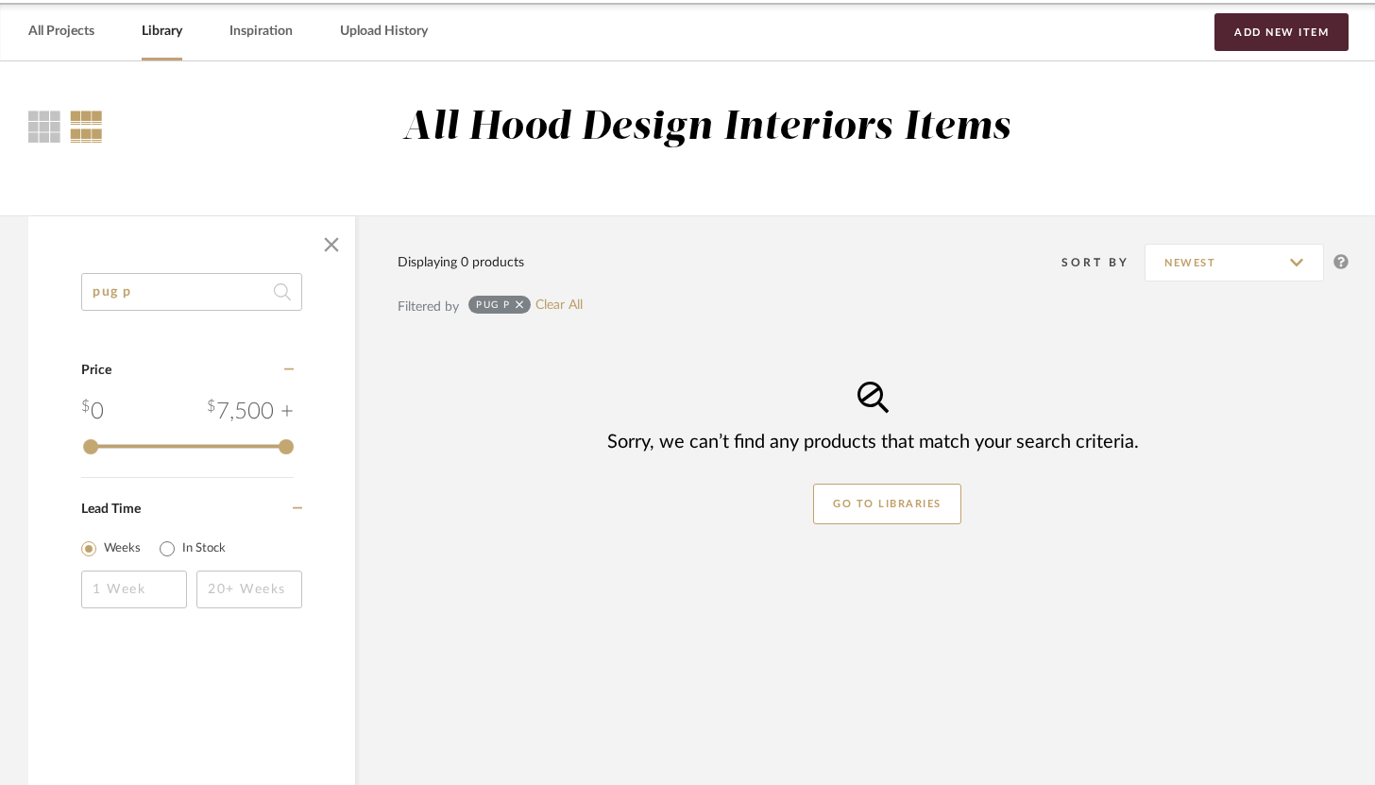
scroll to position [80, 0]
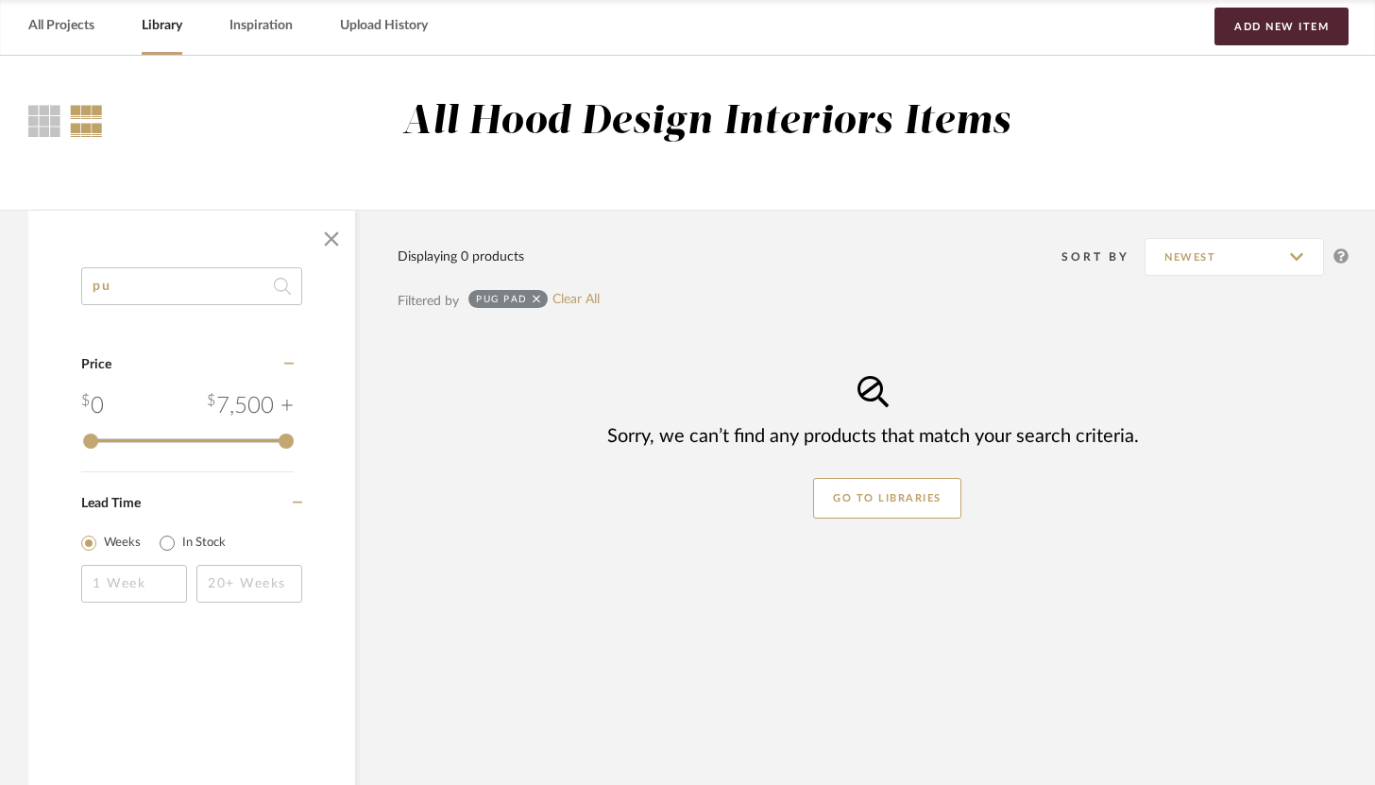
type input "p"
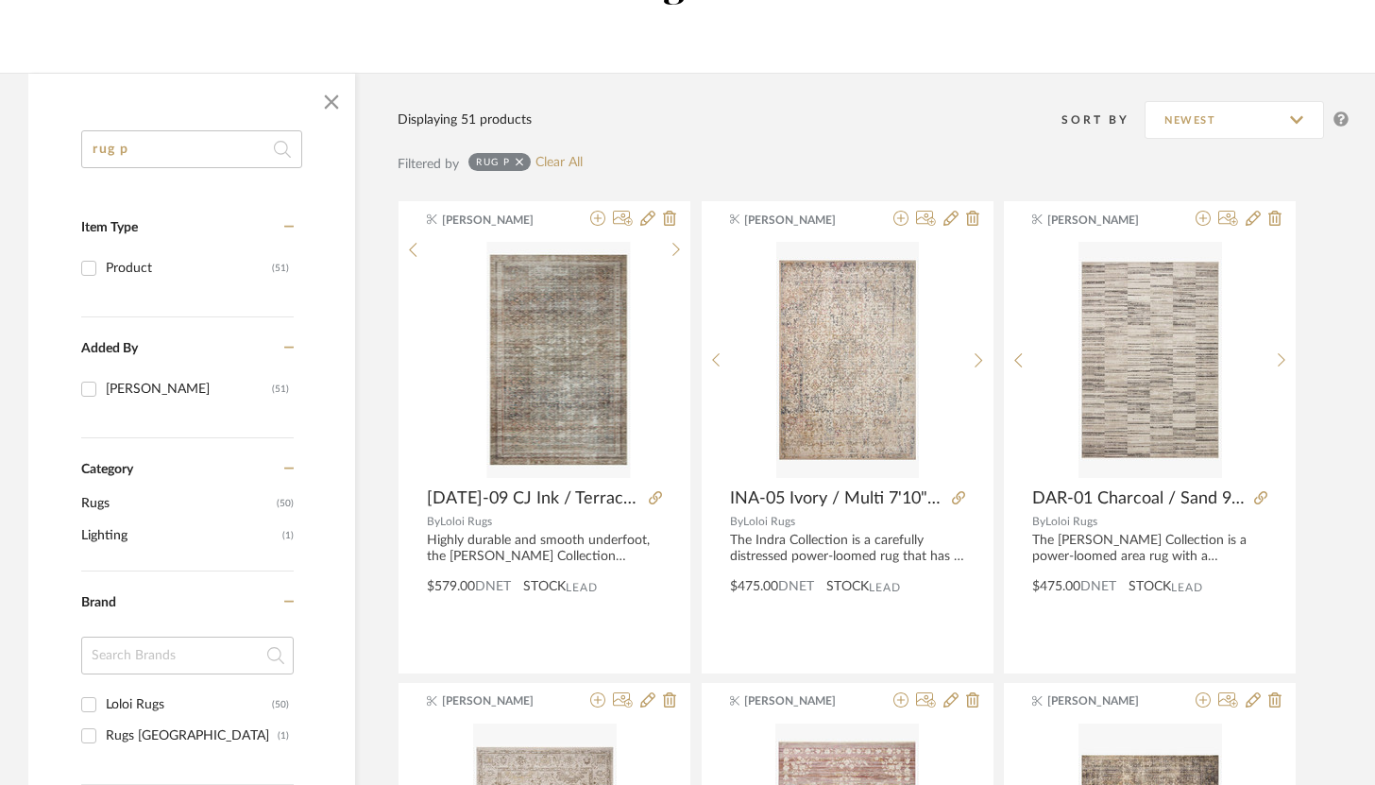
scroll to position [240, 0]
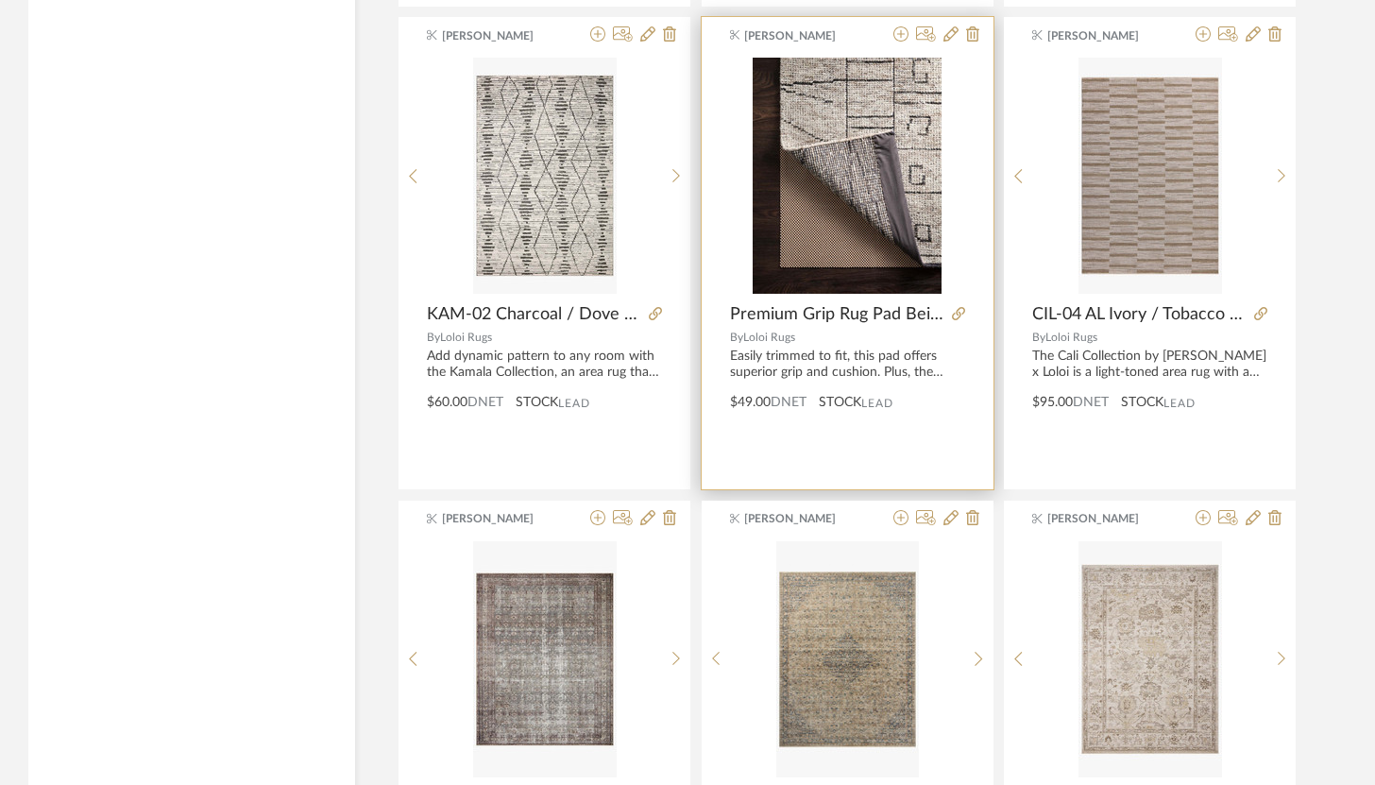
scroll to position [3296, 0]
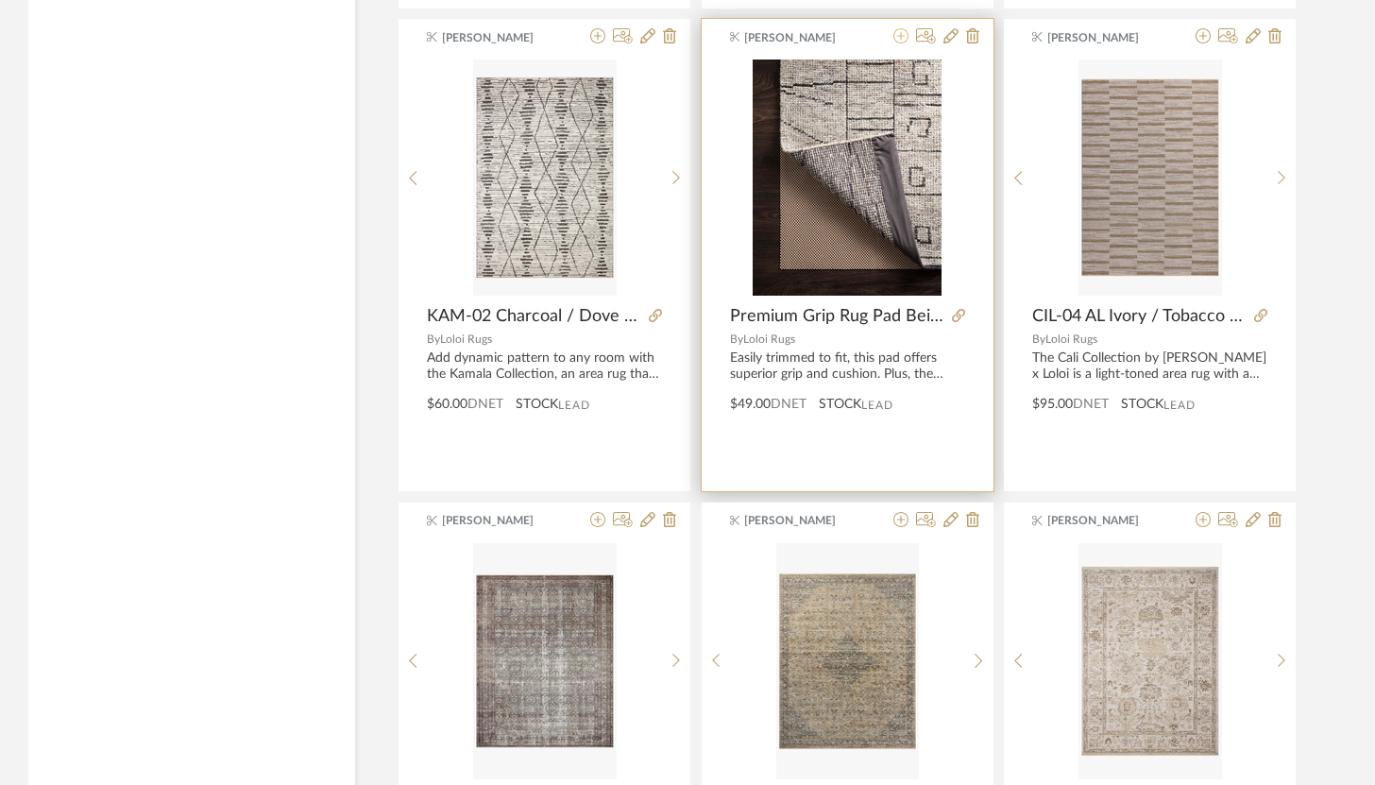
click at [905, 42] on icon at bounding box center [901, 35] width 15 height 15
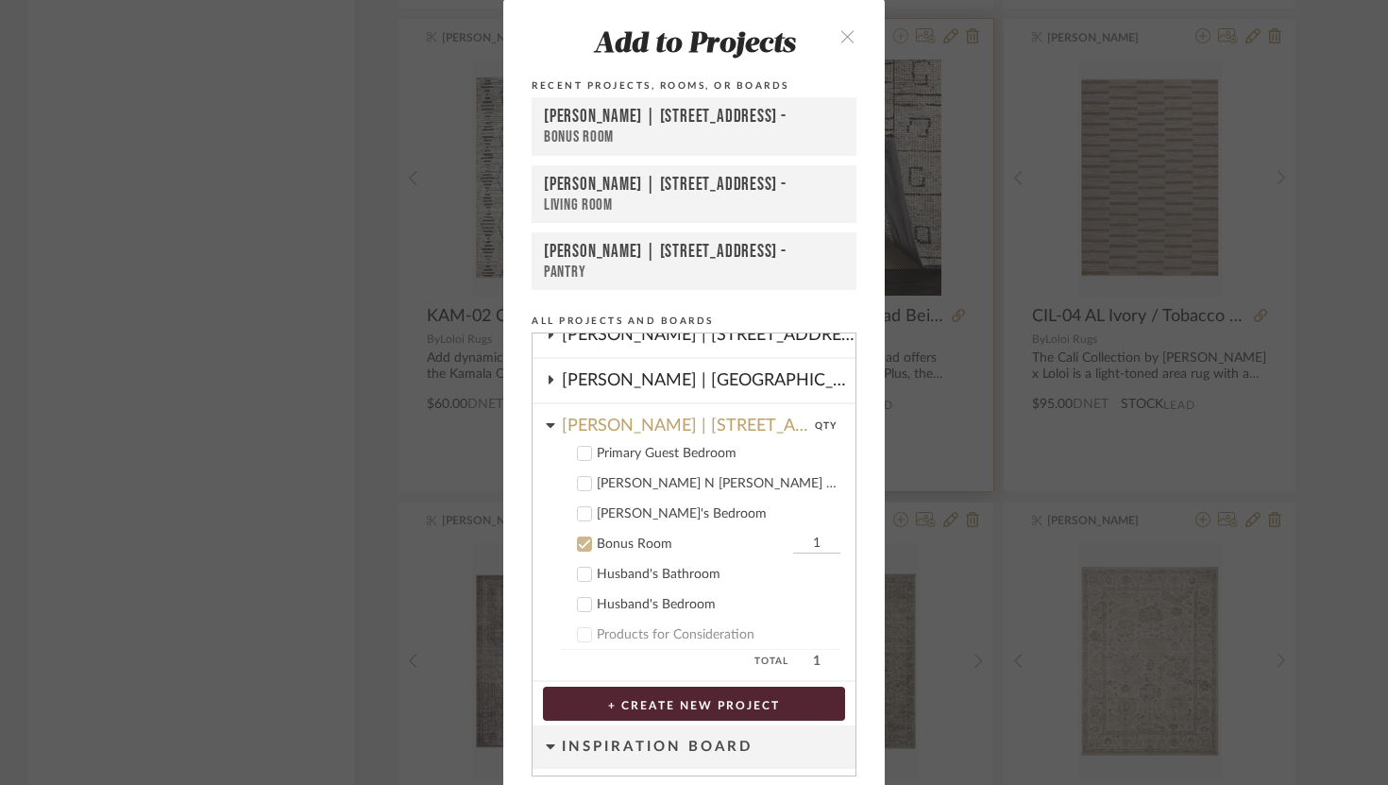
scroll to position [192, 0]
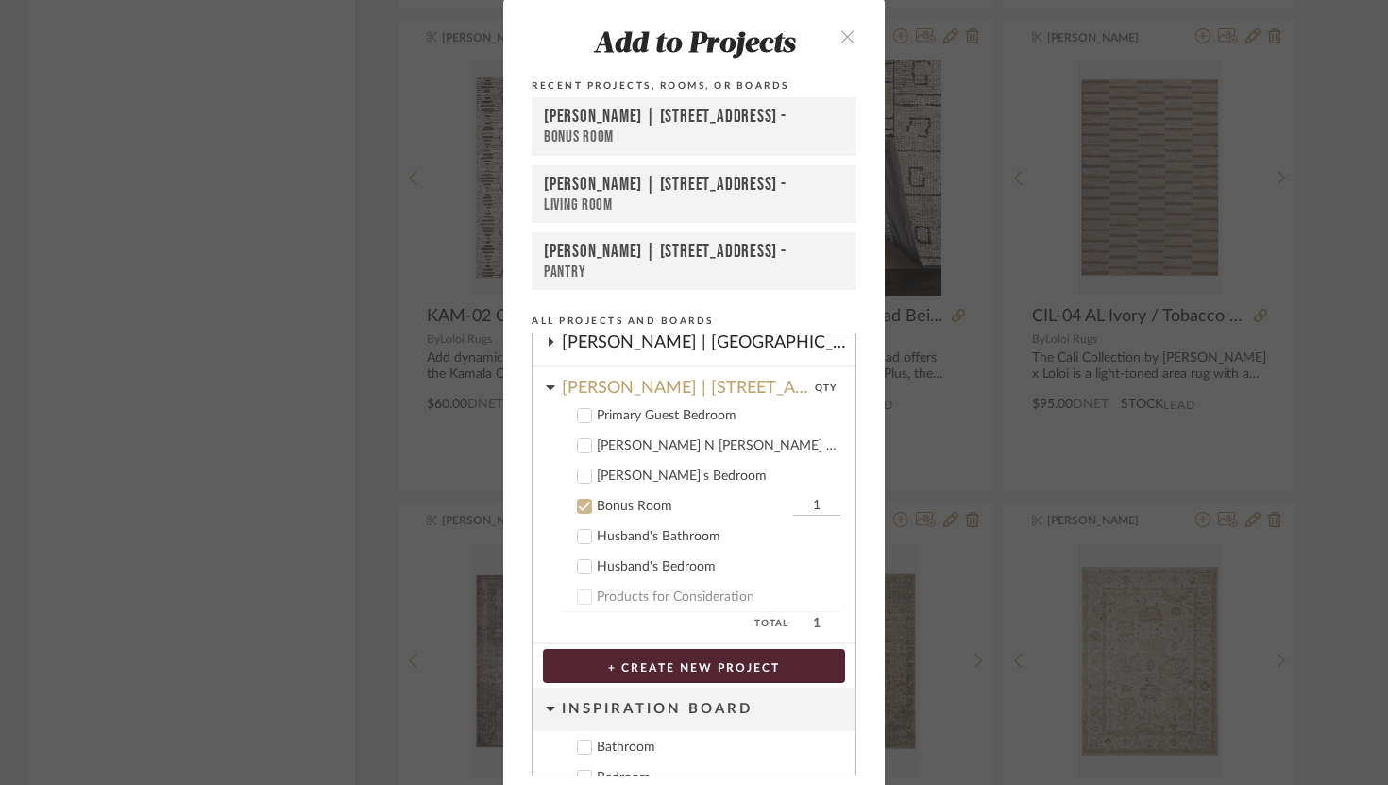
click at [578, 509] on icon at bounding box center [584, 506] width 13 height 13
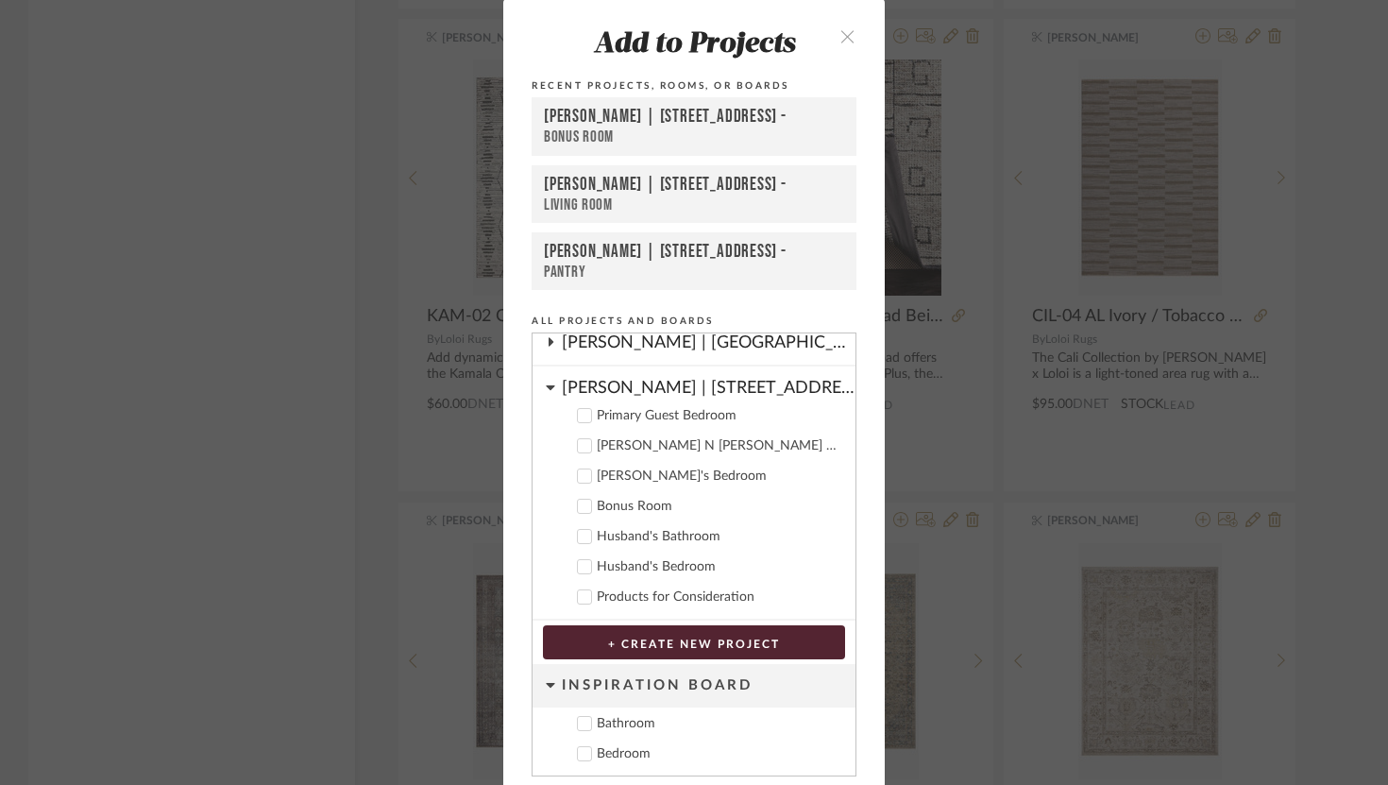
click at [546, 386] on icon at bounding box center [550, 387] width 9 height 5
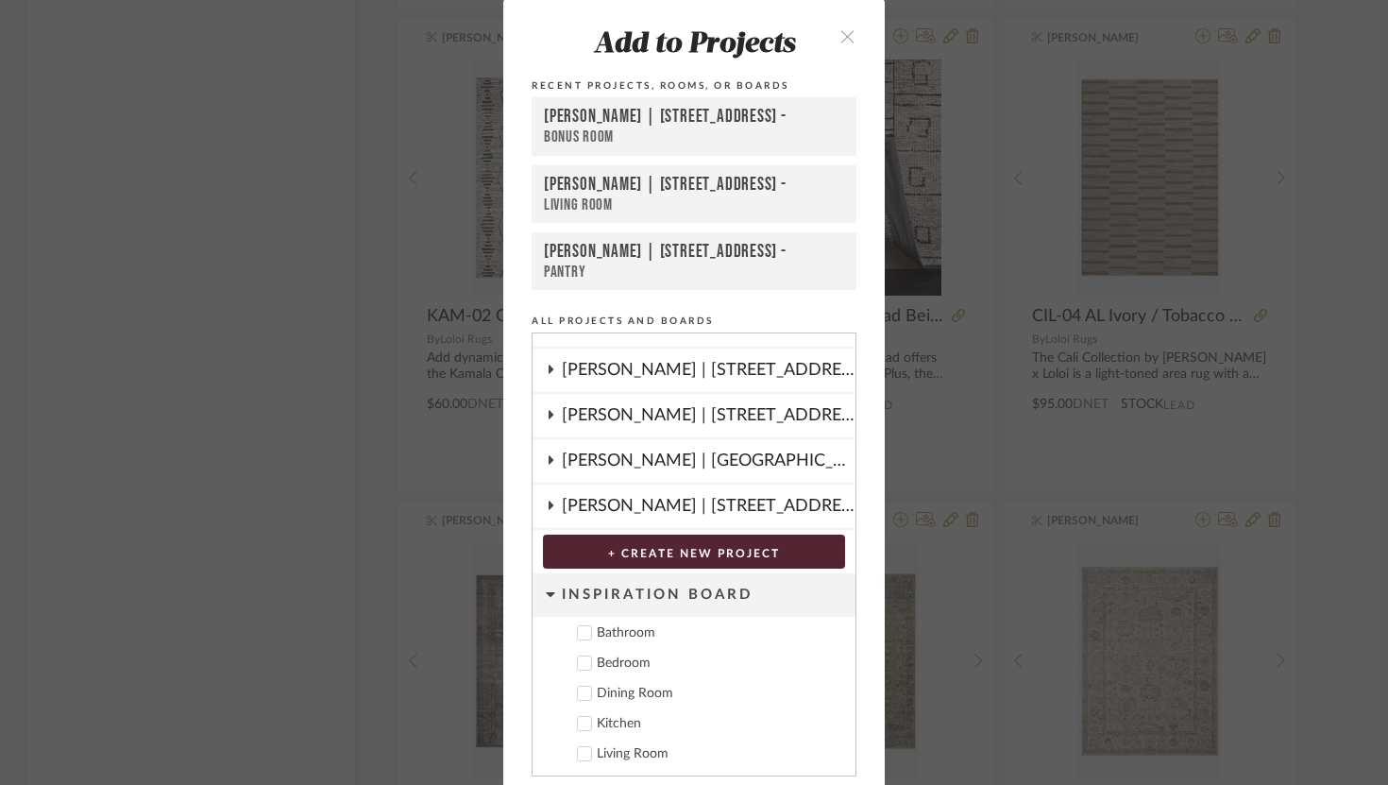
click at [840, 36] on icon "close" at bounding box center [848, 36] width 16 height 16
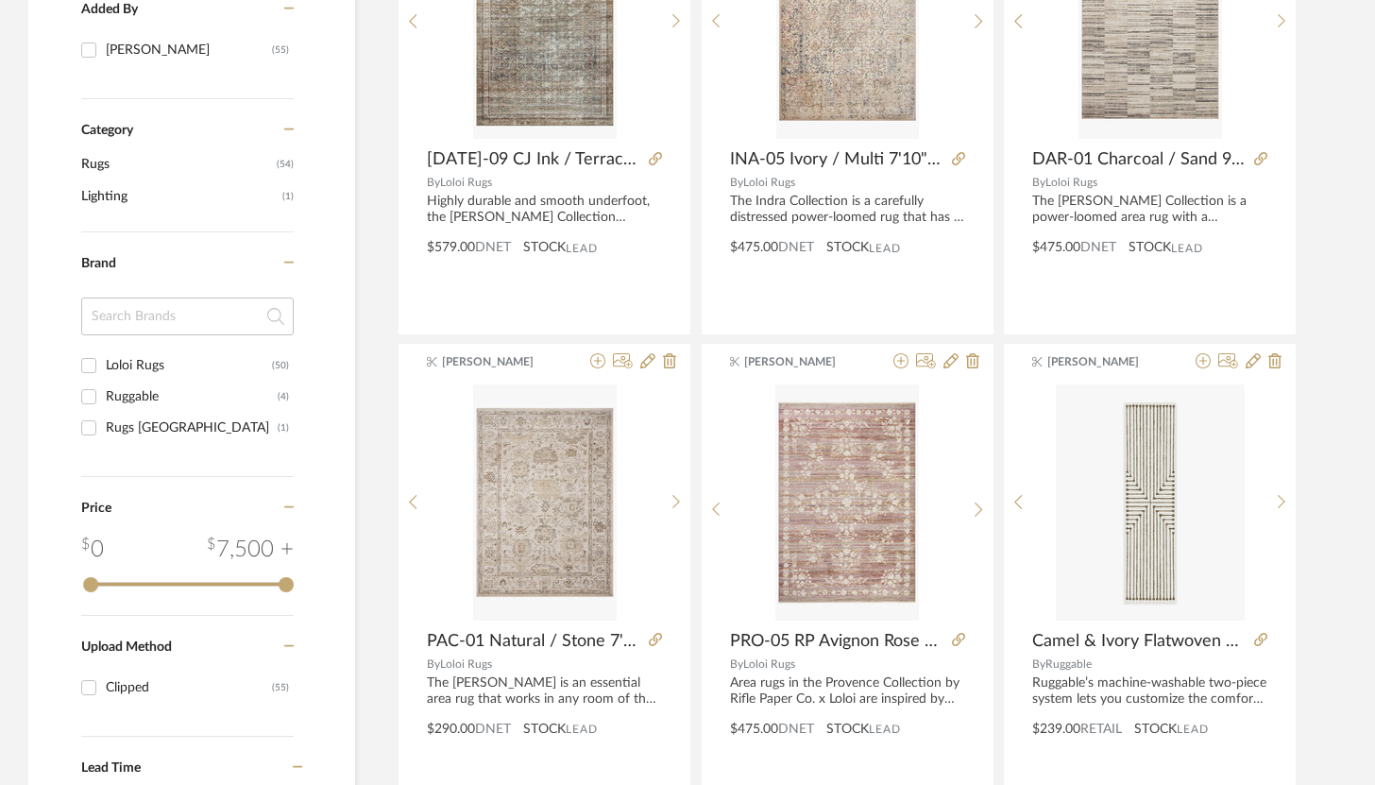
scroll to position [0, 0]
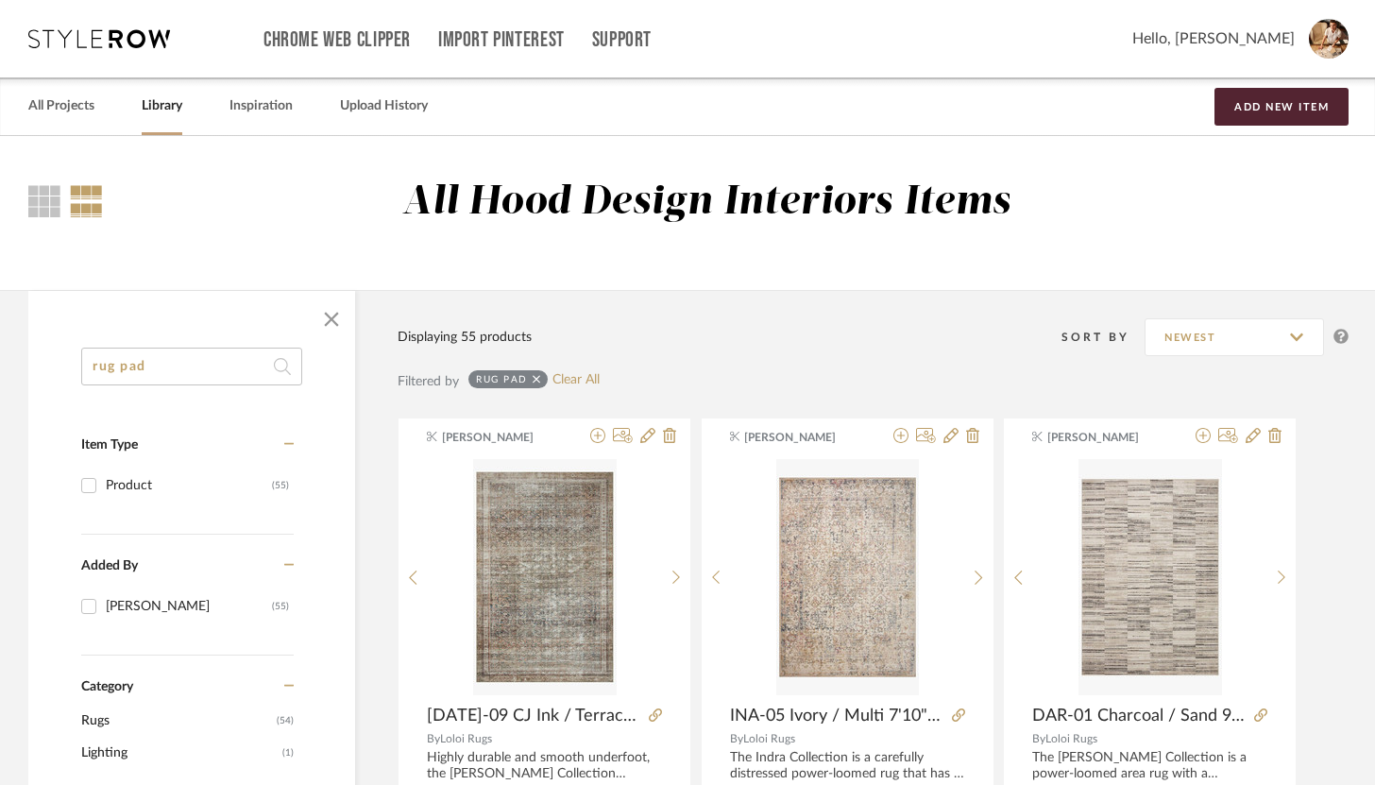
drag, startPoint x: 218, startPoint y: 365, endPoint x: 69, endPoint y: 356, distance: 149.5
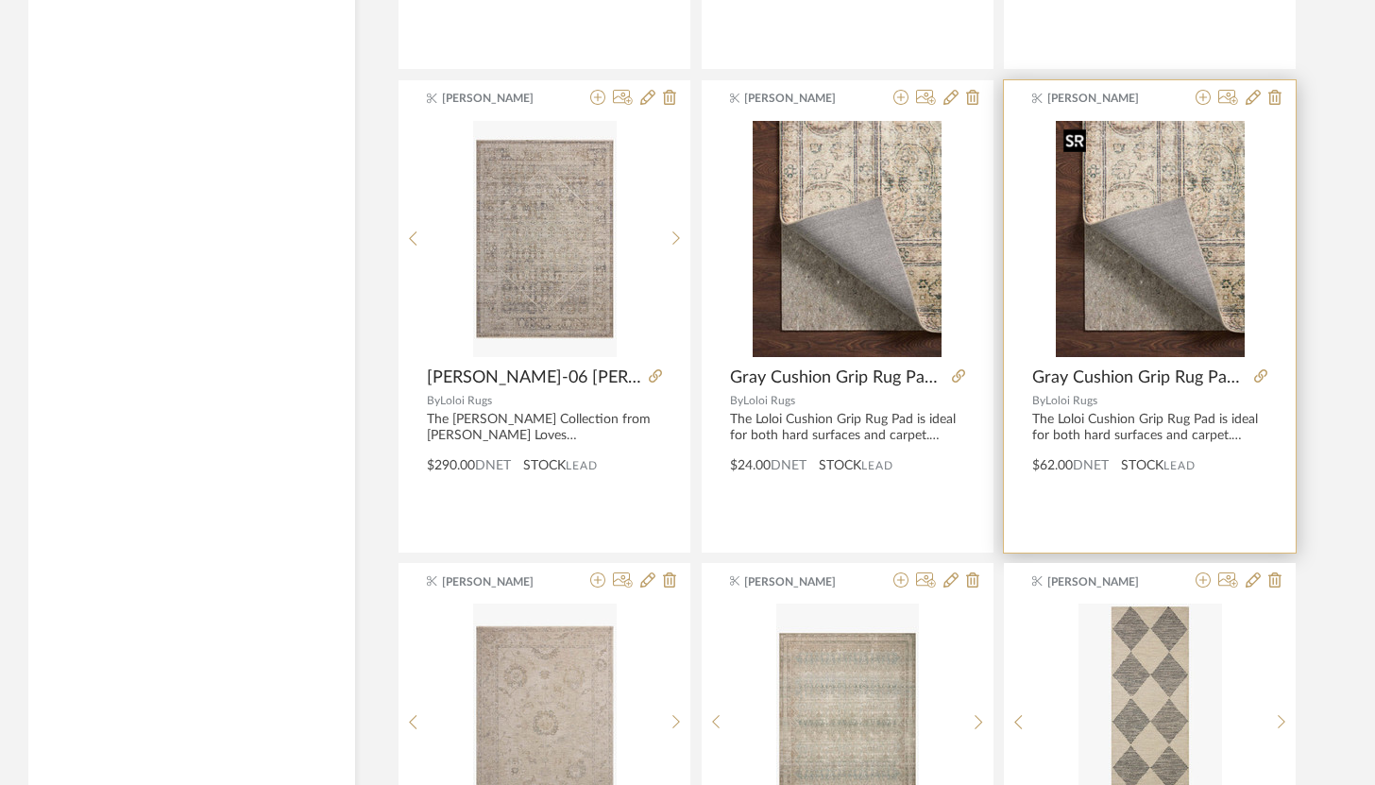
scroll to position [4683, 0]
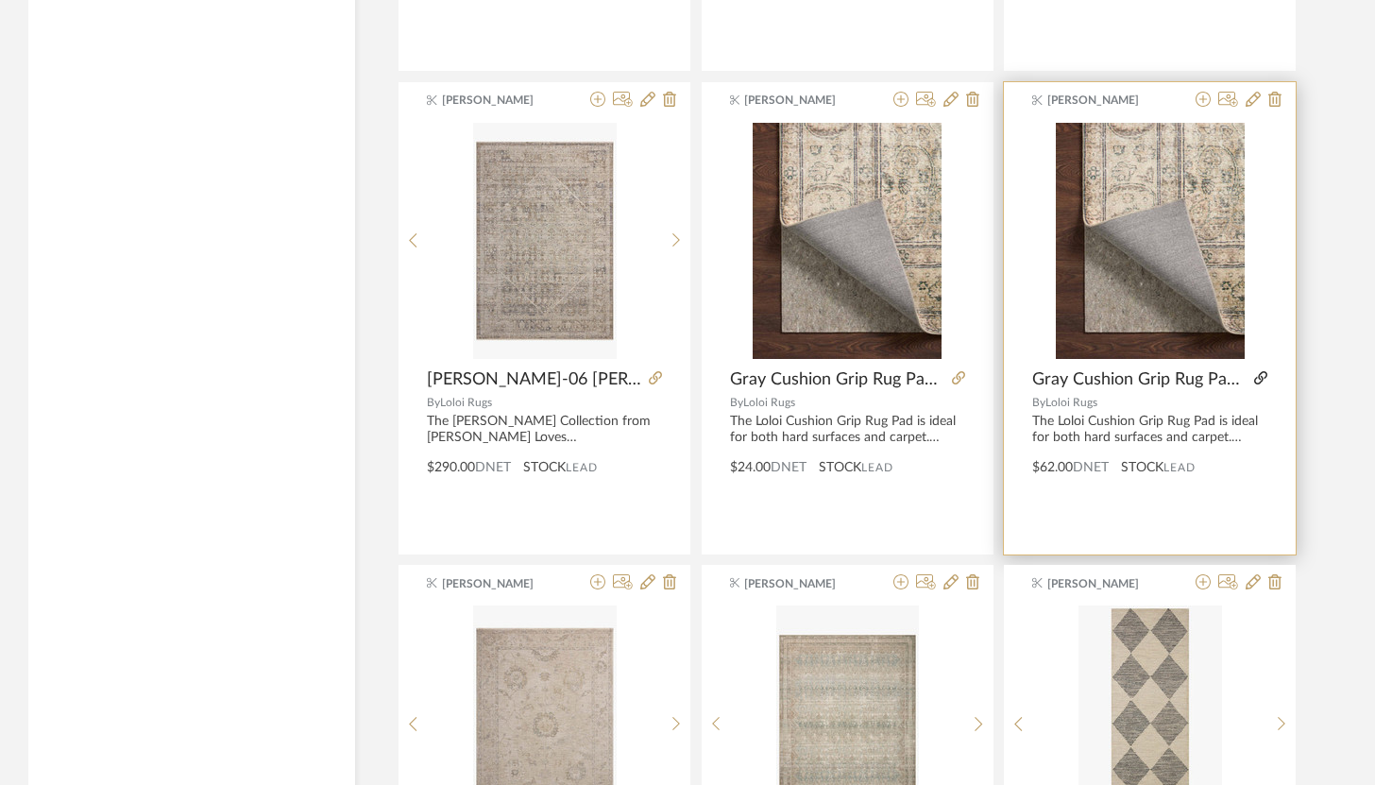
type input "rug grip"
click at [1262, 377] on icon at bounding box center [1260, 377] width 13 height 13
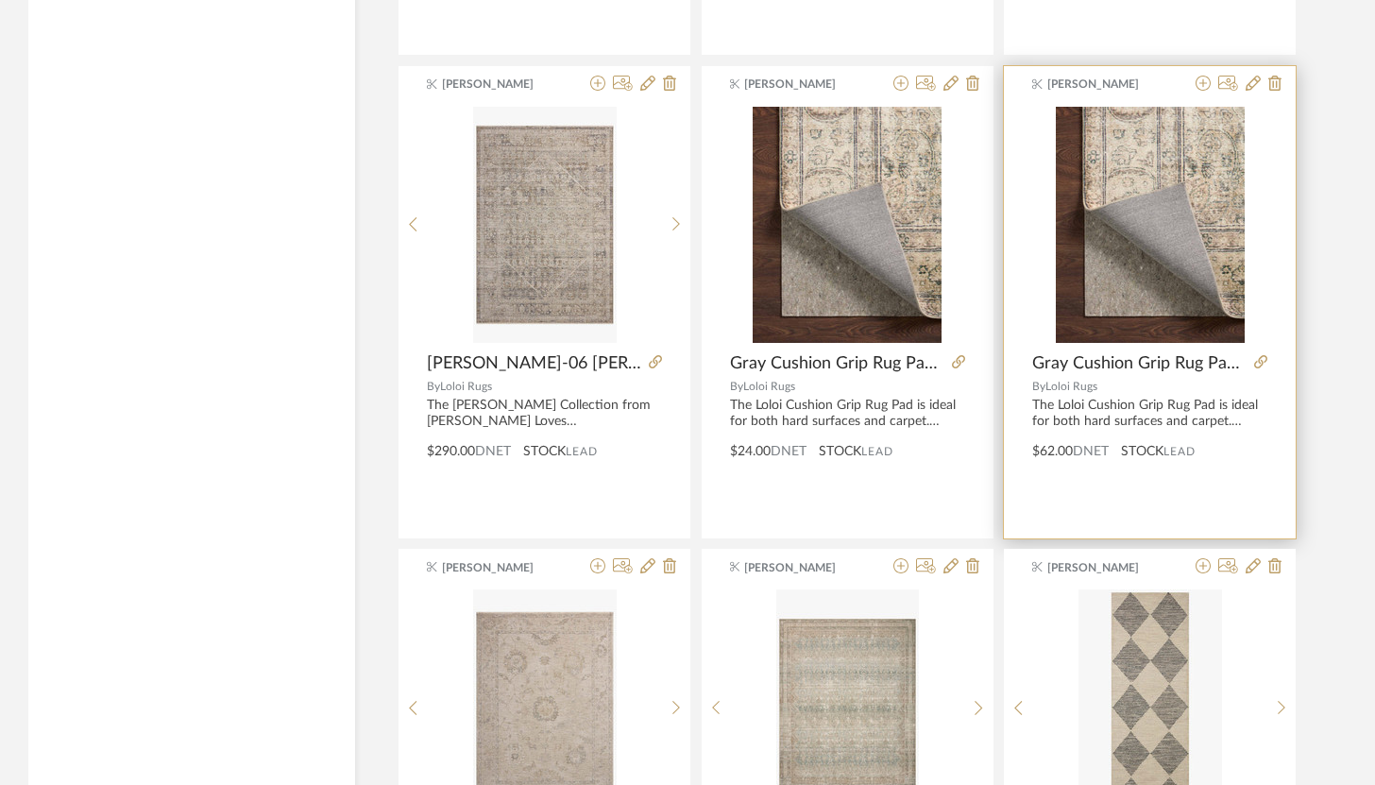
scroll to position [4665, 0]
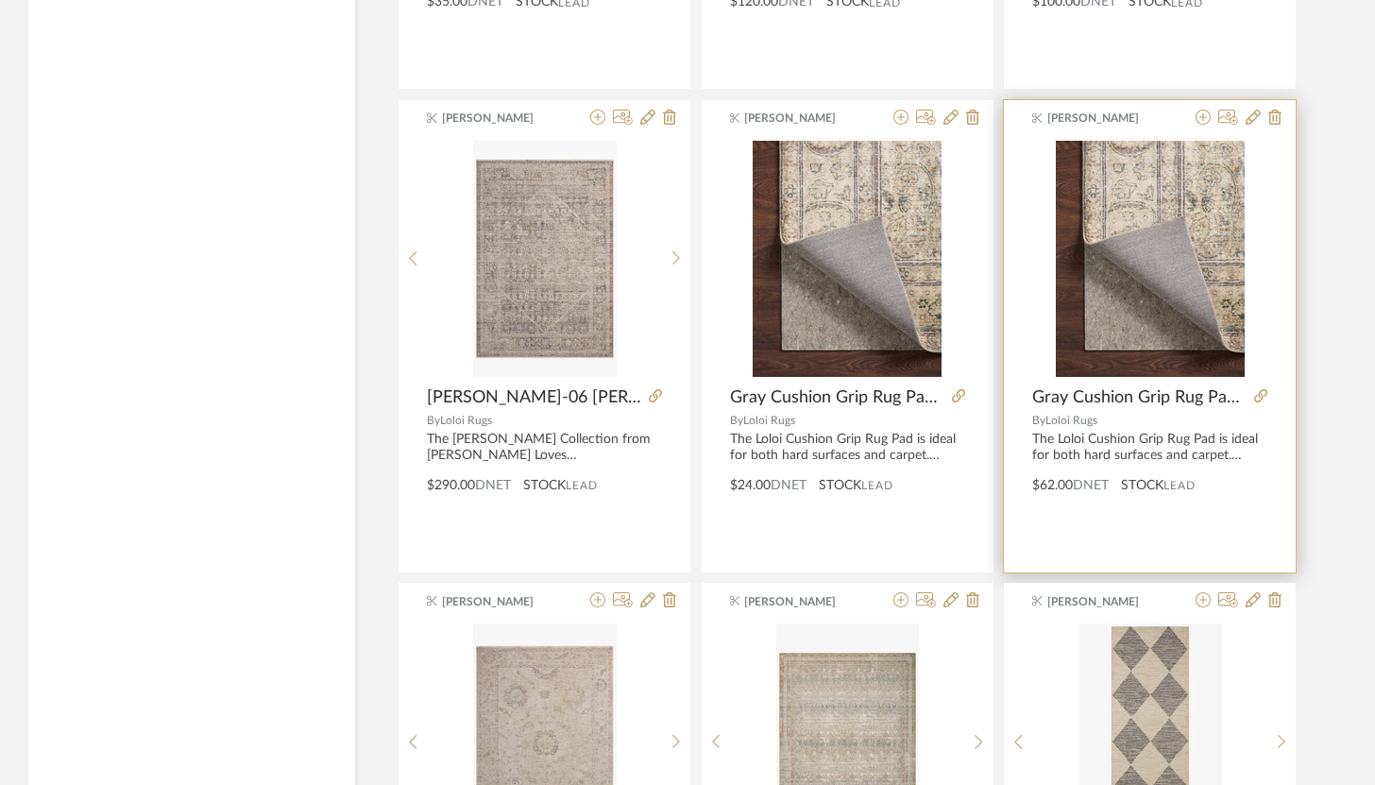
click at [1177, 122] on div "[PERSON_NAME]" at bounding box center [1116, 118] width 146 height 17
click at [1255, 126] on fa-icon at bounding box center [1253, 118] width 15 height 15
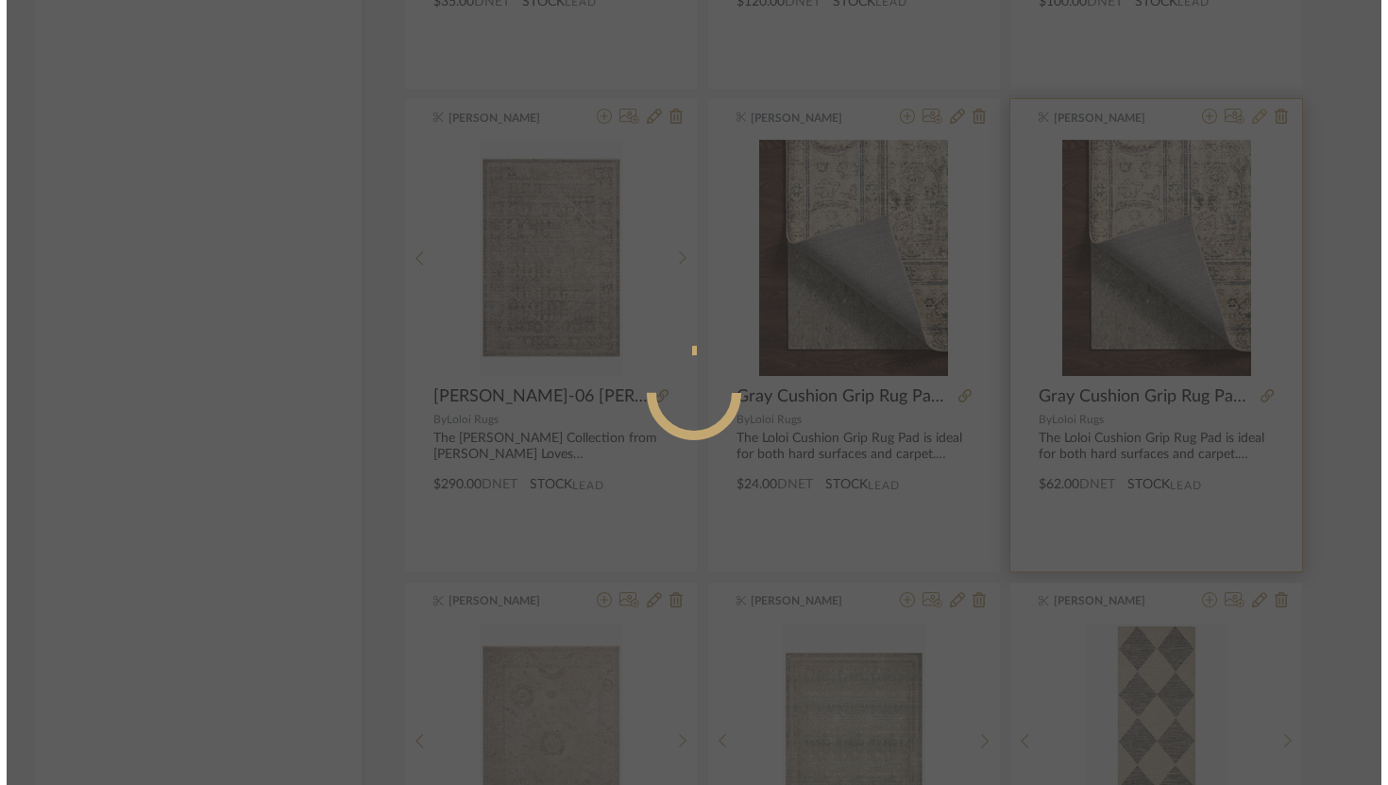
scroll to position [0, 0]
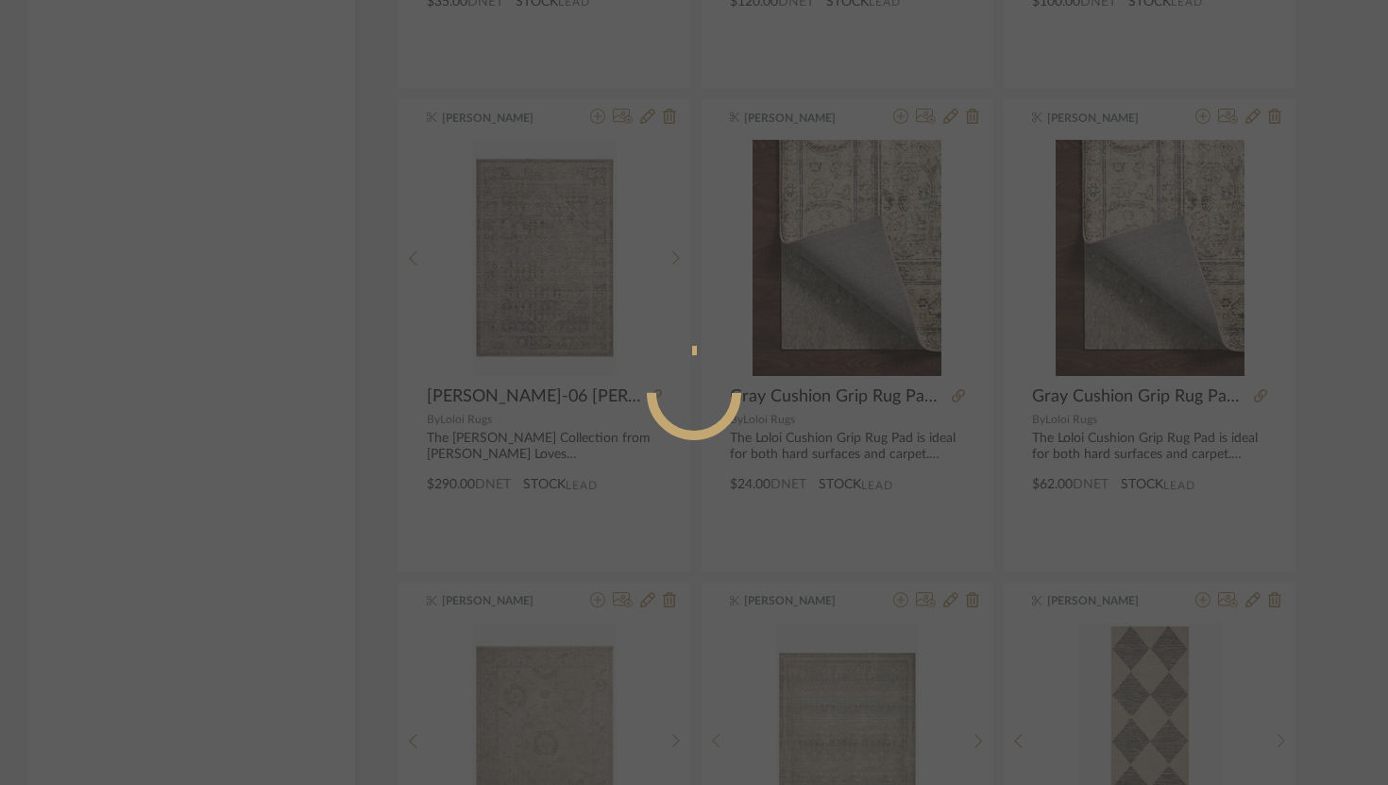
radio input "true"
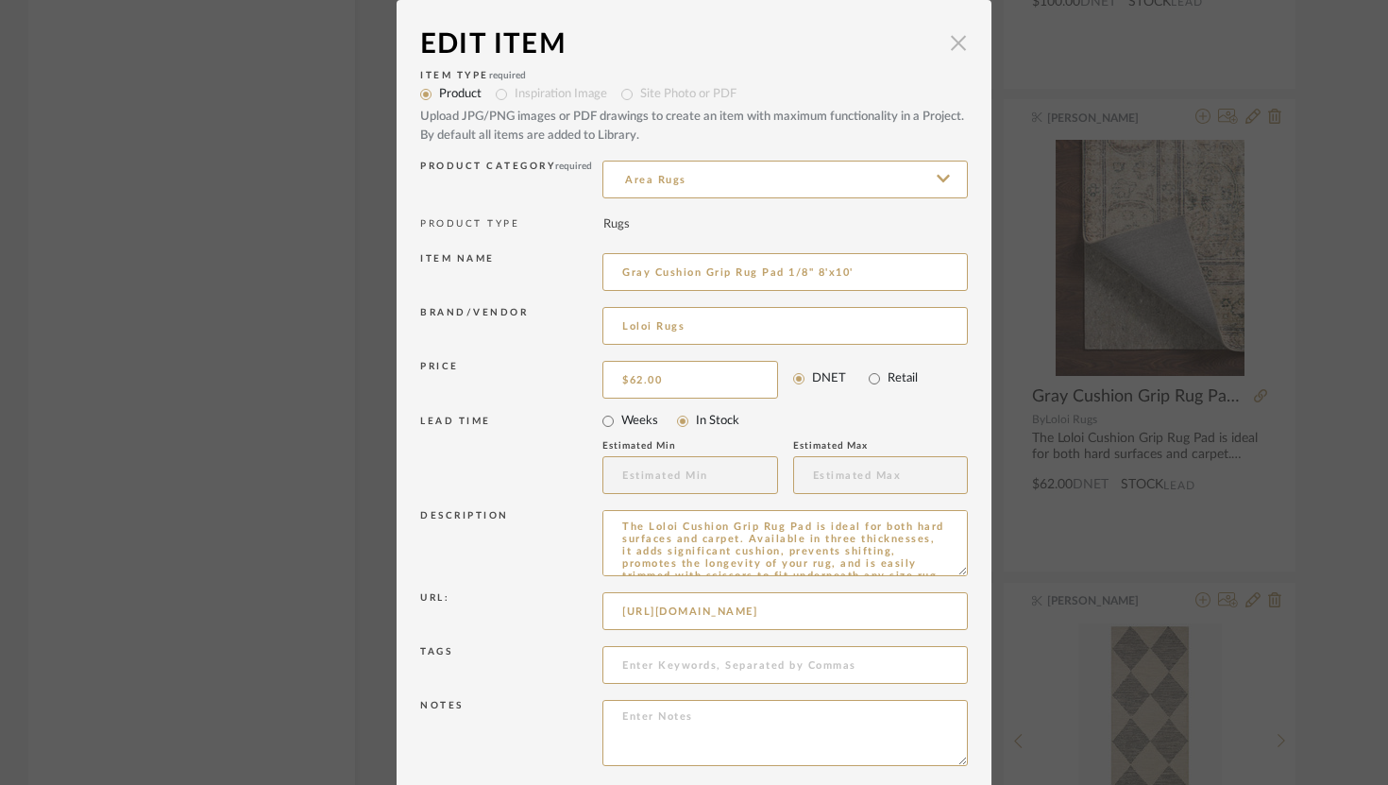
click at [951, 47] on span "button" at bounding box center [959, 43] width 38 height 38
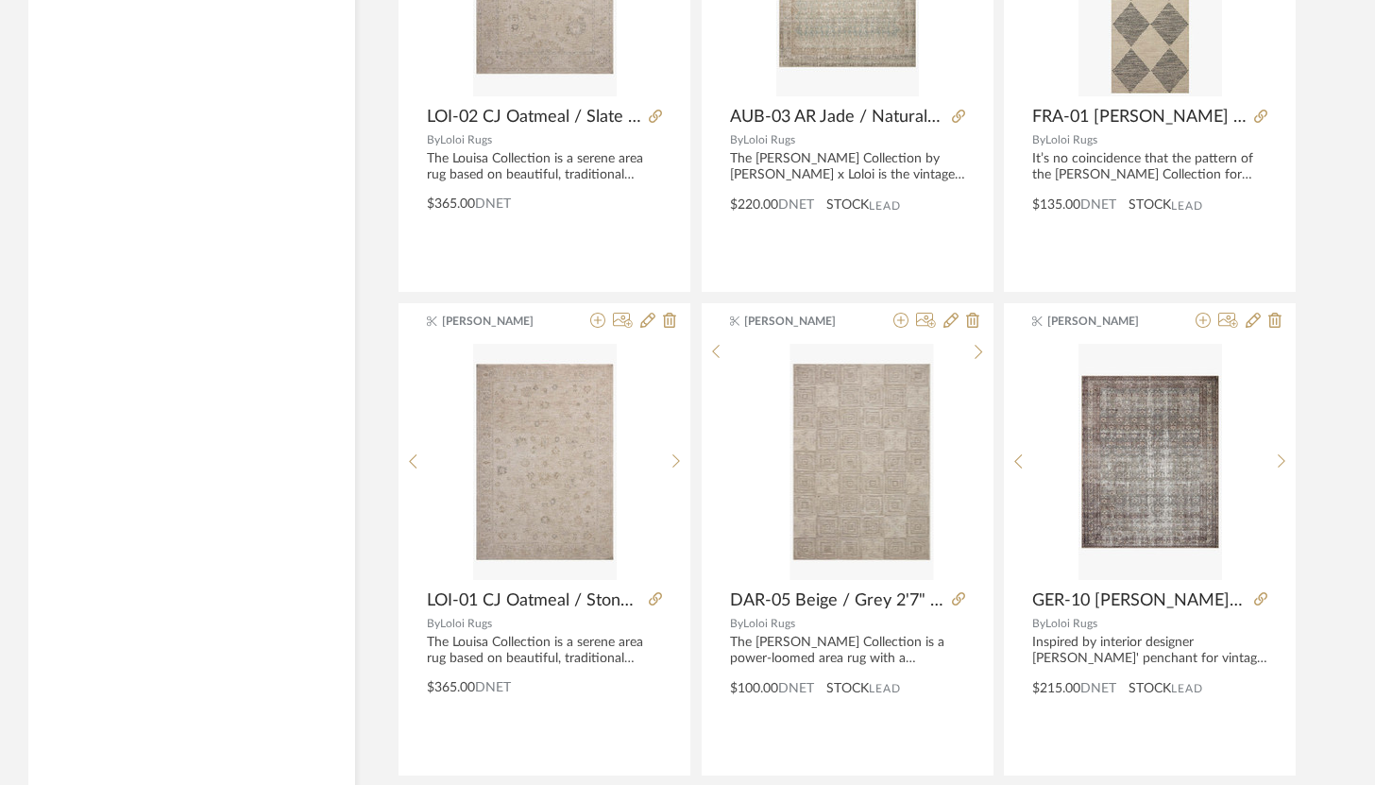
scroll to position [5619, 0]
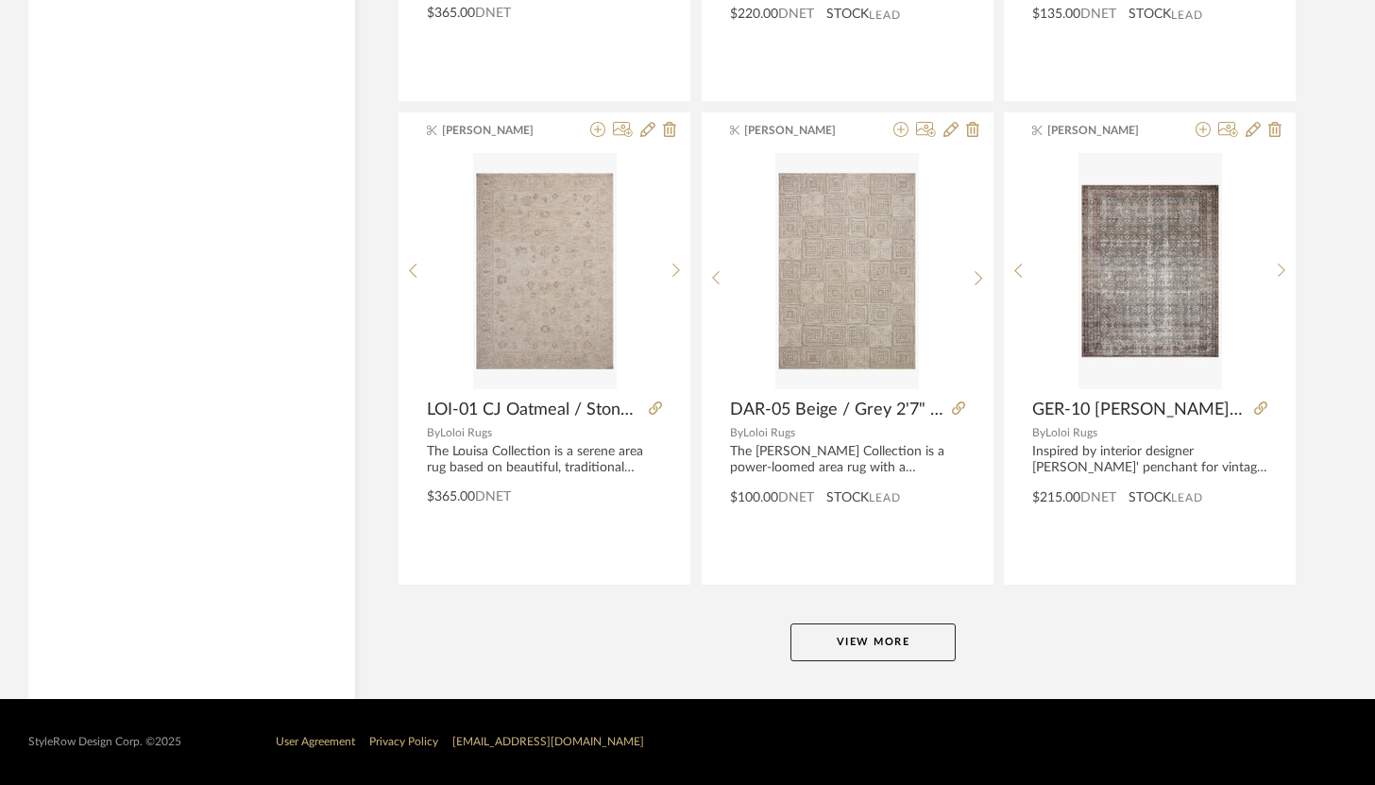
click at [918, 631] on button "View More" at bounding box center [873, 642] width 165 height 38
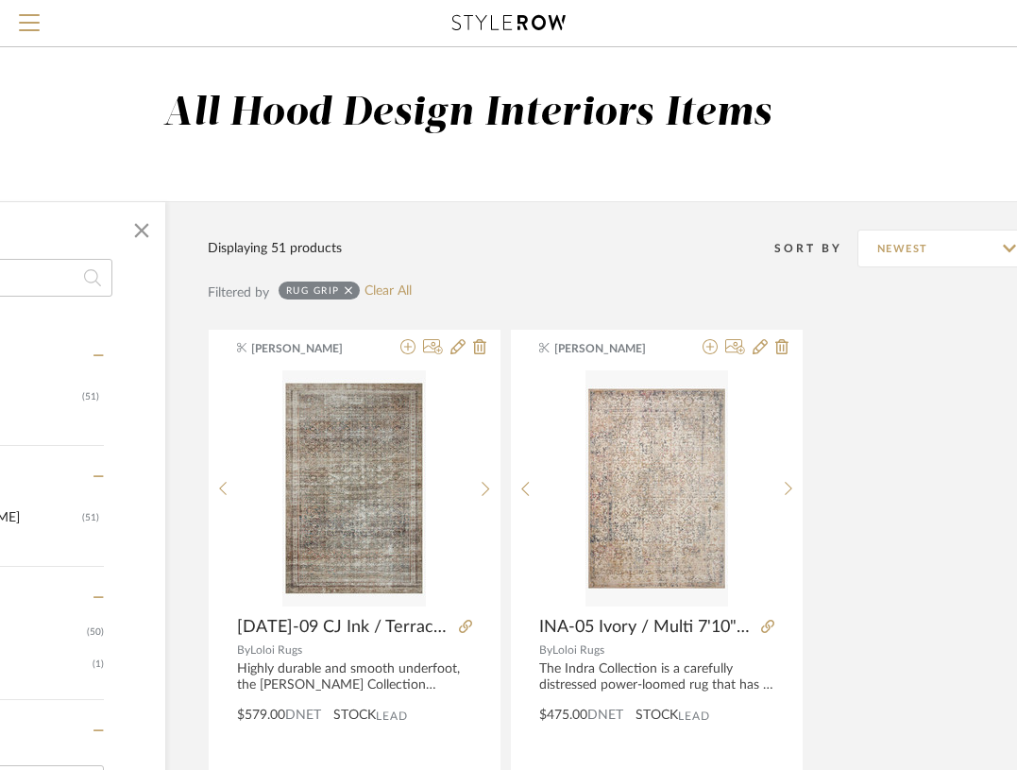
scroll to position [0, 0]
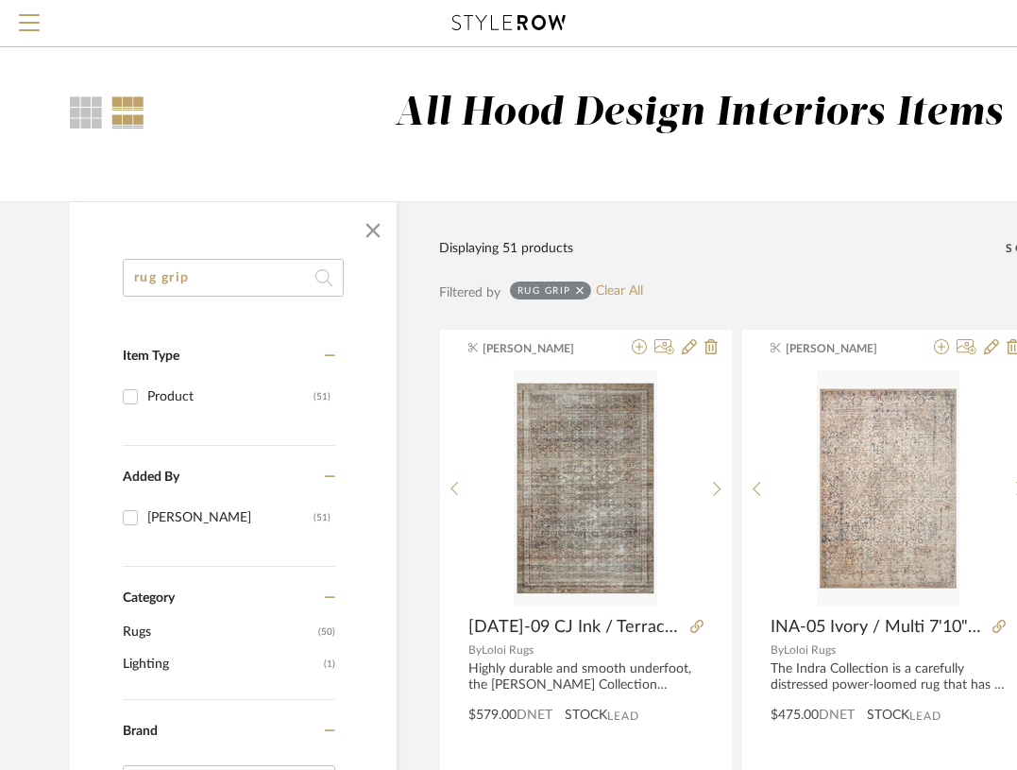
drag, startPoint x: 199, startPoint y: 285, endPoint x: 119, endPoint y: 277, distance: 80.7
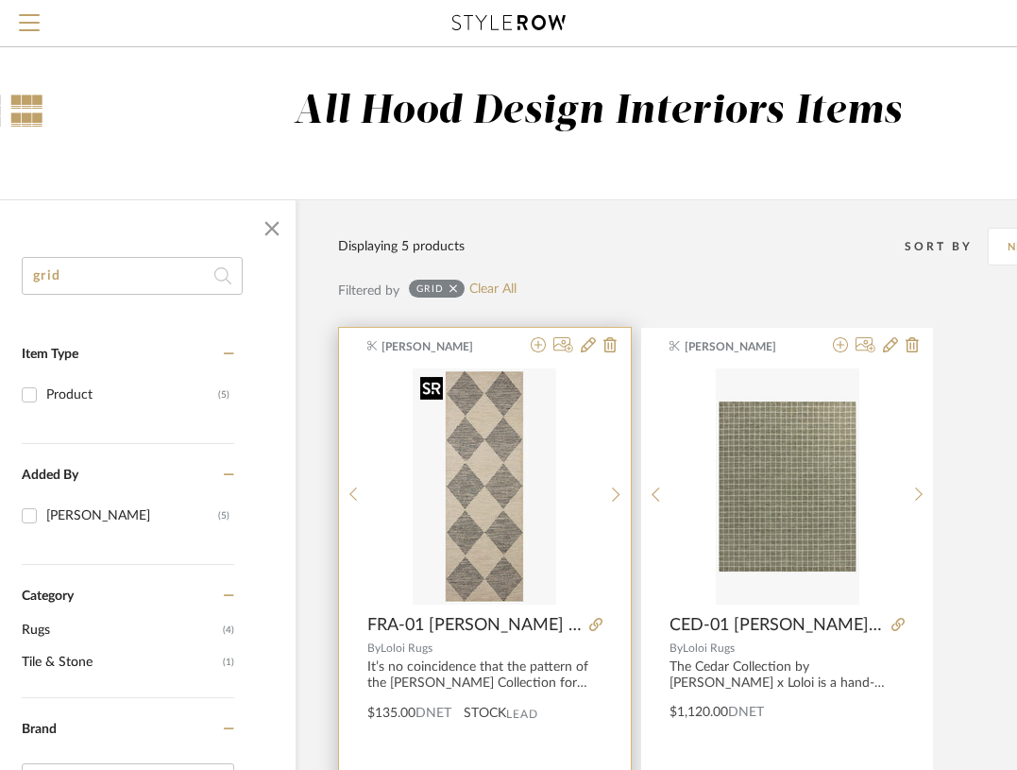
scroll to position [2, 0]
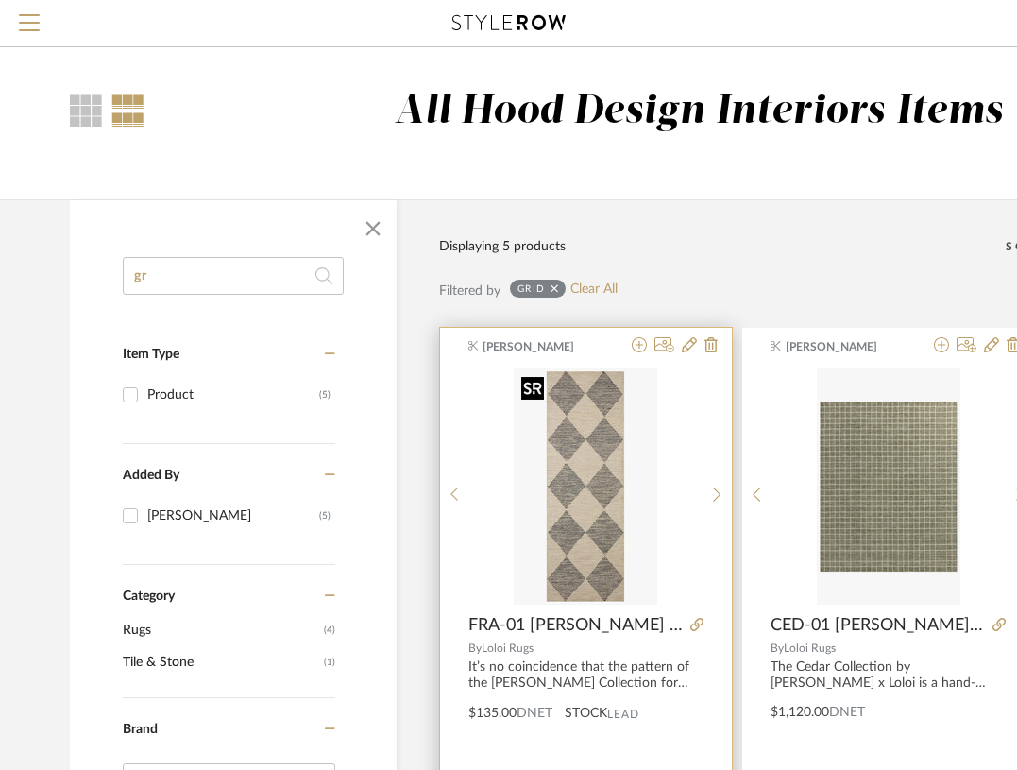
type input "g"
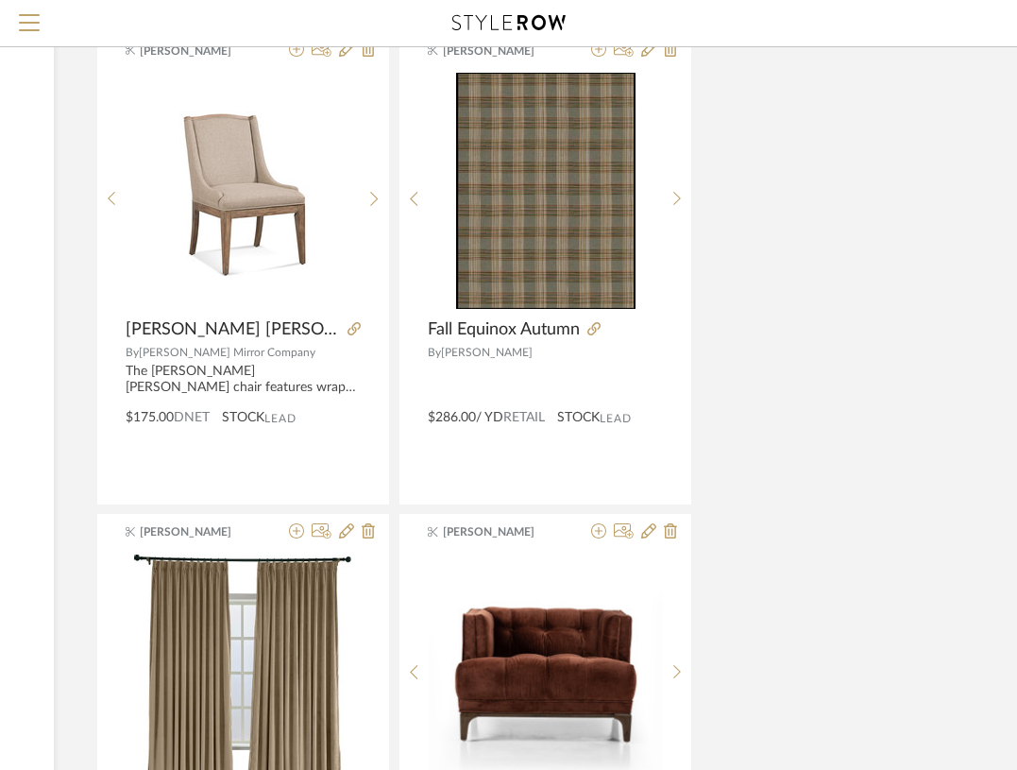
scroll to position [298, 343]
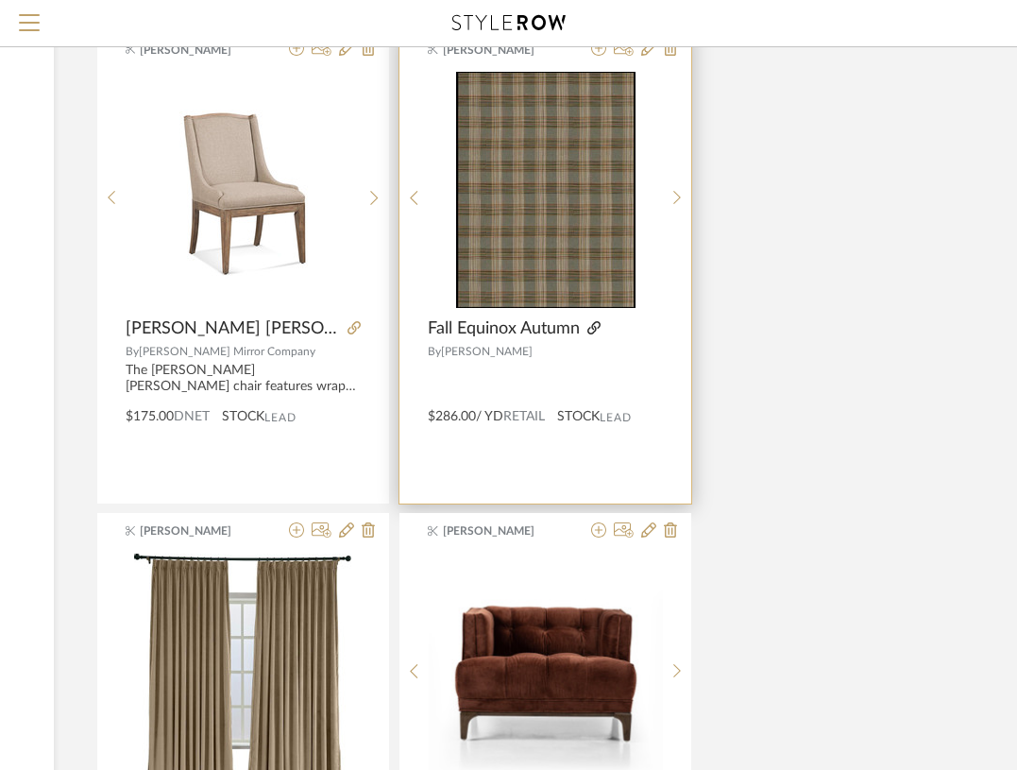
type input "fab"
click at [594, 329] on icon at bounding box center [594, 327] width 13 height 13
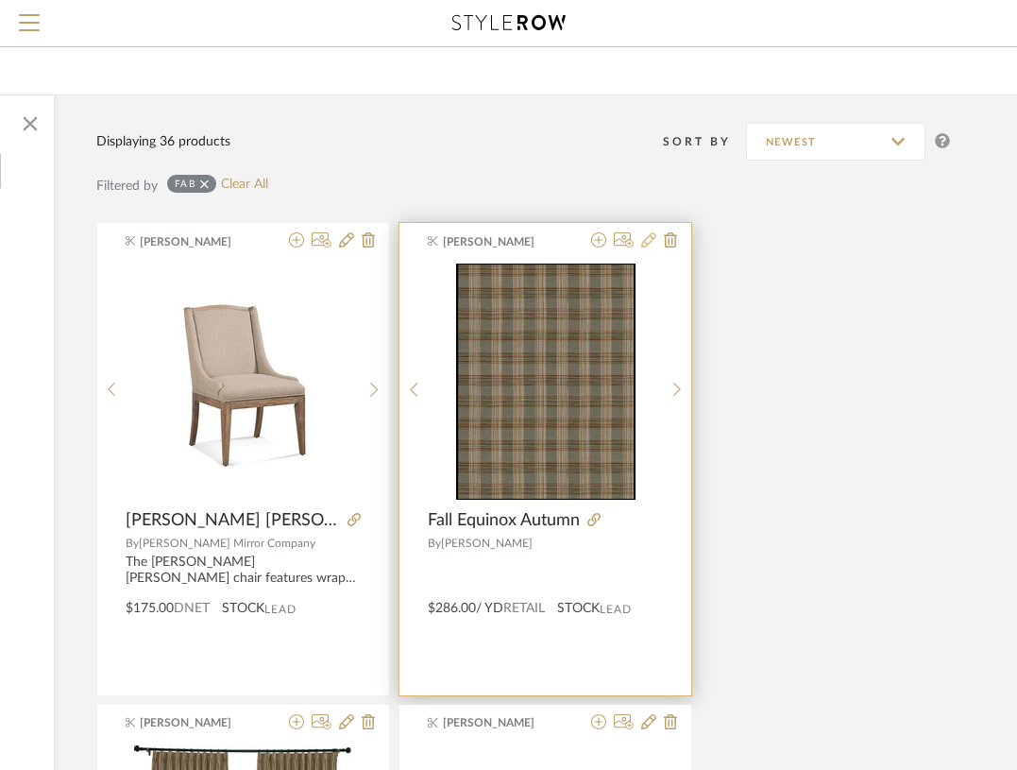
click at [652, 246] on icon at bounding box center [648, 239] width 15 height 15
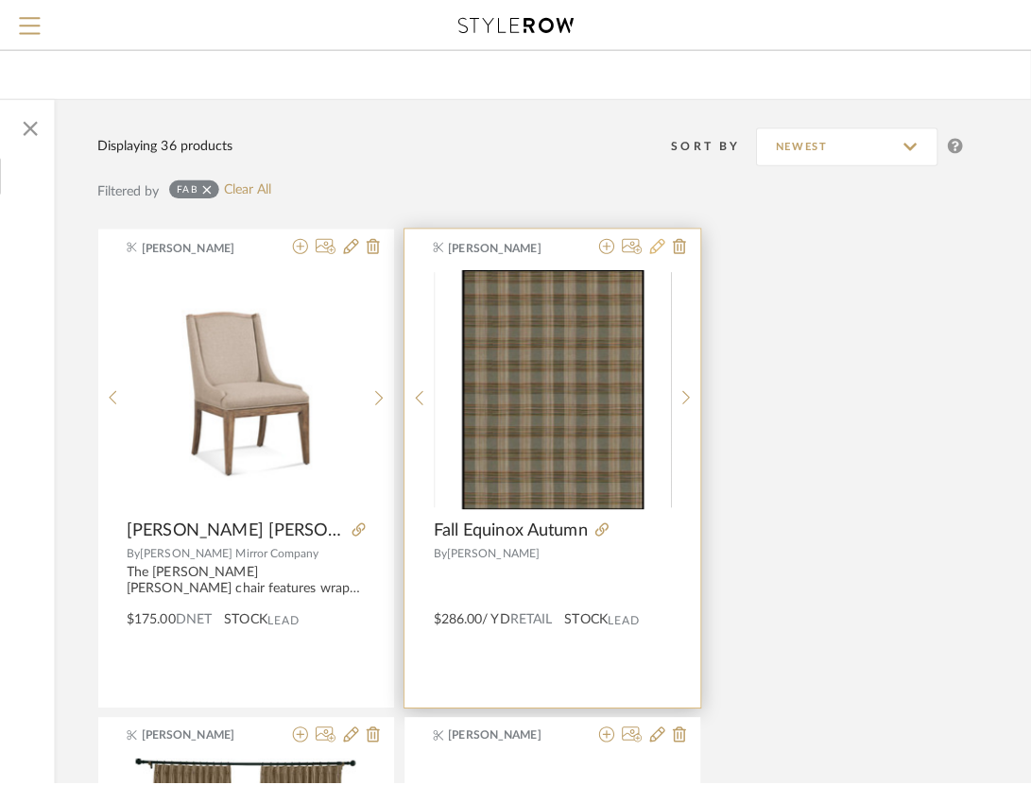
scroll to position [0, 0]
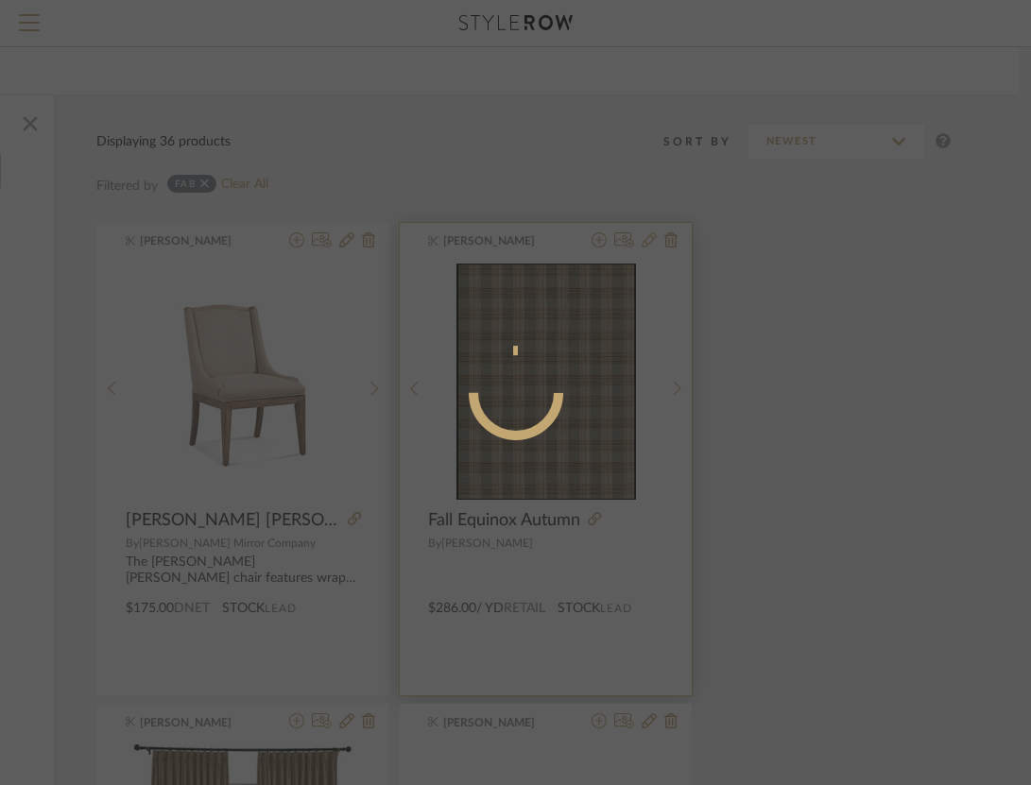
radio input "true"
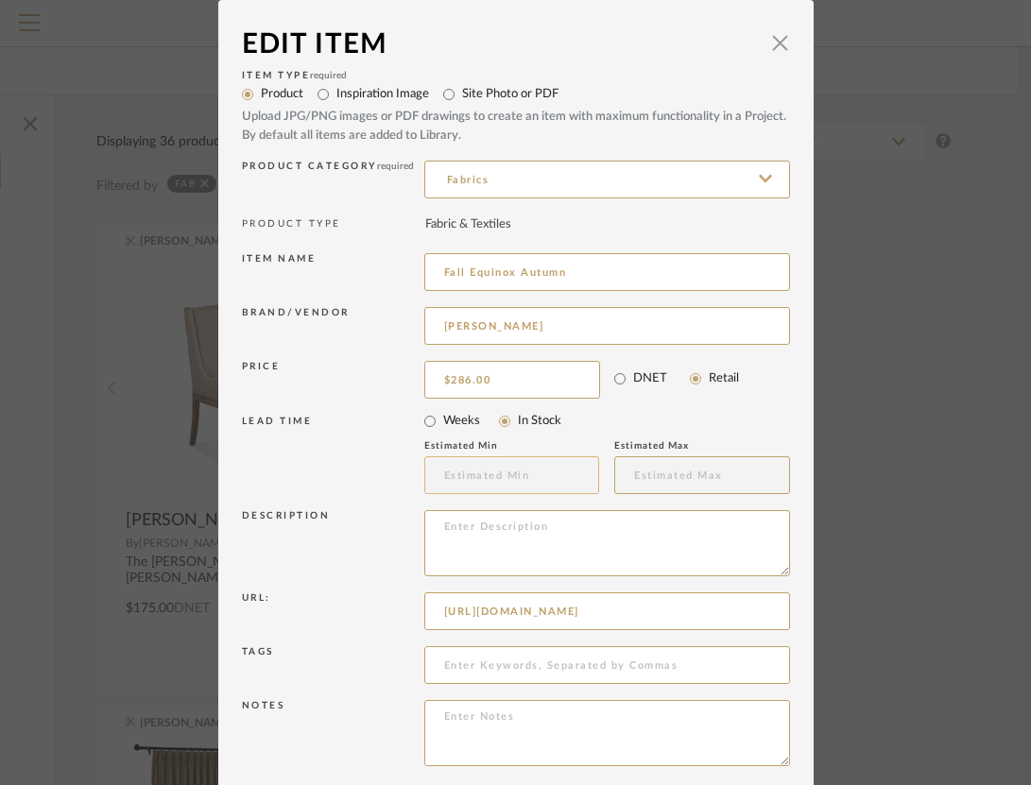
scroll to position [76, 0]
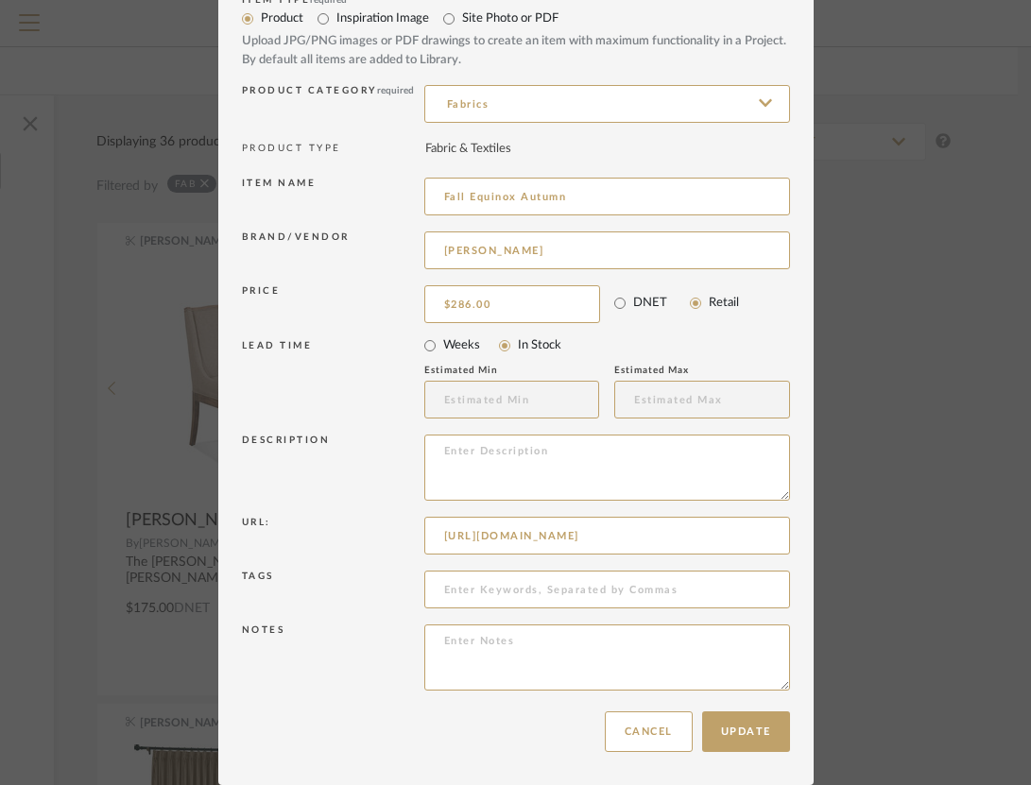
drag, startPoint x: 674, startPoint y: 529, endPoint x: 405, endPoint y: 536, distance: 269.3
click at [405, 536] on div "Url: [URL][DOMAIN_NAME]" at bounding box center [516, 539] width 548 height 54
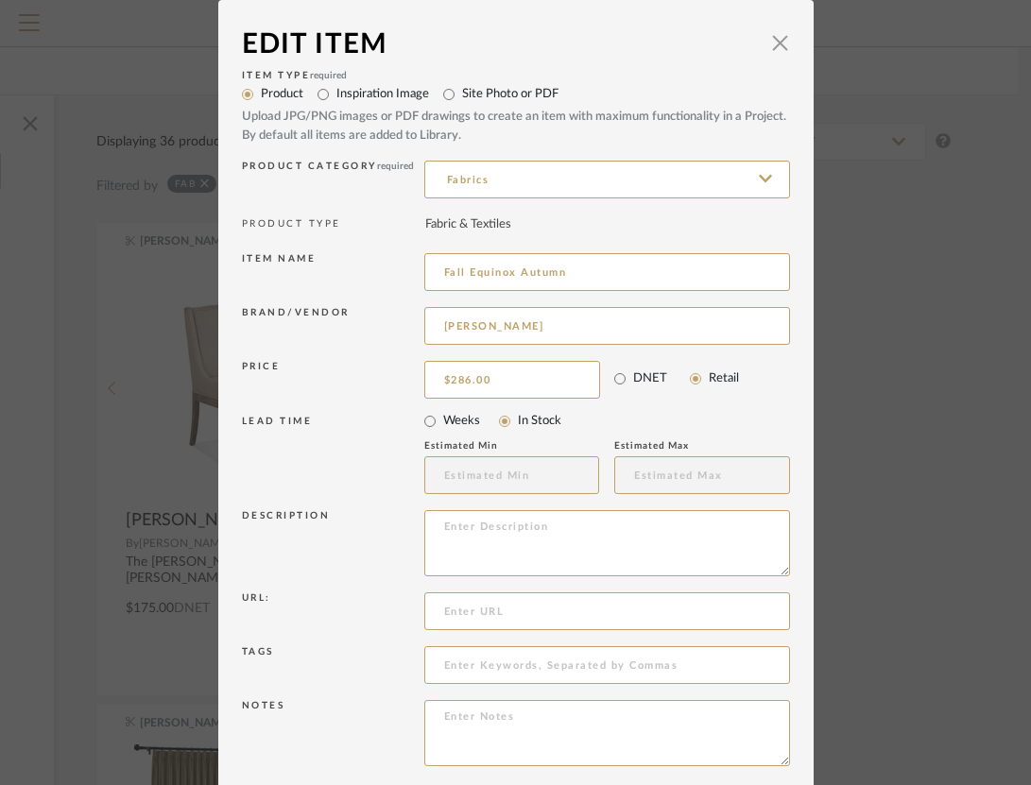
drag, startPoint x: 587, startPoint y: 267, endPoint x: 399, endPoint y: 273, distance: 188.1
click at [399, 273] on div "Item name Fall Equinox Autumn" at bounding box center [516, 275] width 548 height 54
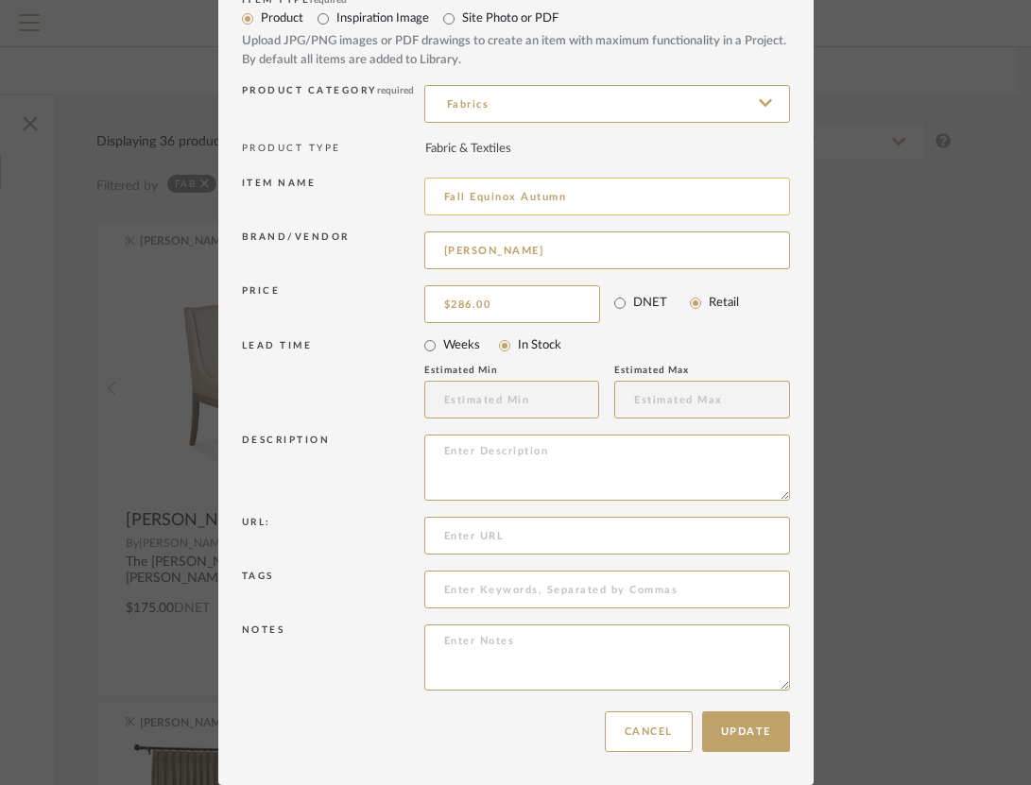
click at [593, 200] on input "Fall Equinox Autumn" at bounding box center [607, 197] width 366 height 38
type input "Fall Equinox Autumn Fabric"
click at [489, 528] on input at bounding box center [607, 536] width 366 height 38
paste input "[URL][DOMAIN_NAME]"
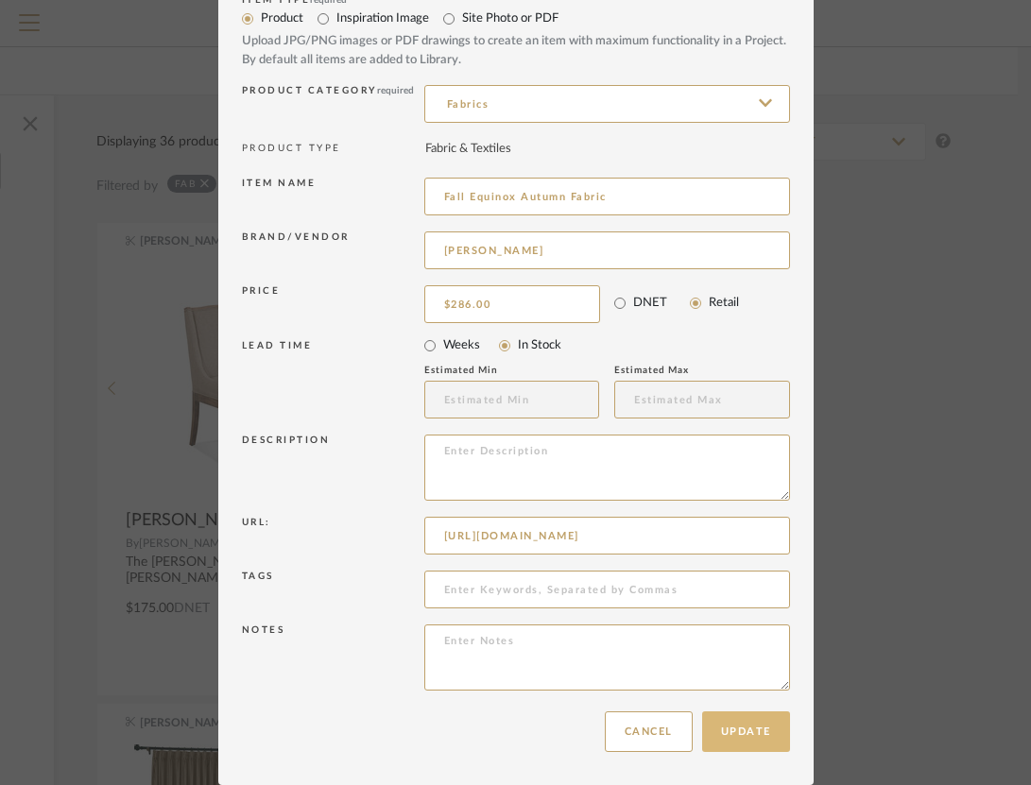
type input "[URL][DOMAIN_NAME]"
click at [743, 732] on button "Update" at bounding box center [746, 731] width 88 height 41
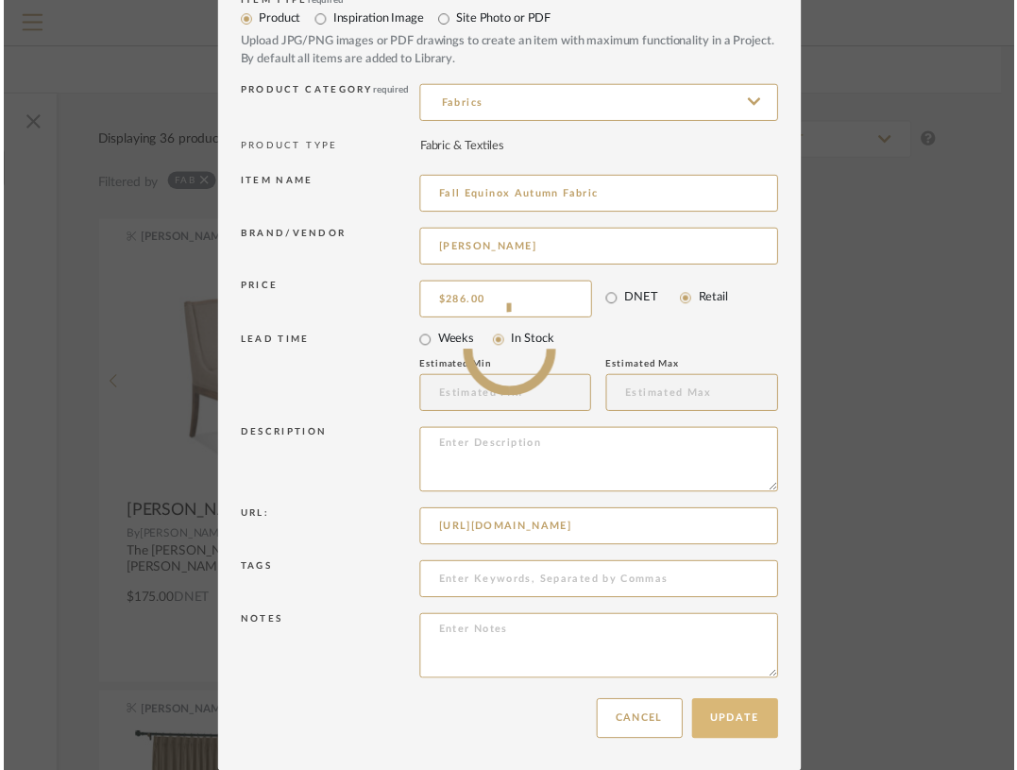
scroll to position [107, 343]
